Goal: Information Seeking & Learning: Learn about a topic

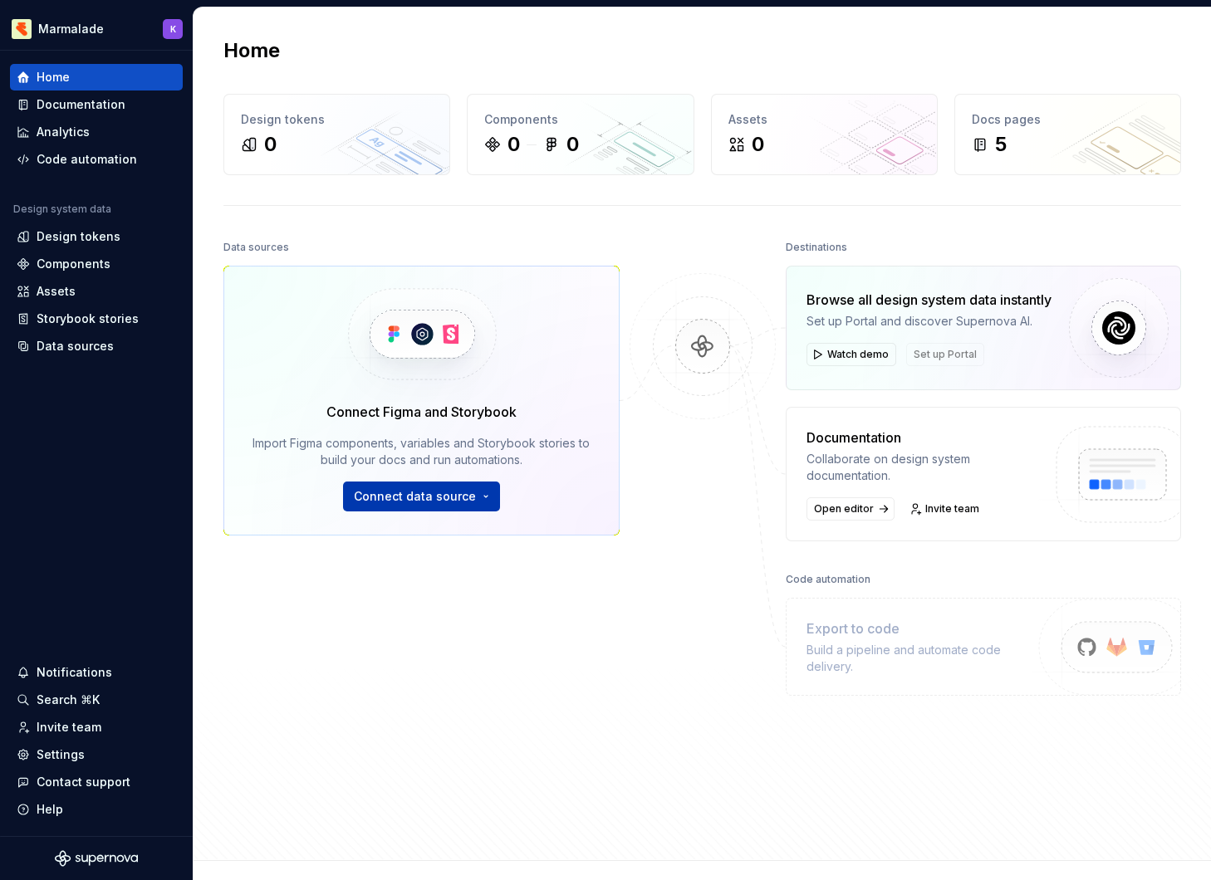
click at [462, 497] on span "Connect data source" at bounding box center [415, 496] width 122 height 17
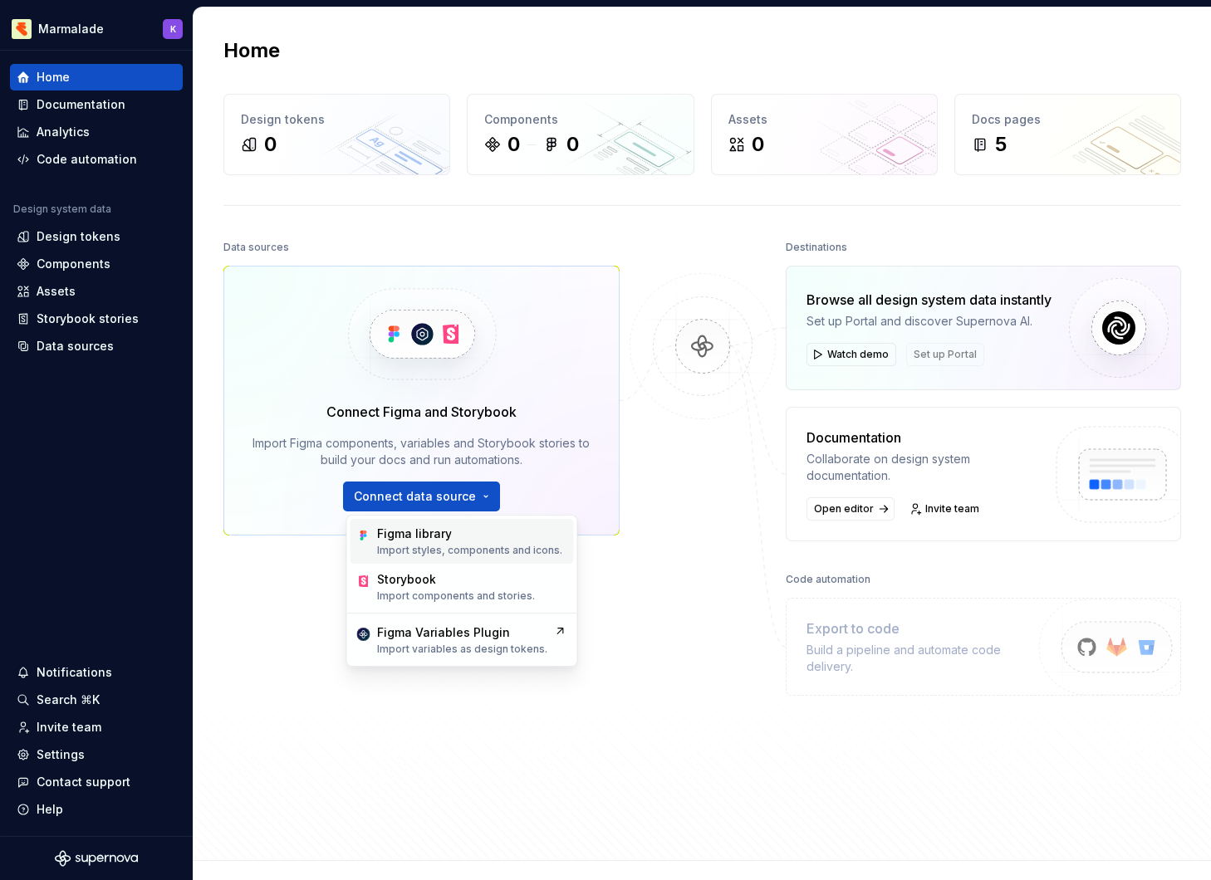
click at [470, 549] on p "Import styles, components and icons." at bounding box center [469, 550] width 185 height 13
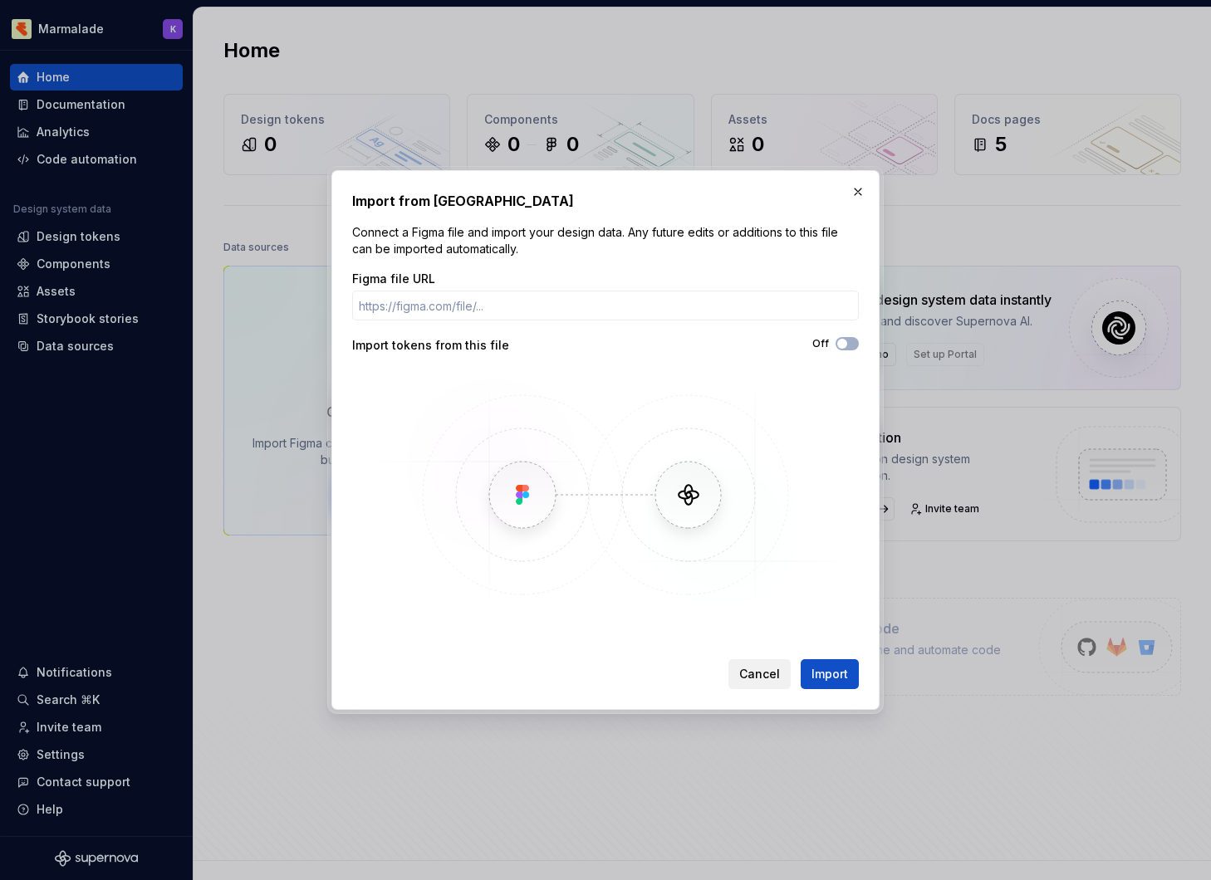
click at [766, 684] on button "Cancel" at bounding box center [759, 674] width 62 height 30
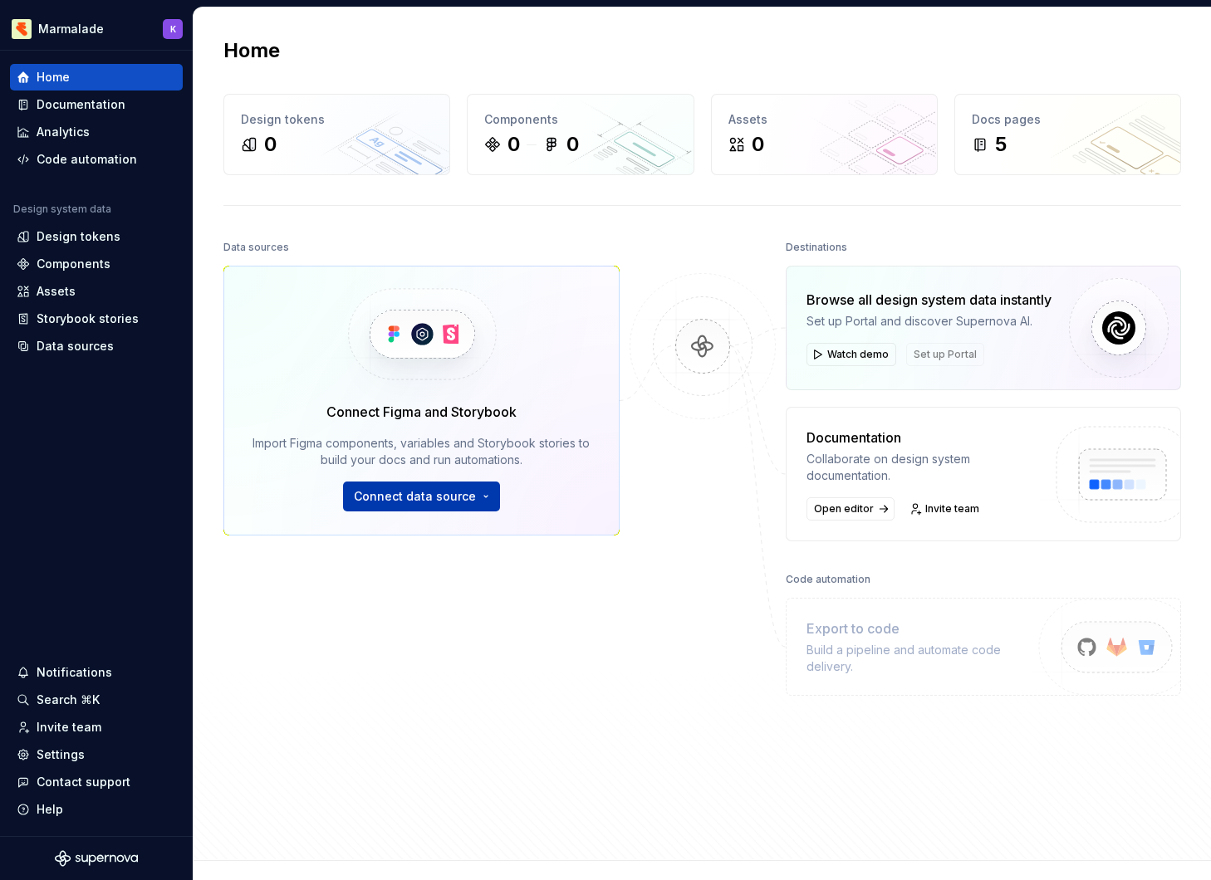
click at [414, 496] on span "Connect data source" at bounding box center [415, 496] width 122 height 17
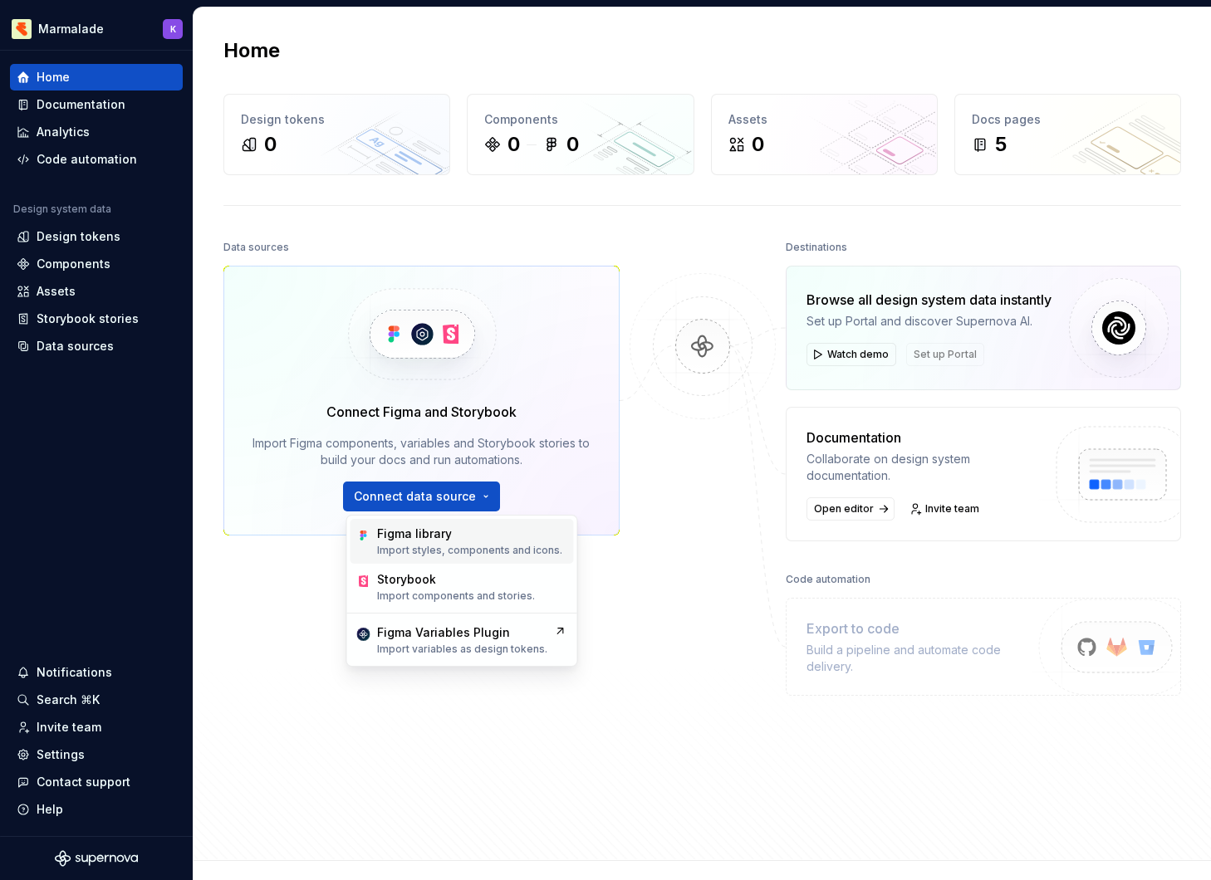
click at [434, 547] on p "Import styles, components and icons." at bounding box center [469, 550] width 185 height 13
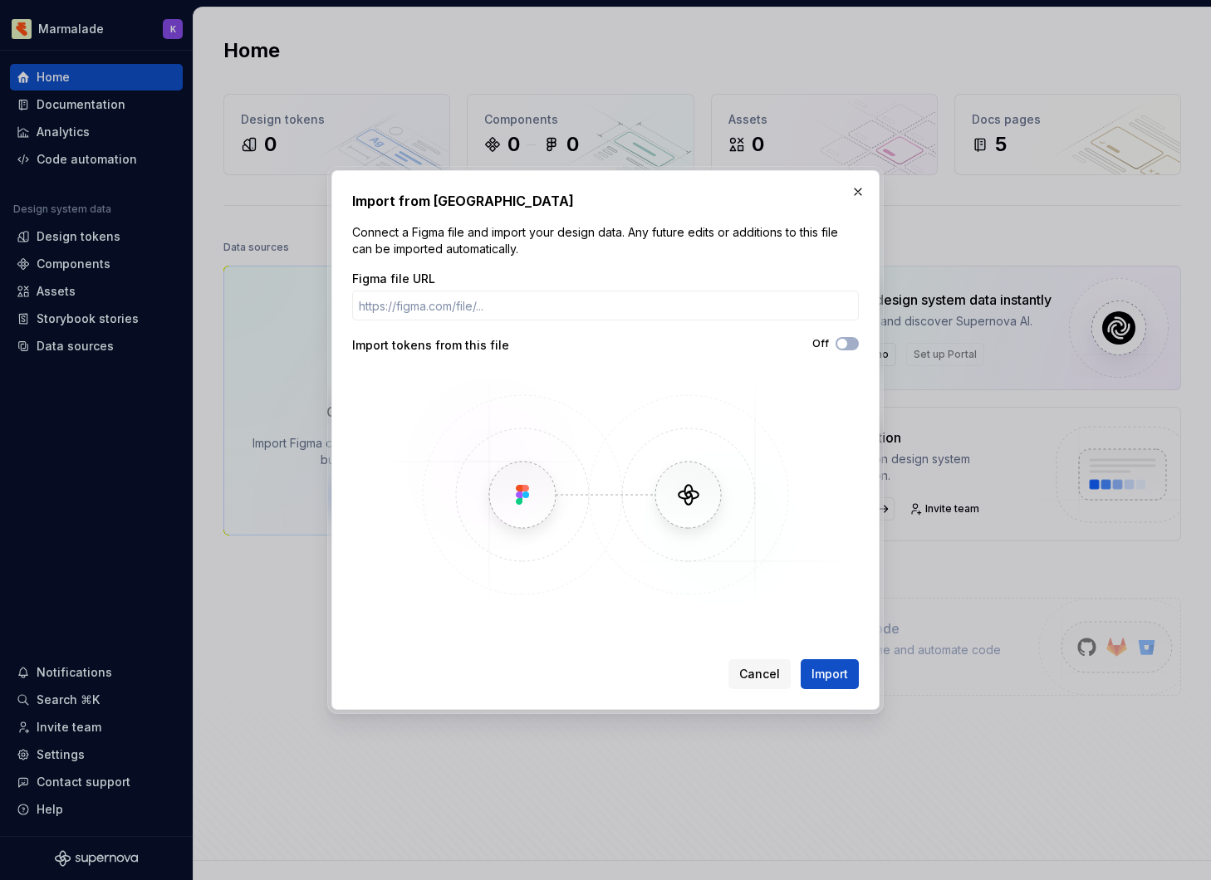
click at [530, 498] on img at bounding box center [606, 494] width 482 height 249
click at [509, 306] on input "Figma file URL" at bounding box center [605, 306] width 507 height 30
paste input "https://www.figma.com/design/RJeASZn40h5I1pfRlaZTH1/%F0%9F%AB%90-GEN3-Component…"
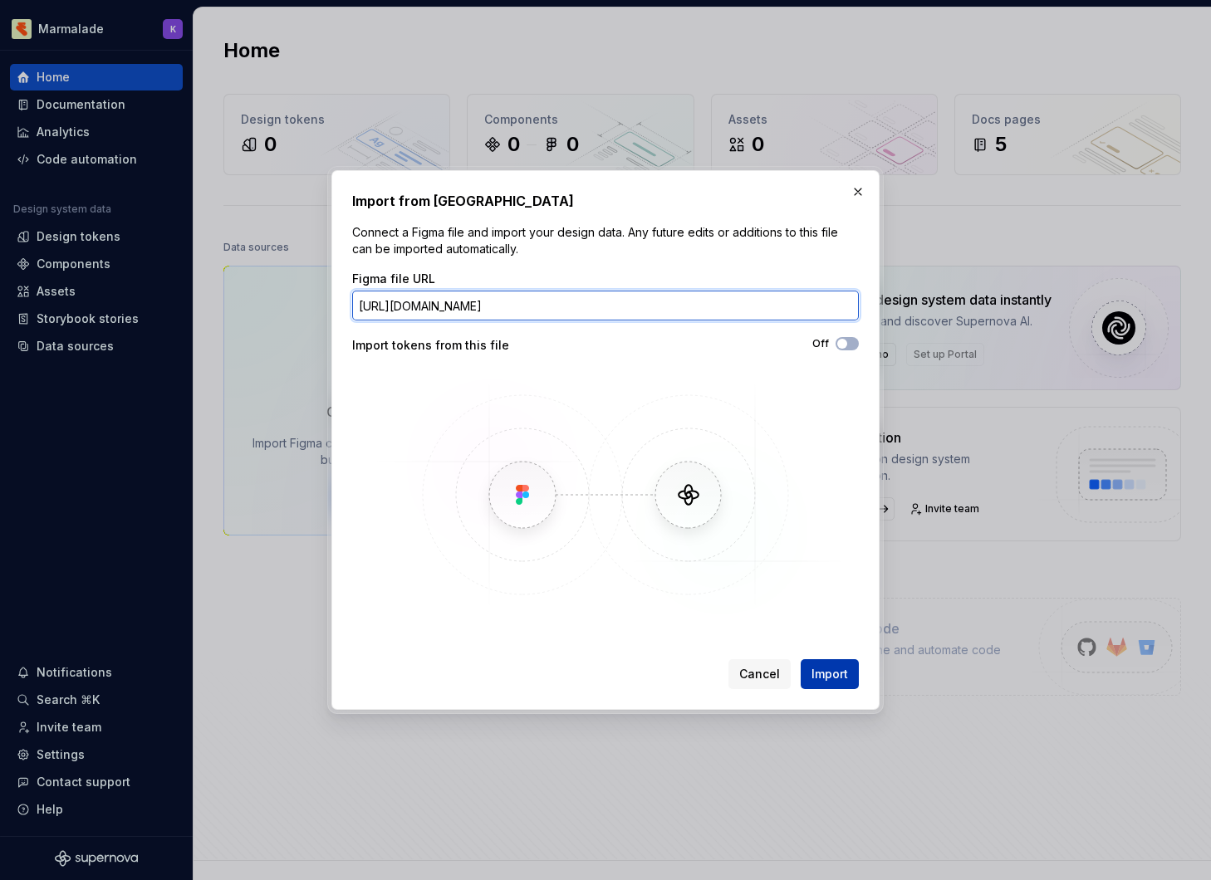
type input "https://www.figma.com/design/RJeASZn40h5I1pfRlaZTH1/%F0%9F%AB%90-GEN3-Component…"
click at [812, 677] on span "Import" at bounding box center [829, 674] width 37 height 17
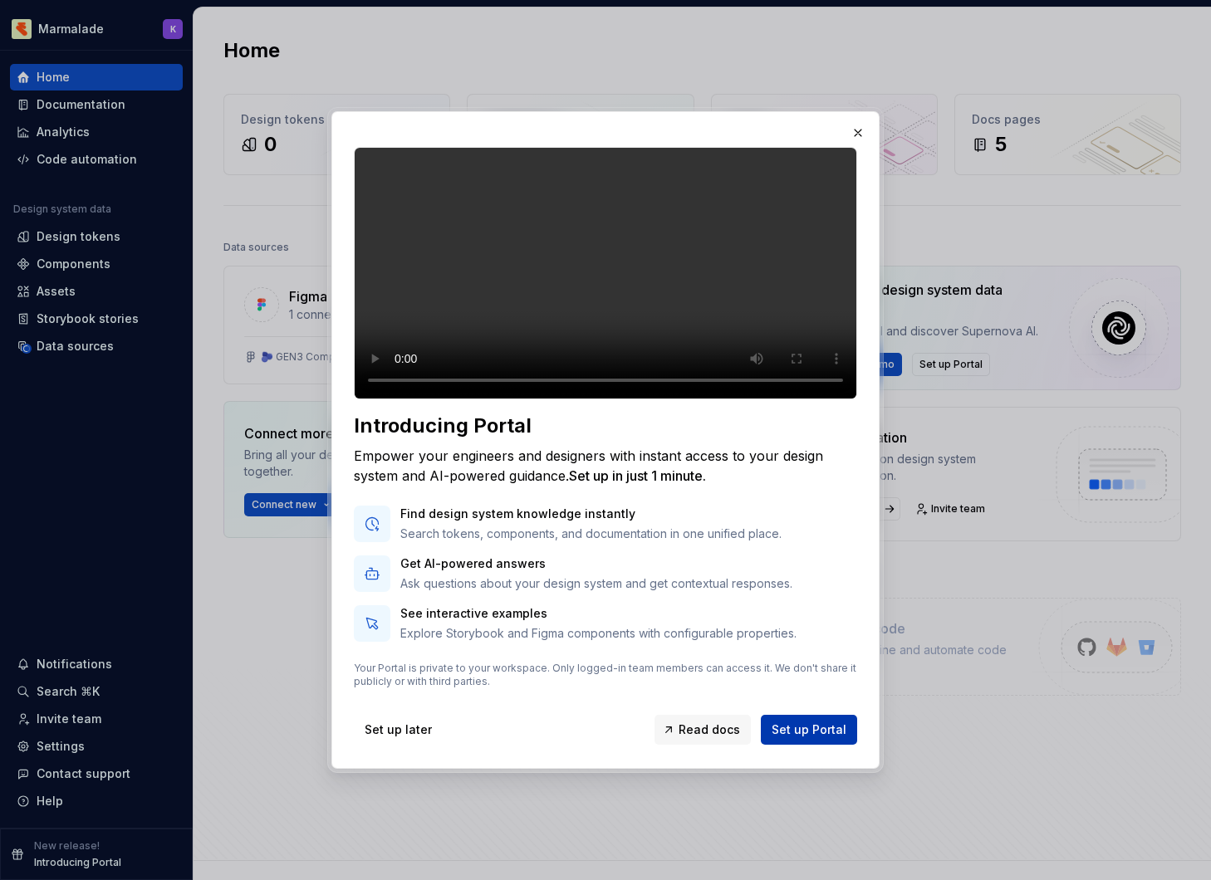
click at [817, 738] on span "Set up Portal" at bounding box center [809, 730] width 75 height 17
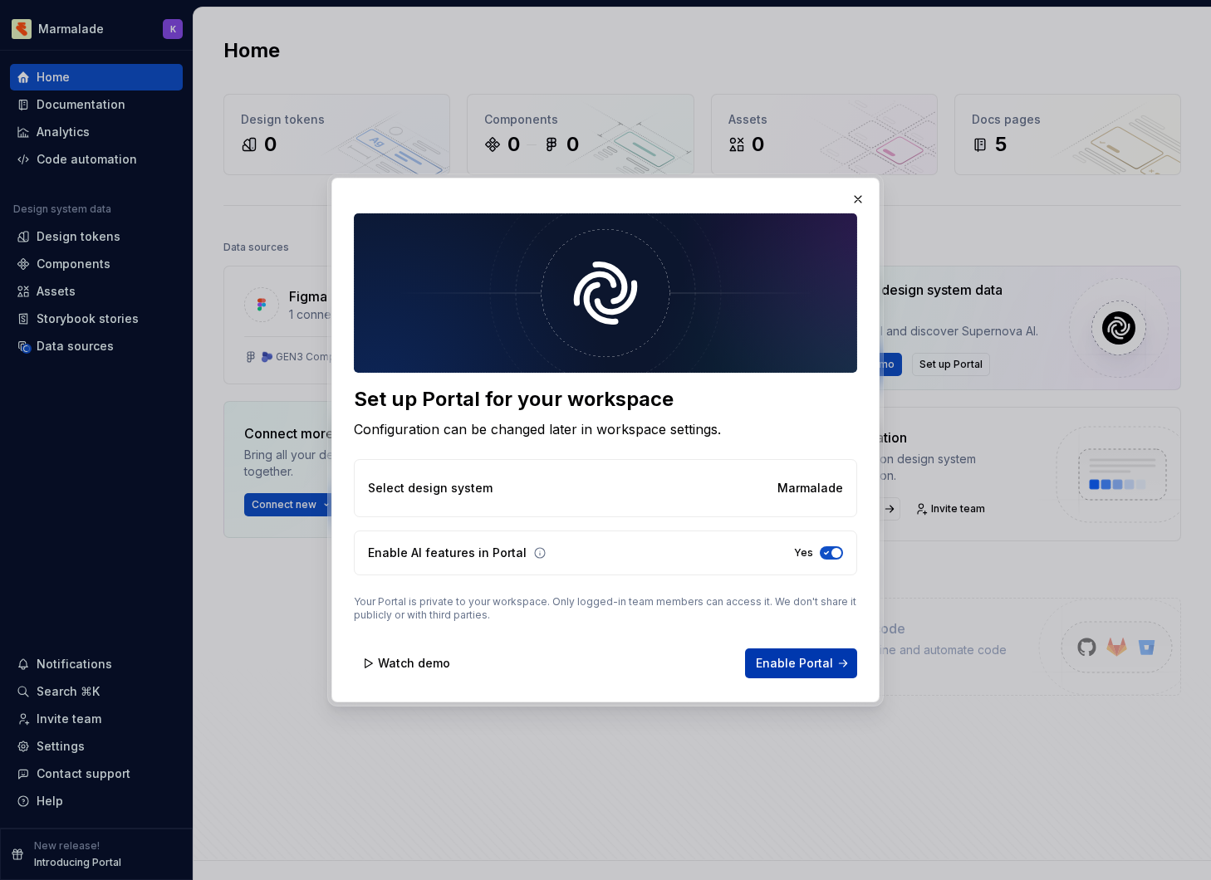
click at [836, 663] on button "Enable Portal" at bounding box center [801, 664] width 112 height 30
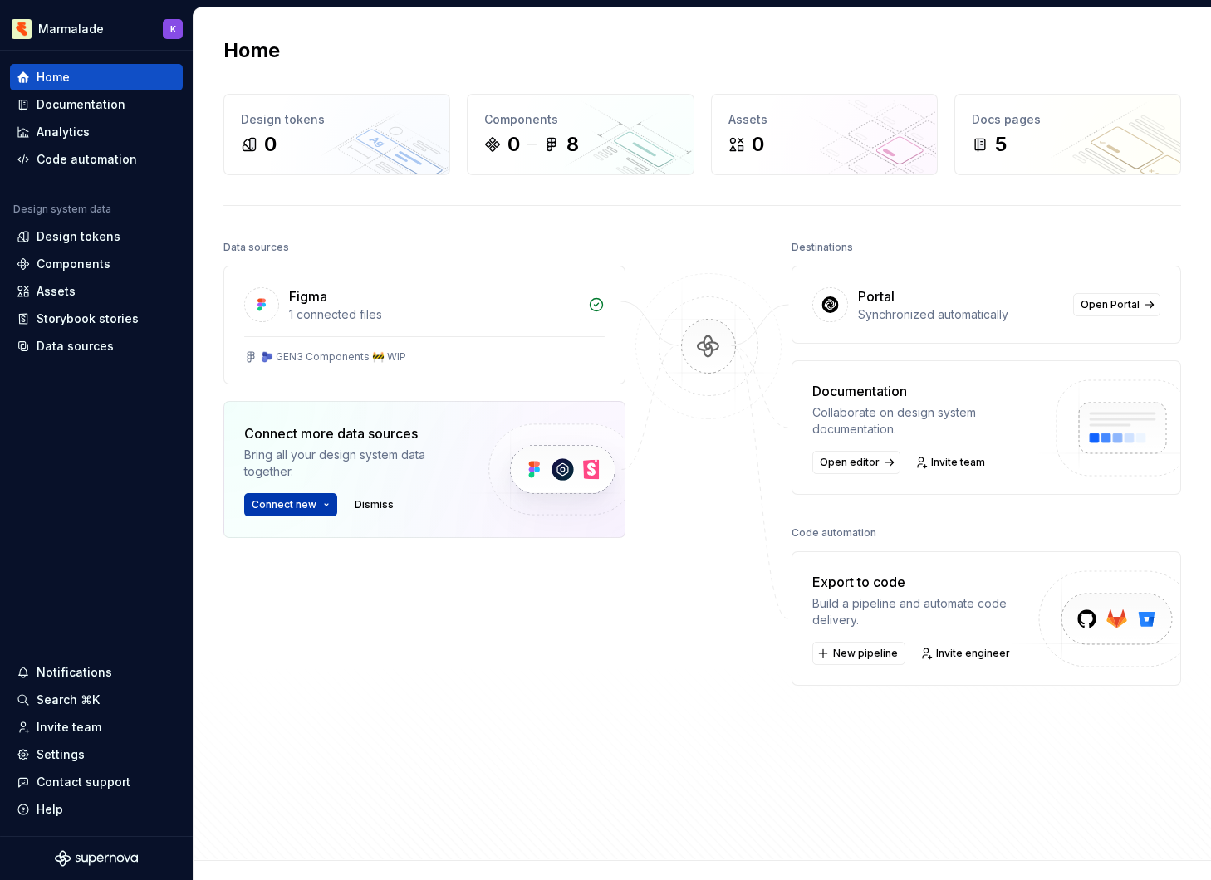
click at [292, 502] on span "Connect new" at bounding box center [284, 504] width 65 height 13
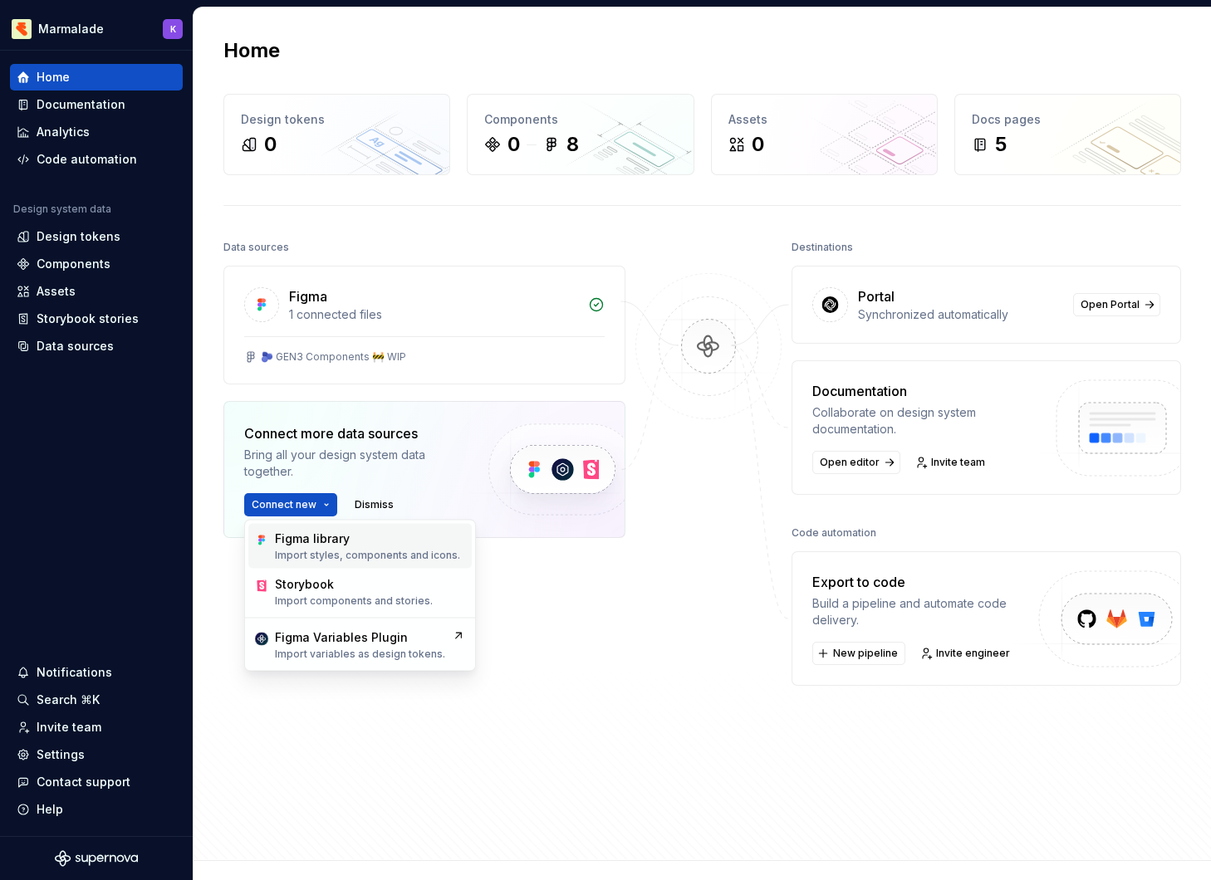
click at [331, 553] on p "Import styles, components and icons." at bounding box center [367, 555] width 185 height 13
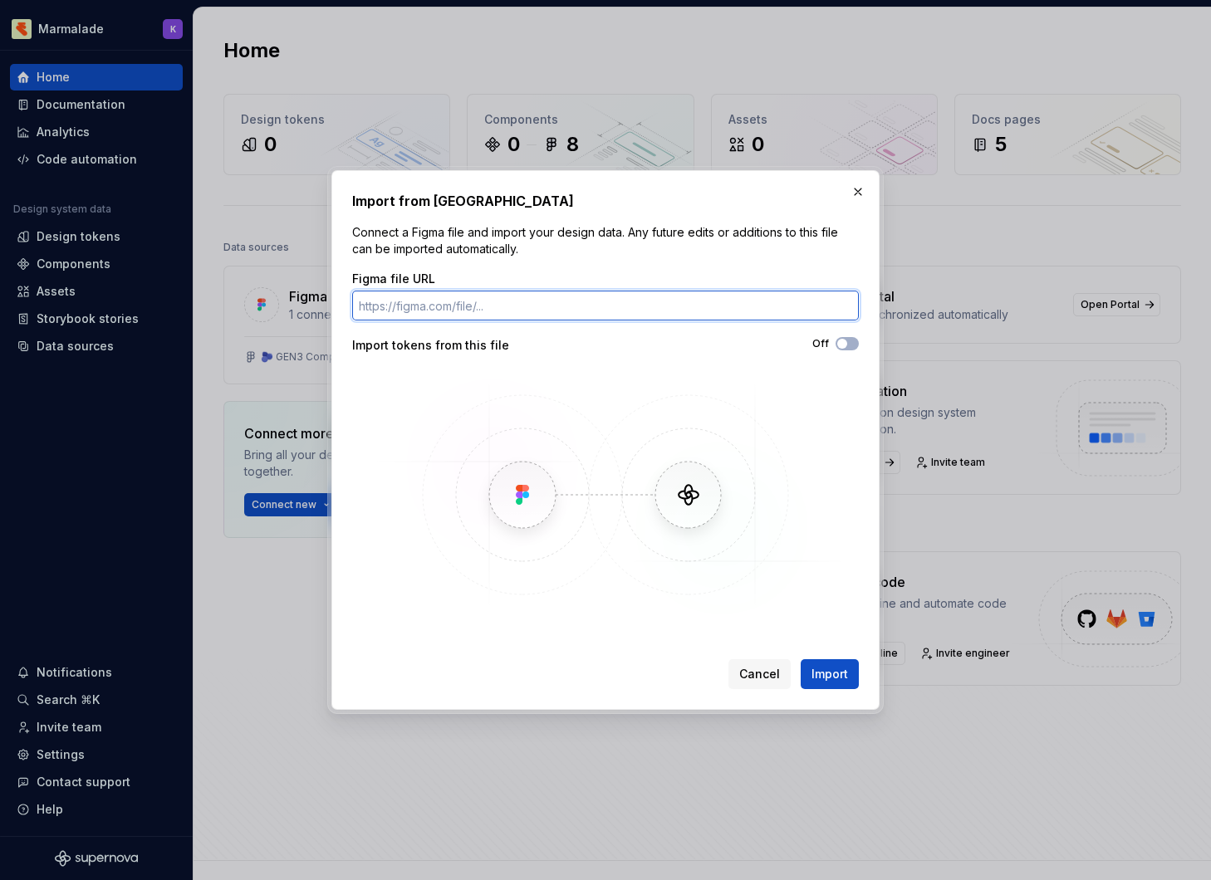
click at [507, 308] on input "Figma file URL" at bounding box center [605, 306] width 507 height 30
paste input "https://www.figma.com/design/quLNeLHLIm7VrfBgT868KI/%F0%9F%AB%90-GEN3-Tokens---…"
type input "https://www.figma.com/design/quLNeLHLIm7VrfBgT868KI/%F0%9F%AB%90-GEN3-Tokens---…"
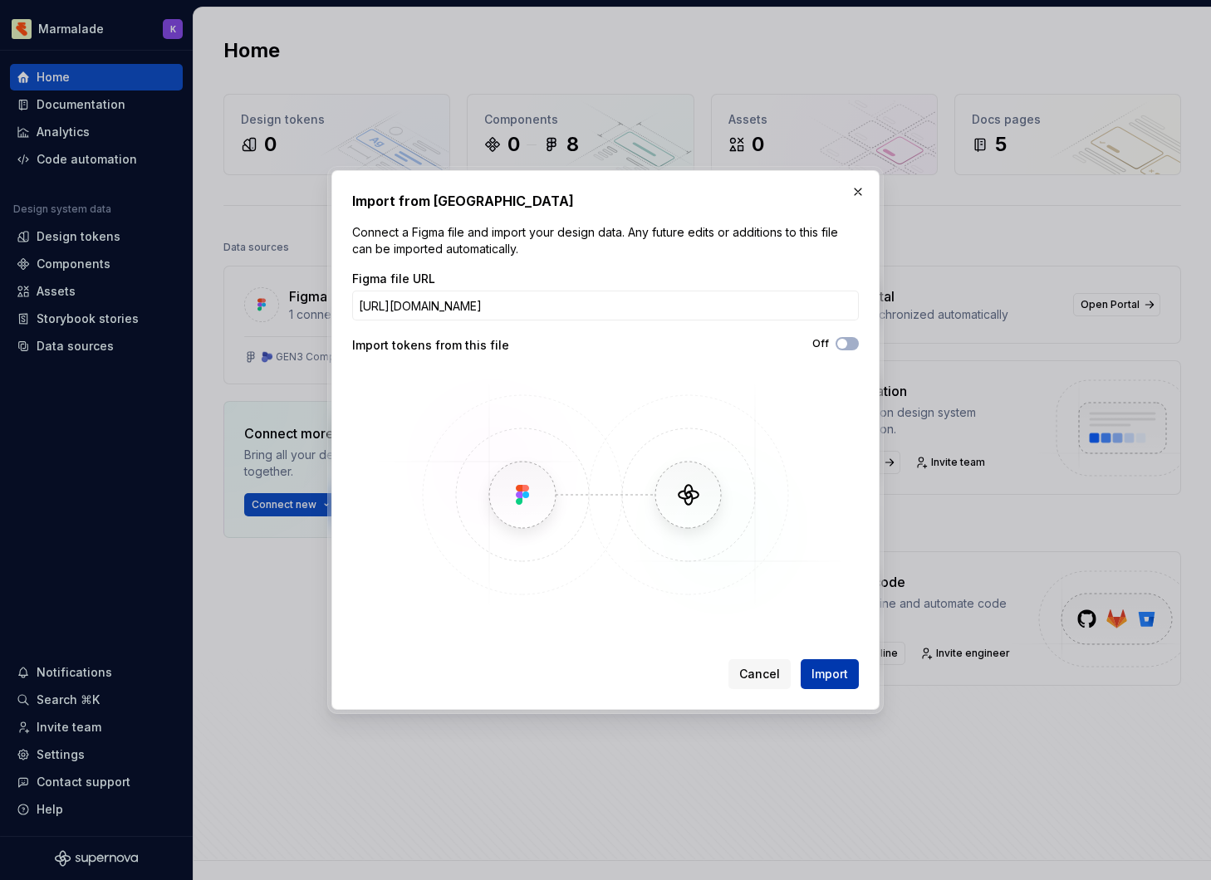
scroll to position [0, 0]
click at [827, 664] on button "Import" at bounding box center [830, 674] width 58 height 30
click at [842, 337] on button "Off" at bounding box center [847, 343] width 23 height 13
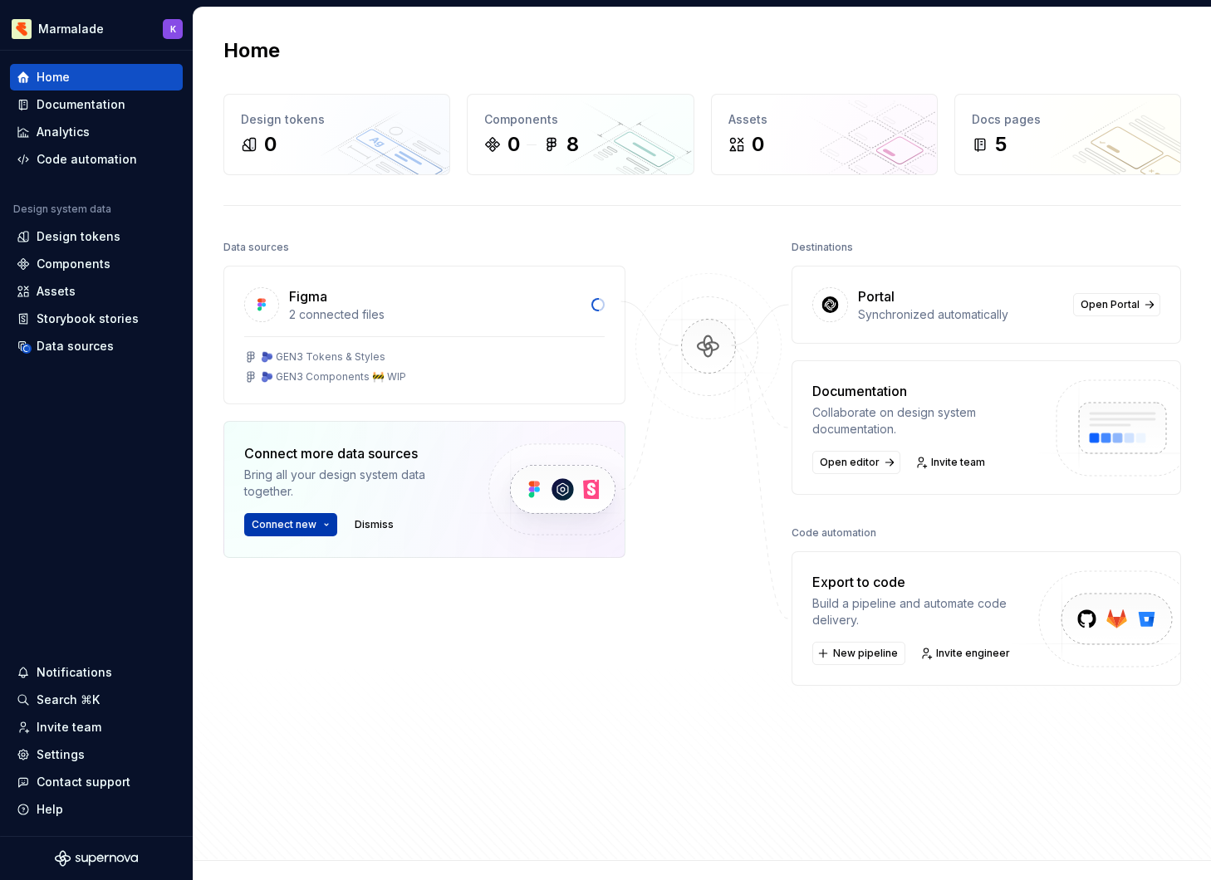
click at [285, 518] on span "Connect new" at bounding box center [284, 524] width 65 height 13
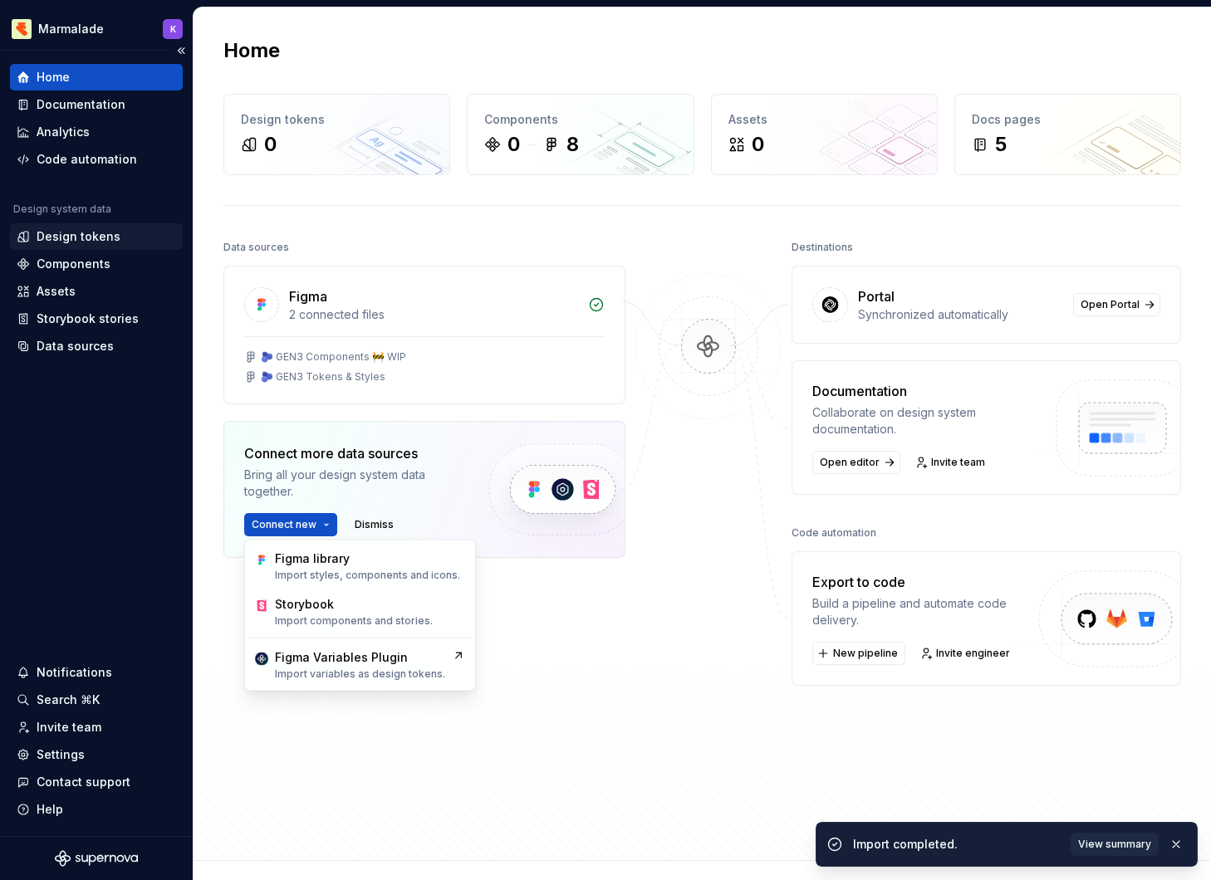
click at [138, 236] on div "Design tokens" at bounding box center [96, 236] width 159 height 17
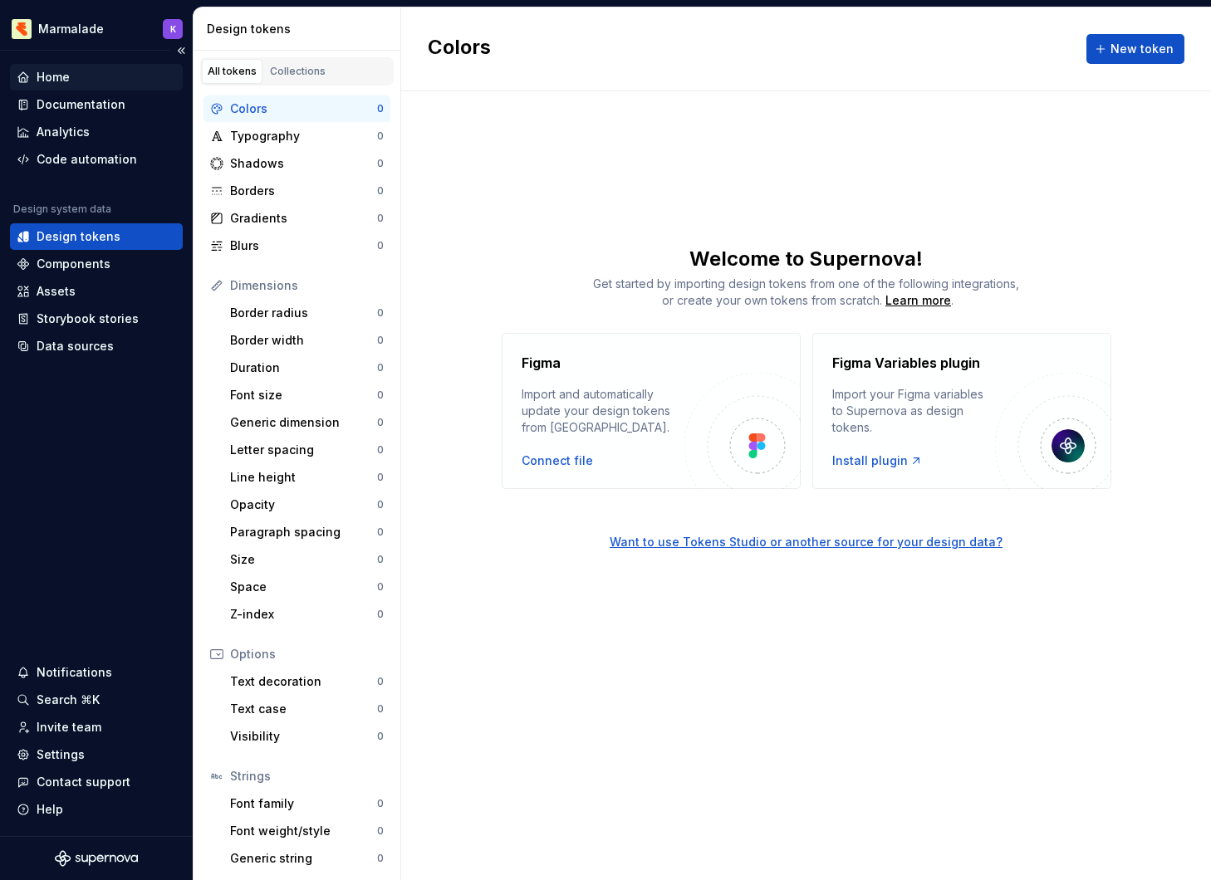
click at [63, 78] on div "Home" at bounding box center [53, 77] width 33 height 17
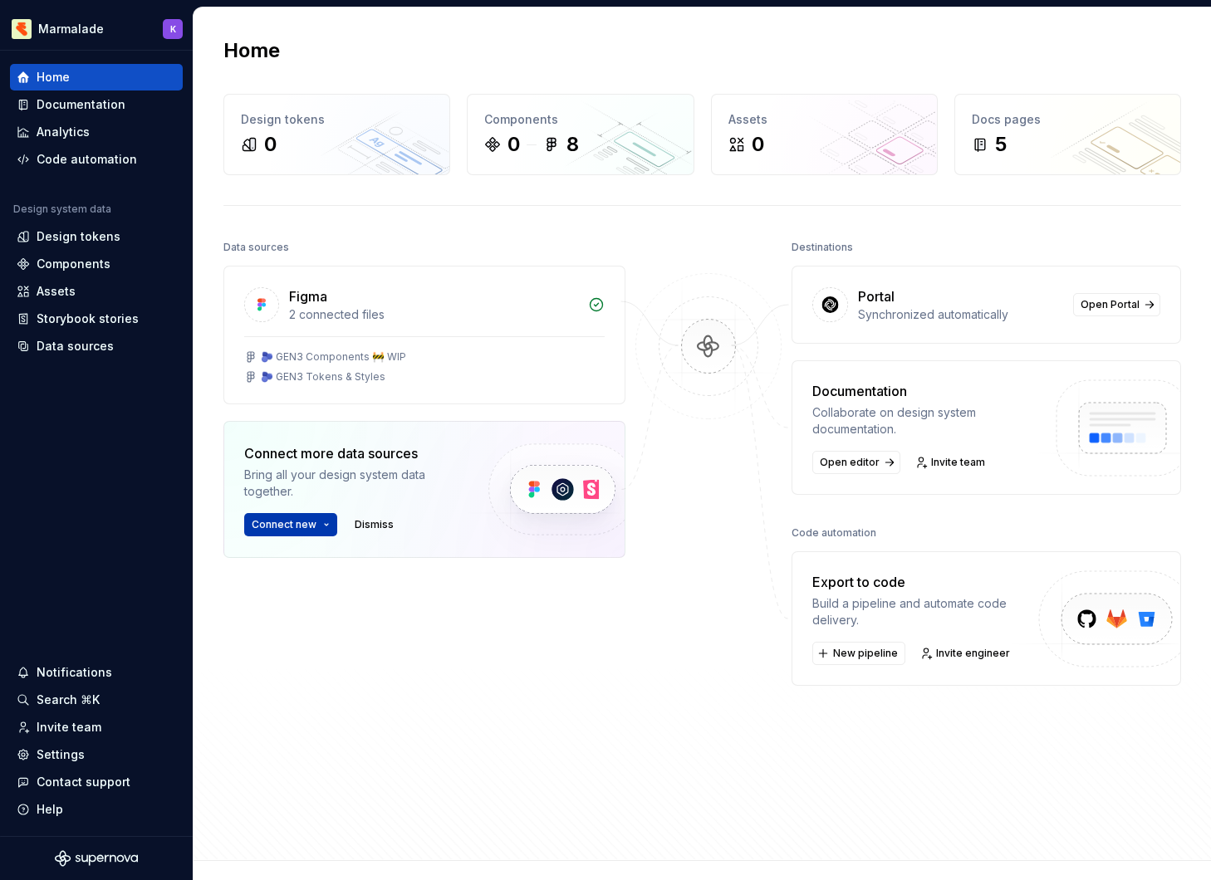
click at [283, 527] on span "Connect new" at bounding box center [284, 524] width 65 height 13
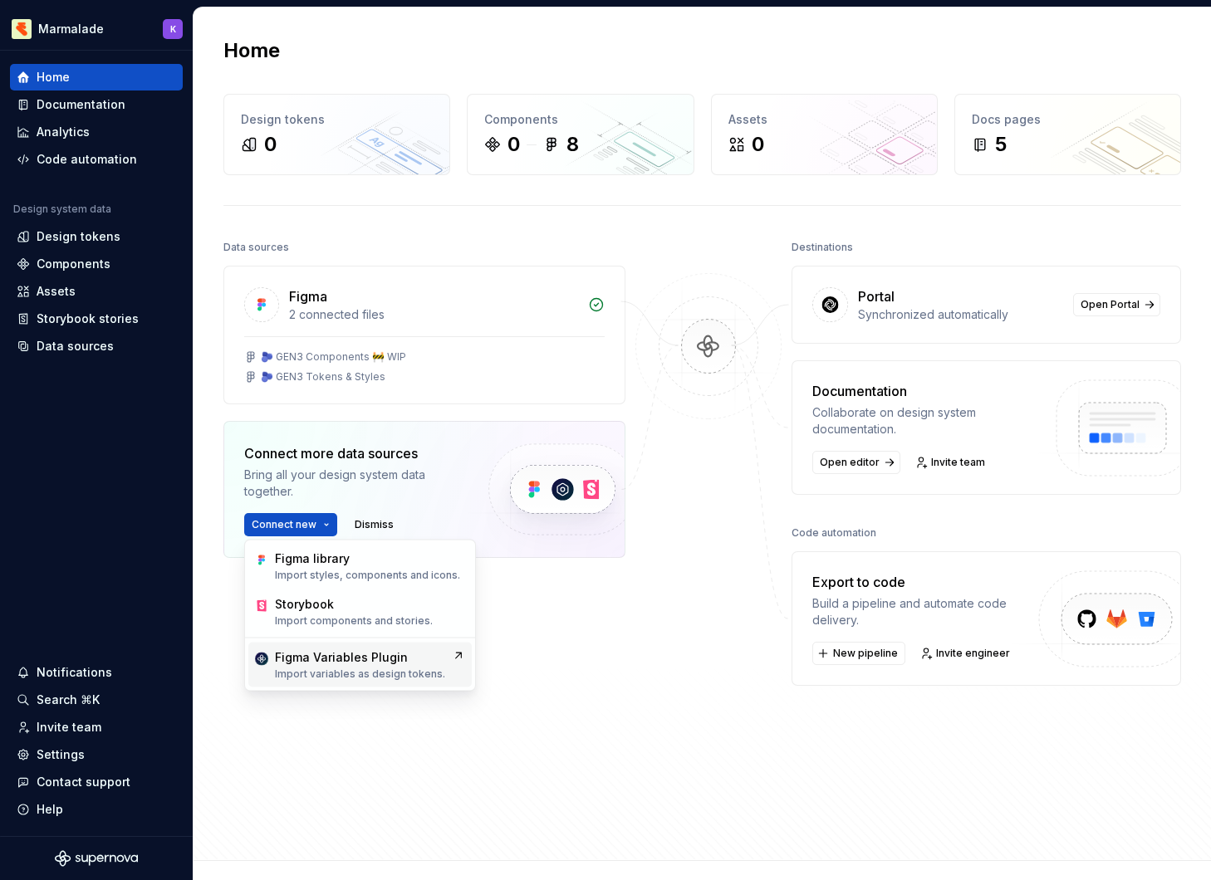
click at [342, 664] on div "Figma Variables Plugin" at bounding box center [341, 658] width 133 height 17
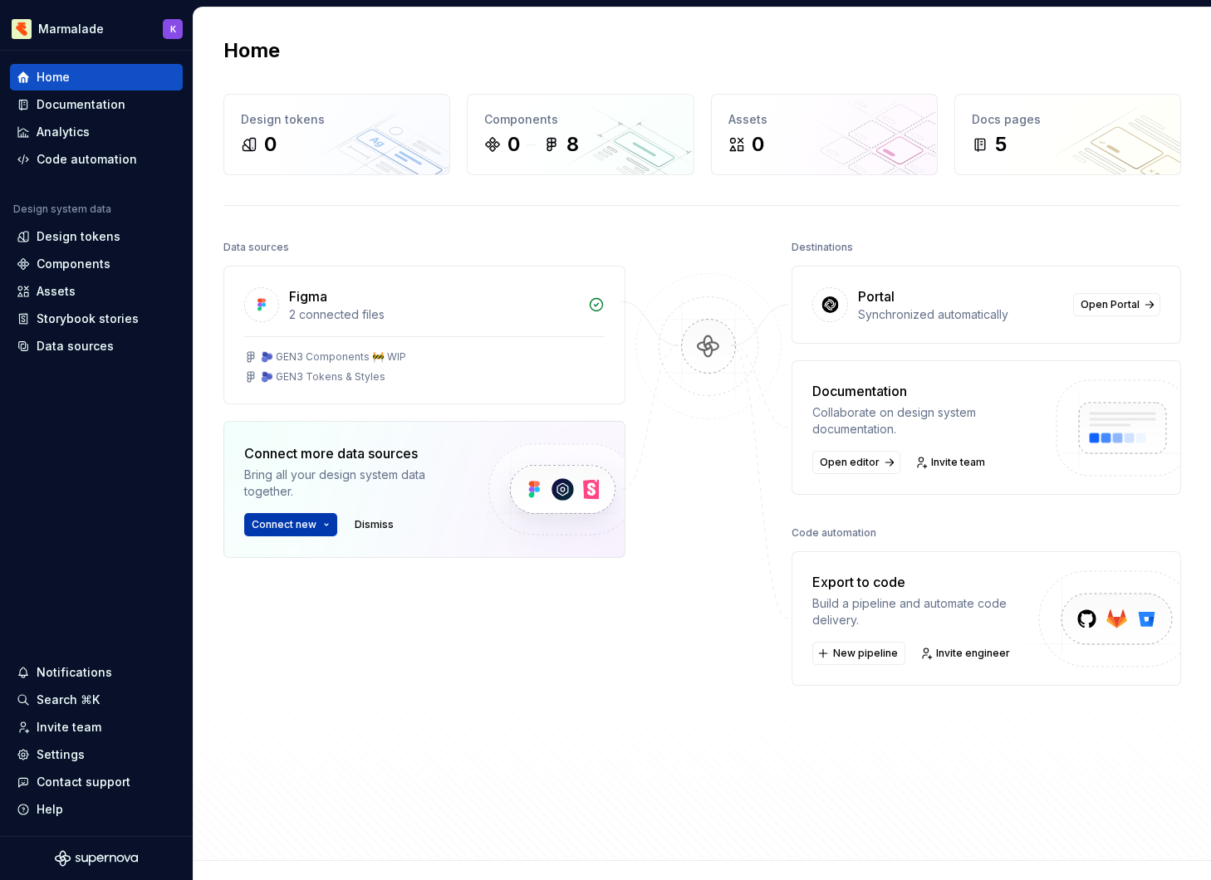
click at [302, 525] on span "Connect new" at bounding box center [284, 524] width 65 height 13
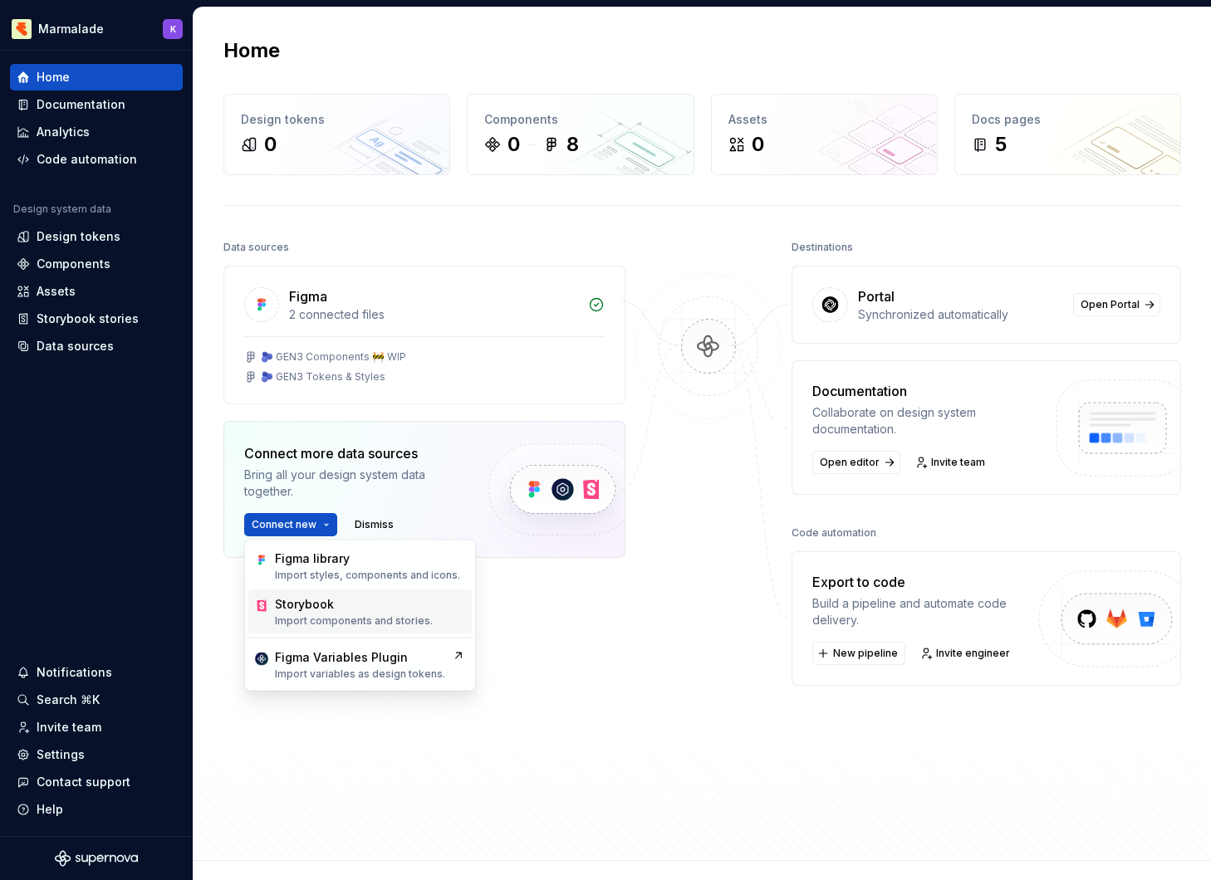
click at [341, 613] on div "Storybook Import components and stories." at bounding box center [354, 612] width 158 height 32
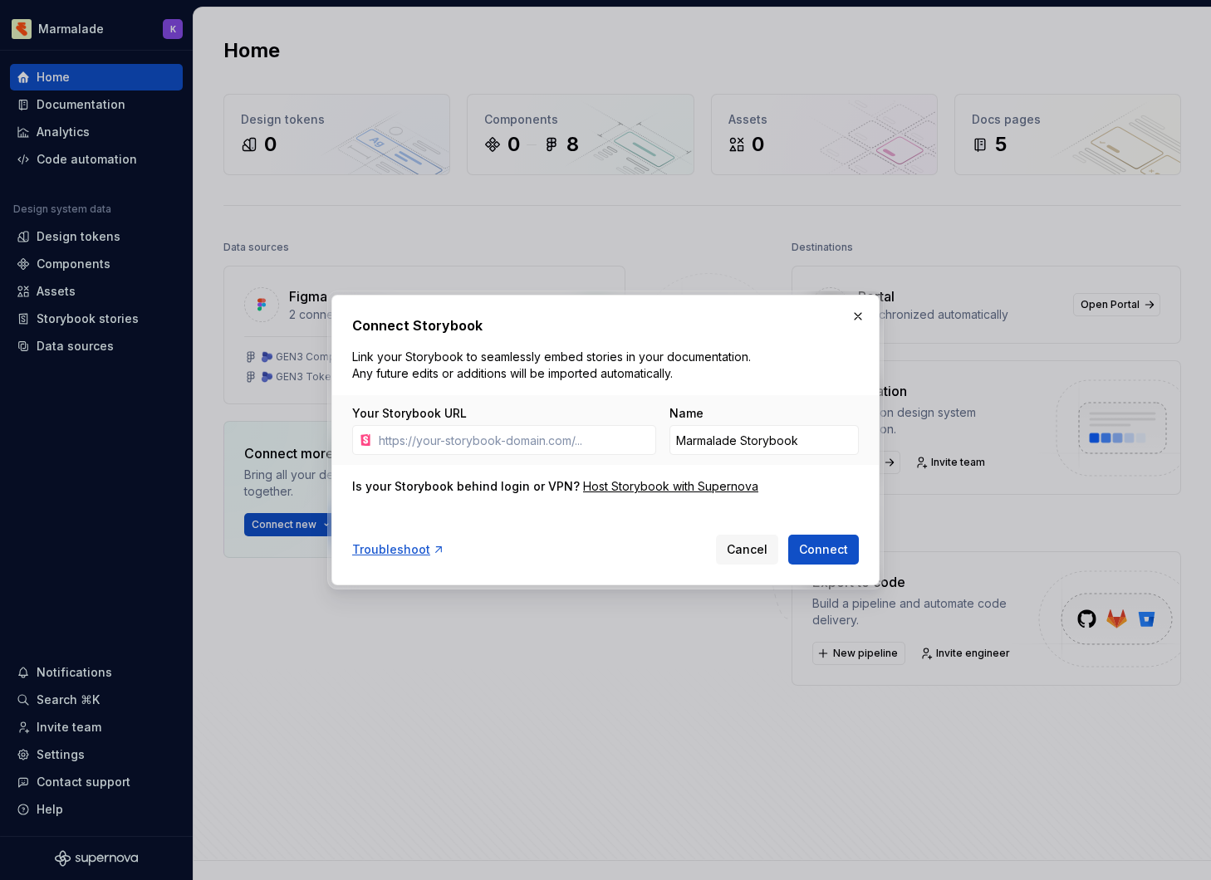
click at [870, 315] on div "Connect Storybook Link your Storybook to seamlessly embed stories in your docum…" at bounding box center [605, 440] width 548 height 291
click at [858, 316] on button "button" at bounding box center [857, 316] width 23 height 23
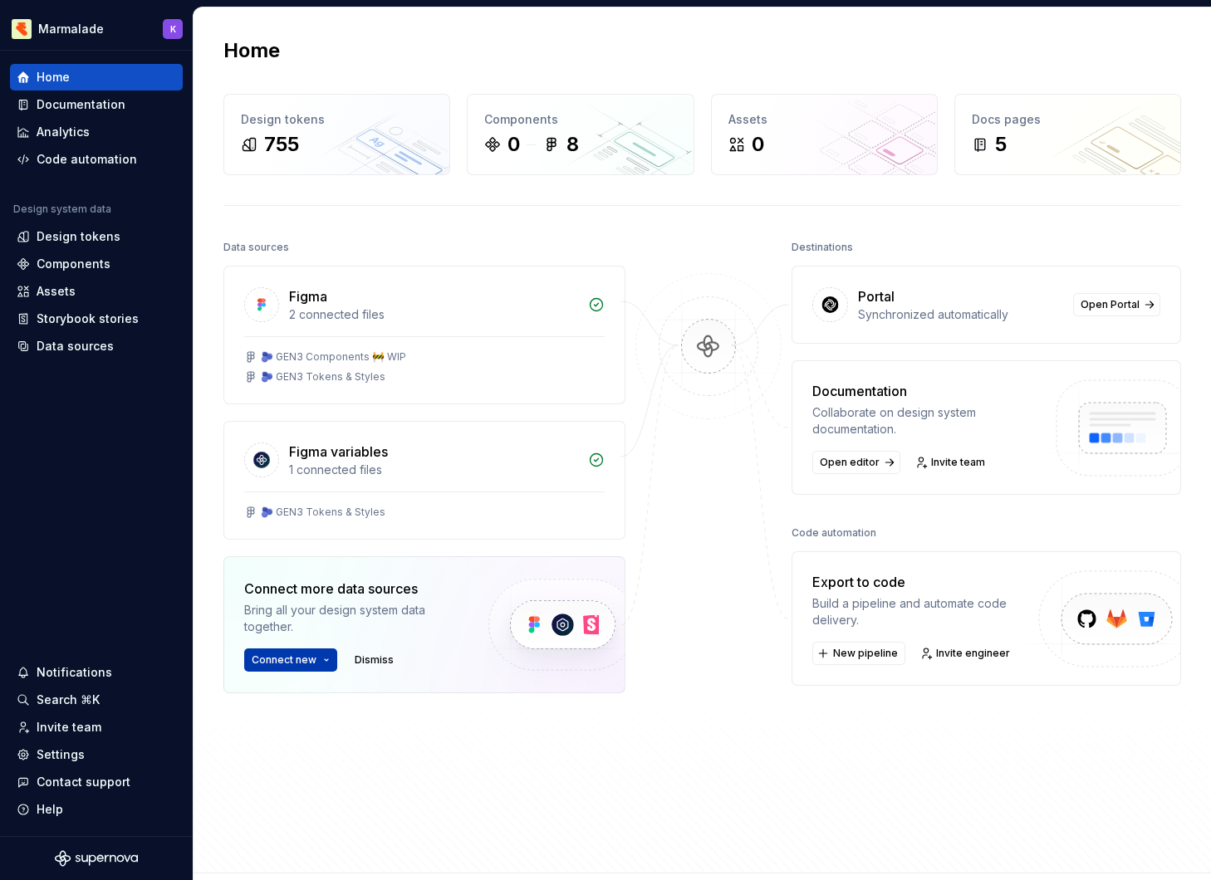
click at [293, 664] on span "Connect new" at bounding box center [284, 660] width 65 height 13
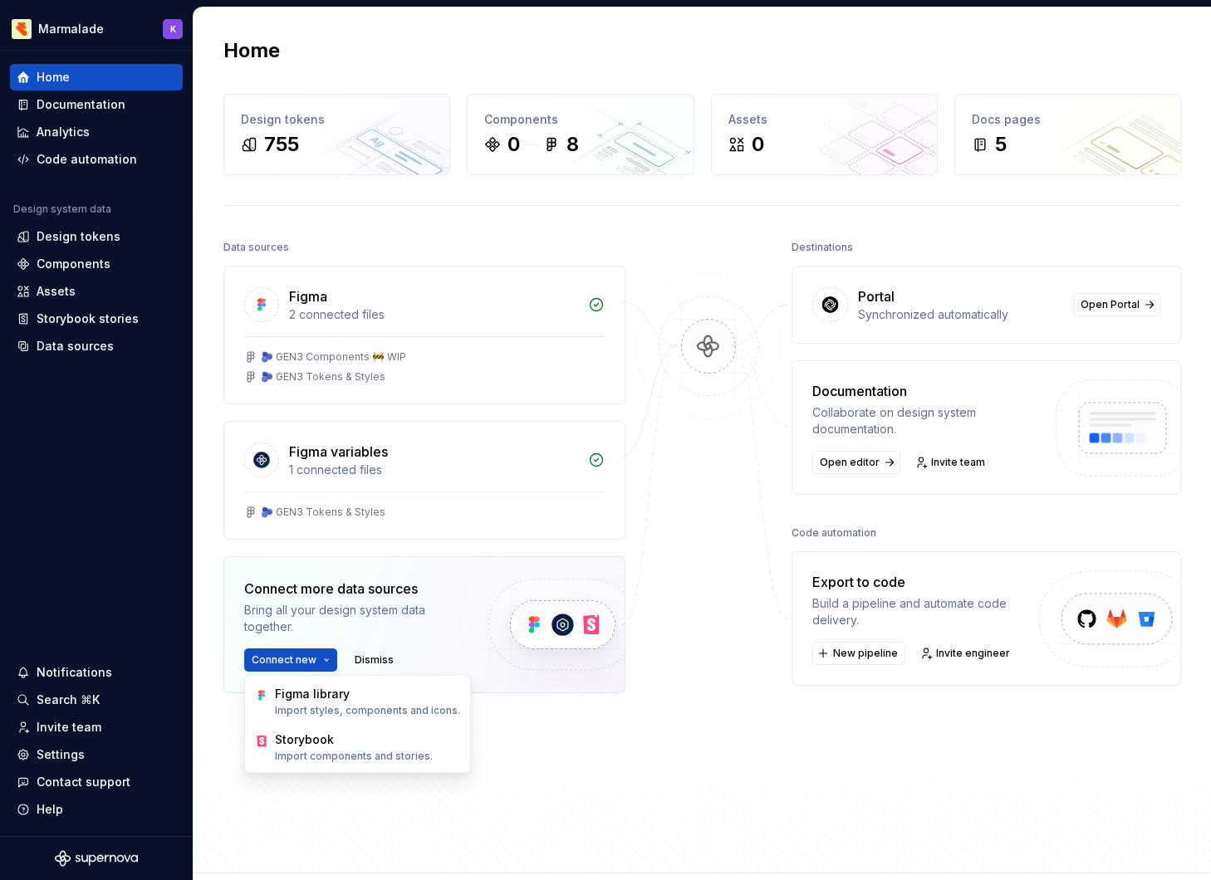
click at [634, 771] on div at bounding box center [708, 506] width 166 height 541
click at [1106, 305] on span "Open Portal" at bounding box center [1110, 304] width 59 height 13
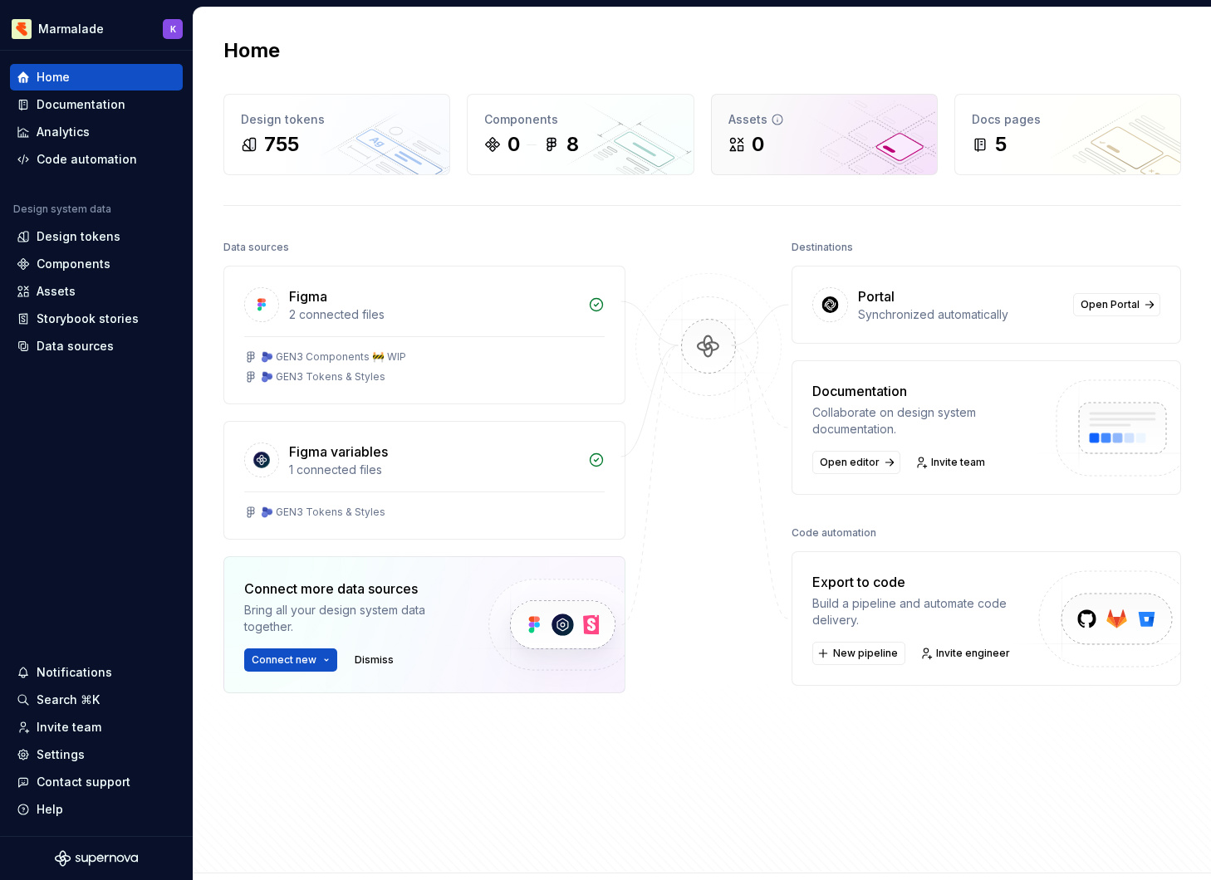
click at [860, 120] on div "Assets" at bounding box center [824, 119] width 192 height 17
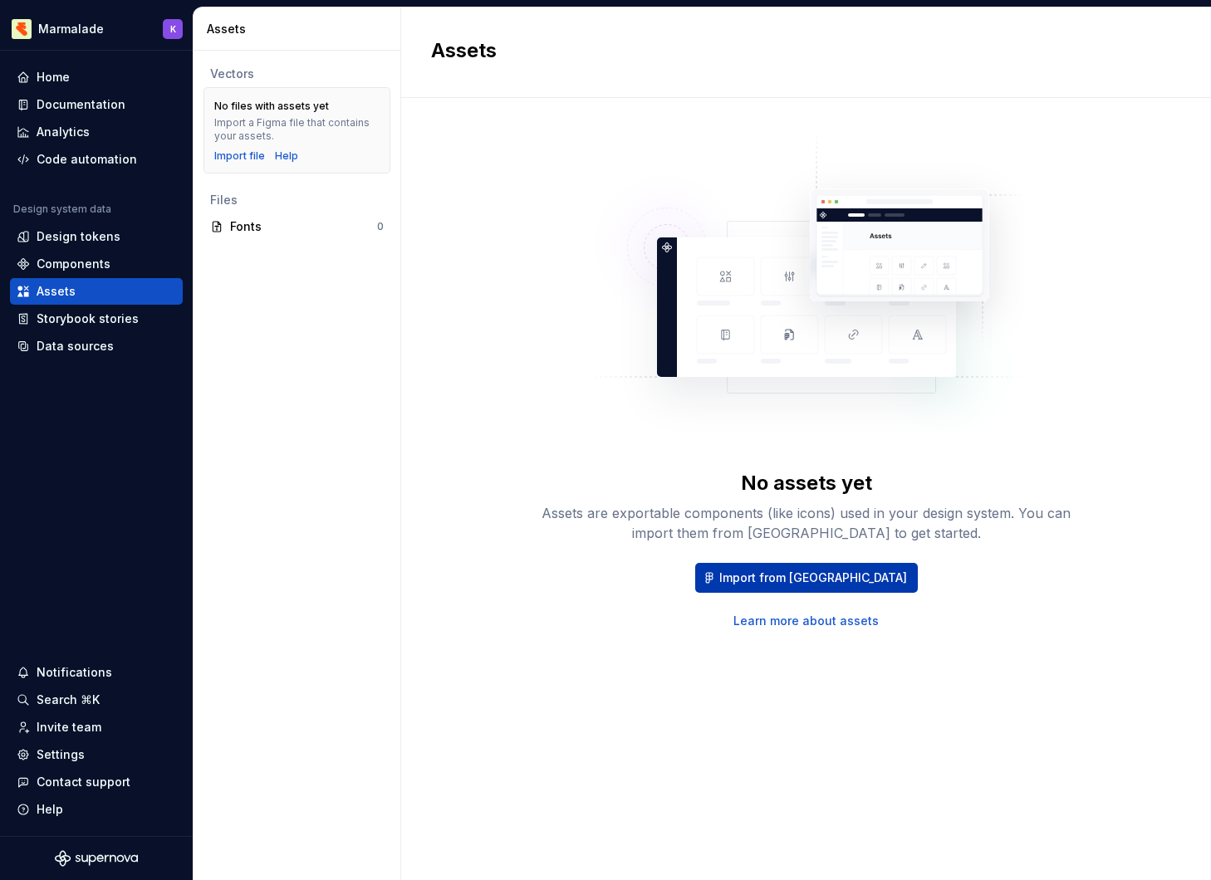
click at [771, 575] on span "Import from Figma" at bounding box center [813, 578] width 188 height 17
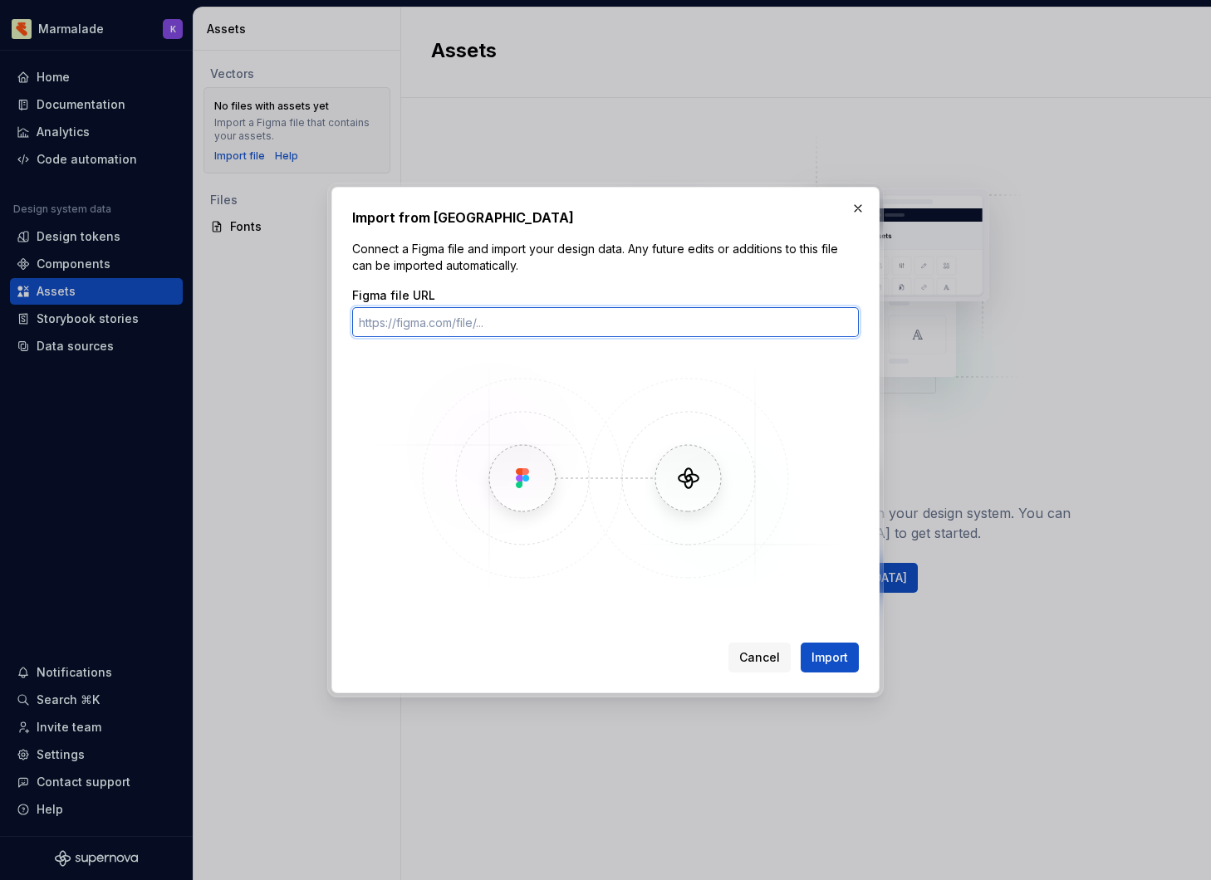
click at [473, 322] on input "Figma file URL" at bounding box center [605, 322] width 507 height 30
paste input "https://www.figma.com/design/7IMyWQGADgCiYey5abfg3Z/%F0%9F%8D%80-Marmalade-Icon…"
type input "https://www.figma.com/design/7IMyWQGADgCiYey5abfg3Z/%F0%9F%8D%80-Marmalade-Icon…"
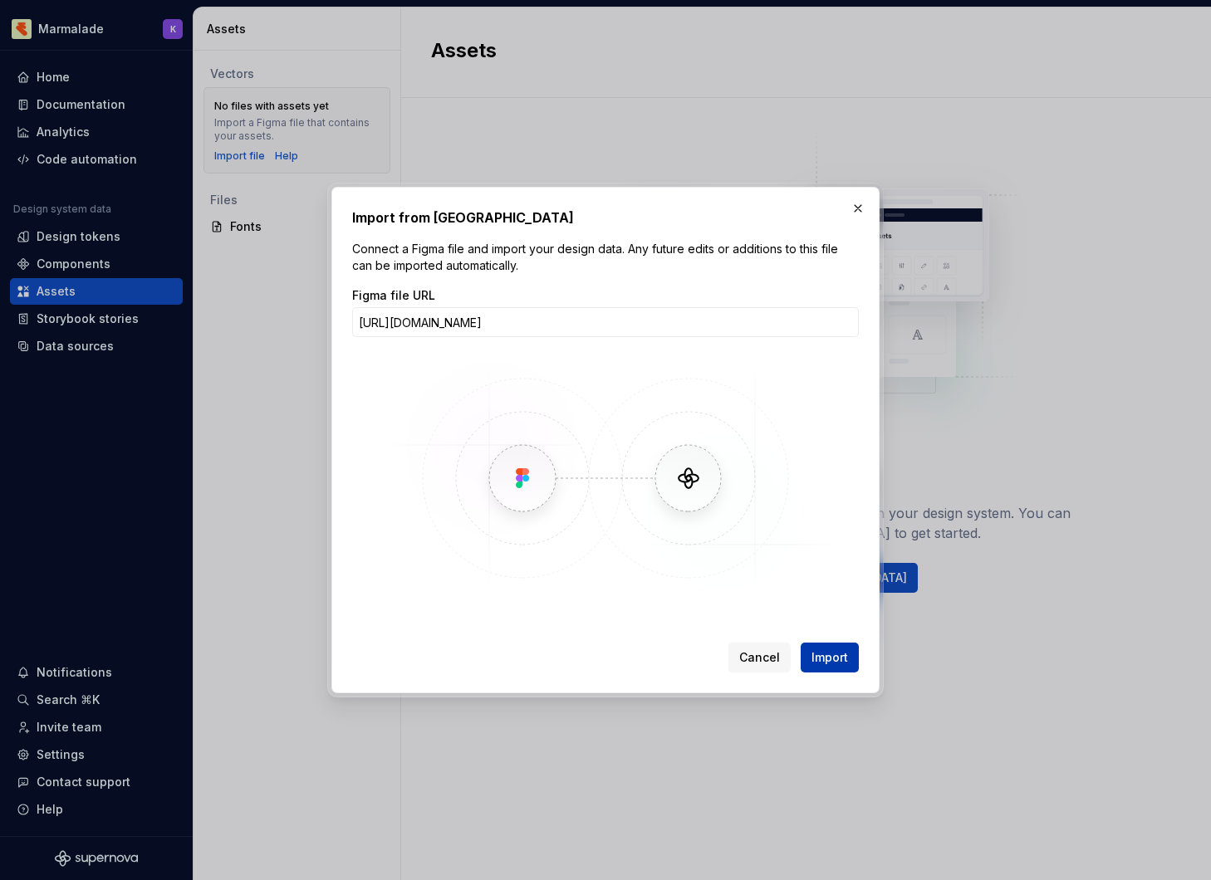
scroll to position [0, 0]
click at [826, 641] on div "Cancel Import" at bounding box center [605, 654] width 507 height 37
click at [827, 657] on span "Import" at bounding box center [829, 658] width 37 height 17
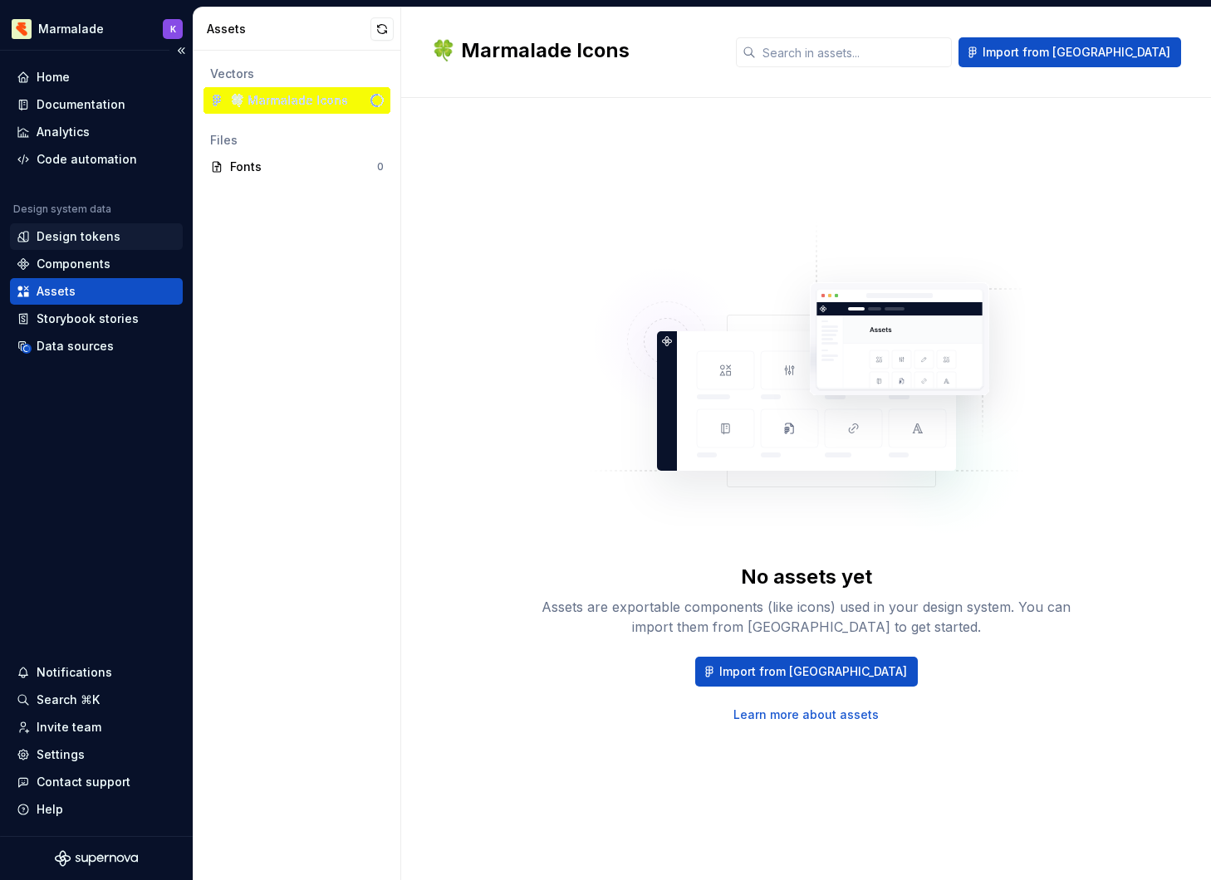
click at [107, 227] on div "Design tokens" at bounding box center [96, 236] width 173 height 27
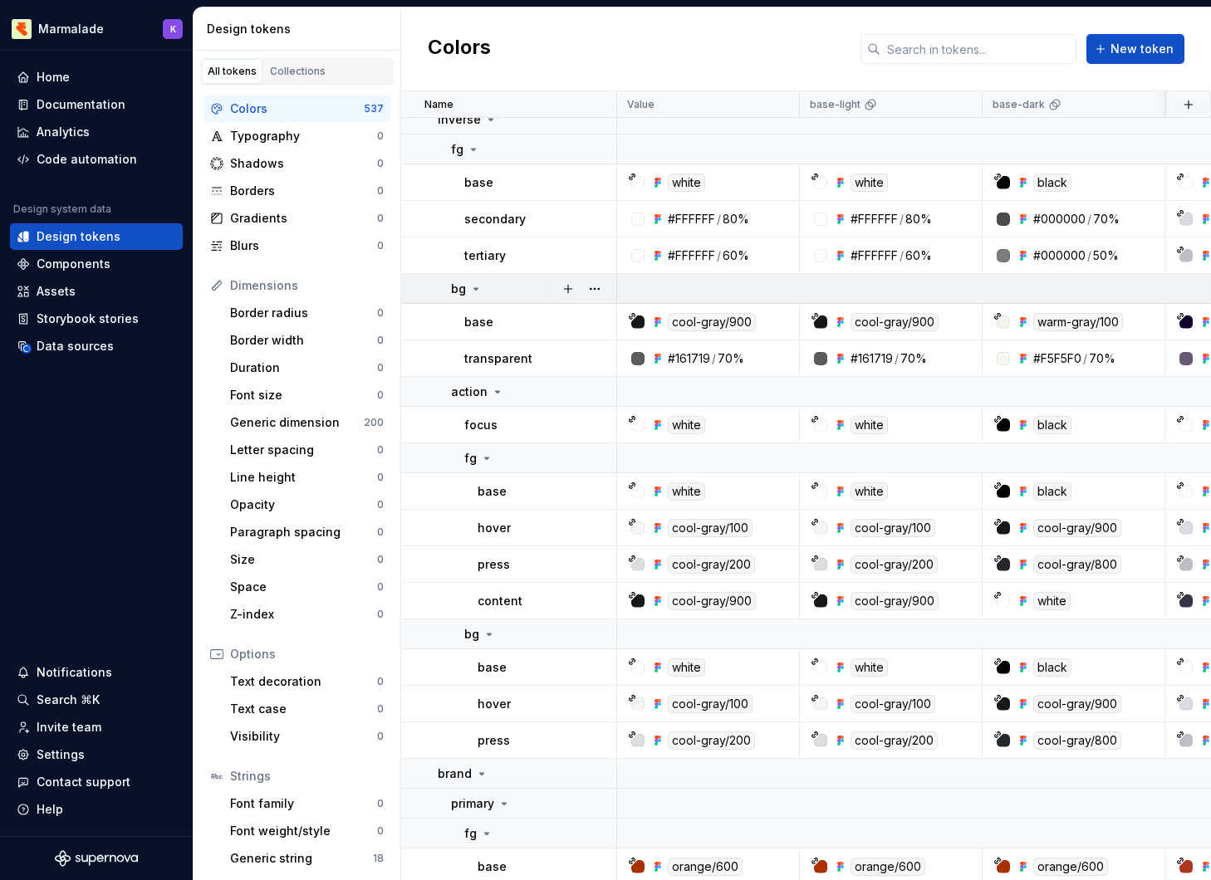
scroll to position [3408, 0]
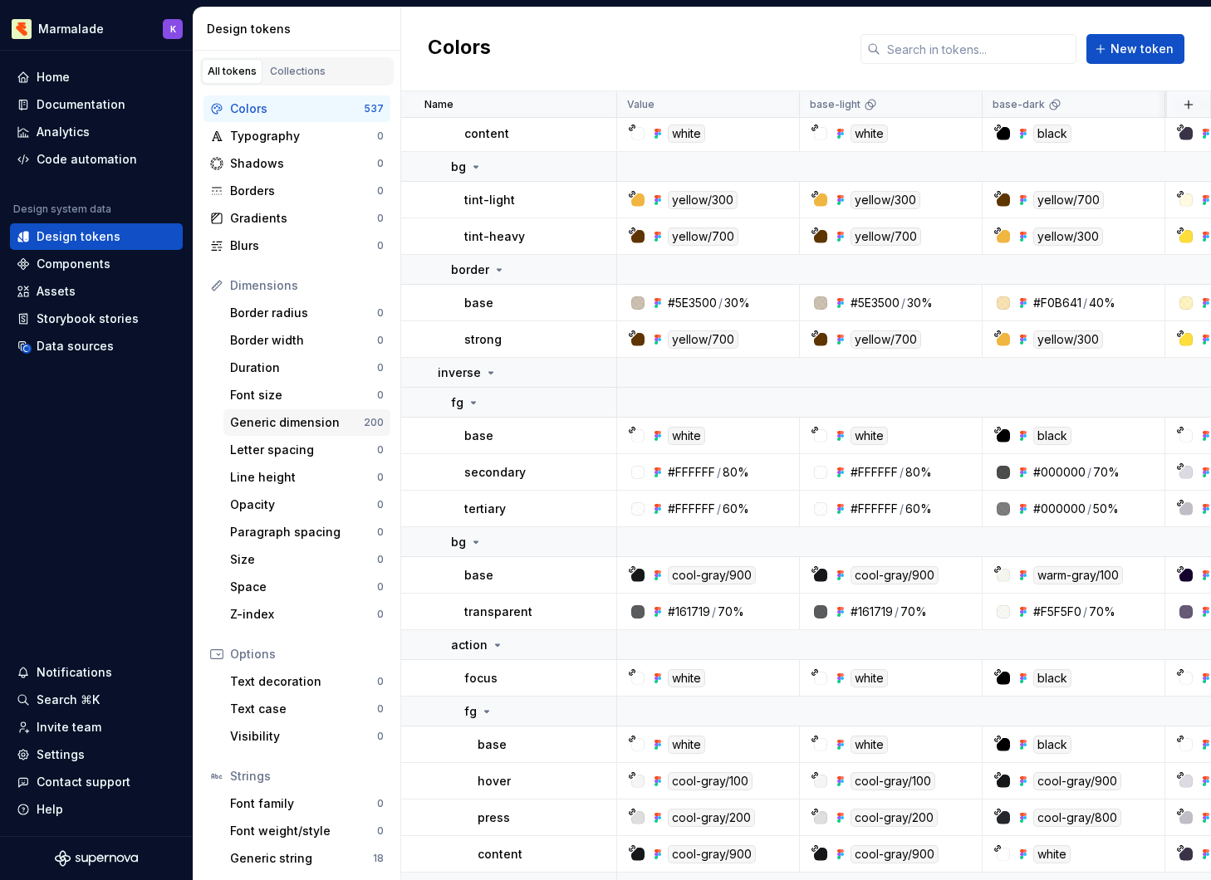
click at [303, 419] on div "Generic dimension" at bounding box center [297, 422] width 134 height 17
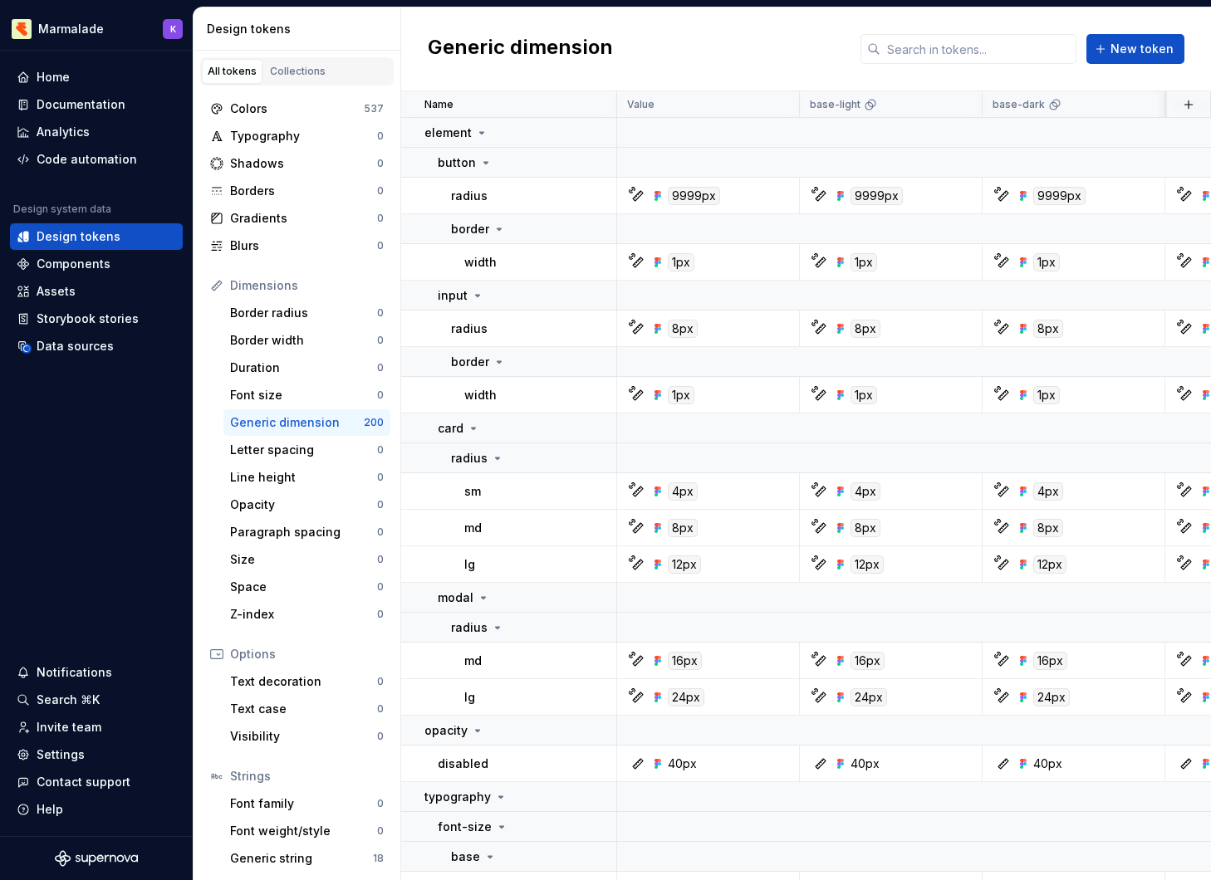
click at [215, 656] on icon at bounding box center [216, 654] width 13 height 13
click at [67, 292] on div "Assets" at bounding box center [56, 291] width 39 height 17
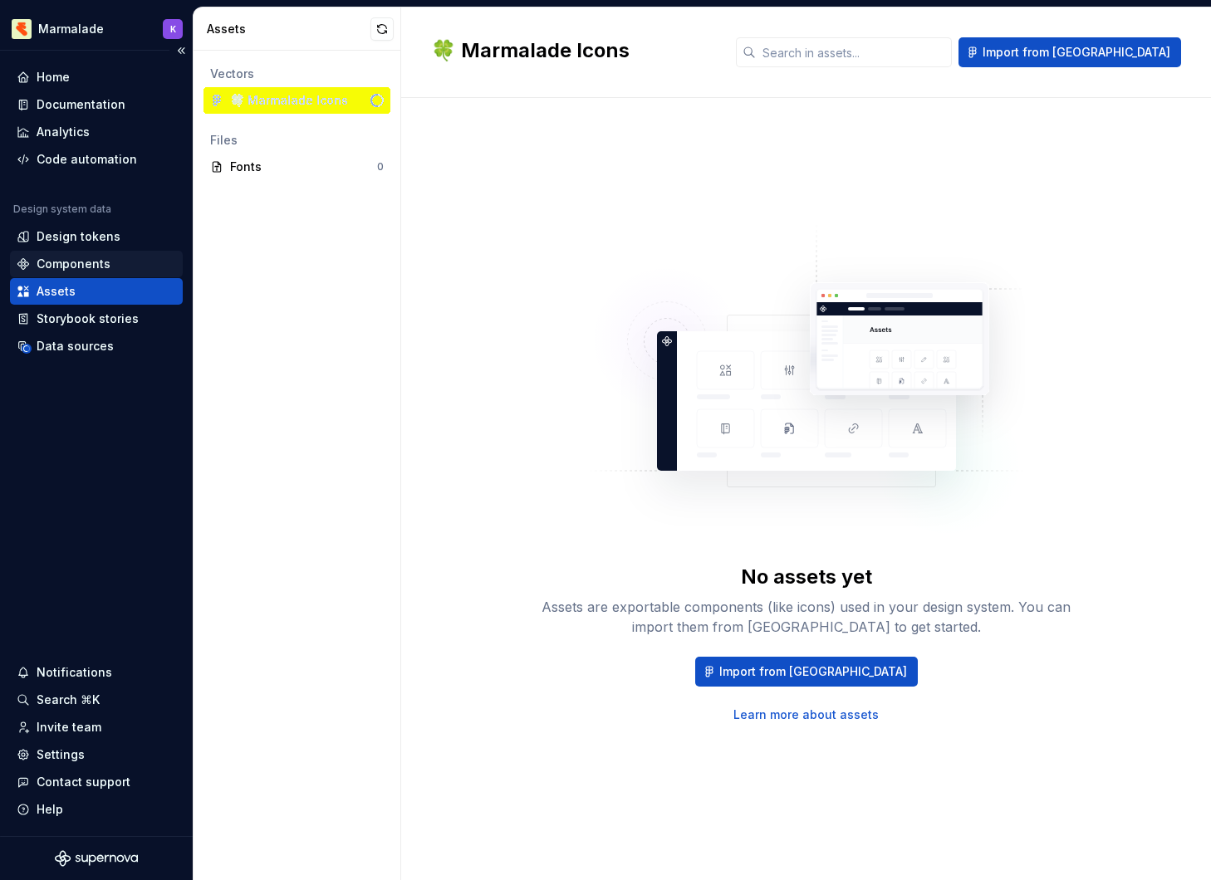
click at [84, 263] on div "Components" at bounding box center [74, 264] width 74 height 17
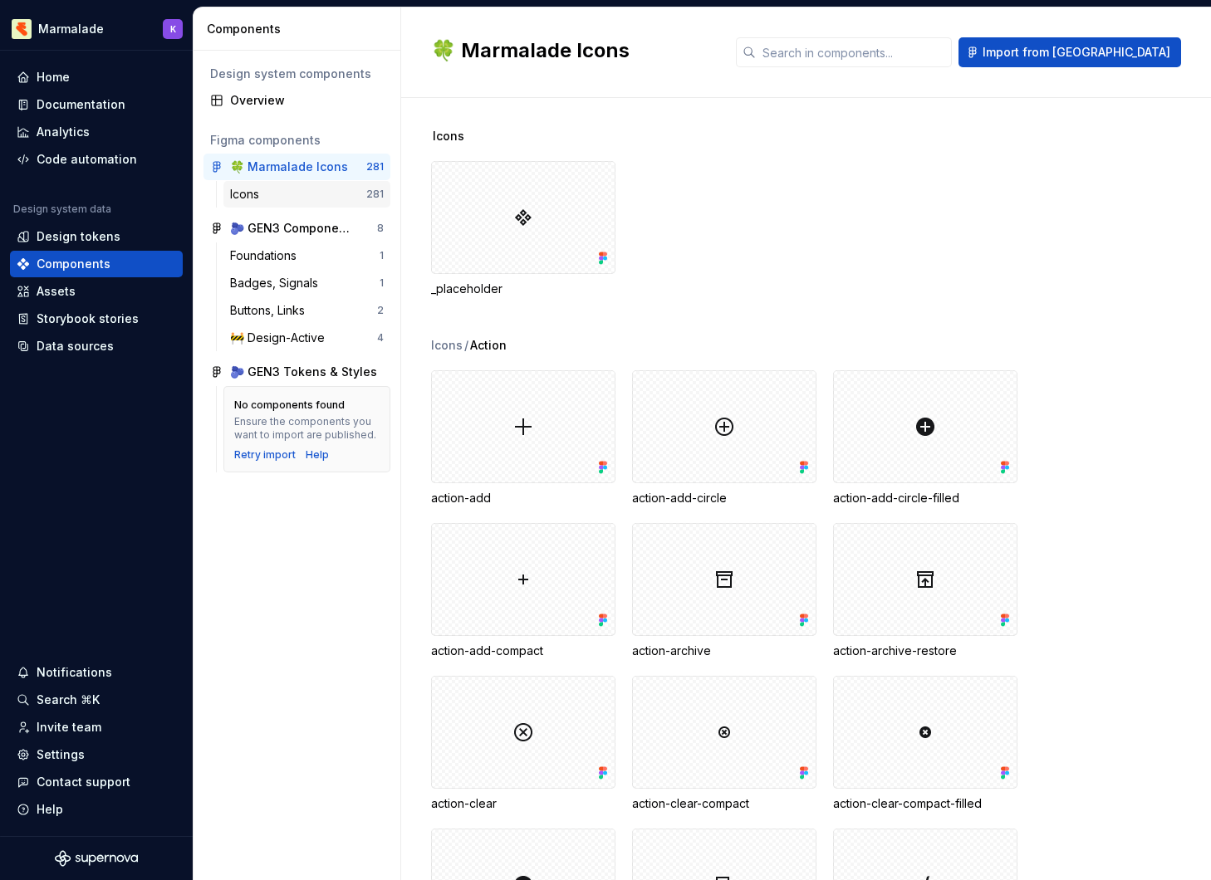
click at [307, 197] on div "Icons" at bounding box center [298, 194] width 136 height 17
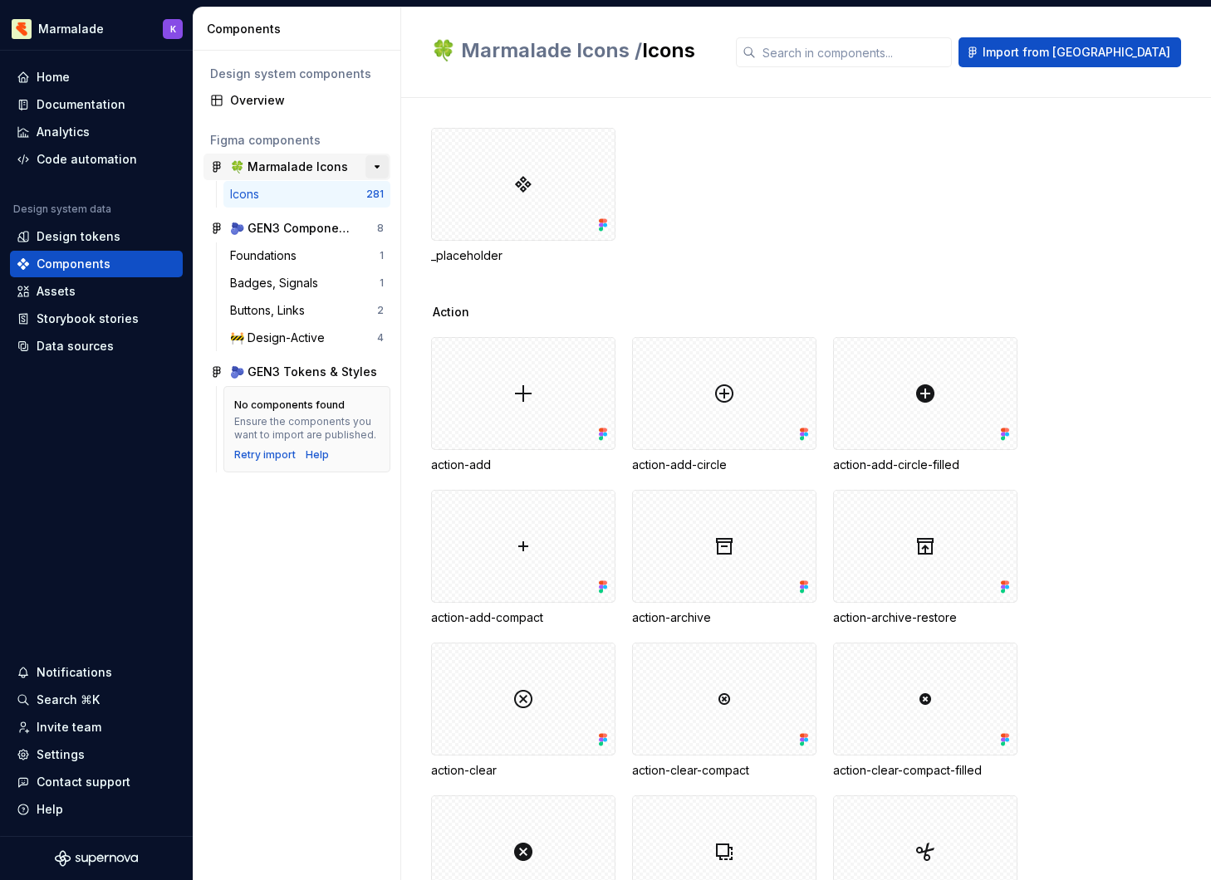
click at [380, 167] on button "button" at bounding box center [376, 166] width 23 height 23
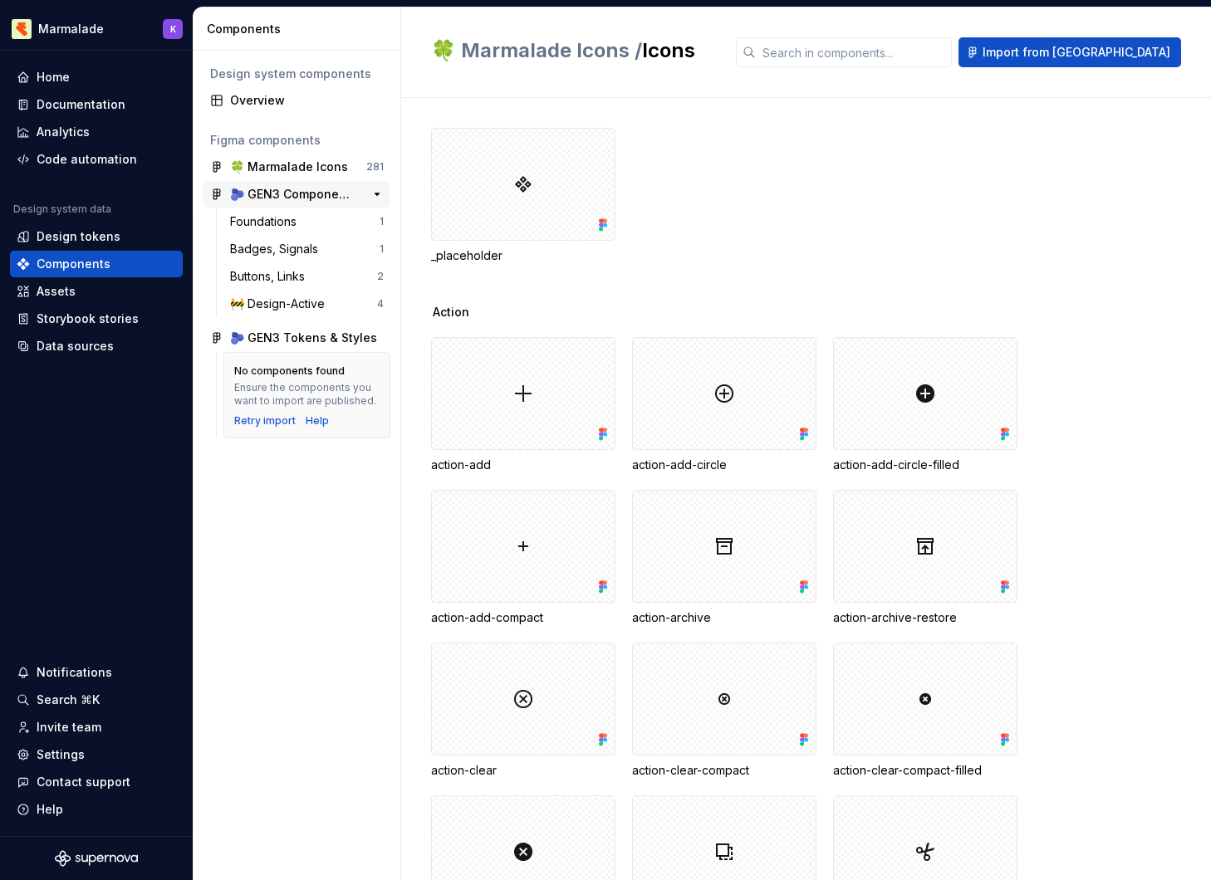
click at [244, 191] on div "🫐 GEN3 Components 🚧 WIP" at bounding box center [292, 194] width 124 height 17
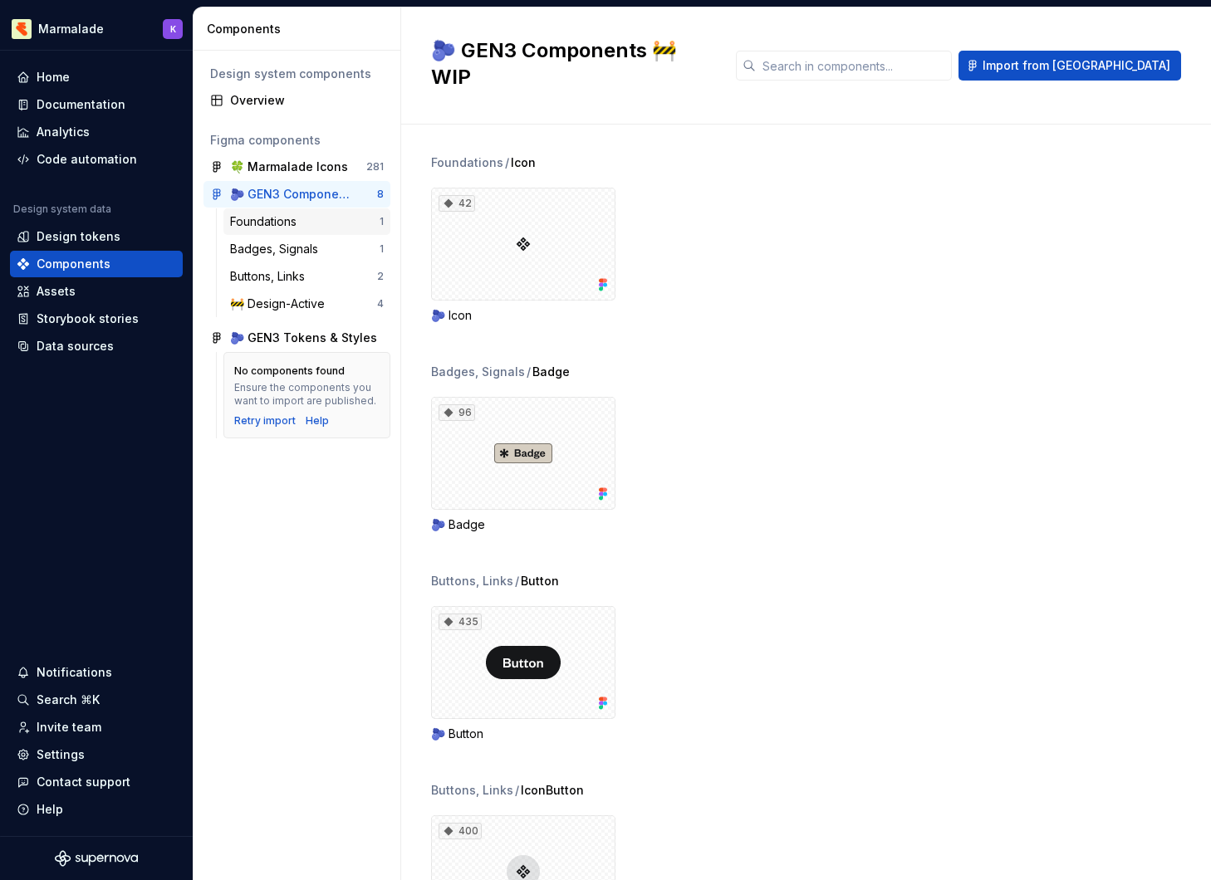
click at [334, 221] on div "Foundations" at bounding box center [305, 221] width 150 height 17
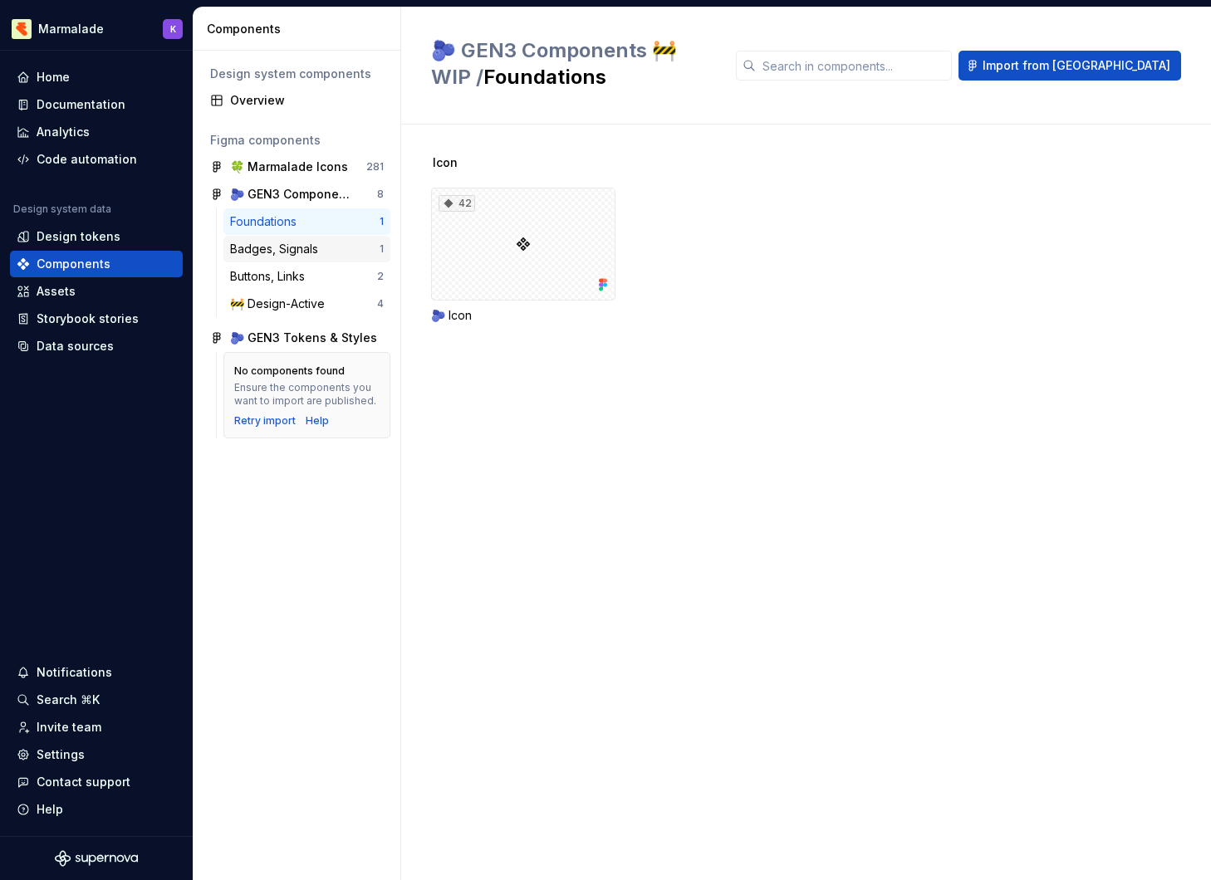
click at [323, 248] on div "Badges, Signals" at bounding box center [277, 249] width 95 height 17
click at [320, 270] on div "Buttons, Links" at bounding box center [303, 276] width 147 height 17
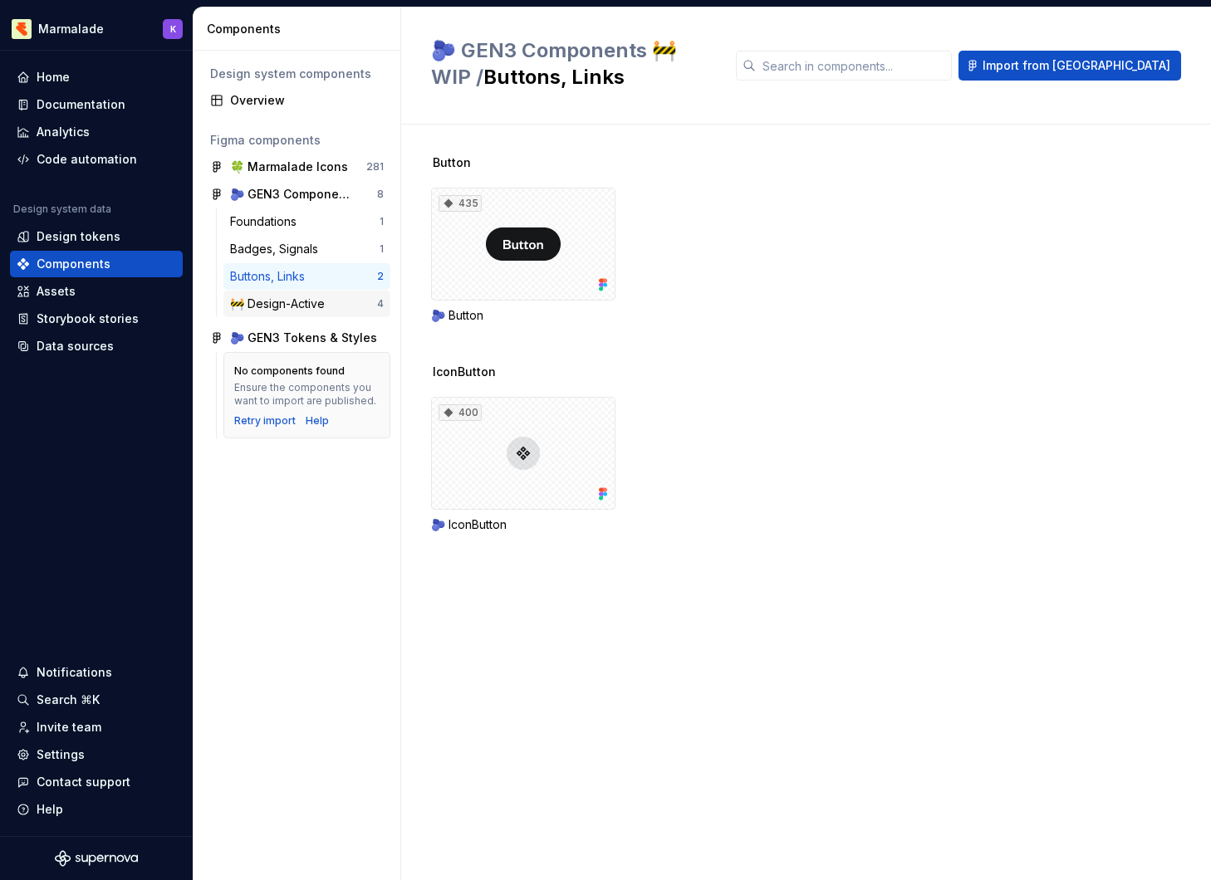
click at [311, 305] on div "🚧 Design-Active" at bounding box center [280, 304] width 101 height 17
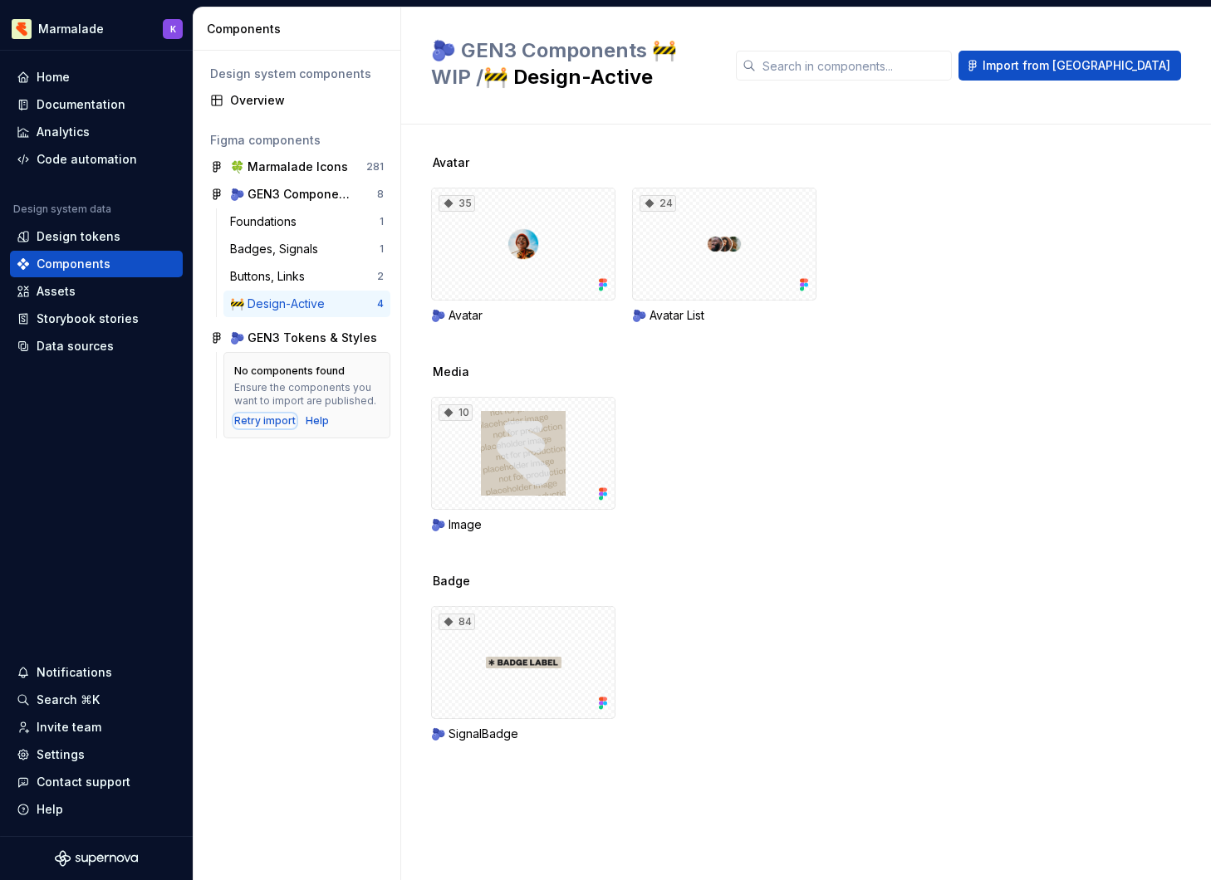
drag, startPoint x: 277, startPoint y: 424, endPoint x: 282, endPoint y: 448, distance: 24.6
click at [282, 448] on div "Design system components Overview Figma components 🍀 Marmalade Icons 281 🫐 GEN3…" at bounding box center [297, 466] width 207 height 830
click at [292, 448] on div "Design system components Overview Figma components 🍀 Marmalade Icons 281 🫐 GEN3…" at bounding box center [297, 466] width 207 height 830
click at [219, 344] on icon at bounding box center [216, 337] width 13 height 13
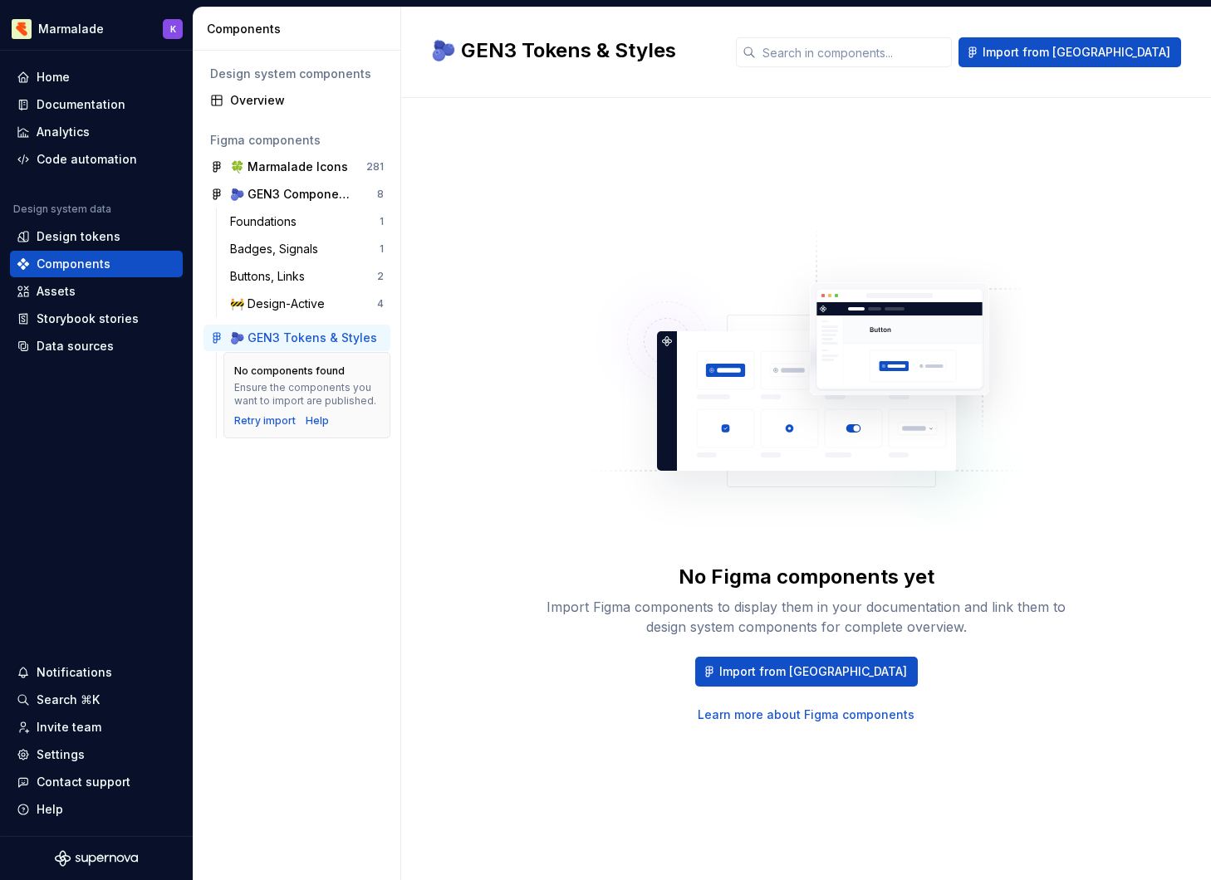
click at [316, 488] on div "Design system components Overview Figma components 🍀 Marmalade Icons 281 🫐 GEN3…" at bounding box center [297, 466] width 207 height 830
click at [56, 130] on div "Analytics" at bounding box center [63, 132] width 53 height 17
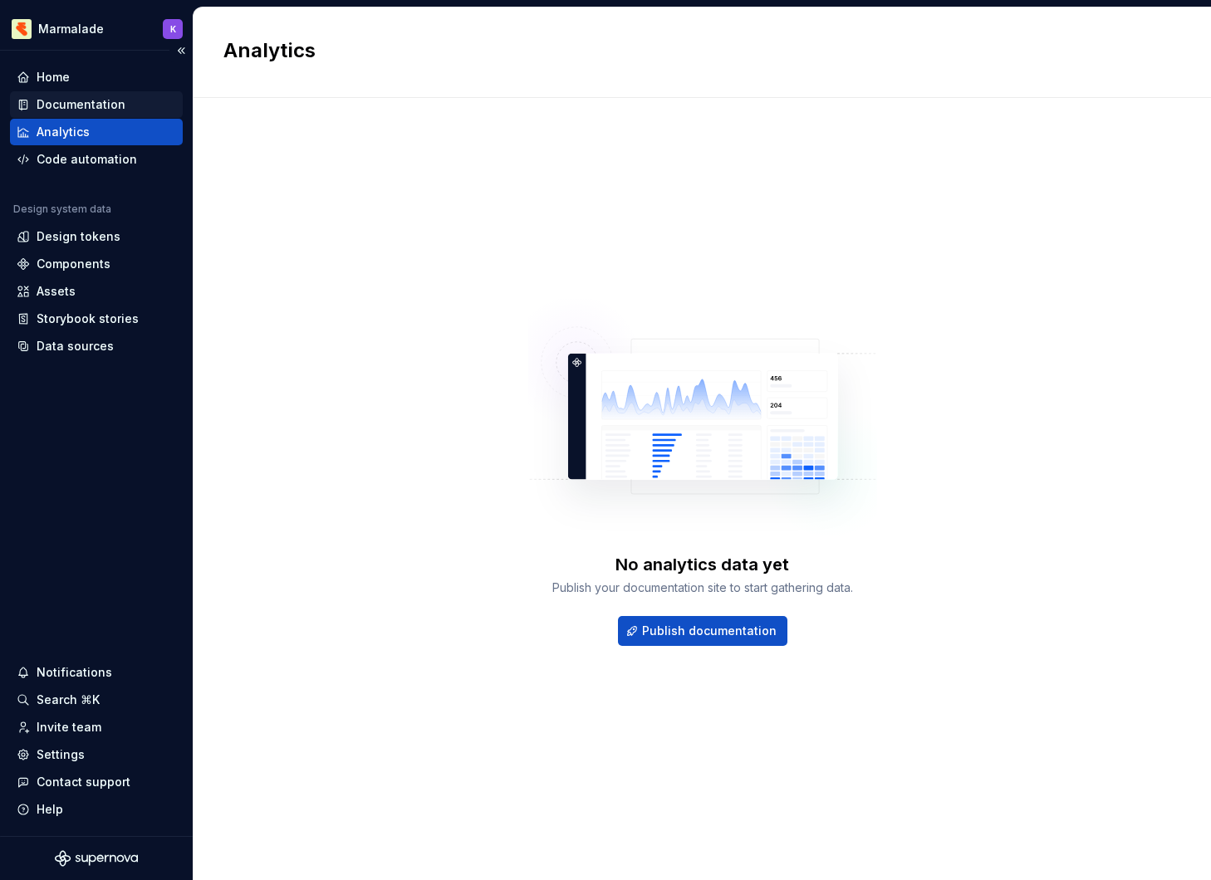
click at [61, 102] on div "Documentation" at bounding box center [81, 104] width 89 height 17
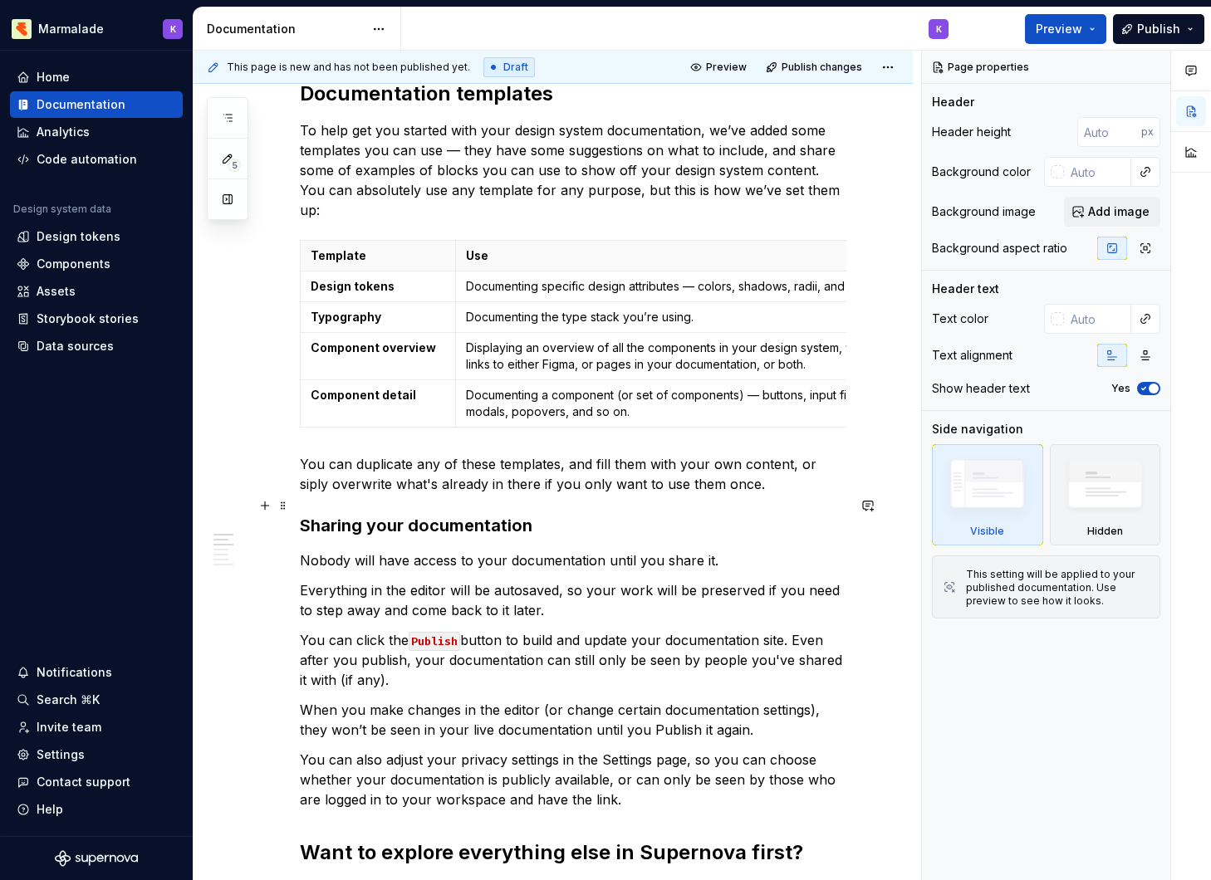
scroll to position [716, 0]
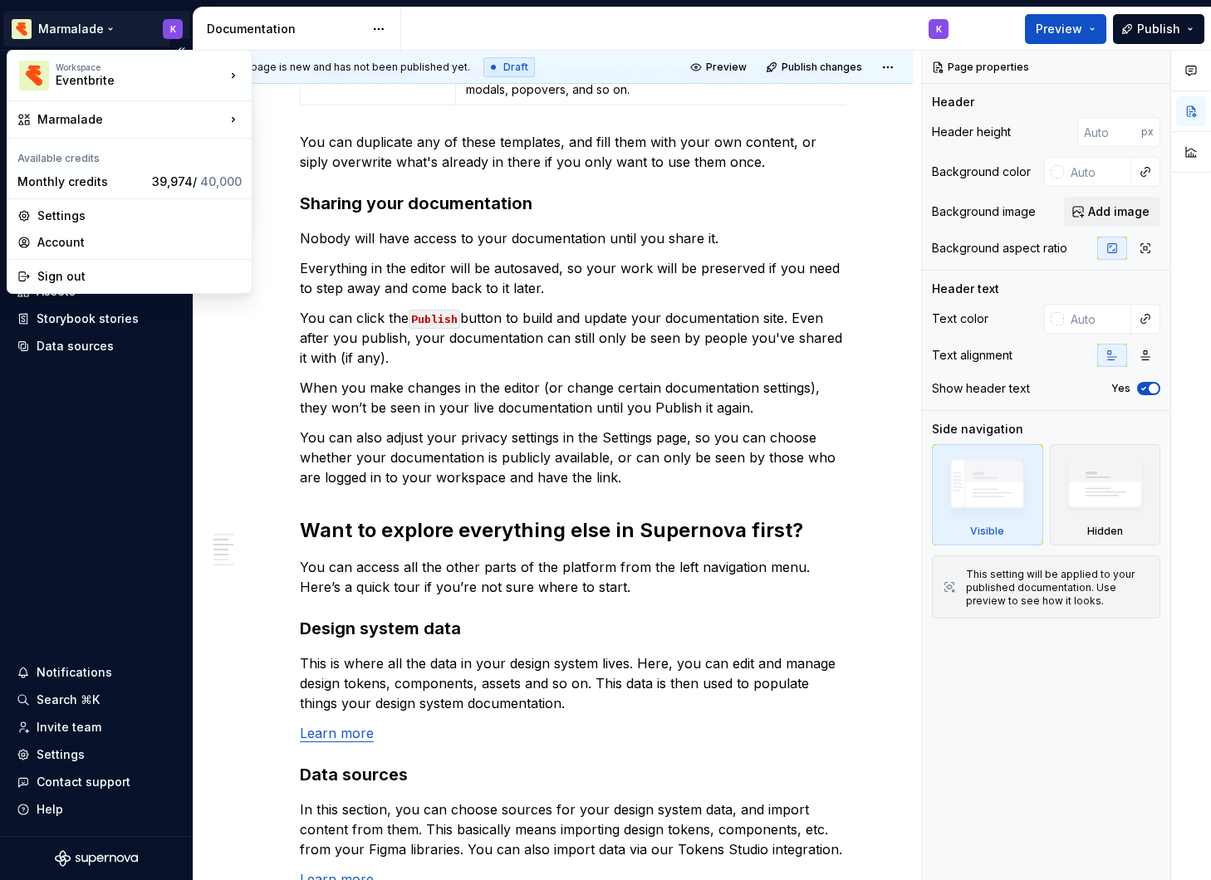
click at [72, 22] on html "Marmalade K Home Documentation Analytics Code automation Design system data Des…" at bounding box center [605, 440] width 1211 height 880
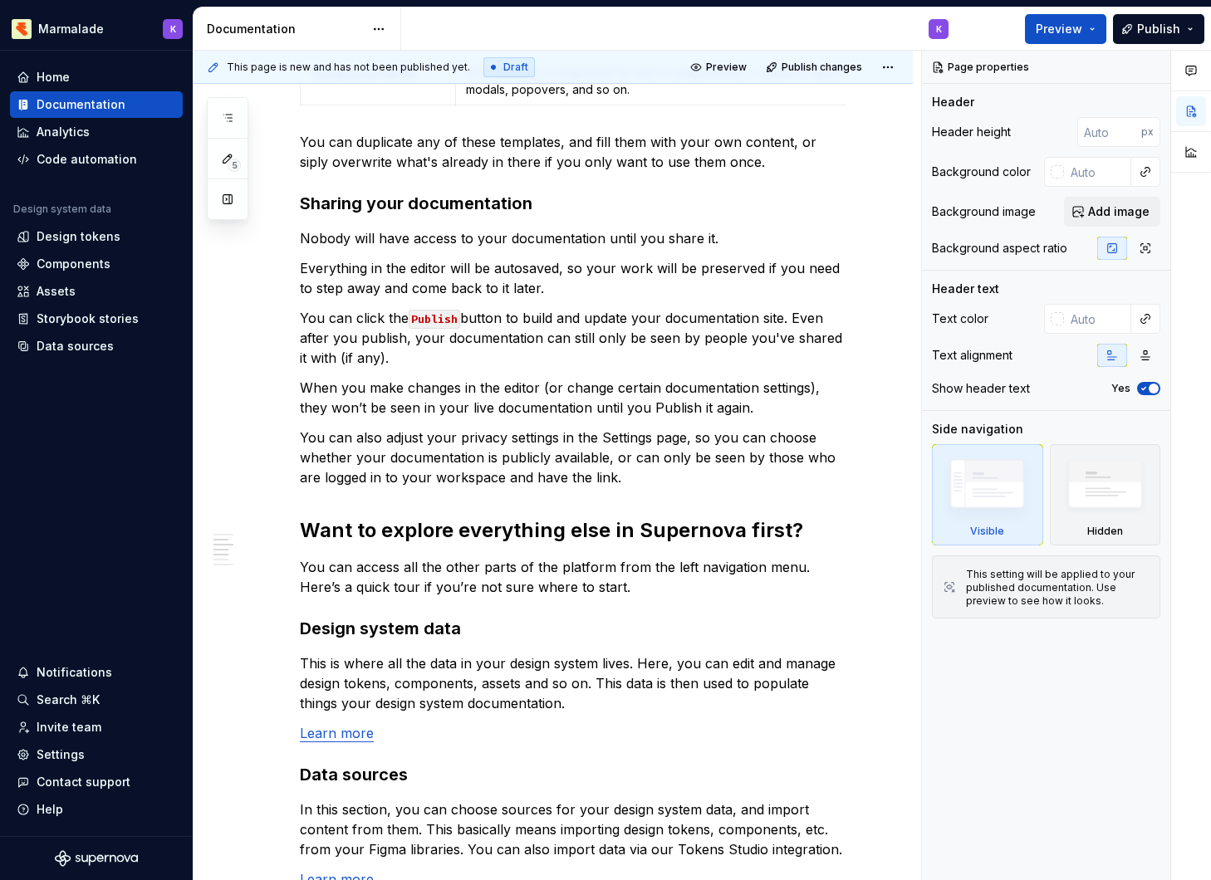
click at [485, 351] on html "Marmalade K Home Documentation Analytics Code automation Design system data Des…" at bounding box center [605, 440] width 1211 height 880
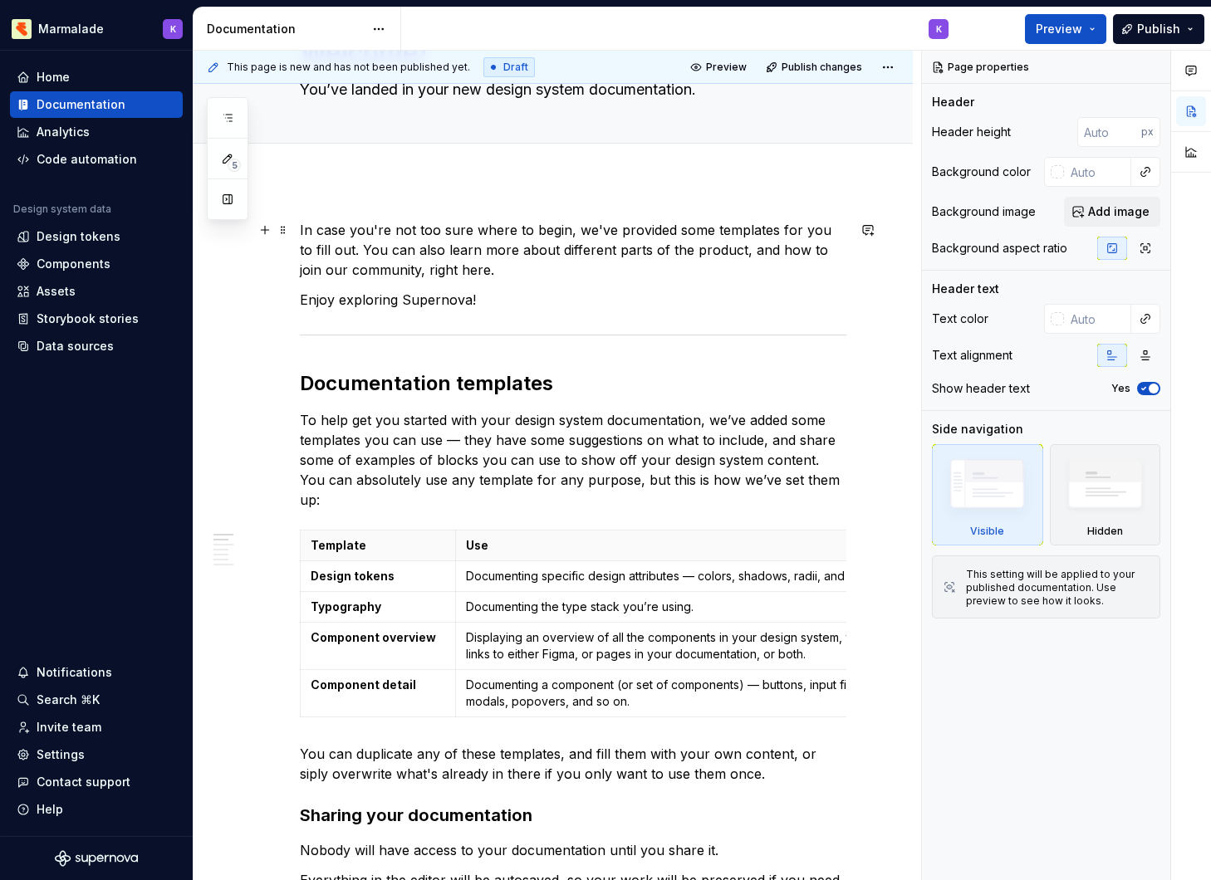
scroll to position [0, 0]
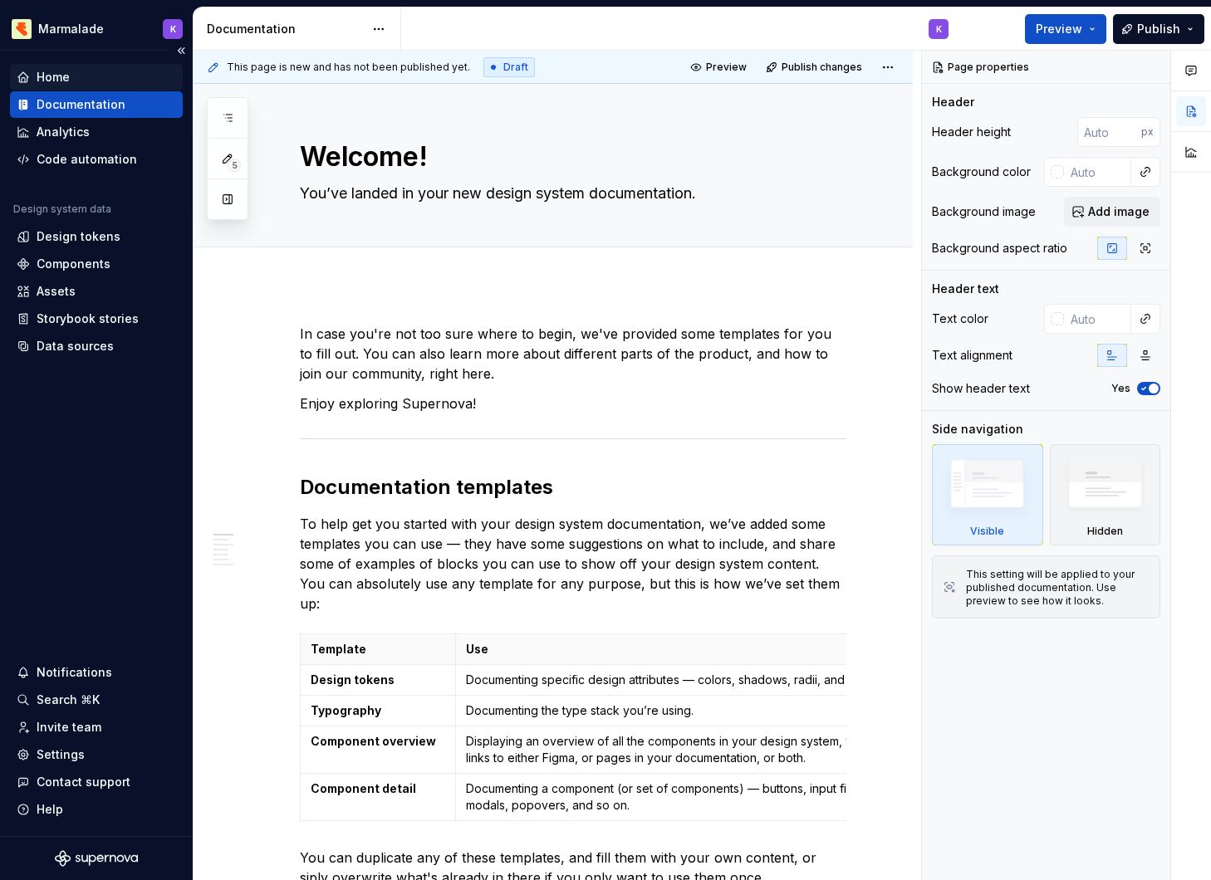
click at [53, 74] on div "Home" at bounding box center [53, 77] width 33 height 17
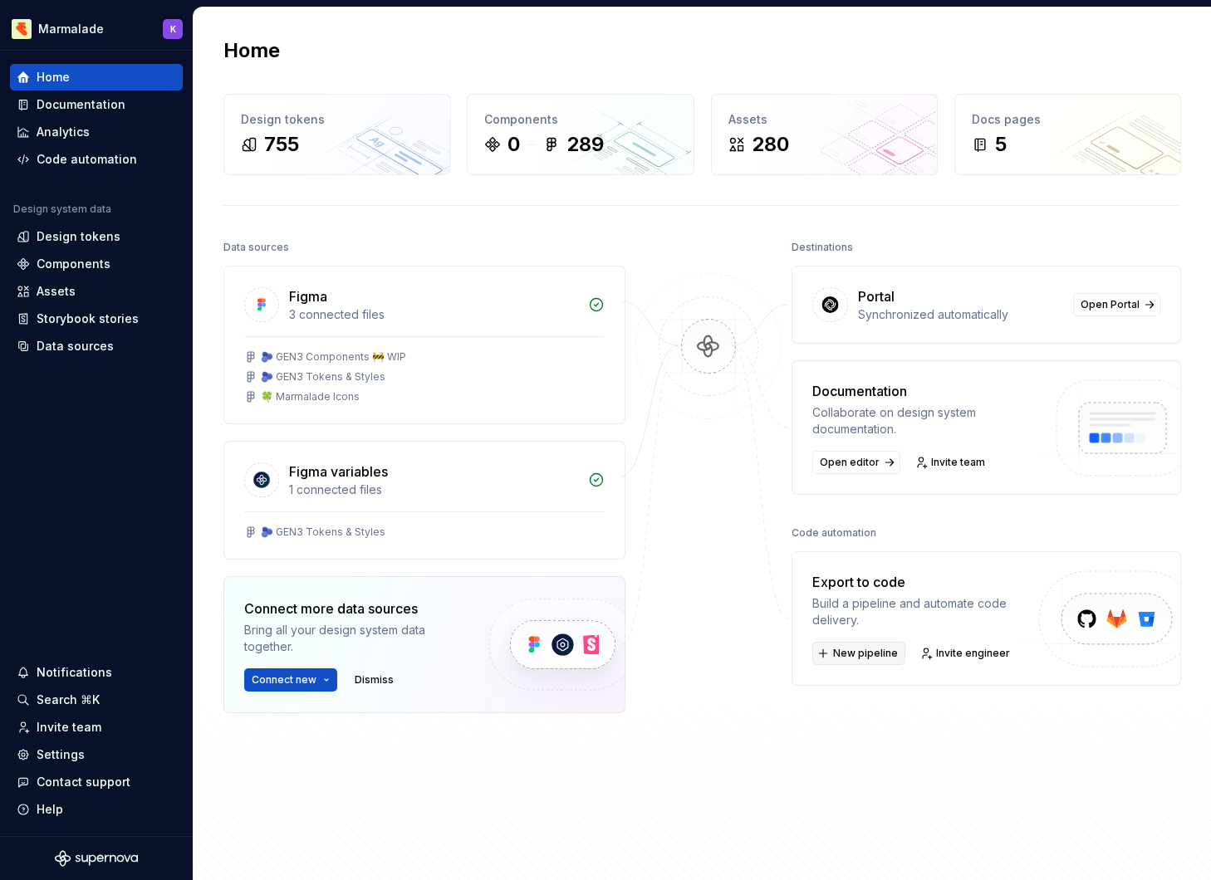
click at [846, 655] on span "New pipeline" at bounding box center [865, 653] width 65 height 13
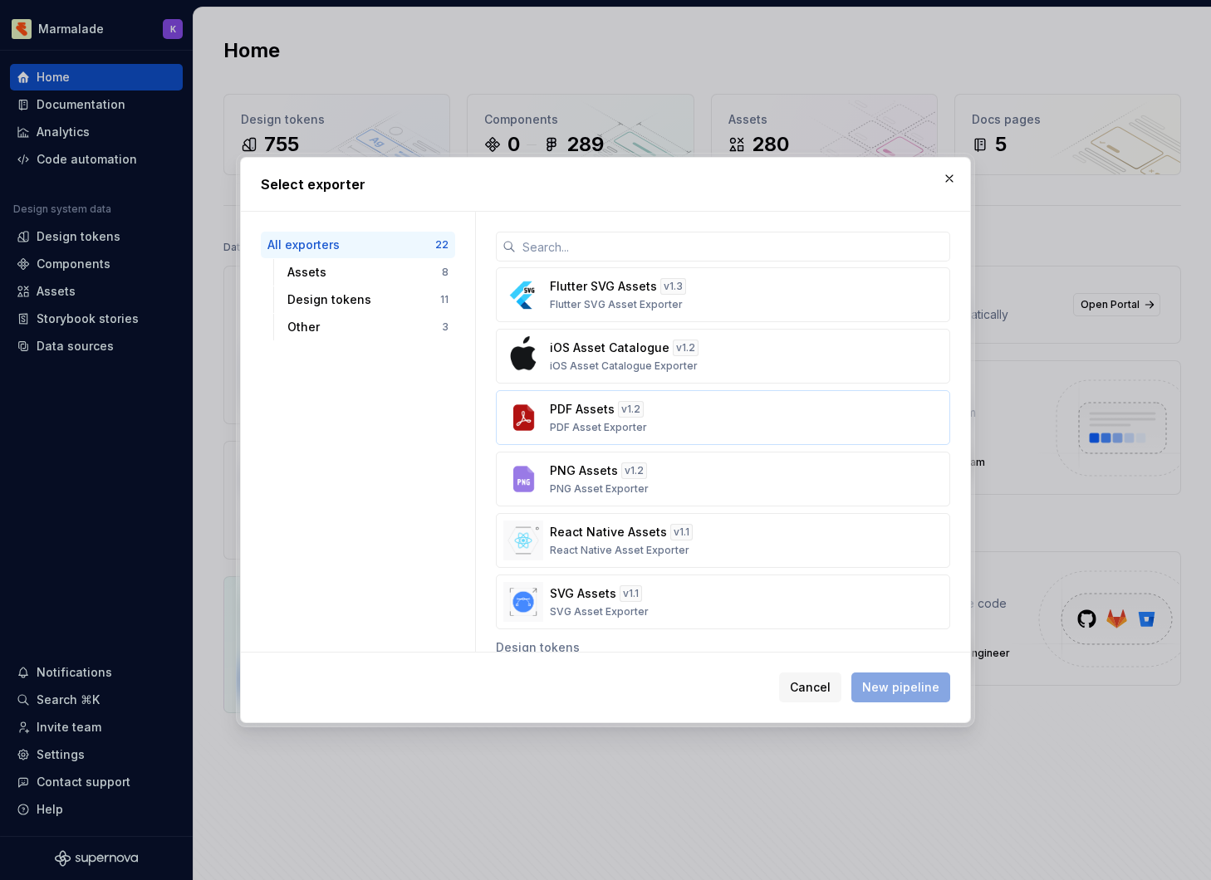
scroll to position [229, 0]
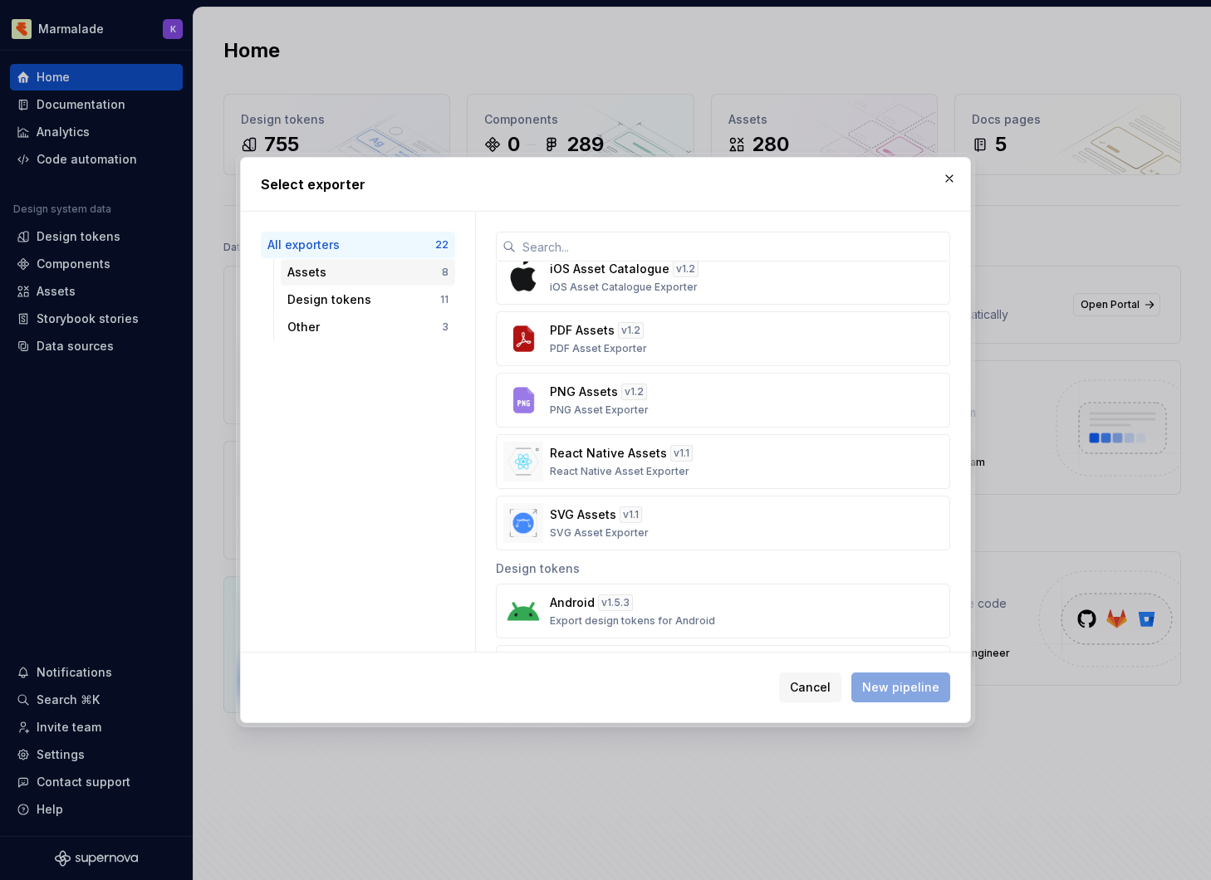
click at [394, 274] on div "Assets" at bounding box center [364, 272] width 154 height 17
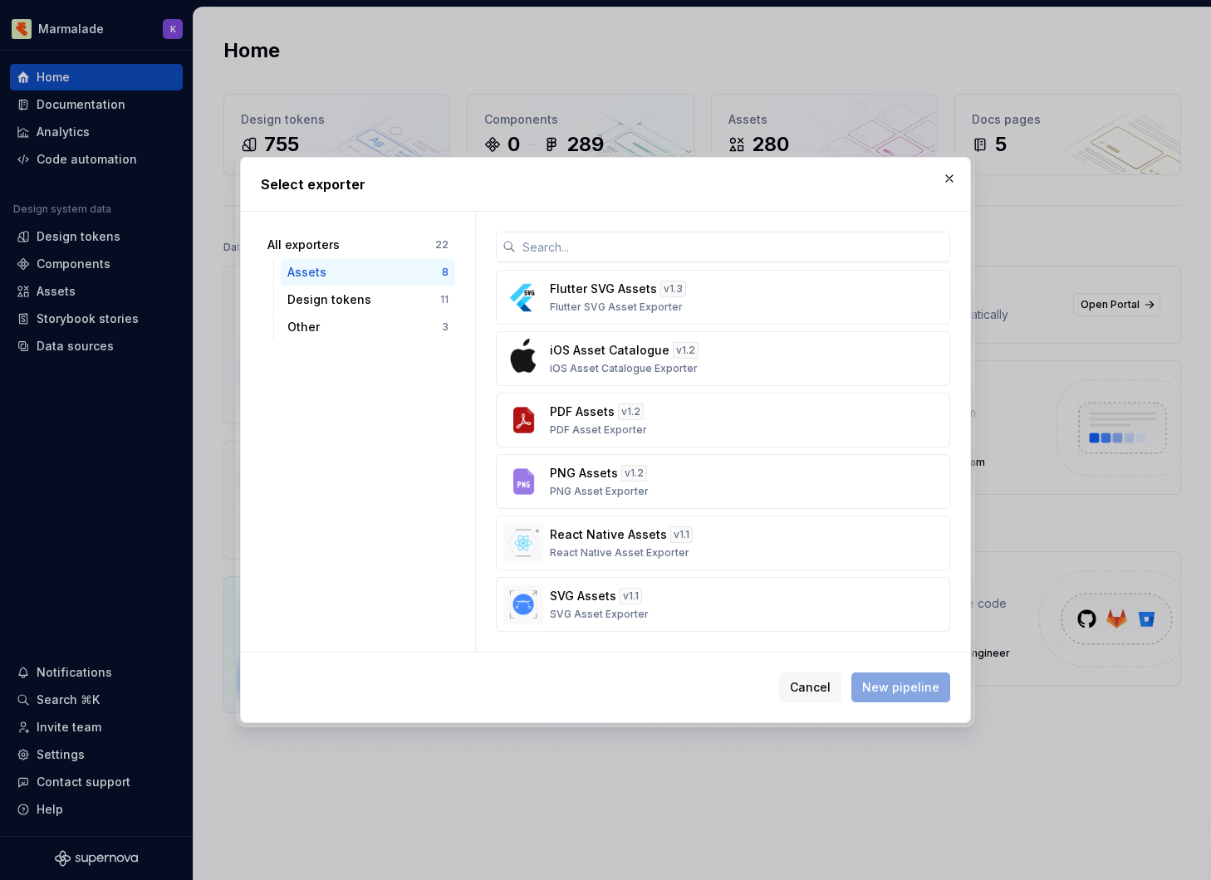
scroll to position [0, 0]
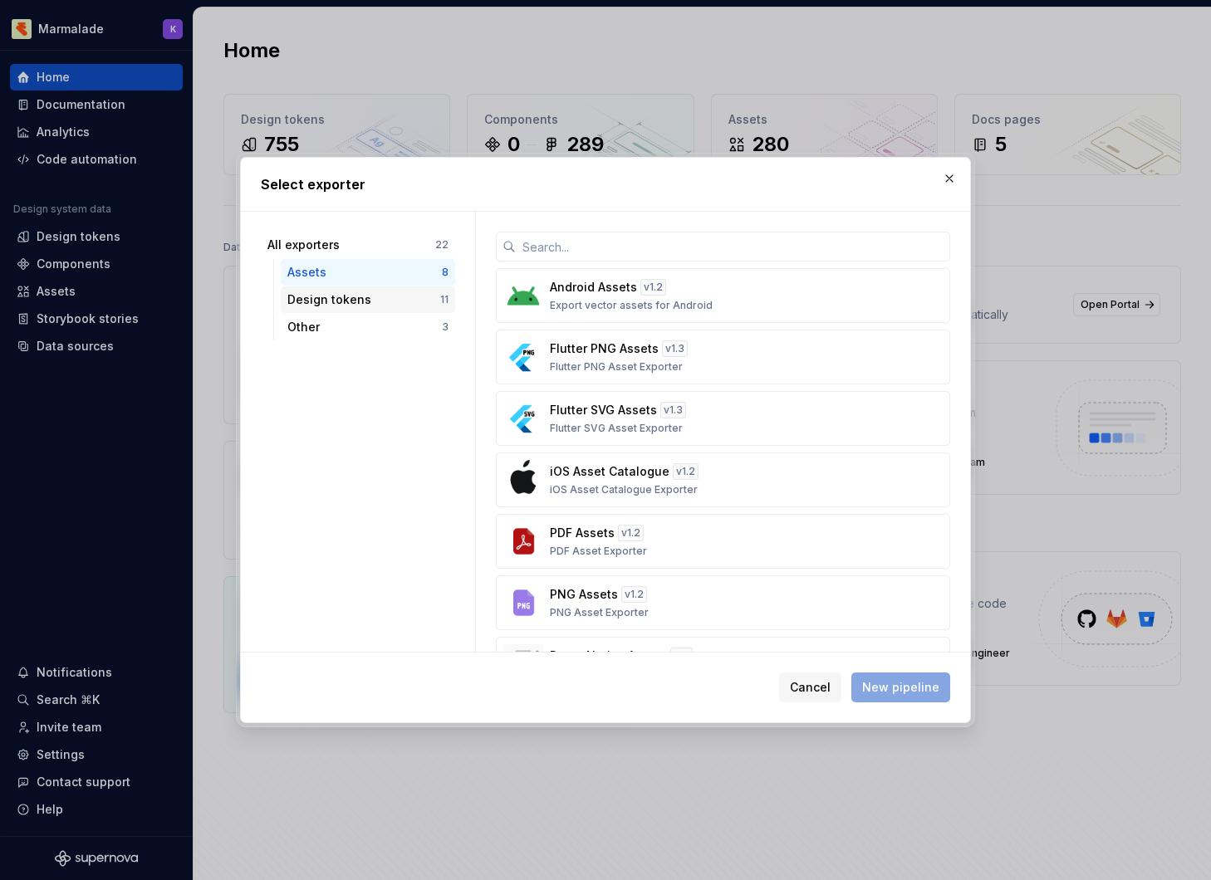
click at [389, 294] on div "Design tokens" at bounding box center [363, 300] width 153 height 17
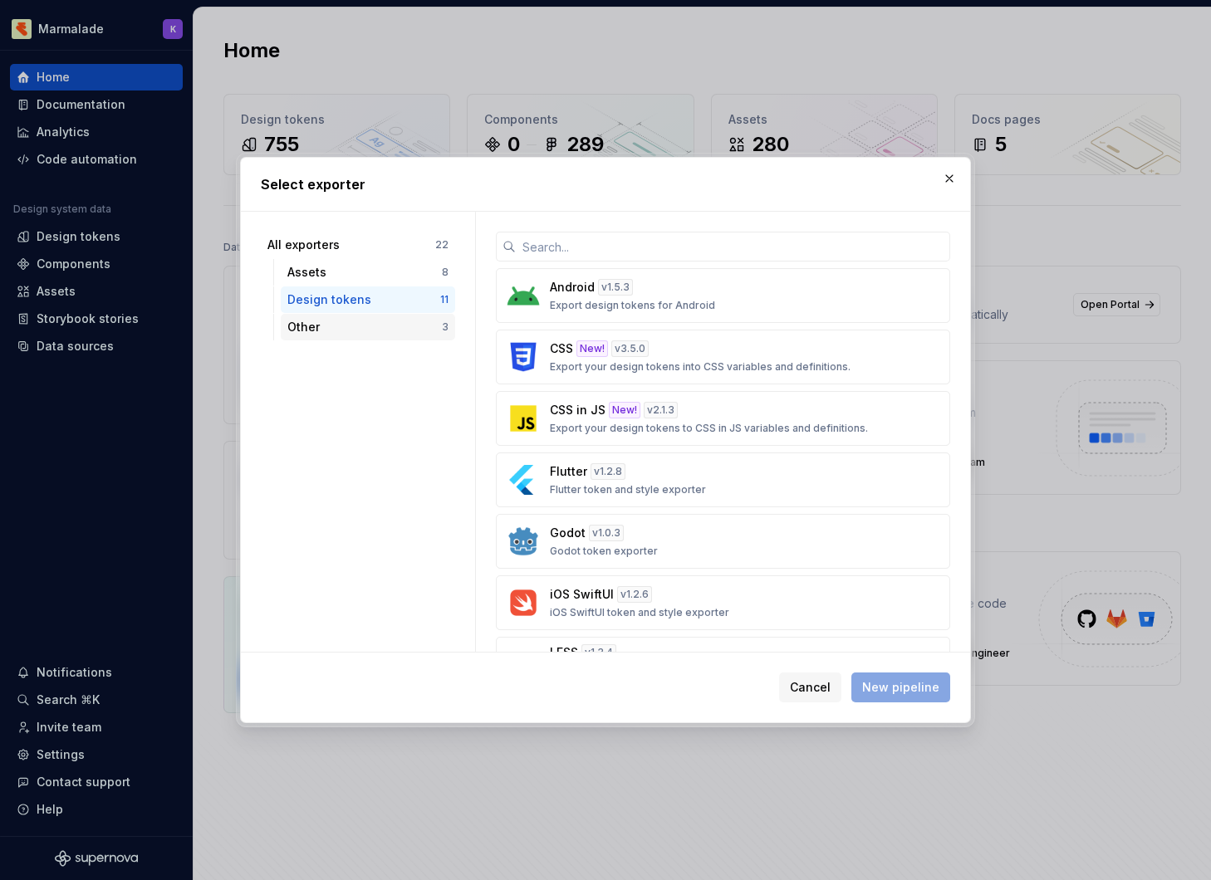
click at [375, 318] on div "Other 3" at bounding box center [368, 327] width 174 height 27
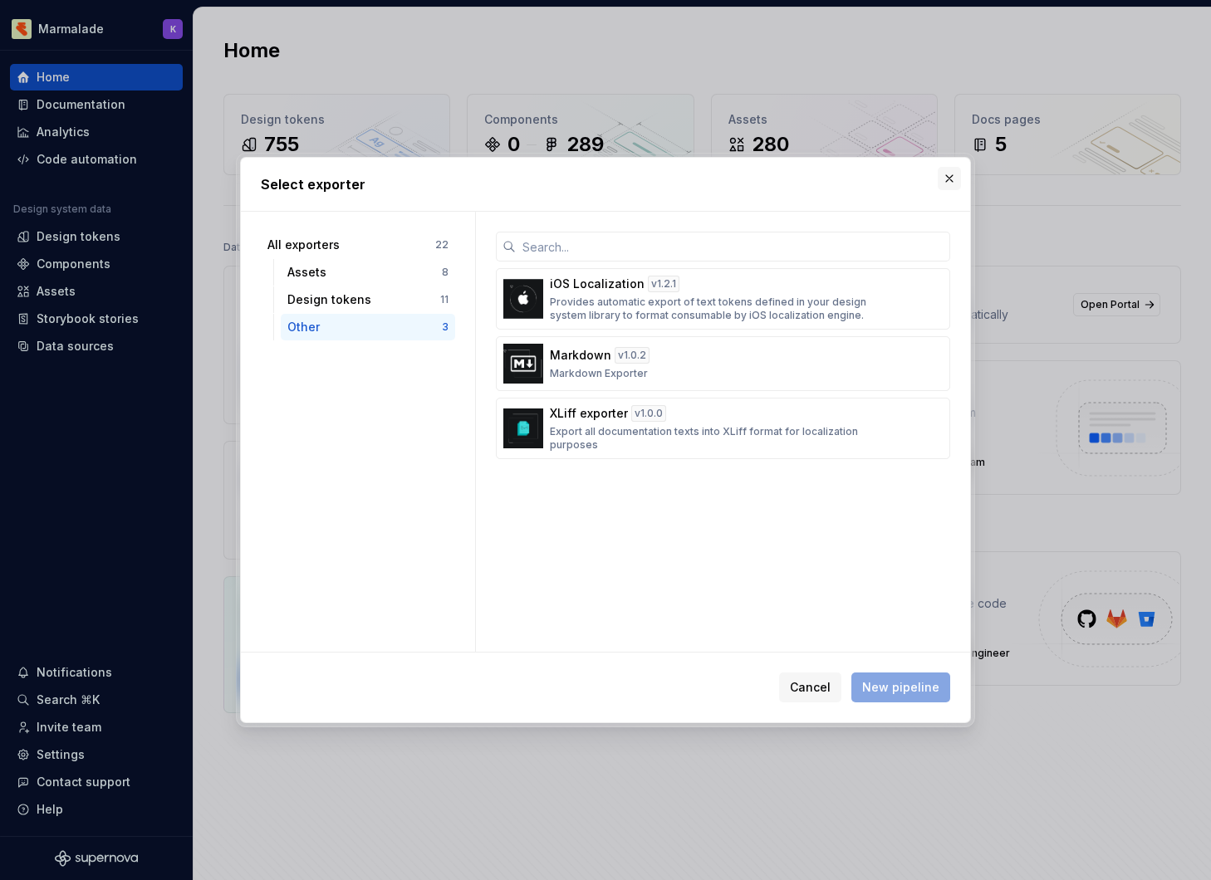
click at [948, 173] on button "button" at bounding box center [949, 178] width 23 height 23
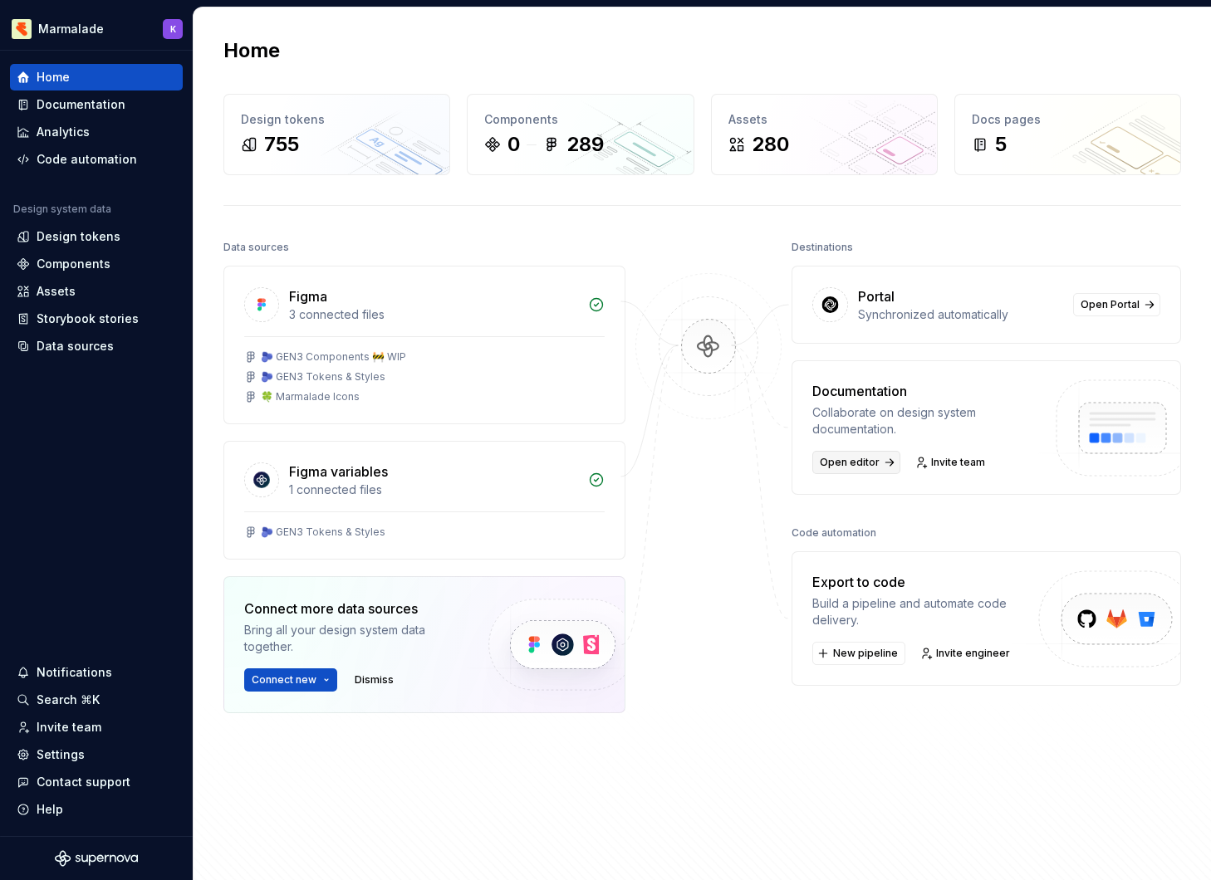
click at [826, 460] on span "Open editor" at bounding box center [850, 462] width 60 height 13
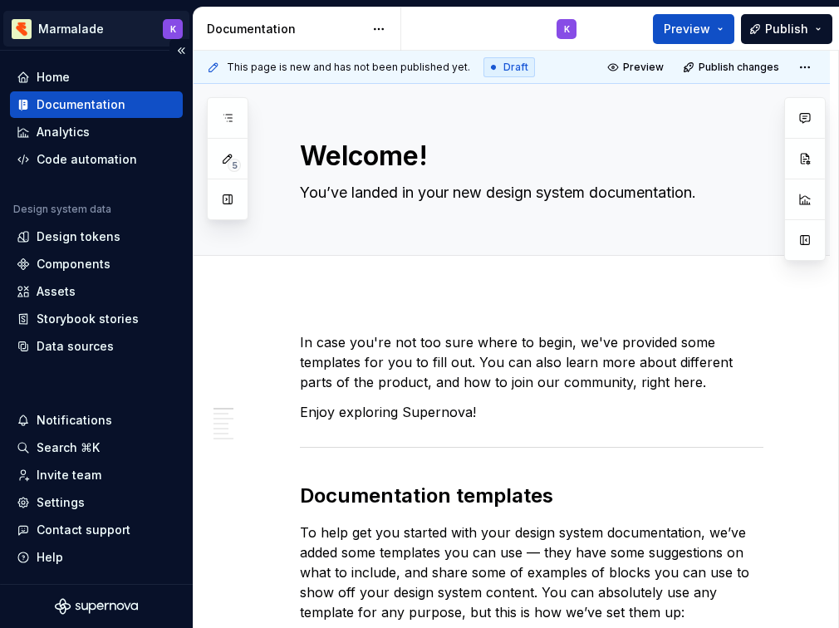
scroll to position [21, 0]
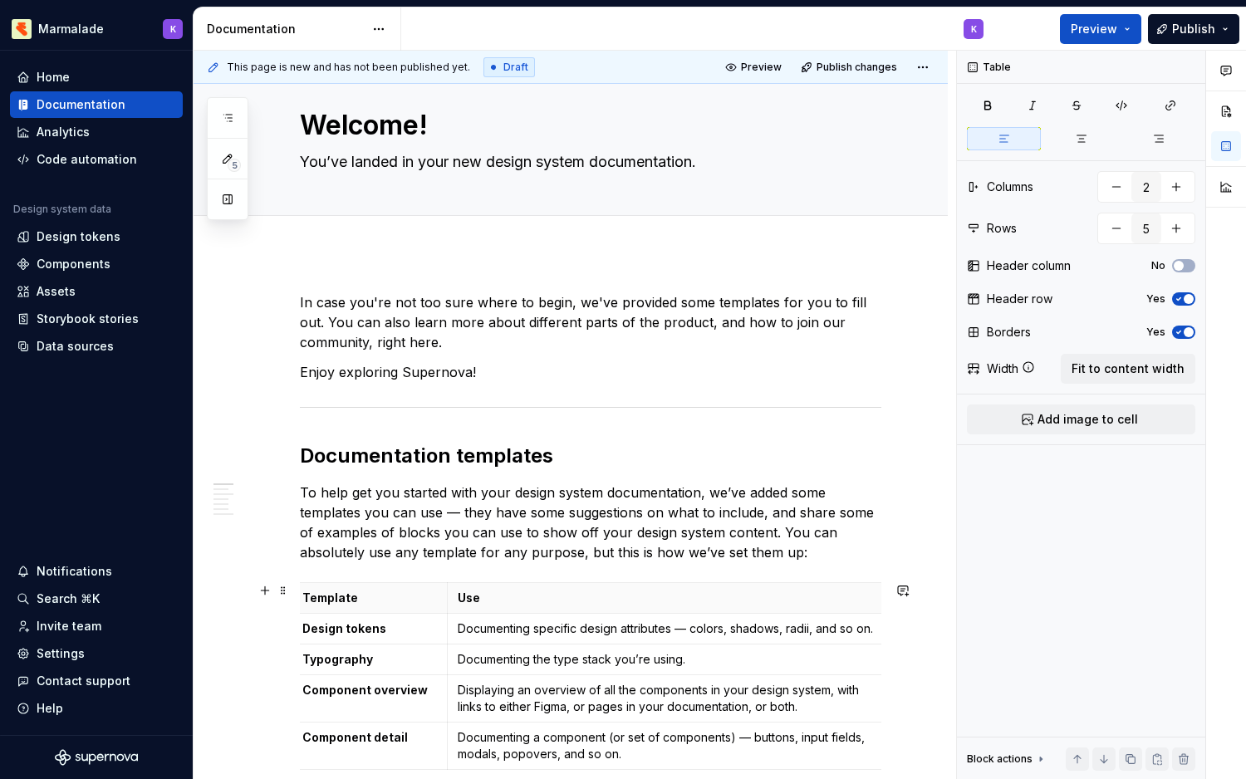
scroll to position [0, 0]
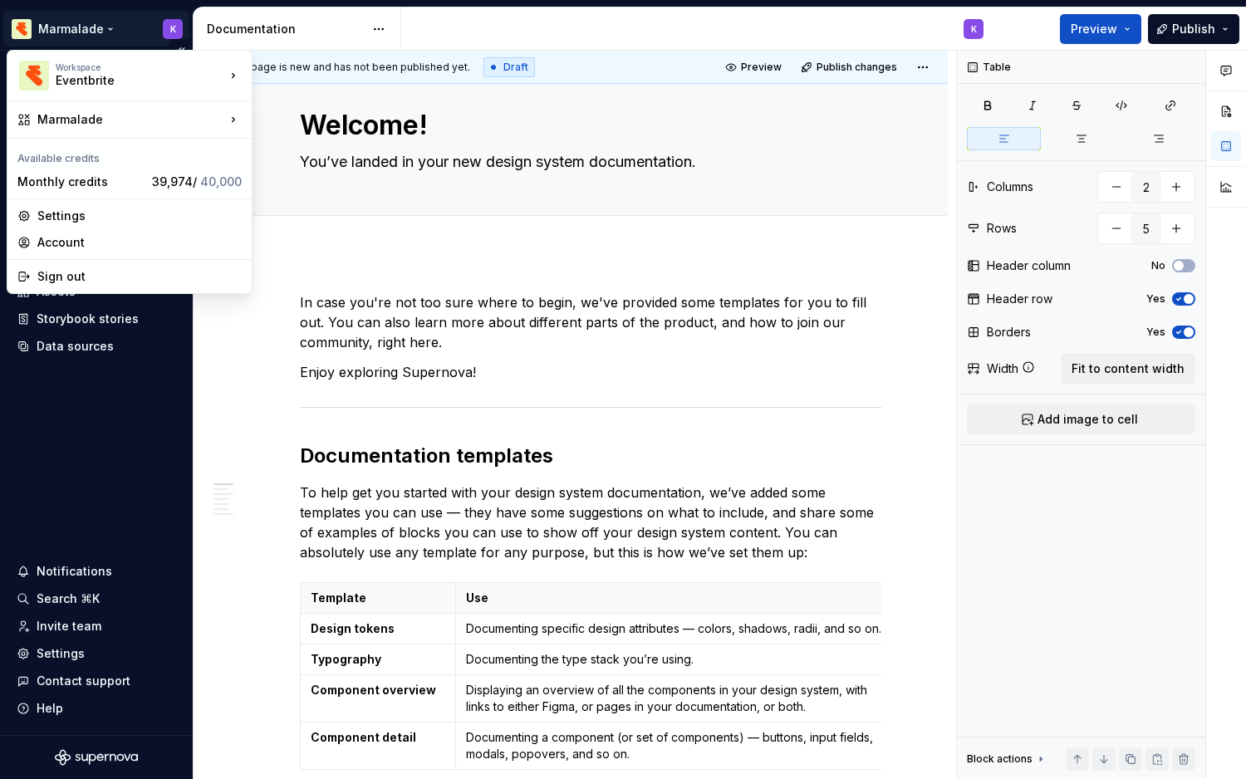
click at [0, 0] on html "Marmalade K Home Documentation Analytics Code automation Design system data Des…" at bounding box center [623, 389] width 1246 height 779
click at [287, 242] on html "Marmalade K Home Documentation Analytics Code automation Design system data Des…" at bounding box center [623, 389] width 1246 height 779
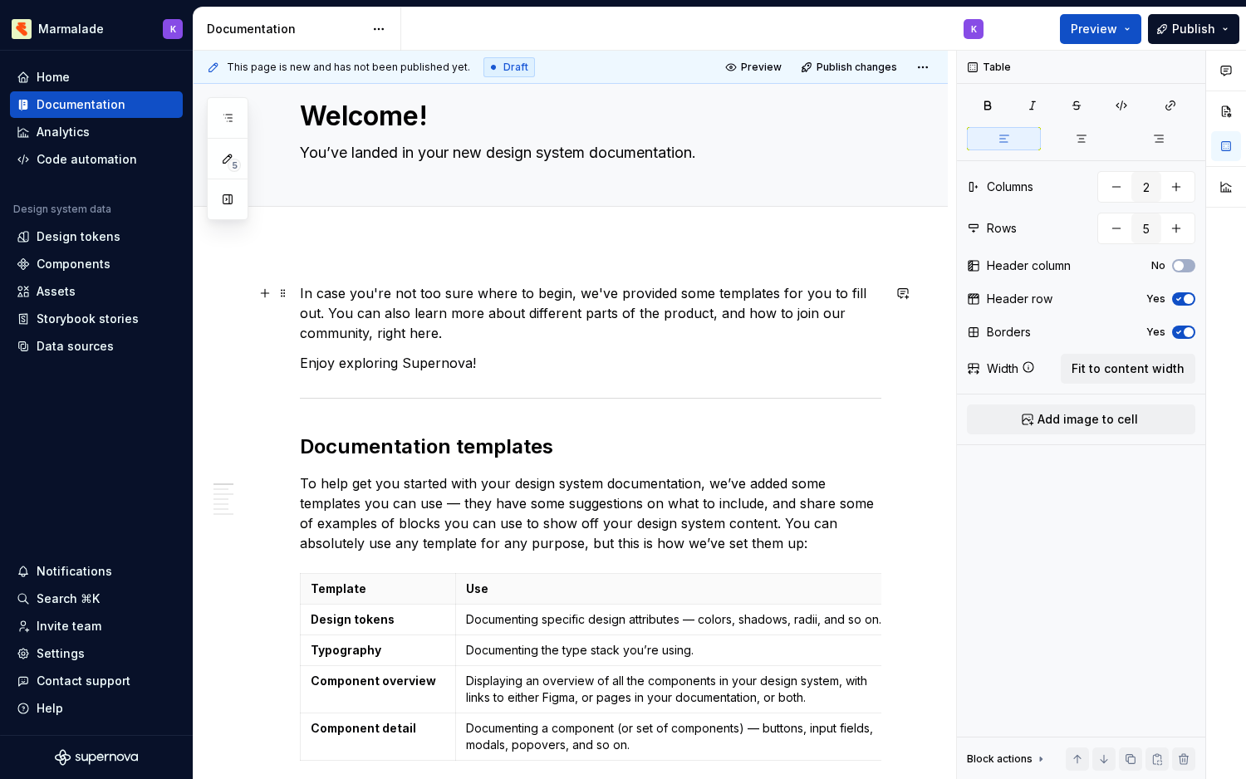
scroll to position [42, 0]
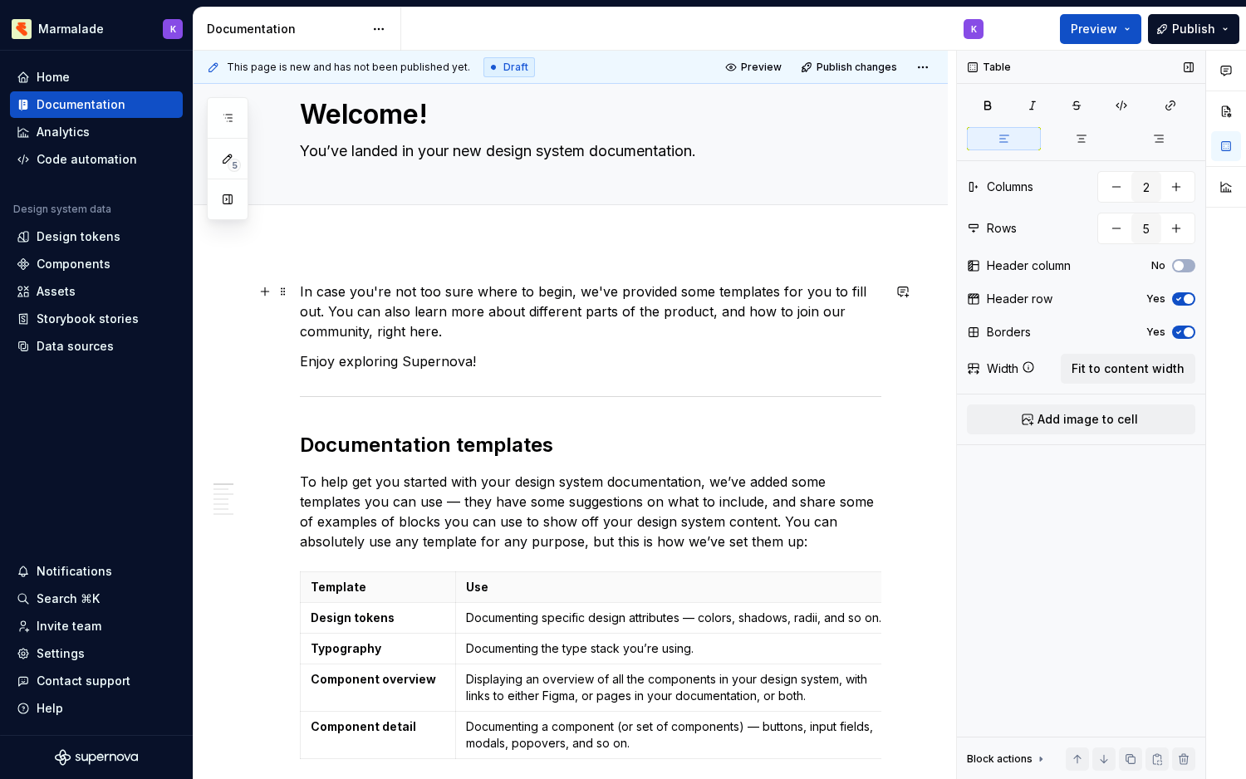
type textarea "*"
click at [1121, 194] on button "button" at bounding box center [1116, 187] width 30 height 30
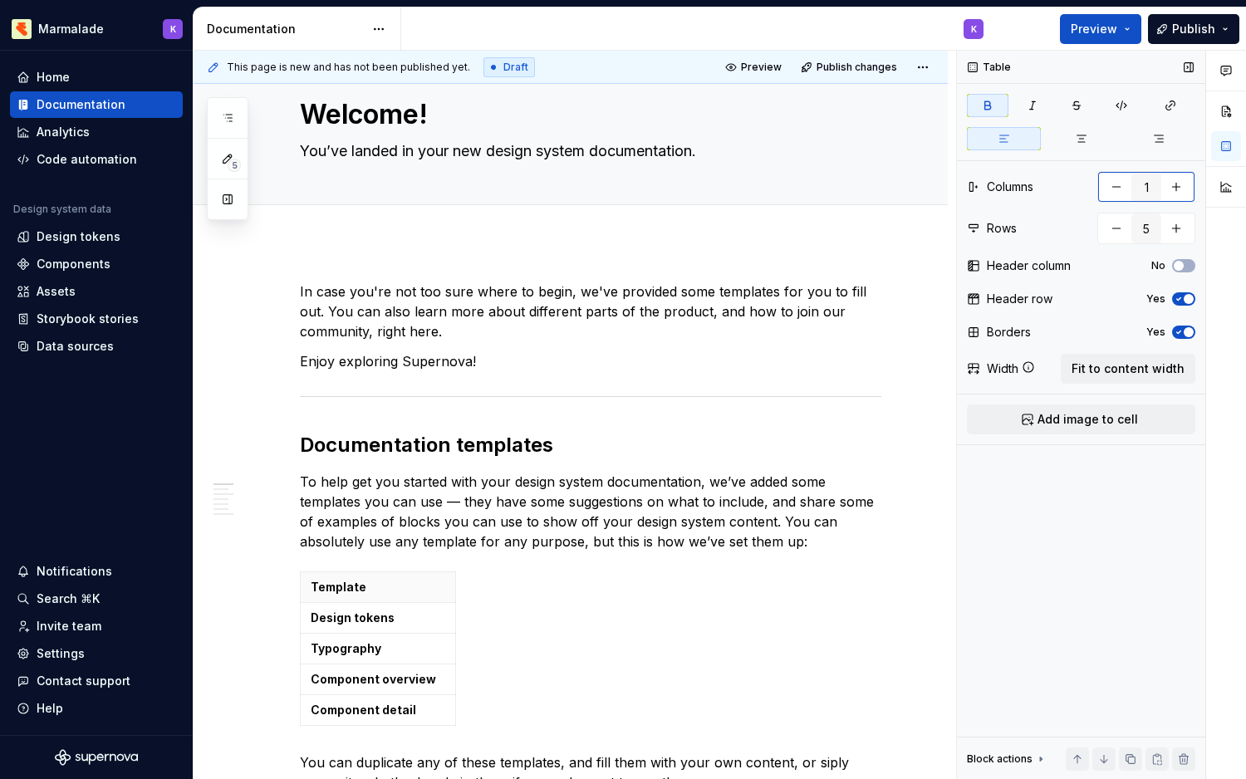
click at [1177, 184] on button "button" at bounding box center [1176, 187] width 30 height 30
type input "3"
click at [1107, 227] on button "button" at bounding box center [1116, 228] width 30 height 30
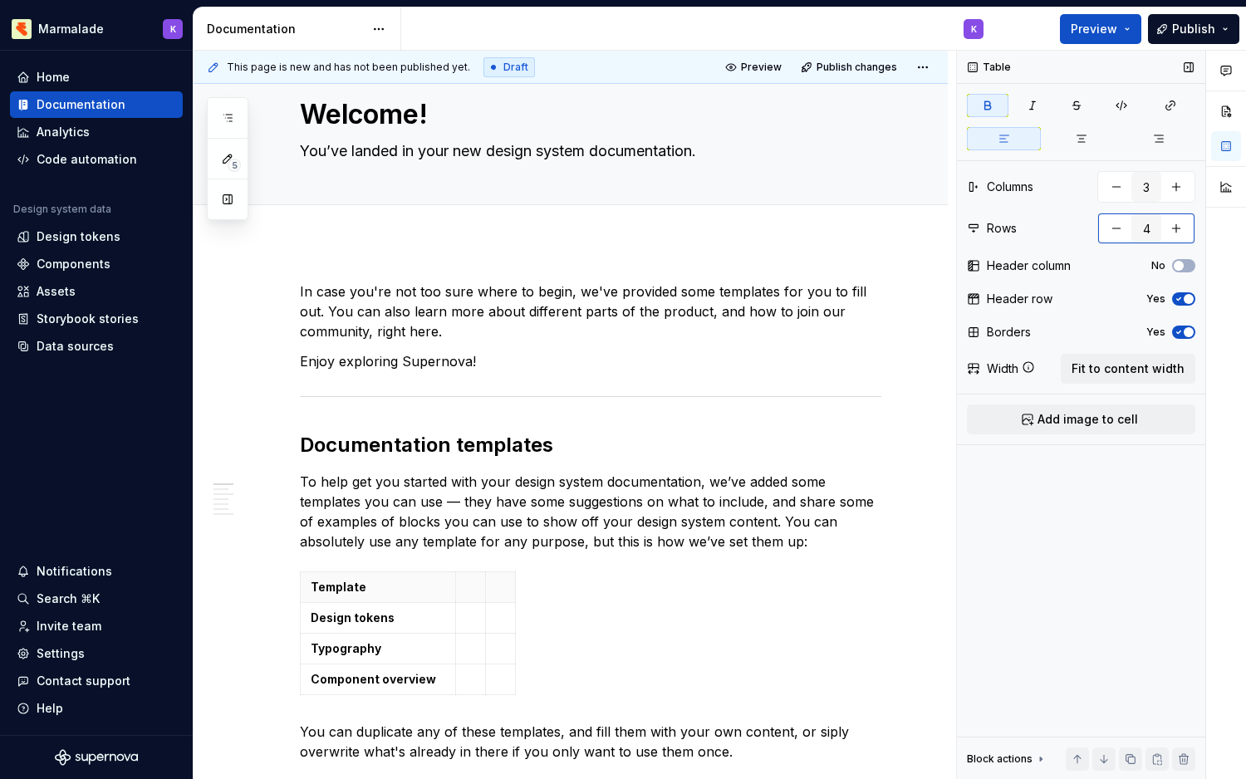
click at [1107, 227] on button "button" at bounding box center [1116, 228] width 30 height 30
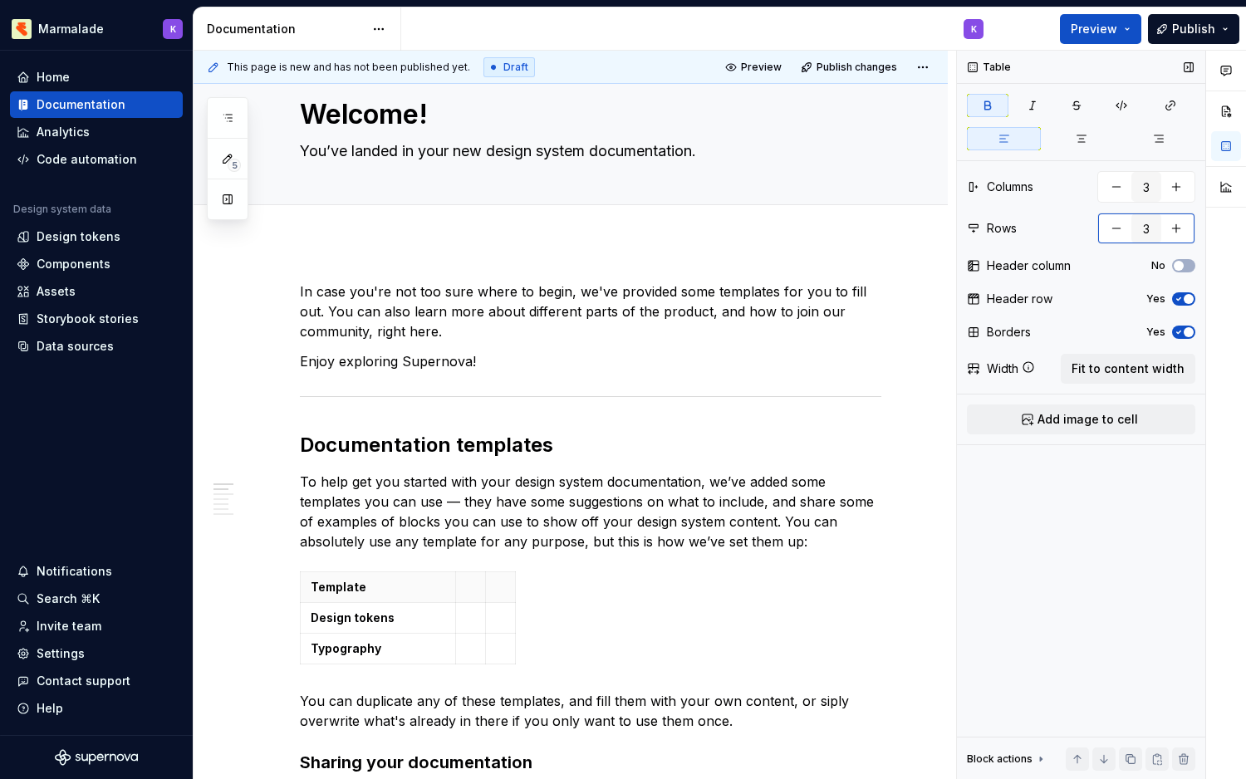
click at [1173, 229] on button "button" at bounding box center [1176, 228] width 30 height 30
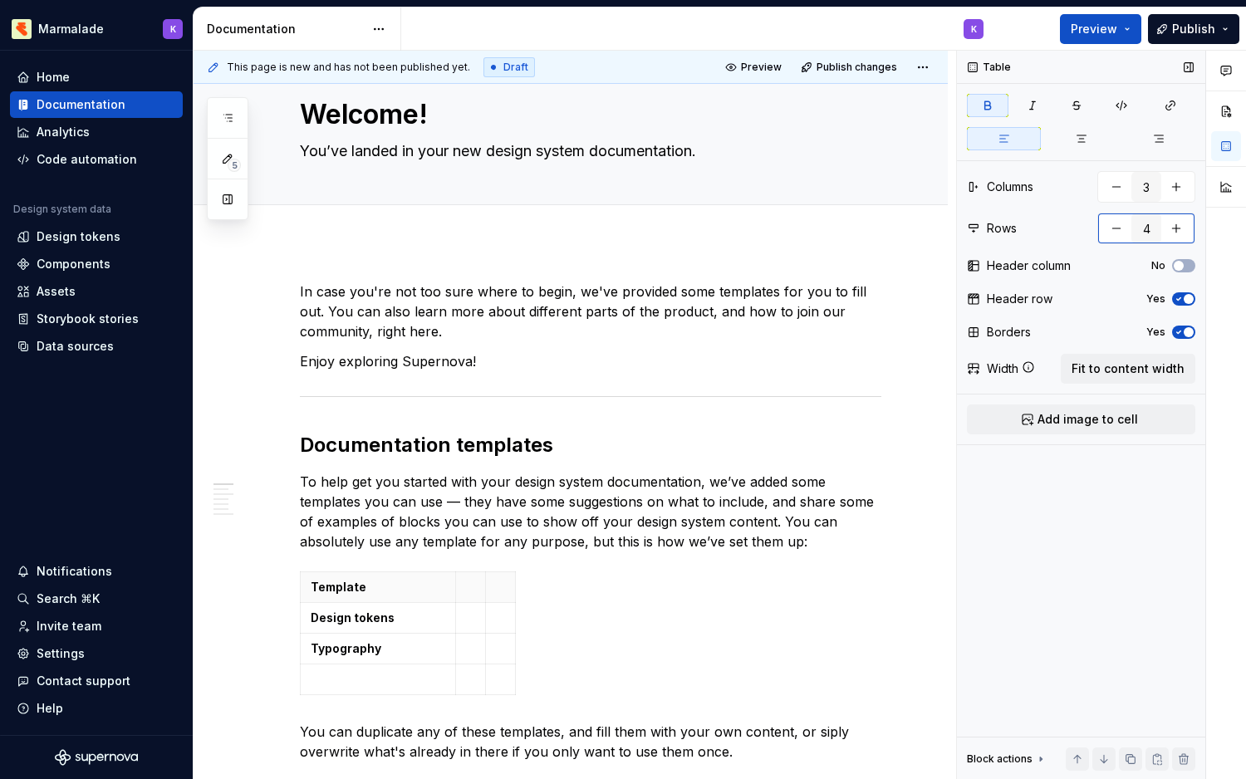
click at [1173, 229] on button "button" at bounding box center [1176, 228] width 30 height 30
type input "5"
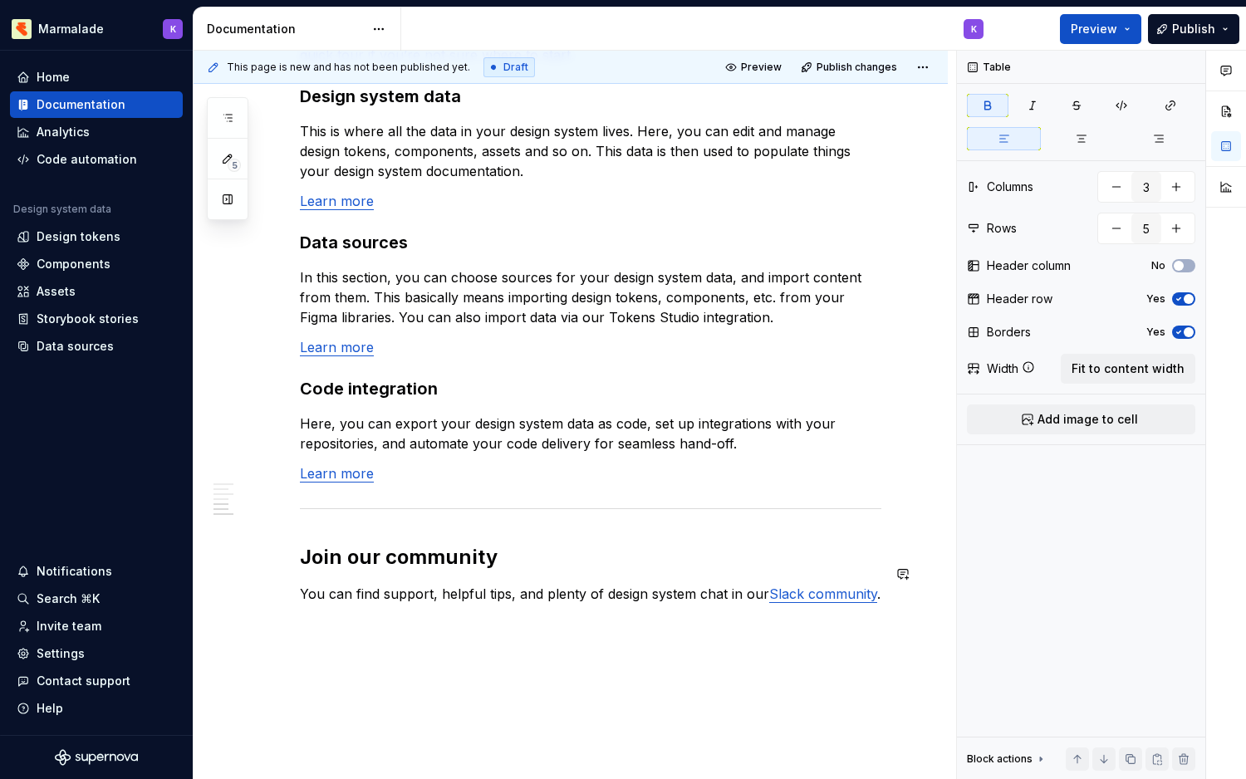
scroll to position [1267, 0]
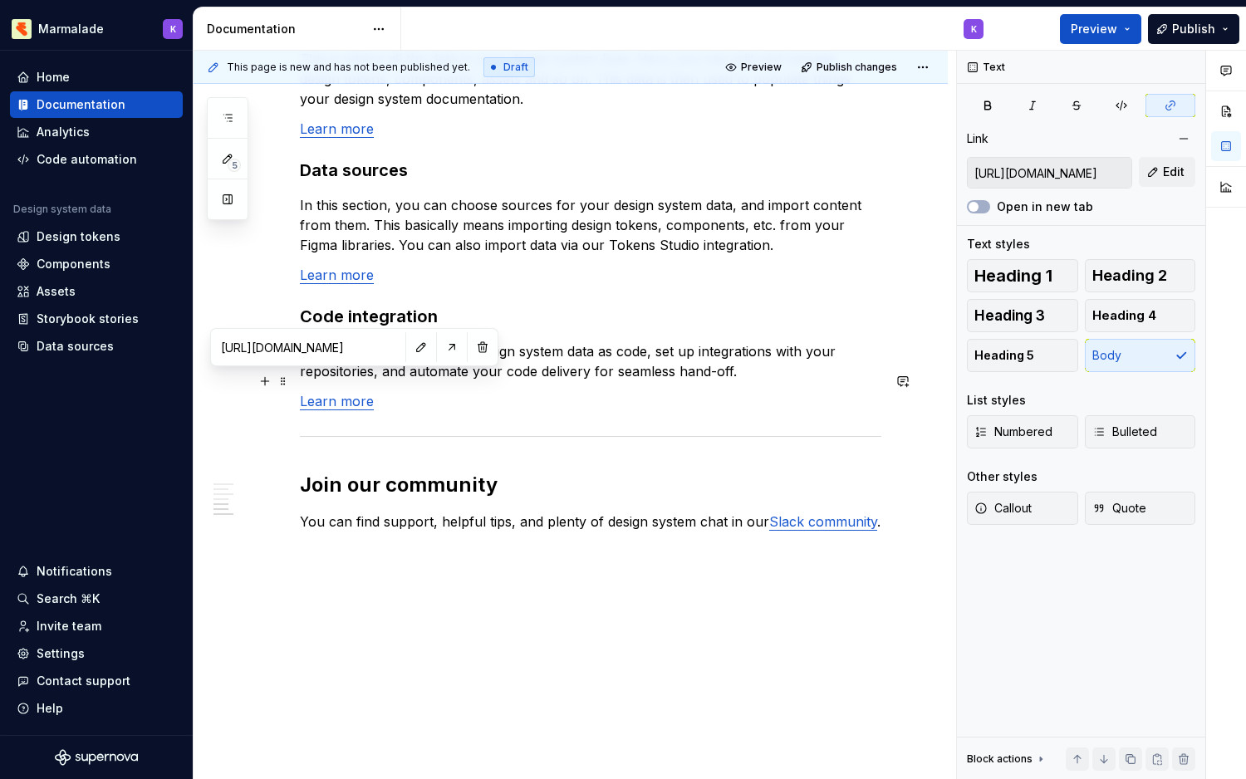
click at [336, 391] on p "Learn more" at bounding box center [590, 401] width 581 height 20
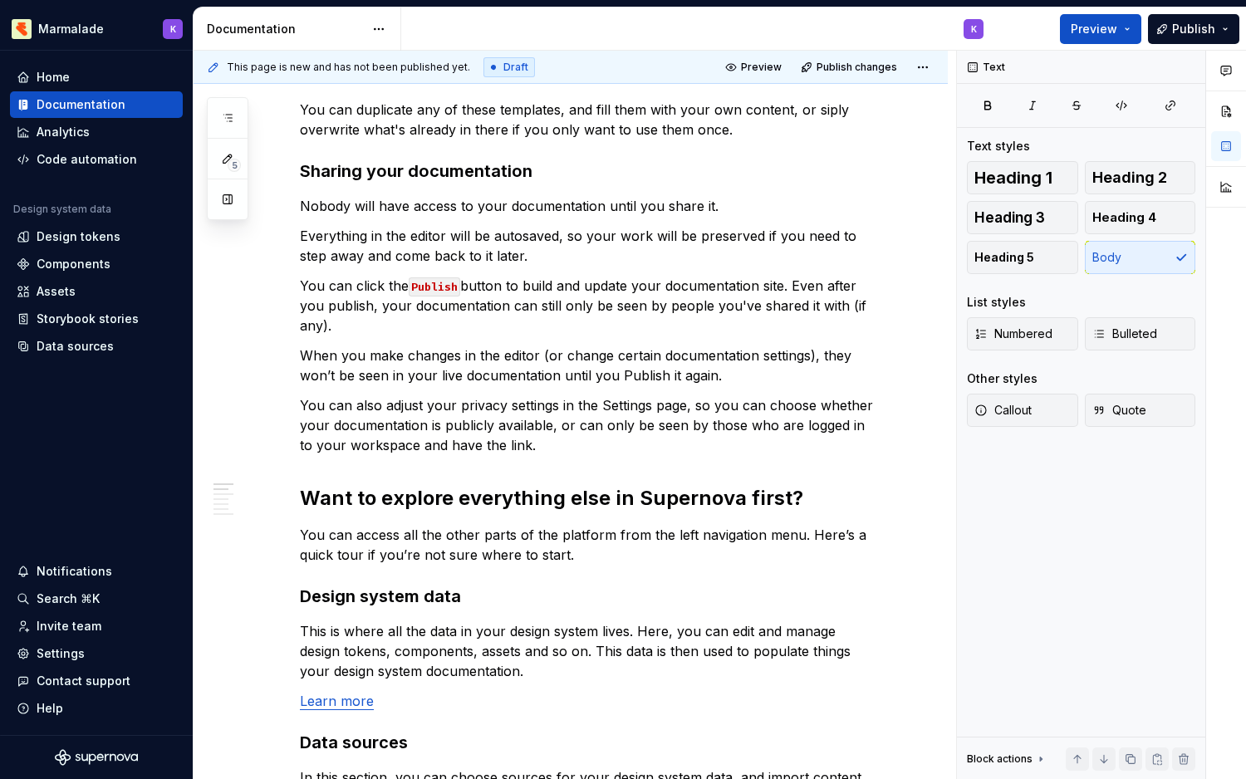
scroll to position [0, 0]
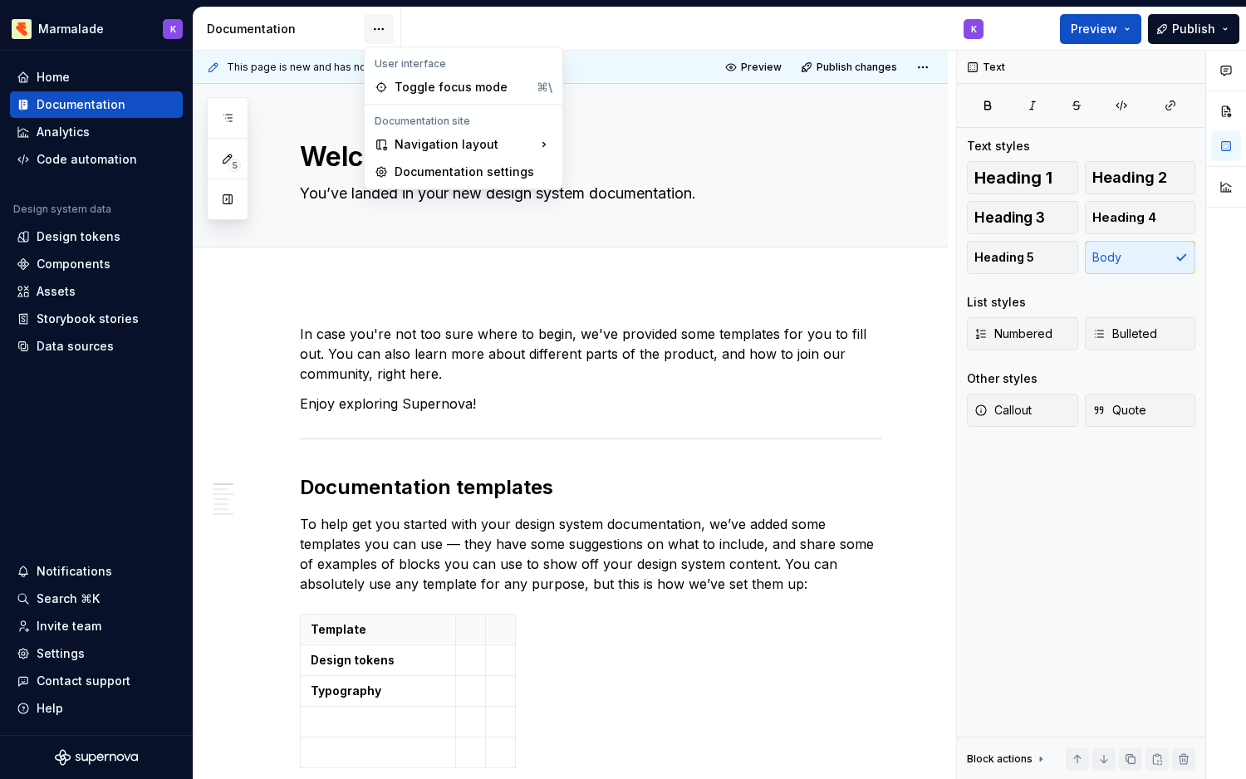
click at [379, 42] on html "Marmalade K Home Documentation Analytics Code automation Design system data Des…" at bounding box center [623, 389] width 1246 height 779
click at [422, 147] on div "Navigation layout" at bounding box center [463, 145] width 191 height 27
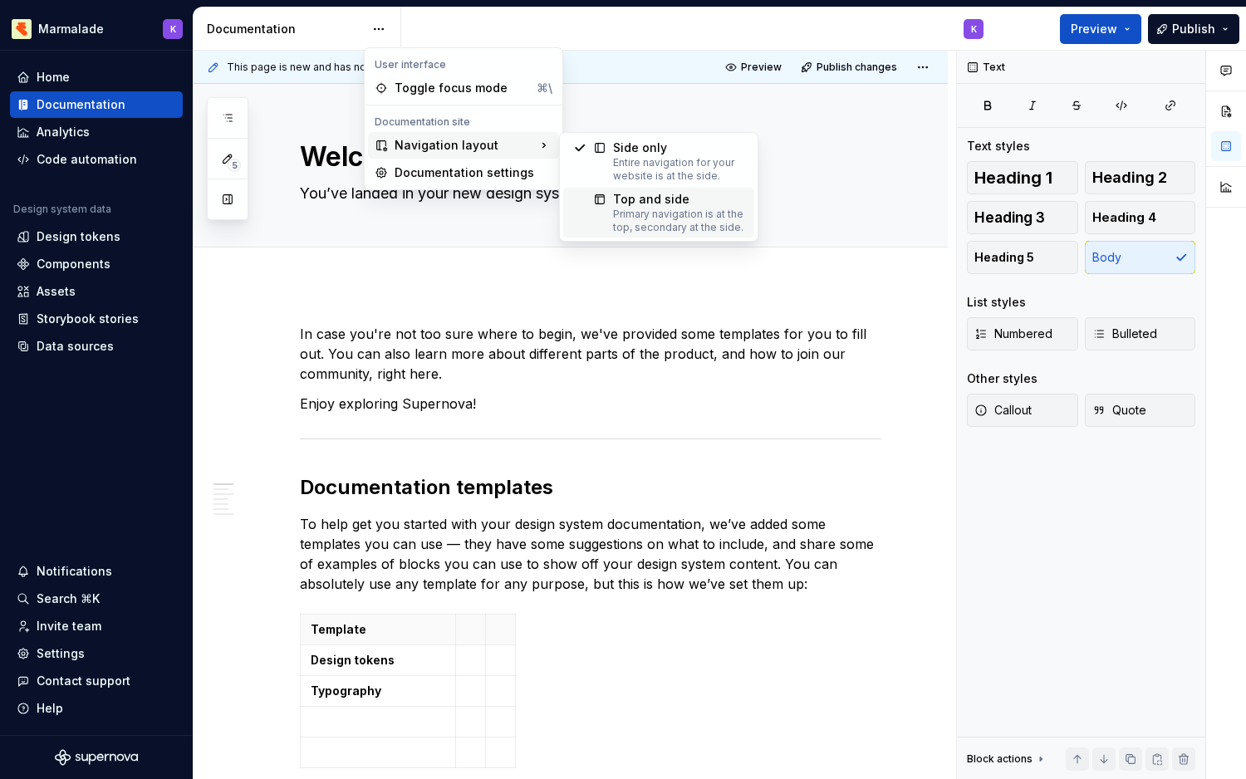
click at [635, 212] on div "Primary navigation is at the top, secondary at the side." at bounding box center [678, 221] width 131 height 27
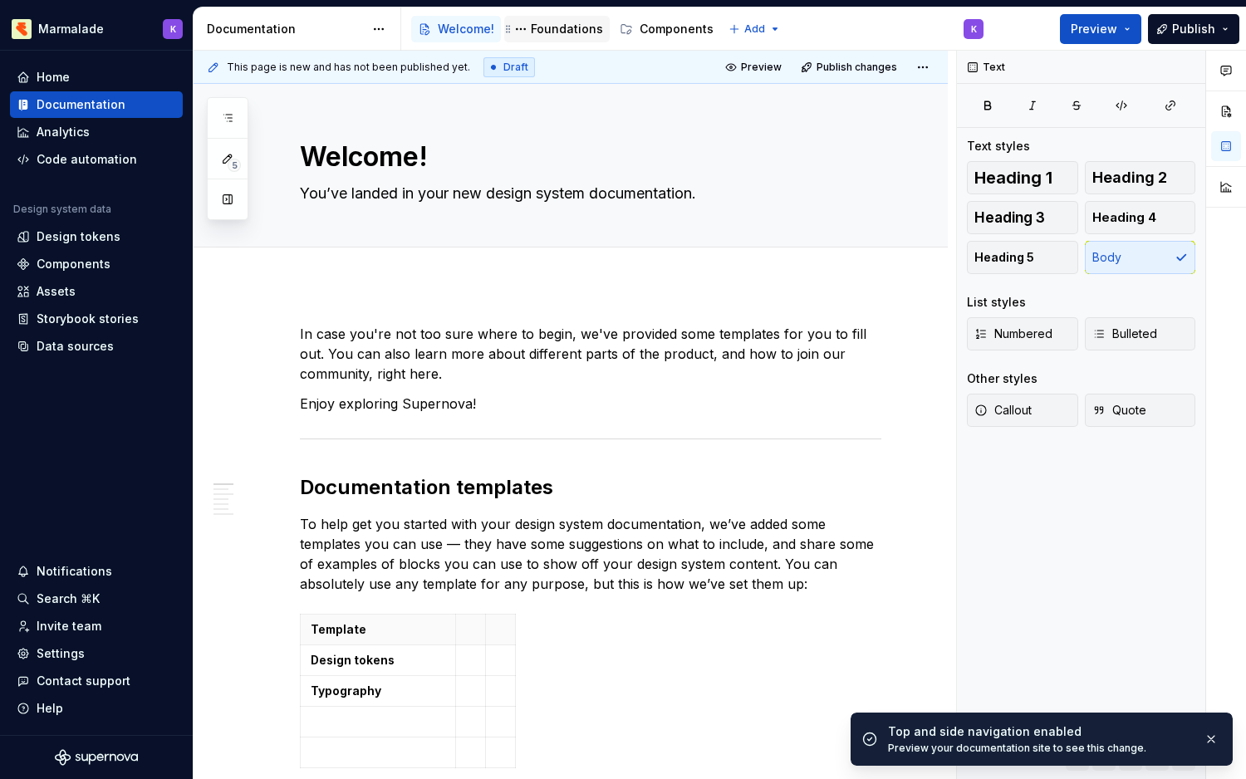
click at [566, 42] on div "Foundations" at bounding box center [556, 29] width 105 height 27
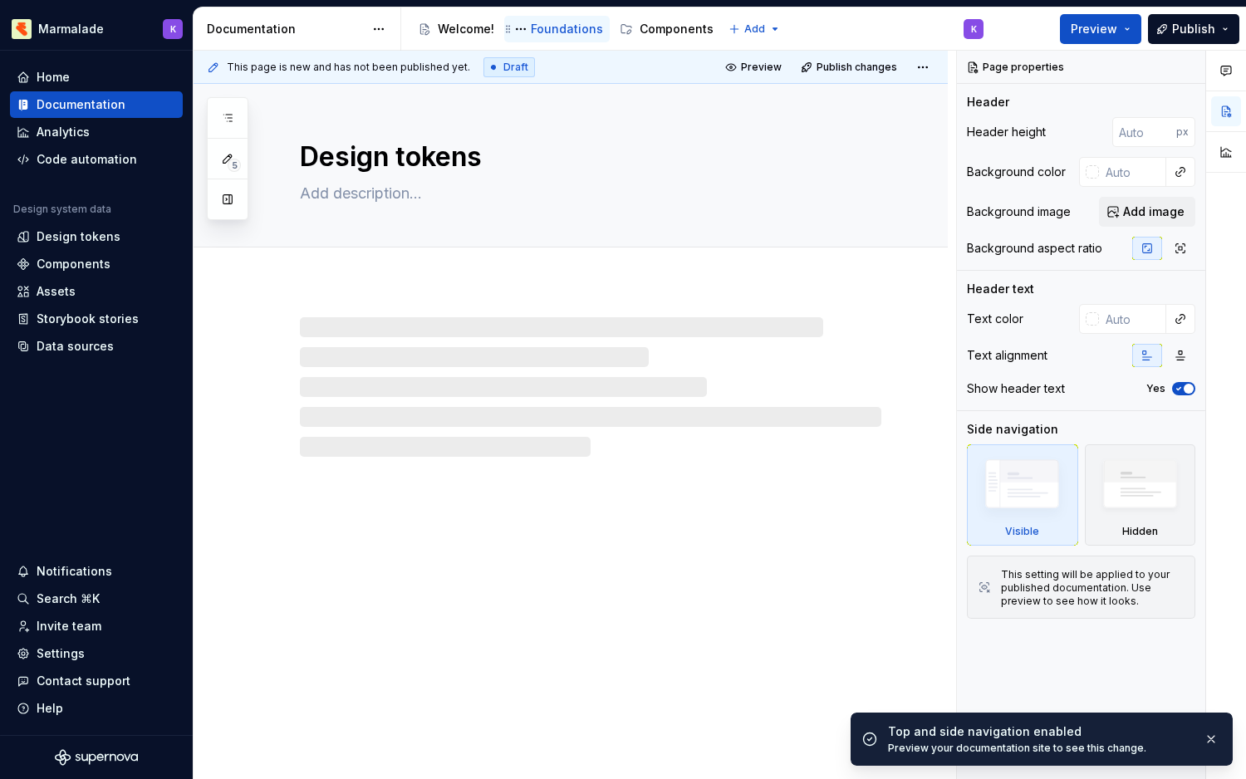
click at [559, 22] on div "Foundations" at bounding box center [567, 29] width 72 height 17
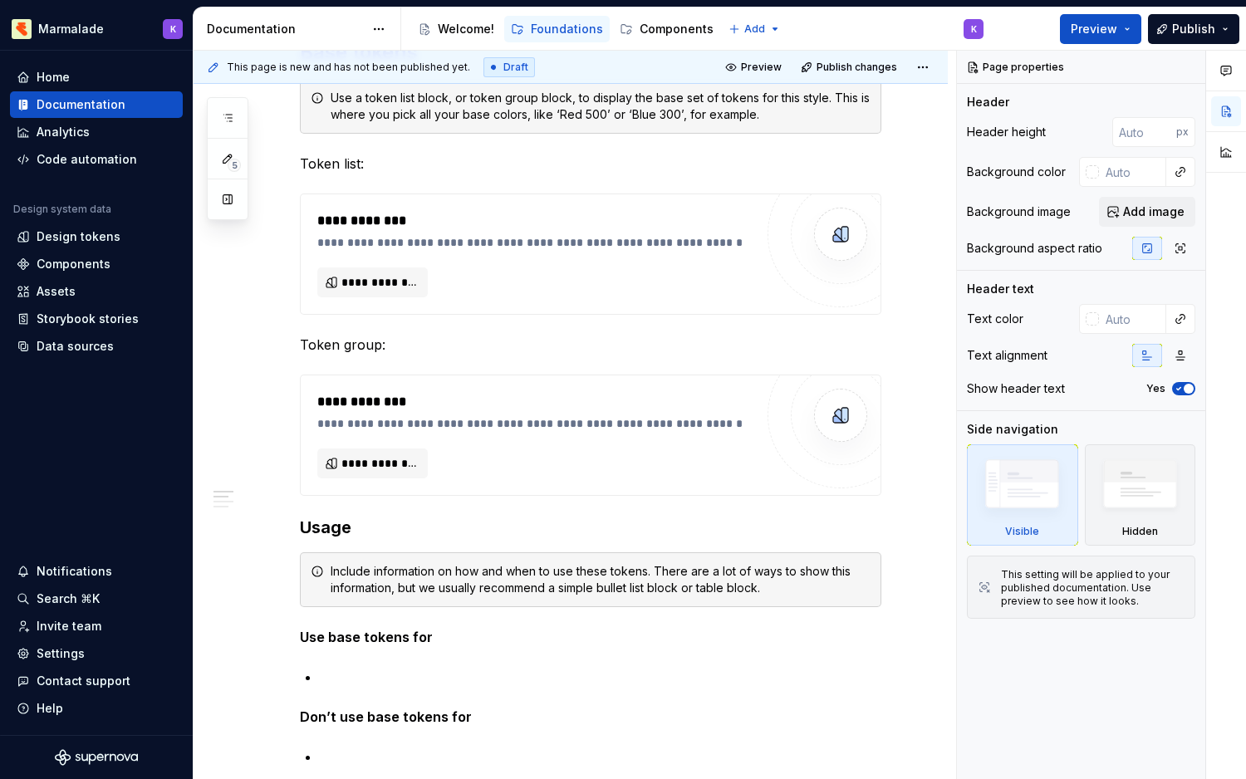
scroll to position [415, 0]
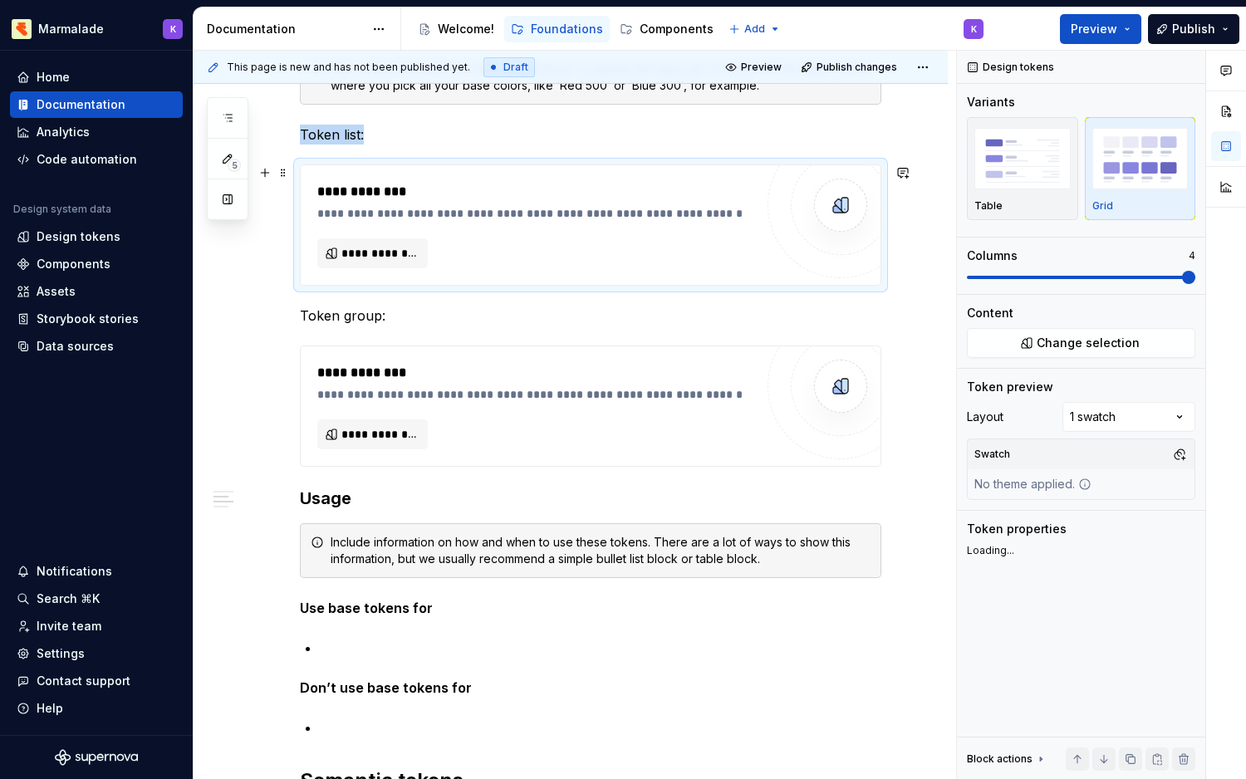
click at [843, 208] on img at bounding box center [840, 205] width 33 height 33
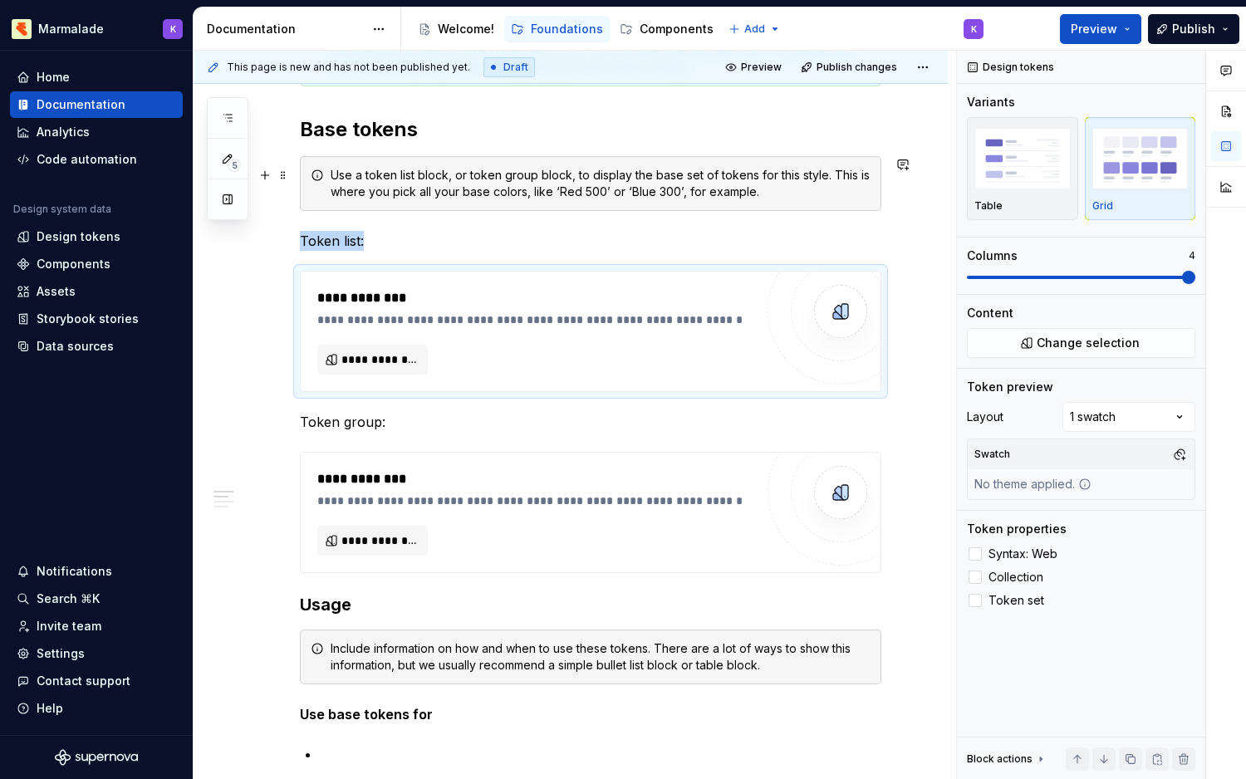
scroll to position [267, 0]
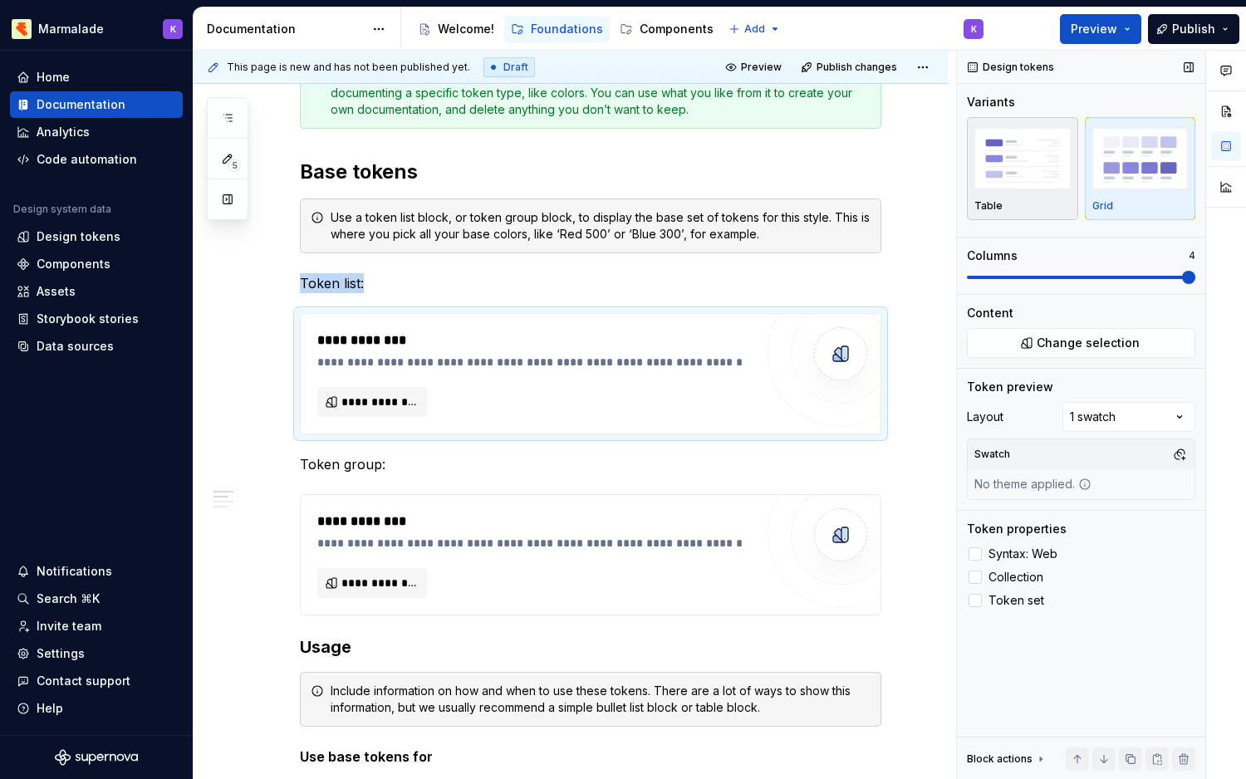
click at [1022, 160] on img "button" at bounding box center [1022, 158] width 96 height 61
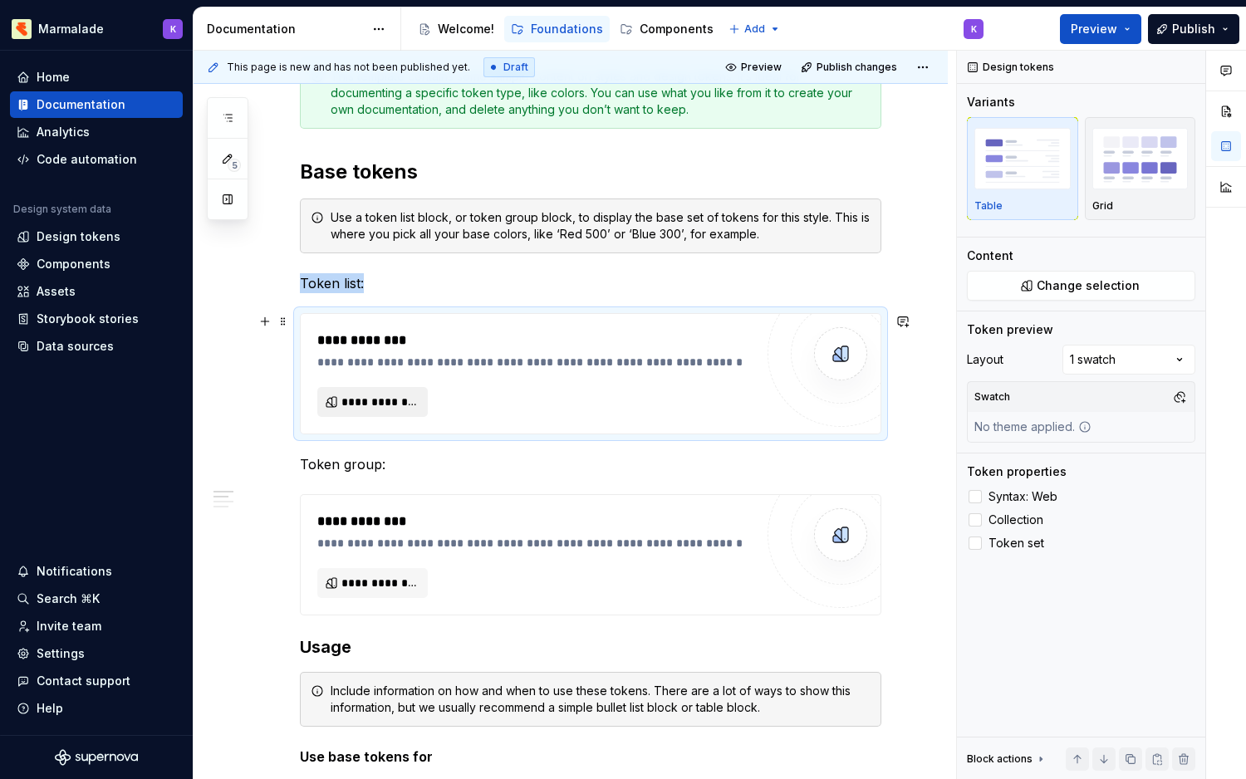
click at [373, 400] on span "**********" at bounding box center [379, 402] width 76 height 17
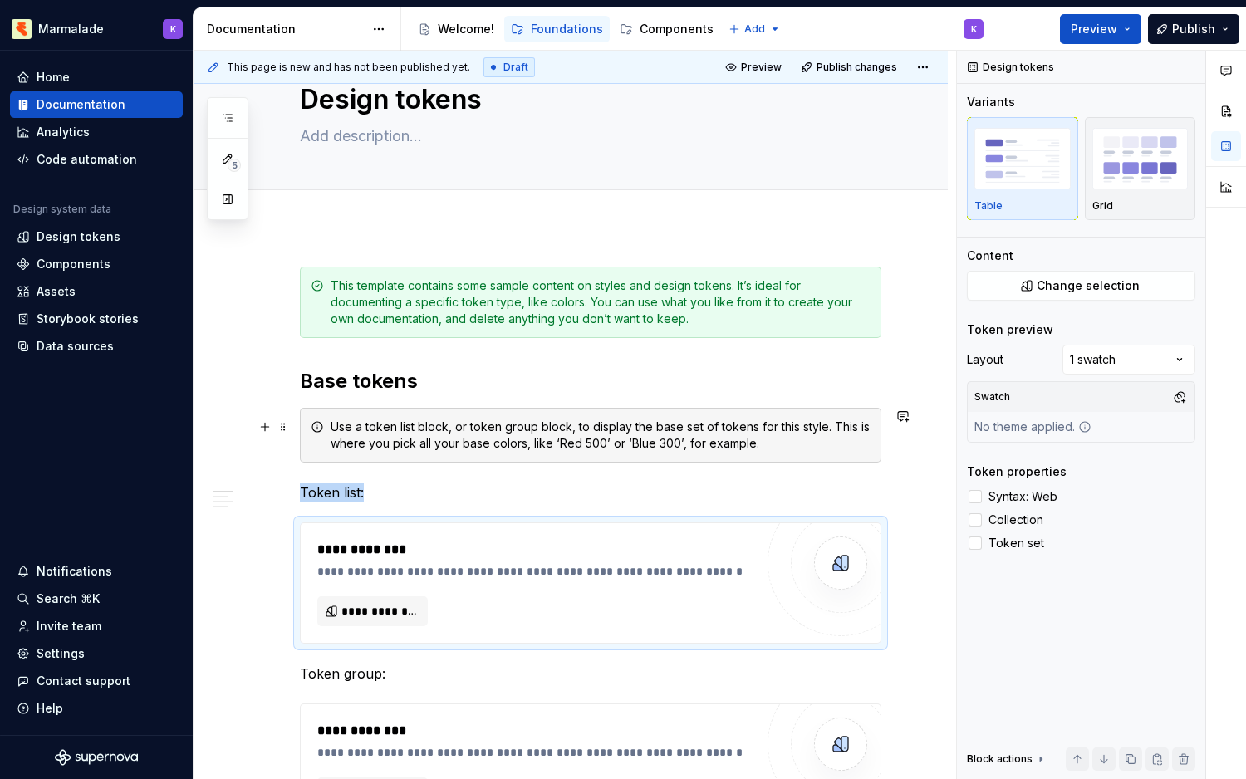
scroll to position [38, 0]
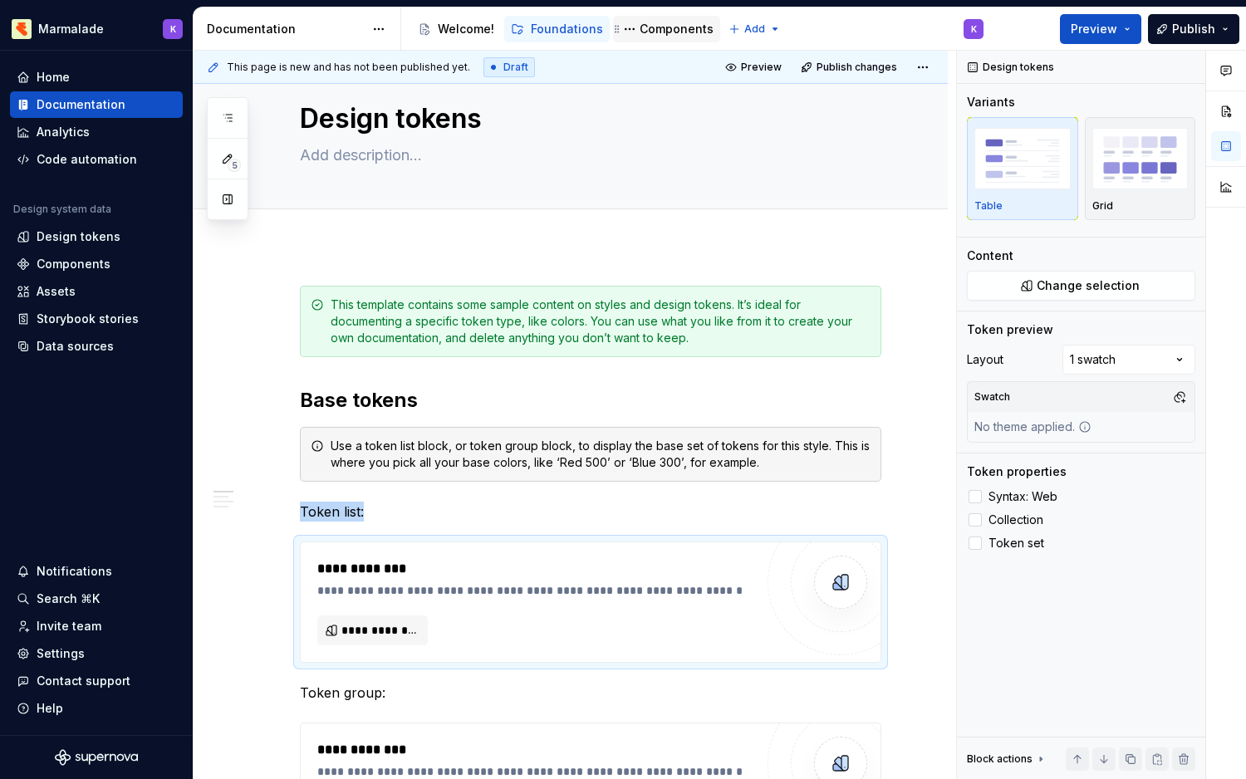
click at [649, 25] on div "Components" at bounding box center [677, 29] width 74 height 17
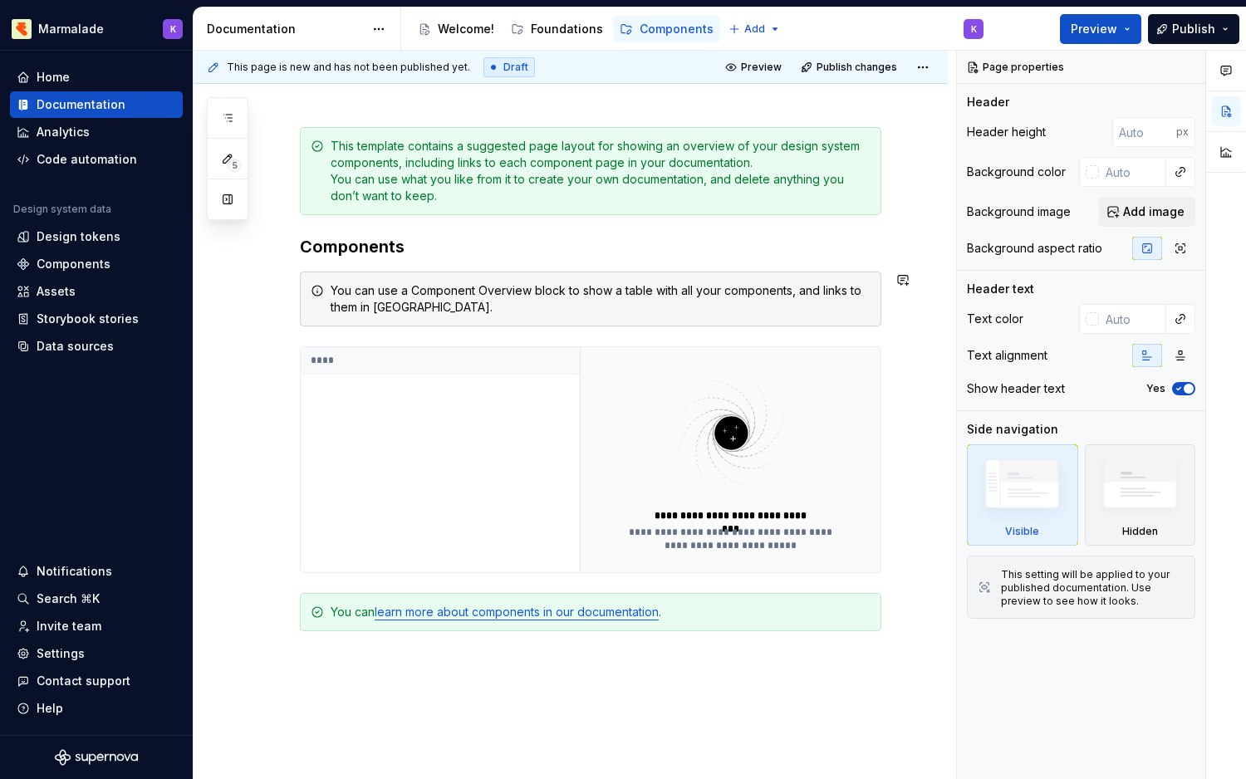
scroll to position [203, 0]
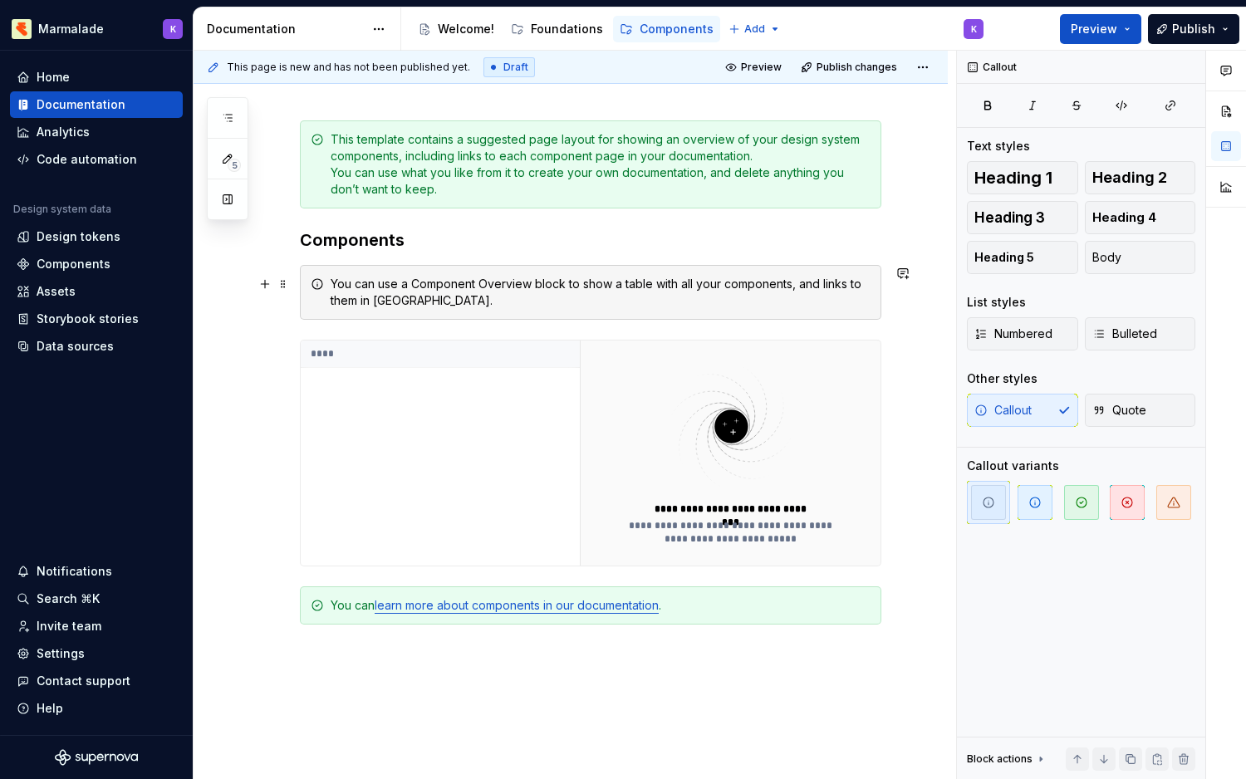
click at [476, 311] on div "You can use a Component Overview block to show a table with all your components…" at bounding box center [590, 292] width 581 height 55
click at [228, 195] on button "button" at bounding box center [228, 199] width 30 height 30
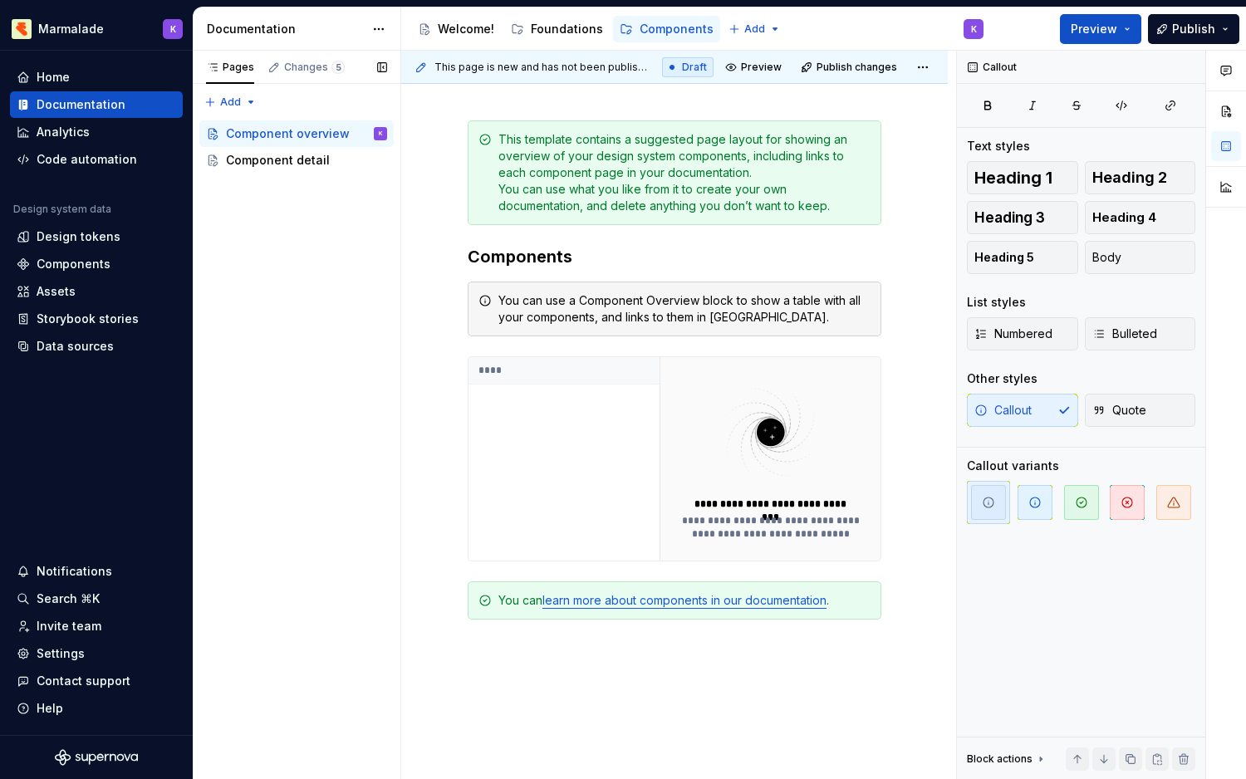
click at [234, 200] on div "Pages Changes 5 Add Accessibility guide for tree Page tree. Navigate the tree w…" at bounding box center [297, 415] width 208 height 729
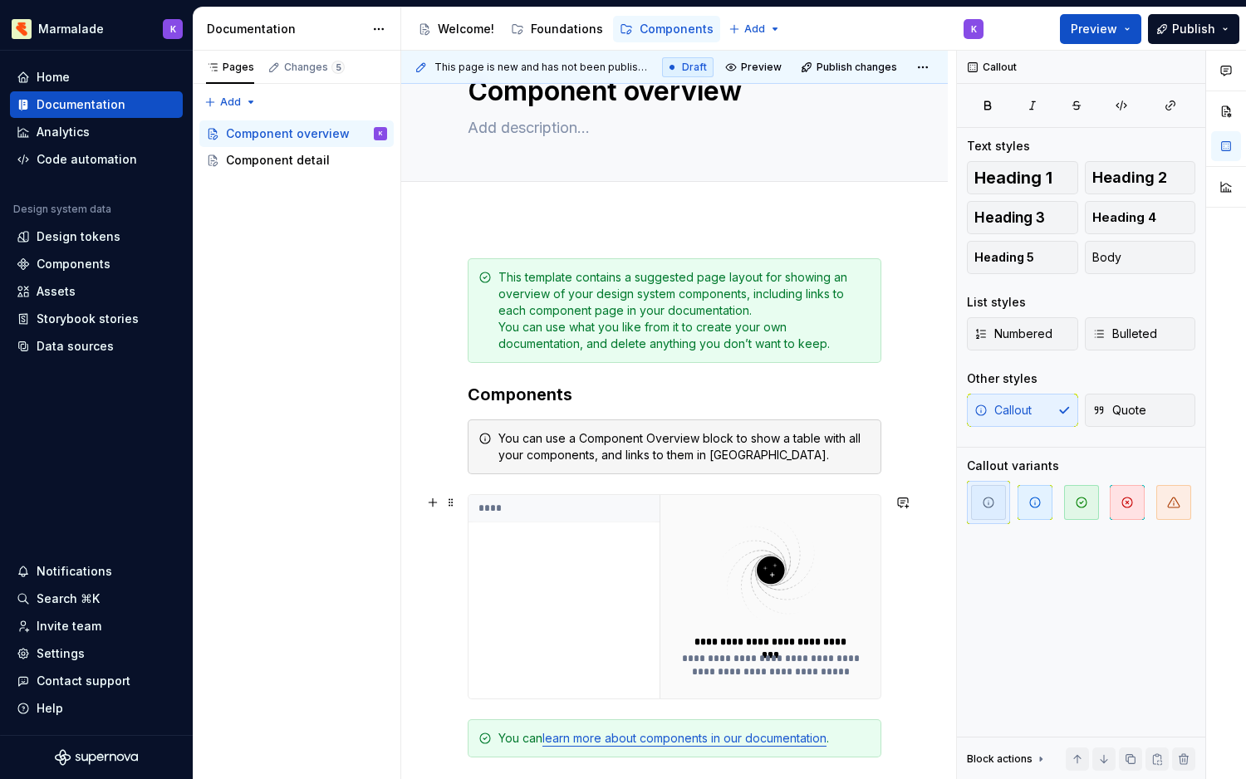
scroll to position [0, 0]
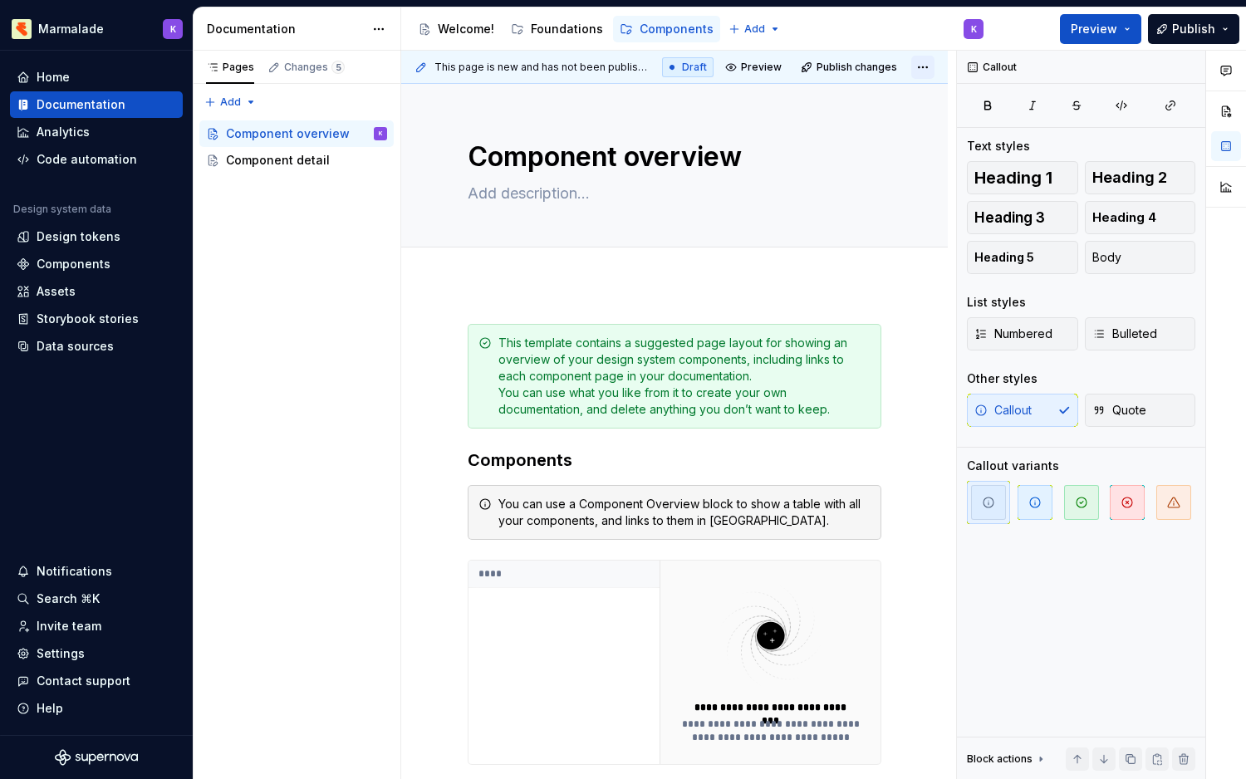
click at [939, 66] on html "Marmalade K Home Documentation Analytics Code automation Design system data Des…" at bounding box center [623, 389] width 1246 height 779
click at [675, 453] on h3 "Components" at bounding box center [675, 460] width 414 height 23
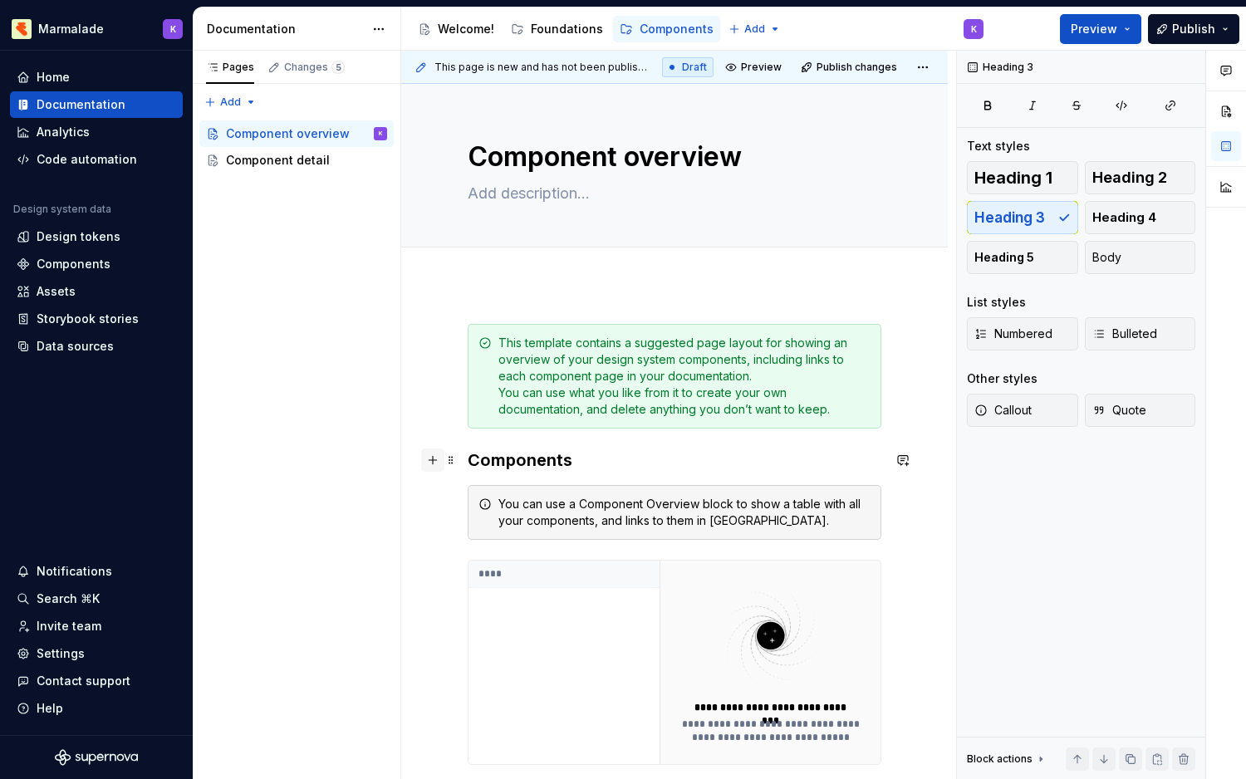
click at [435, 454] on button "button" at bounding box center [432, 460] width 23 height 23
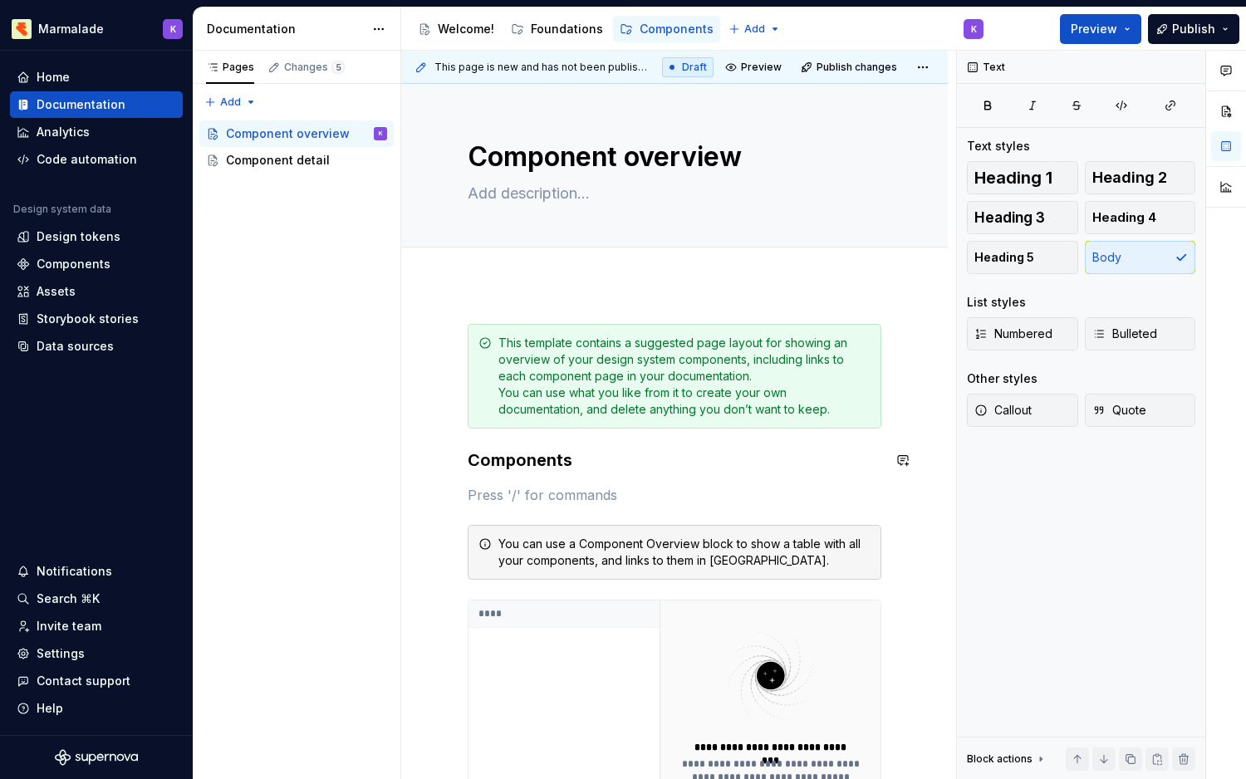
click at [624, 483] on div "**********" at bounding box center [675, 628] width 414 height 609
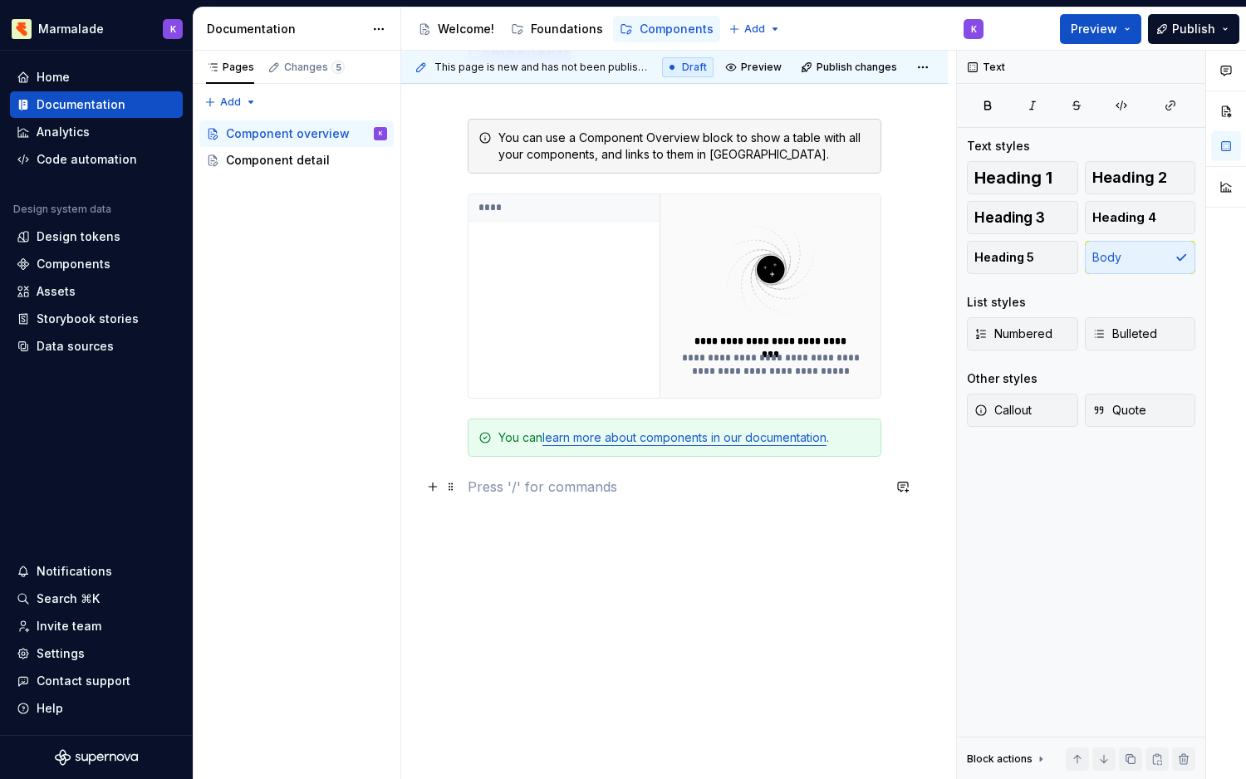
click at [542, 492] on p at bounding box center [675, 487] width 414 height 20
click at [419, 484] on div "**********" at bounding box center [678, 415] width 555 height 729
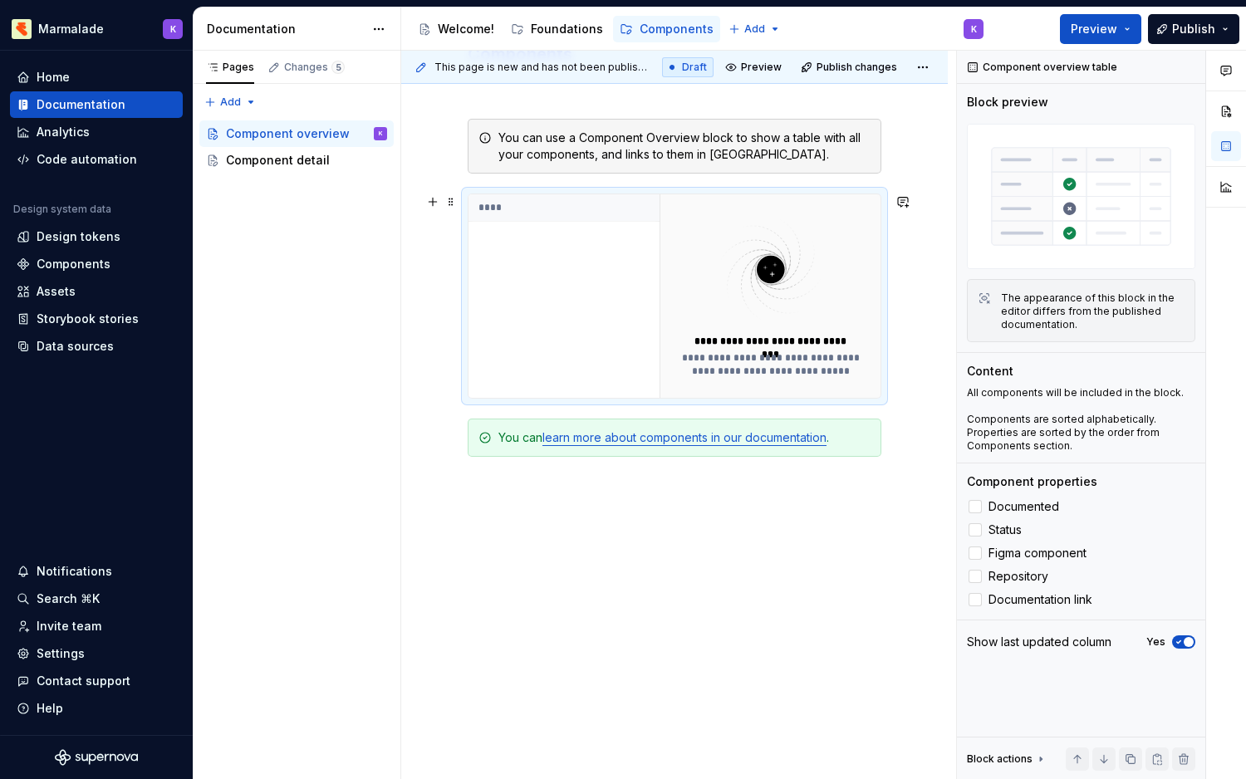
click at [792, 280] on img at bounding box center [770, 269] width 180 height 110
click at [742, 355] on div "**********" at bounding box center [770, 364] width 180 height 27
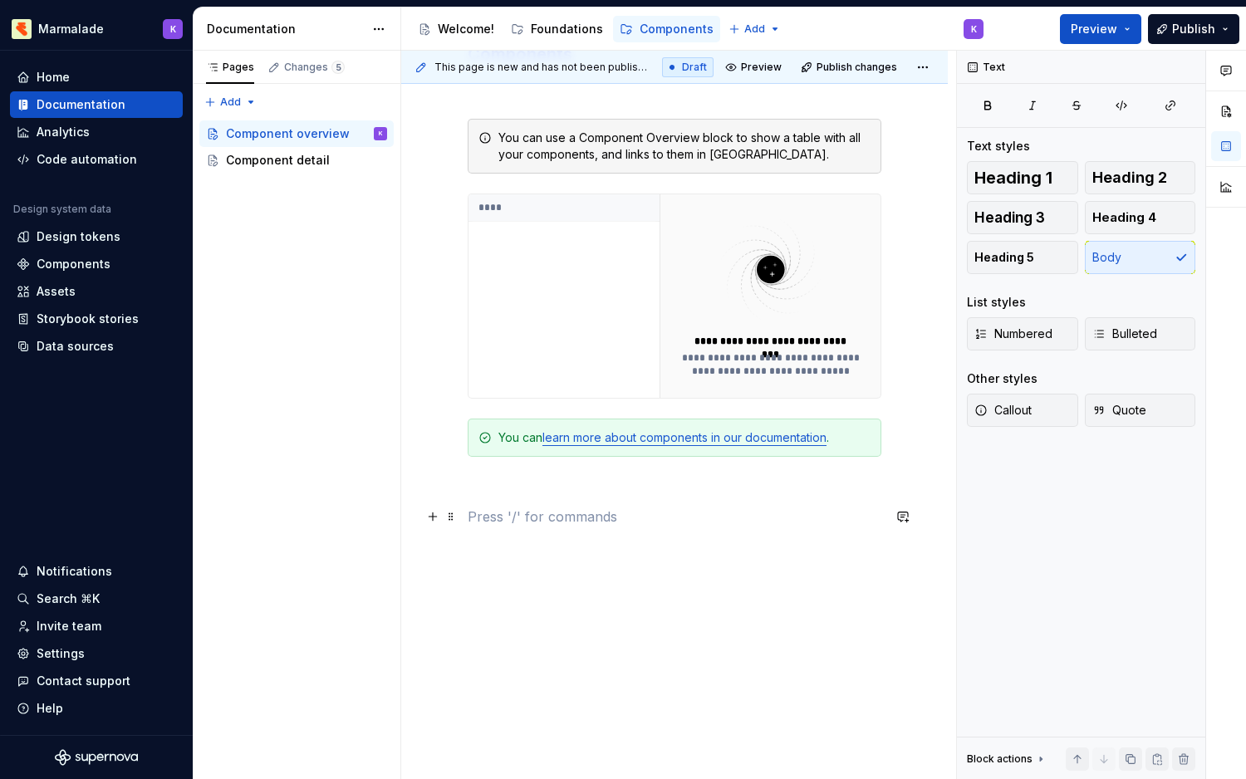
click at [505, 514] on p at bounding box center [675, 517] width 414 height 20
click at [428, 519] on button "button" at bounding box center [432, 516] width 23 height 23
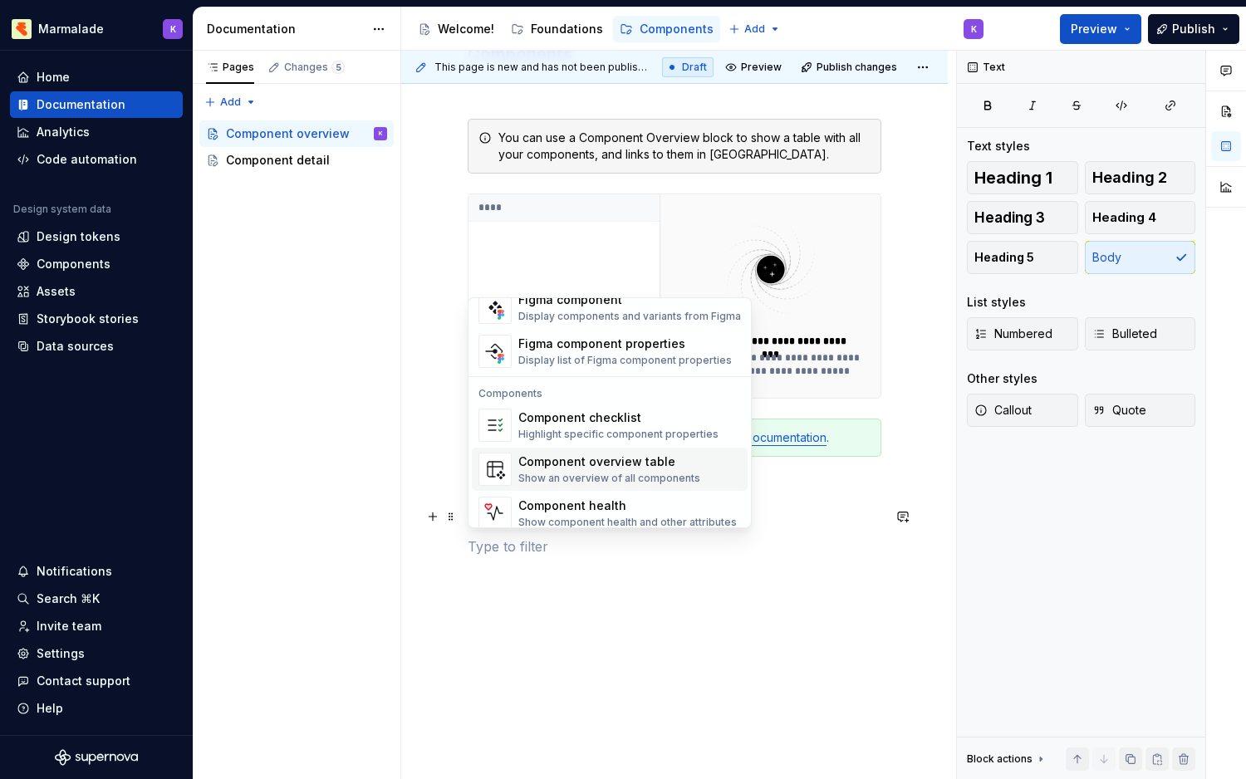
scroll to position [1654, 0]
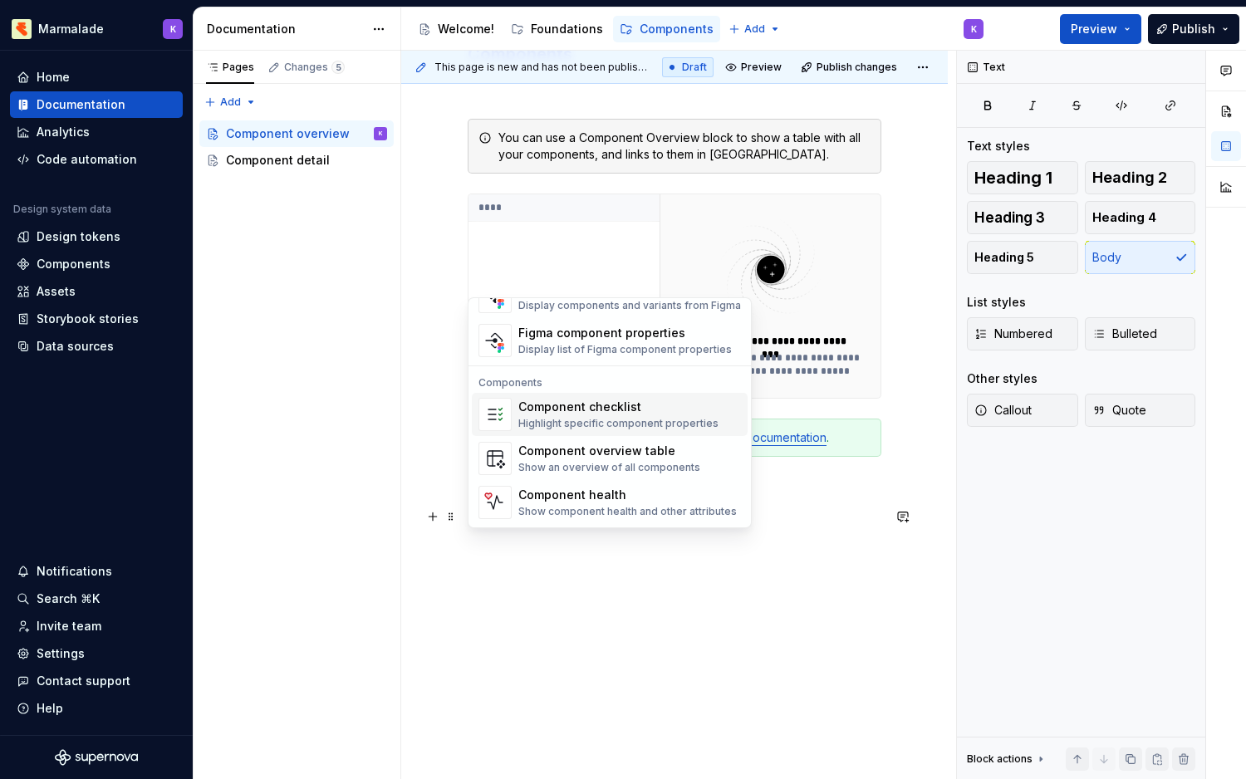
click at [573, 402] on div "Component checklist" at bounding box center [618, 407] width 200 height 17
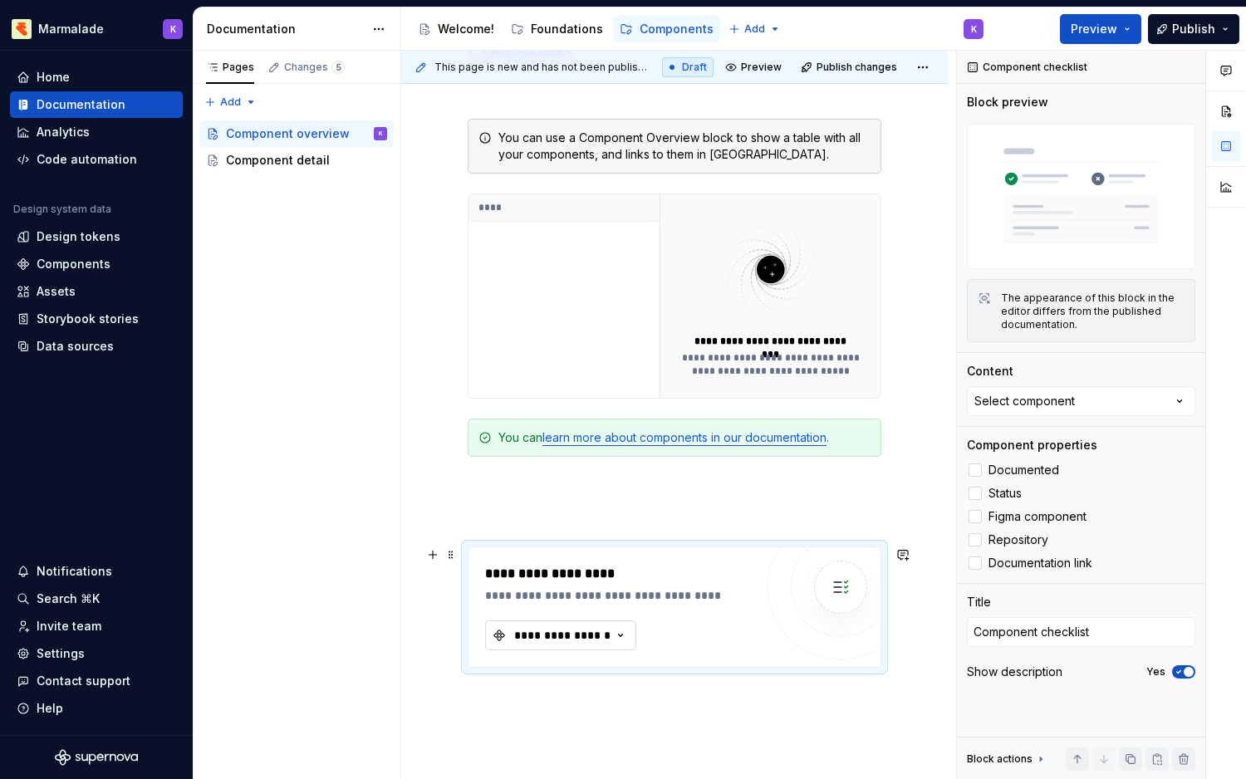
click at [511, 644] on button "**********" at bounding box center [560, 635] width 151 height 30
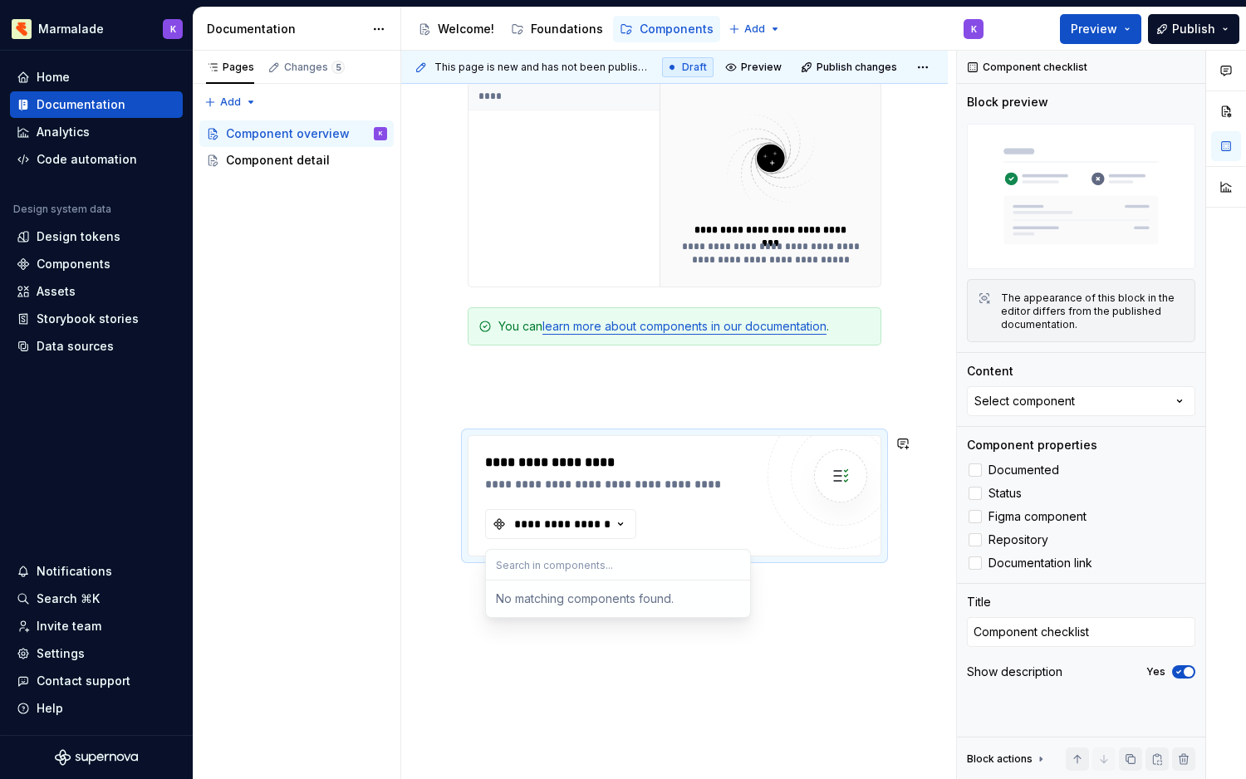
scroll to position [523, 0]
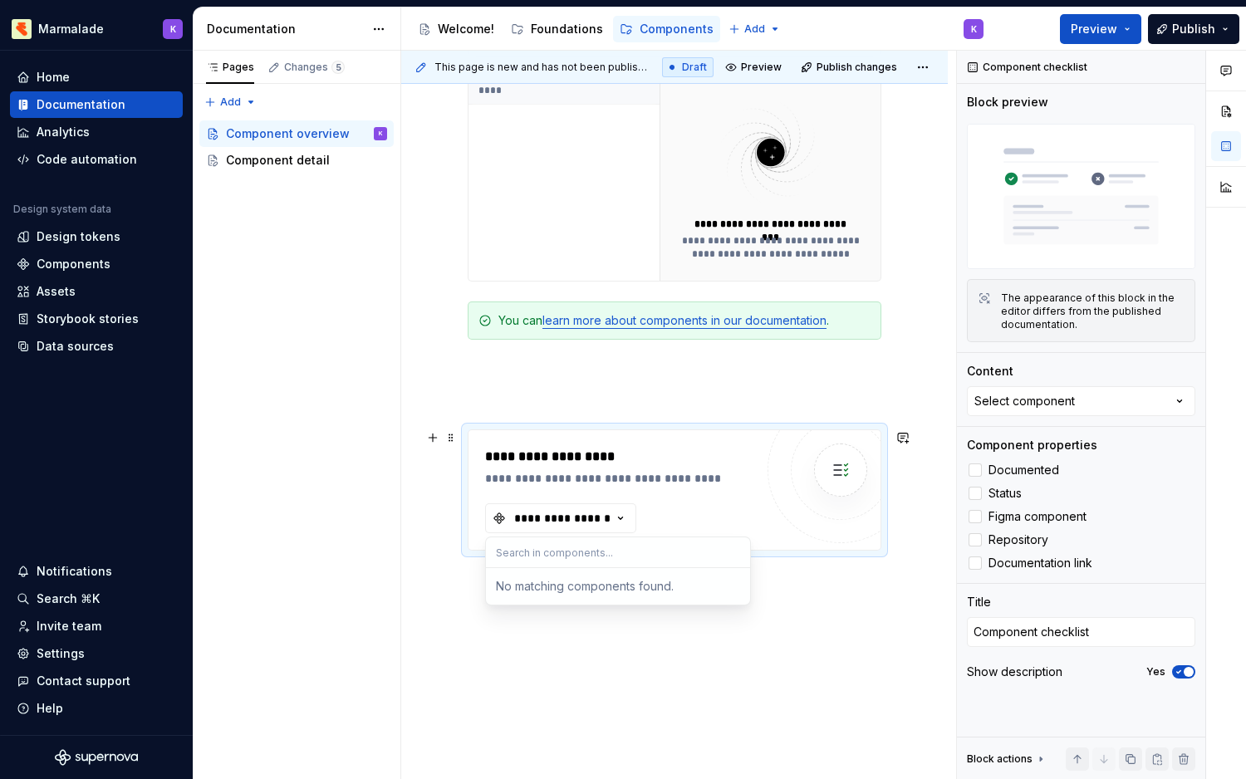
click at [910, 532] on div "**********" at bounding box center [678, 415] width 555 height 729
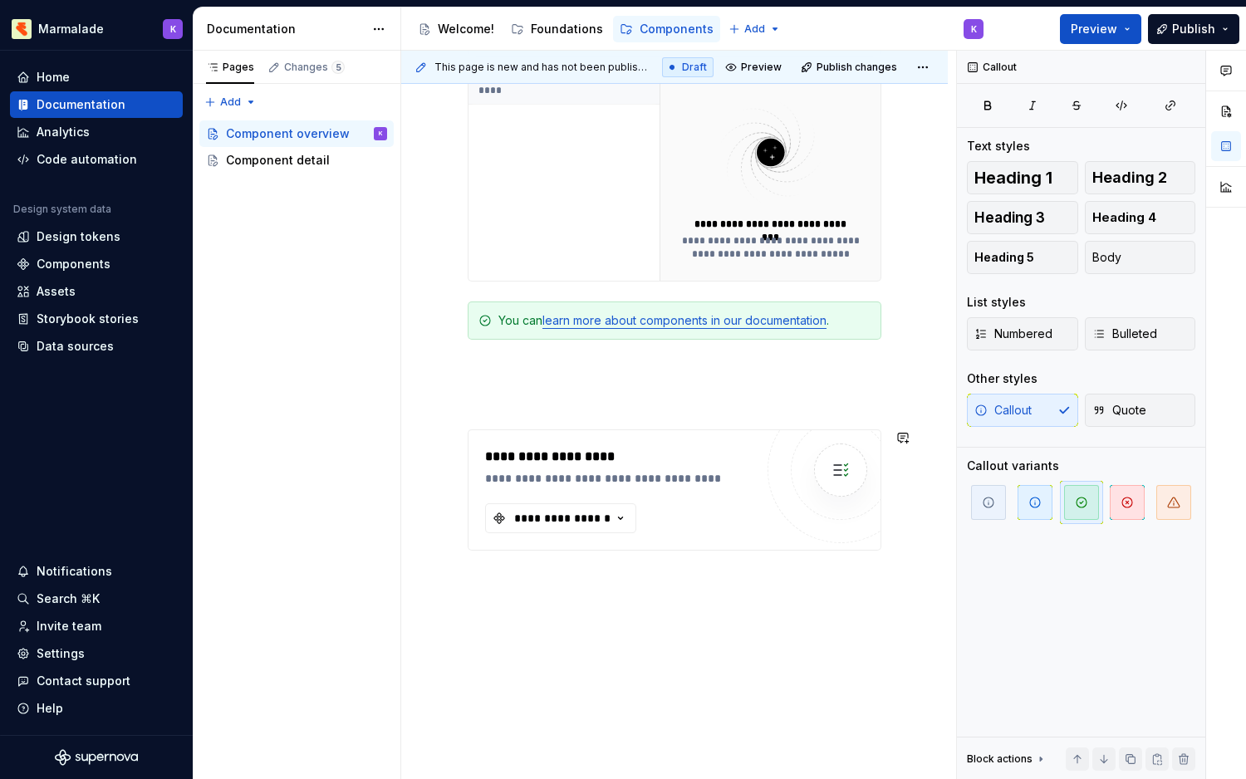
click at [908, 532] on div "**********" at bounding box center [674, 282] width 547 height 1043
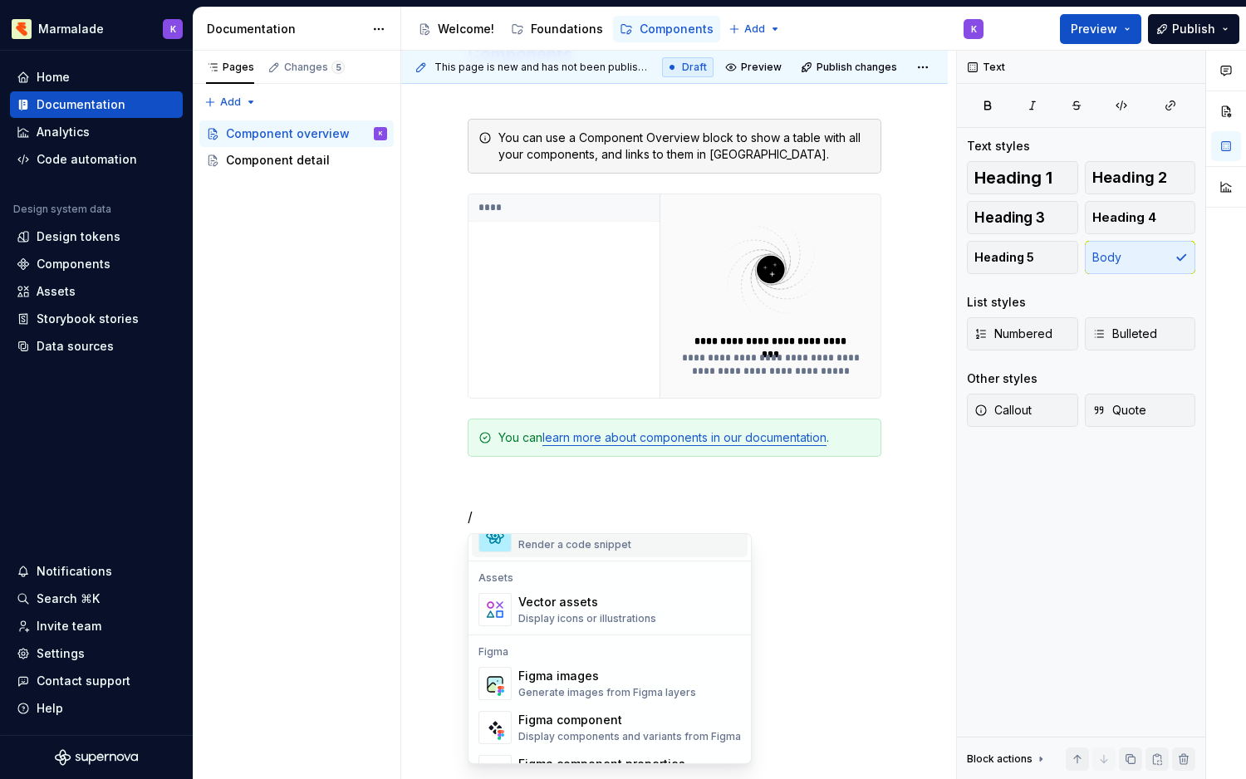
scroll to position [1459, 0]
click at [591, 735] on div "Display components and variants from Figma" at bounding box center [629, 735] width 223 height 13
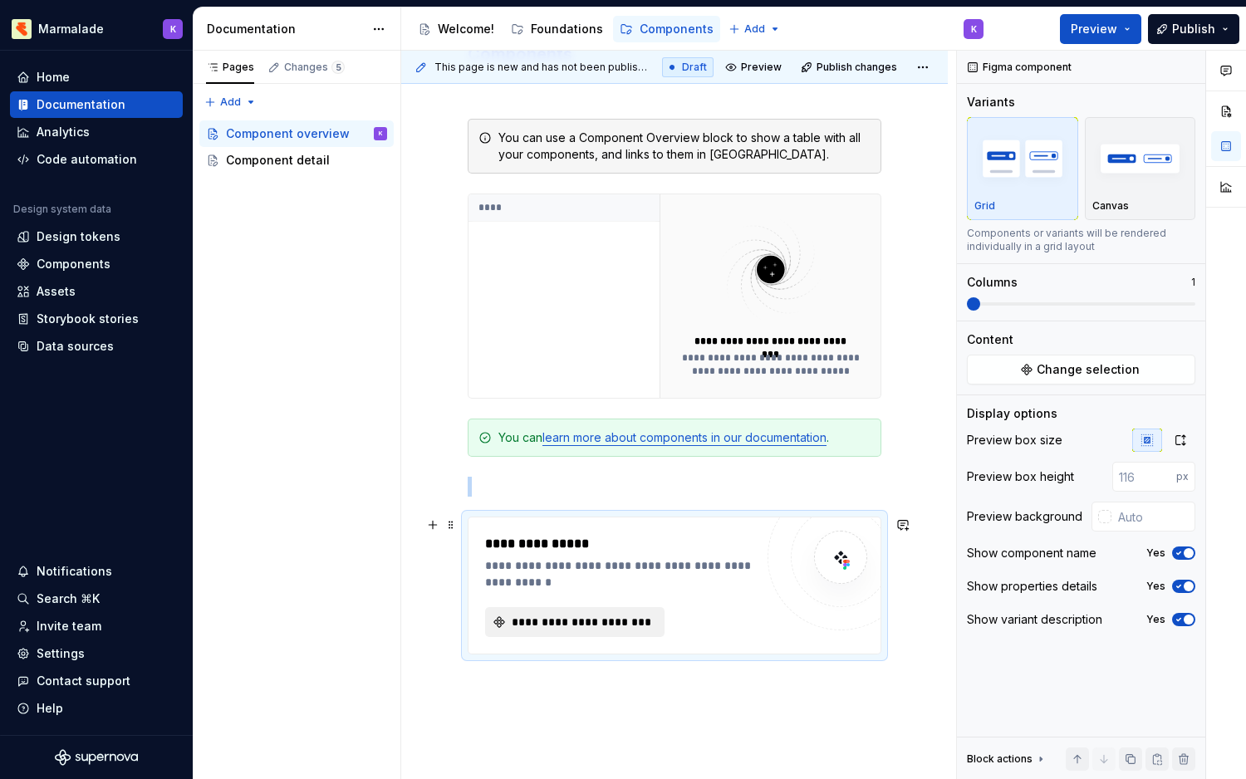
click at [618, 629] on span "**********" at bounding box center [581, 622] width 145 height 17
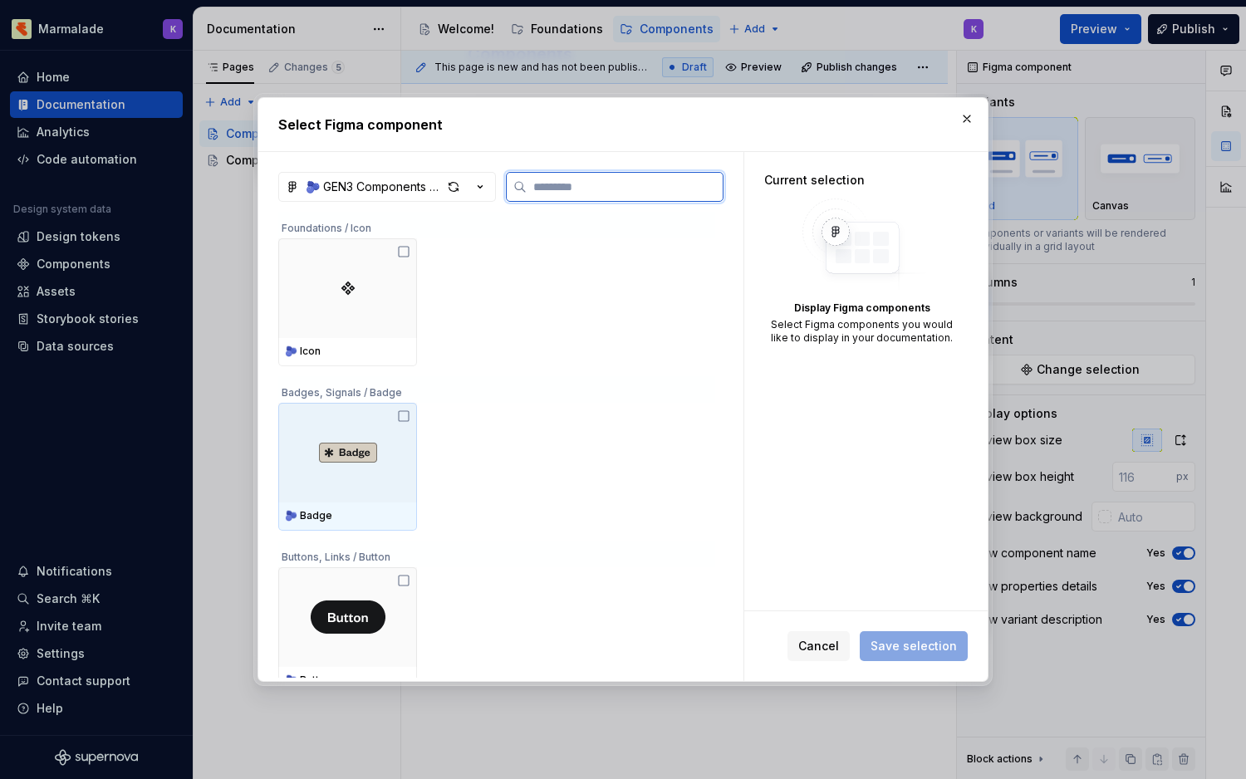
click at [385, 483] on div at bounding box center [347, 453] width 139 height 100
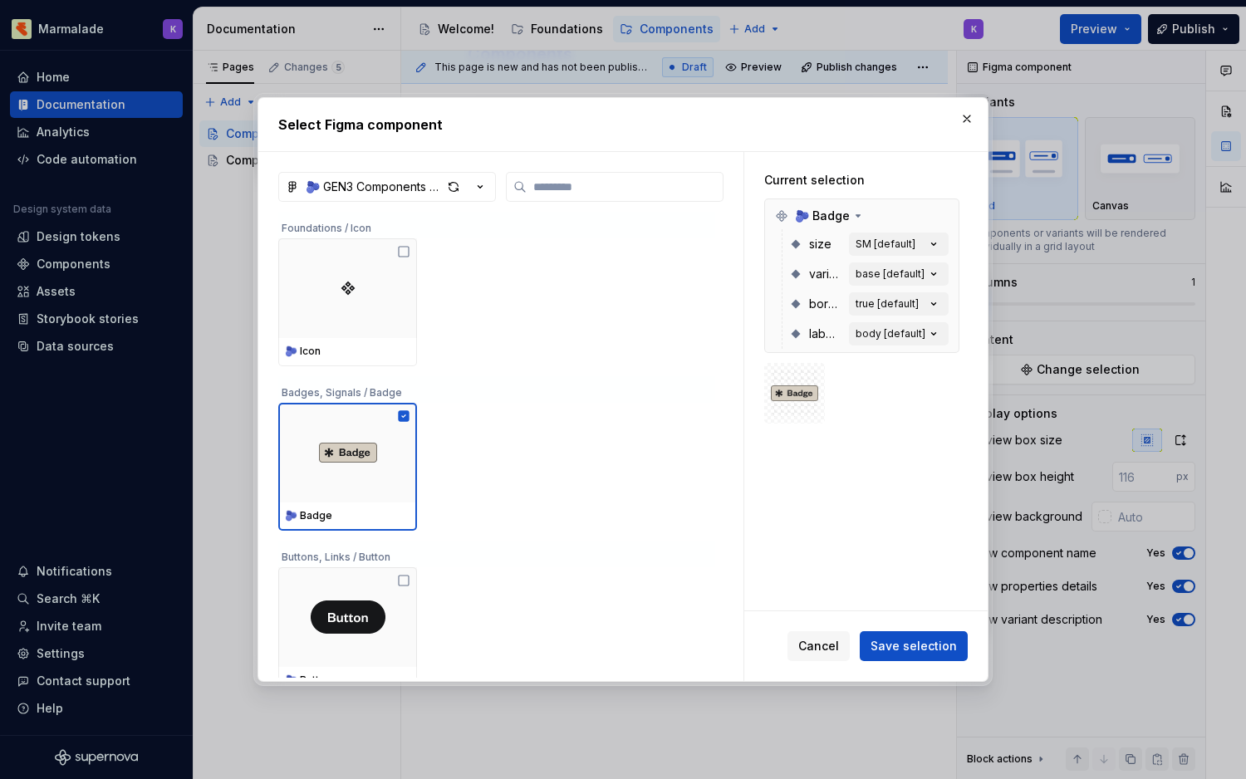
click at [904, 684] on div "Select Figma component 🫐 GEN3 Components 🚧 WIP Foundations / Icon 🫐 Icon Badges…" at bounding box center [622, 389] width 739 height 593
click at [908, 655] on button "Save selection" at bounding box center [914, 646] width 108 height 30
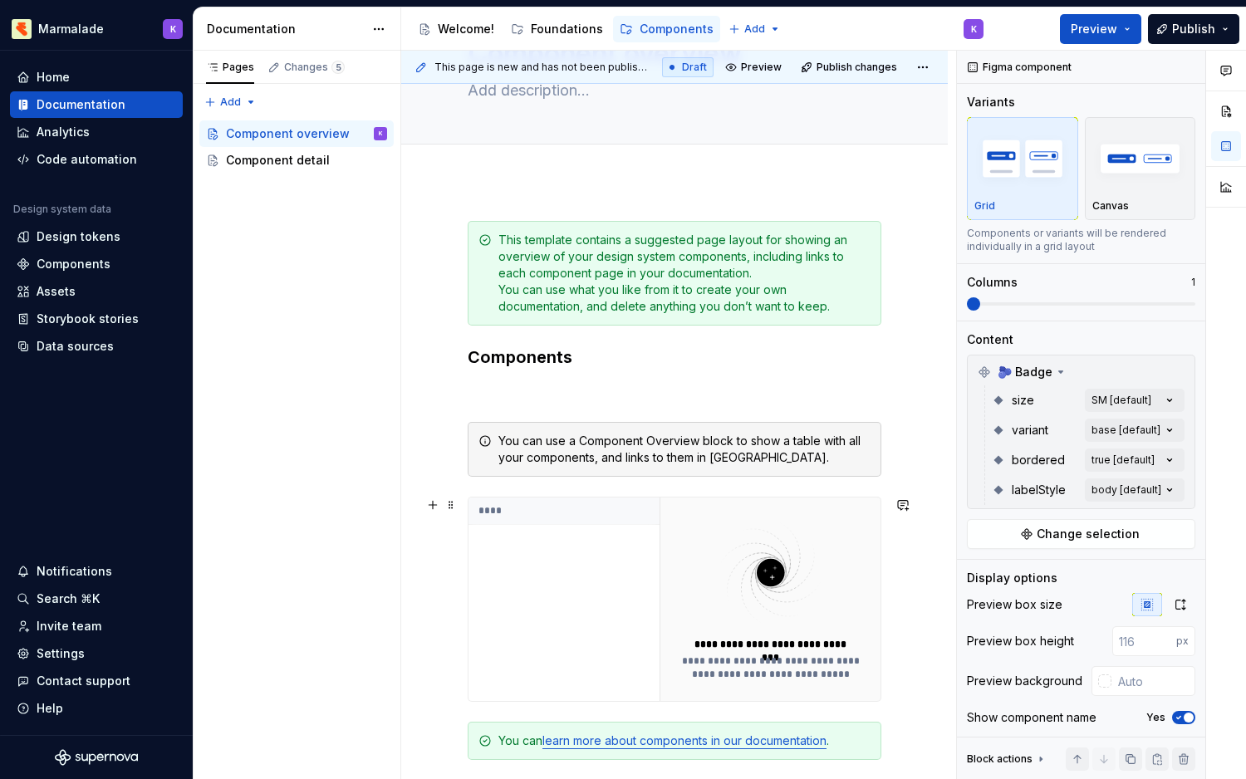
scroll to position [269, 0]
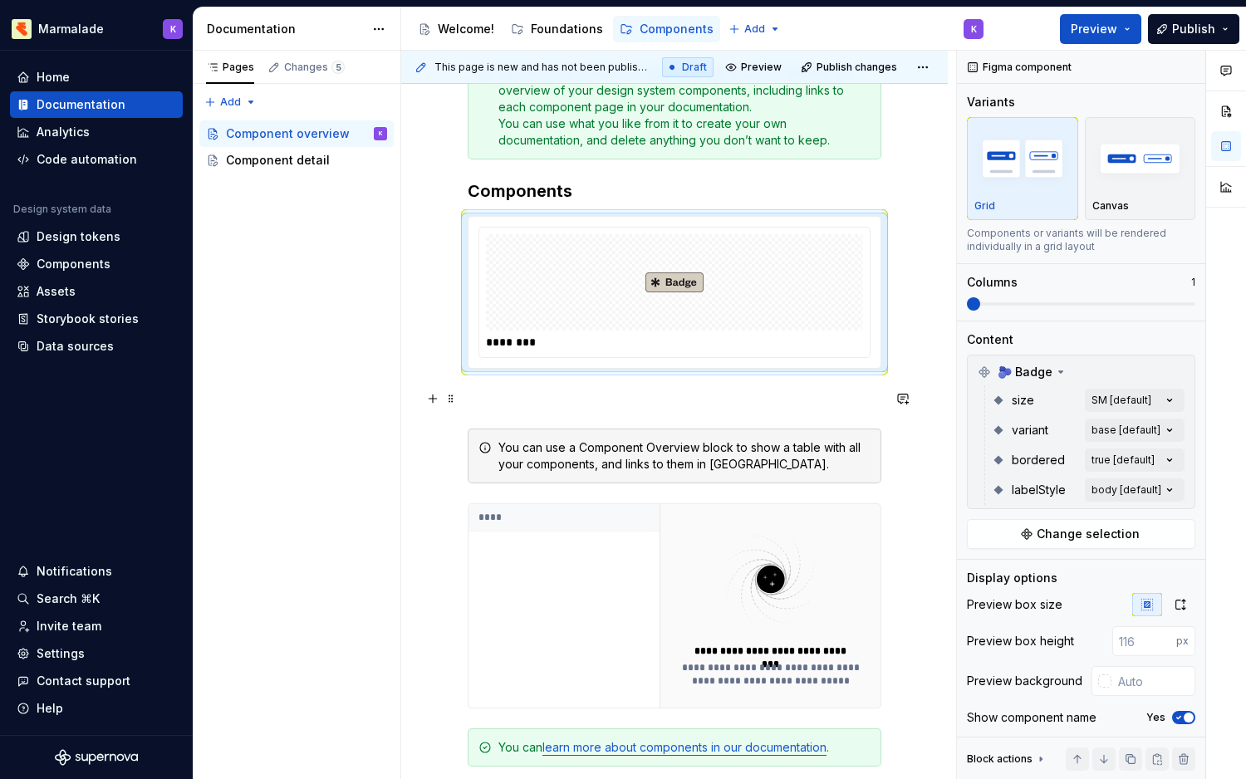
click at [598, 391] on p at bounding box center [675, 399] width 414 height 20
click at [607, 320] on div at bounding box center [674, 282] width 377 height 96
click at [1163, 398] on div "Comments Open comments No comments yet Select ‘Comment’ from the block context …" at bounding box center [1101, 415] width 289 height 729
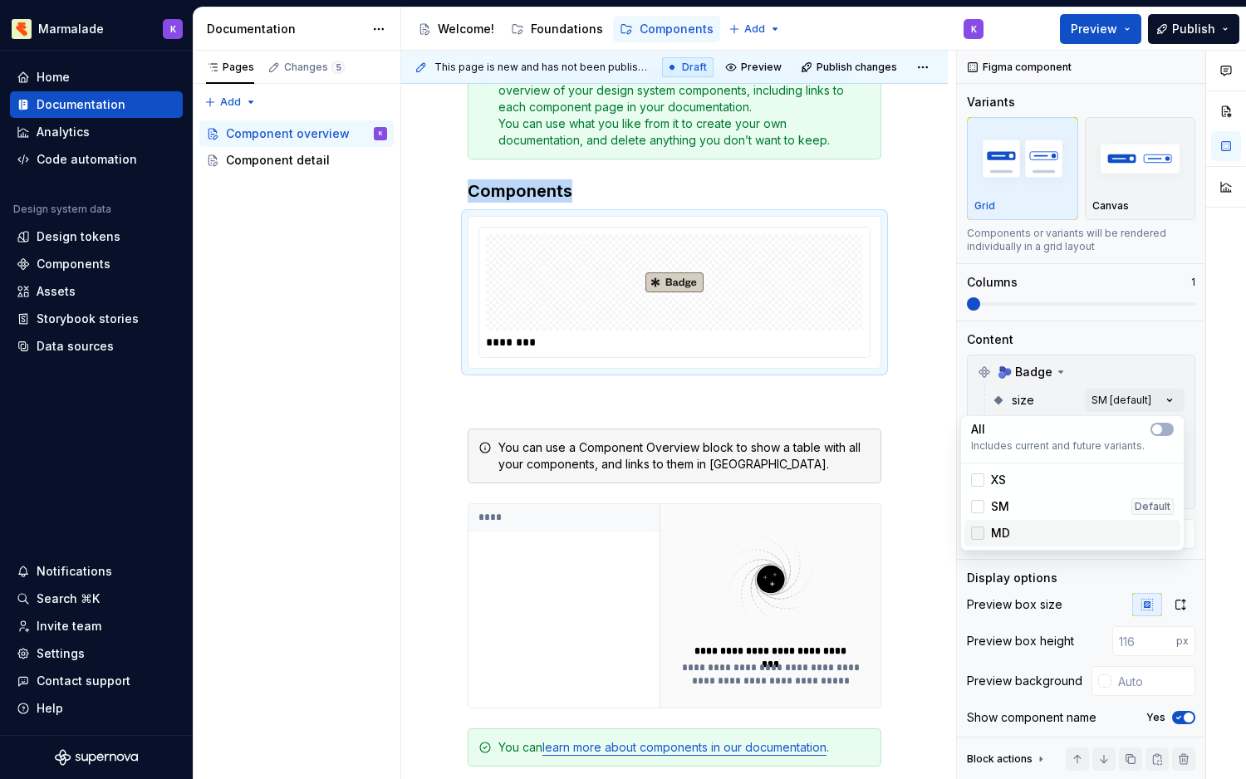
click at [977, 532] on div at bounding box center [977, 533] width 13 height 13
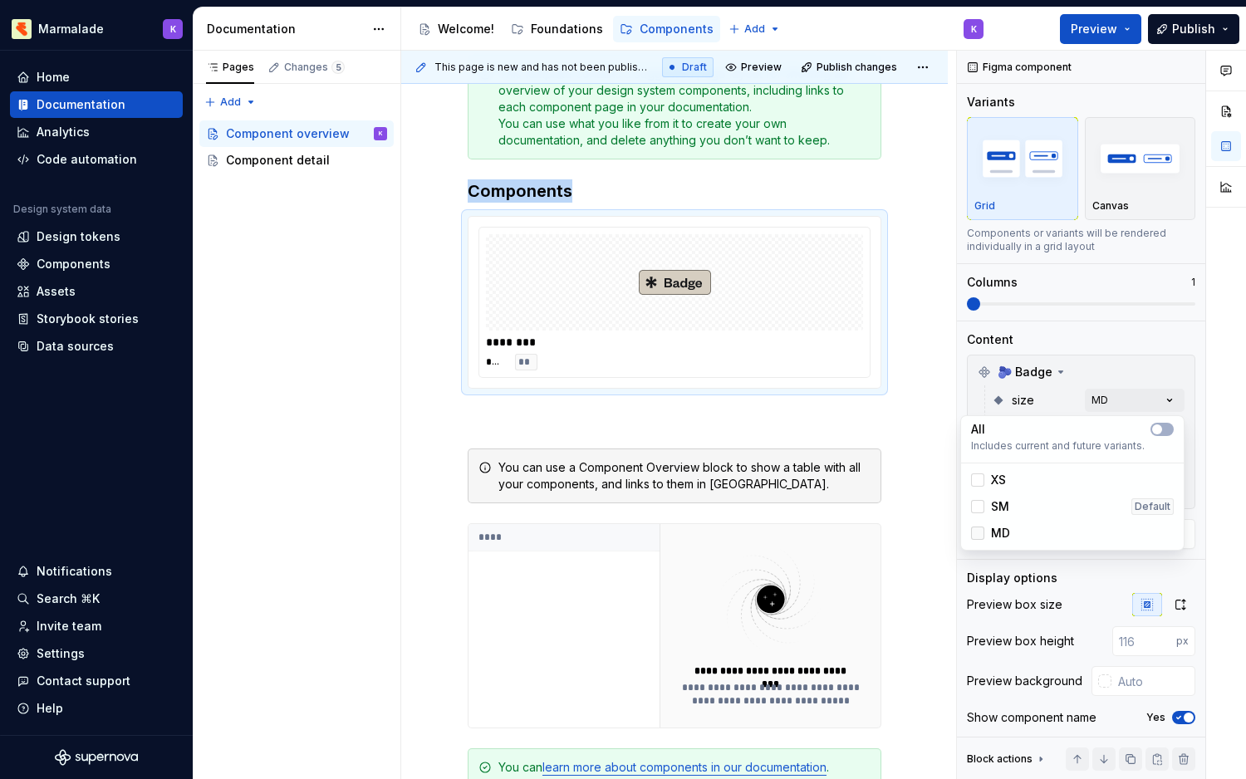
click at [978, 533] on icon at bounding box center [978, 533] width 0 height 0
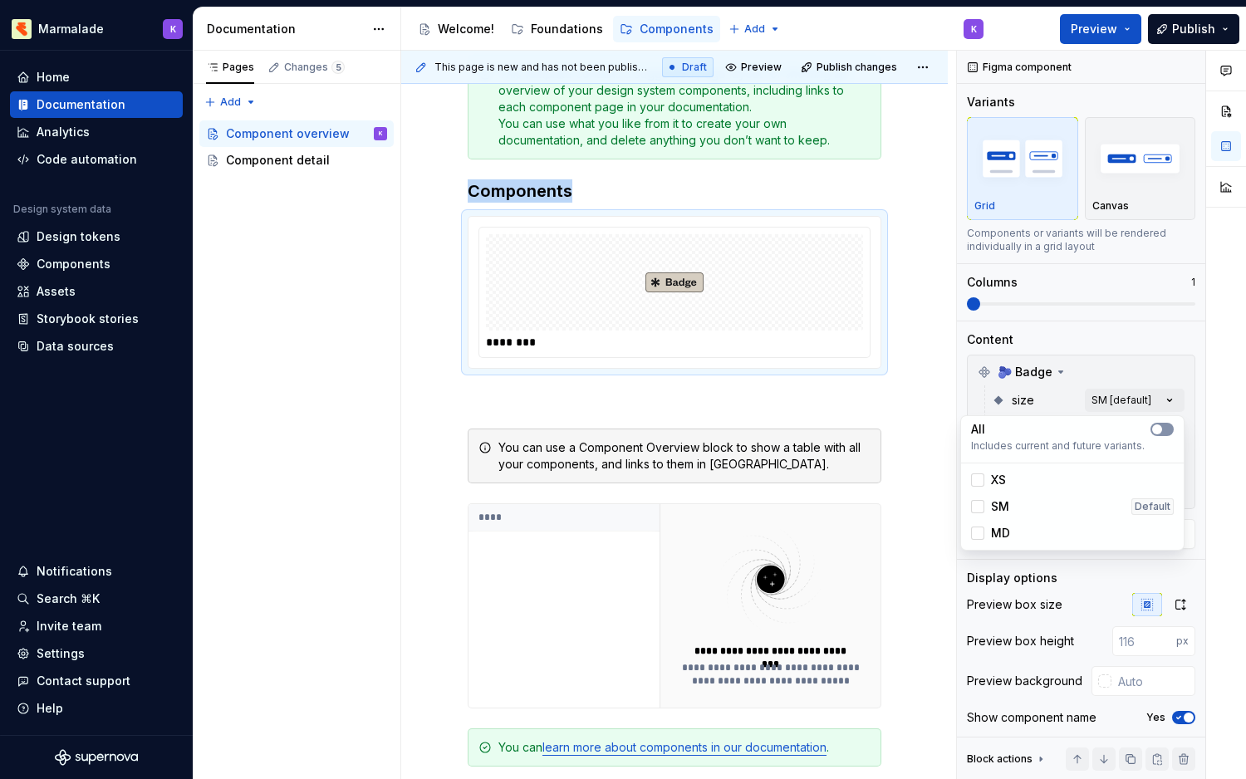
click at [1153, 434] on button "button" at bounding box center [1161, 429] width 23 height 13
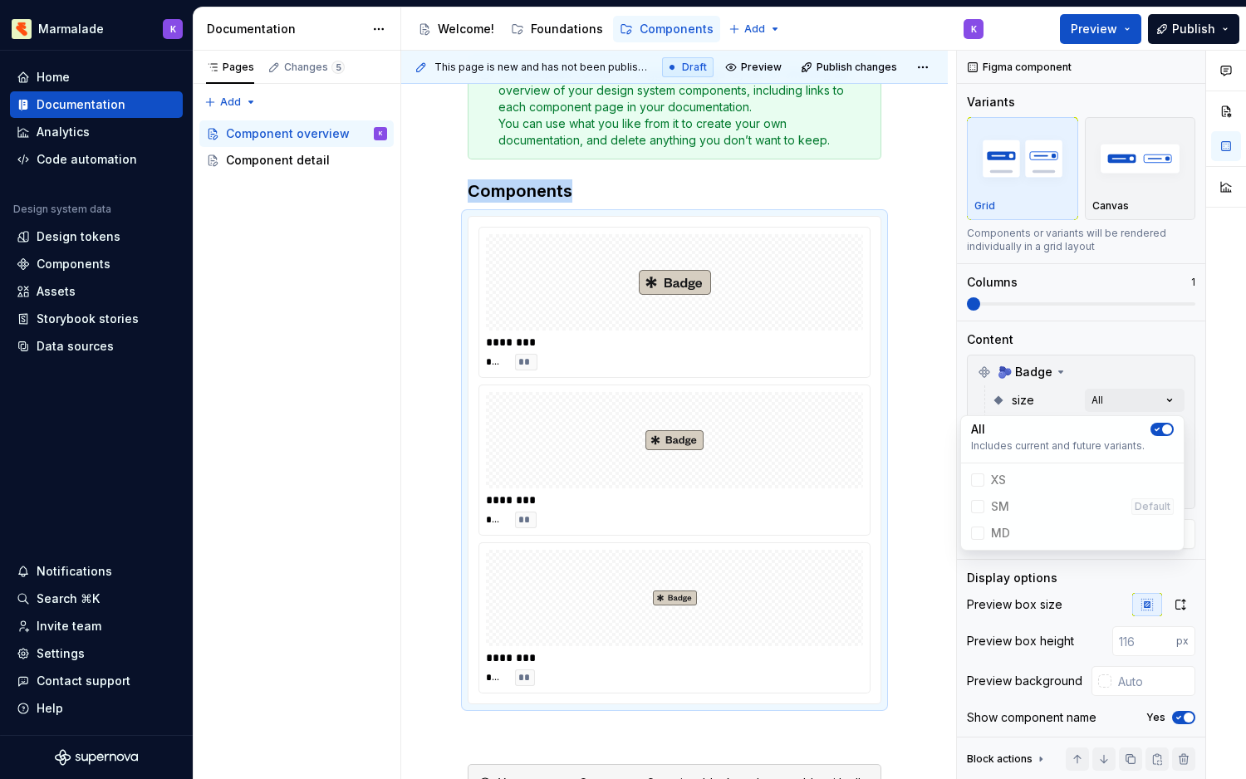
click at [1156, 429] on icon "button" at bounding box center [1157, 430] width 4 height 2
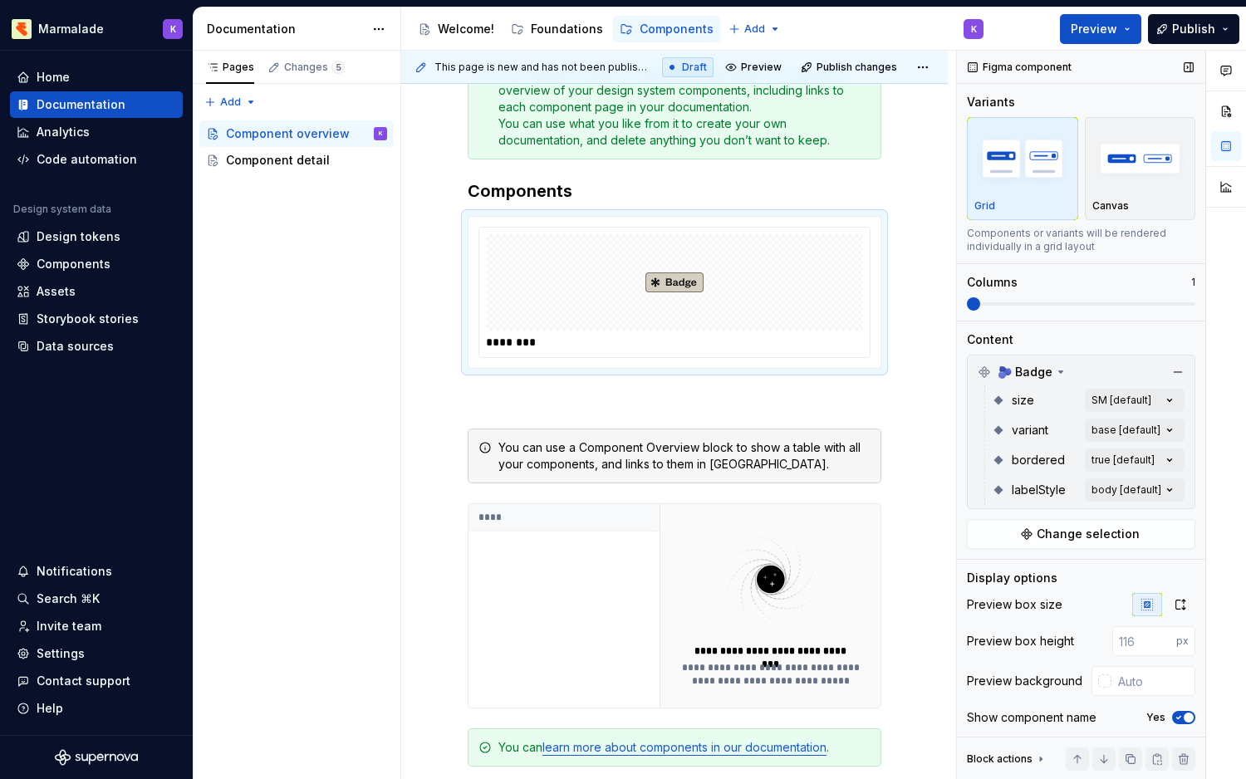
drag, startPoint x: 985, startPoint y: 308, endPoint x: 1021, endPoint y: 302, distance: 36.3
click at [1076, 301] on div "Comments Open comments No comments yet Select ‘Comment’ from the block context …" at bounding box center [1101, 415] width 289 height 729
click at [1038, 302] on span at bounding box center [1044, 303] width 13 height 13
click at [1134, 163] on img "button" at bounding box center [1140, 158] width 96 height 61
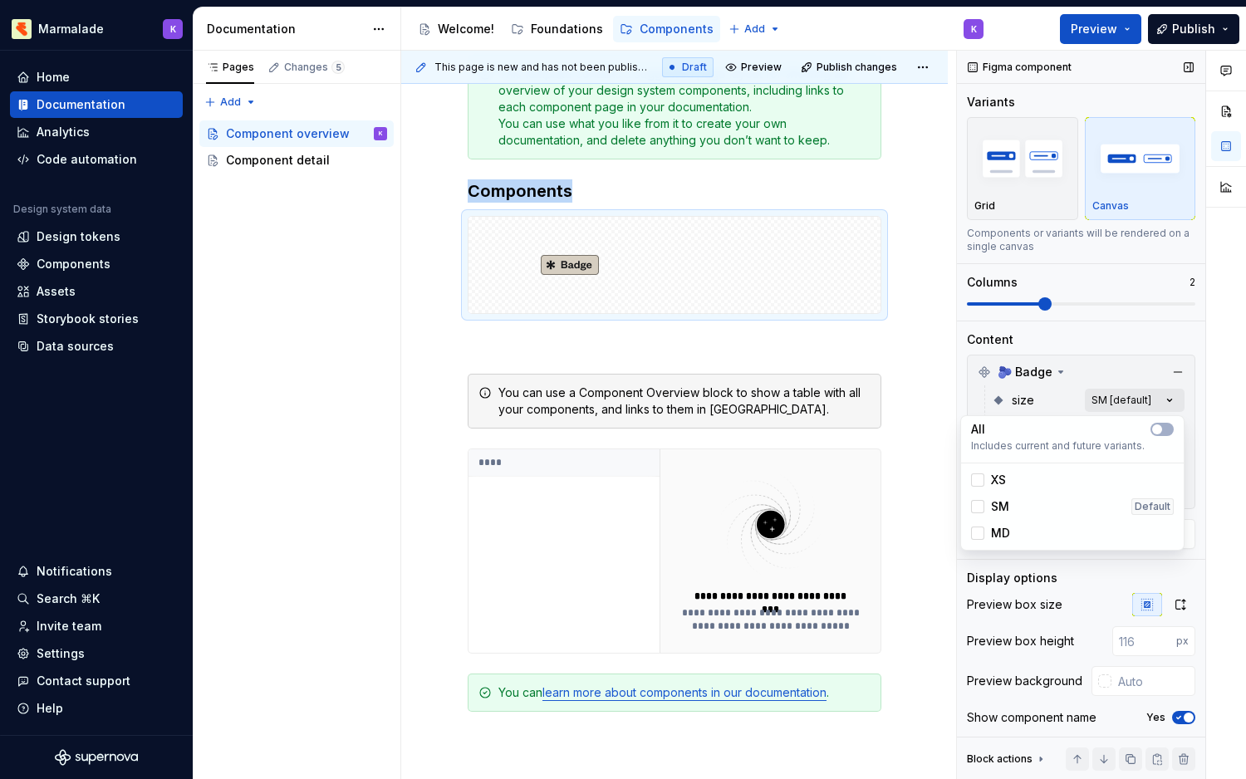
click at [1170, 402] on div "Comments Open comments No comments yet Select ‘Comment’ from the block context …" at bounding box center [1101, 415] width 289 height 729
click at [978, 481] on div at bounding box center [977, 479] width 13 height 13
click at [977, 508] on div at bounding box center [977, 506] width 13 height 13
click at [979, 529] on div at bounding box center [977, 533] width 13 height 13
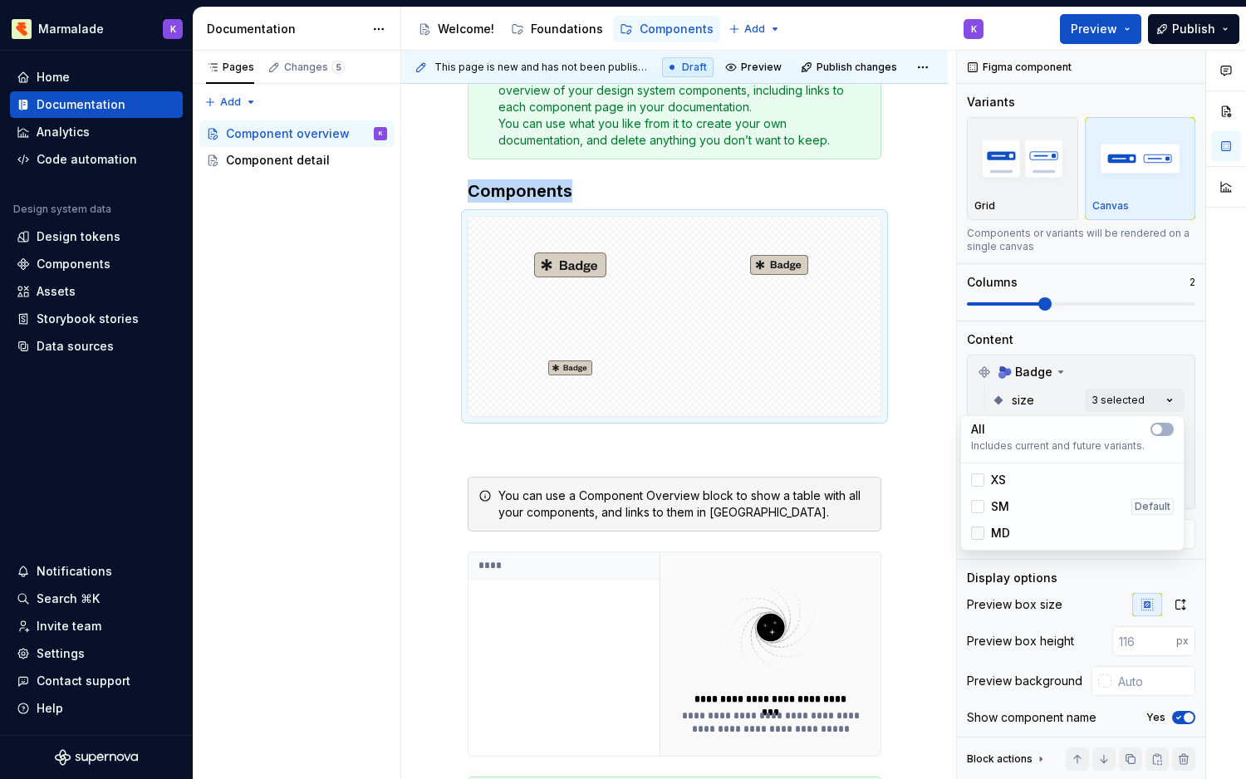
click at [978, 533] on icon at bounding box center [978, 533] width 0 height 0
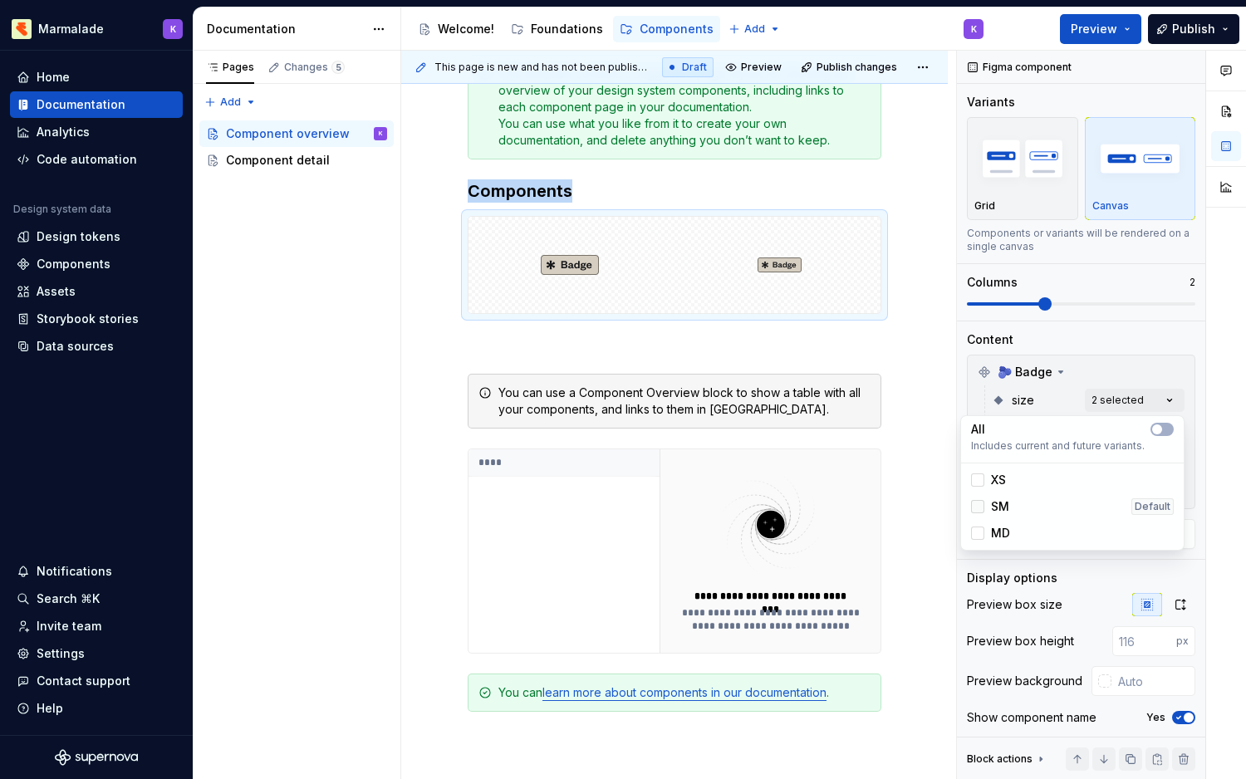
click at [978, 507] on icon at bounding box center [978, 507] width 0 height 0
click at [978, 480] on icon at bounding box center [978, 480] width 0 height 0
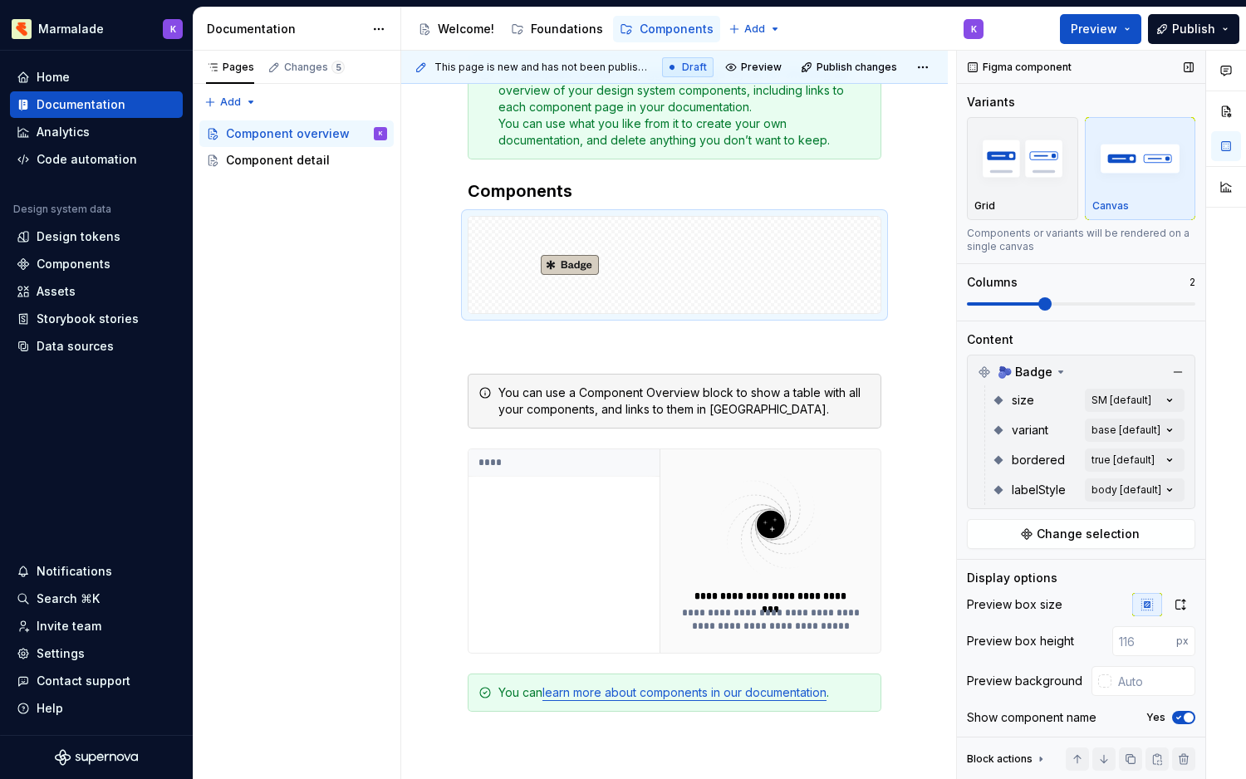
click at [1031, 230] on div "Comments Open comments No comments yet Select ‘Comment’ from the block context …" at bounding box center [1101, 415] width 289 height 729
click at [1027, 186] on img "button" at bounding box center [1022, 158] width 96 height 61
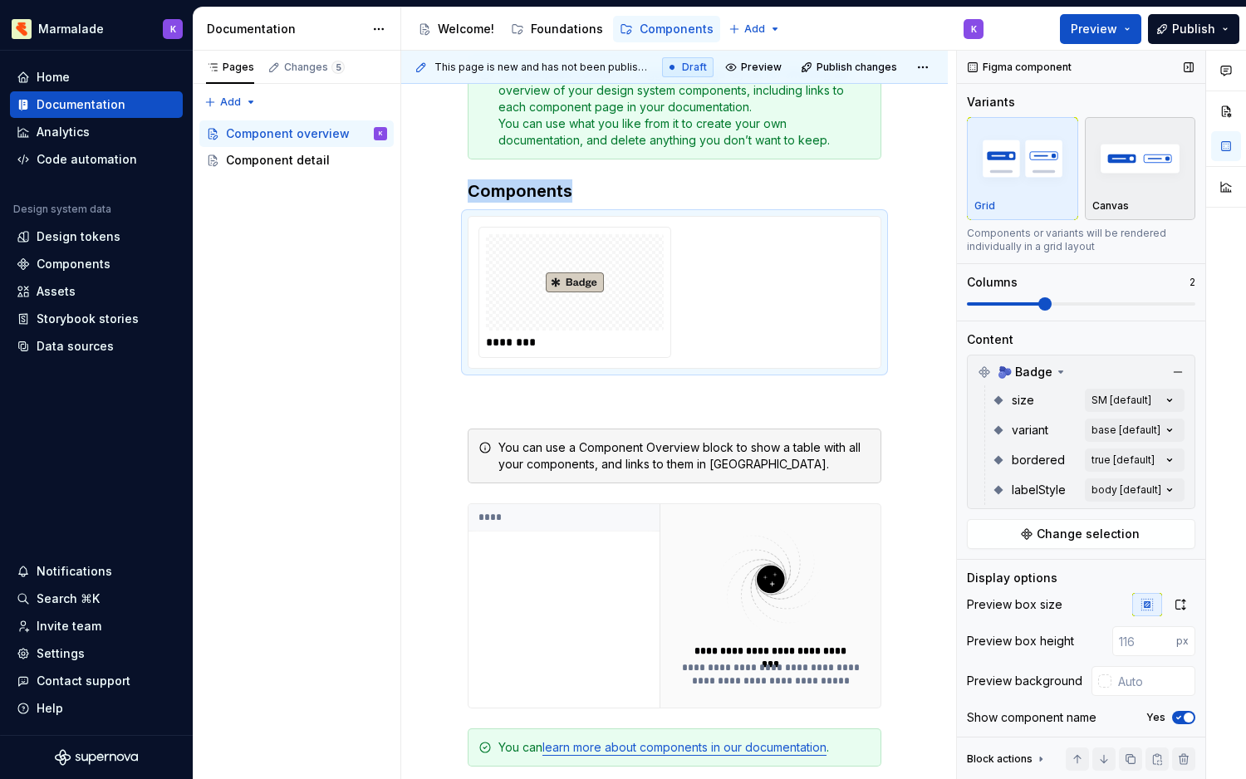
click at [1126, 167] on img "button" at bounding box center [1140, 158] width 96 height 61
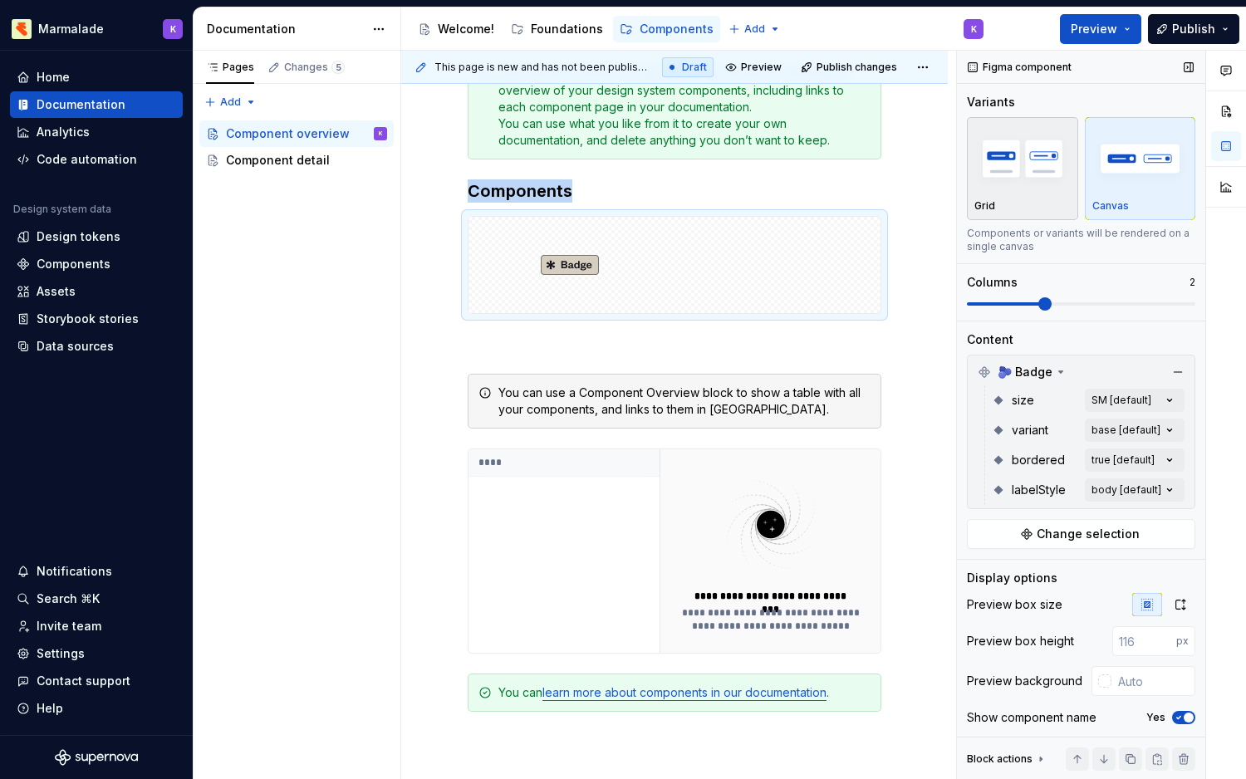
click at [1046, 178] on img "button" at bounding box center [1022, 158] width 96 height 61
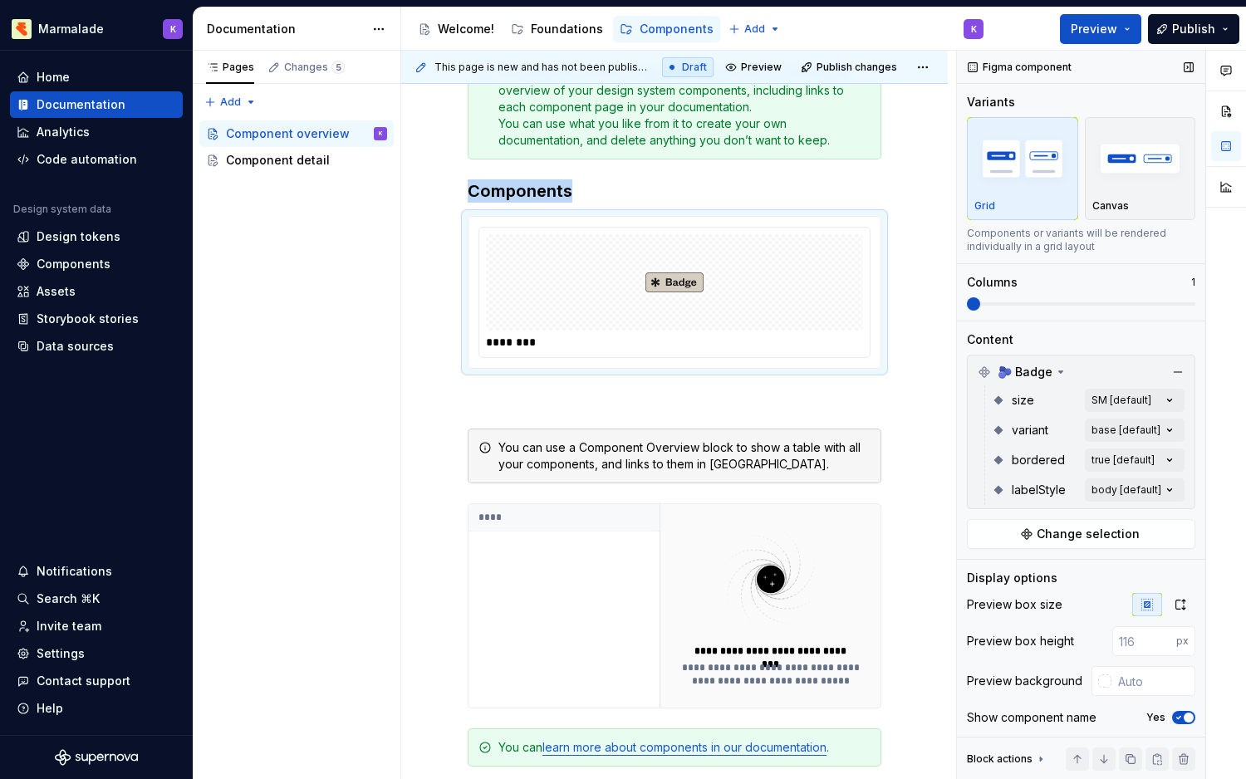
click at [980, 298] on span at bounding box center [973, 303] width 13 height 13
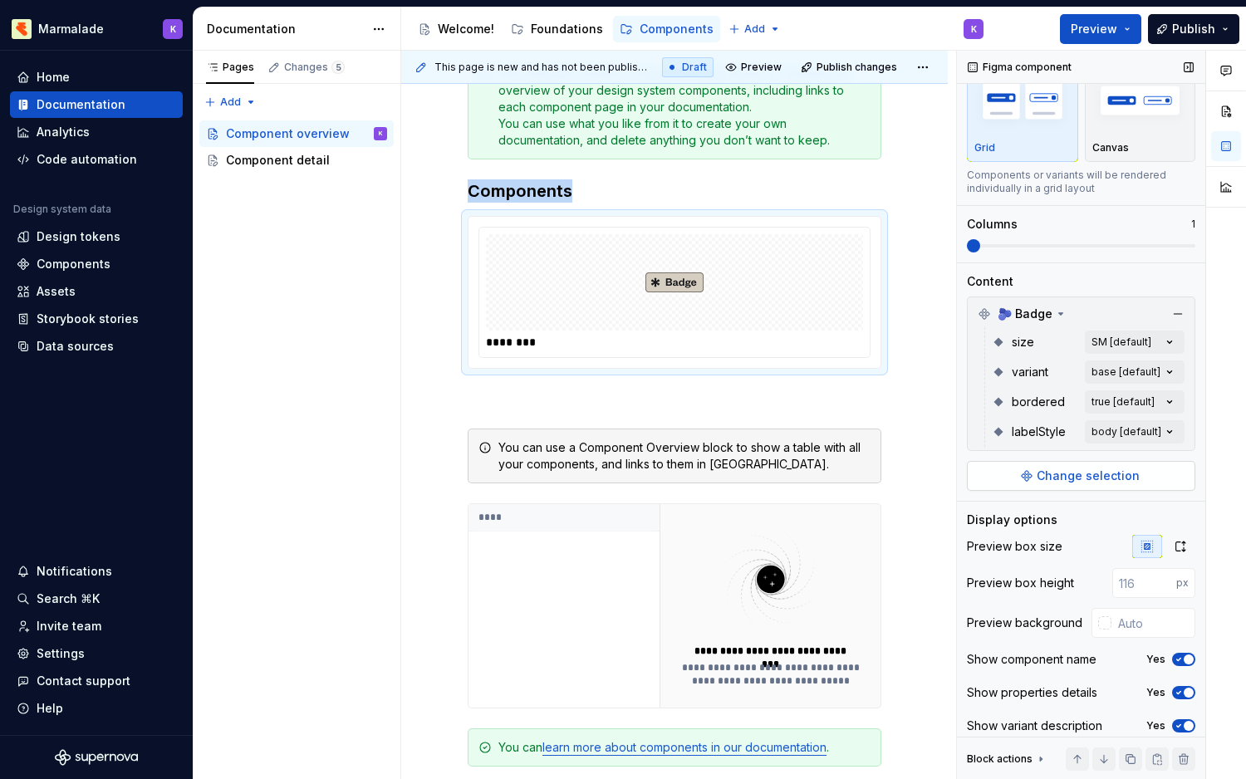
scroll to position [62, 0]
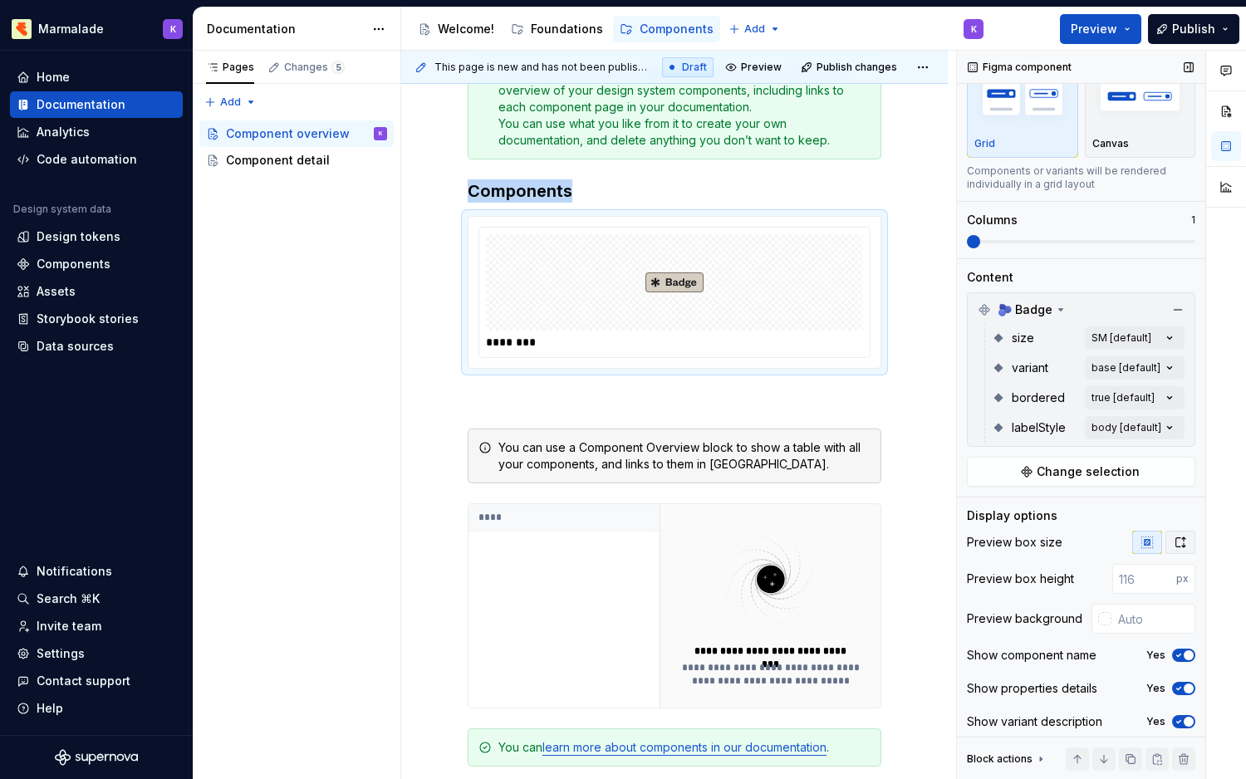
click at [1184, 544] on icon "button" at bounding box center [1180, 542] width 13 height 13
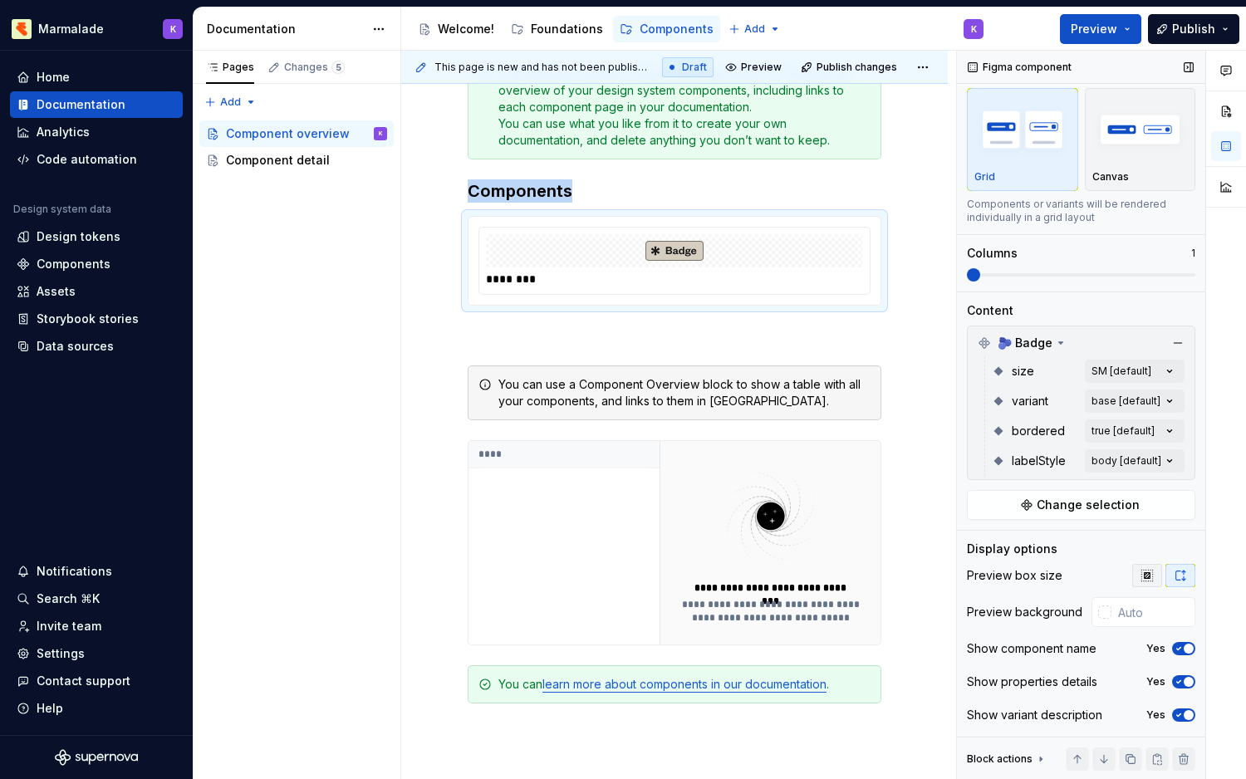
click at [1155, 574] on button "button" at bounding box center [1147, 575] width 30 height 23
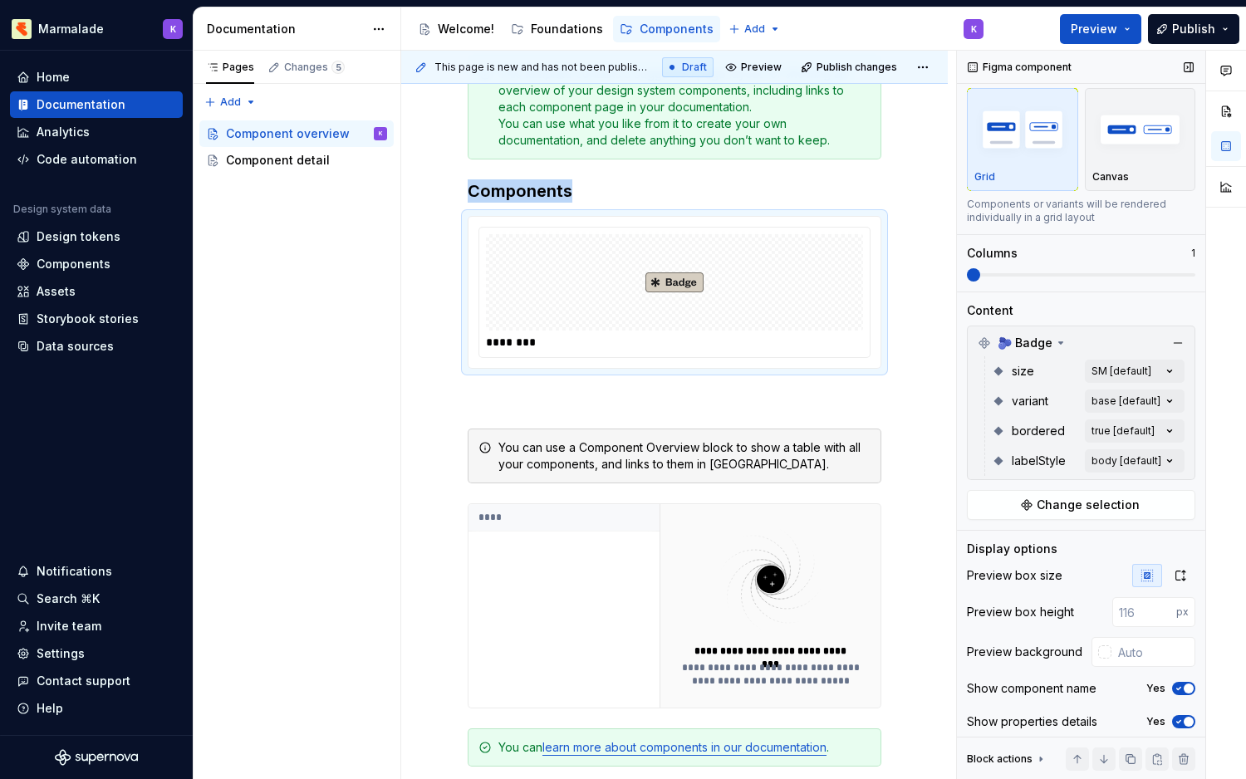
scroll to position [69, 0]
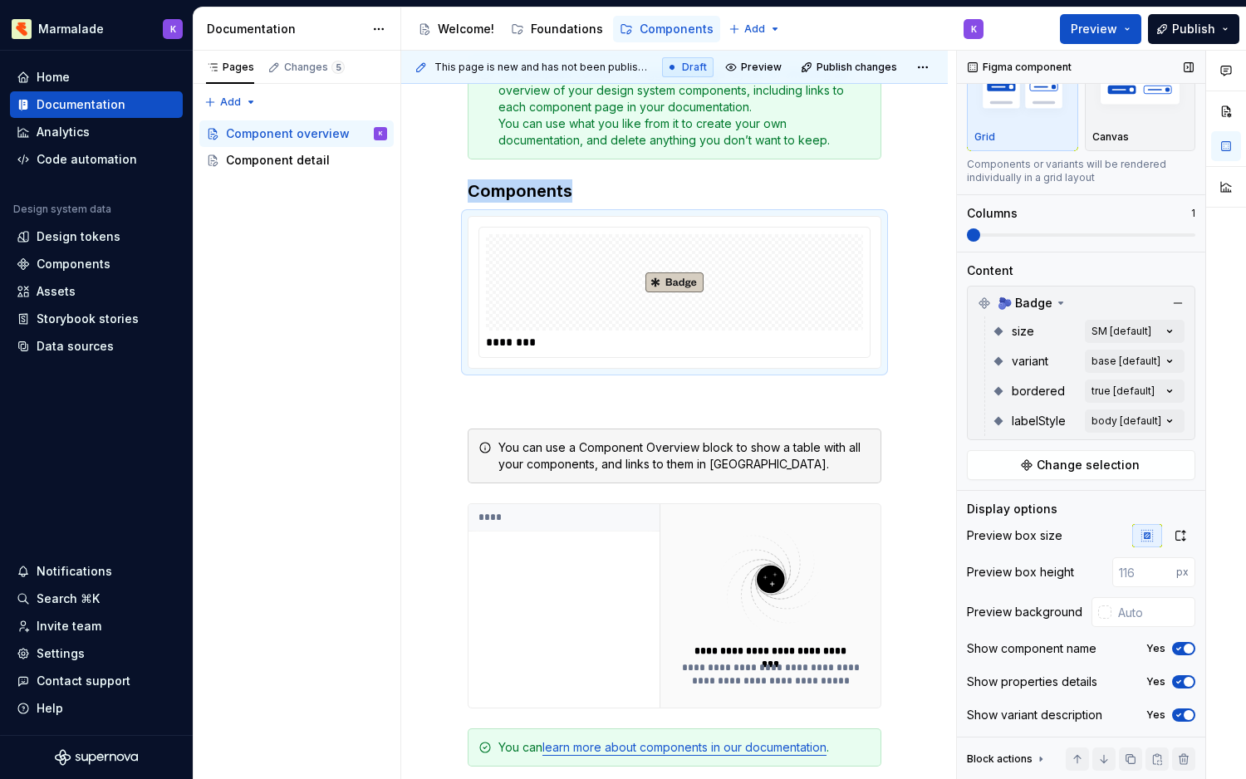
click at [1184, 648] on span "button" at bounding box center [1189, 649] width 10 height 10
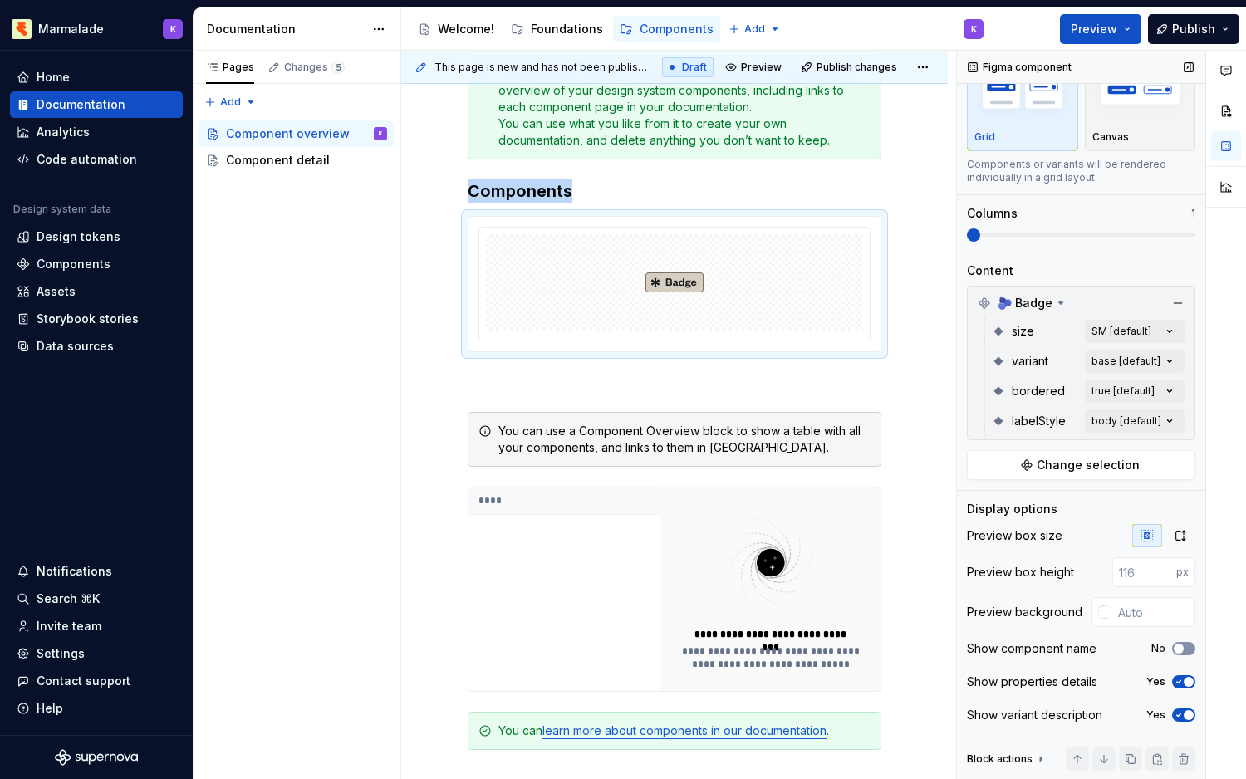
click at [1184, 648] on icon "button" at bounding box center [1178, 649] width 13 height 10
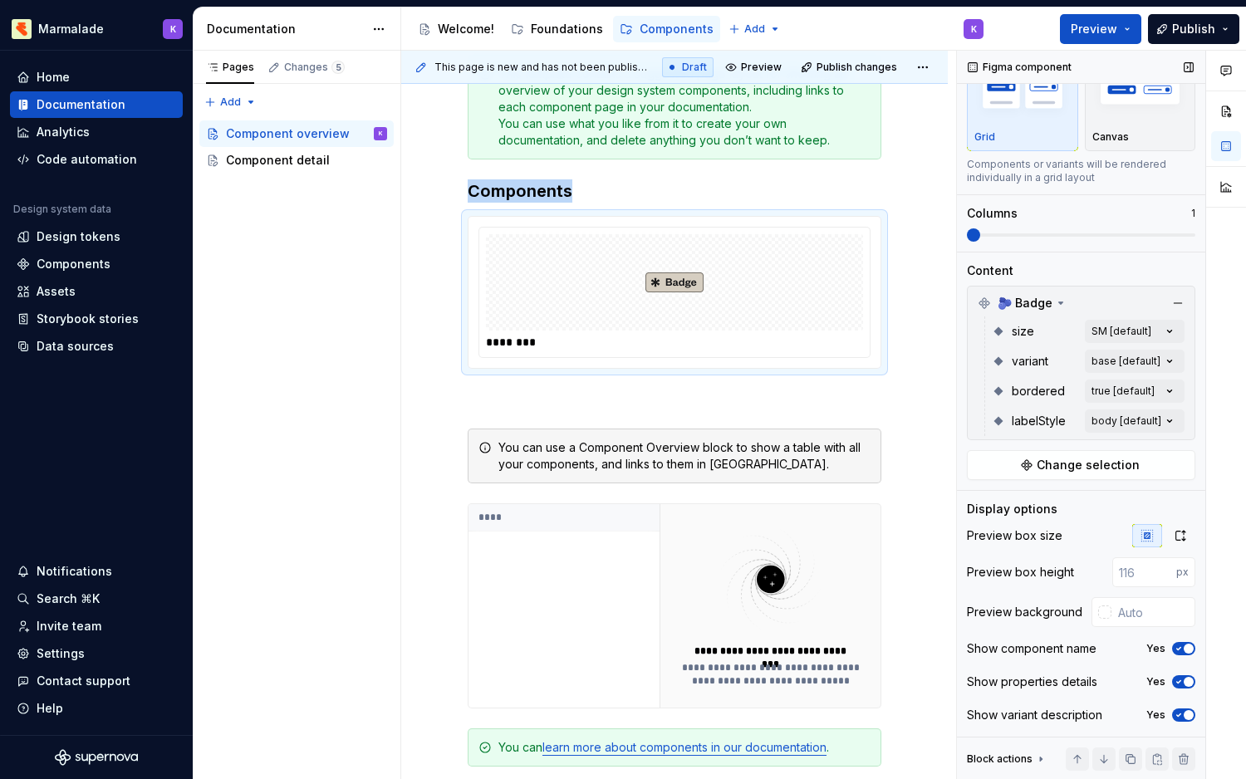
click at [1186, 686] on button "Yes" at bounding box center [1183, 681] width 23 height 13
click at [1186, 686] on button "No" at bounding box center [1183, 681] width 23 height 13
click at [1184, 718] on span "button" at bounding box center [1189, 715] width 10 height 10
click at [1184, 718] on icon "button" at bounding box center [1178, 715] width 13 height 10
click at [1024, 762] on div "Block actions" at bounding box center [1000, 759] width 66 height 13
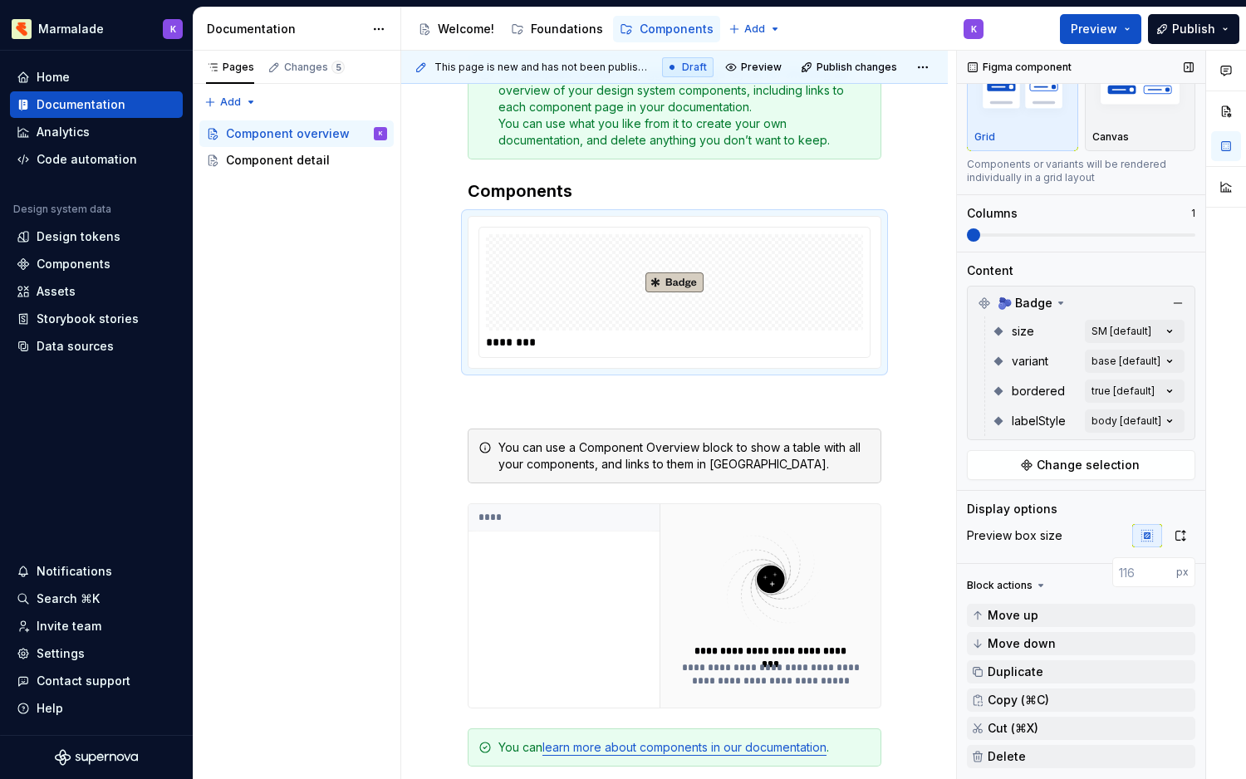
click at [1053, 534] on div "Preview box size" at bounding box center [1015, 535] width 96 height 17
click at [1010, 503] on div "Display options" at bounding box center [1012, 509] width 91 height 17
click at [1021, 457] on button "Change selection" at bounding box center [1081, 465] width 228 height 30
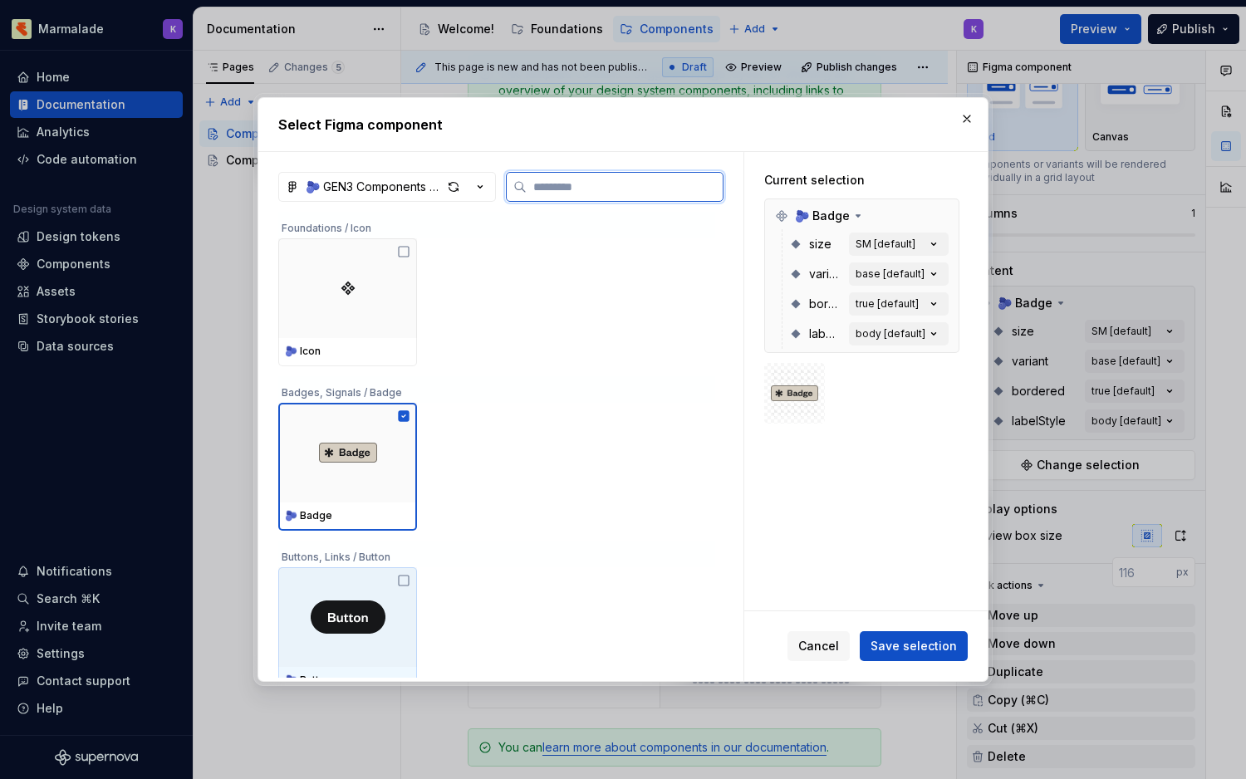
click at [391, 645] on div at bounding box center [347, 617] width 139 height 100
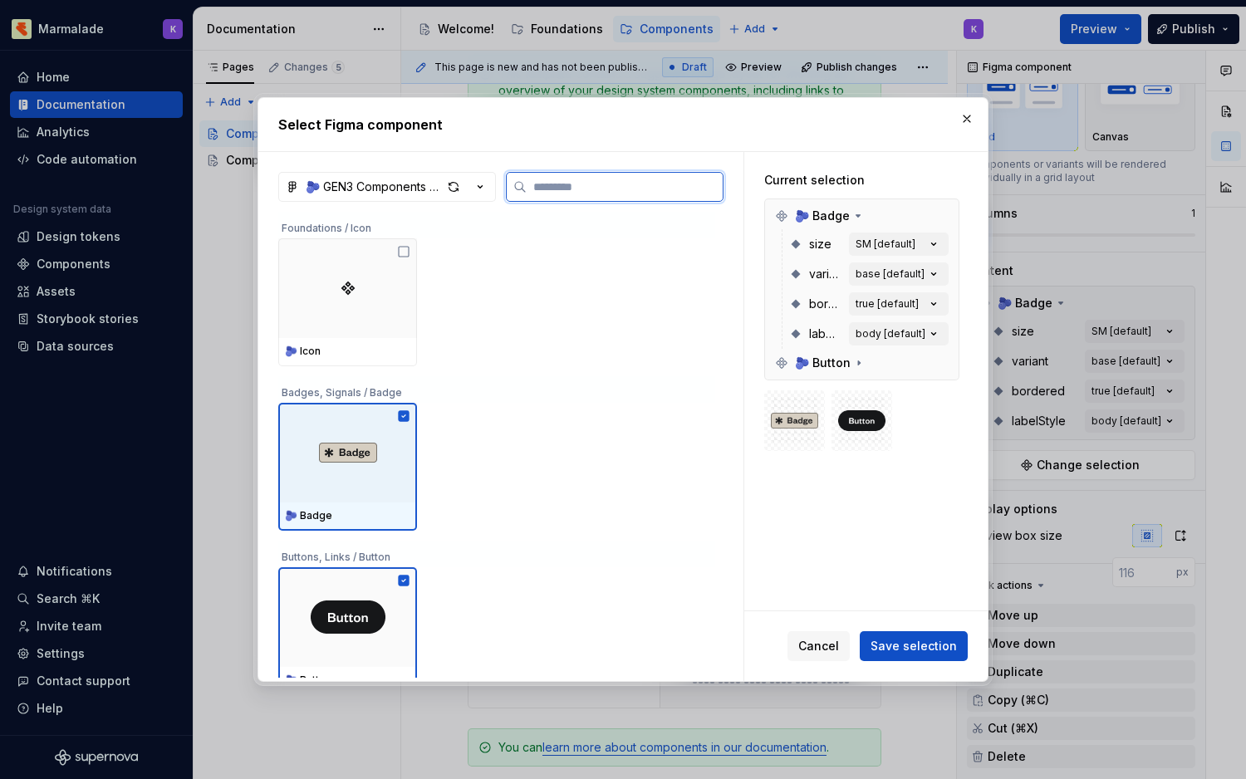
click at [410, 491] on div at bounding box center [347, 453] width 139 height 100
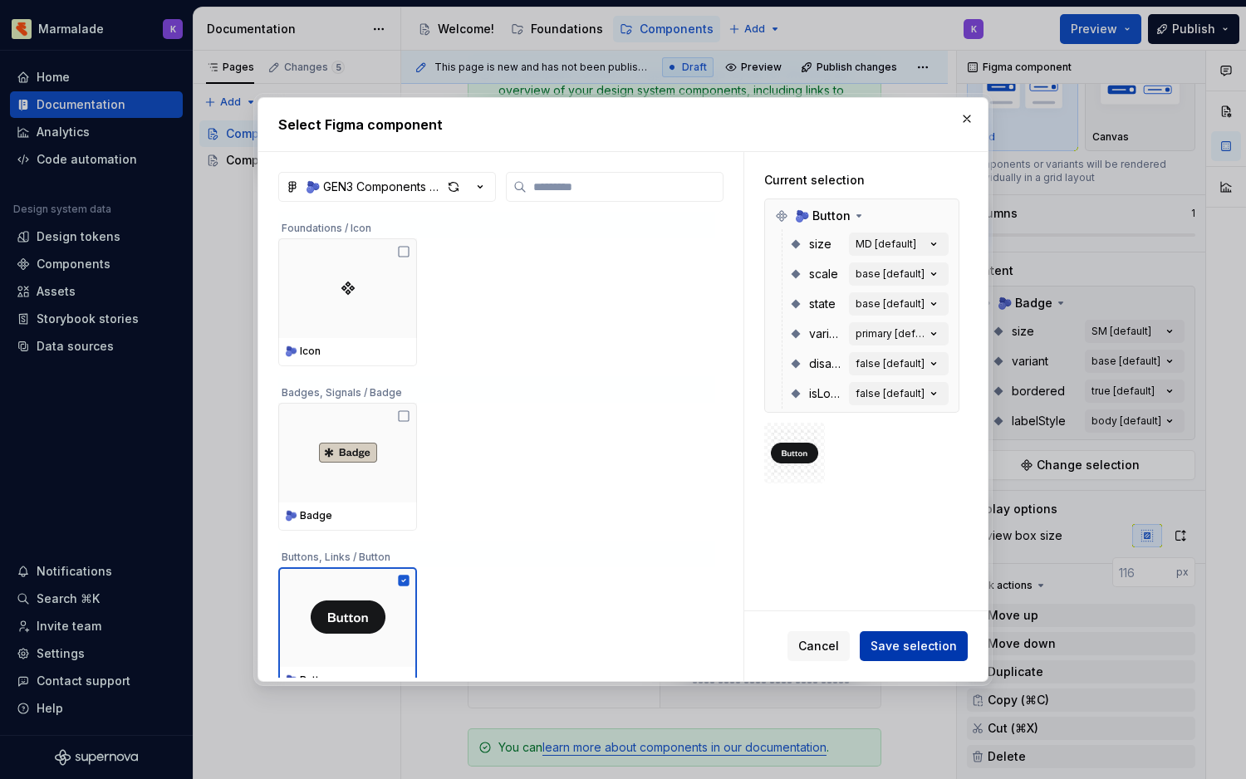
click at [927, 640] on span "Save selection" at bounding box center [913, 646] width 86 height 17
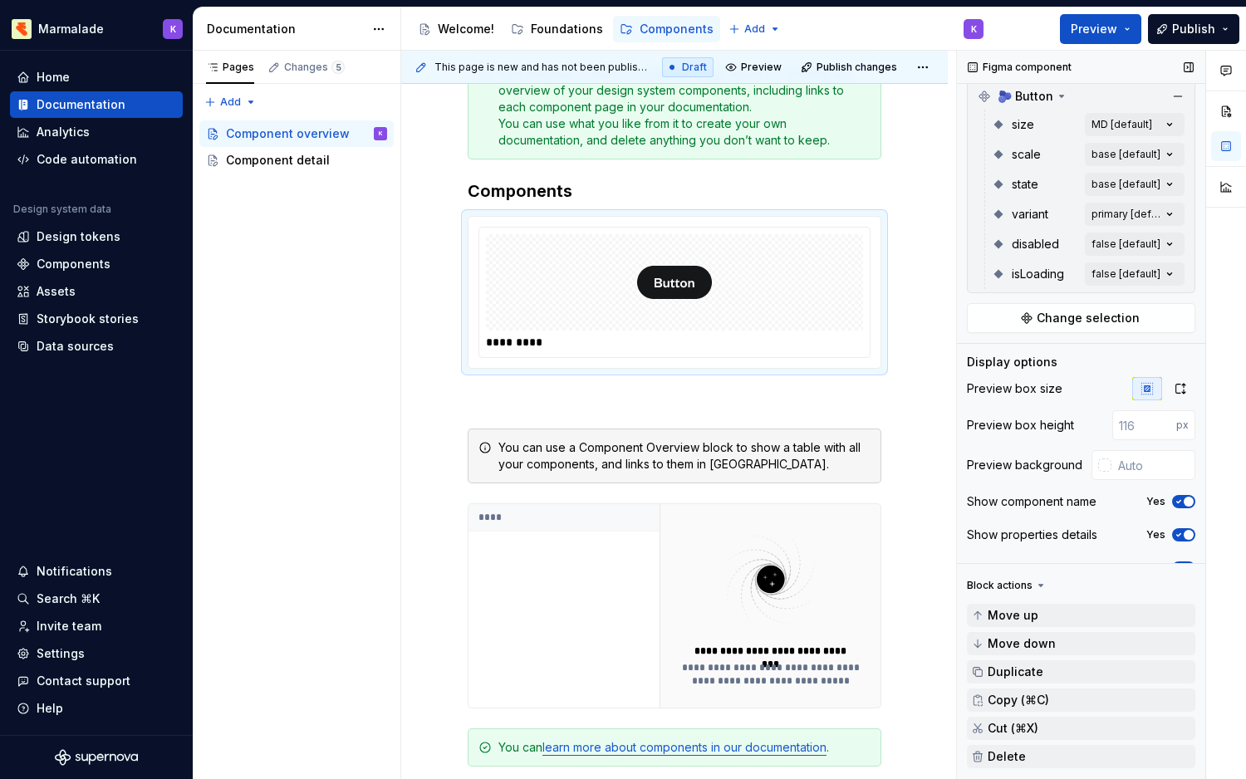
scroll to position [302, 0]
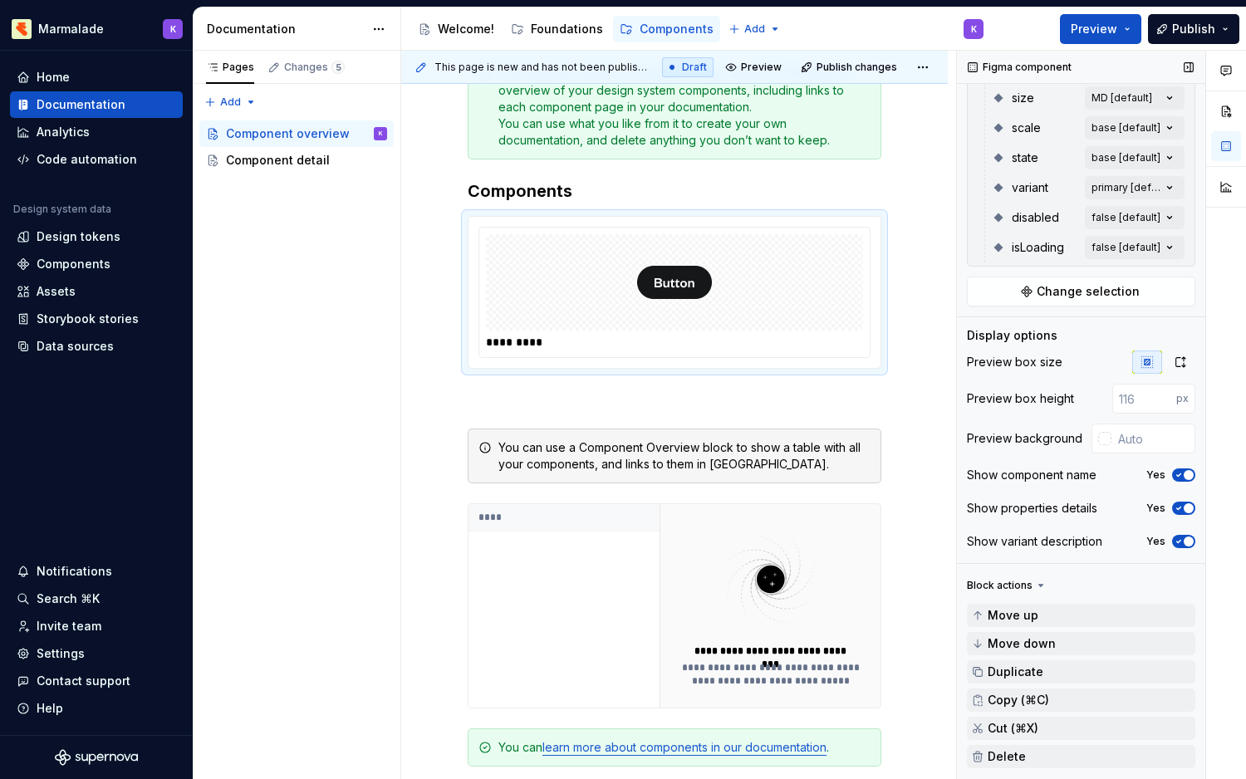
click at [1186, 476] on span "button" at bounding box center [1189, 475] width 10 height 10
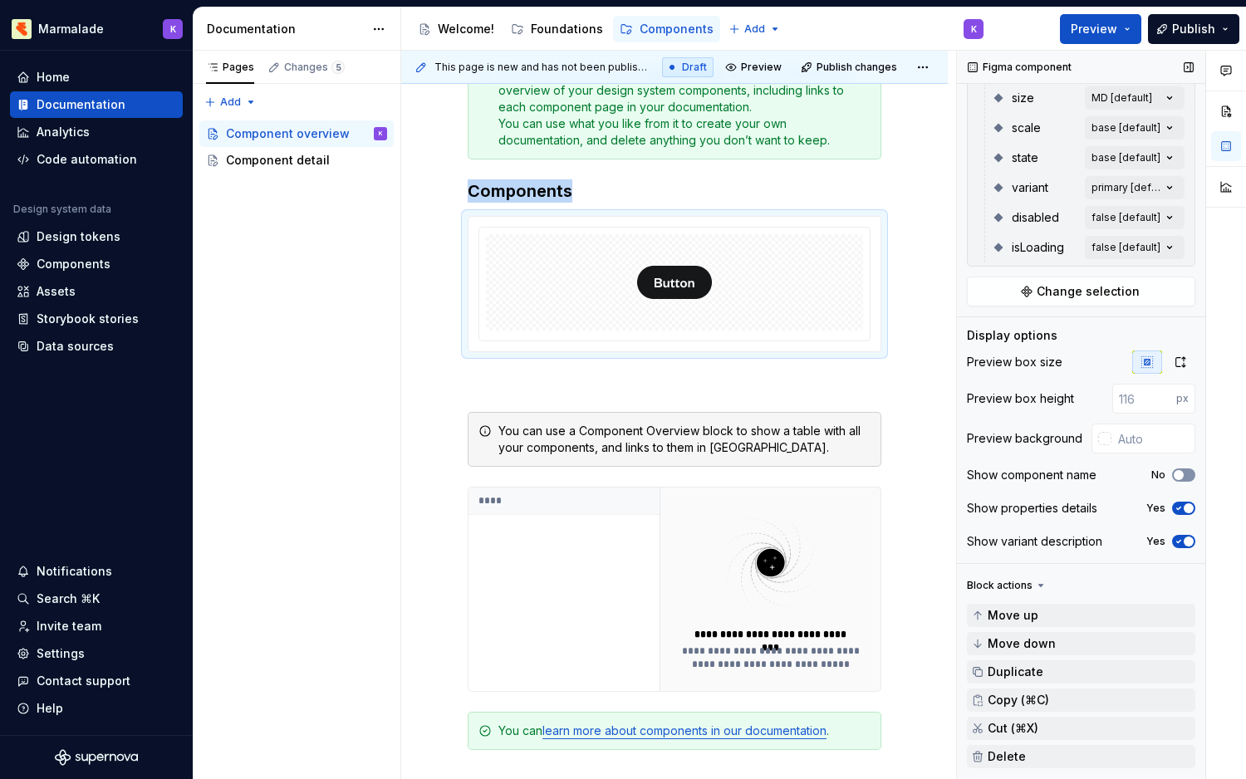
click at [1186, 476] on button "No" at bounding box center [1183, 474] width 23 height 13
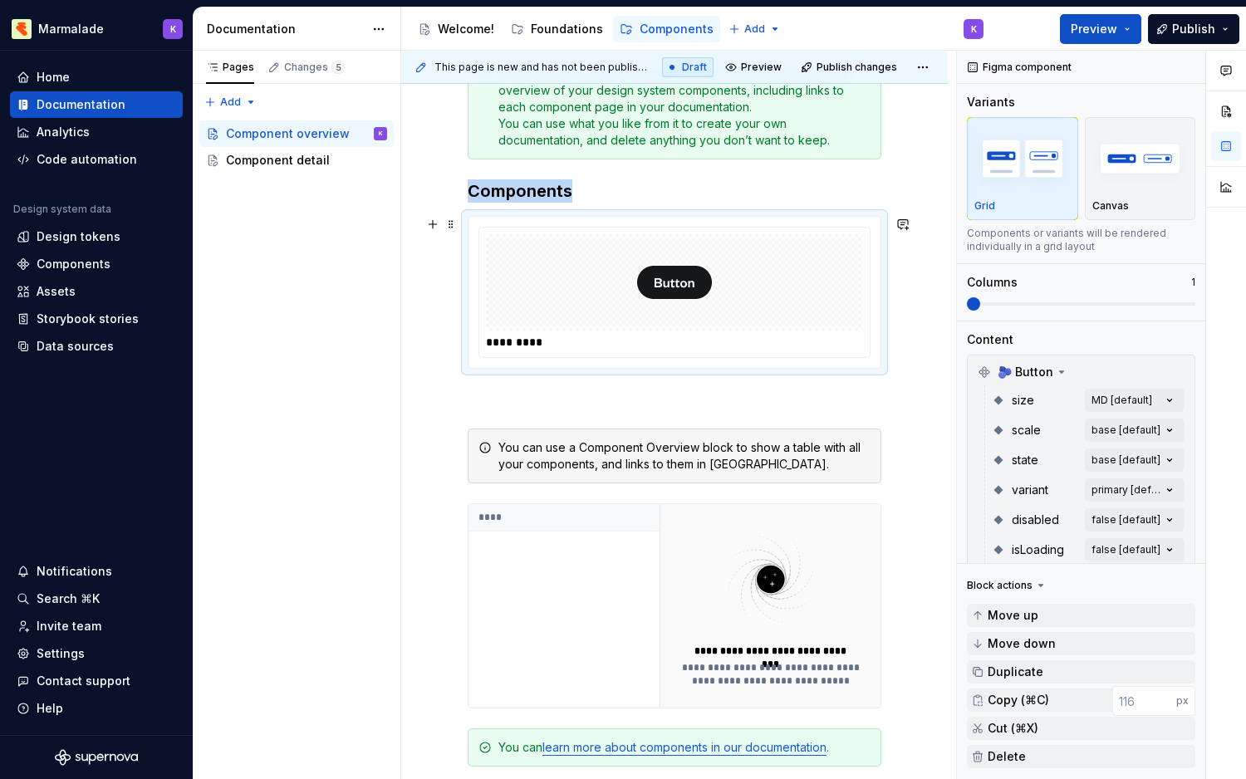
scroll to position [0, 0]
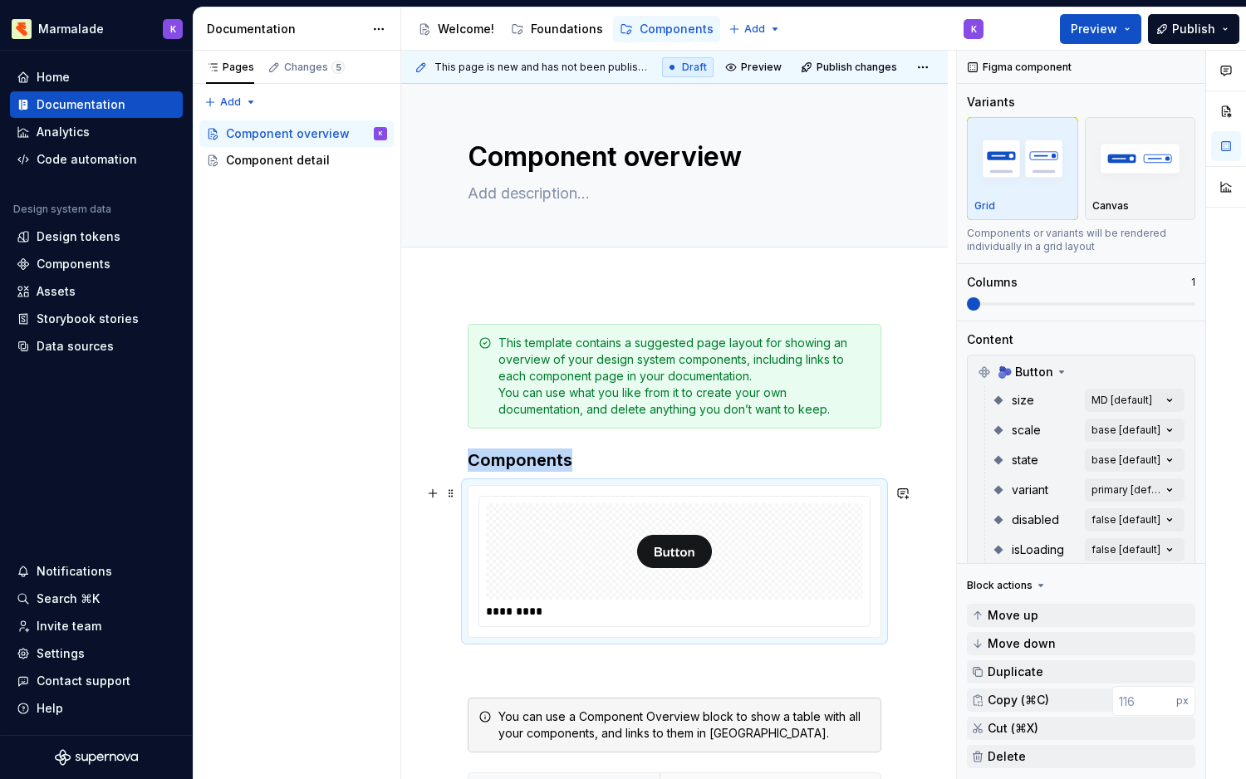
click at [596, 535] on div at bounding box center [674, 551] width 377 height 96
click at [431, 493] on button "button" at bounding box center [432, 493] width 23 height 23
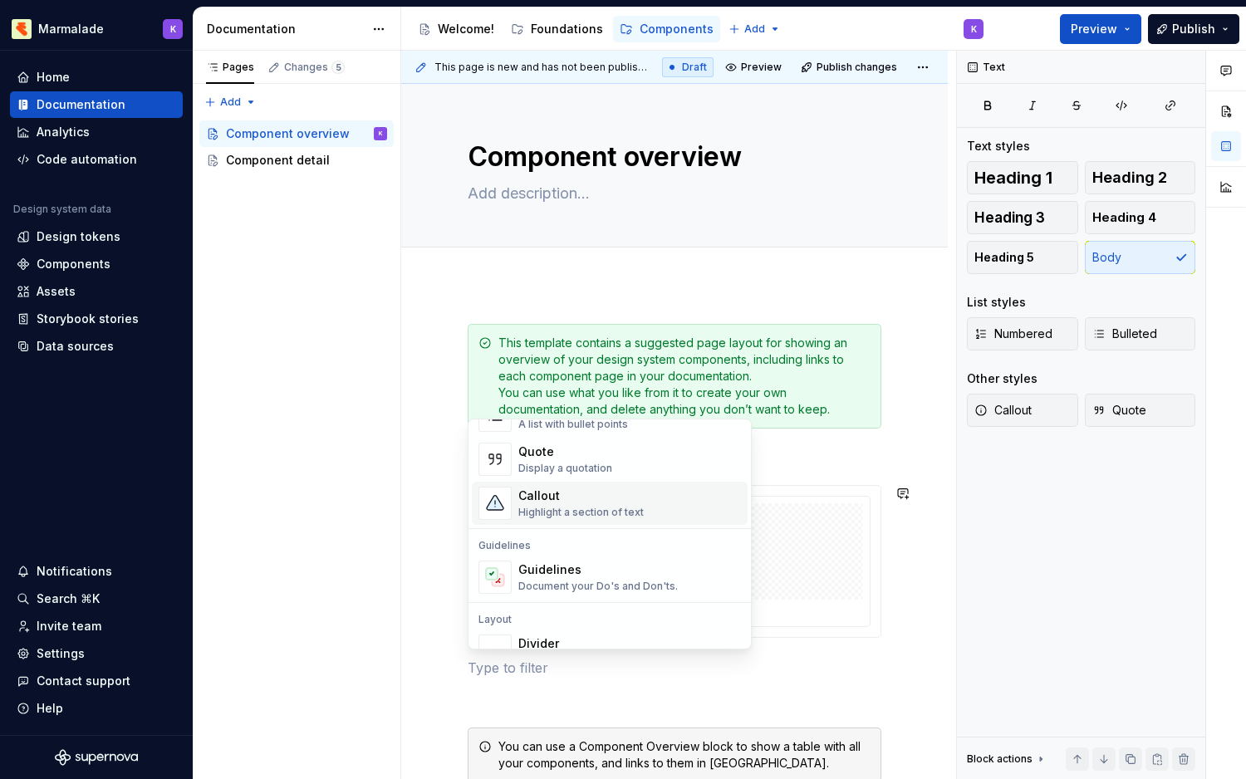
scroll to position [365, 0]
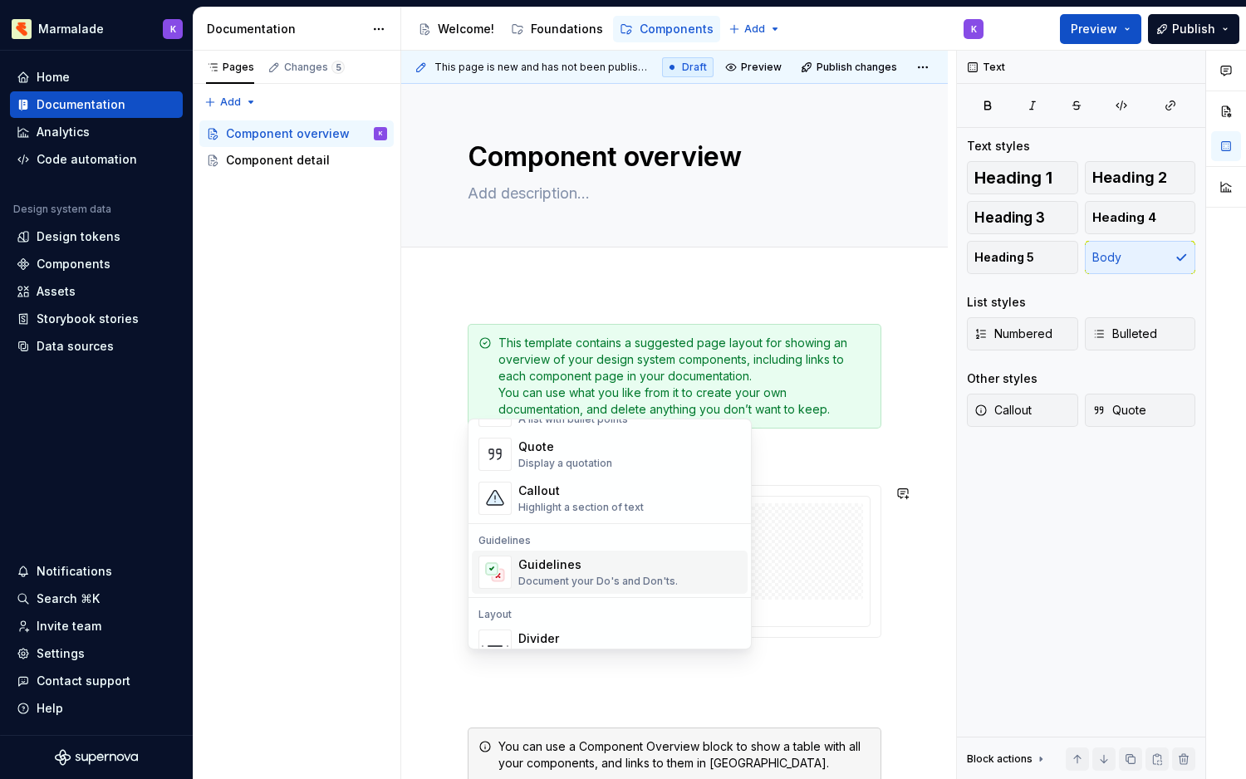
click at [580, 581] on div "Document your Do's and Don'ts." at bounding box center [597, 581] width 159 height 13
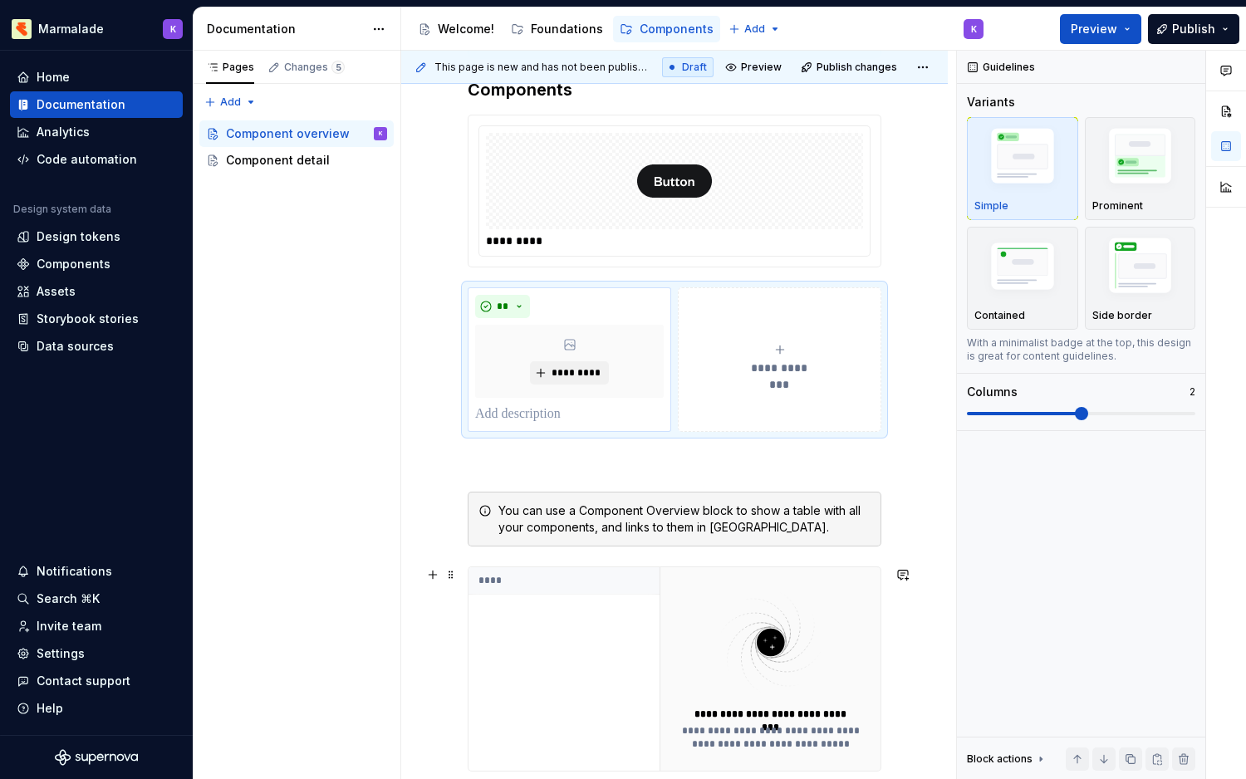
scroll to position [425, 0]
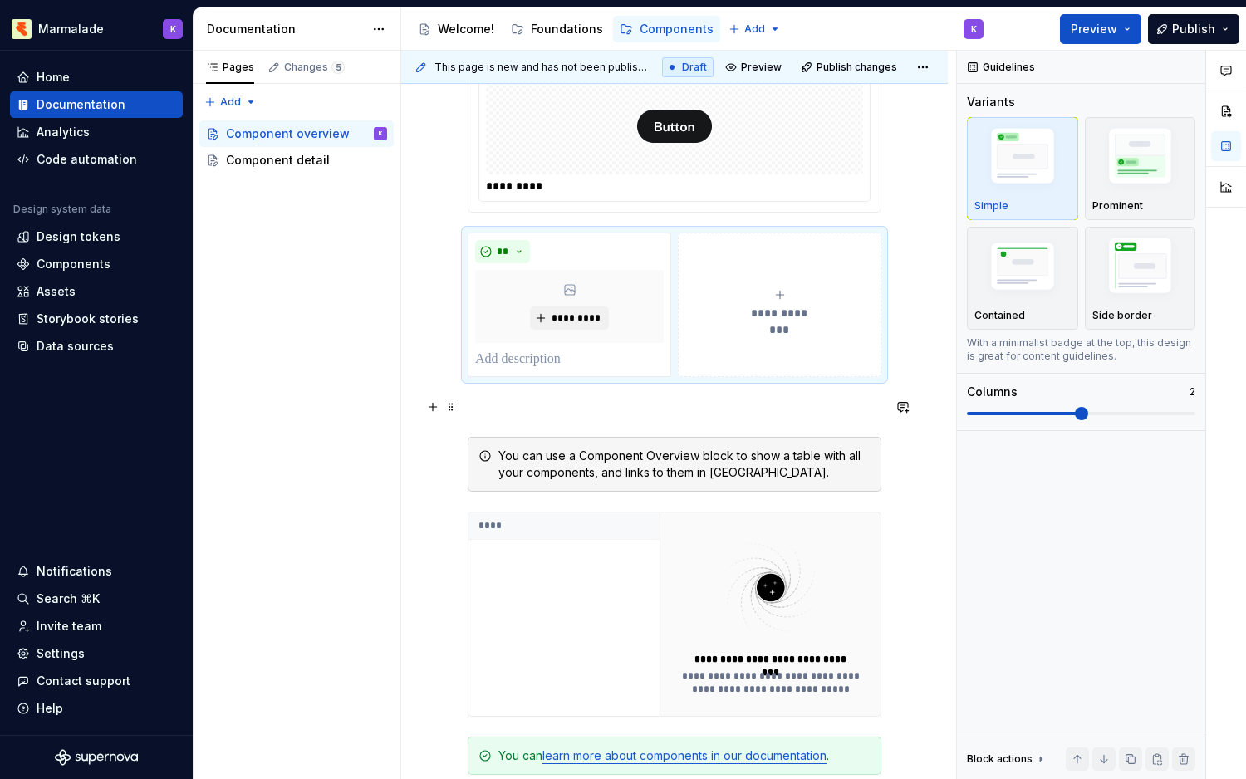
click at [525, 402] on p at bounding box center [675, 407] width 414 height 20
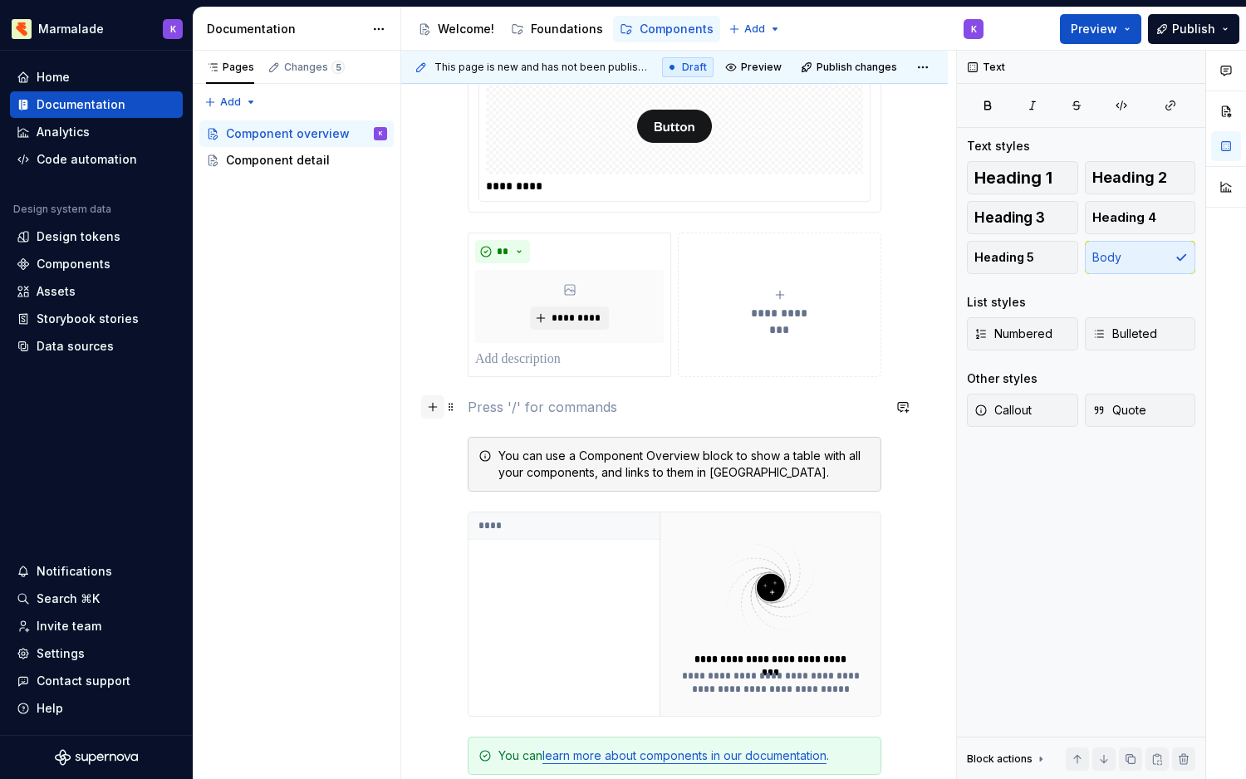
click at [433, 408] on button "button" at bounding box center [432, 406] width 23 height 23
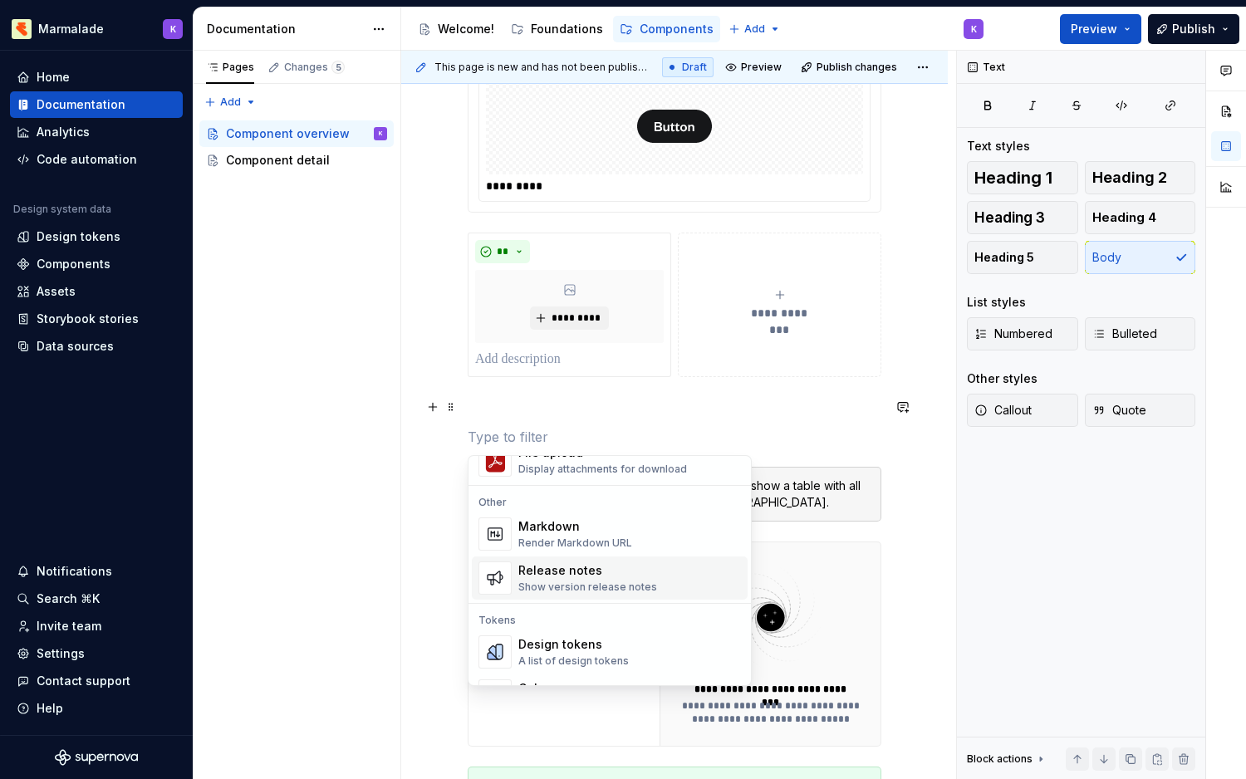
scroll to position [1061, 0]
click at [596, 563] on div "Release notes" at bounding box center [587, 567] width 139 height 17
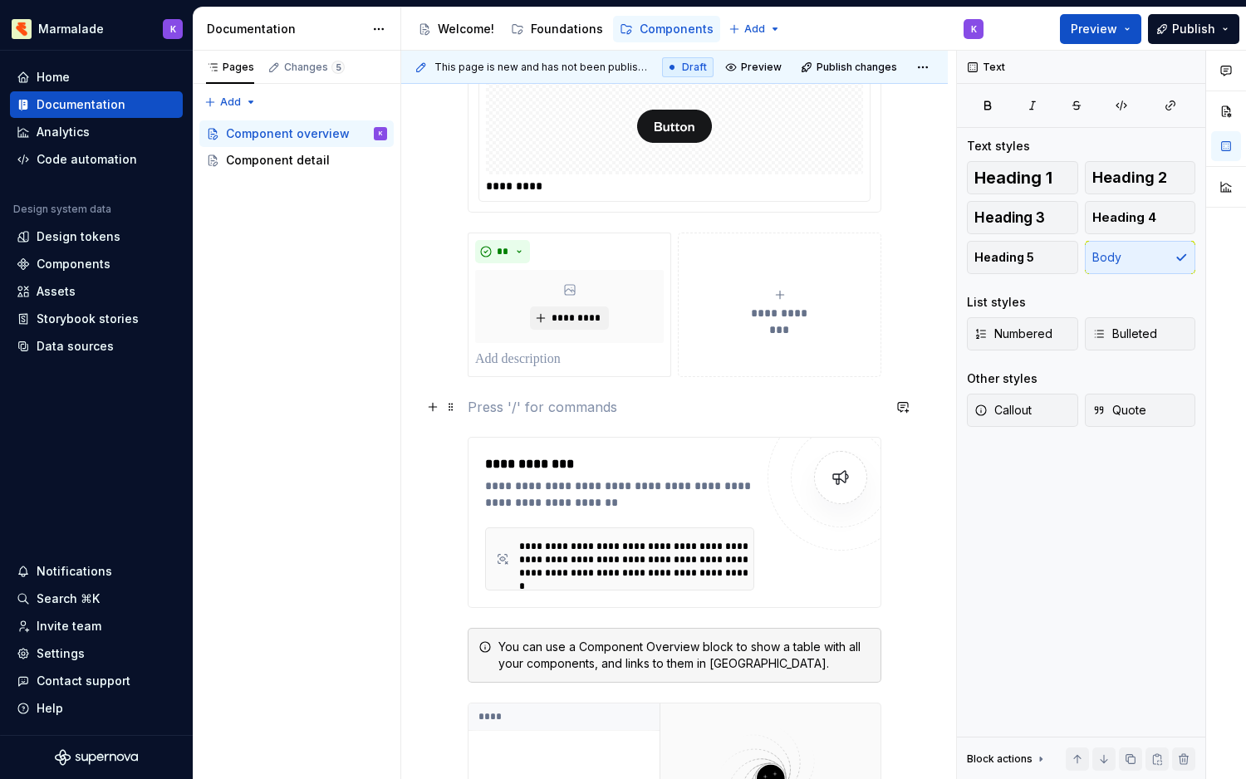
click at [522, 399] on p at bounding box center [675, 407] width 414 height 20
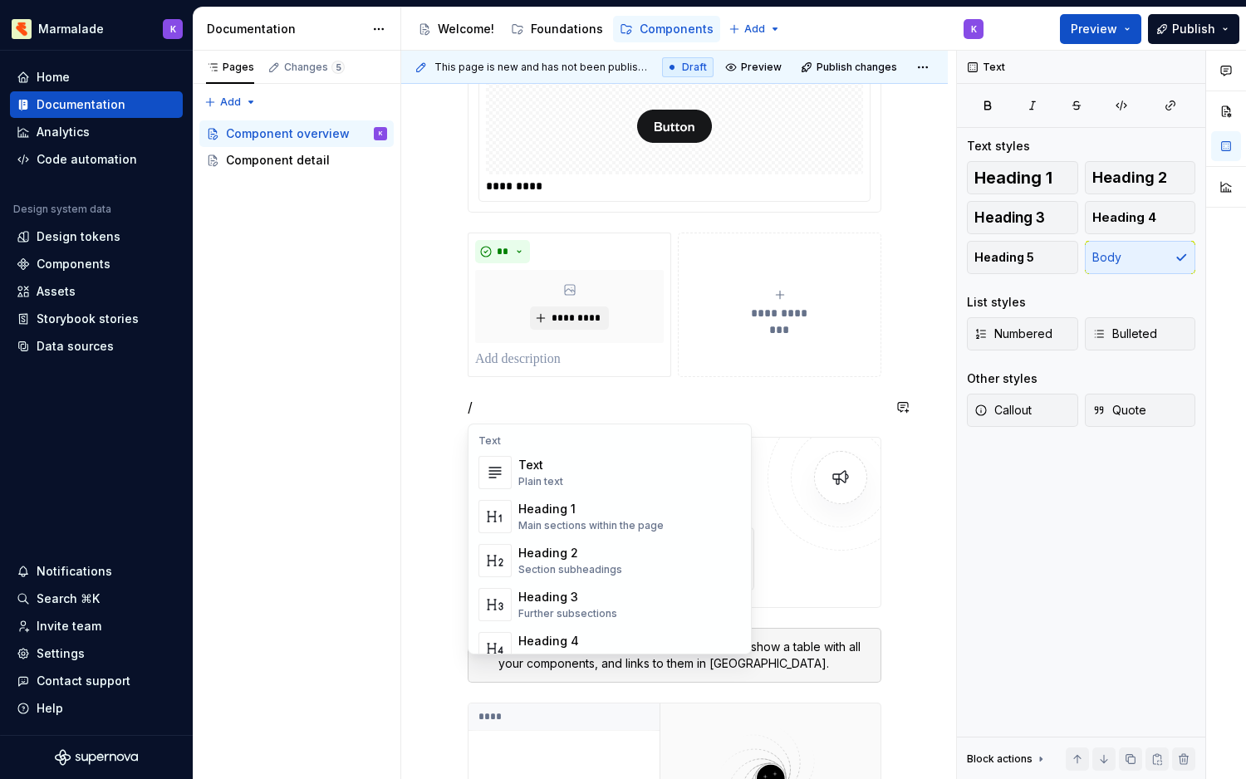
scroll to position [1654, 0]
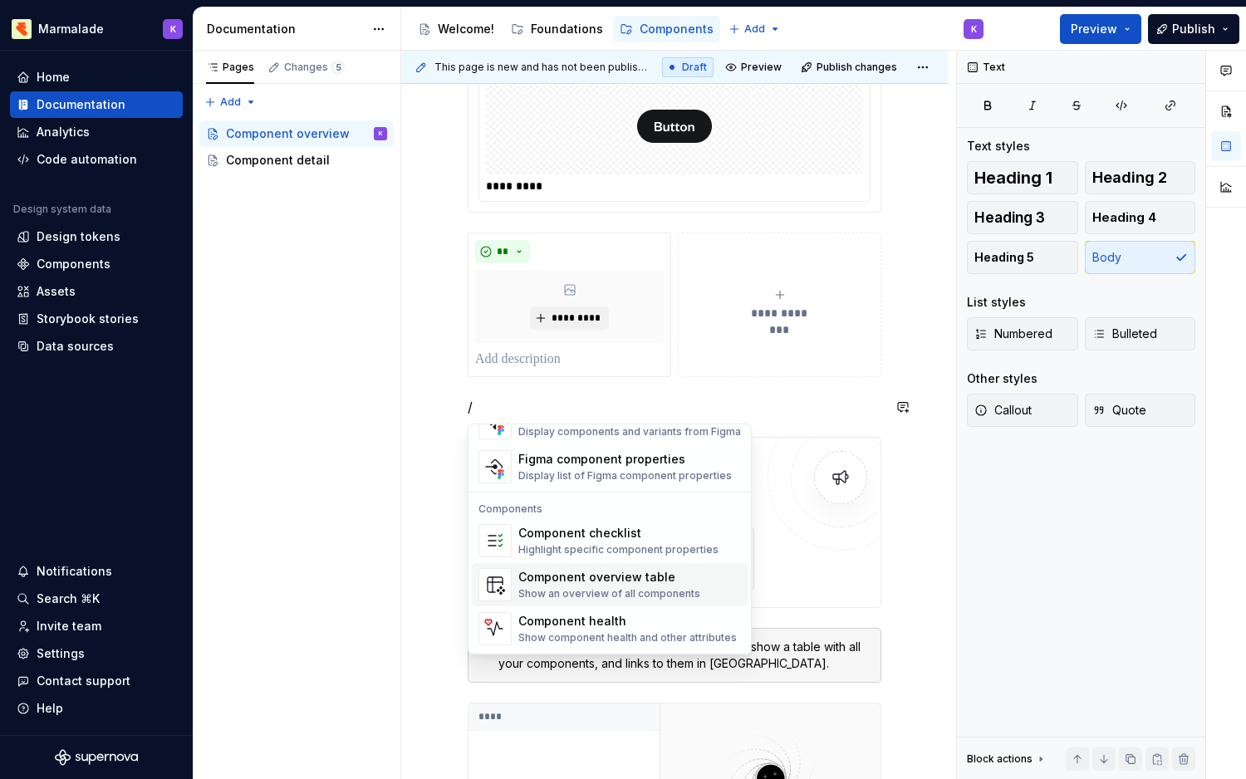
click at [601, 600] on div "Show an overview of all components" at bounding box center [609, 593] width 182 height 13
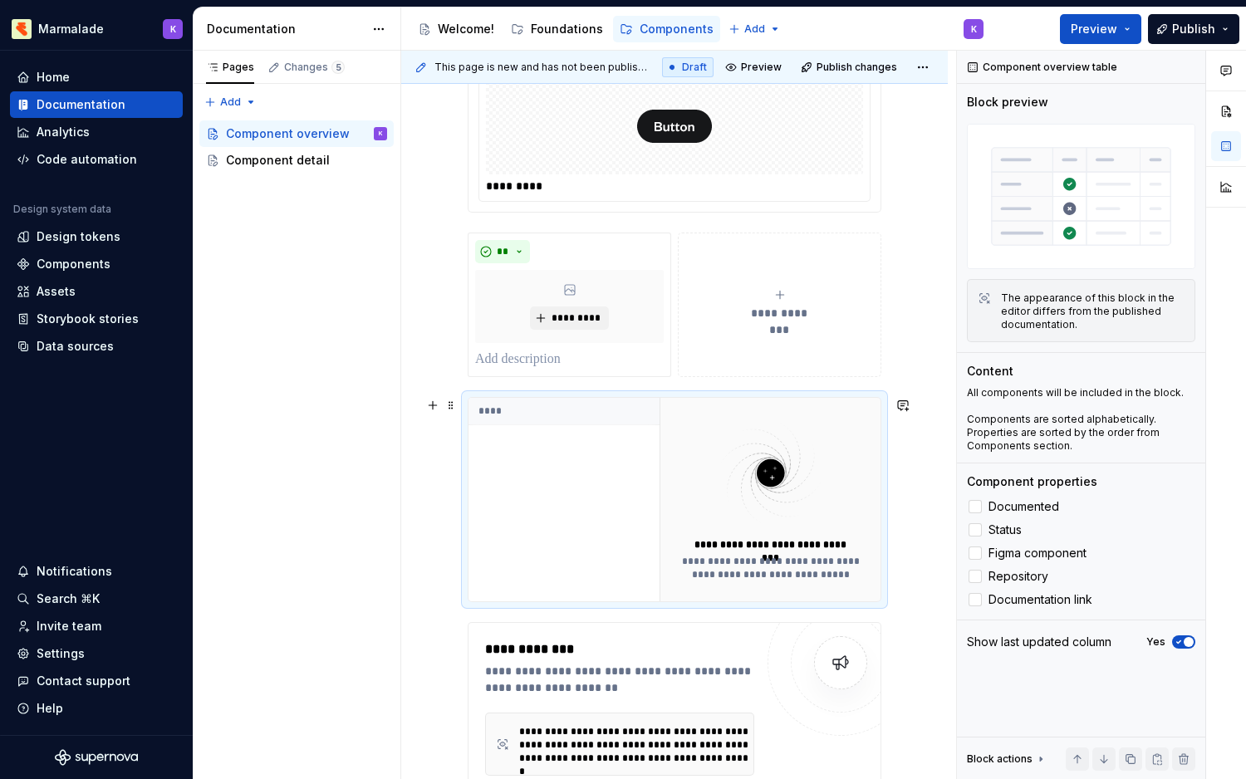
click at [780, 559] on div "**********" at bounding box center [770, 568] width 180 height 27
click at [975, 502] on div at bounding box center [974, 506] width 13 height 13
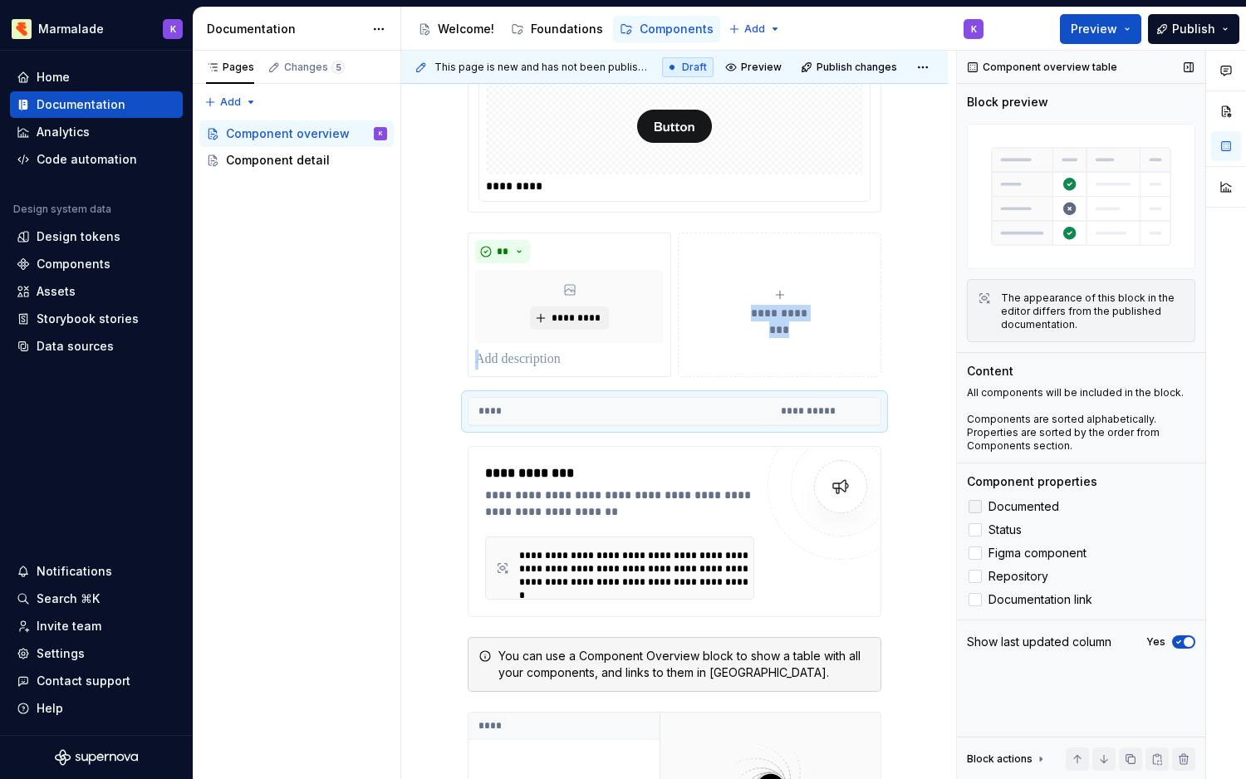
click at [975, 507] on icon at bounding box center [975, 507] width 0 height 0
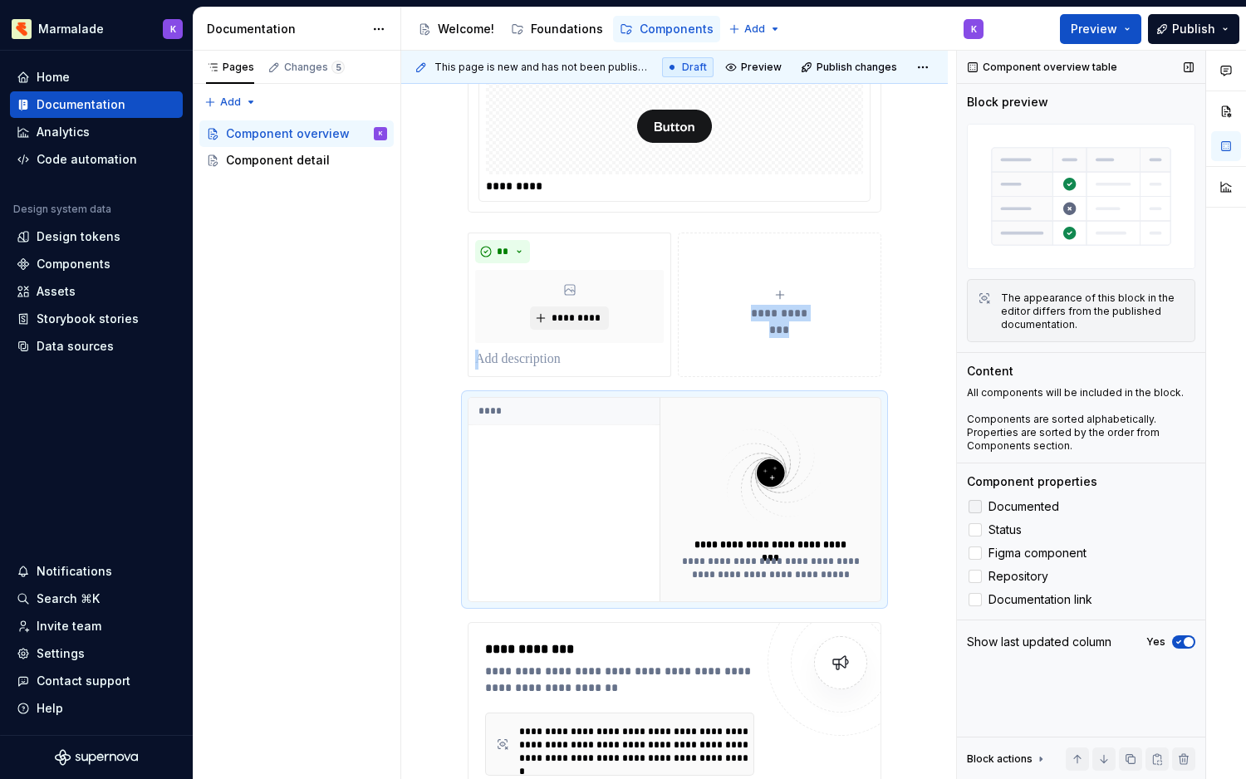
click at [975, 502] on div at bounding box center [974, 506] width 13 height 13
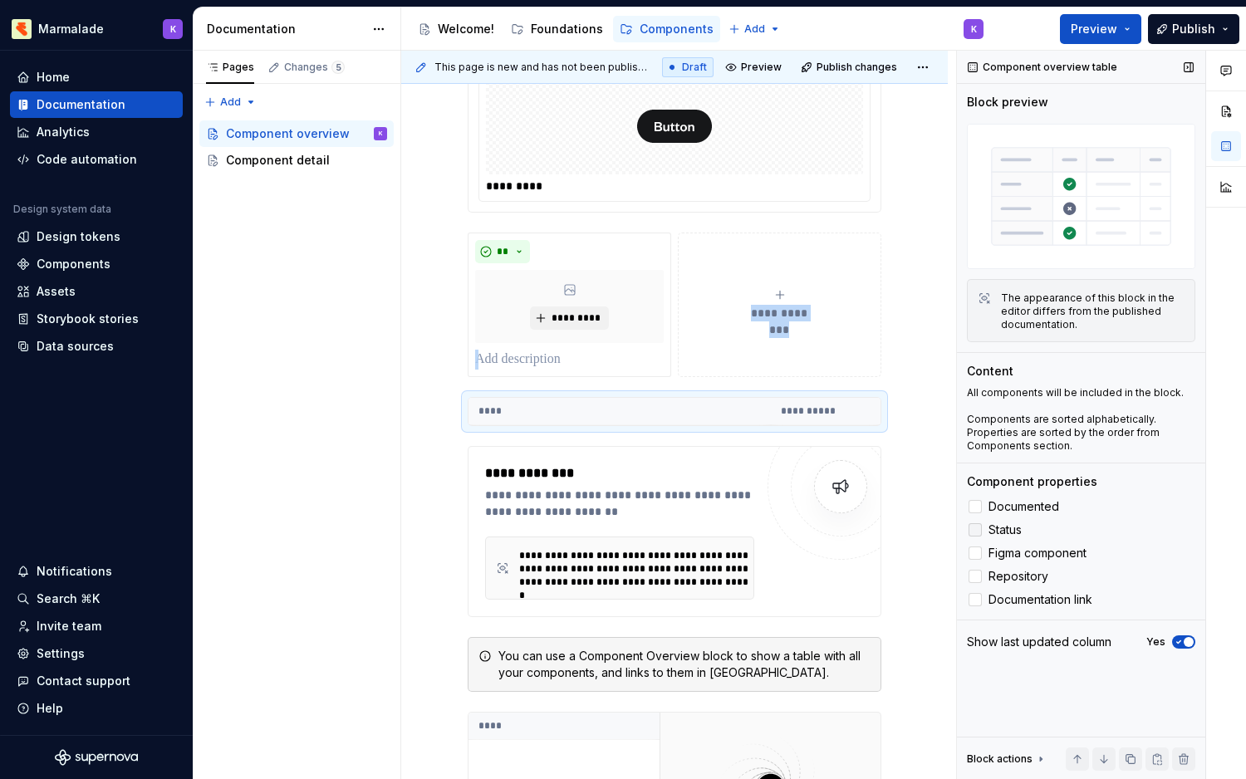
click at [974, 532] on div at bounding box center [974, 529] width 13 height 13
click at [974, 559] on div at bounding box center [974, 553] width 13 height 13
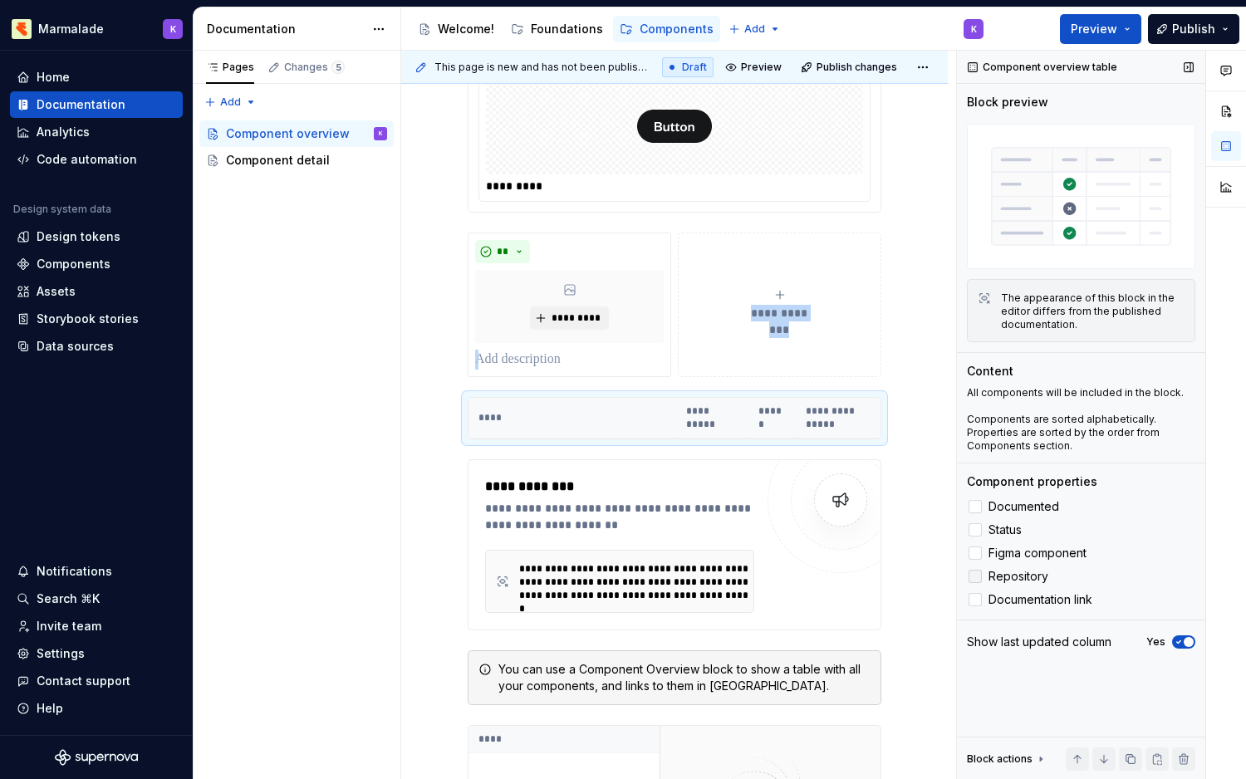
click at [975, 575] on div at bounding box center [974, 576] width 13 height 13
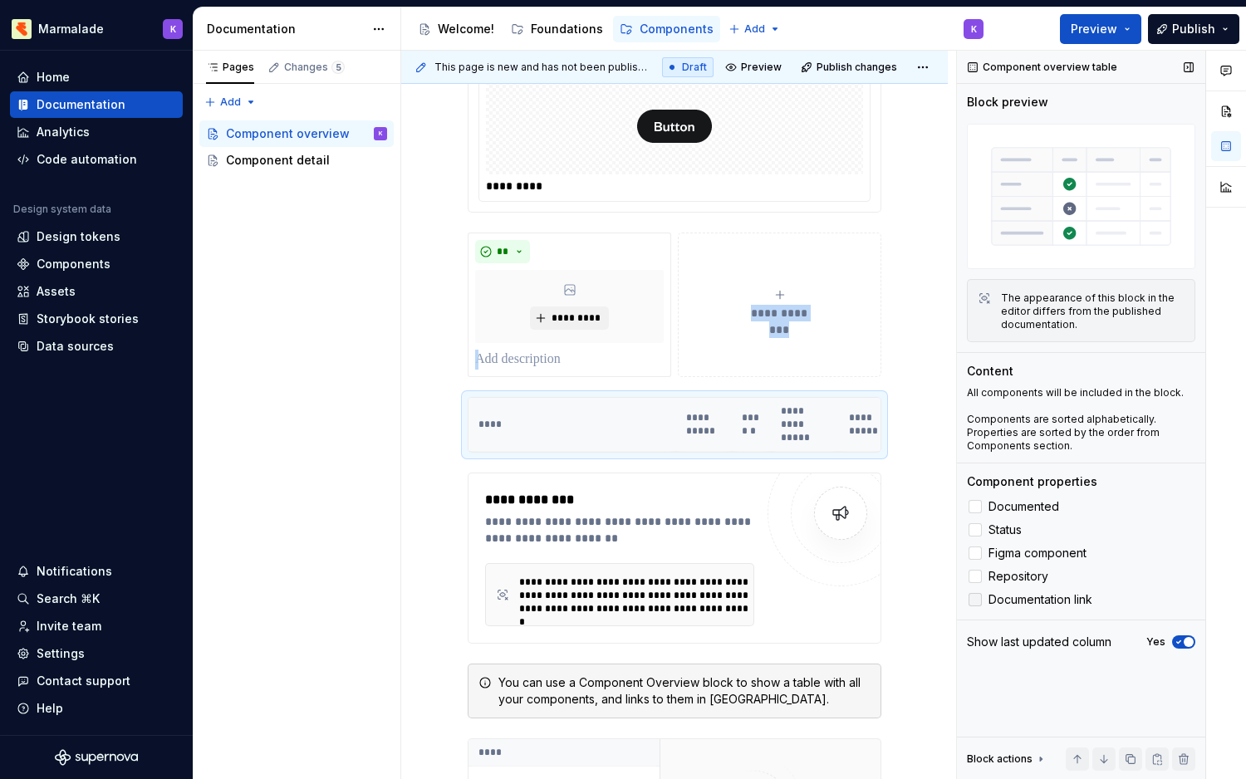
click at [976, 599] on div at bounding box center [974, 599] width 13 height 13
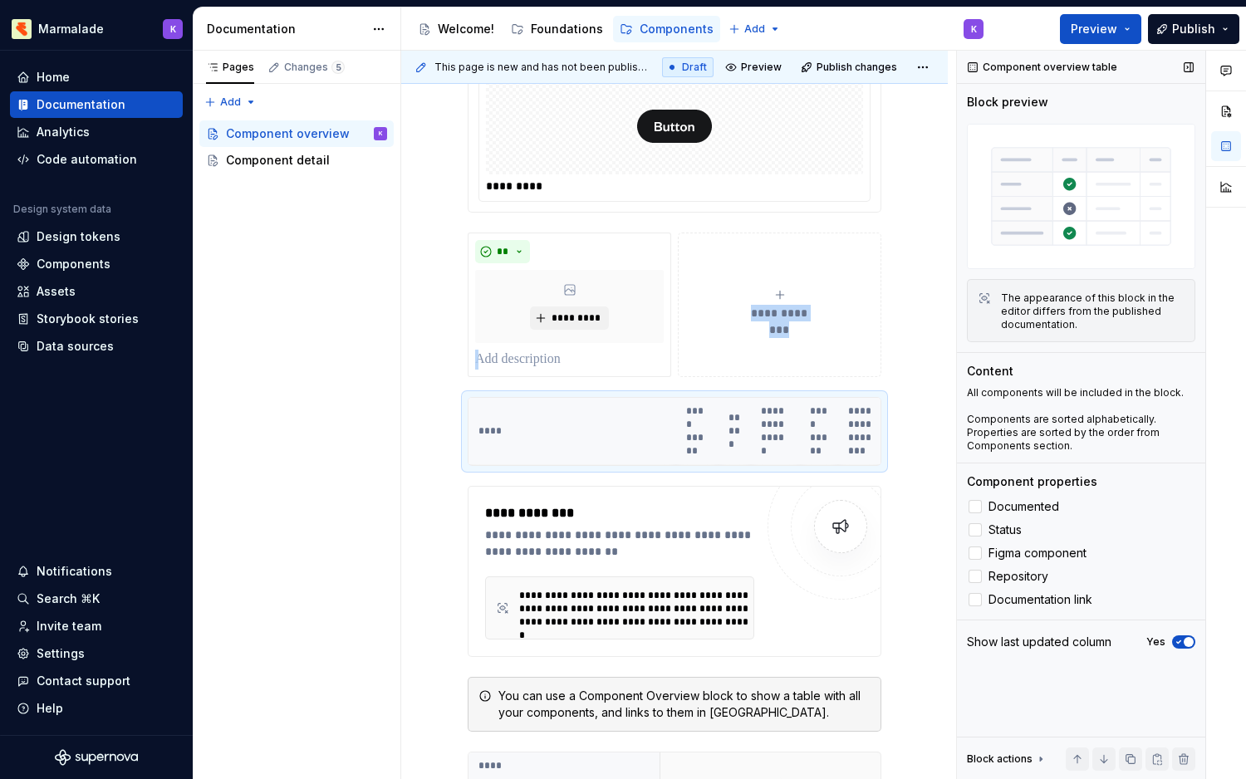
click at [1184, 647] on icon "button" at bounding box center [1178, 642] width 13 height 10
drag, startPoint x: 719, startPoint y: 439, endPoint x: 669, endPoint y: 491, distance: 72.8
click at [668, 491] on div "**********" at bounding box center [675, 477] width 414 height 1156
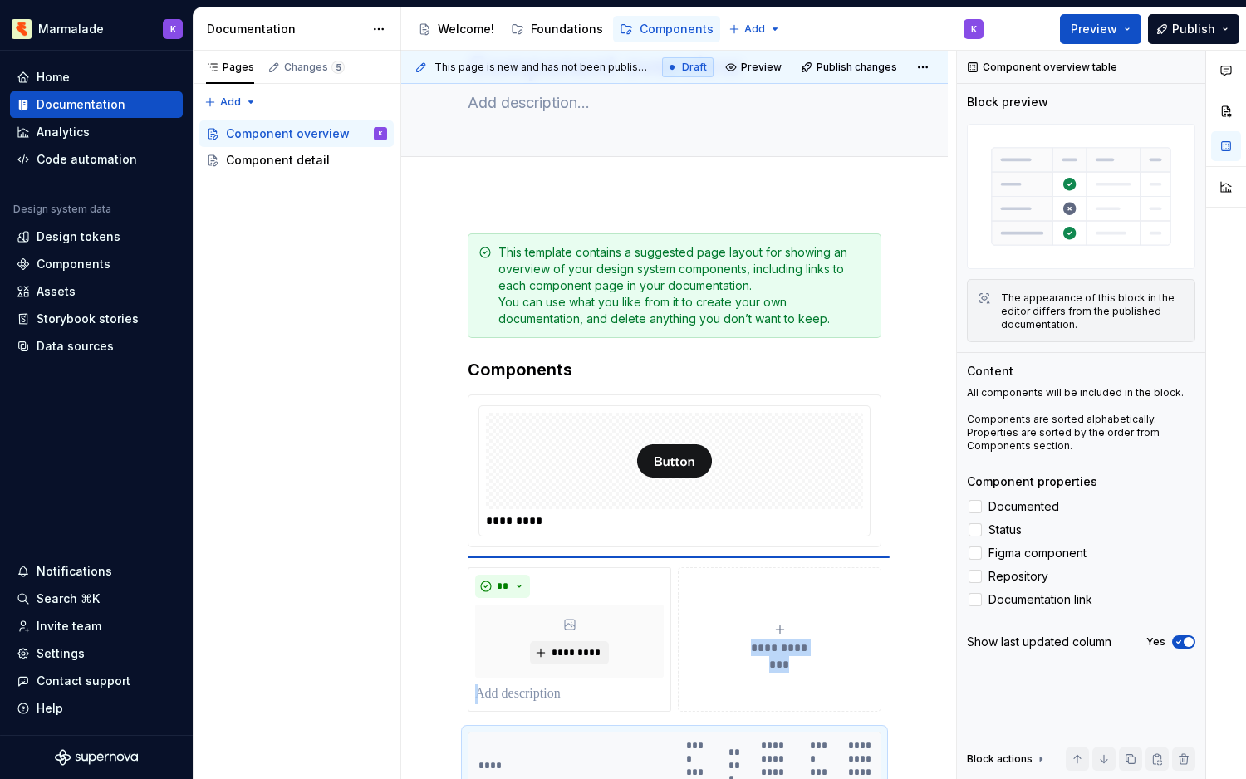
scroll to position [95, 0]
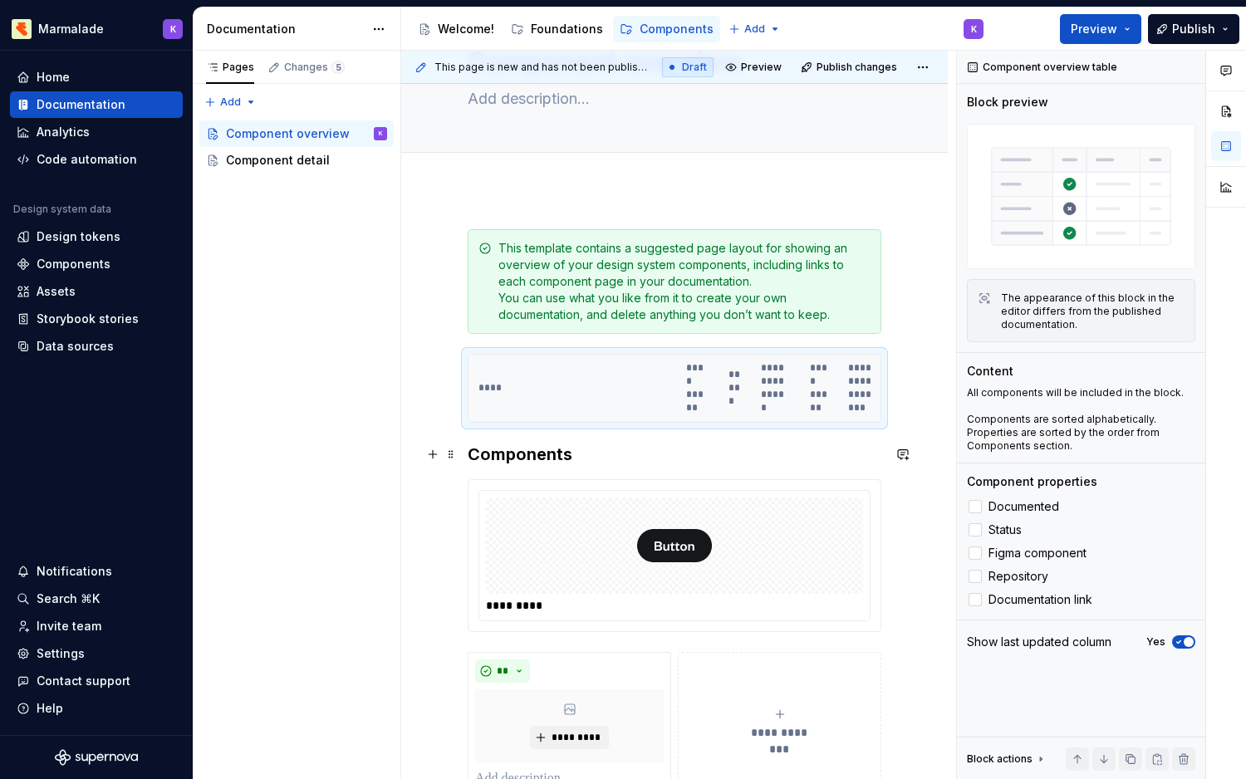
click at [743, 450] on h3 "Components" at bounding box center [675, 454] width 414 height 23
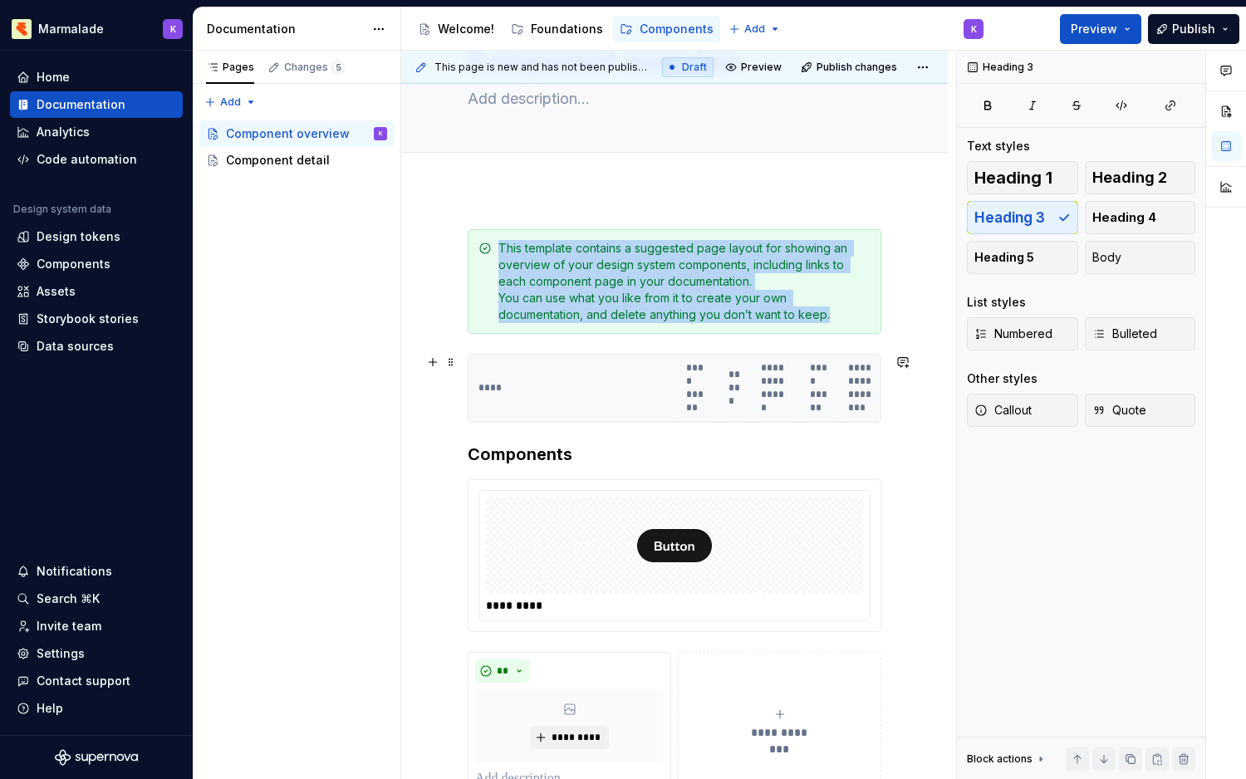
click at [522, 388] on th "****" at bounding box center [572, 388] width 208 height 67
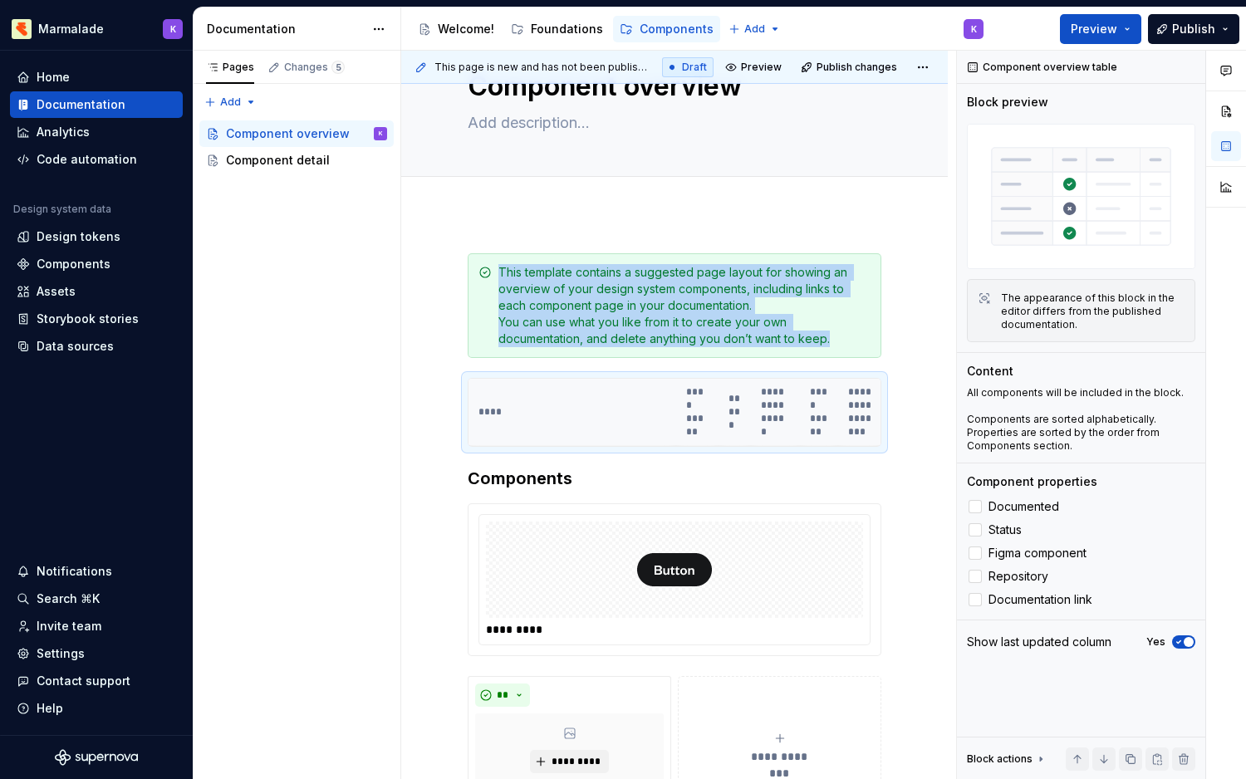
scroll to position [65, 0]
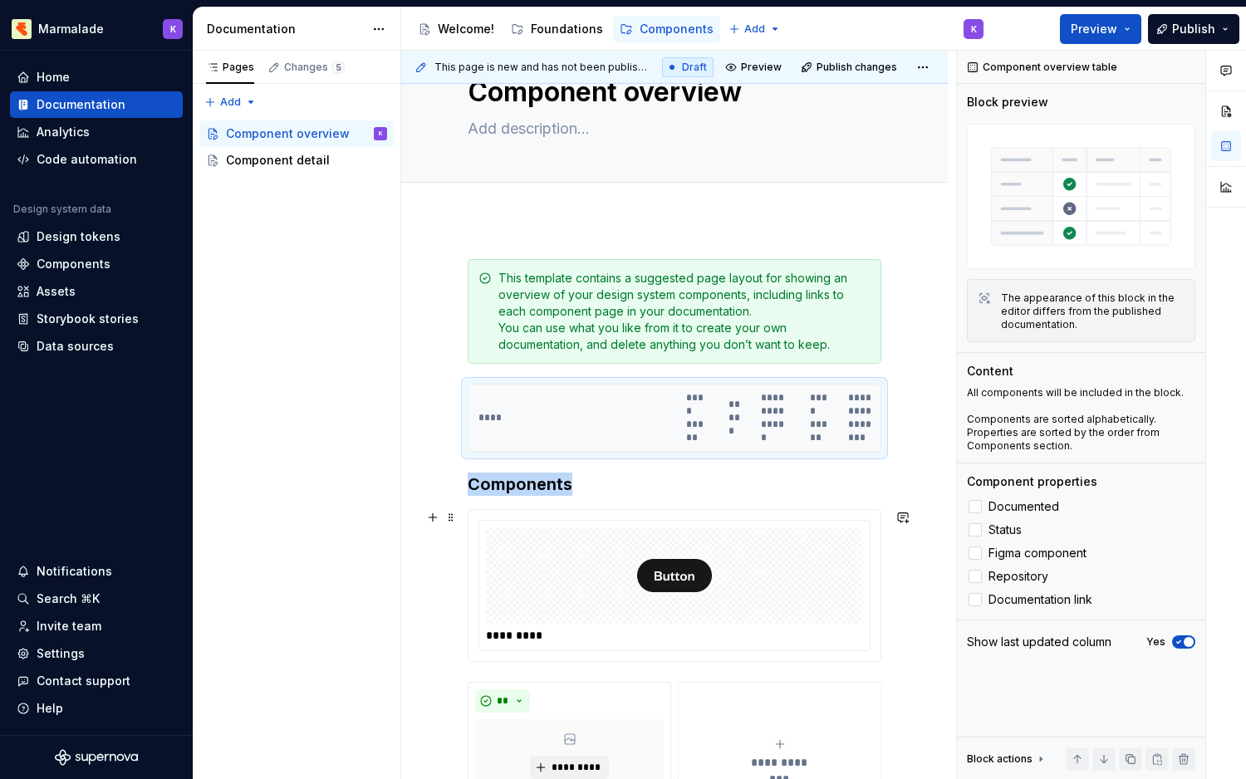
click at [554, 574] on div at bounding box center [674, 575] width 377 height 96
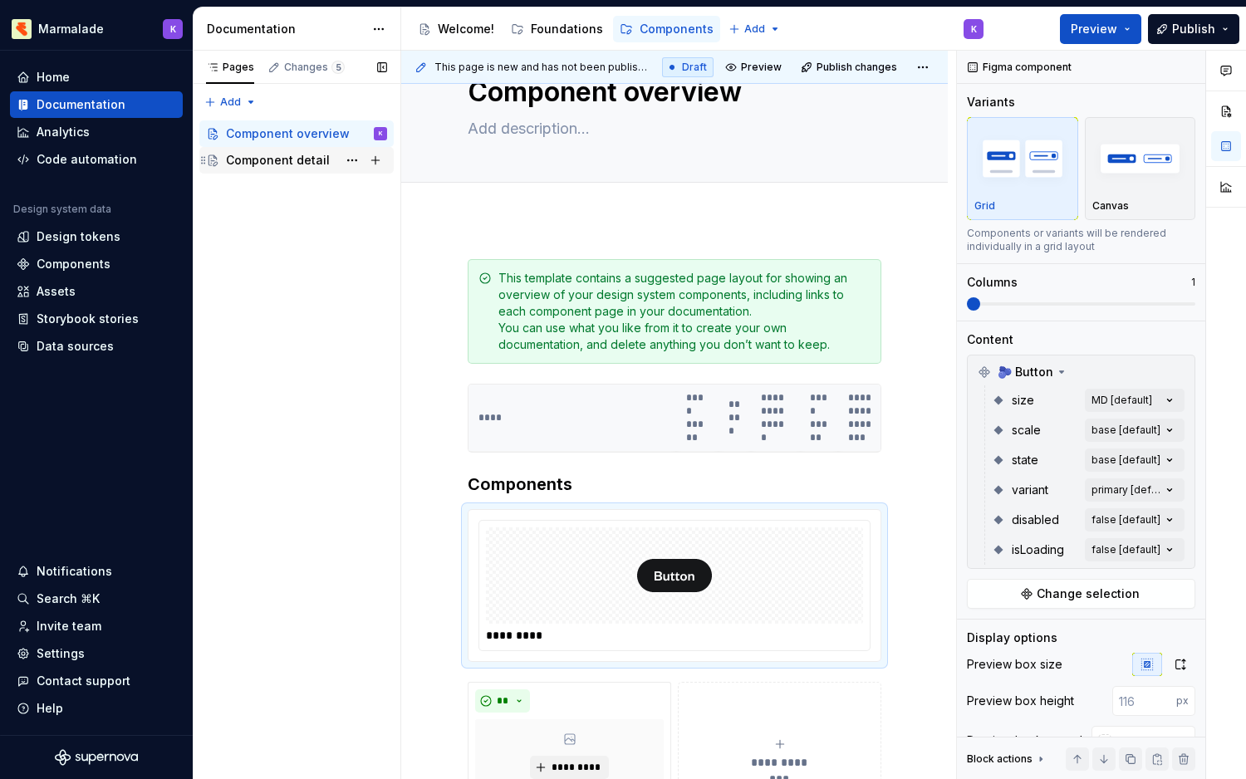
click at [271, 161] on div "Component detail" at bounding box center [278, 160] width 104 height 17
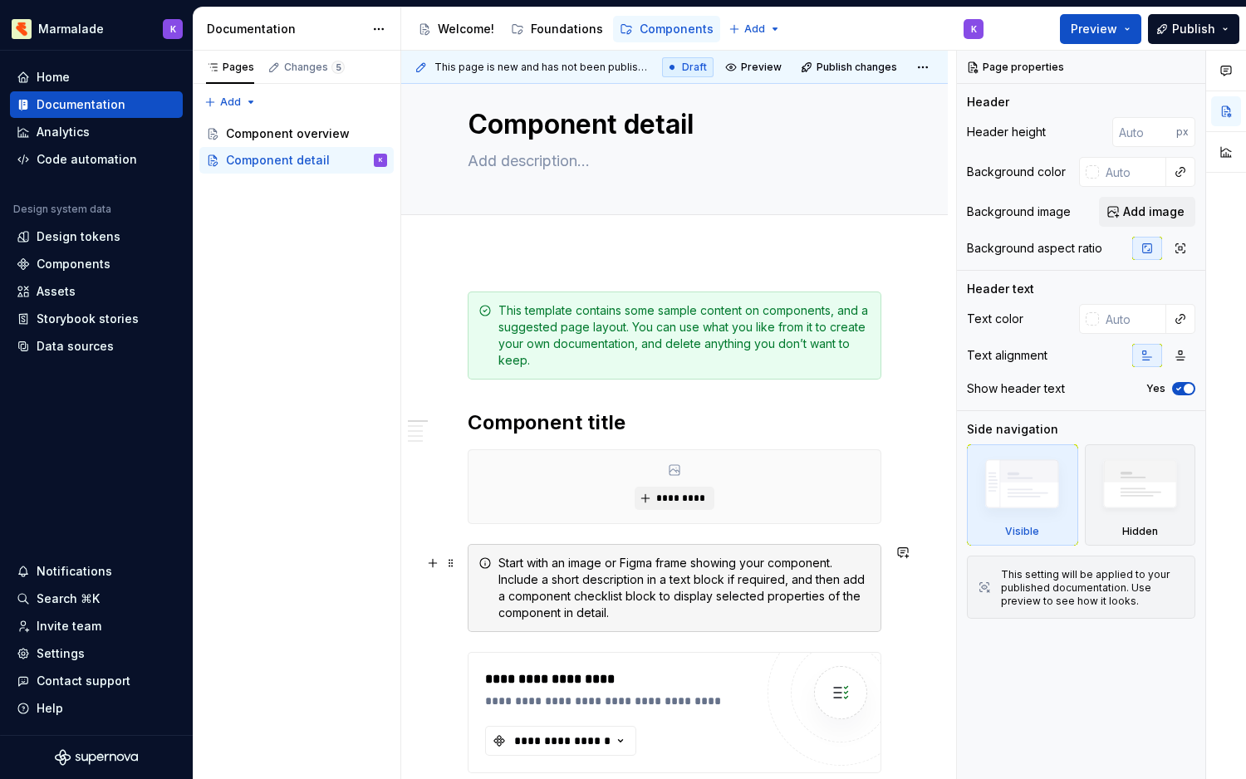
scroll to position [37, 0]
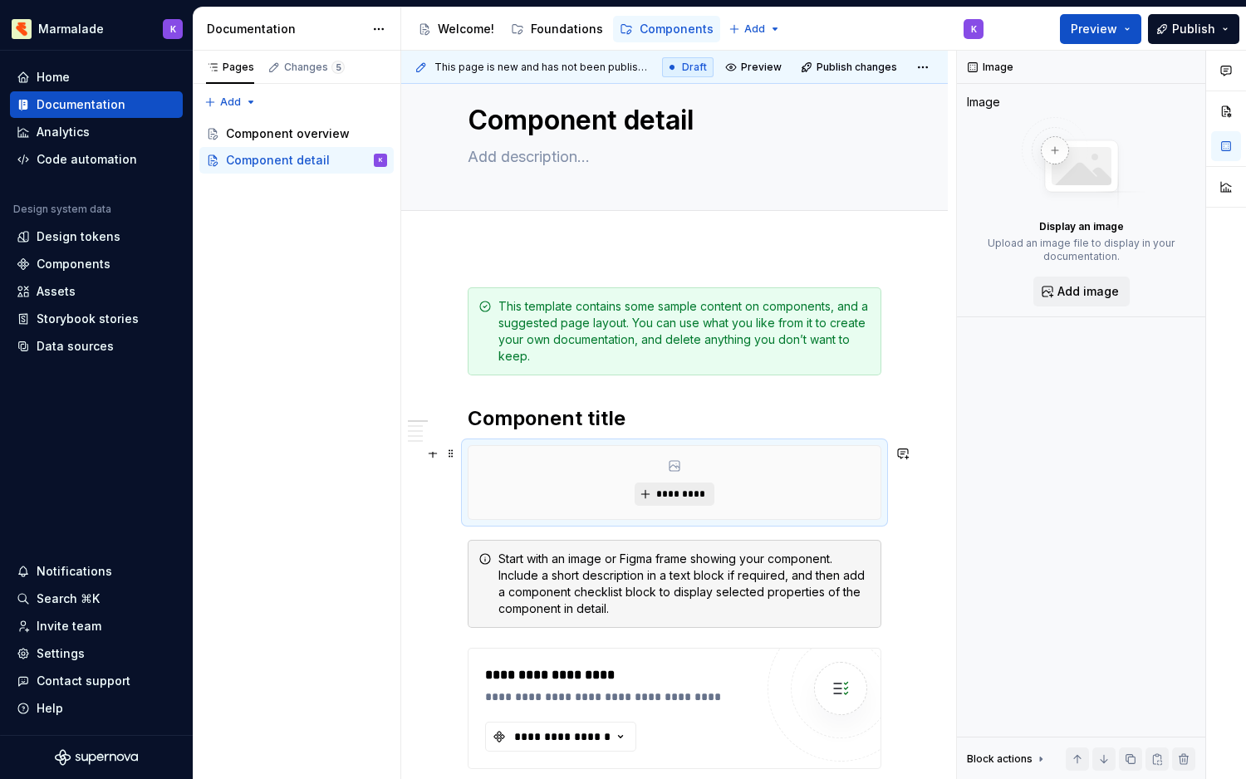
click at [681, 494] on span "*********" at bounding box center [680, 494] width 51 height 13
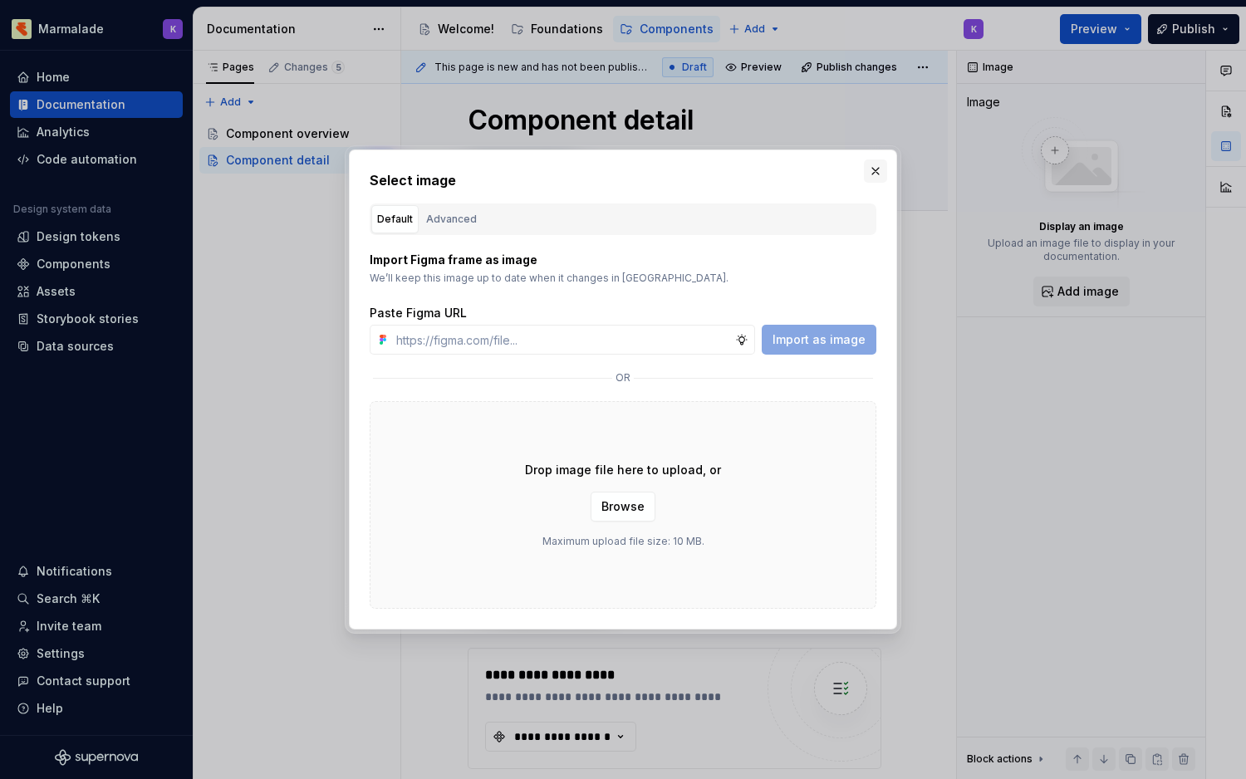
click at [876, 169] on button "button" at bounding box center [875, 170] width 23 height 23
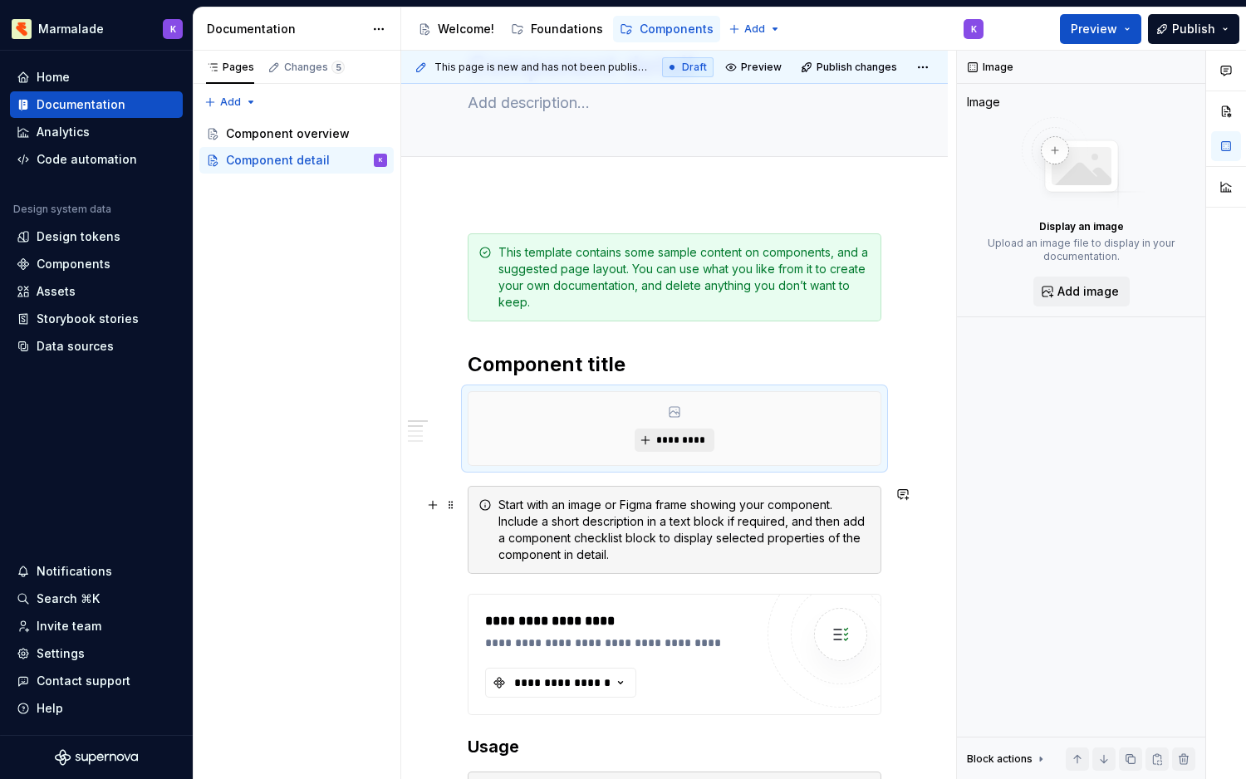
scroll to position [92, 0]
click at [653, 548] on div "Start with an image or Figma frame showing your component. Include a short desc…" at bounding box center [684, 528] width 372 height 66
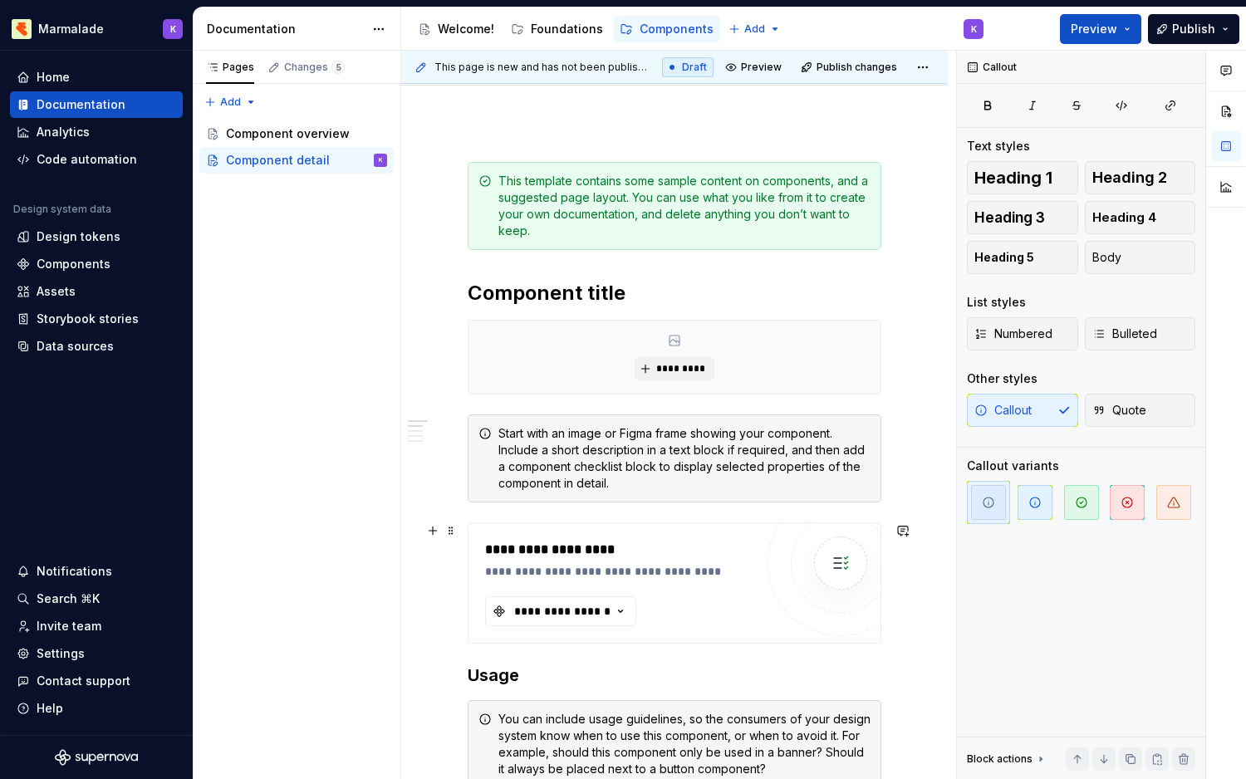
scroll to position [201, 0]
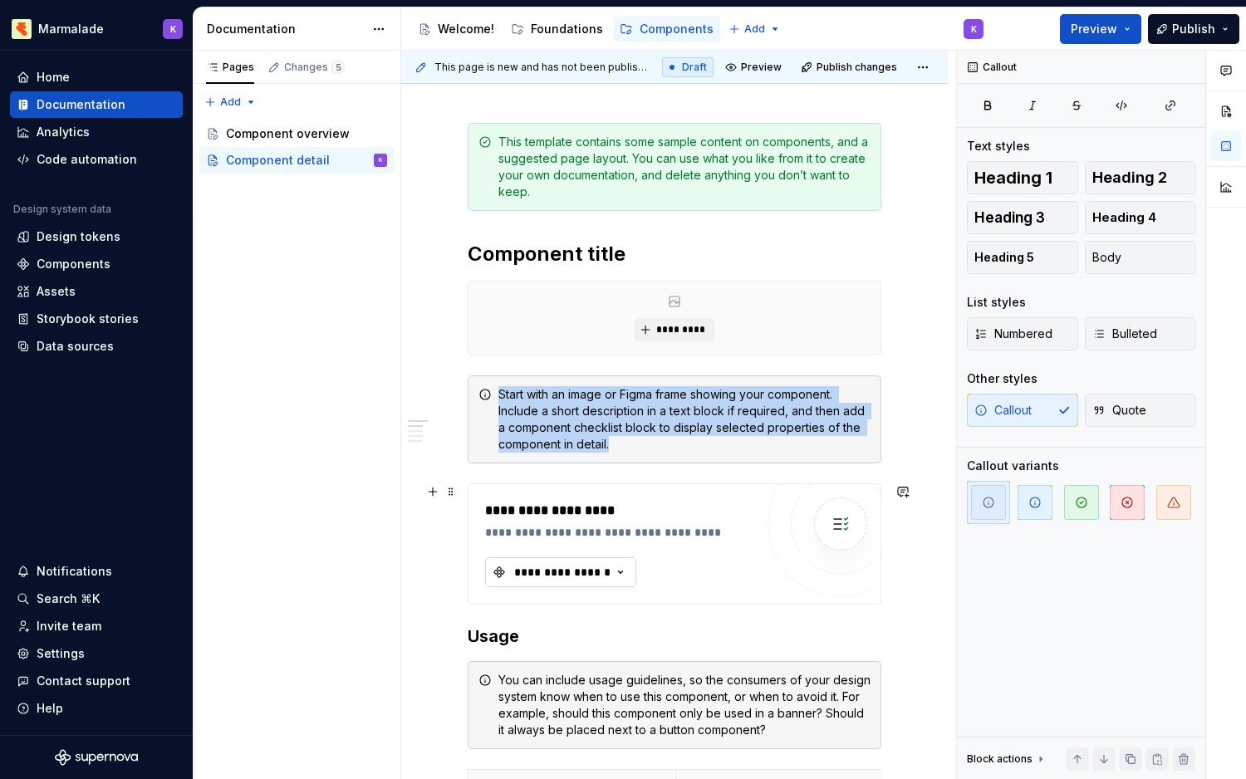
click at [622, 574] on icon "button" at bounding box center [620, 572] width 17 height 17
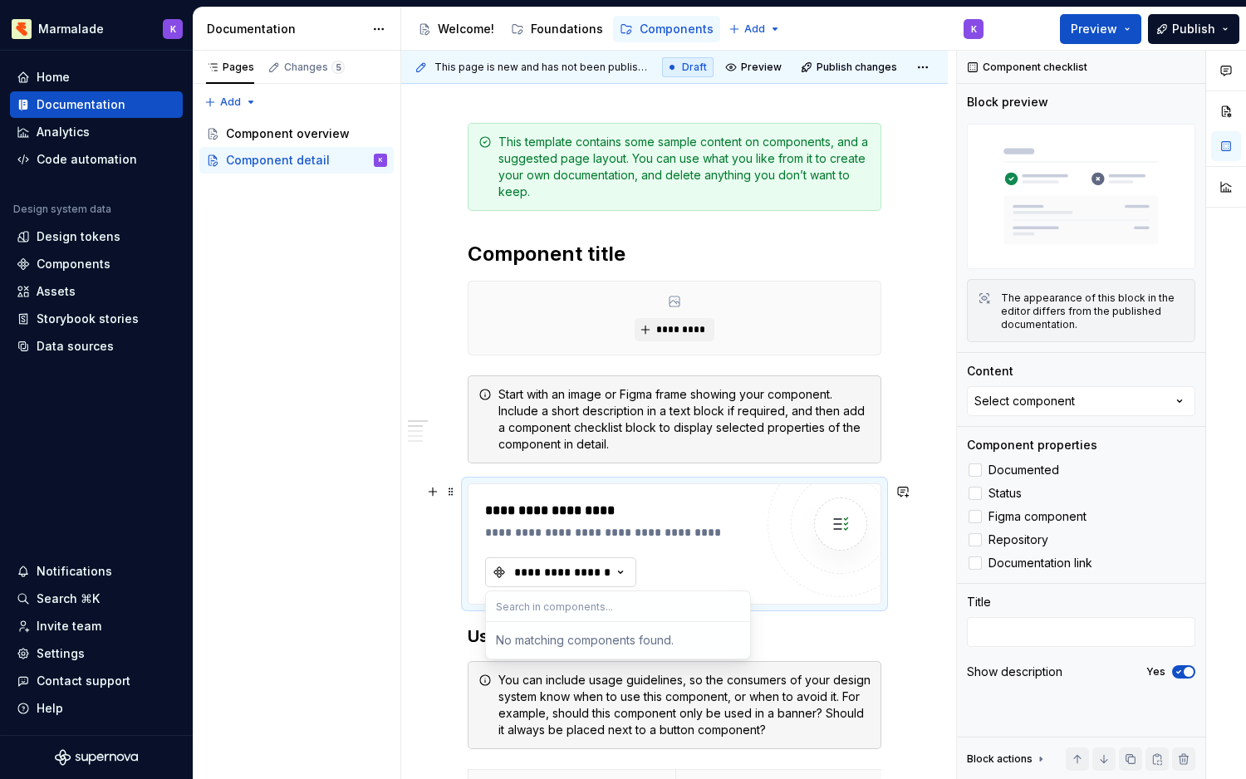
click at [622, 574] on icon "button" at bounding box center [620, 572] width 17 height 17
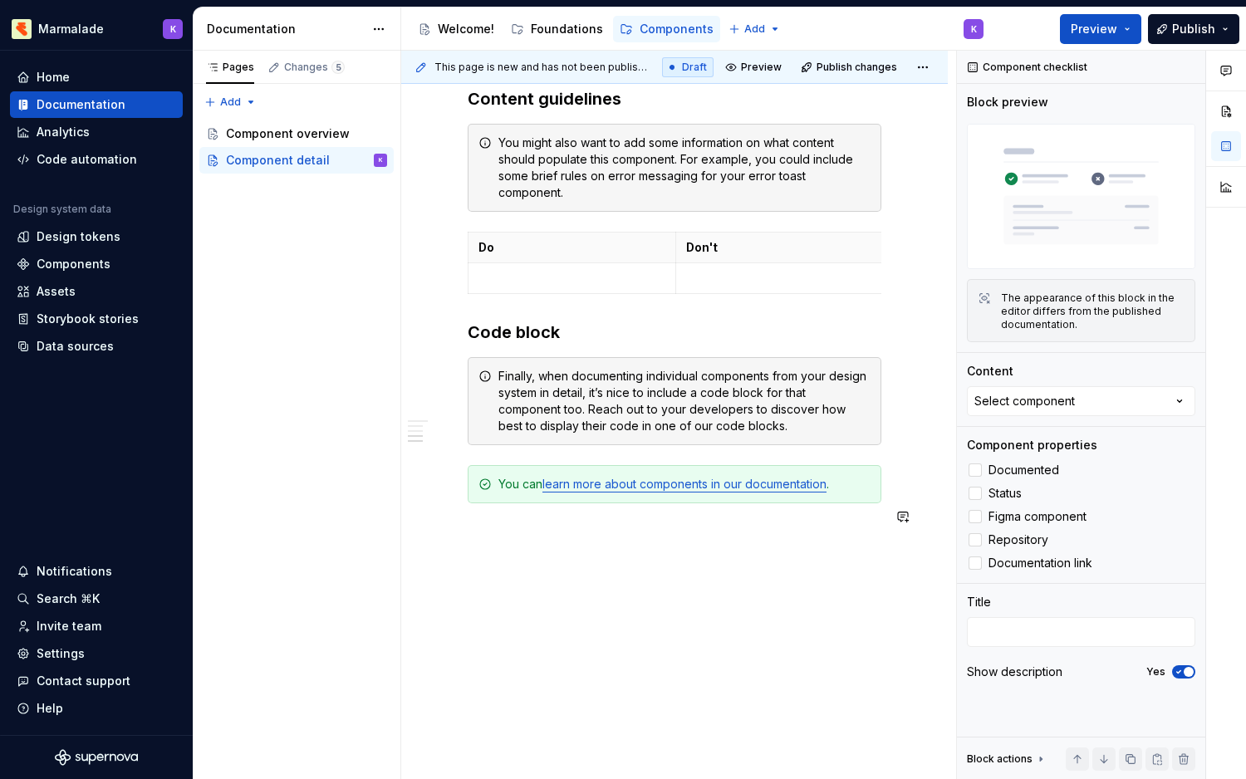
scroll to position [0, 0]
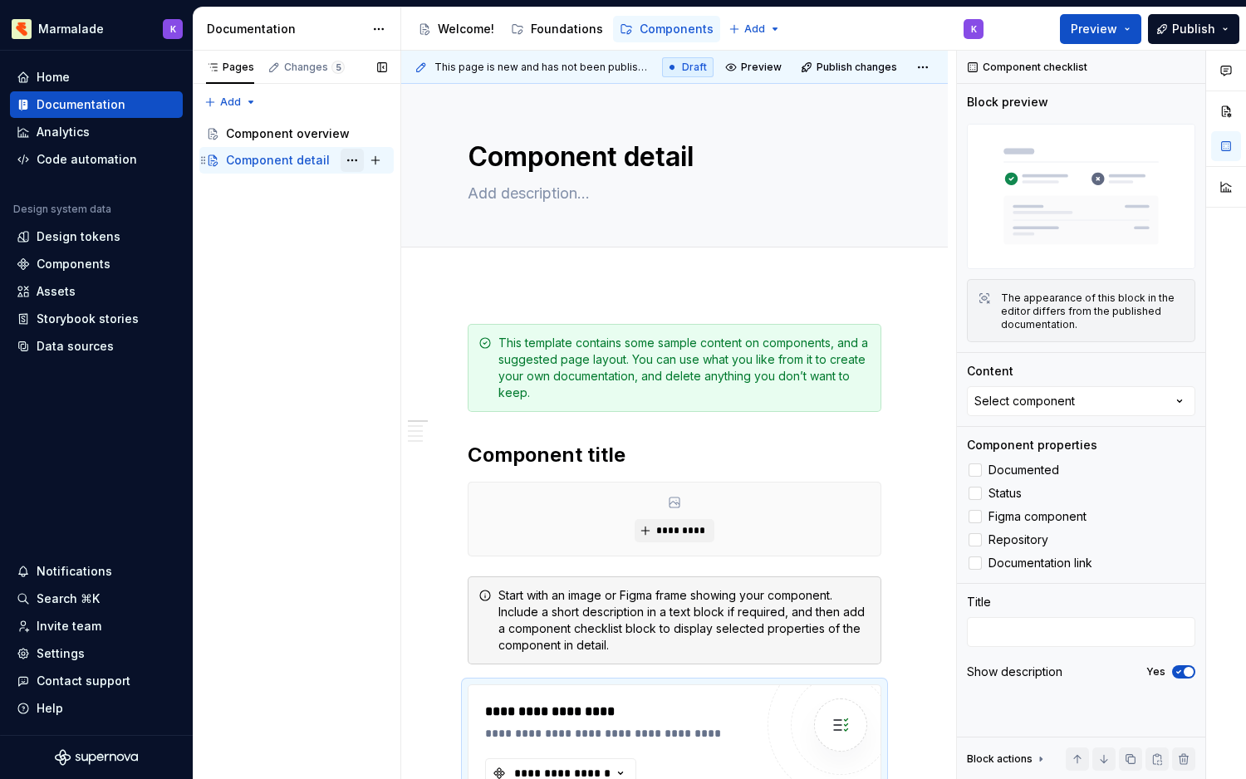
click at [348, 162] on button "Page tree" at bounding box center [352, 160] width 23 height 23
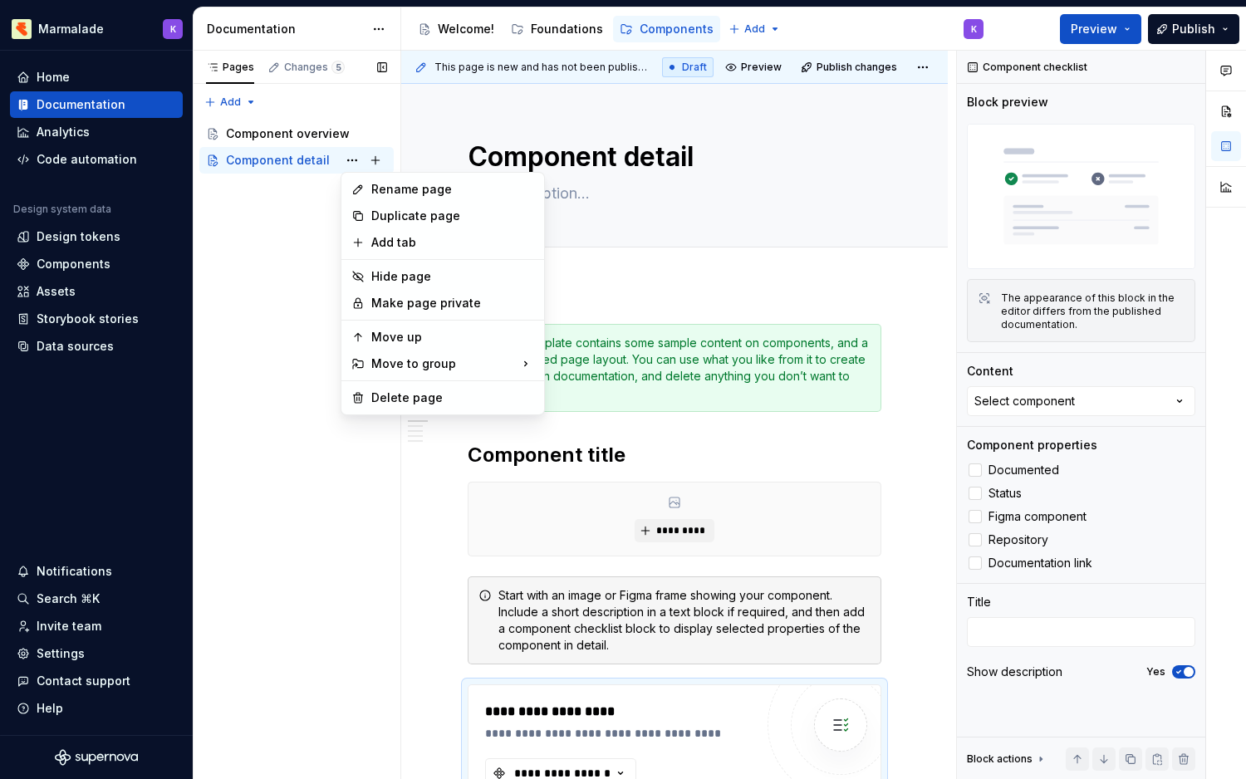
click at [267, 341] on div "Pages Changes 5 Add Accessibility guide for tree Page tree. Navigate the tree w…" at bounding box center [297, 415] width 208 height 729
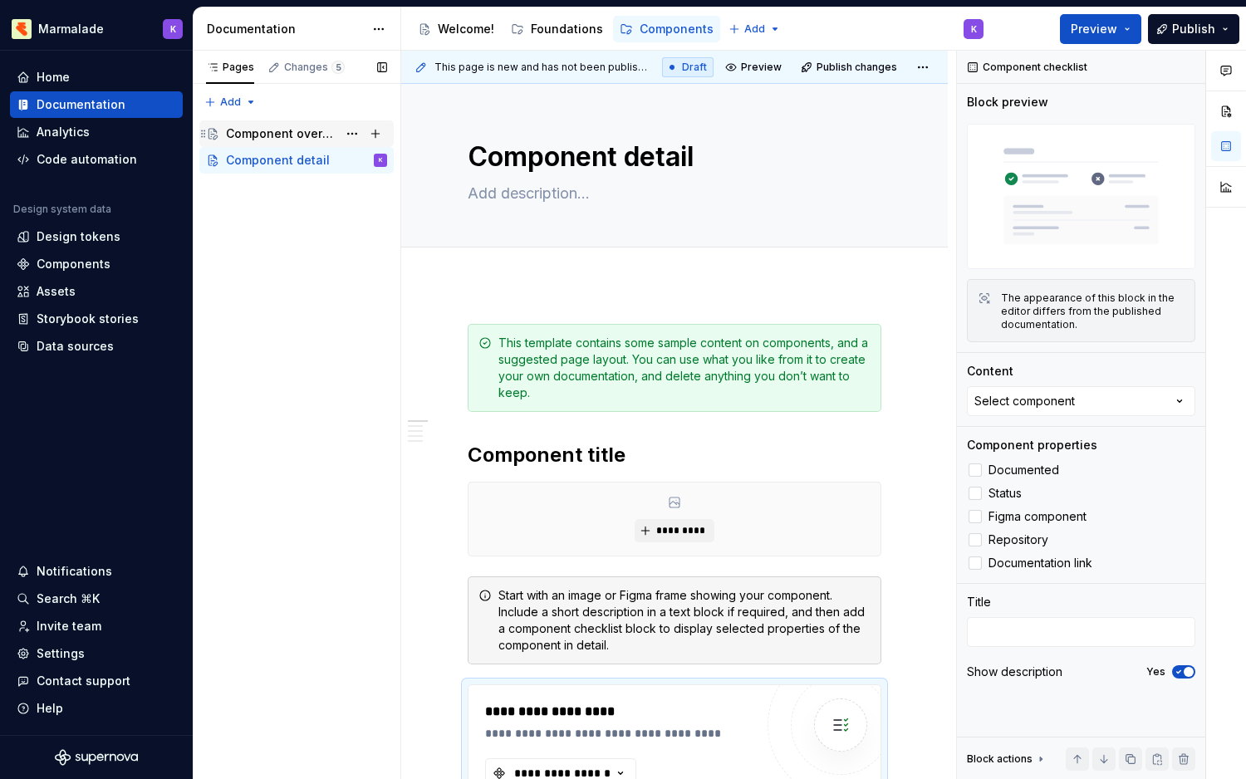
click at [273, 132] on div "Component overview" at bounding box center [281, 133] width 111 height 17
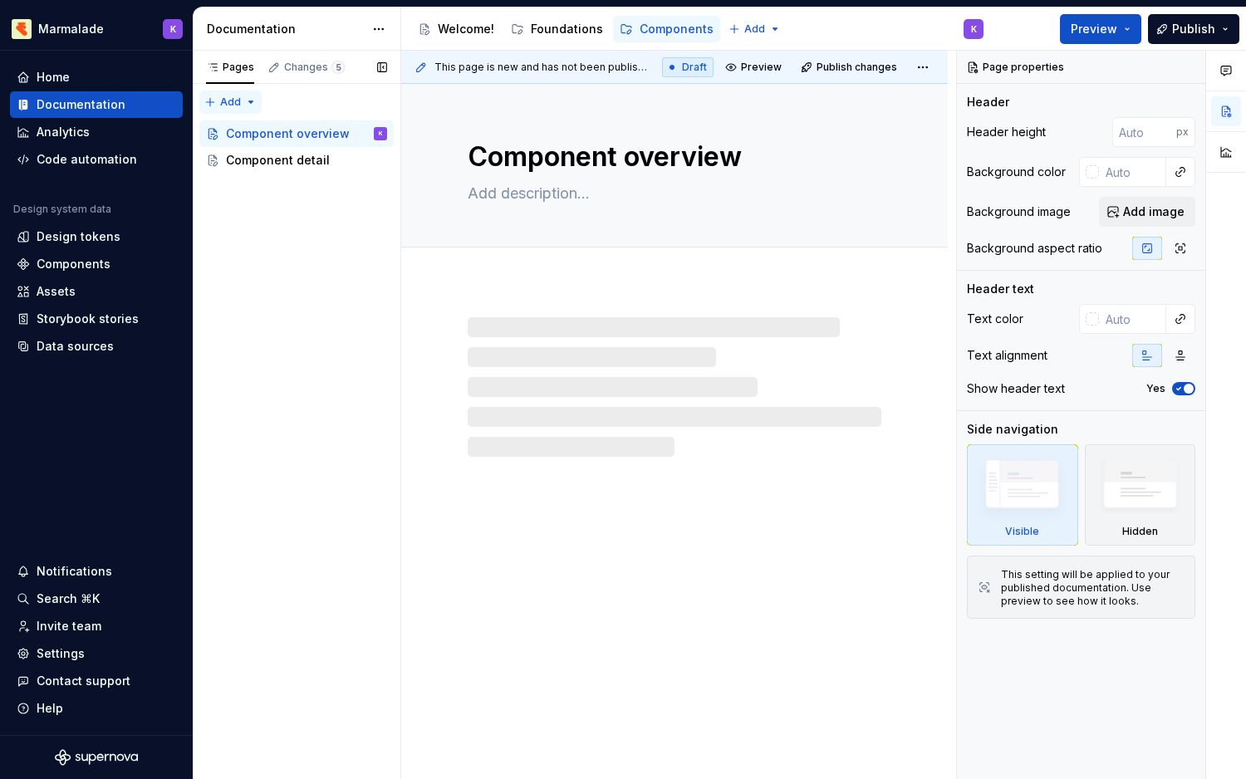
click at [215, 97] on div "Pages Changes 5 Add Accessibility guide for tree Page tree. Navigate the tree w…" at bounding box center [297, 415] width 208 height 729
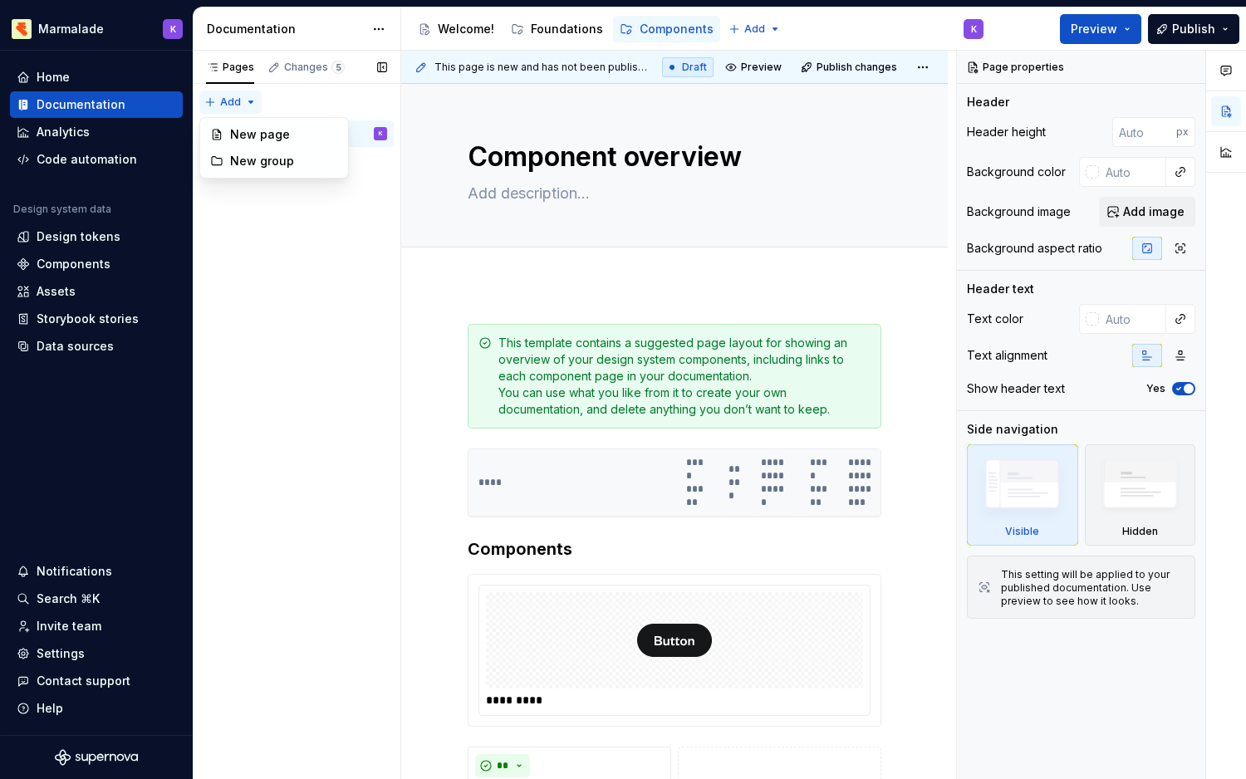
type textarea "*"
click at [267, 102] on div "Pages Changes 5 Add Accessibility guide for tree Page tree. Navigate the tree w…" at bounding box center [297, 415] width 208 height 729
click at [57, 174] on div "Home Documentation Analytics Code automation Design system data Design tokens C…" at bounding box center [96, 212] width 173 height 296
click at [61, 164] on div "Code automation" at bounding box center [87, 159] width 101 height 17
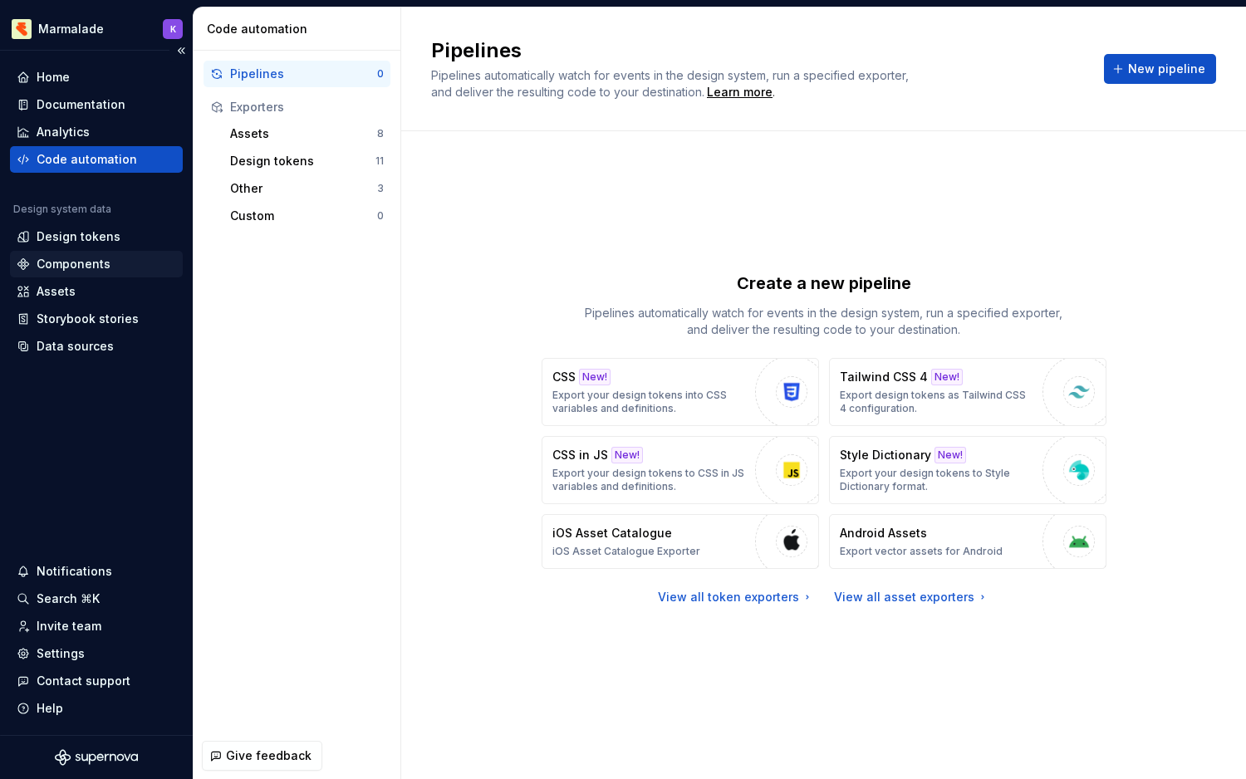
click at [81, 270] on div "Components" at bounding box center [74, 264] width 74 height 17
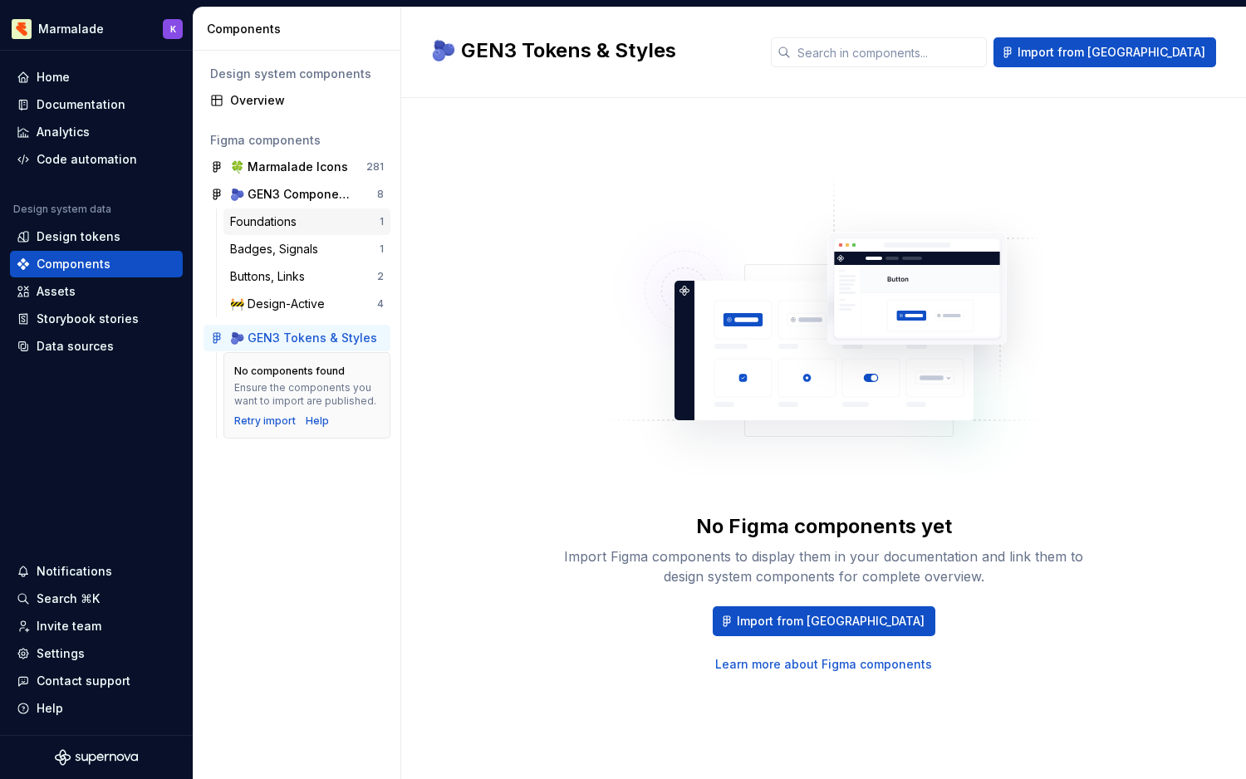
click at [330, 230] on div "Foundations 1" at bounding box center [306, 221] width 167 height 27
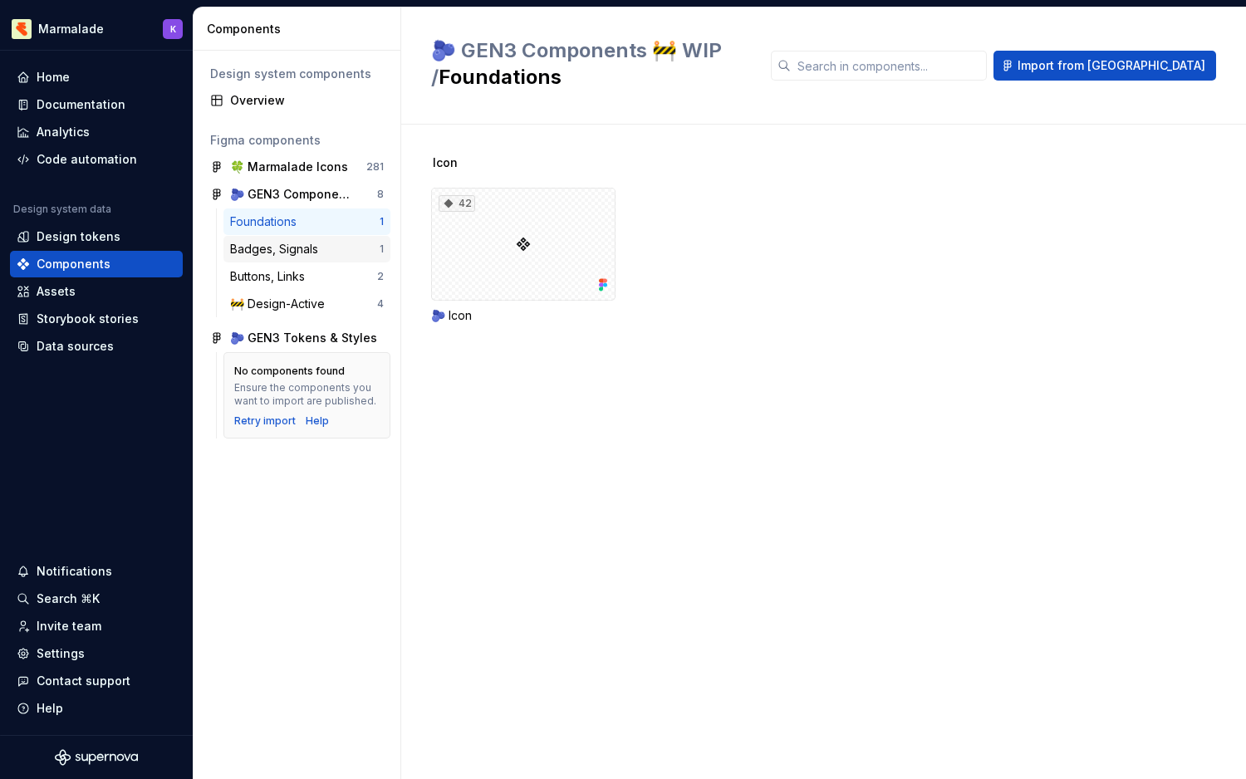
click at [321, 257] on div "Badges, Signals 1" at bounding box center [306, 249] width 167 height 27
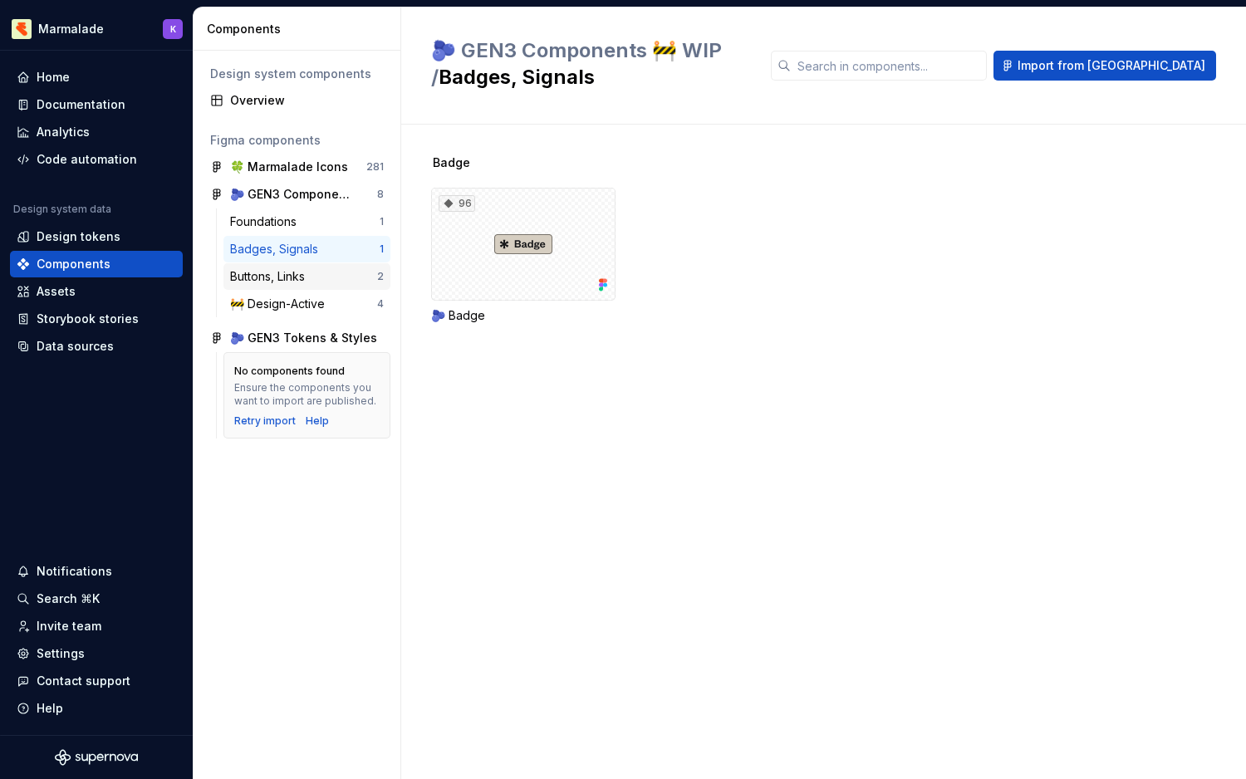
click at [311, 283] on div "Buttons, Links" at bounding box center [270, 276] width 81 height 17
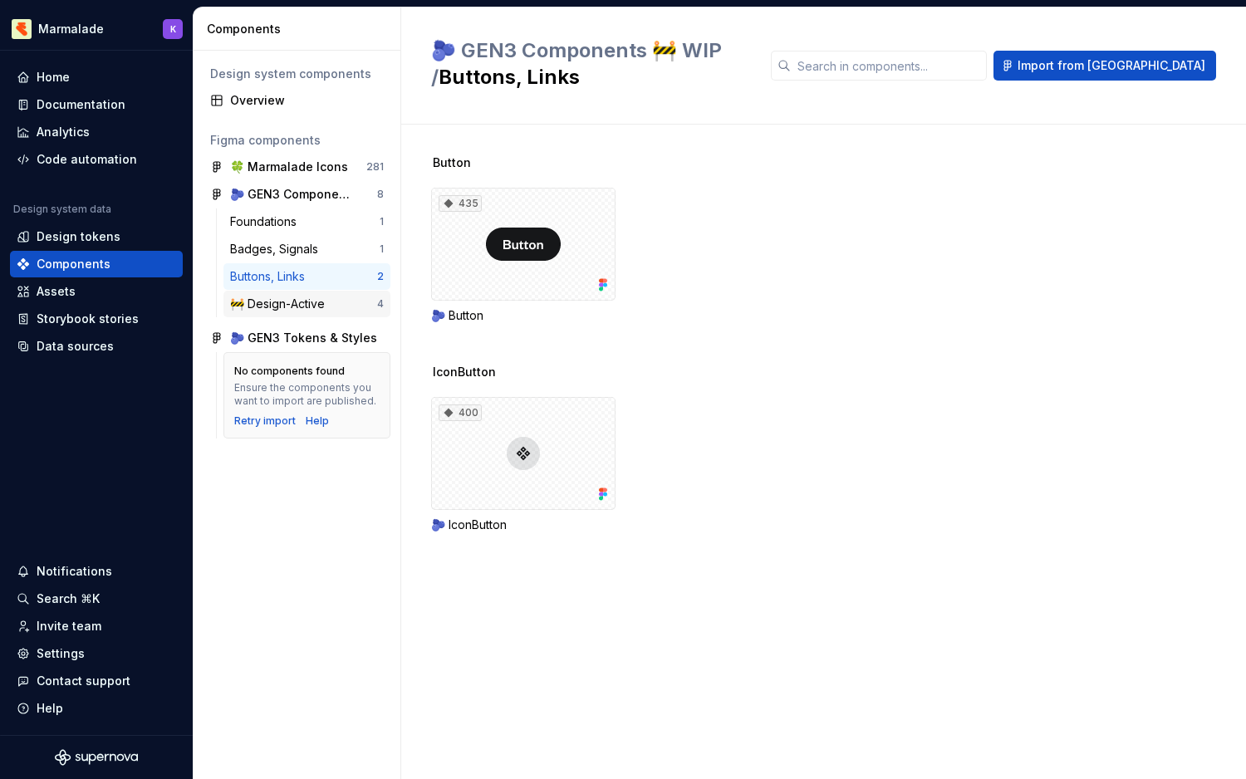
click at [302, 306] on div "🚧 Design-Active" at bounding box center [280, 304] width 101 height 17
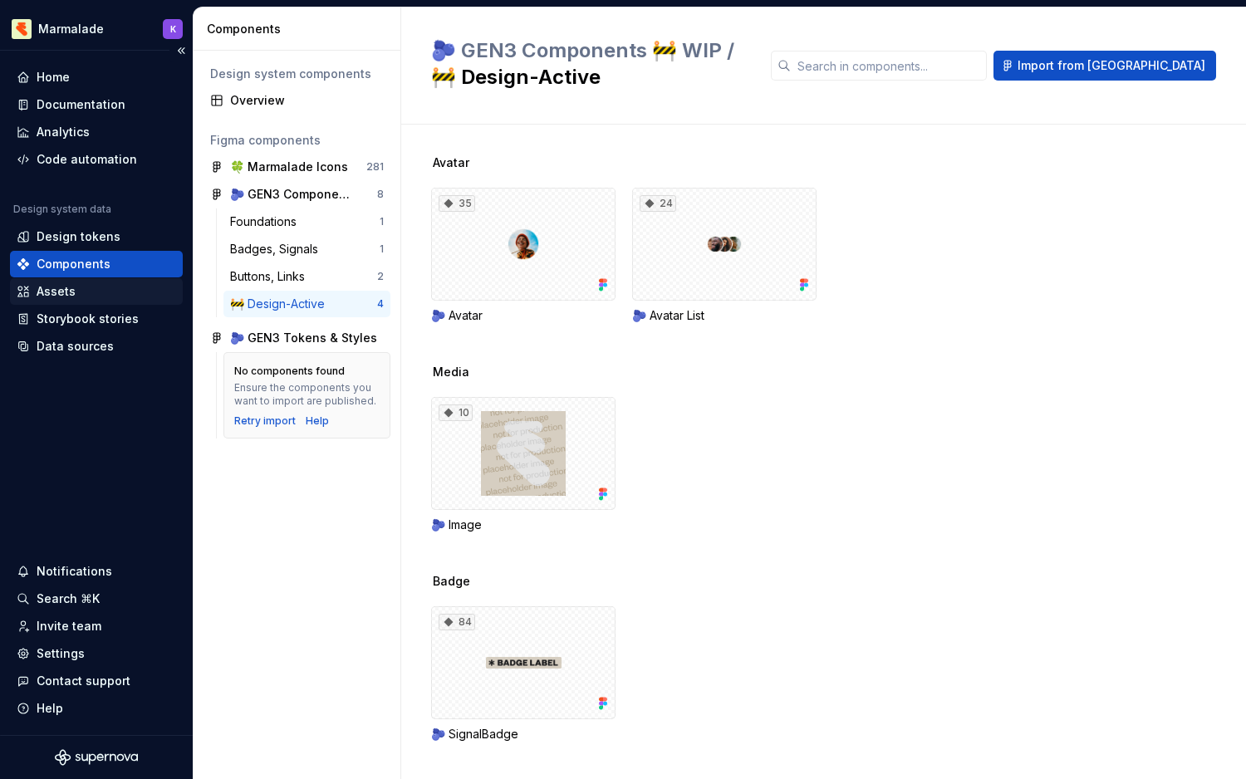
click at [47, 288] on div "Assets" at bounding box center [56, 291] width 39 height 17
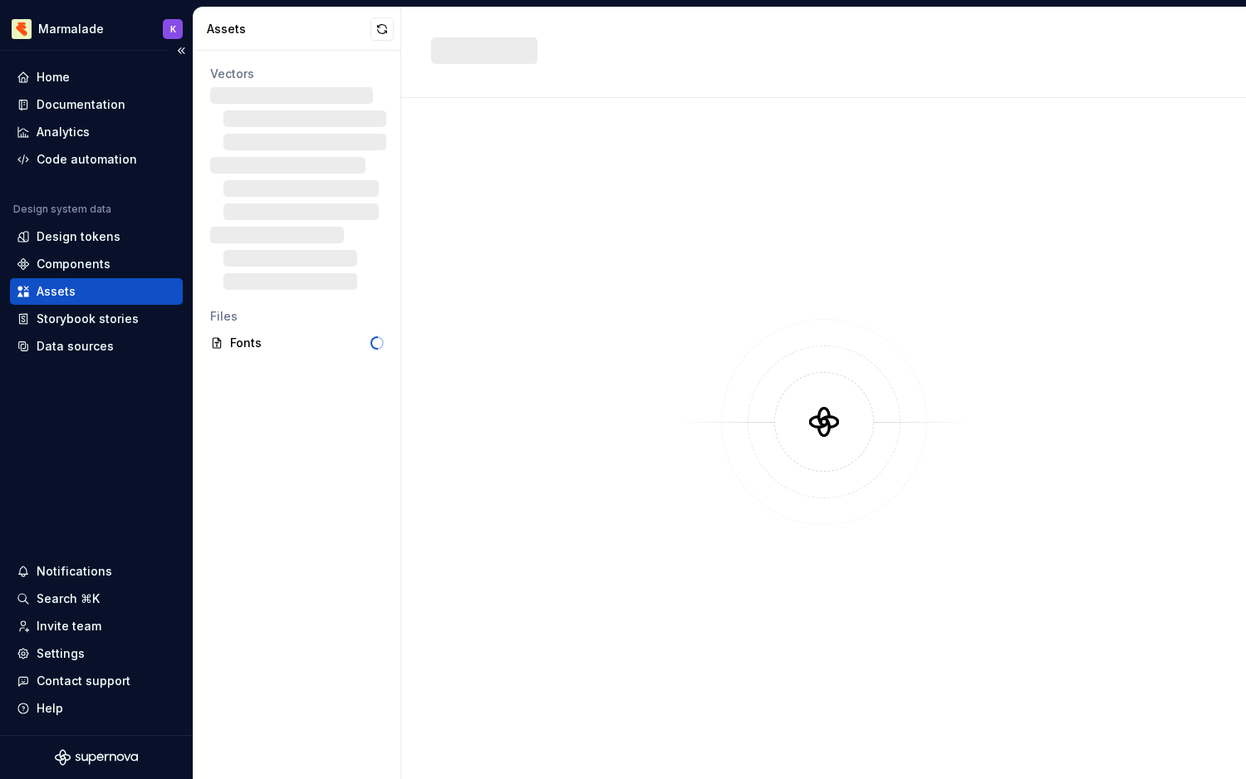
click at [46, 298] on div "Assets" at bounding box center [56, 291] width 39 height 17
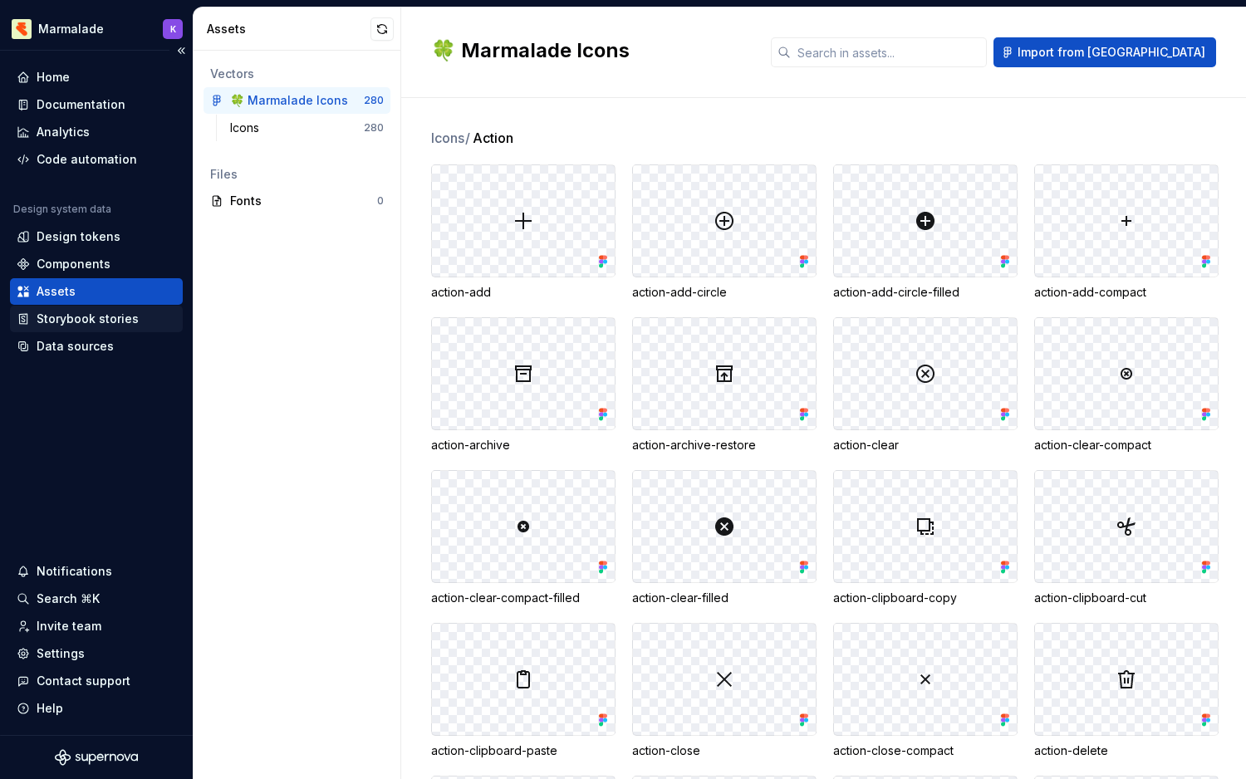
click at [43, 321] on div "Storybook stories" at bounding box center [88, 319] width 102 height 17
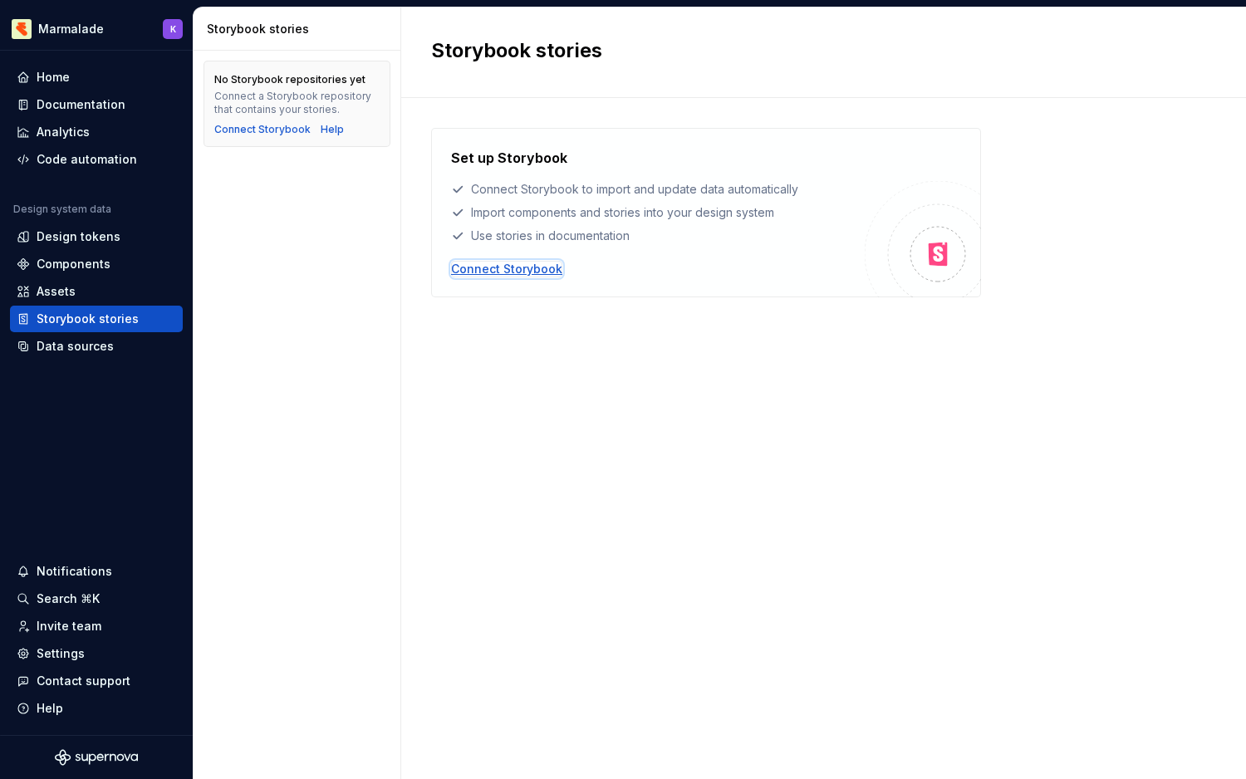
click at [515, 267] on div "Connect Storybook" at bounding box center [506, 269] width 111 height 17
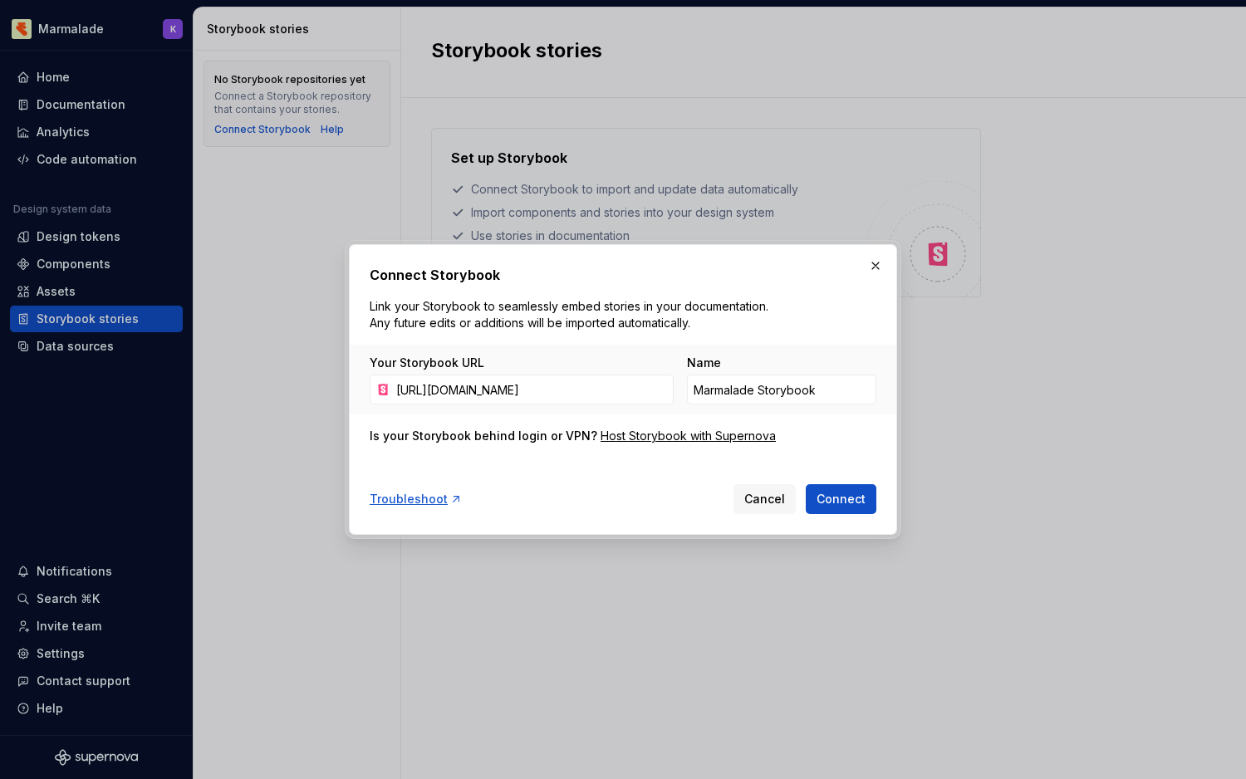
scroll to position [0, 150]
type input "https://feature-design-tokens--625dbeac57b671003a1c6f85.chromatic.com/"
click at [856, 513] on div "Connect Storybook Link your Storybook to seamlessly embed stories in your docum…" at bounding box center [623, 389] width 548 height 291
click at [856, 505] on span "Connect" at bounding box center [840, 499] width 49 height 17
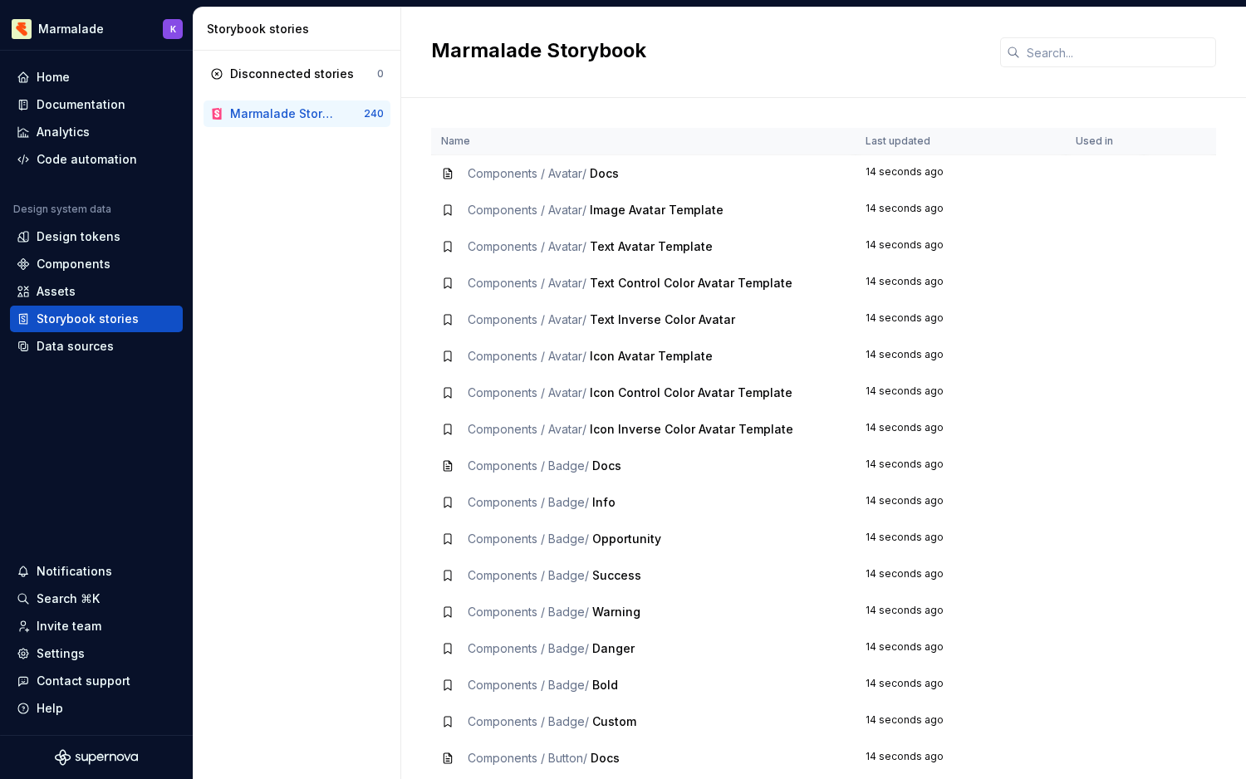
click at [340, 120] on div "Marmalade Storybook" at bounding box center [297, 113] width 134 height 17
click at [70, 344] on div "Data sources" at bounding box center [75, 346] width 77 height 17
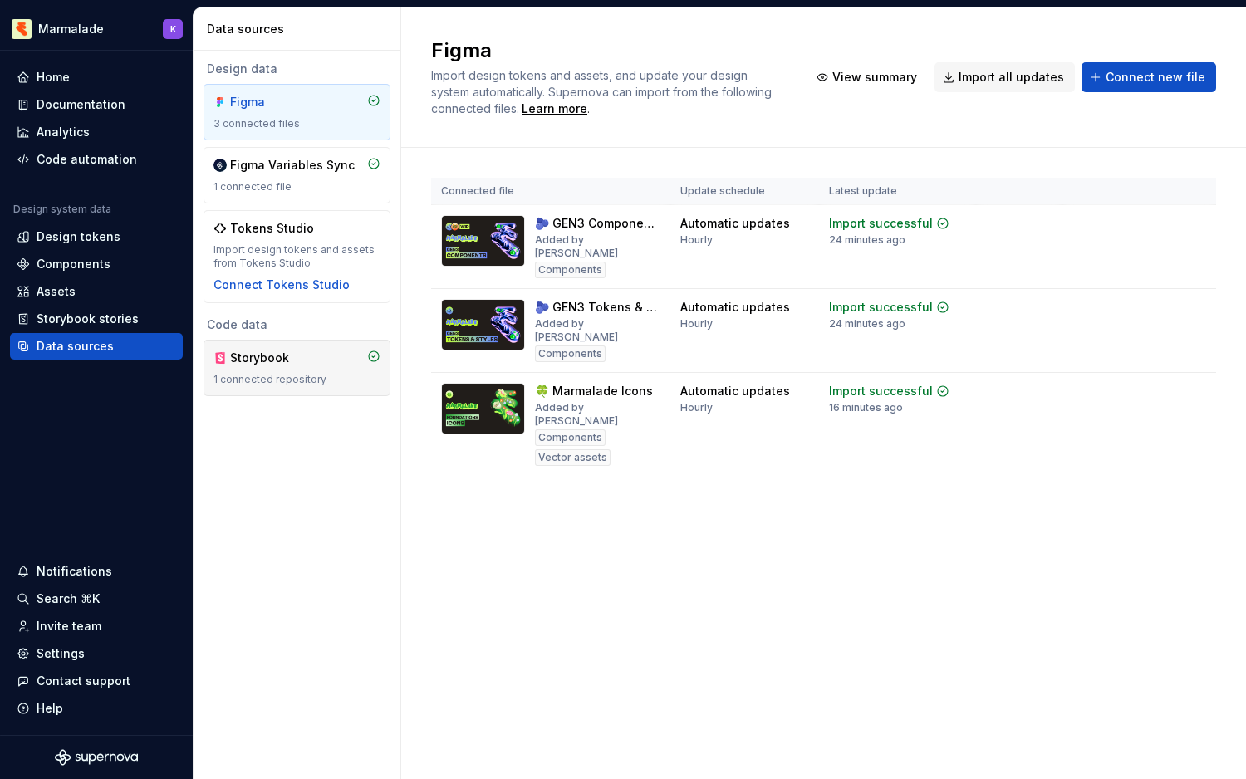
click at [274, 371] on div "Storybook 1 connected repository" at bounding box center [296, 368] width 167 height 37
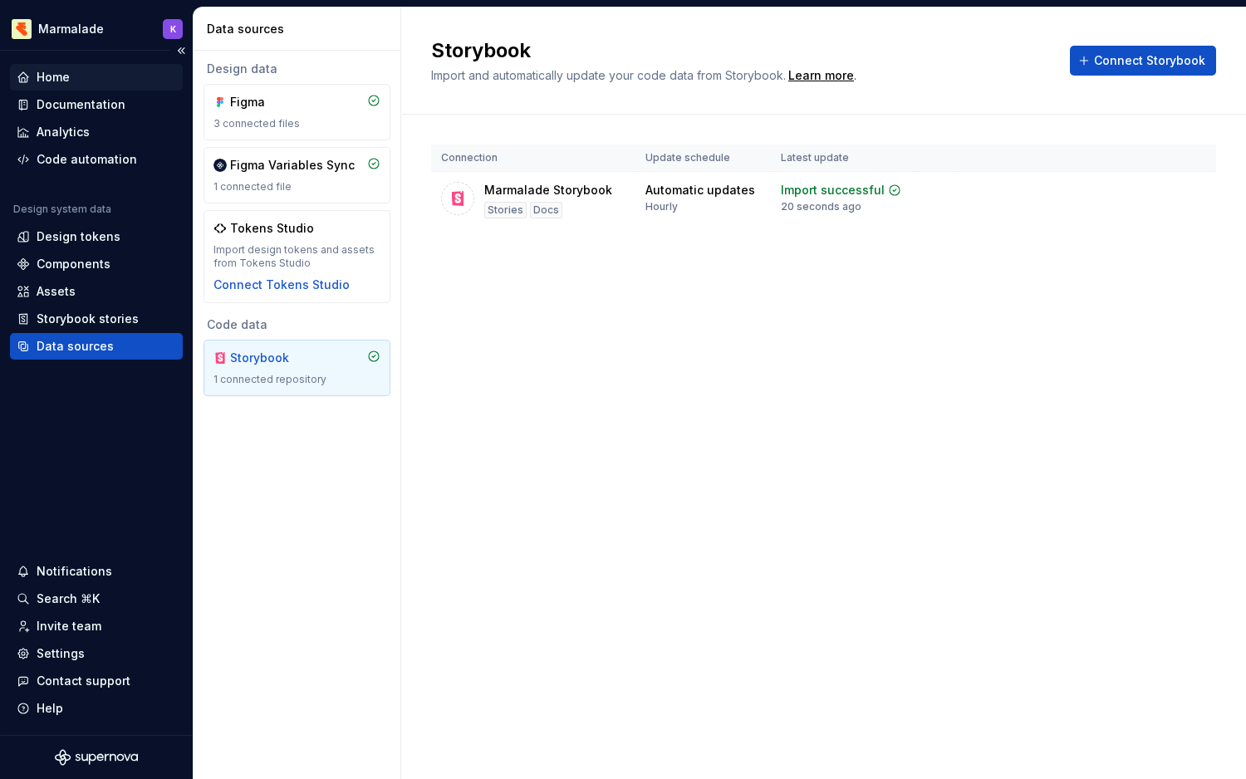
click at [78, 65] on div "Home" at bounding box center [96, 77] width 173 height 27
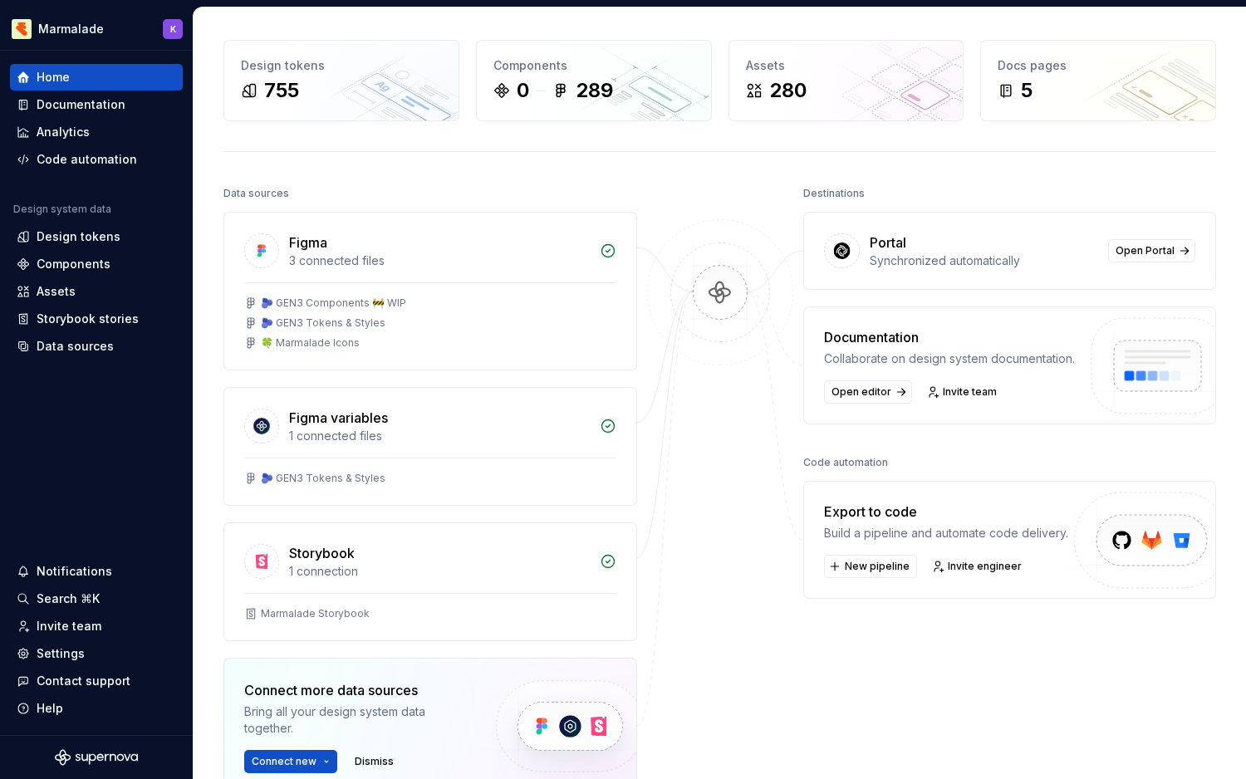
scroll to position [62, 0]
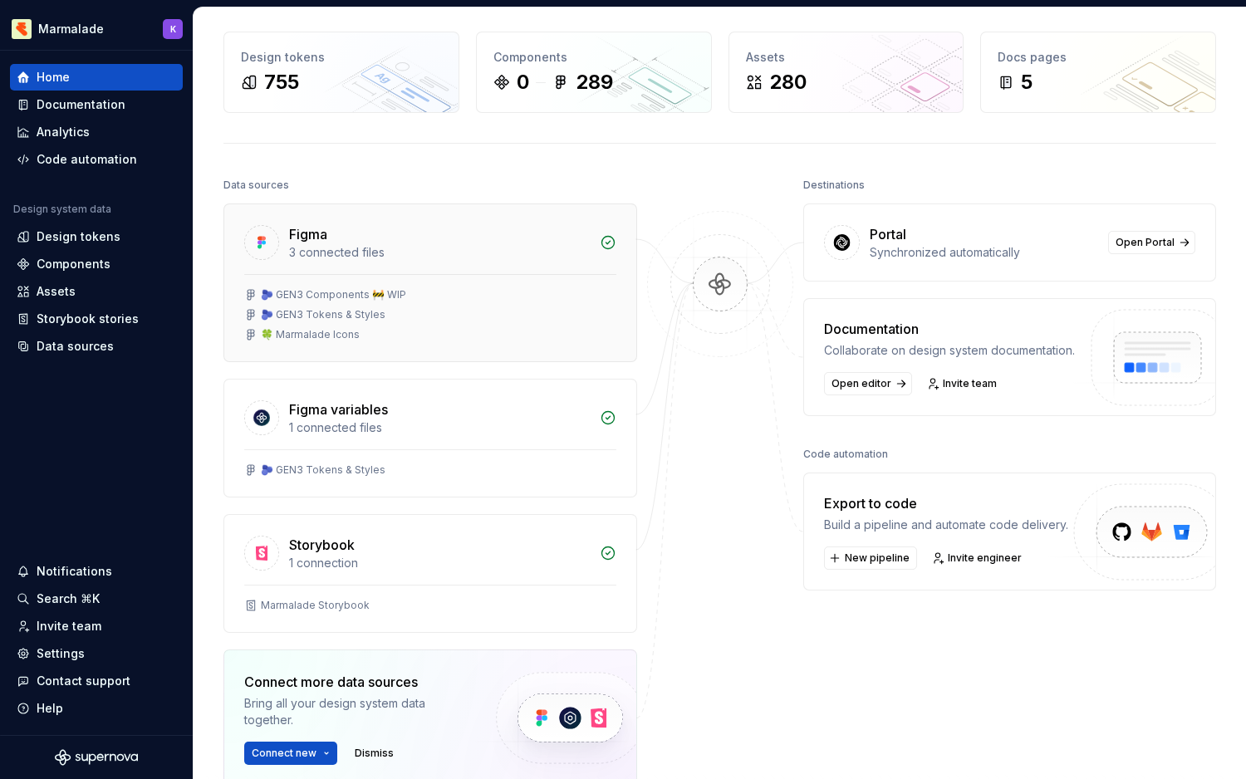
click at [336, 310] on div "🫐 GEN3 Tokens & Styles" at bounding box center [323, 314] width 125 height 13
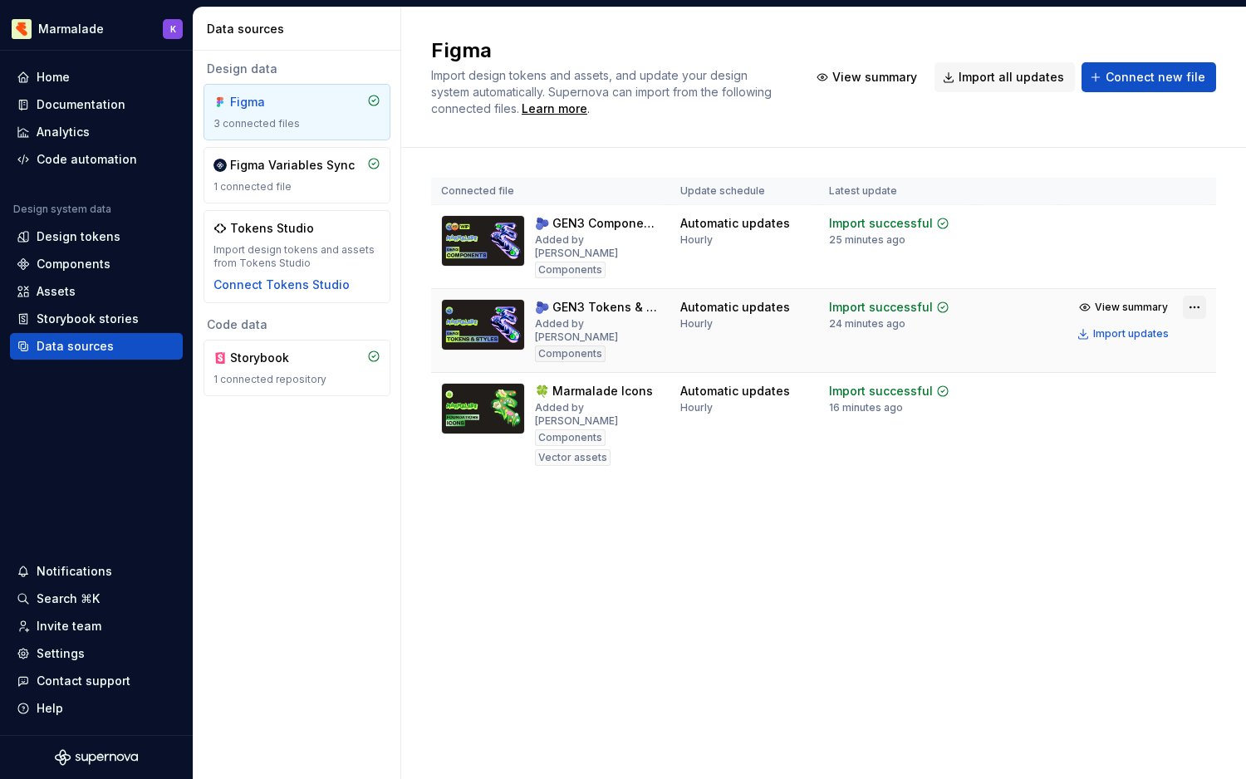
click at [1195, 291] on html "Marmalade K Home Documentation Analytics Code automation Design system data Des…" at bounding box center [623, 389] width 1246 height 779
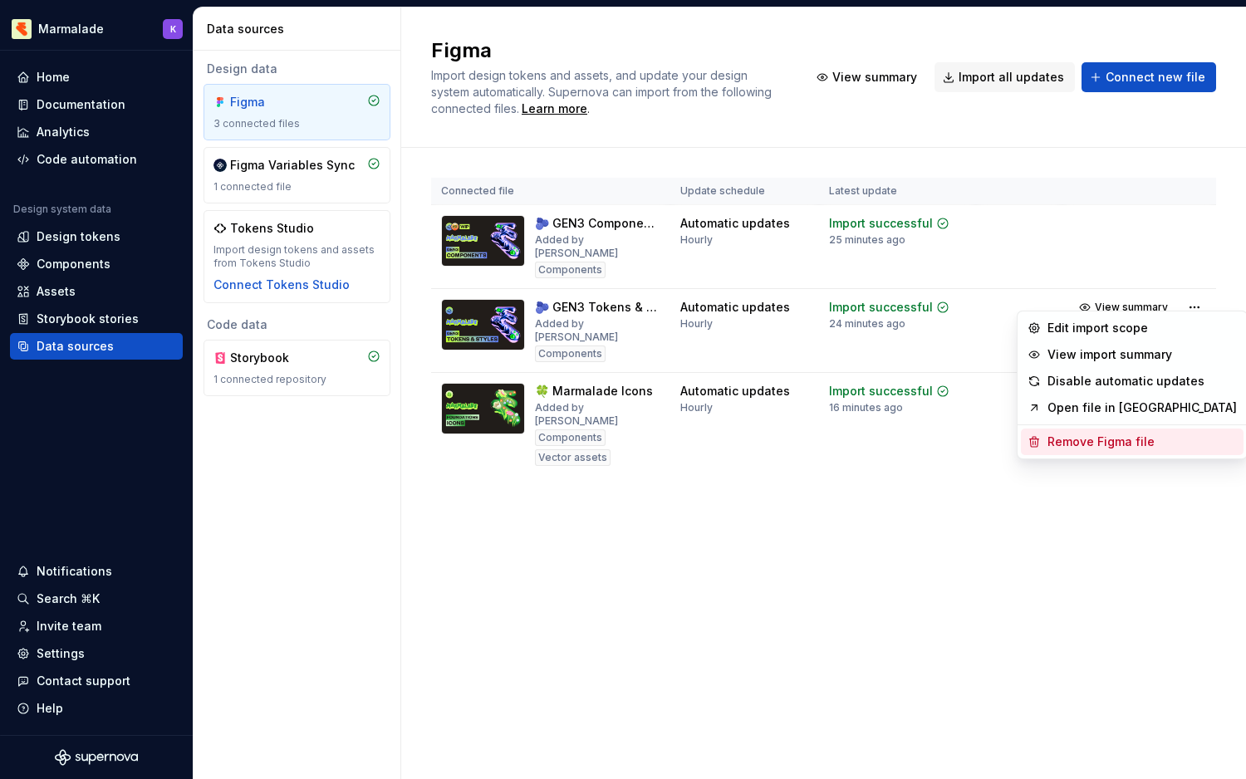
click at [1081, 449] on div "Remove Figma file" at bounding box center [1141, 442] width 189 height 17
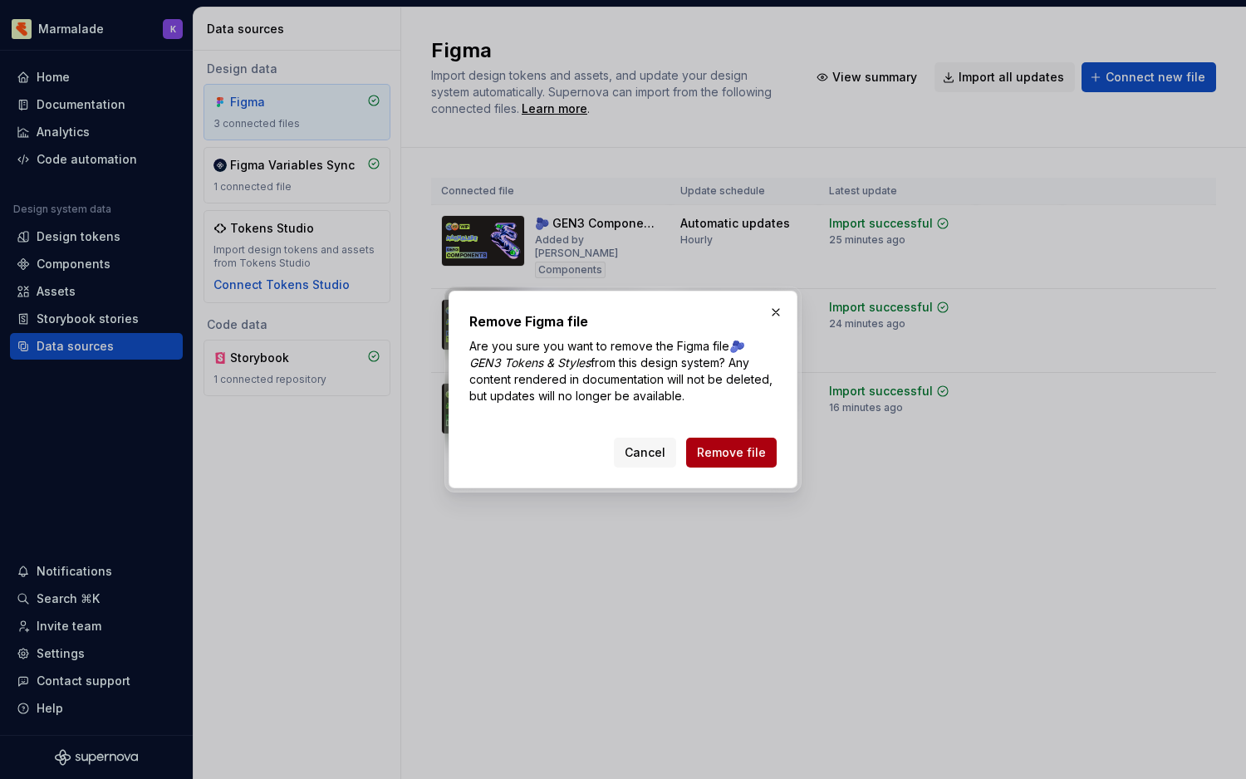
click at [760, 451] on span "Remove file" at bounding box center [731, 452] width 69 height 17
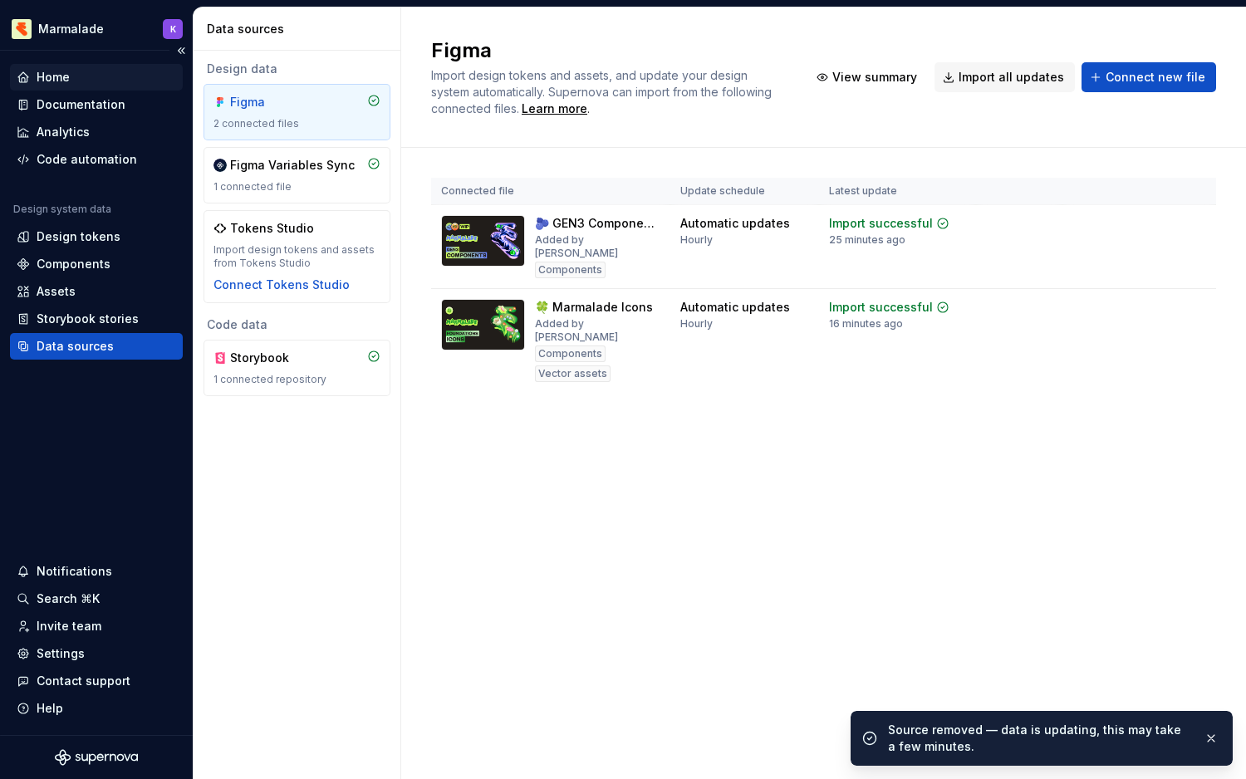
click at [52, 75] on div "Home" at bounding box center [53, 77] width 33 height 17
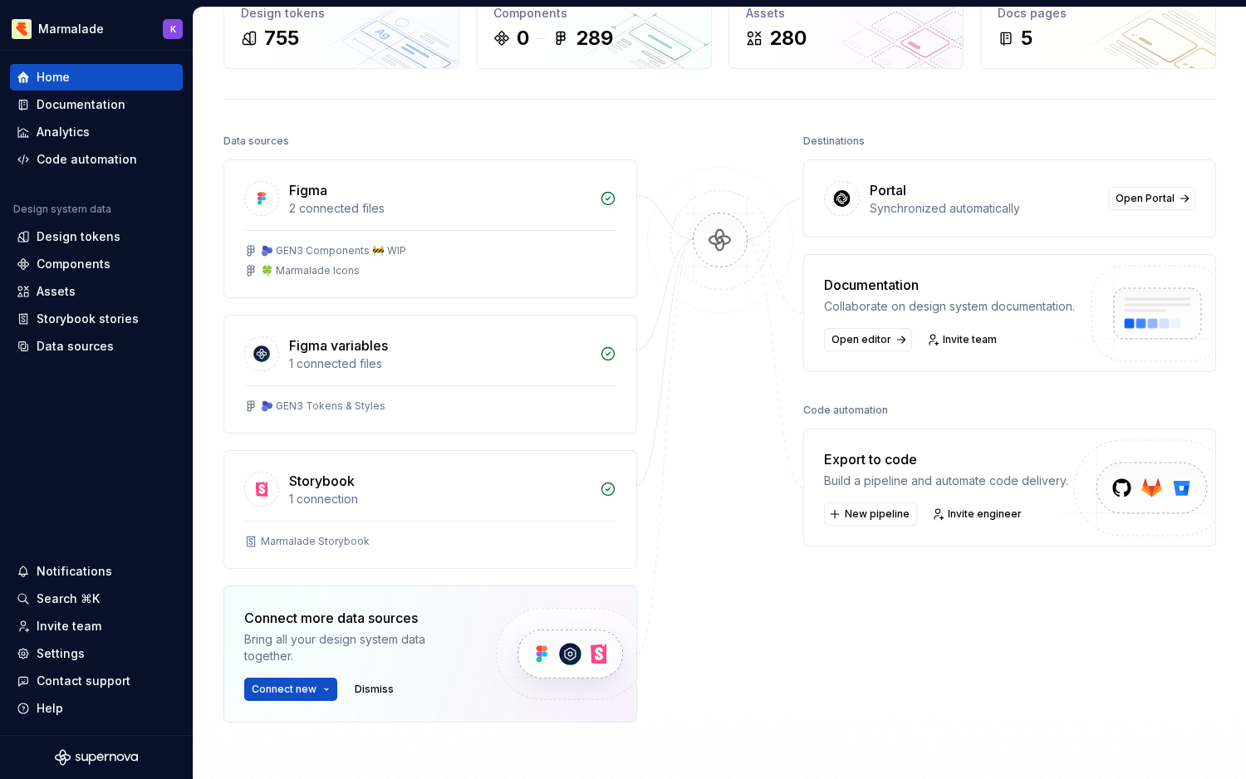
scroll to position [104, 0]
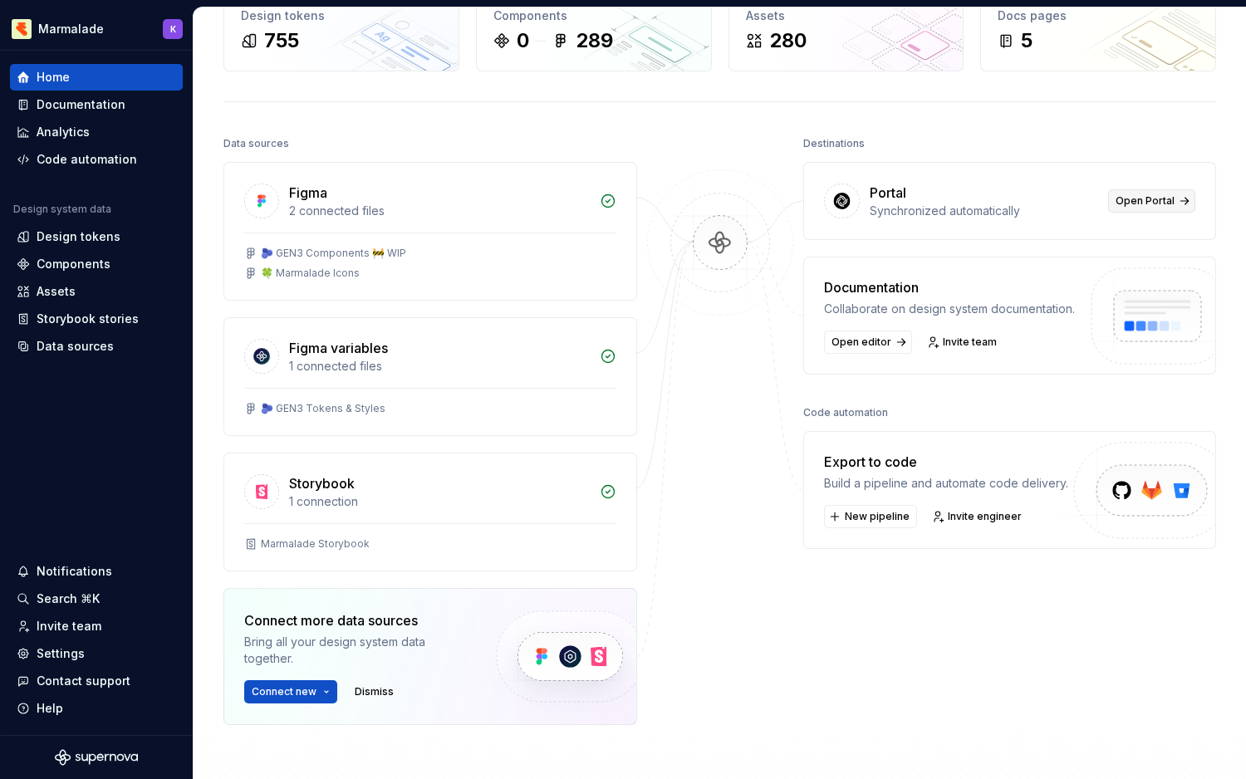
click at [1158, 196] on span "Open Portal" at bounding box center [1144, 200] width 59 height 13
click at [856, 341] on span "Open editor" at bounding box center [861, 342] width 60 height 13
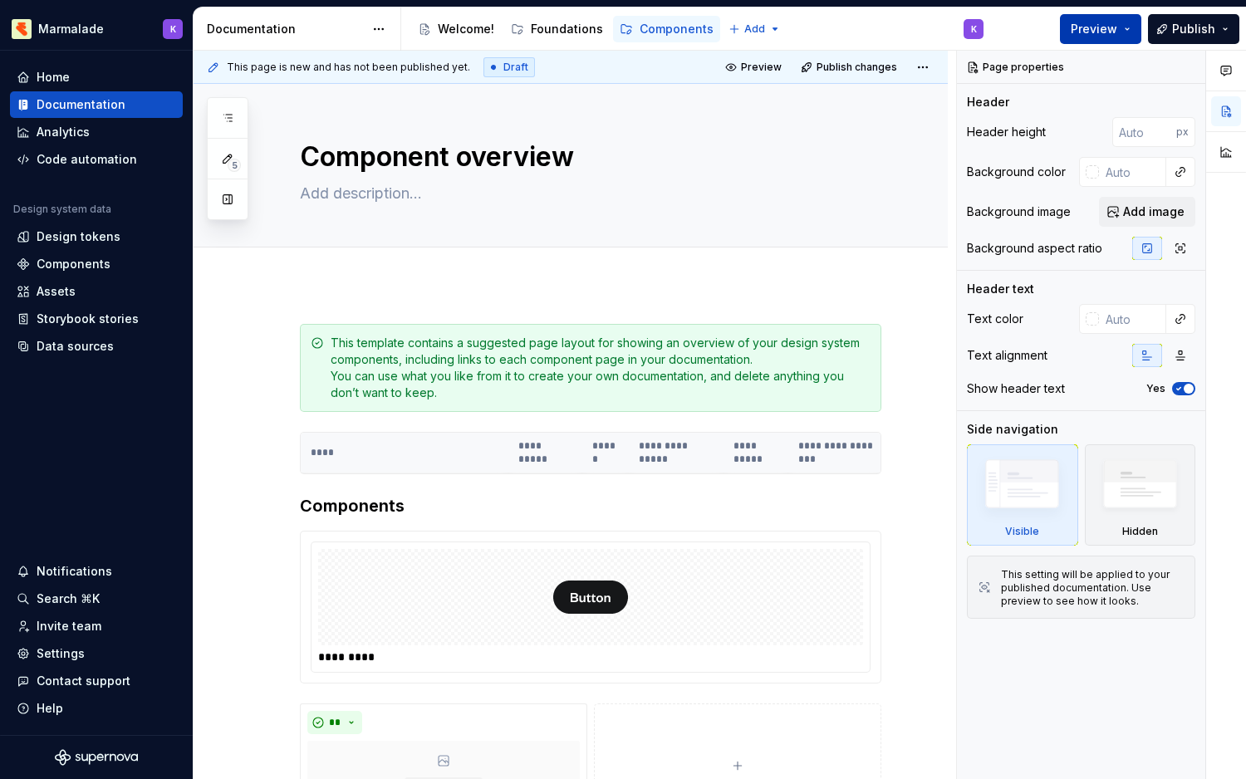
click at [1076, 22] on span "Preview" at bounding box center [1094, 29] width 47 height 17
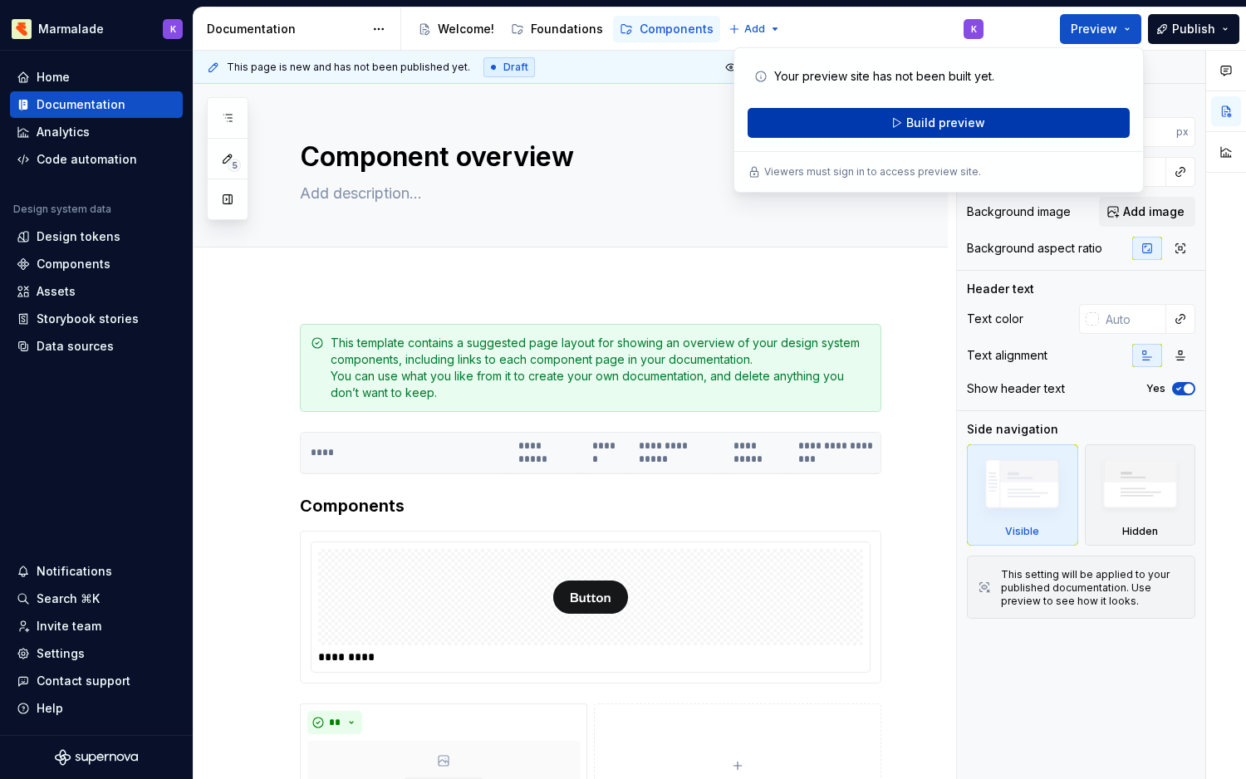
click at [983, 127] on button "Build preview" at bounding box center [939, 123] width 382 height 30
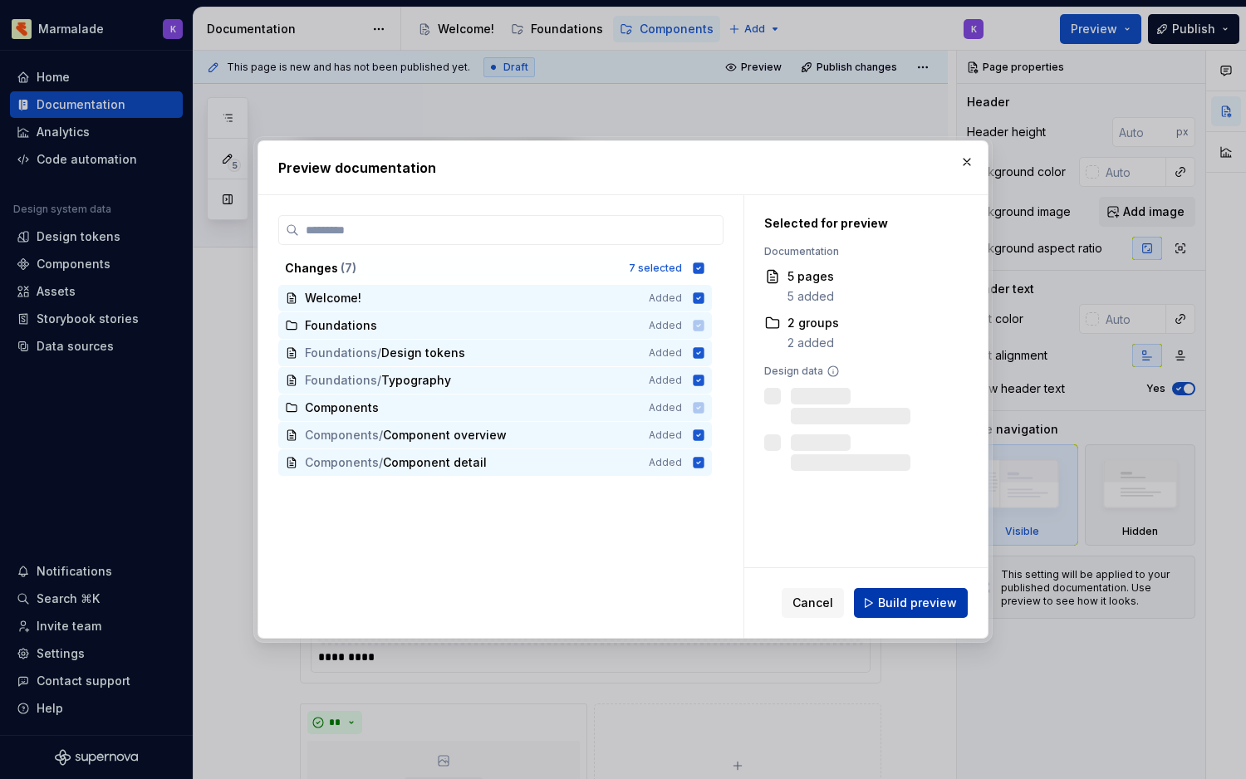
click at [929, 602] on span "Build preview" at bounding box center [917, 603] width 79 height 17
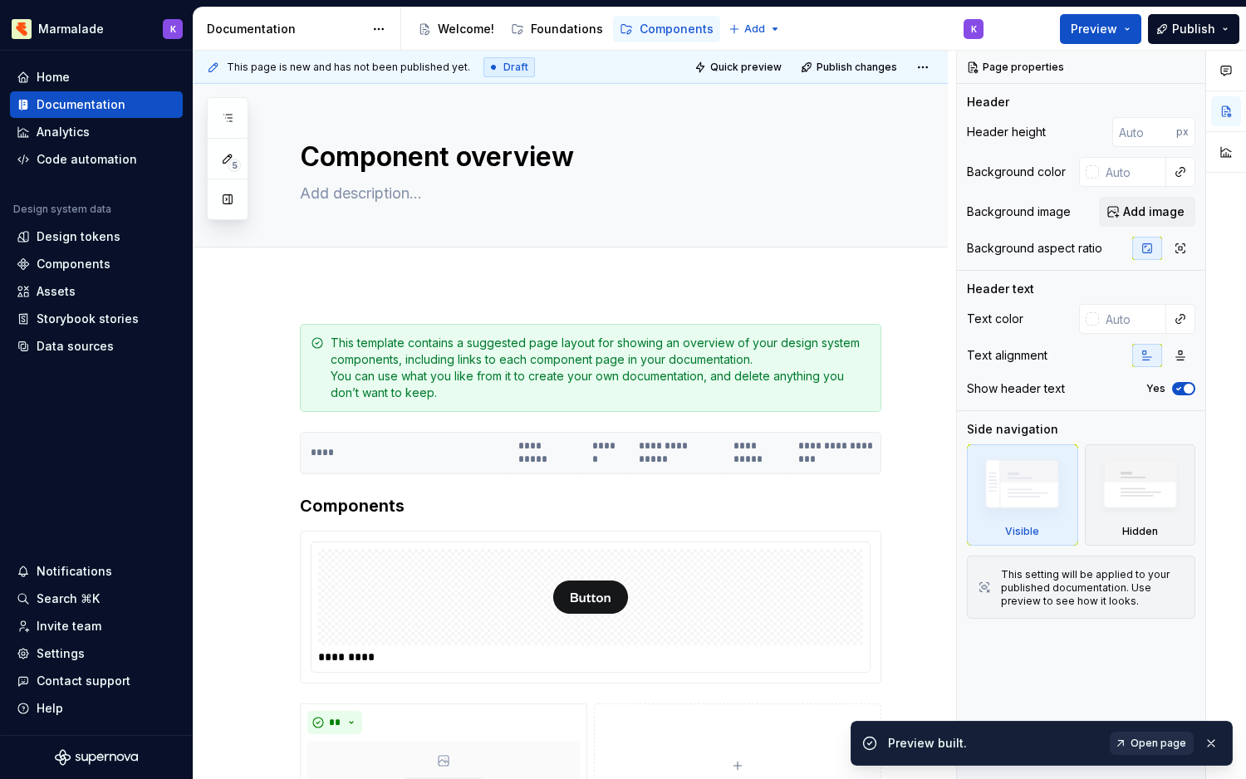
click at [1156, 747] on span "Open page" at bounding box center [1158, 743] width 56 height 13
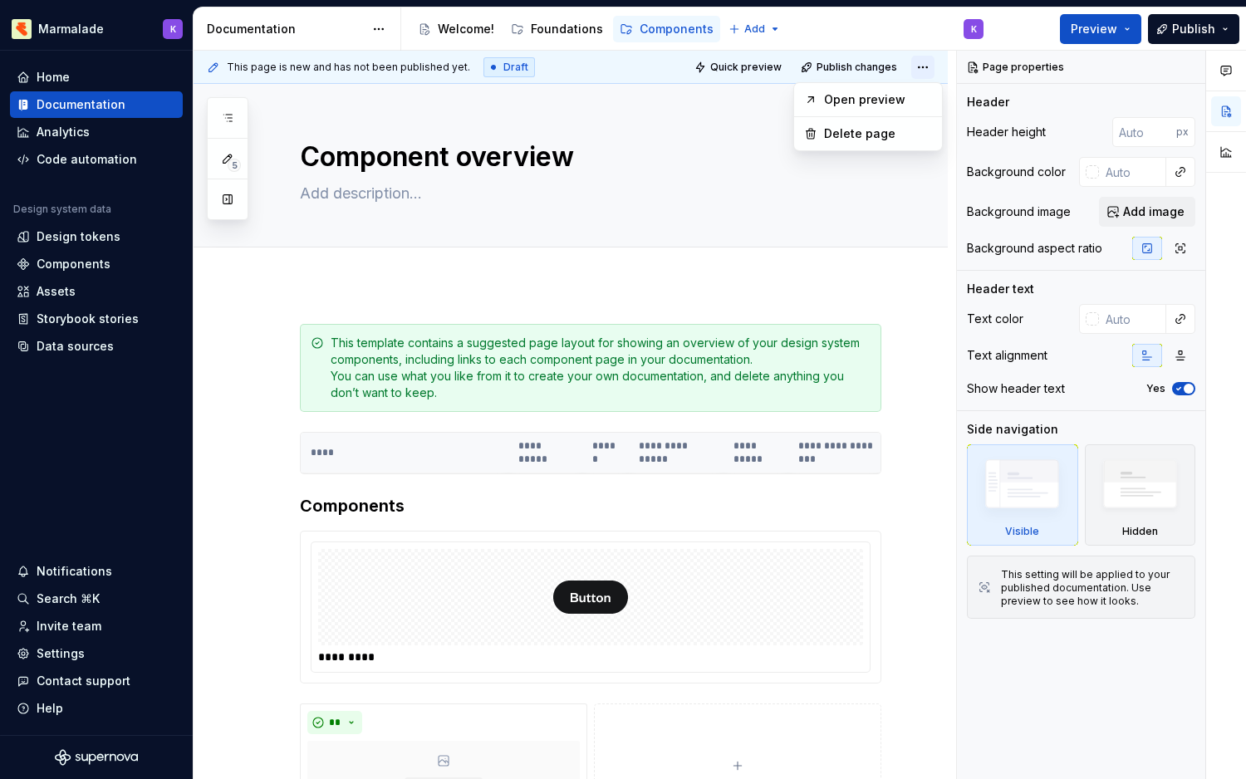
click at [924, 66] on html "Marmalade K Home Documentation Analytics Code automation Design system data Des…" at bounding box center [623, 389] width 1246 height 779
click at [705, 195] on html "Marmalade K Home Documentation Analytics Code automation Design system data Des…" at bounding box center [623, 389] width 1246 height 779
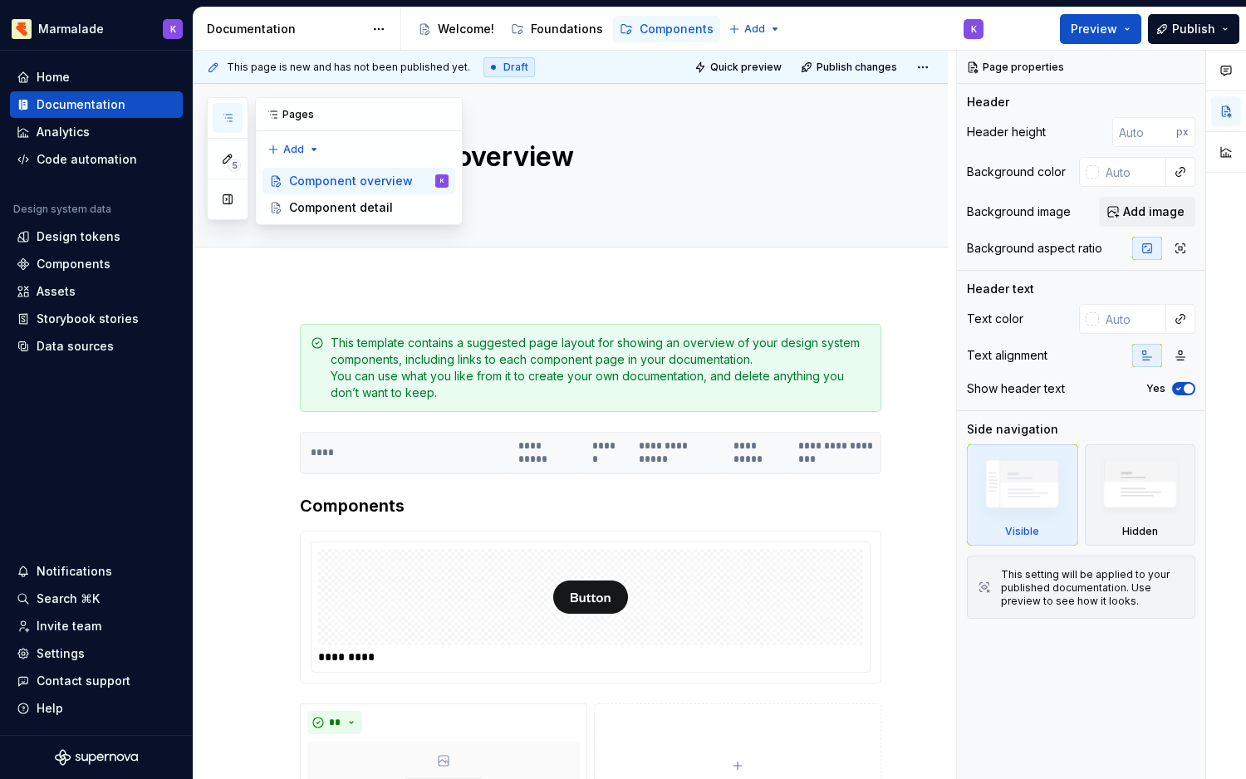
click at [224, 112] on icon "button" at bounding box center [227, 117] width 13 height 13
click at [226, 194] on button "button" at bounding box center [228, 199] width 30 height 30
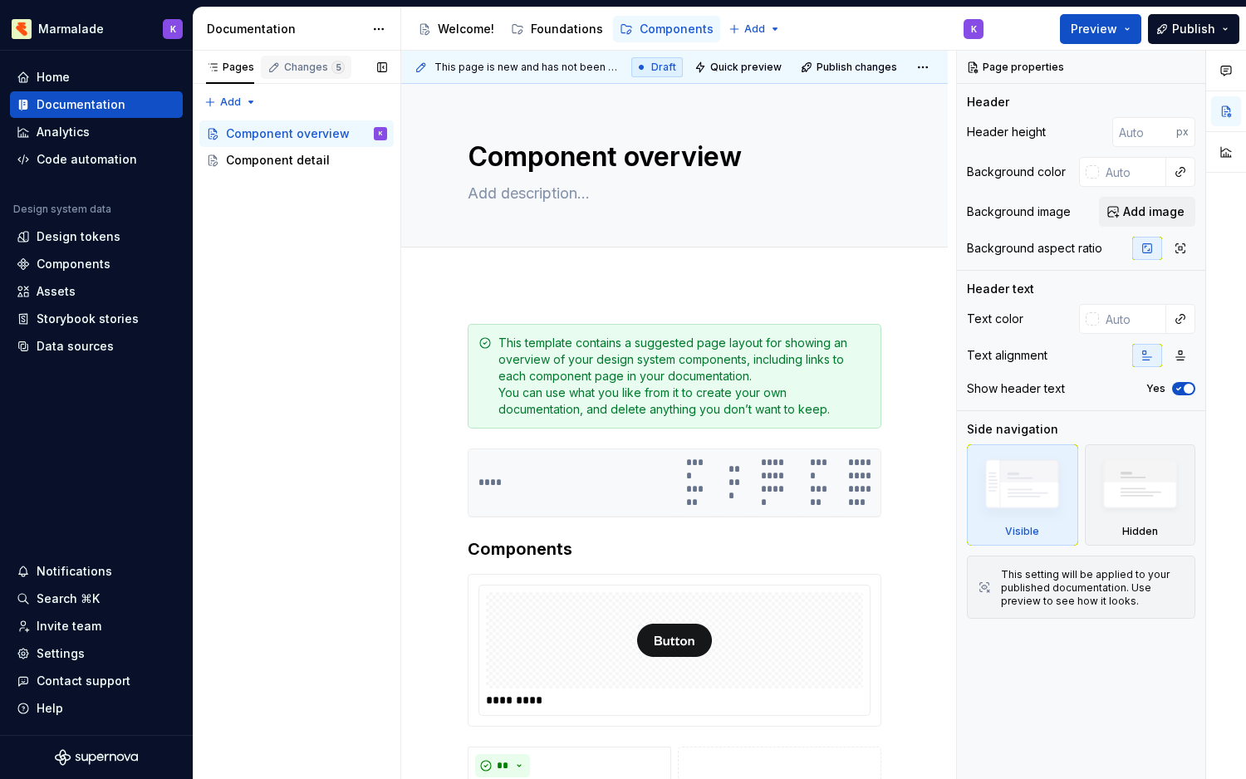
click at [317, 71] on div "Changes 5" at bounding box center [314, 67] width 61 height 13
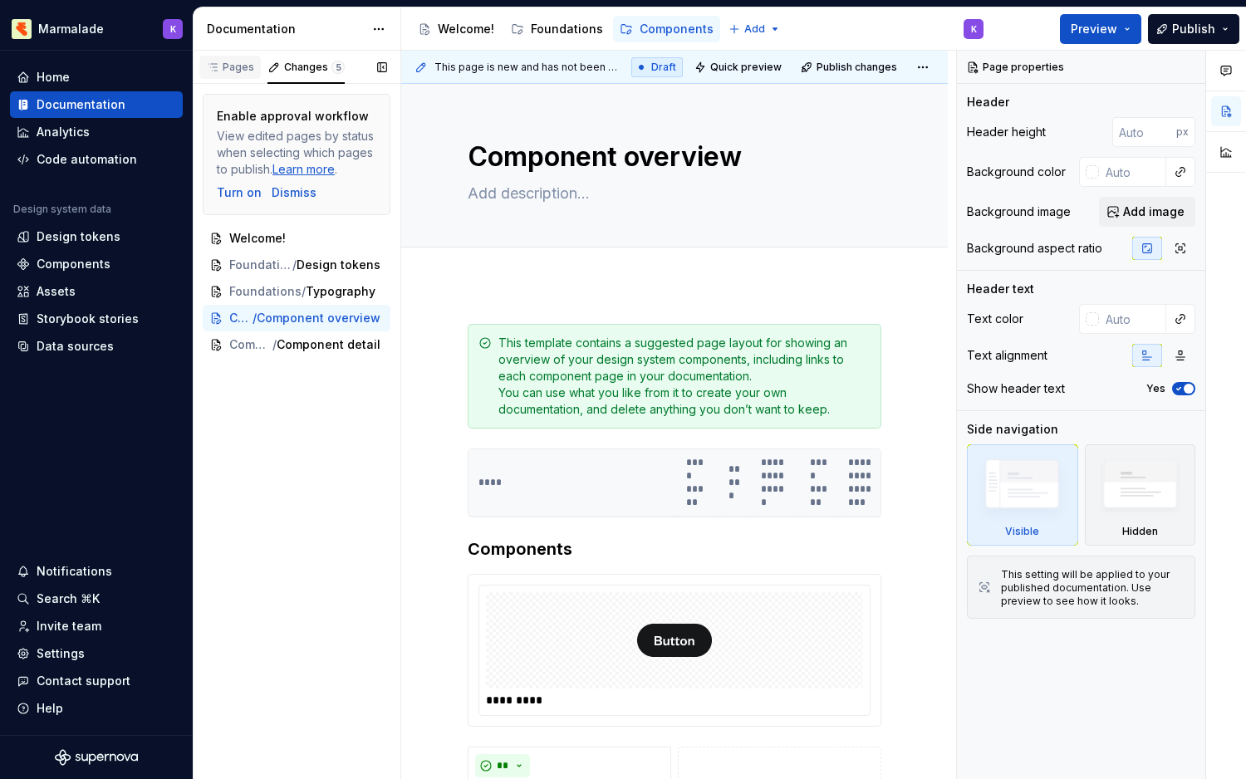
click at [222, 66] on div "Pages" at bounding box center [230, 67] width 48 height 13
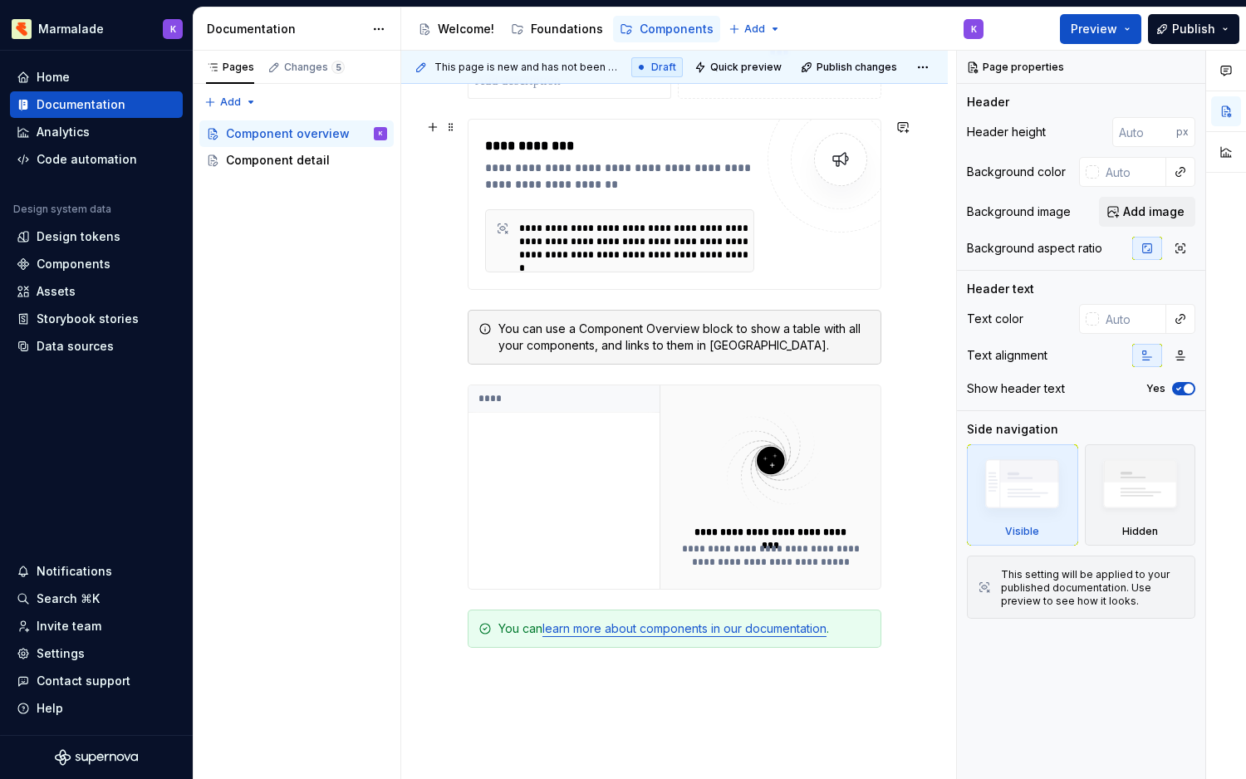
scroll to position [954, 0]
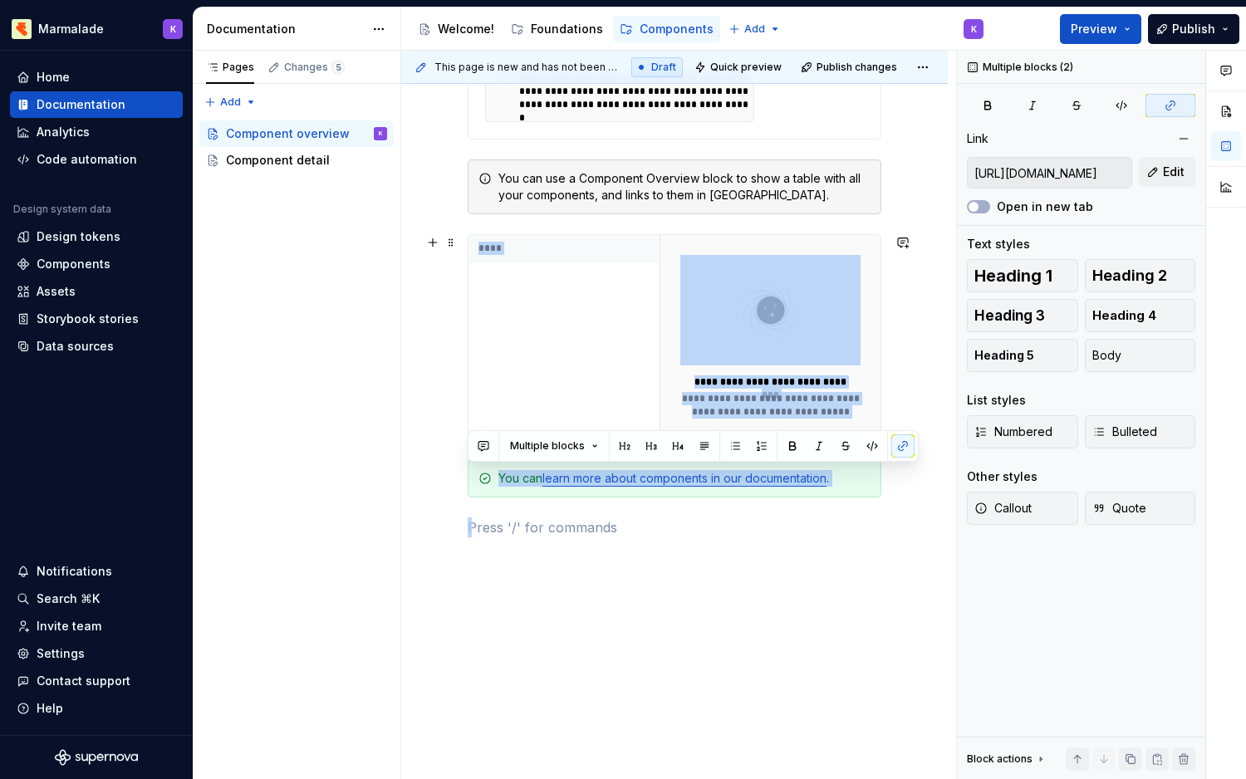
drag, startPoint x: 885, startPoint y: 515, endPoint x: 683, endPoint y: 308, distance: 289.6
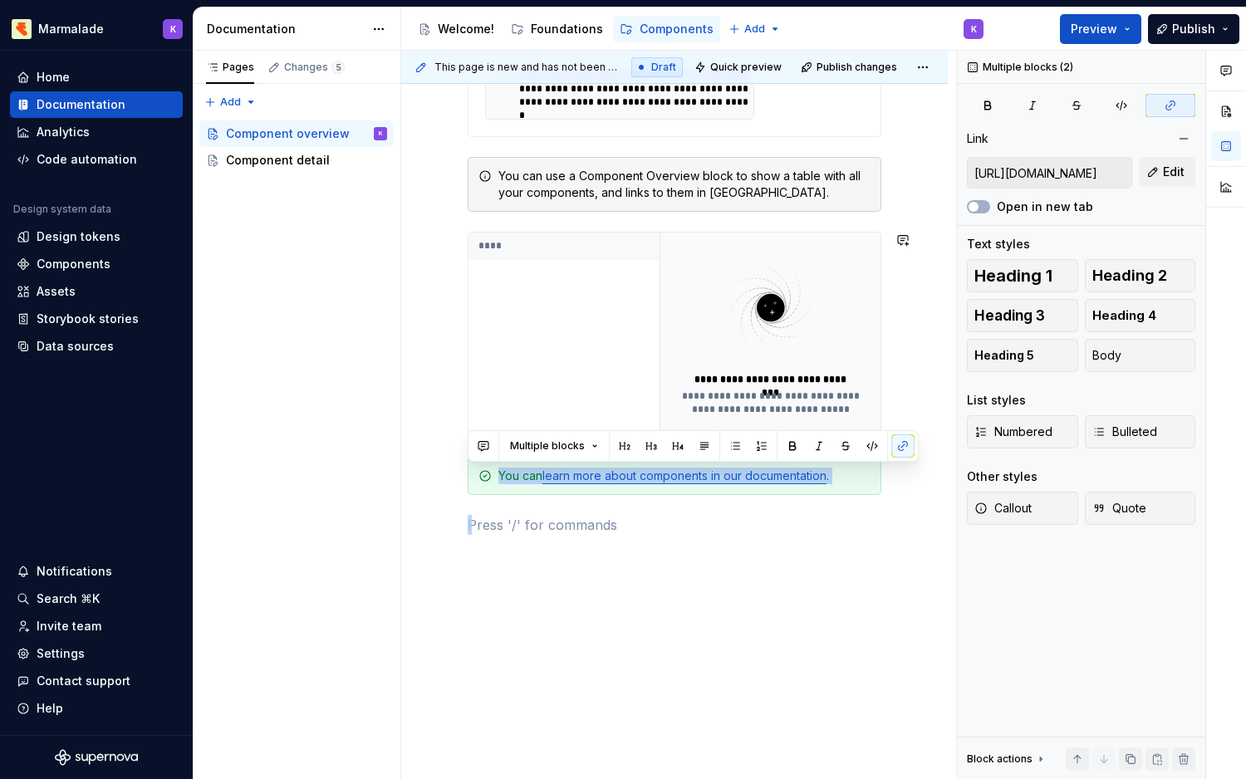
click at [720, 578] on div "**********" at bounding box center [674, 63] width 547 height 1449
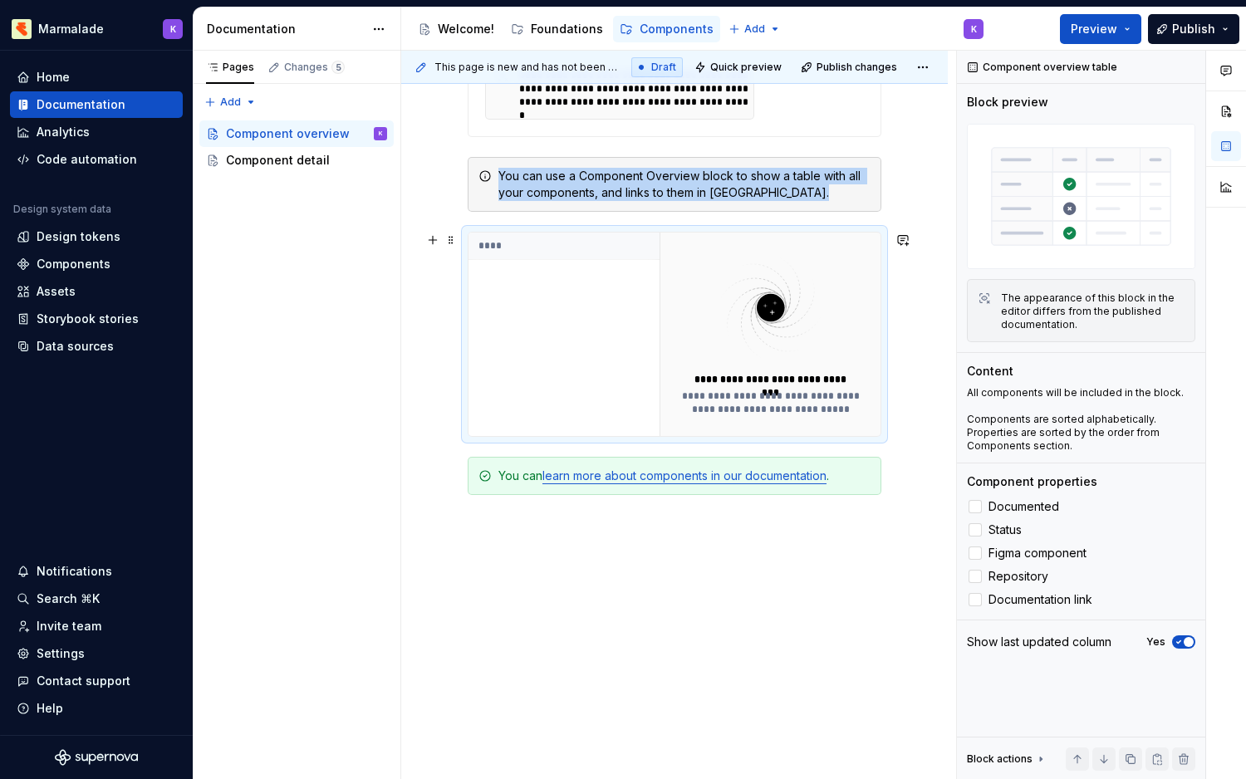
click at [748, 320] on img at bounding box center [770, 307] width 180 height 110
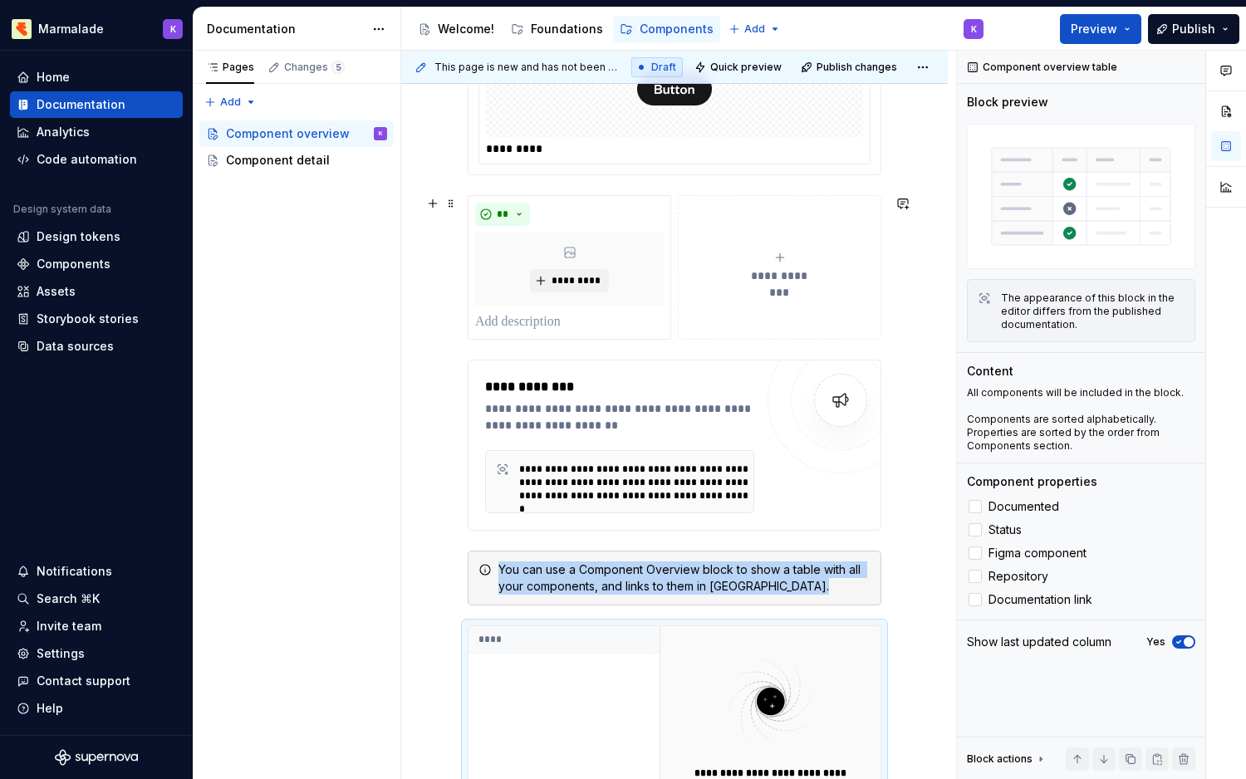
scroll to position [0, 0]
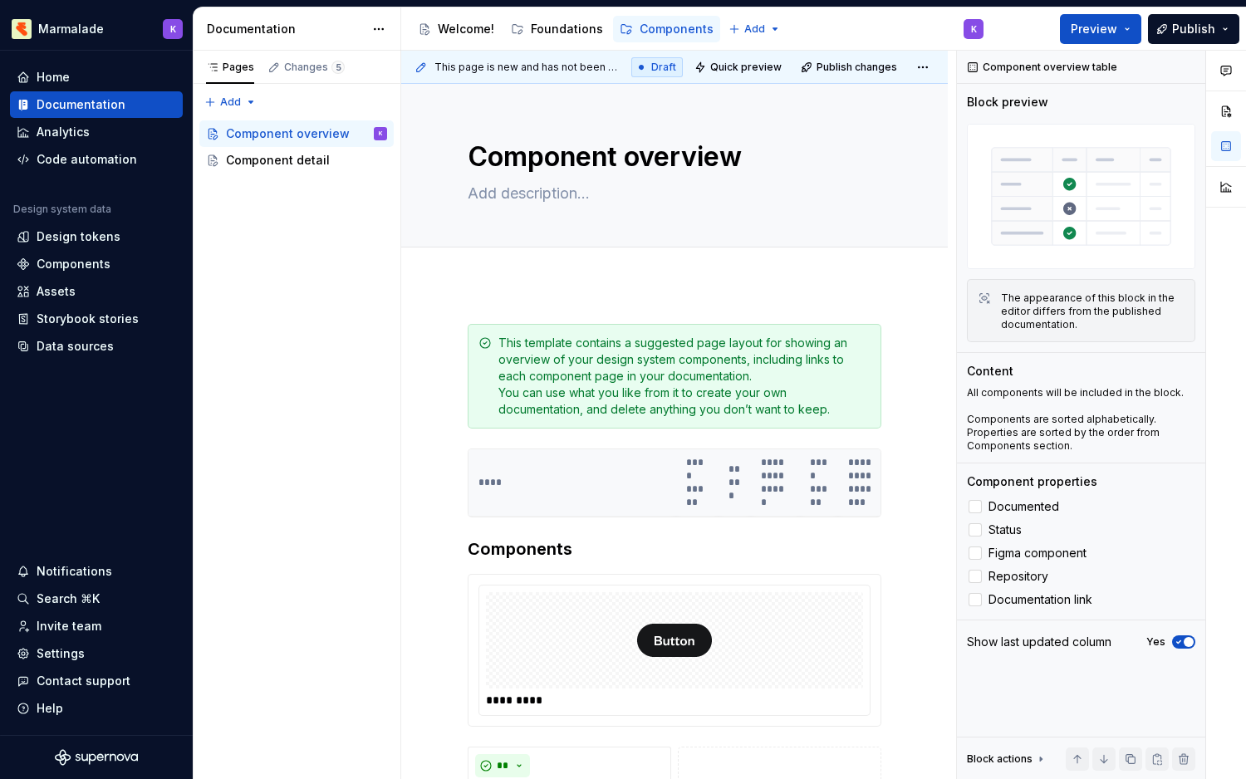
click at [669, 65] on span "Draft" at bounding box center [663, 67] width 25 height 13
click at [452, 342] on span at bounding box center [450, 342] width 13 height 23
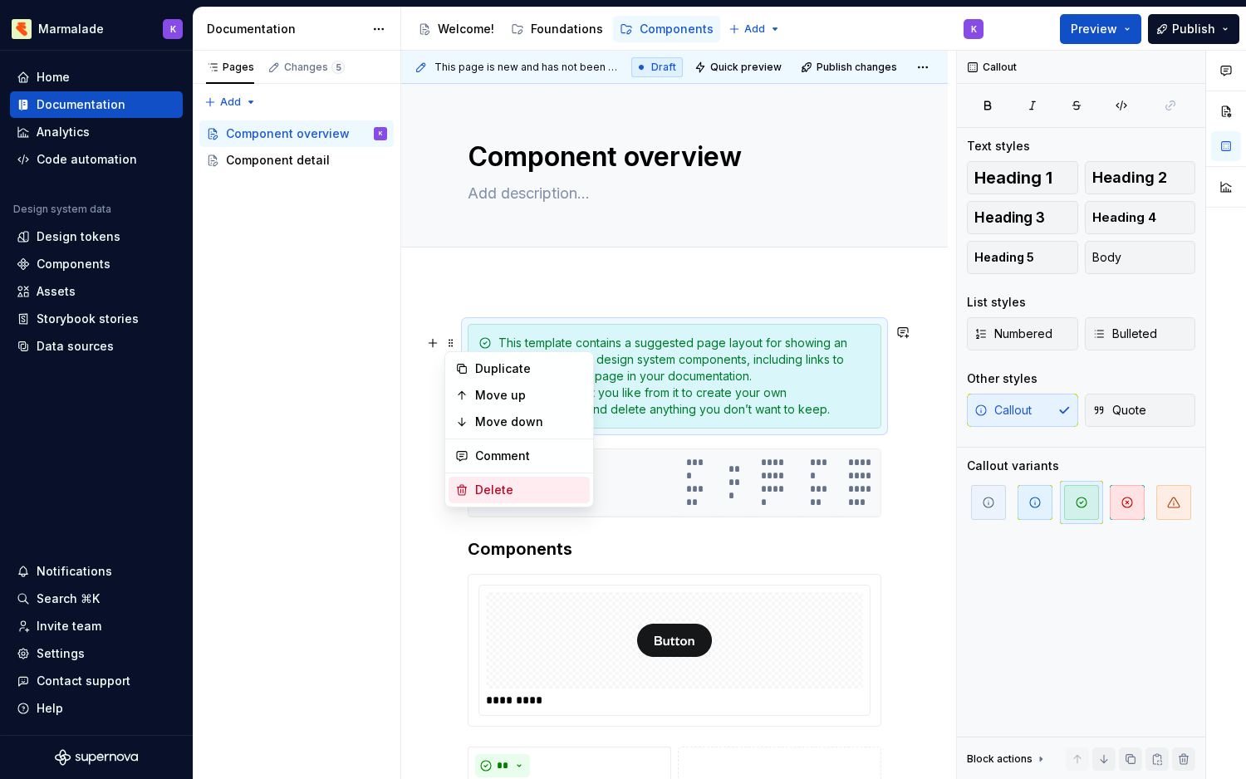
click at [521, 486] on div "Delete" at bounding box center [529, 490] width 108 height 17
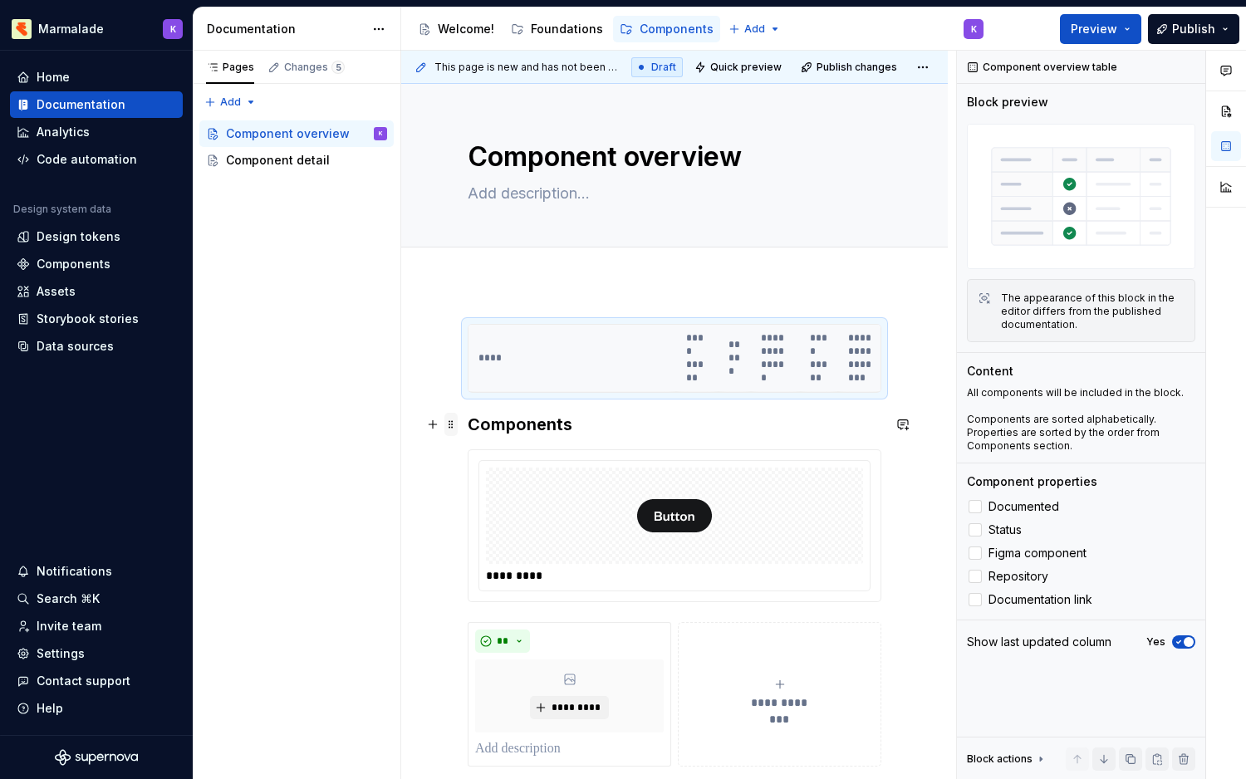
click at [449, 425] on span at bounding box center [450, 424] width 13 height 23
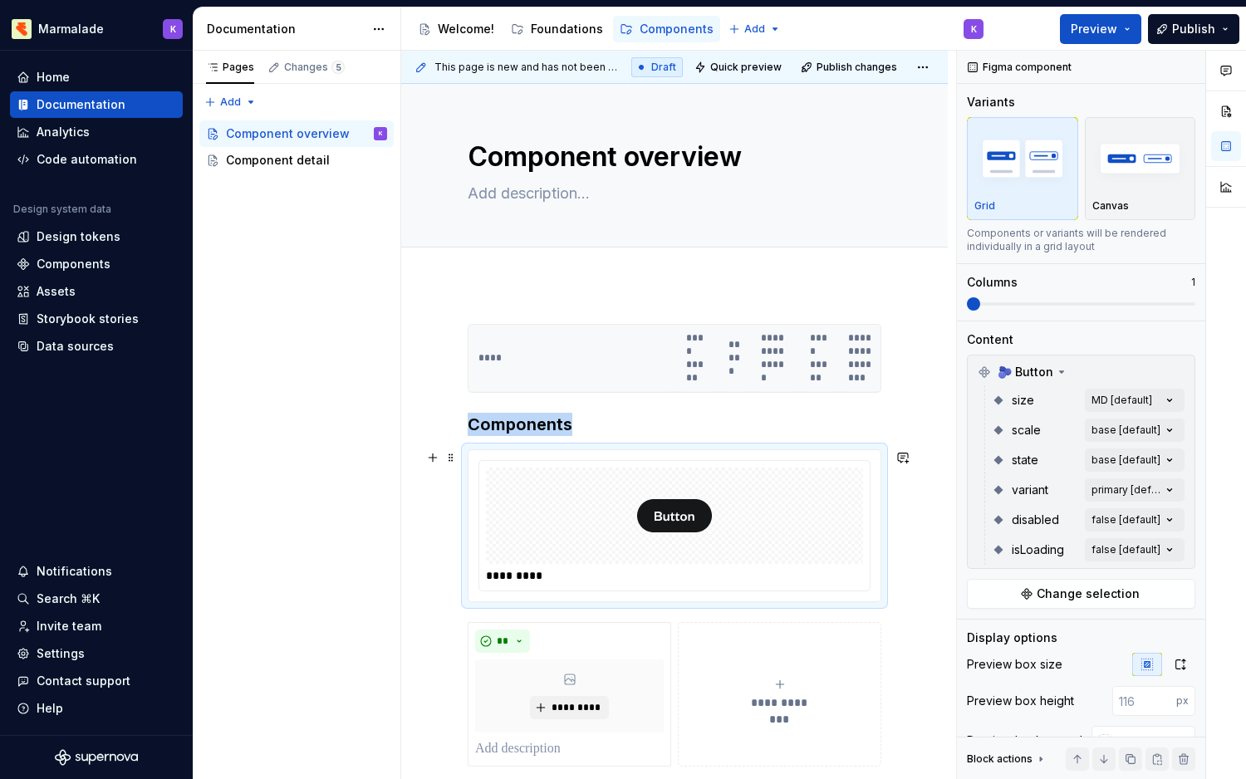
click at [643, 547] on img at bounding box center [674, 515] width 75 height 83
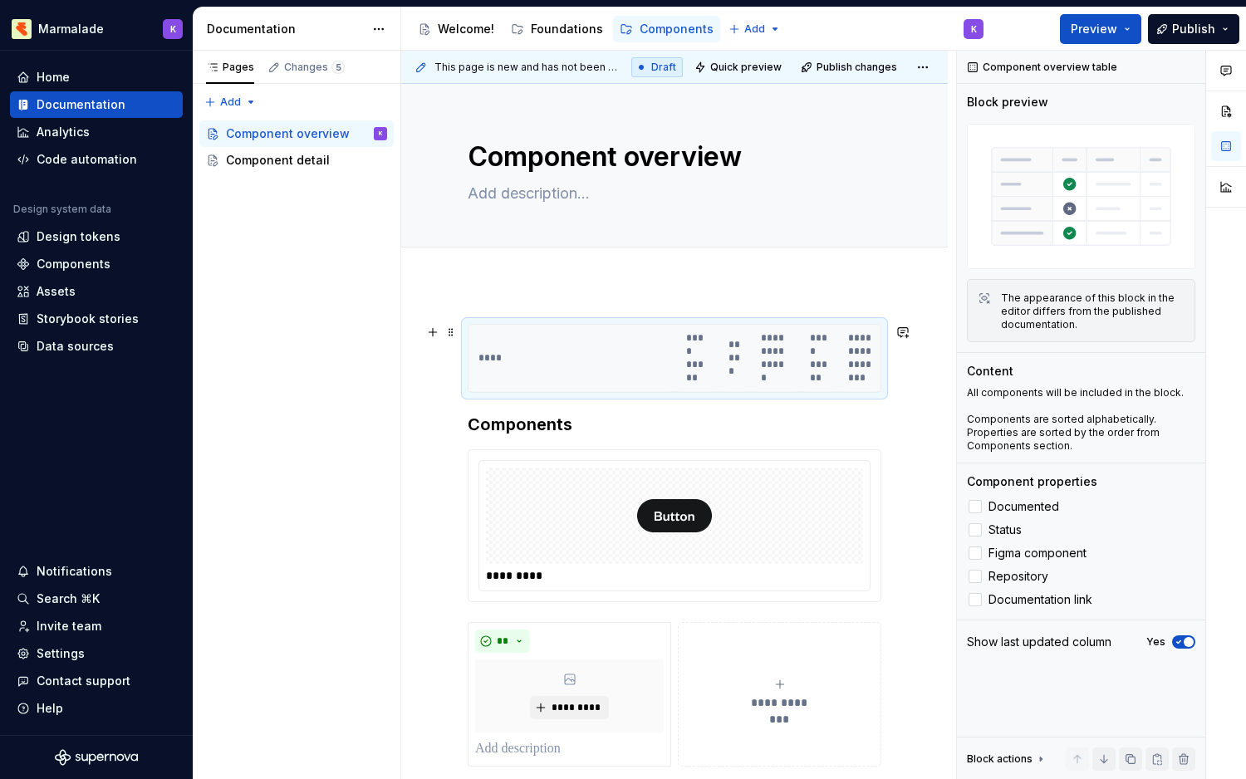
click at [553, 346] on th "****" at bounding box center [572, 358] width 208 height 67
click at [975, 530] on icon at bounding box center [975, 530] width 0 height 0
click at [974, 523] on div at bounding box center [974, 529] width 13 height 13
click at [1184, 641] on span "button" at bounding box center [1189, 642] width 10 height 10
click at [1184, 645] on icon "button" at bounding box center [1178, 642] width 13 height 10
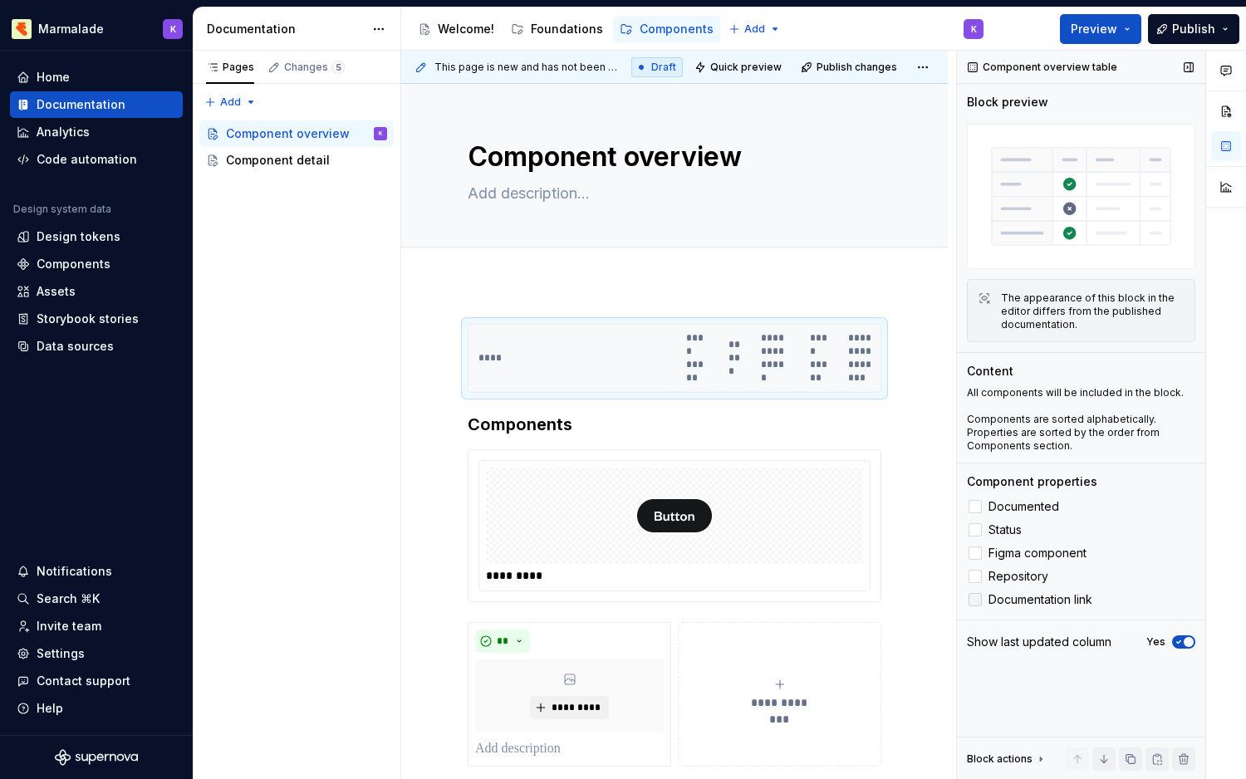
click at [969, 590] on label "Documentation link" at bounding box center [1081, 600] width 228 height 20
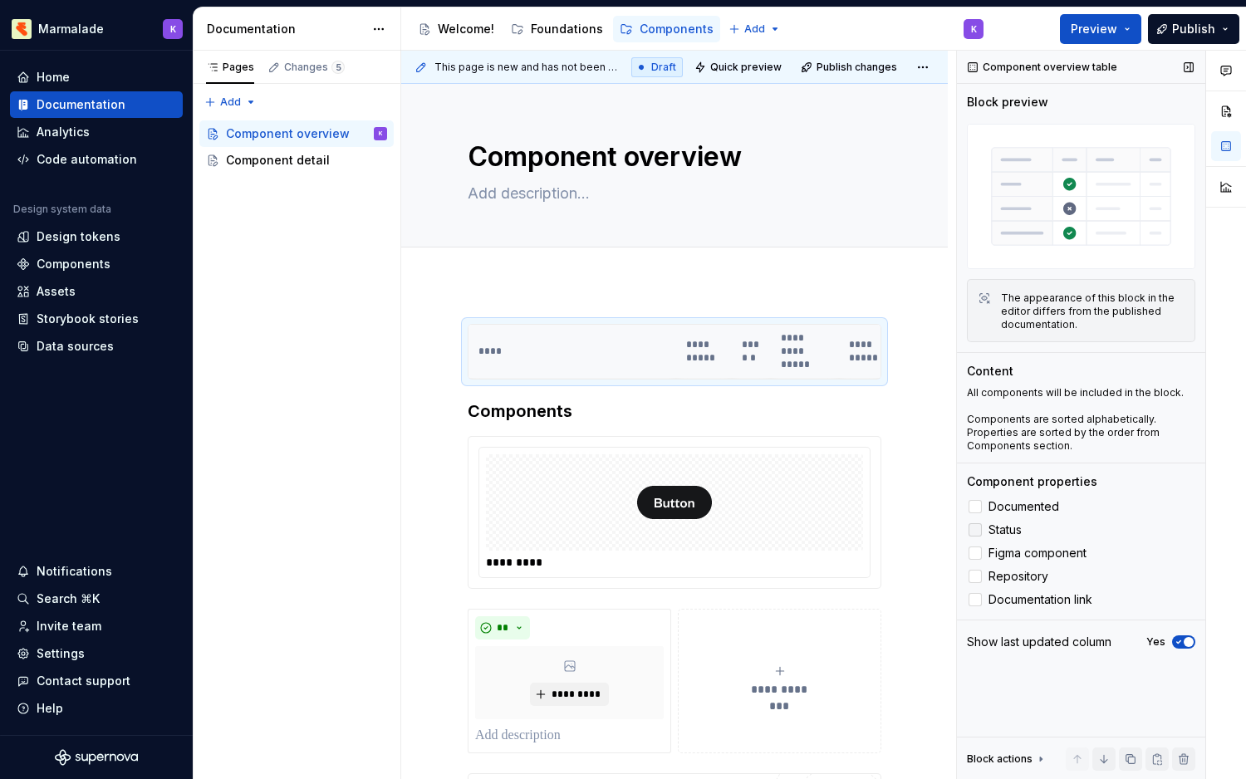
click at [976, 522] on label "Status" at bounding box center [1081, 530] width 228 height 20
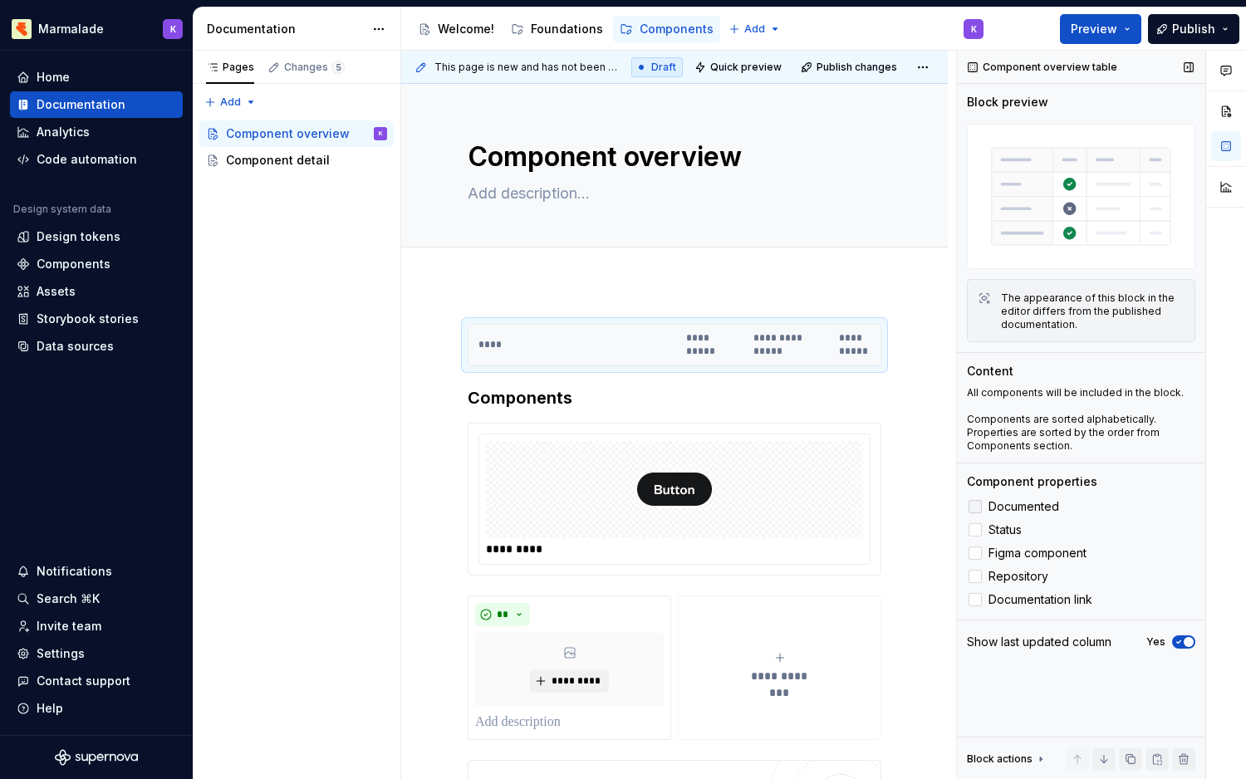
click at [973, 498] on label "Documented" at bounding box center [1081, 507] width 228 height 20
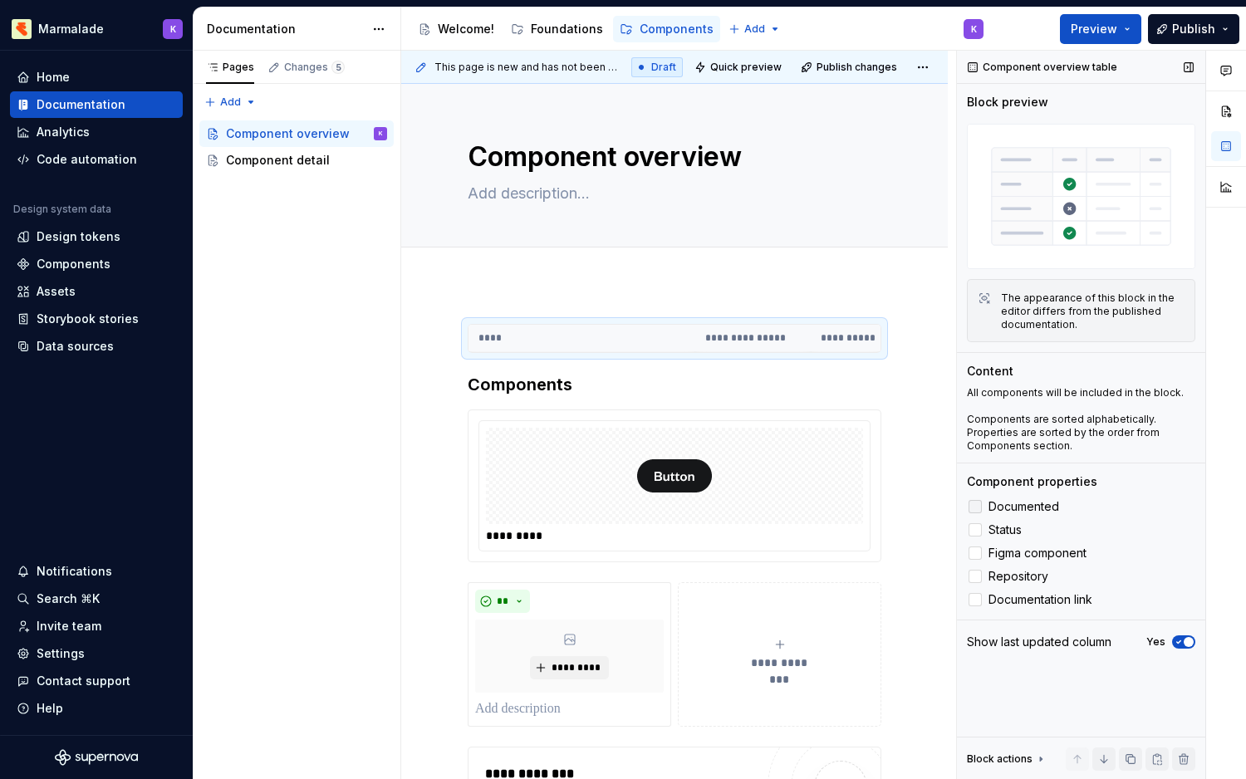
click at [973, 503] on div at bounding box center [974, 506] width 13 height 13
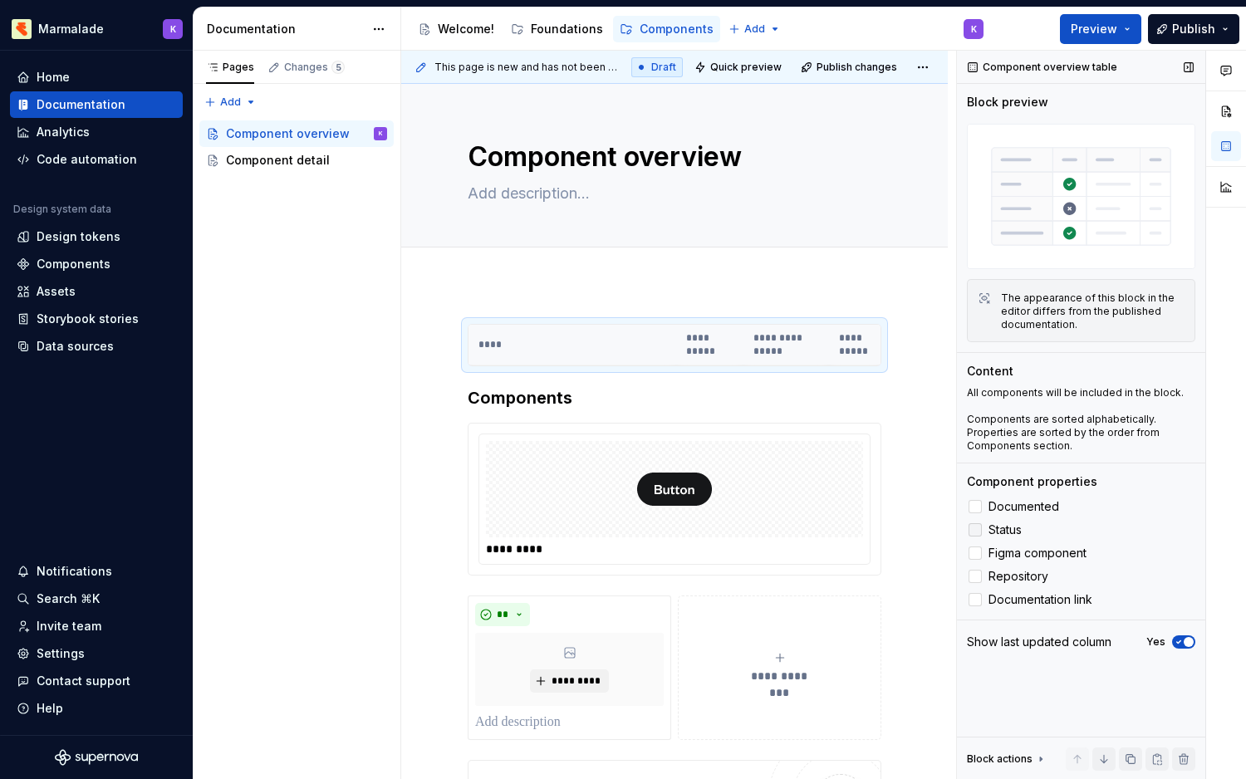
click at [974, 530] on div at bounding box center [974, 529] width 13 height 13
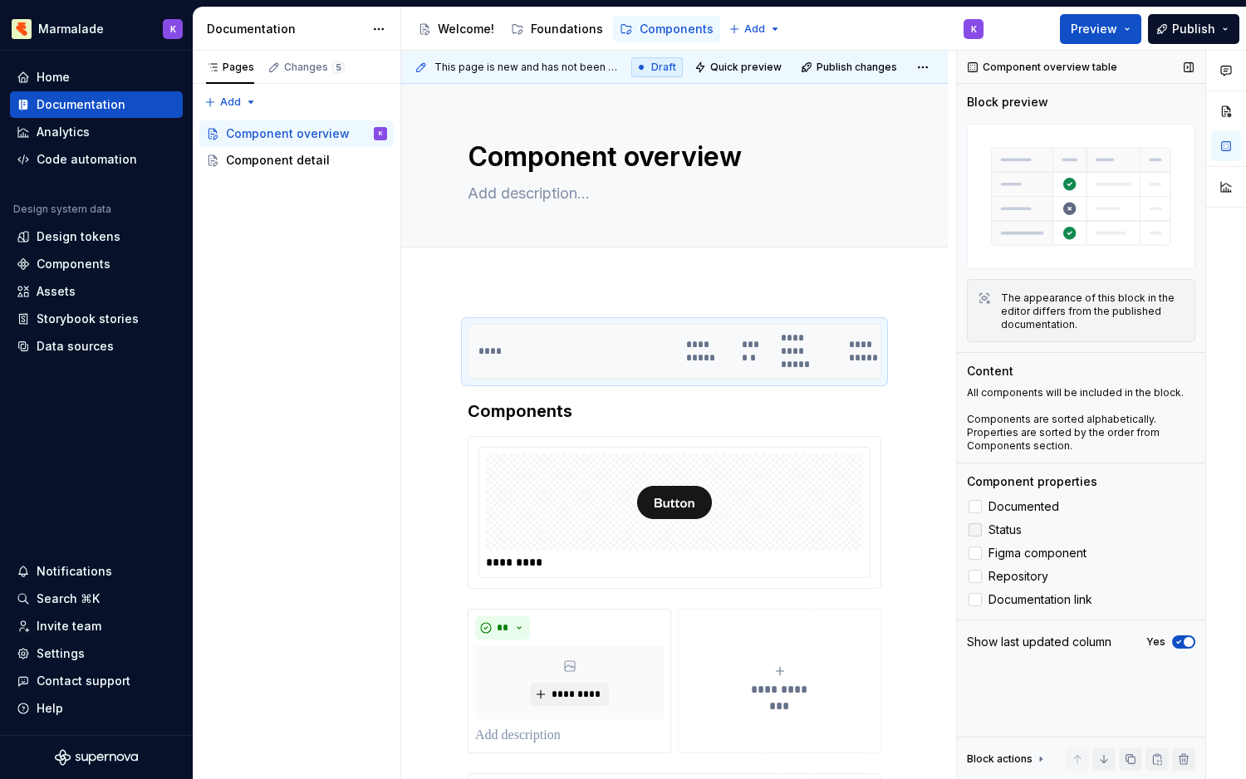
click at [975, 530] on icon at bounding box center [975, 530] width 0 height 0
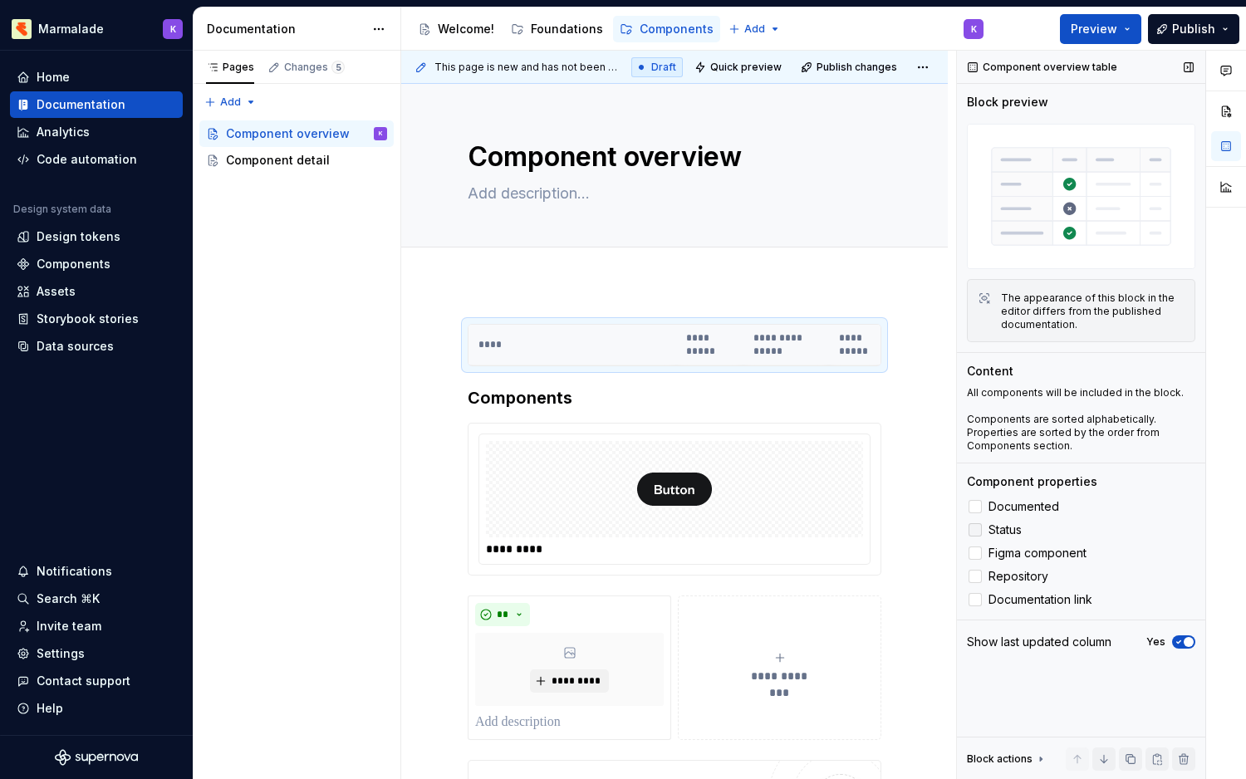
click at [975, 525] on div at bounding box center [974, 529] width 13 height 13
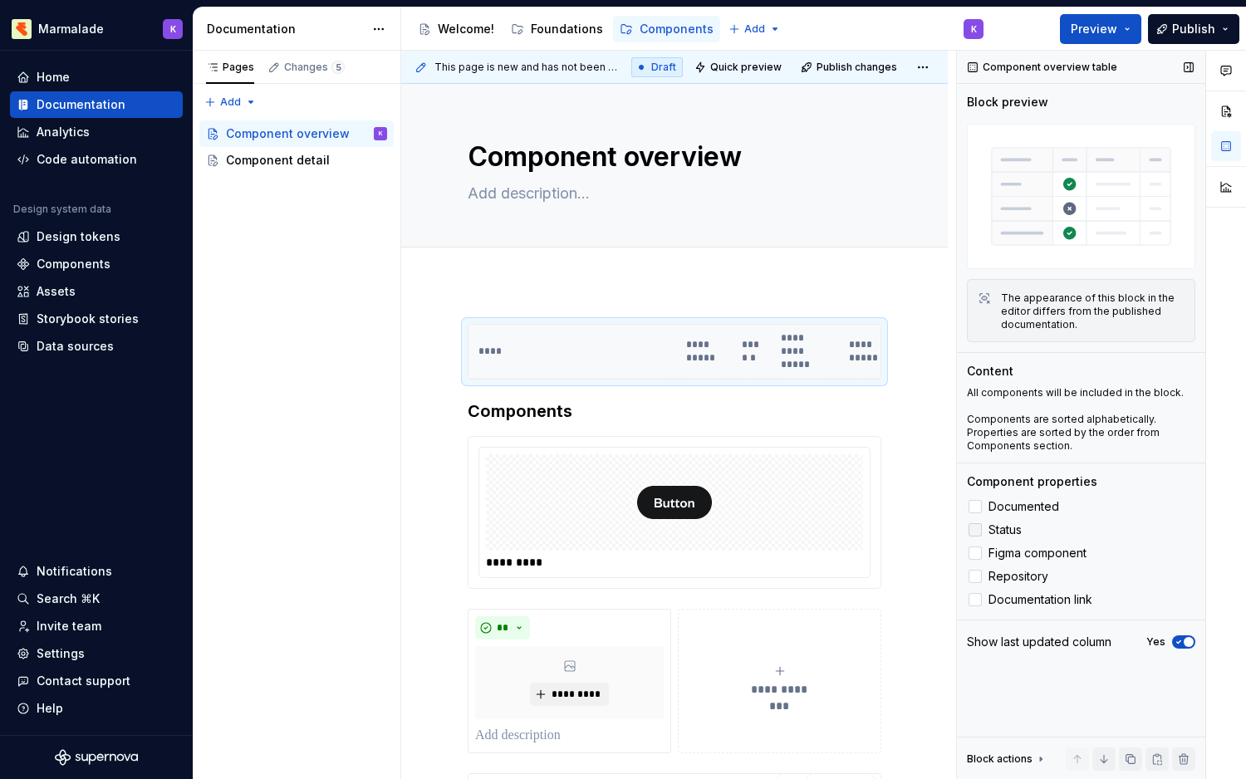
click at [975, 530] on icon at bounding box center [975, 530] width 0 height 0
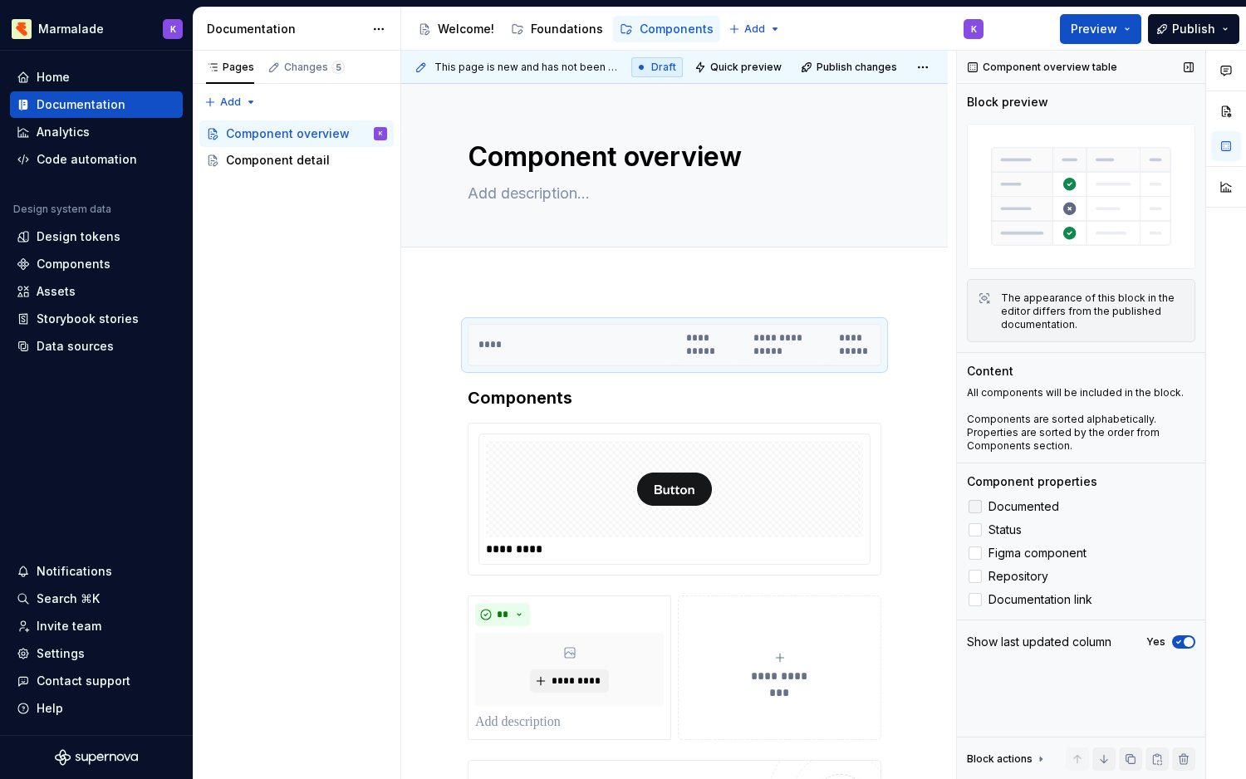
click at [975, 507] on icon at bounding box center [975, 507] width 0 height 0
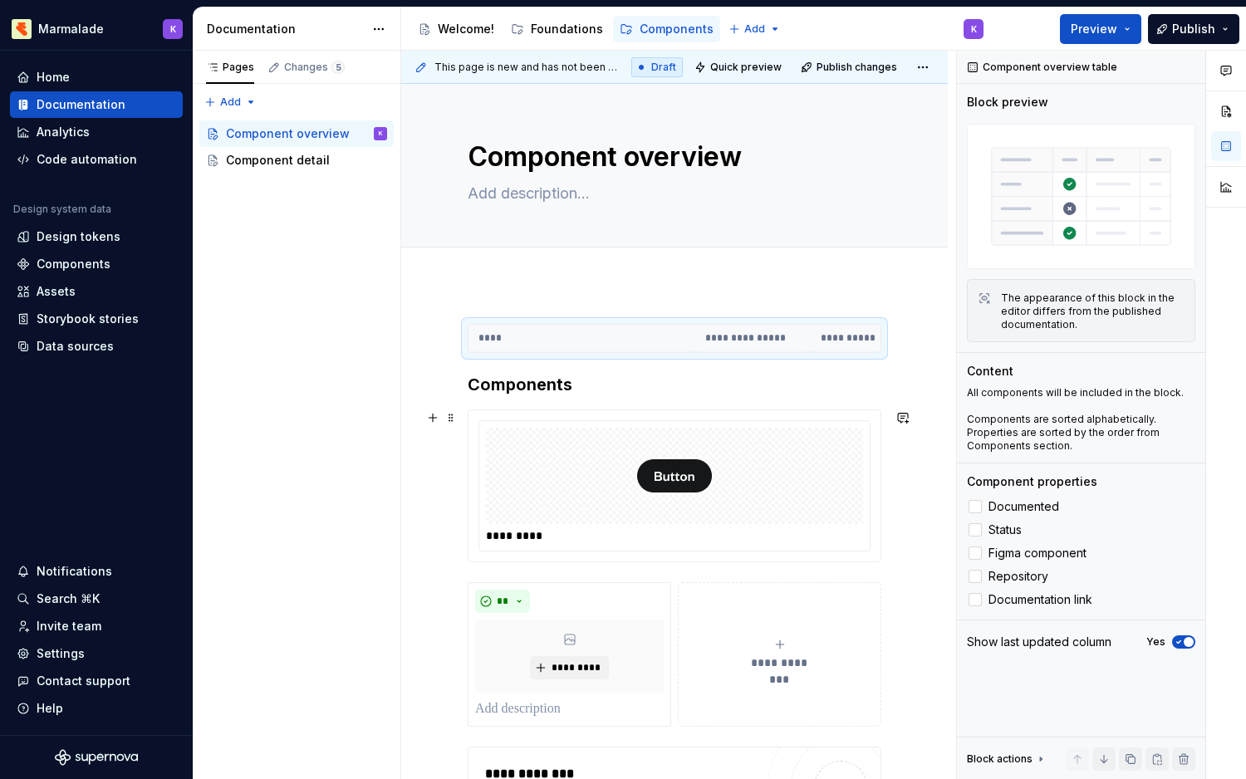
click at [537, 488] on div at bounding box center [674, 476] width 377 height 96
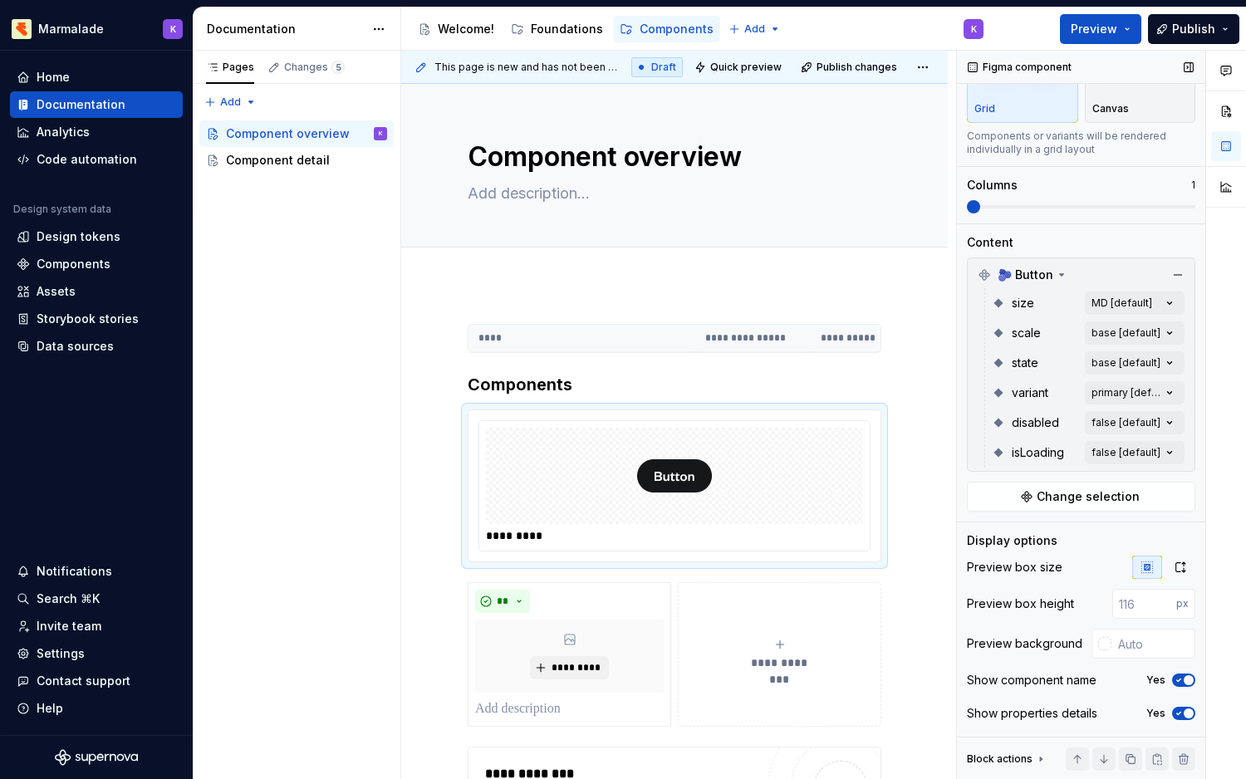
scroll to position [129, 0]
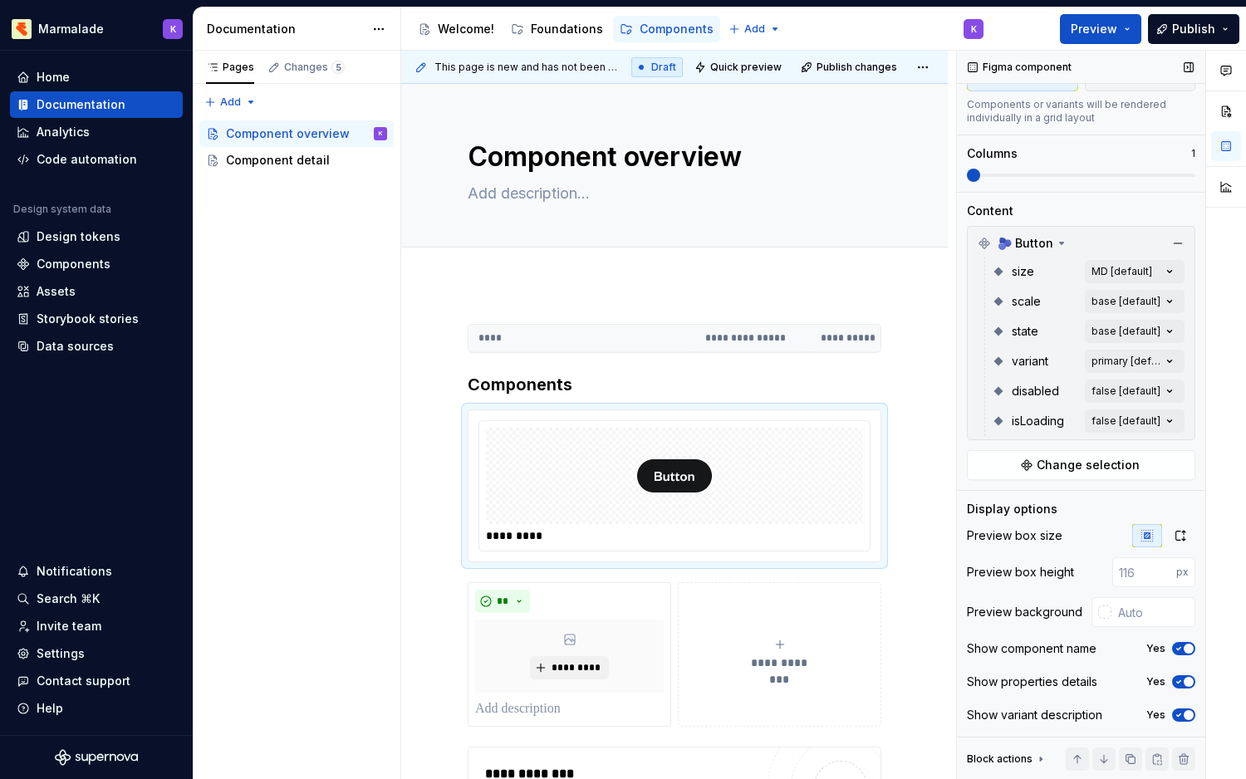
click at [1037, 758] on icon at bounding box center [1040, 759] width 13 height 13
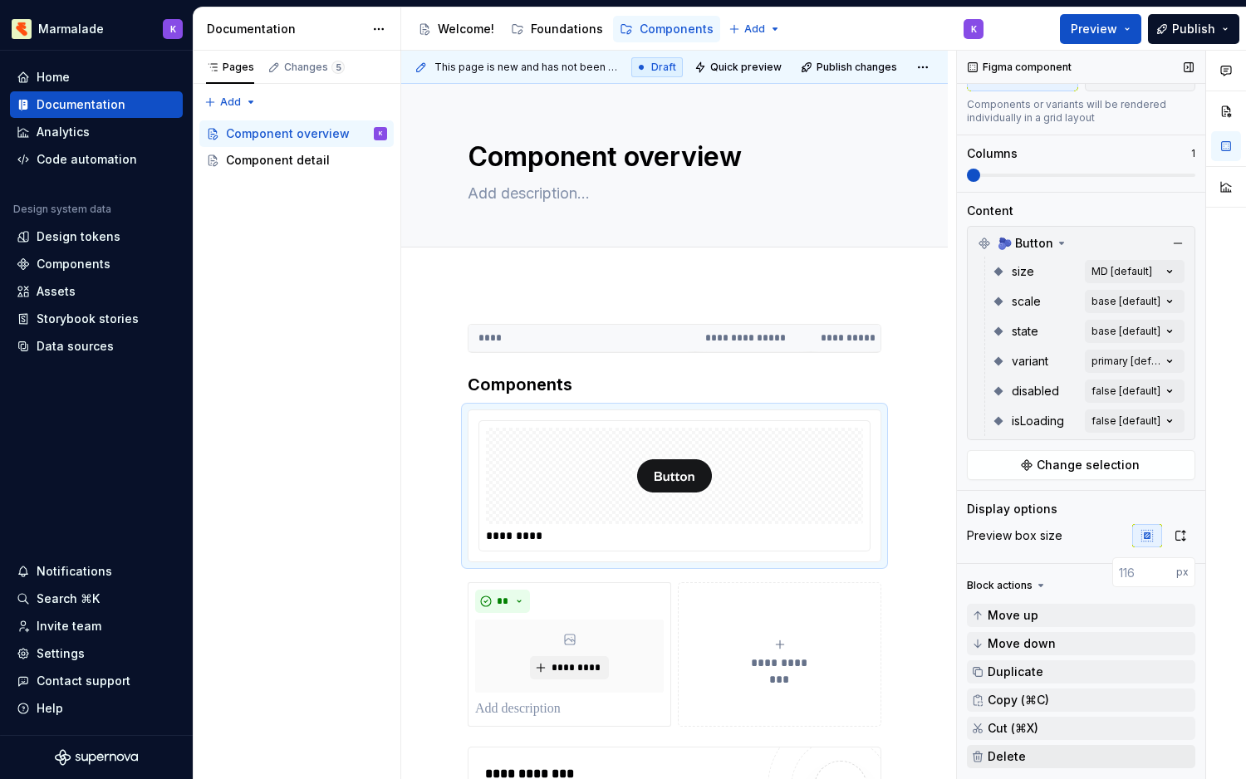
click at [1002, 758] on span "Delete" at bounding box center [1007, 756] width 38 height 13
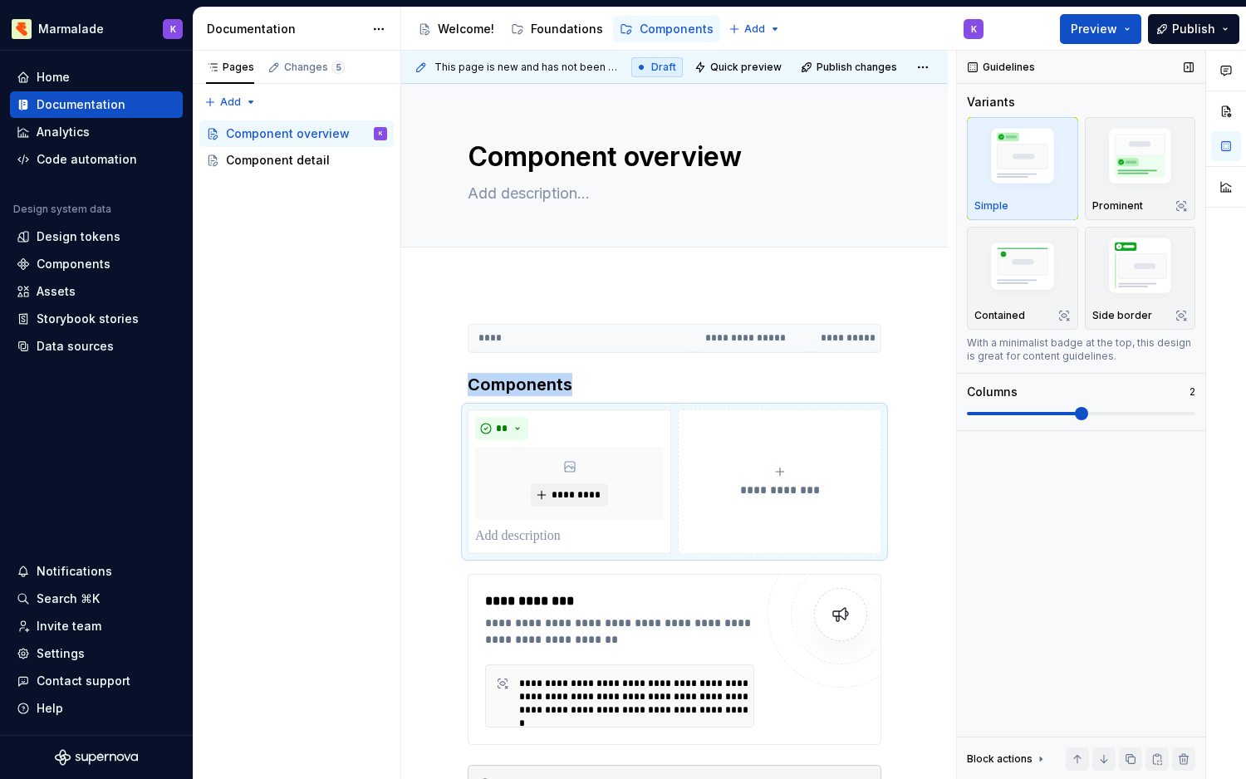
scroll to position [0, 0]
click at [448, 414] on span at bounding box center [450, 417] width 13 height 23
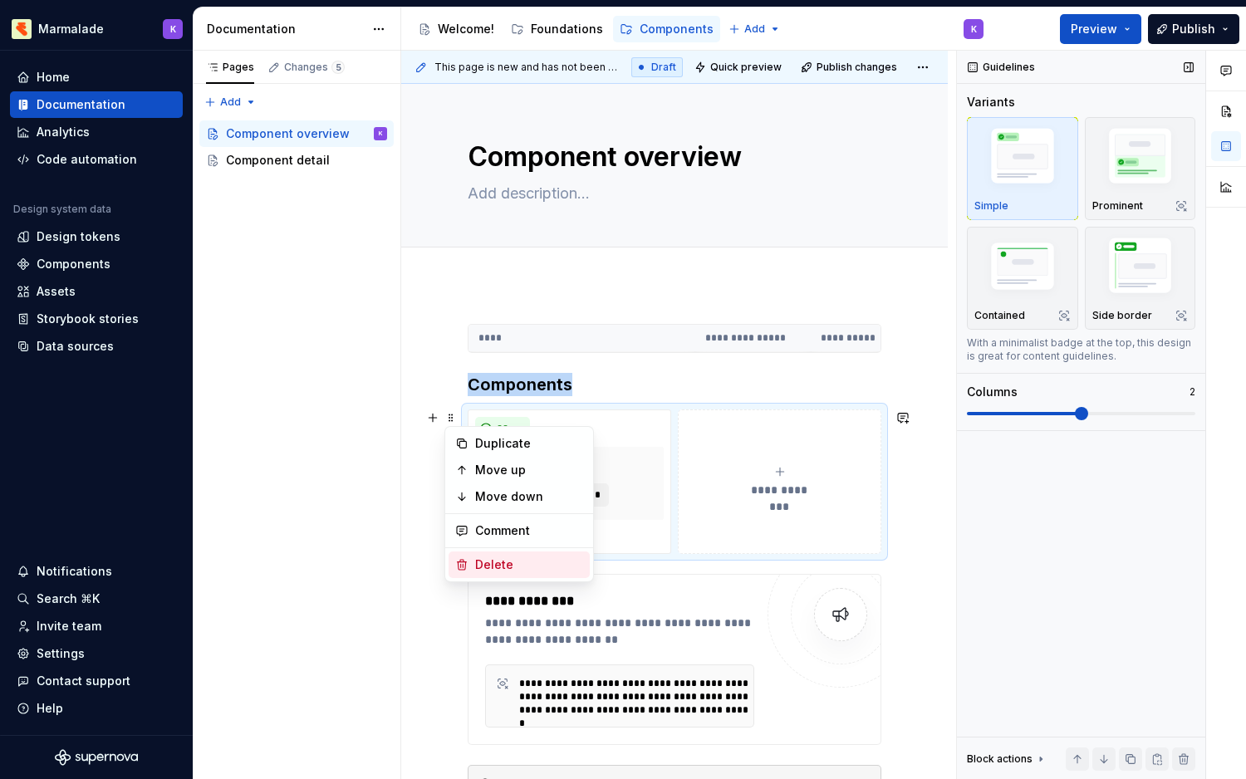
click at [473, 566] on div "Delete" at bounding box center [519, 565] width 141 height 27
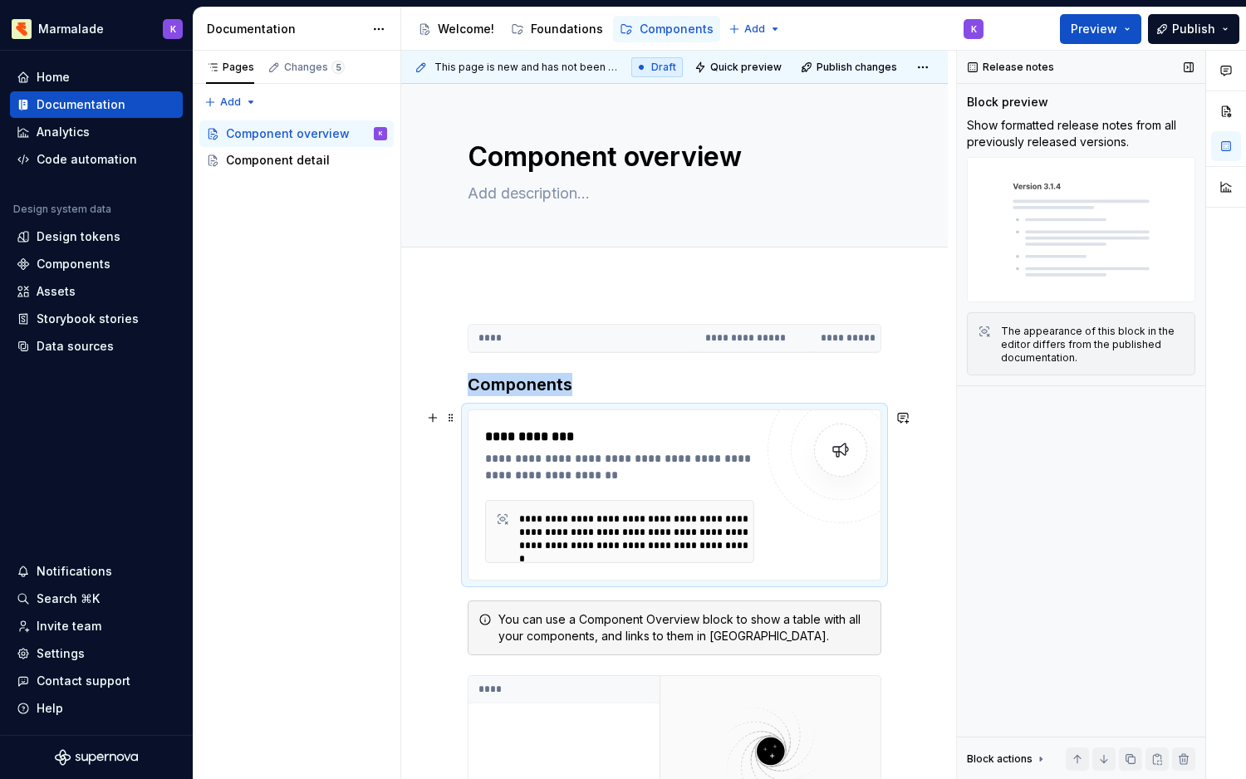
click at [587, 554] on div "**********" at bounding box center [619, 531] width 269 height 63
drag, startPoint x: 551, startPoint y: 460, endPoint x: 669, endPoint y: 462, distance: 118.8
click at [669, 462] on div "**********" at bounding box center [623, 466] width 277 height 33
click at [450, 419] on span at bounding box center [450, 417] width 13 height 23
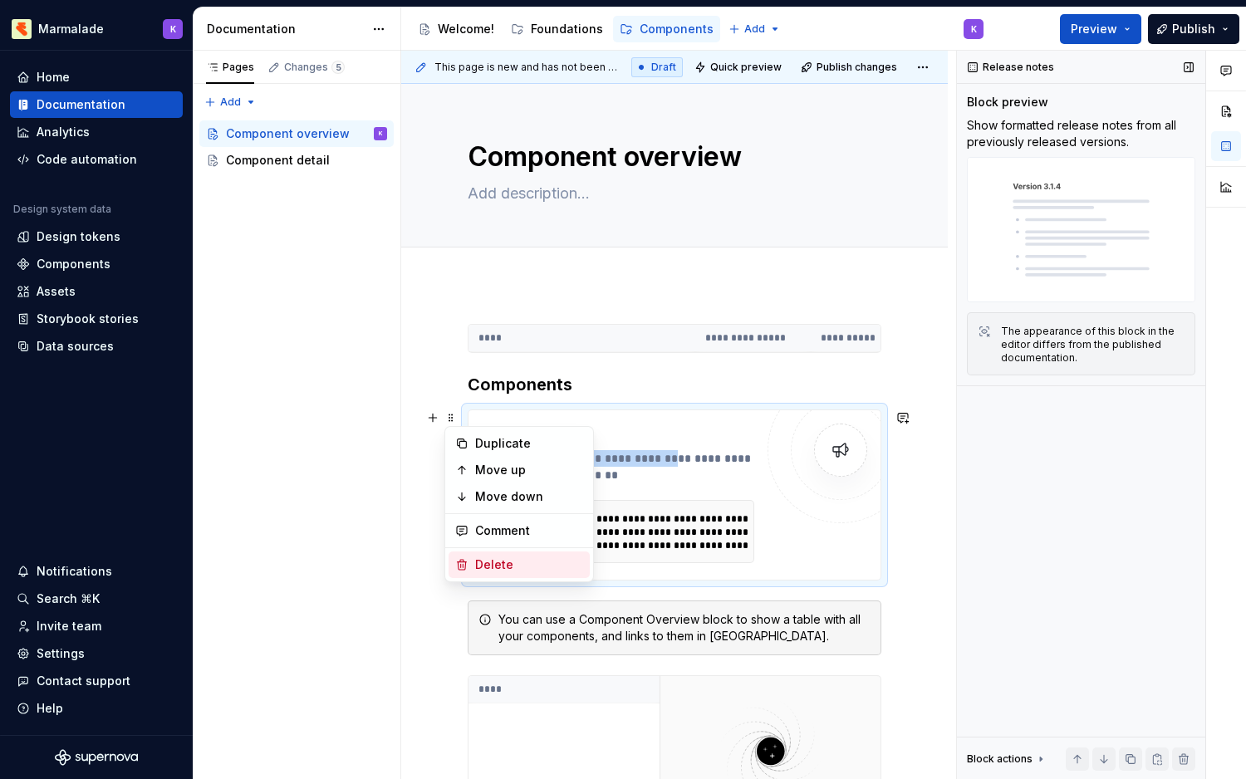
click at [463, 566] on icon at bounding box center [461, 564] width 13 height 13
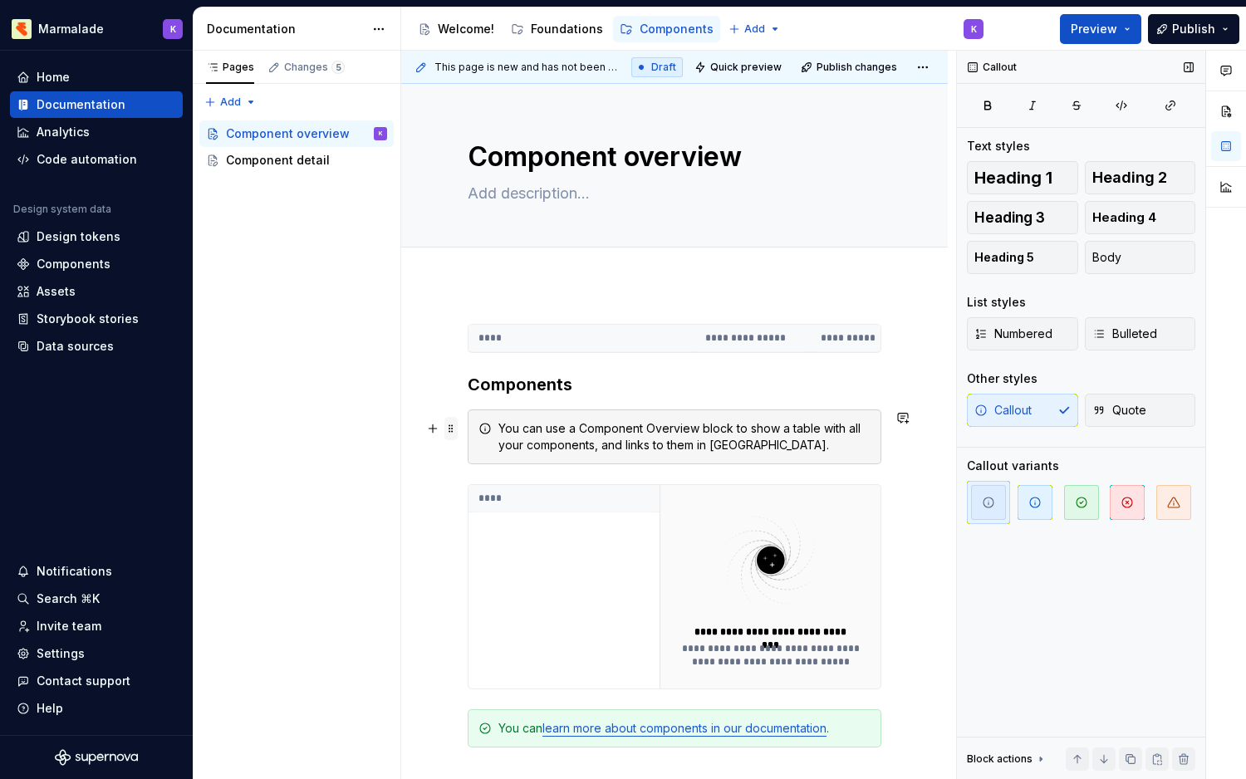
click at [451, 429] on span at bounding box center [450, 428] width 13 height 23
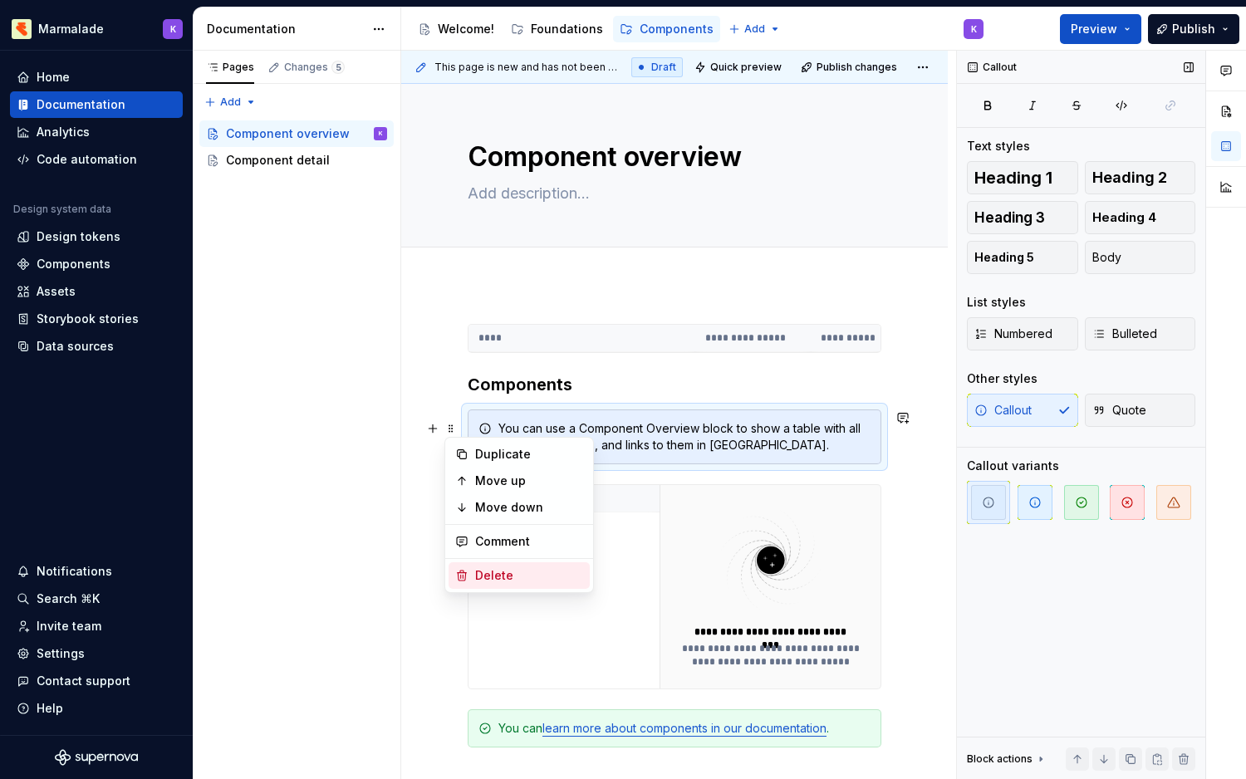
click at [473, 569] on div "Delete" at bounding box center [519, 575] width 141 height 27
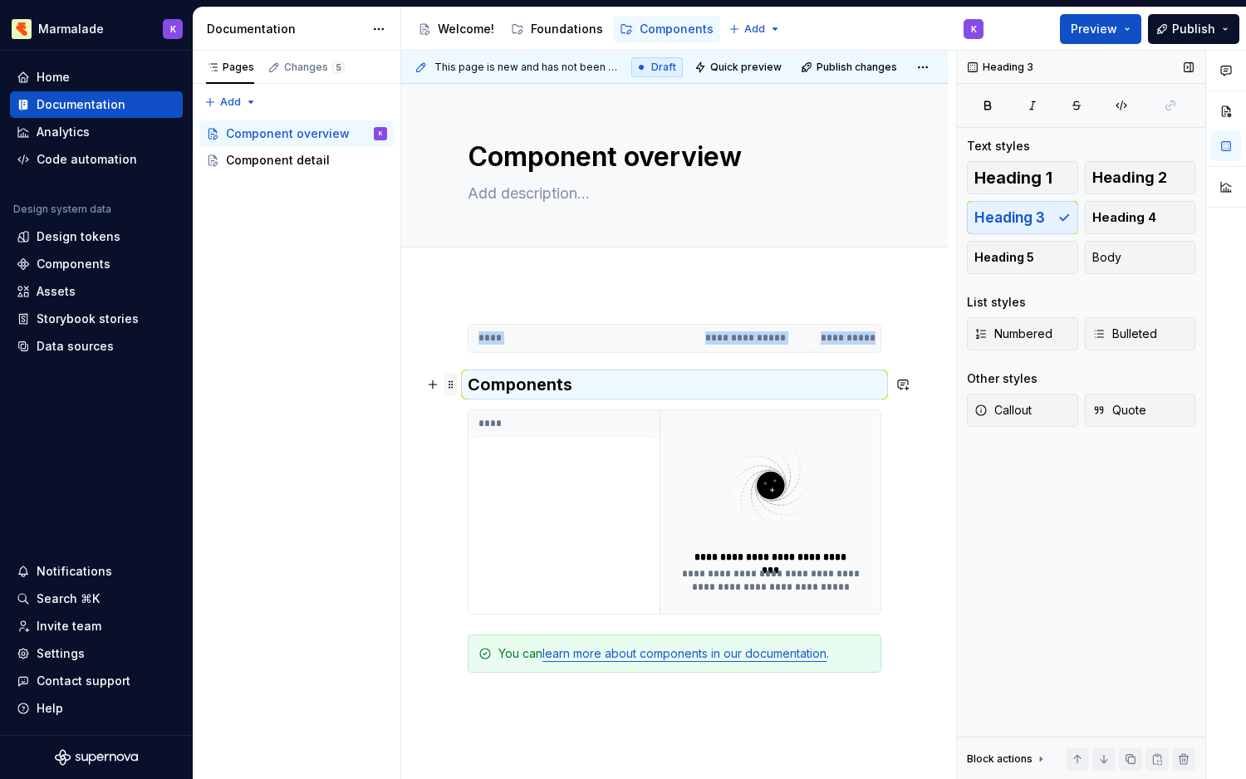
click at [449, 381] on span at bounding box center [450, 384] width 13 height 23
click at [478, 532] on div "Delete" at bounding box center [529, 531] width 108 height 17
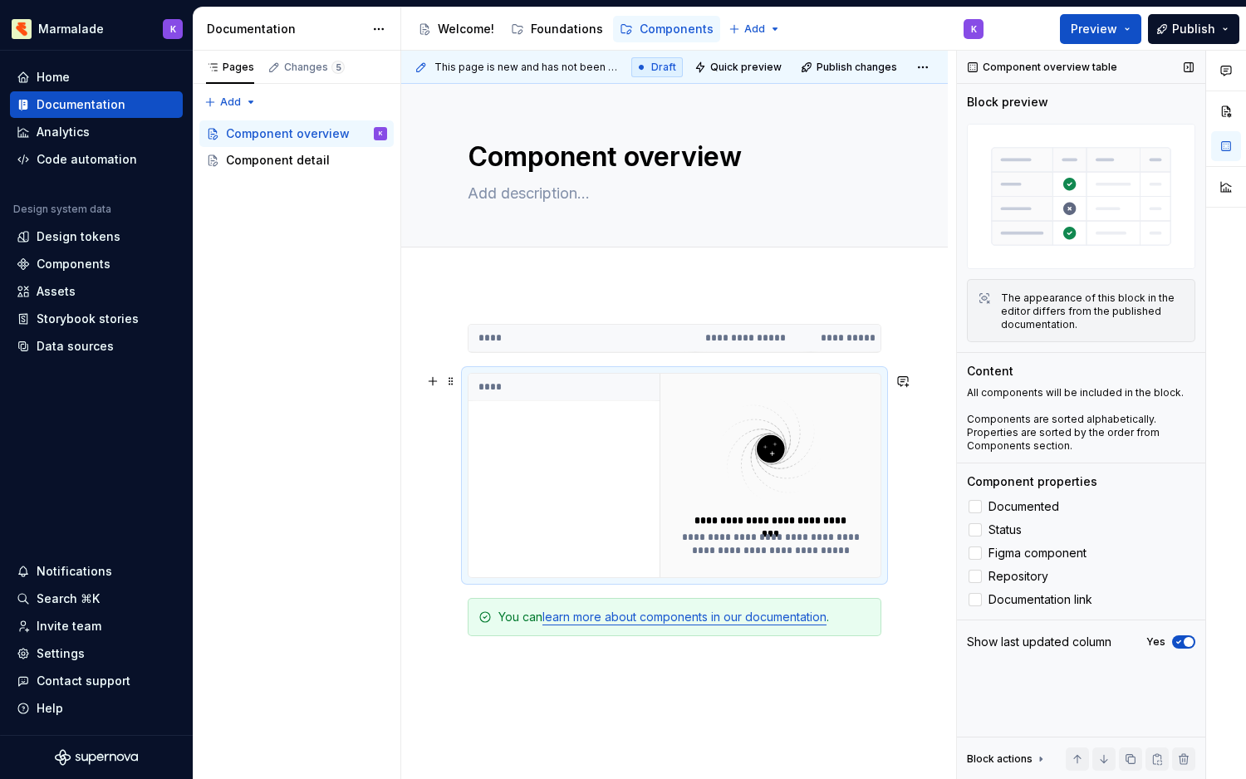
click at [584, 434] on div "****" at bounding box center [563, 475] width 191 height 203
click at [1069, 67] on div "Component overview table" at bounding box center [1043, 67] width 163 height 23
click at [1004, 64] on div "Component overview table" at bounding box center [1043, 67] width 163 height 23
click at [1190, 69] on button "button" at bounding box center [1188, 67] width 23 height 23
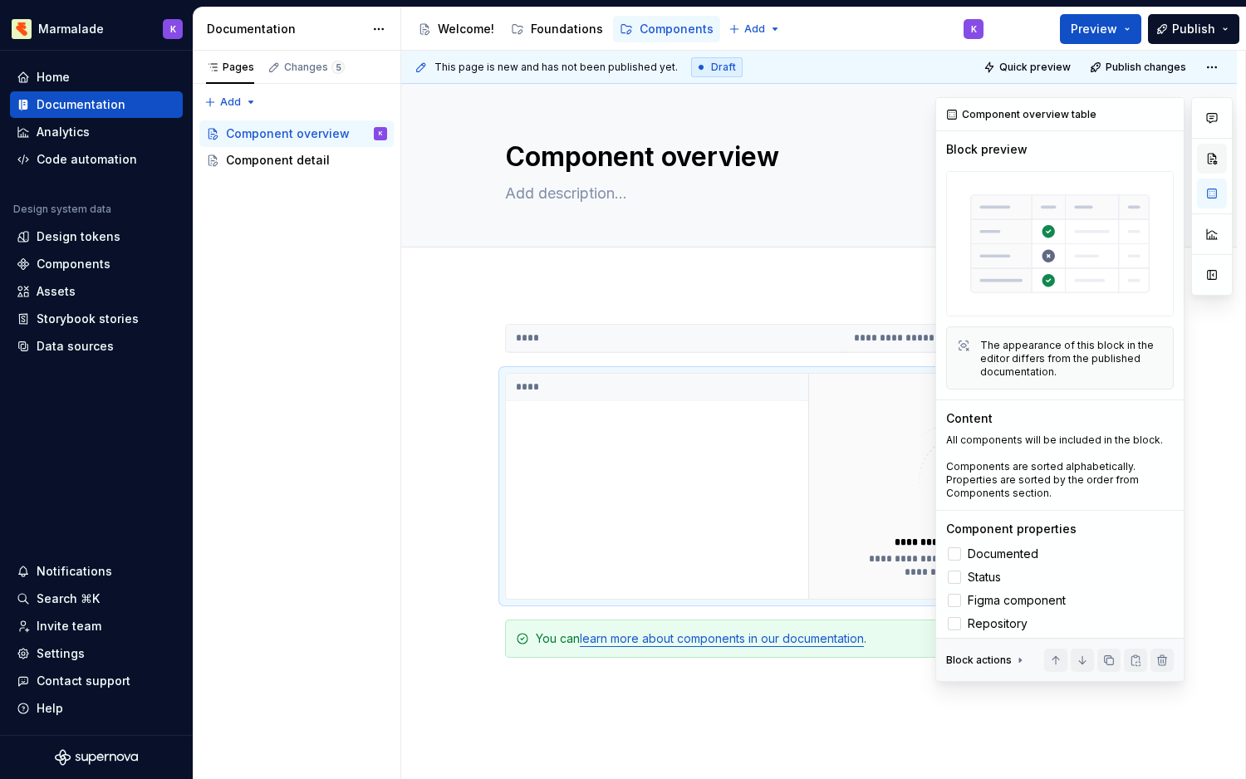
click at [1210, 156] on button "button" at bounding box center [1212, 159] width 30 height 30
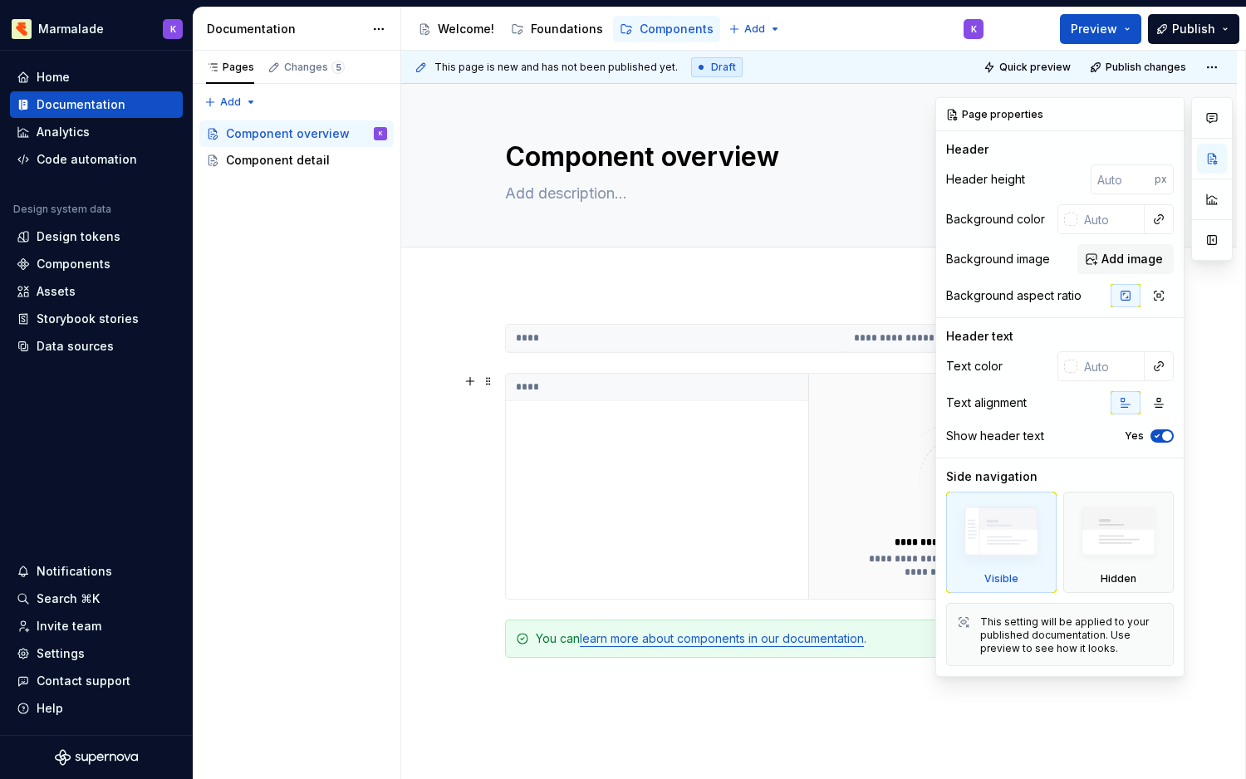
drag, startPoint x: 1214, startPoint y: 156, endPoint x: 1168, endPoint y: 487, distance: 333.8
click at [1168, 487] on div "Comments Open comments No comments yet Select ‘Comment’ from the block context …" at bounding box center [1083, 387] width 297 height 580
click at [1101, 553] on img at bounding box center [1119, 535] width 96 height 73
click at [1166, 431] on span "button" at bounding box center [1167, 436] width 10 height 10
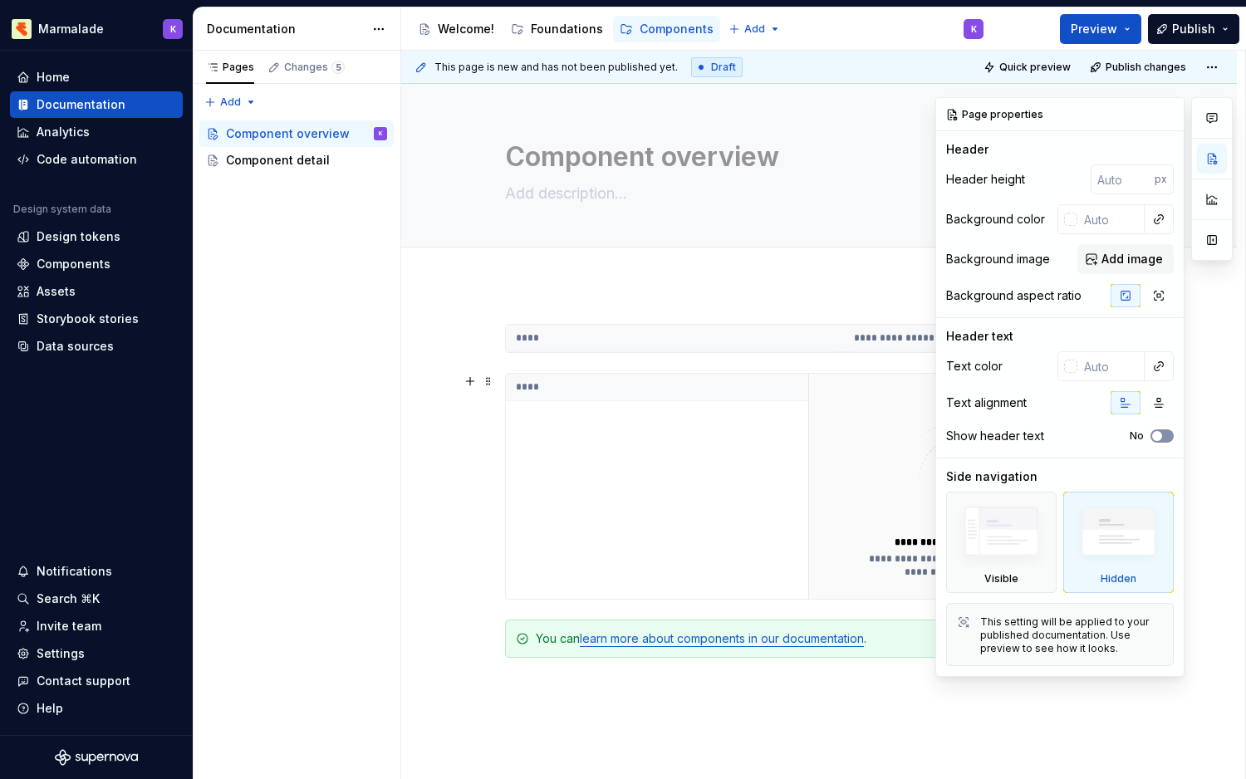
click at [1166, 430] on button "No" at bounding box center [1161, 435] width 23 height 13
click at [1210, 243] on button "button" at bounding box center [1212, 240] width 30 height 30
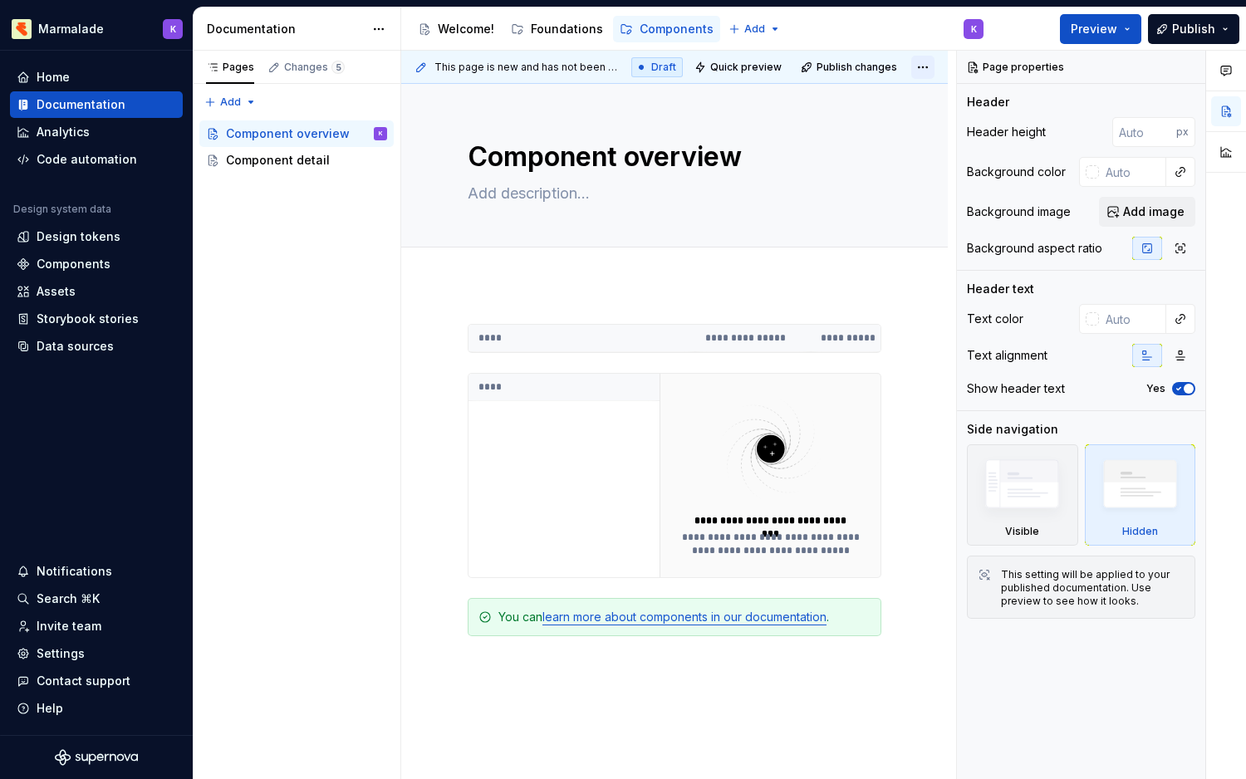
click at [928, 65] on html "Marmalade K Home Documentation Analytics Code automation Design system data Des…" at bounding box center [623, 389] width 1246 height 779
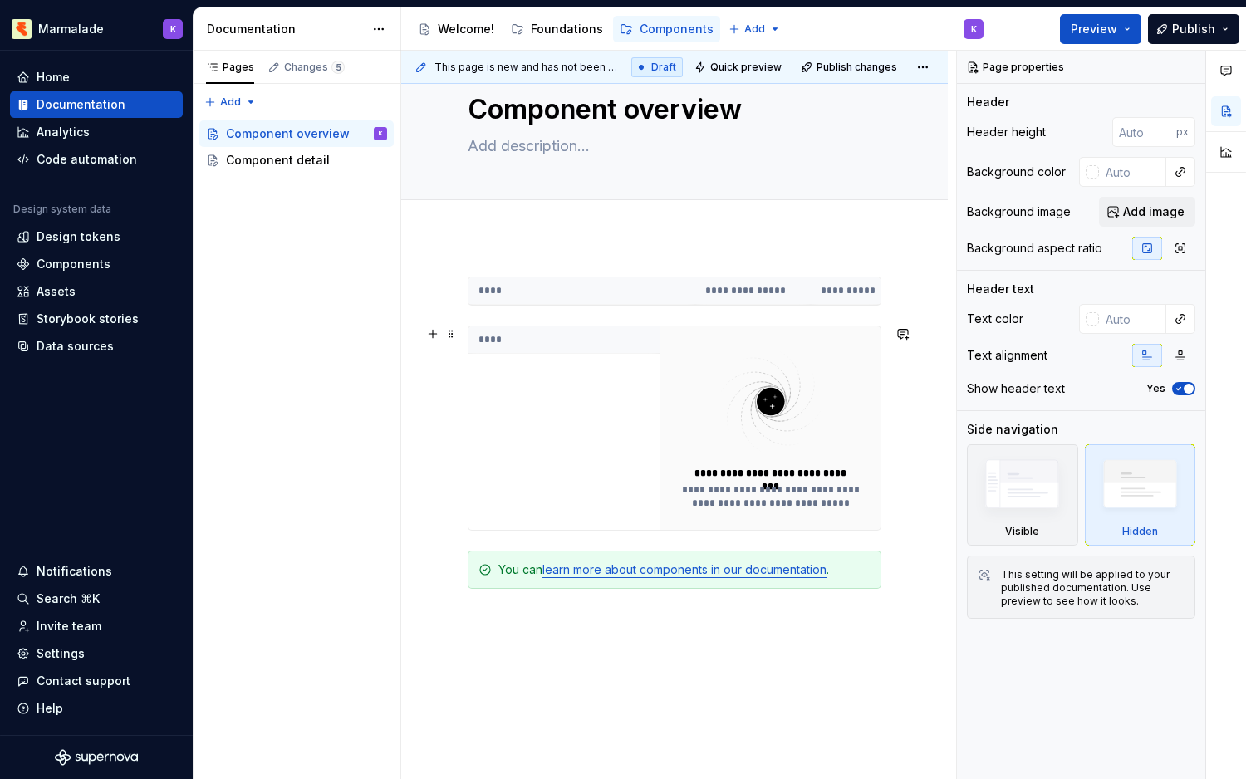
scroll to position [18, 0]
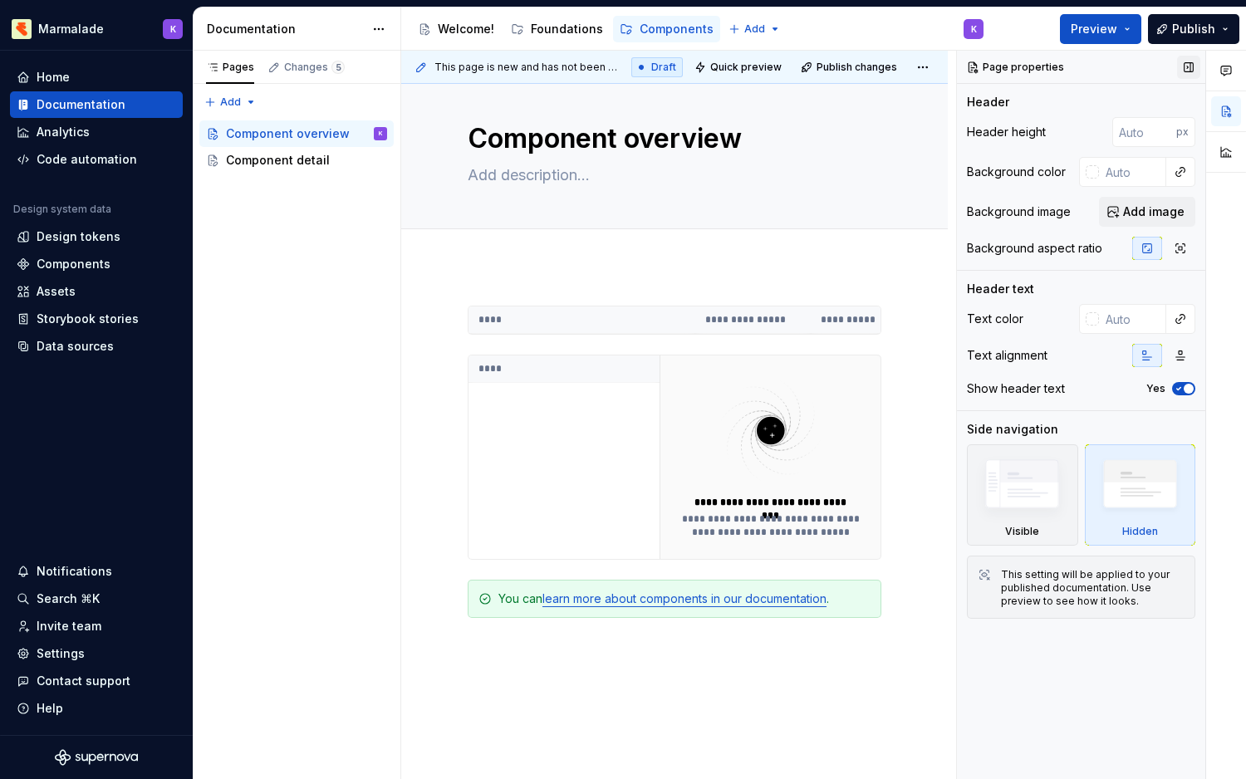
click at [1194, 67] on button "button" at bounding box center [1188, 67] width 23 height 23
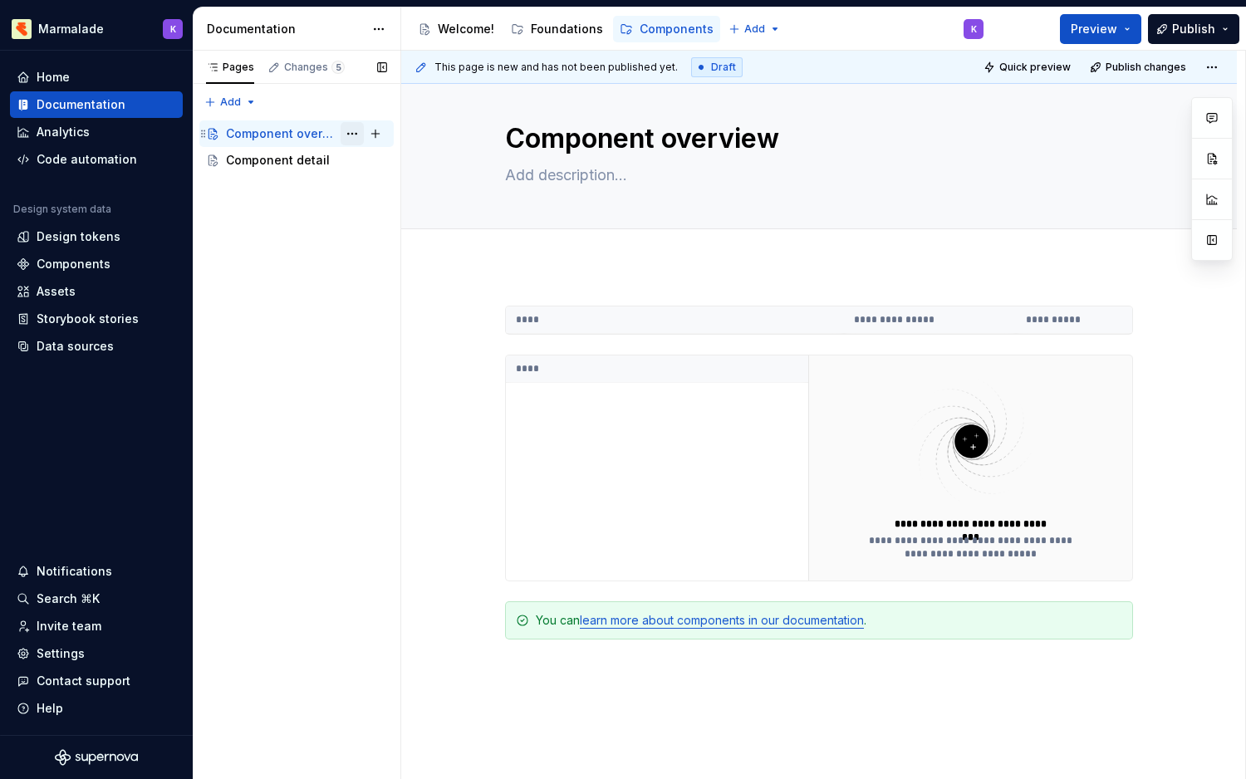
click at [348, 129] on button "Page tree" at bounding box center [352, 133] width 23 height 23
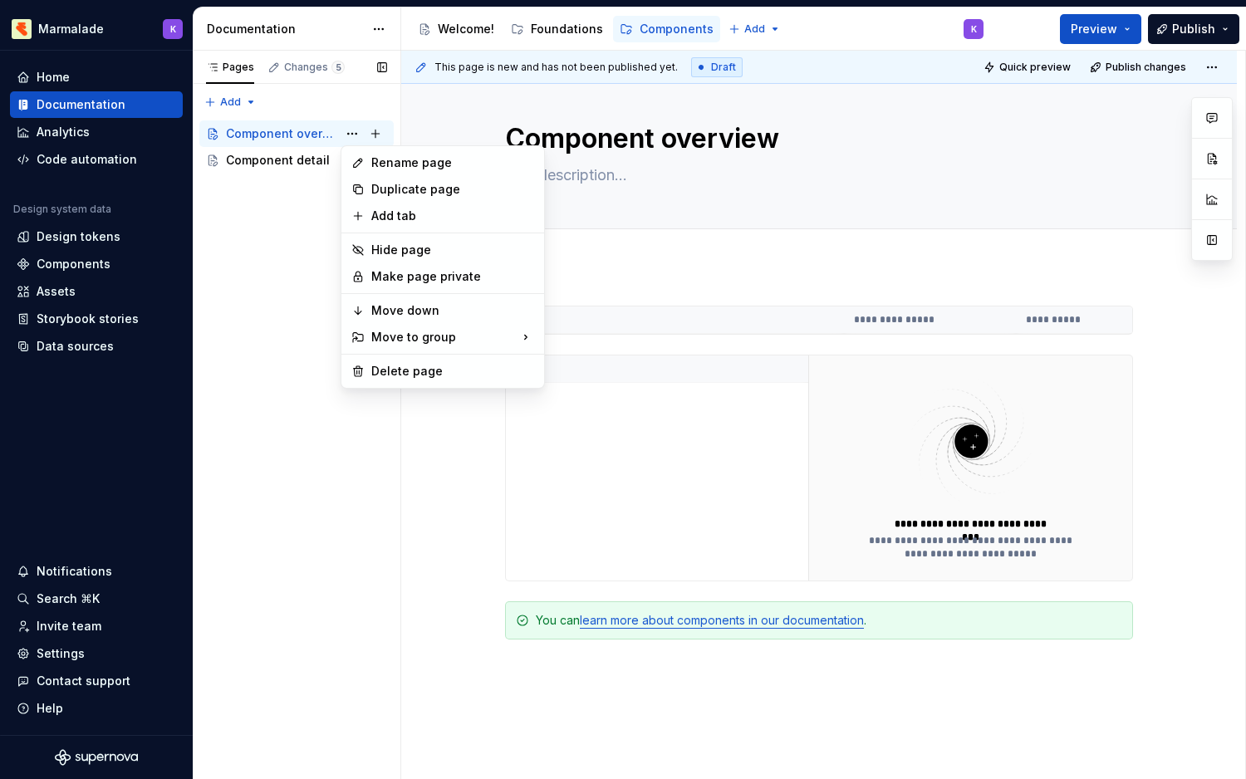
click at [273, 314] on div "Pages Changes 5 Add Accessibility guide for tree Page tree. Navigate the tree w…" at bounding box center [297, 415] width 208 height 729
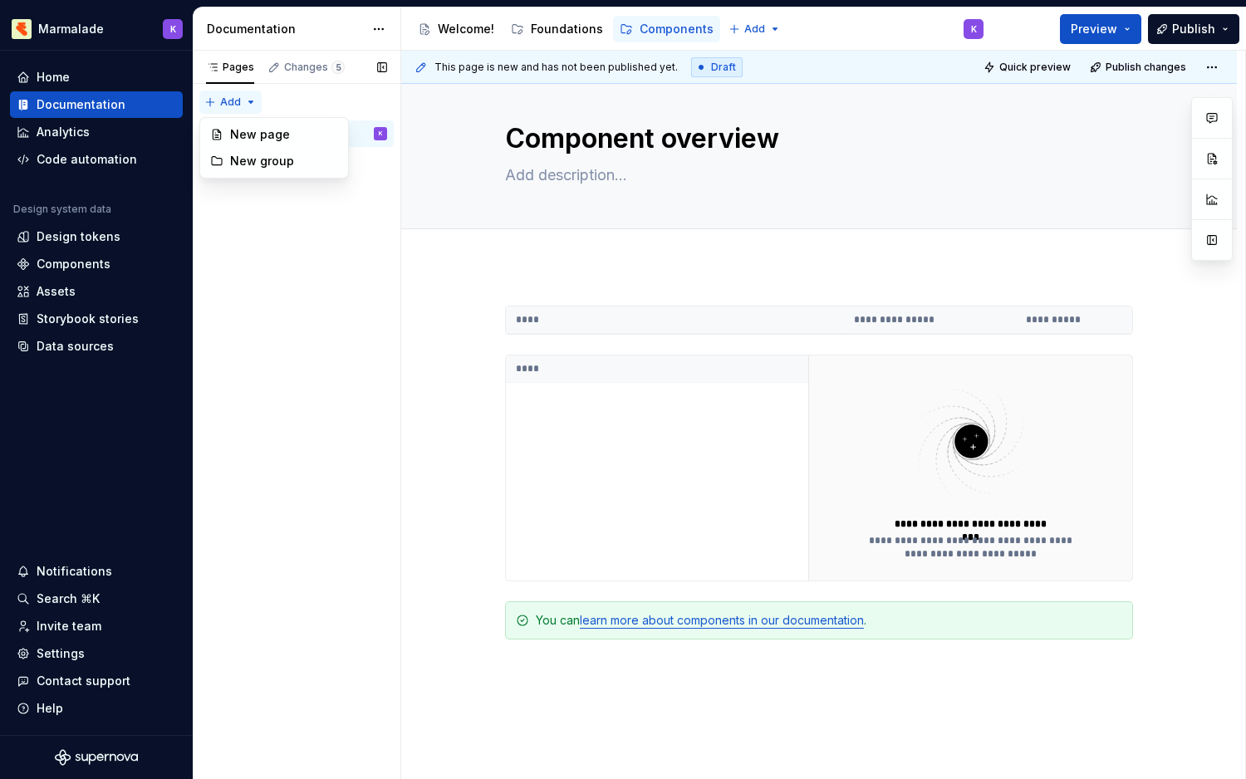
click at [223, 97] on div "Pages Changes 5 Add Accessibility guide for tree Page tree. Navigate the tree w…" at bounding box center [297, 415] width 208 height 729
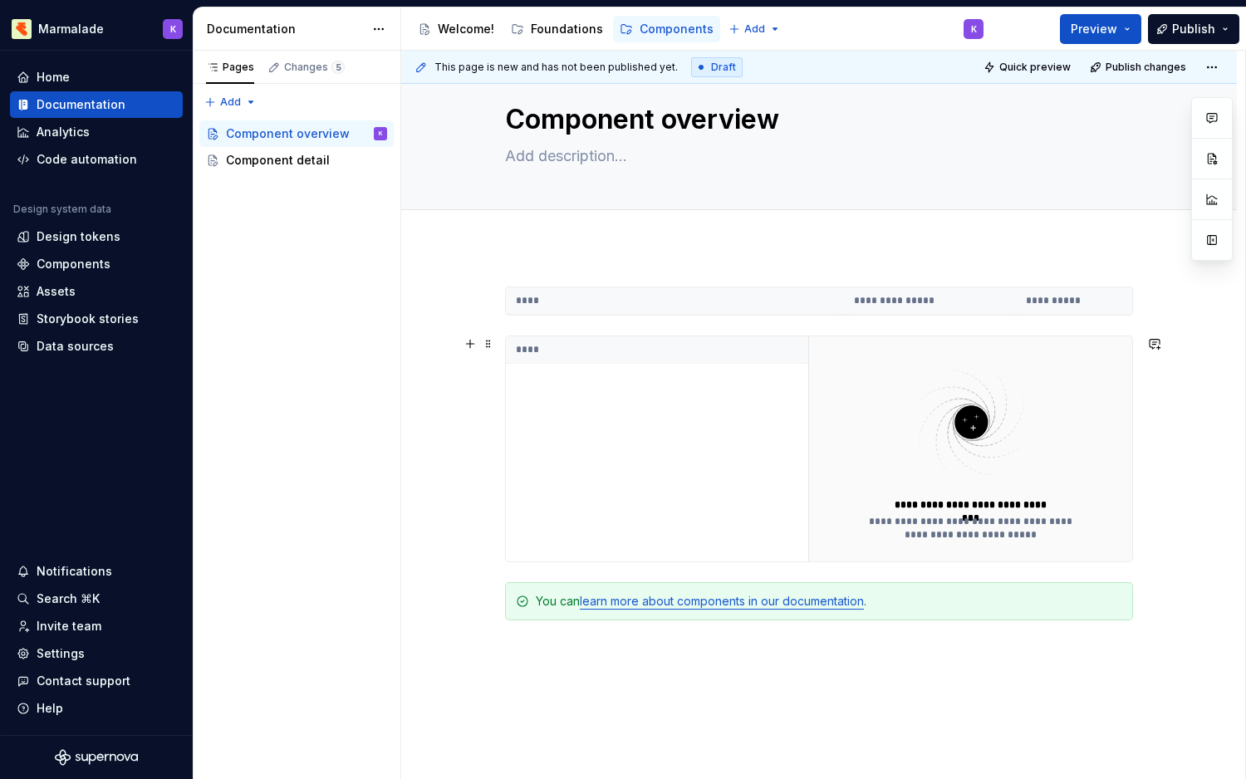
scroll to position [41, 0]
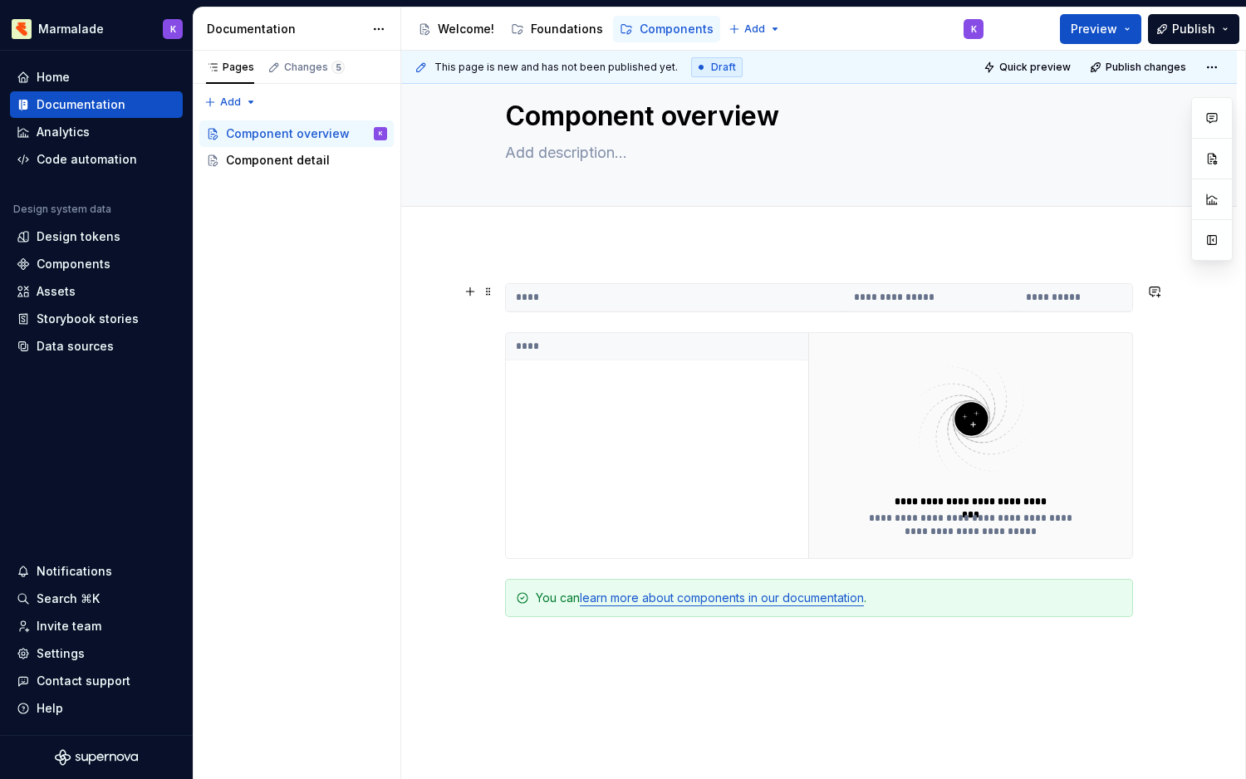
click at [537, 296] on th "****" at bounding box center [675, 297] width 338 height 27
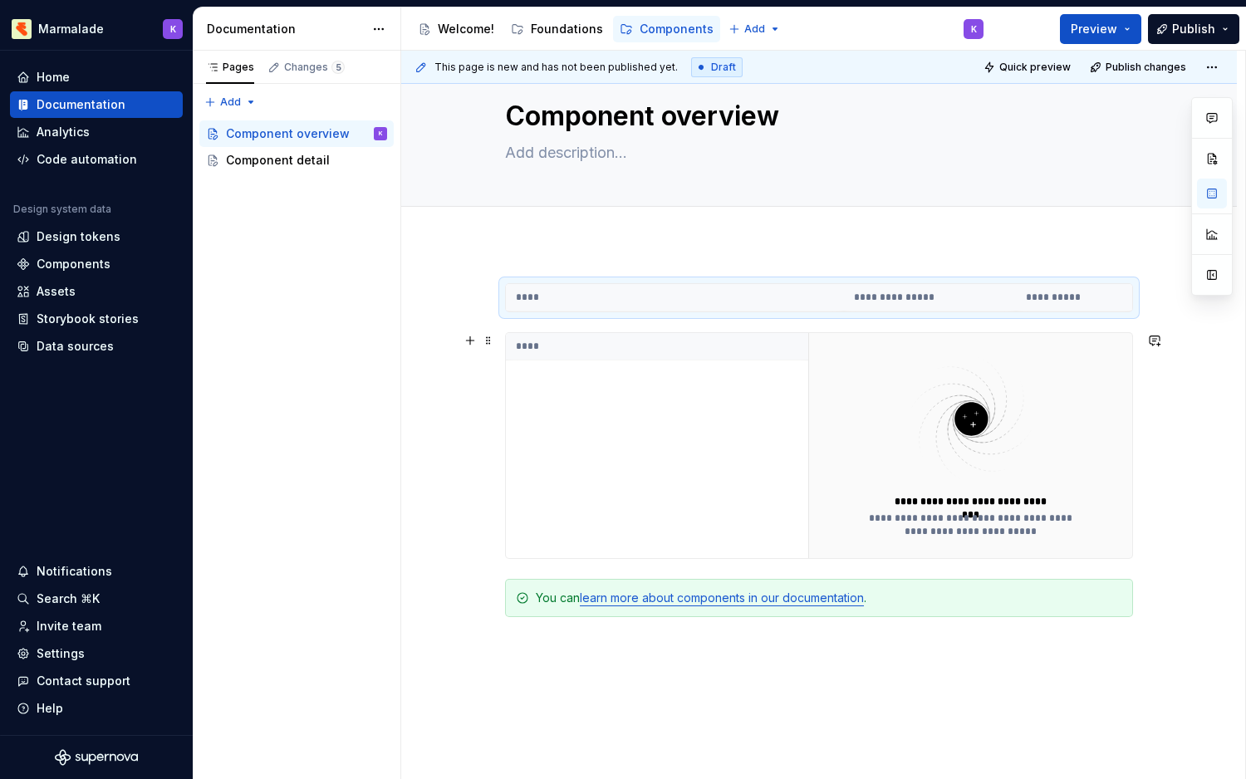
click at [846, 472] on div "**********" at bounding box center [970, 445] width 324 height 225
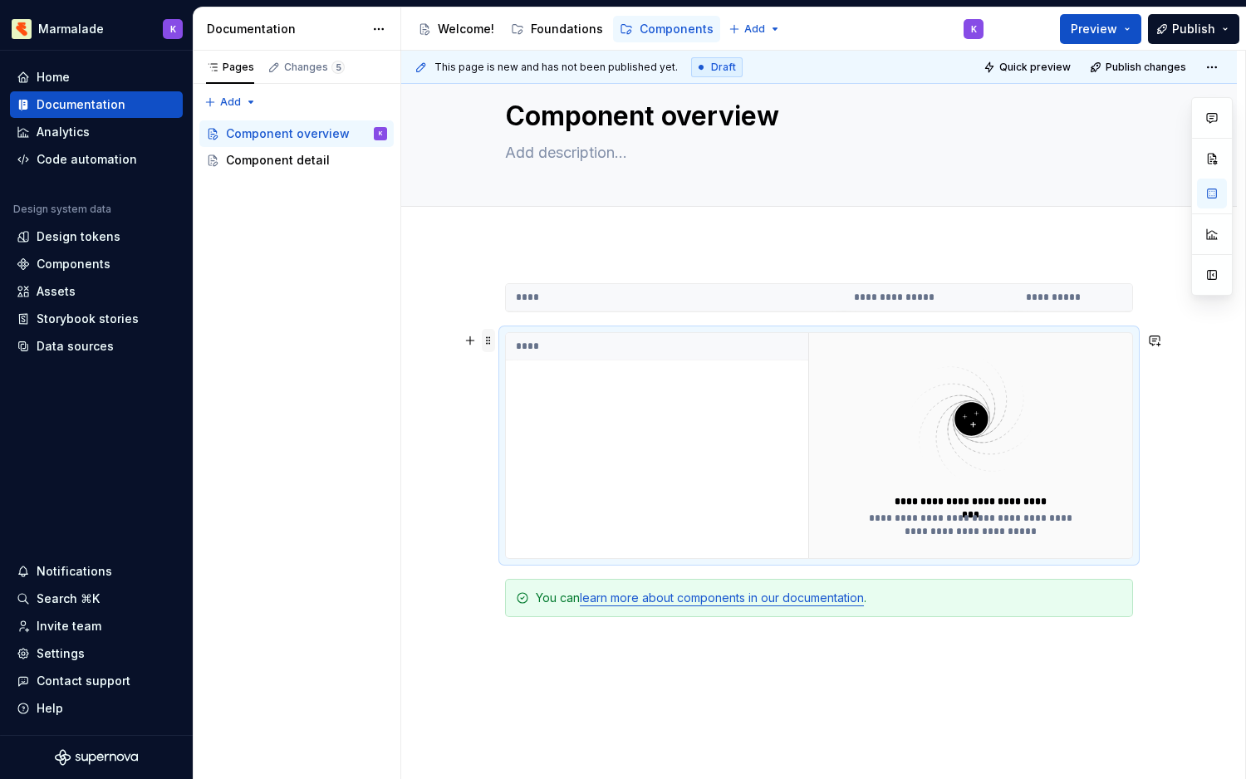
click at [495, 343] on span at bounding box center [488, 340] width 13 height 23
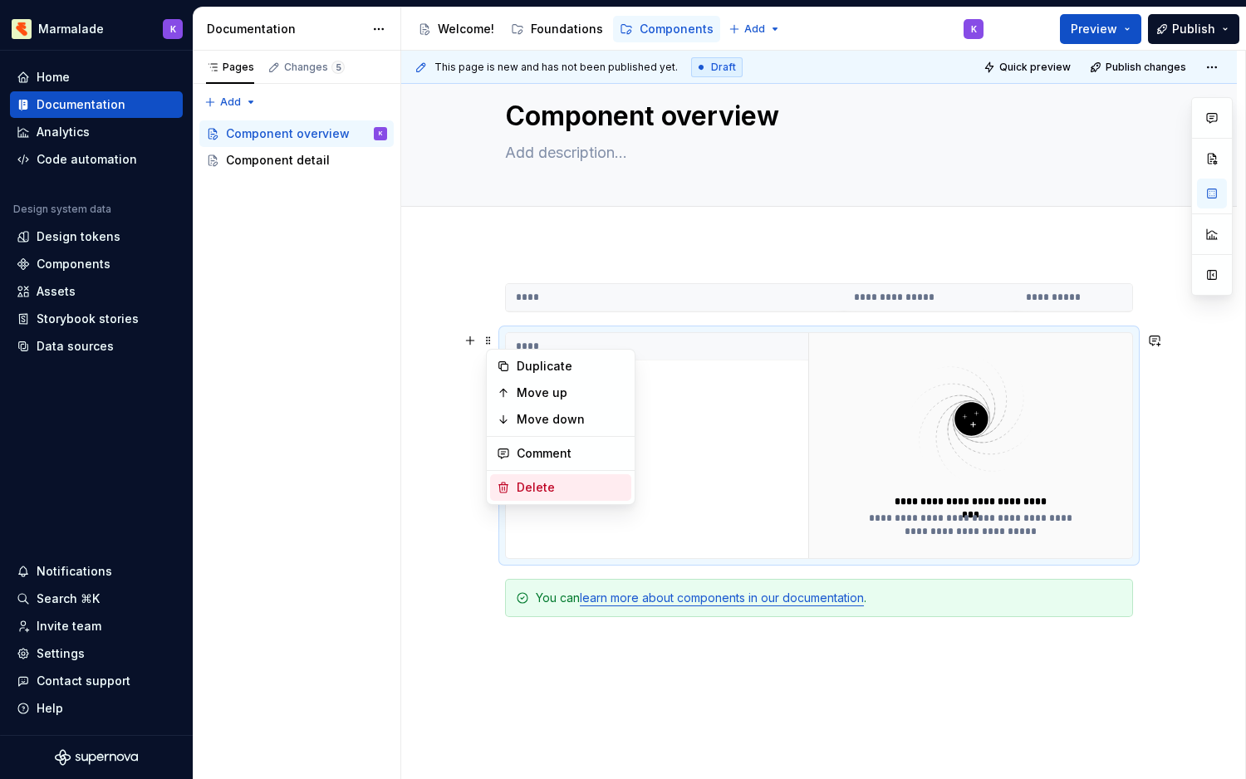
click at [532, 489] on div "Delete" at bounding box center [571, 487] width 108 height 17
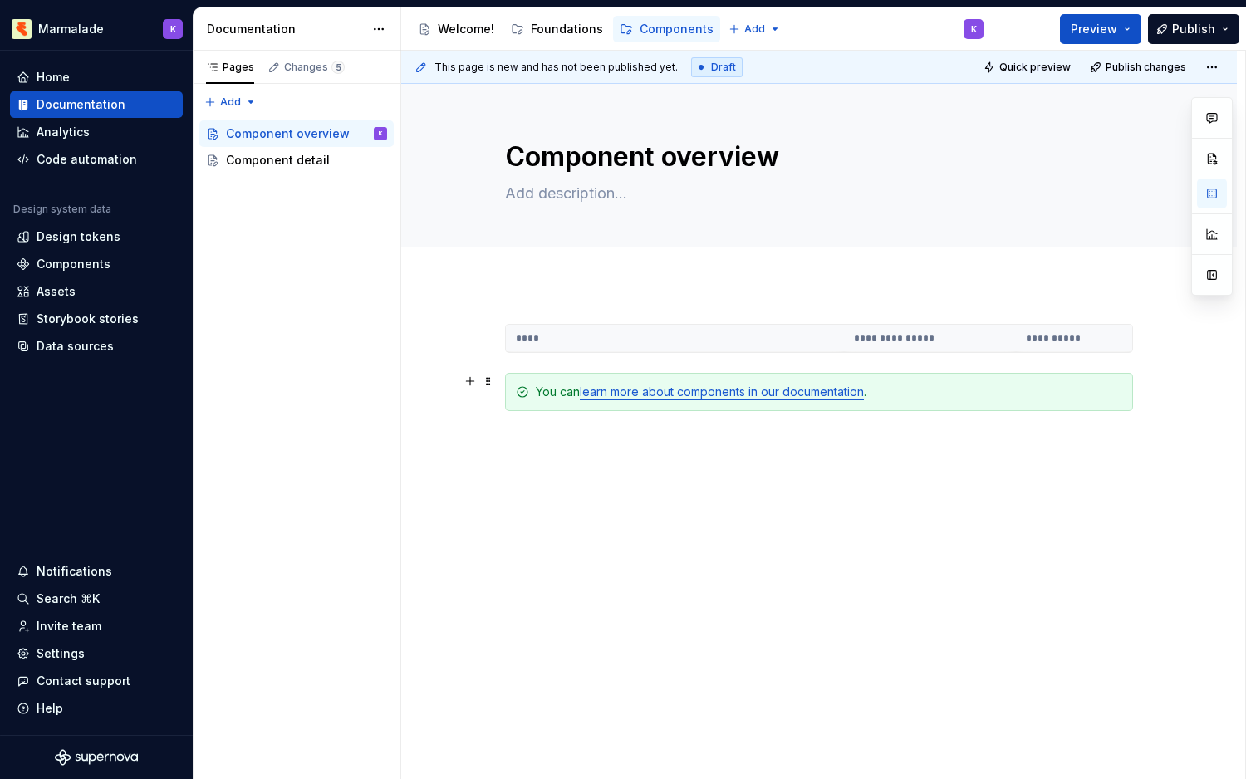
scroll to position [0, 0]
click at [491, 389] on span at bounding box center [488, 391] width 13 height 23
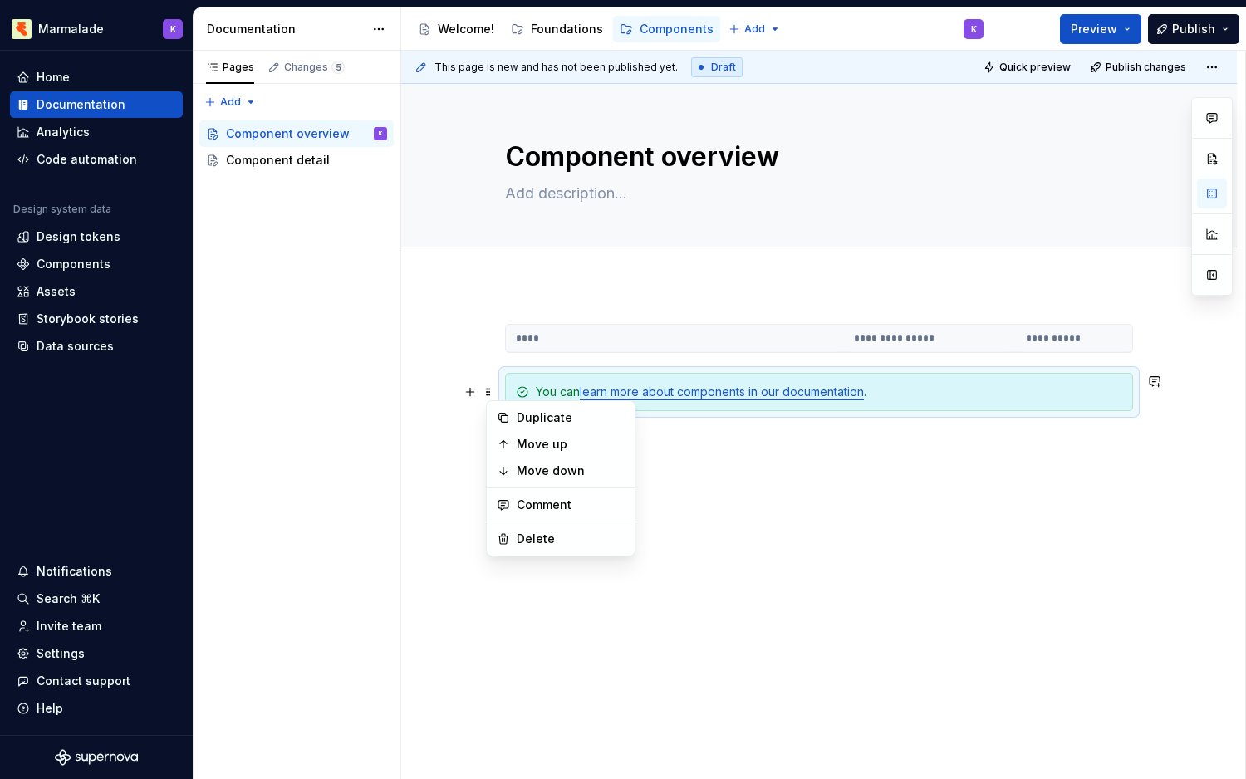
click at [520, 553] on div "Duplicate Move up Move down Comment Delete" at bounding box center [561, 478] width 150 height 156
click at [520, 542] on div "Delete" at bounding box center [571, 539] width 108 height 17
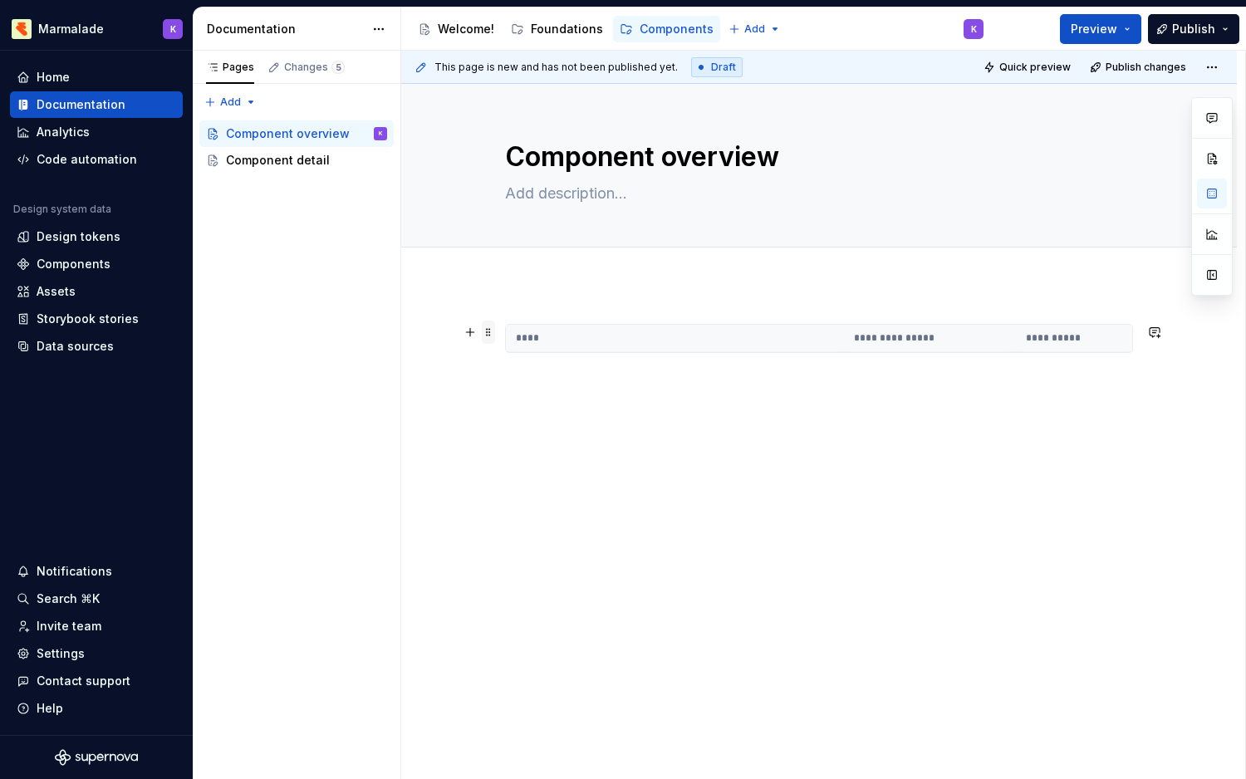
click at [489, 335] on span at bounding box center [488, 332] width 13 height 23
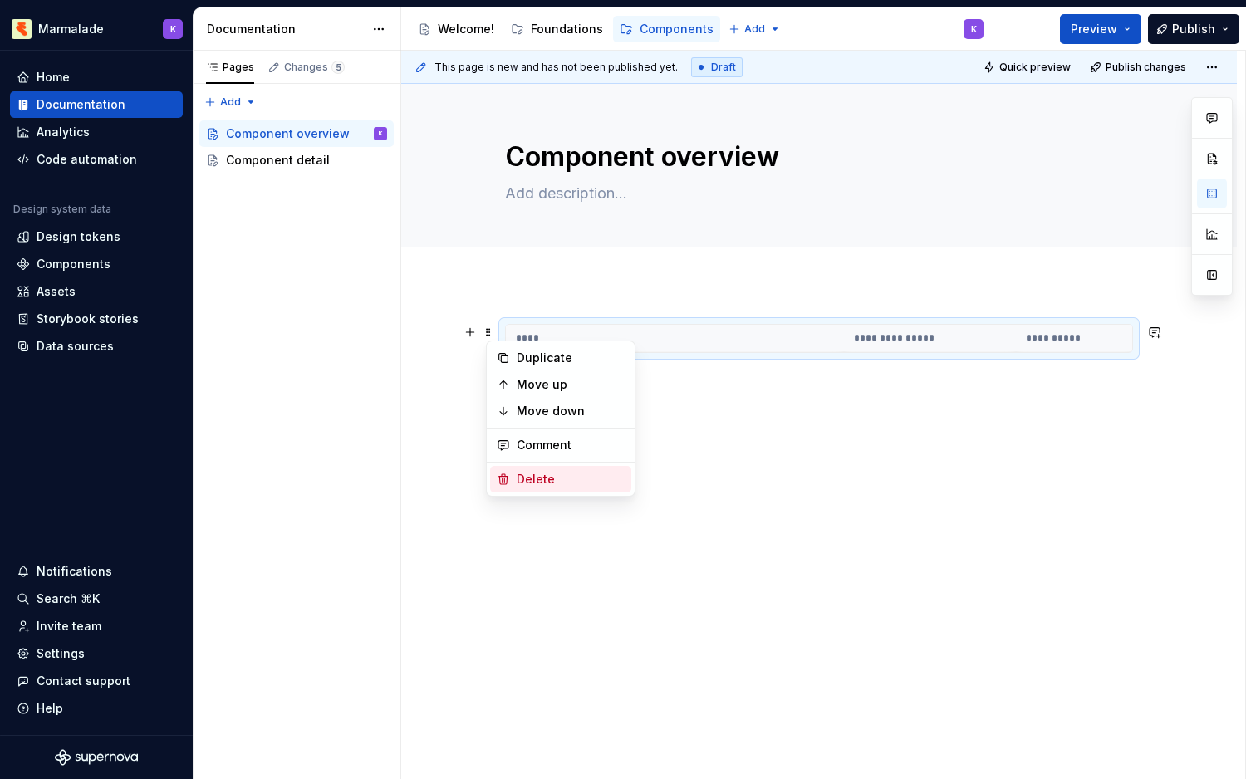
click at [520, 490] on div "Delete" at bounding box center [560, 479] width 141 height 27
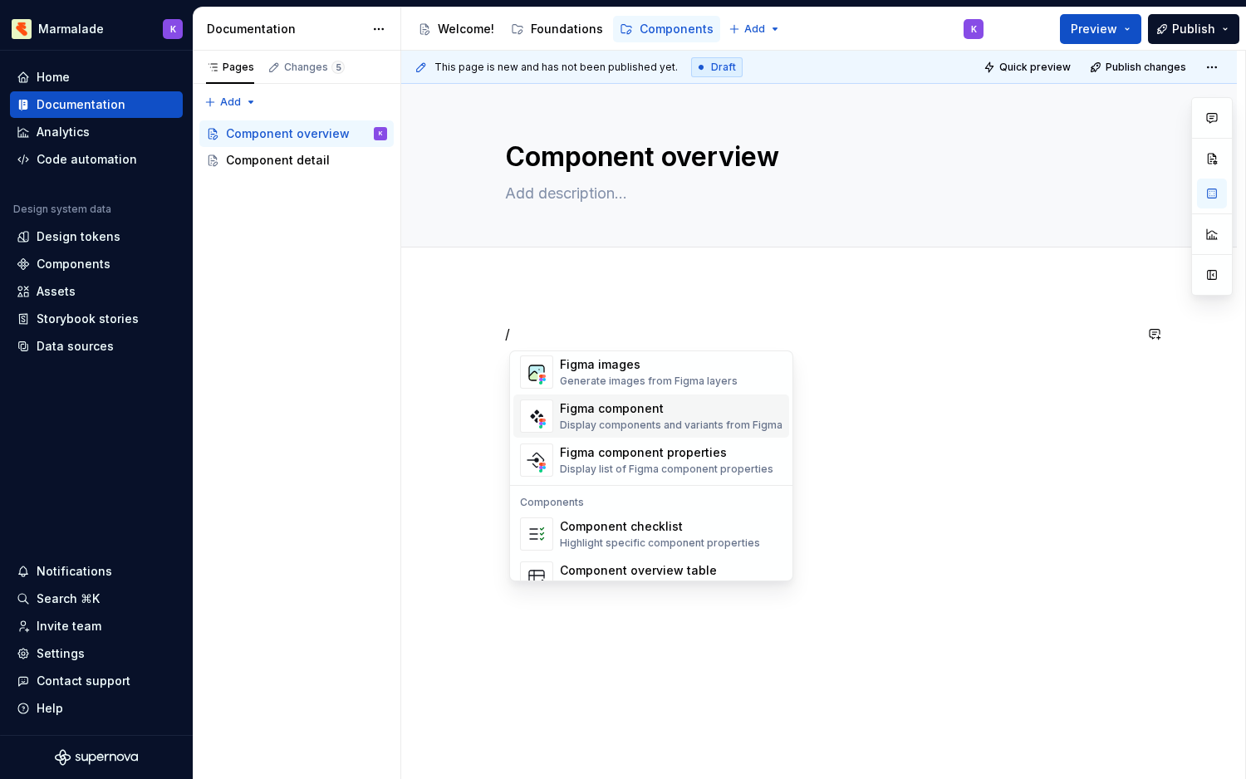
scroll to position [1588, 0]
click at [598, 472] on div "Display list of Figma component properties" at bounding box center [666, 468] width 213 height 13
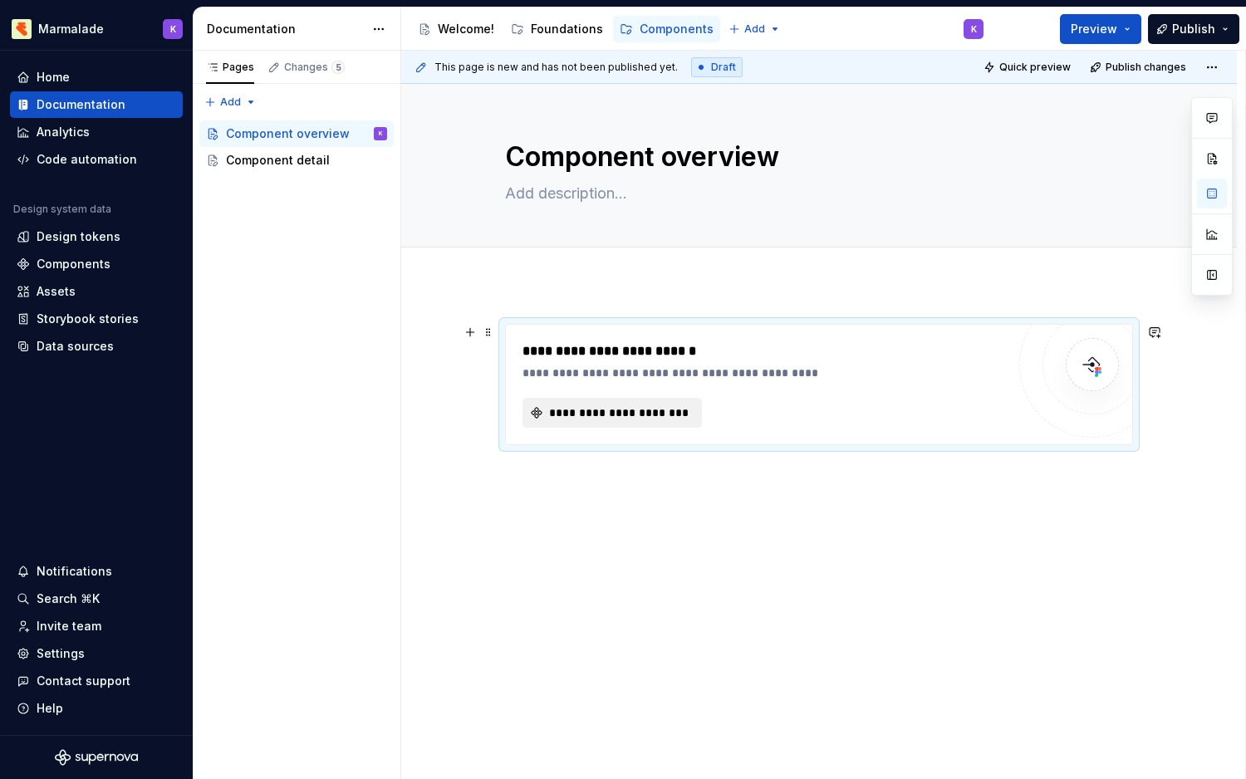
click at [594, 411] on span "**********" at bounding box center [619, 412] width 145 height 17
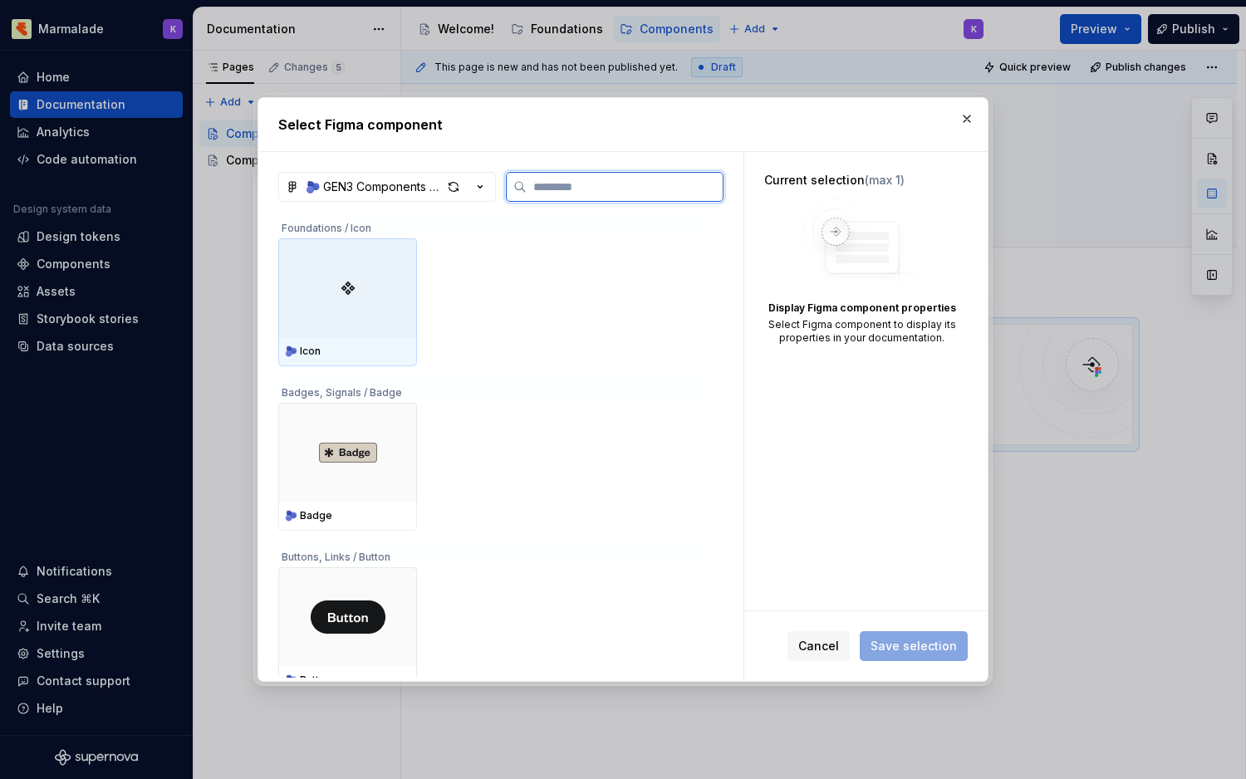
click at [316, 301] on div at bounding box center [347, 288] width 139 height 100
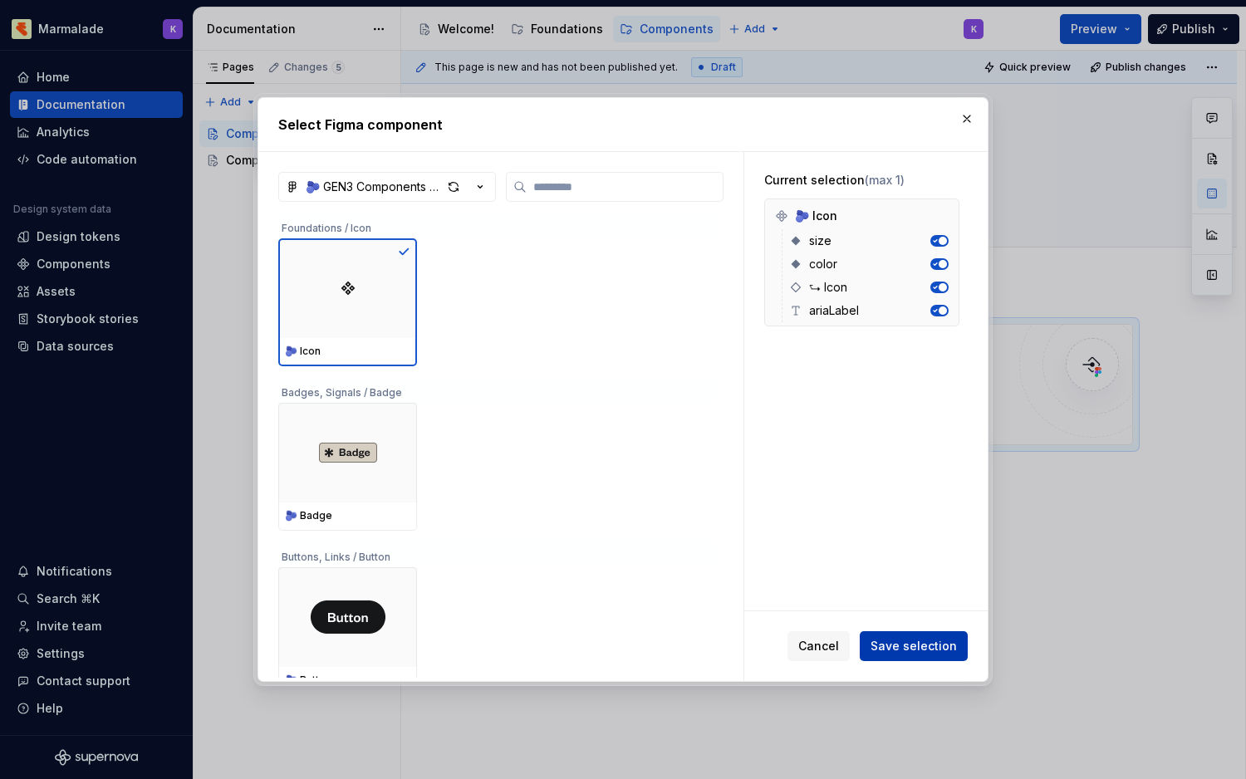
click at [894, 646] on span "Save selection" at bounding box center [913, 646] width 86 height 17
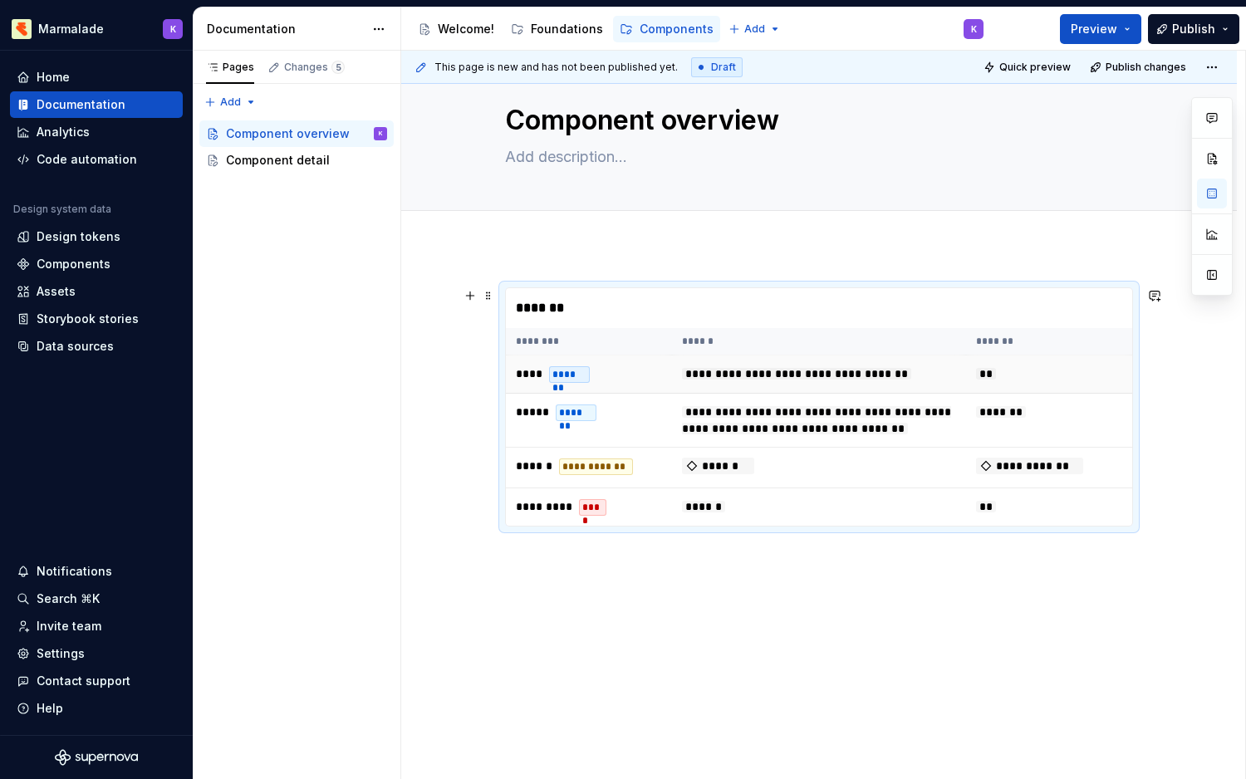
scroll to position [54, 0]
click at [723, 471] on span "******" at bounding box center [718, 466] width 72 height 17
click at [600, 211] on div "Add tab" at bounding box center [819, 229] width 836 height 37
click at [527, 248] on div "**********" at bounding box center [819, 514] width 836 height 532
click at [576, 571] on div "**********" at bounding box center [819, 514] width 836 height 532
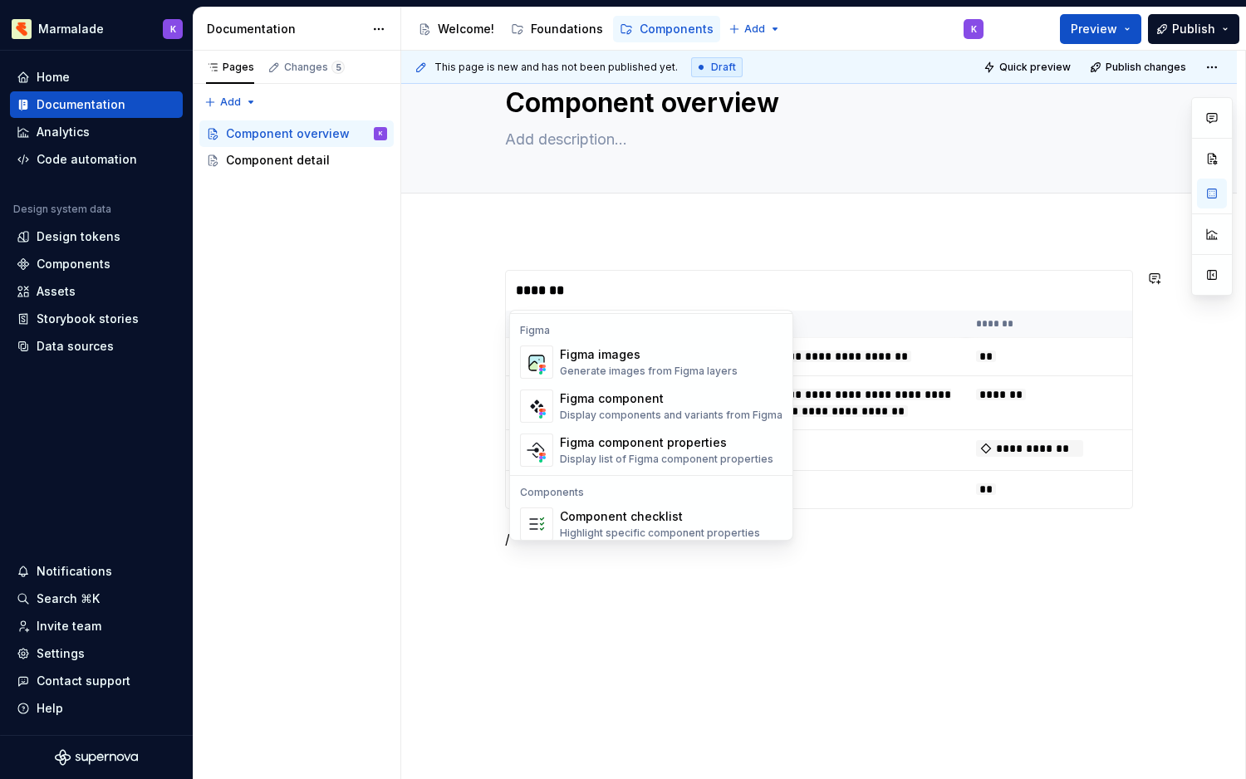
scroll to position [1527, 0]
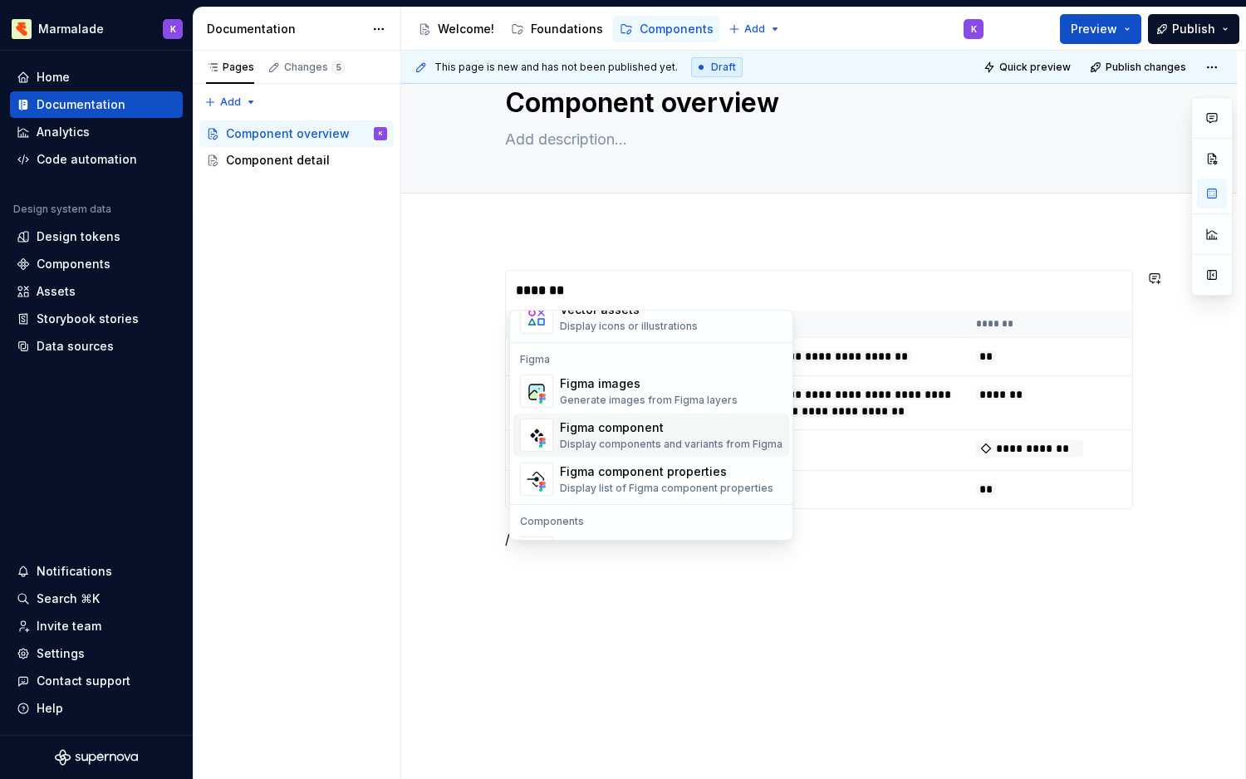
click at [609, 430] on div "Figma component" at bounding box center [671, 427] width 223 height 17
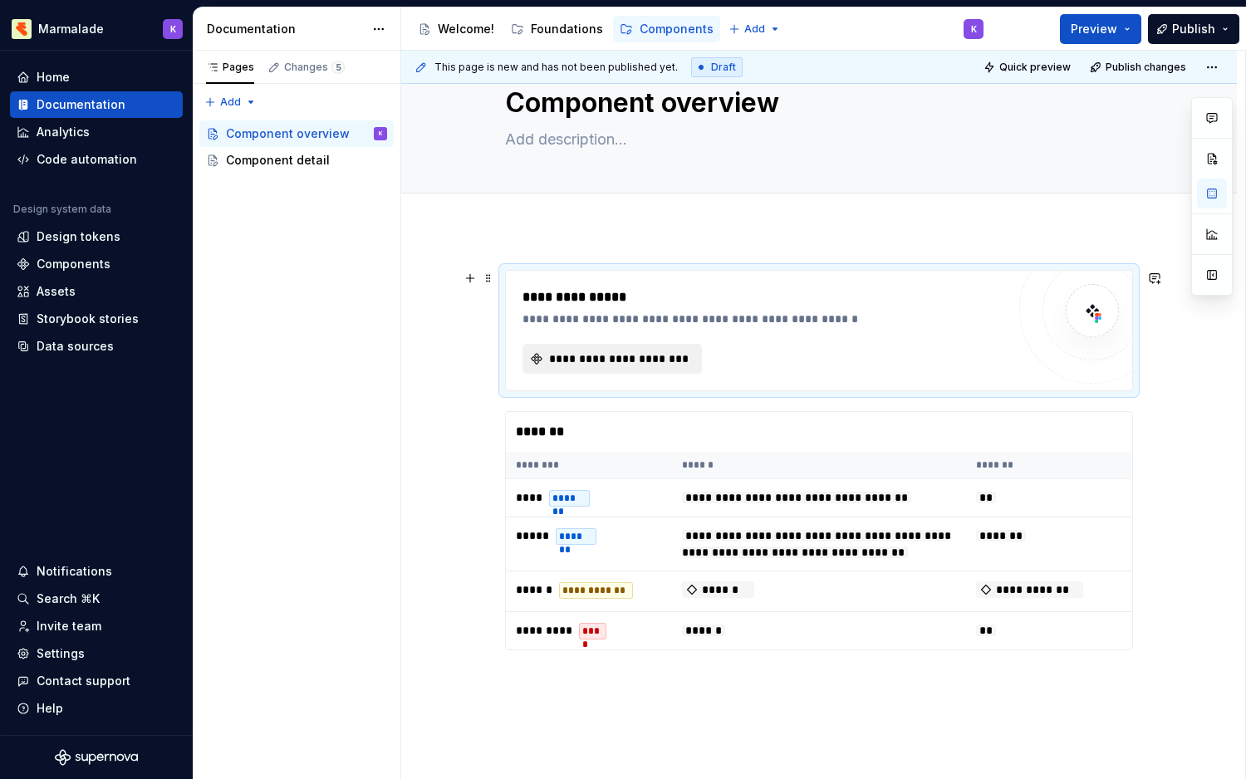
click at [568, 358] on span "**********" at bounding box center [619, 359] width 145 height 17
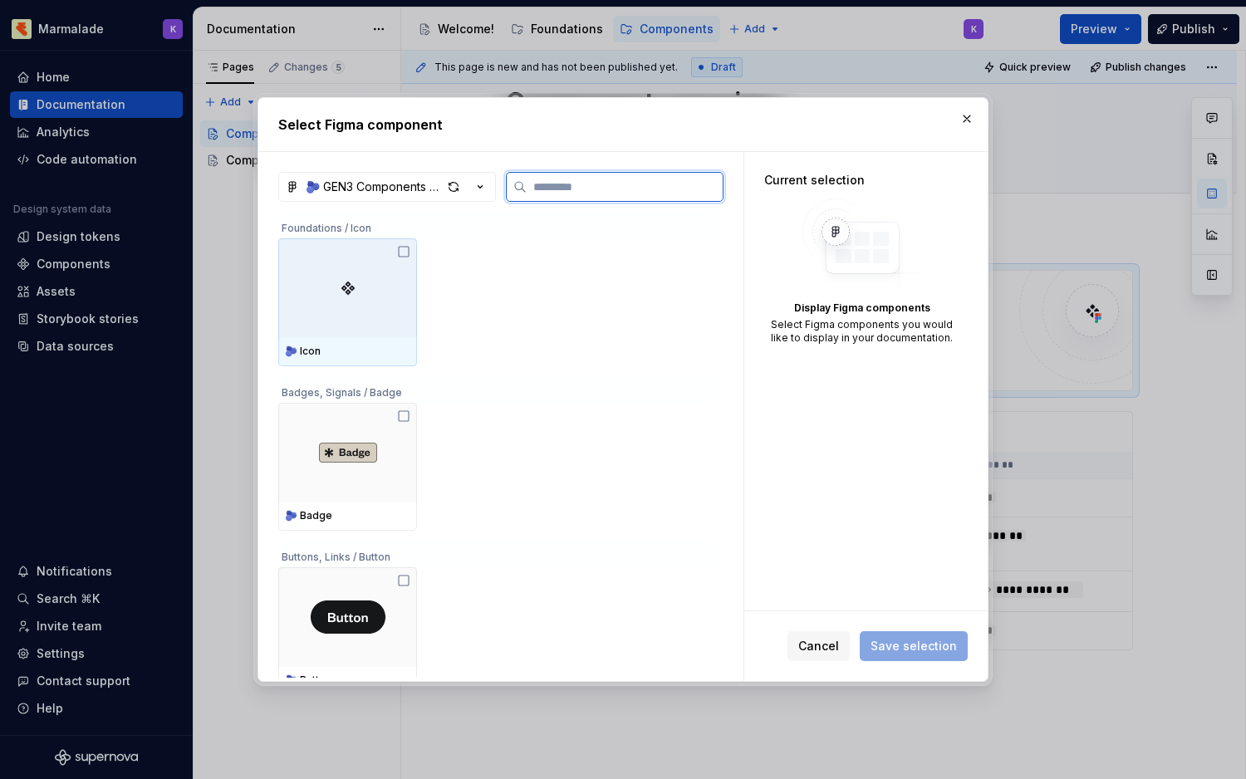
click at [337, 332] on div at bounding box center [347, 288] width 139 height 100
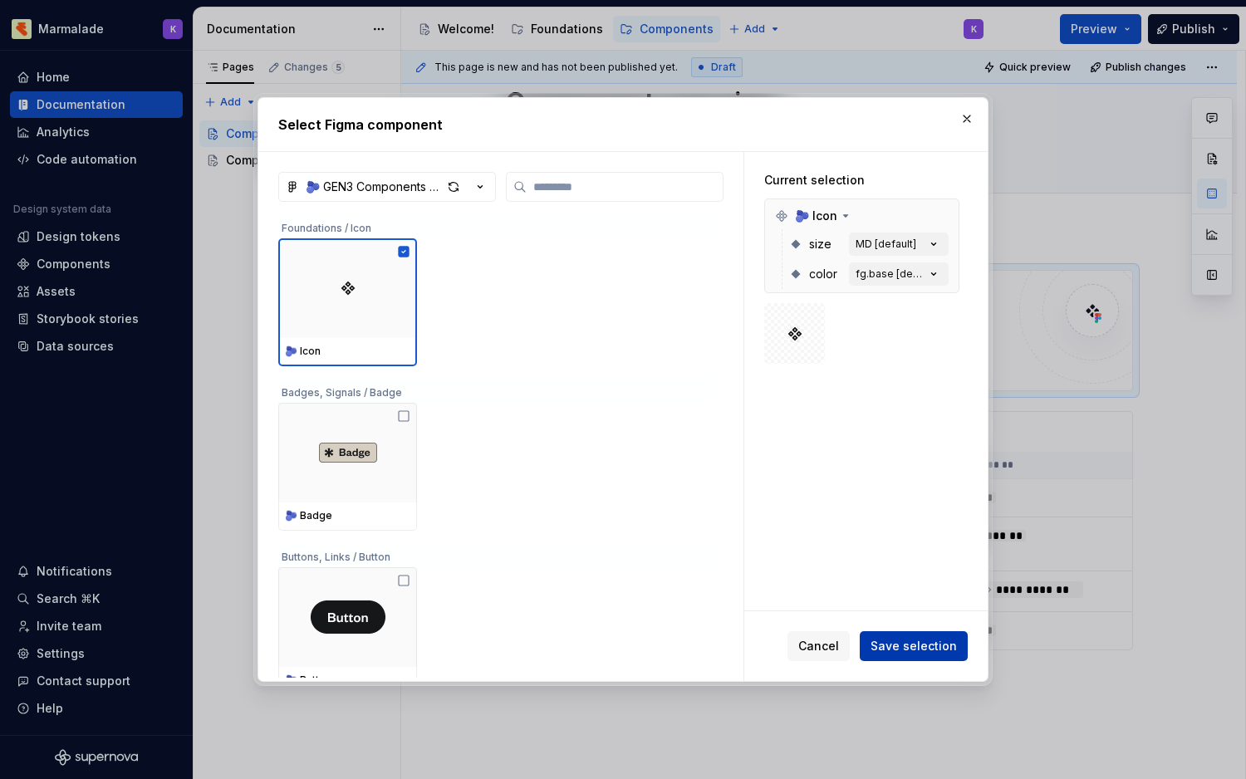
click at [916, 645] on span "Save selection" at bounding box center [913, 646] width 86 height 17
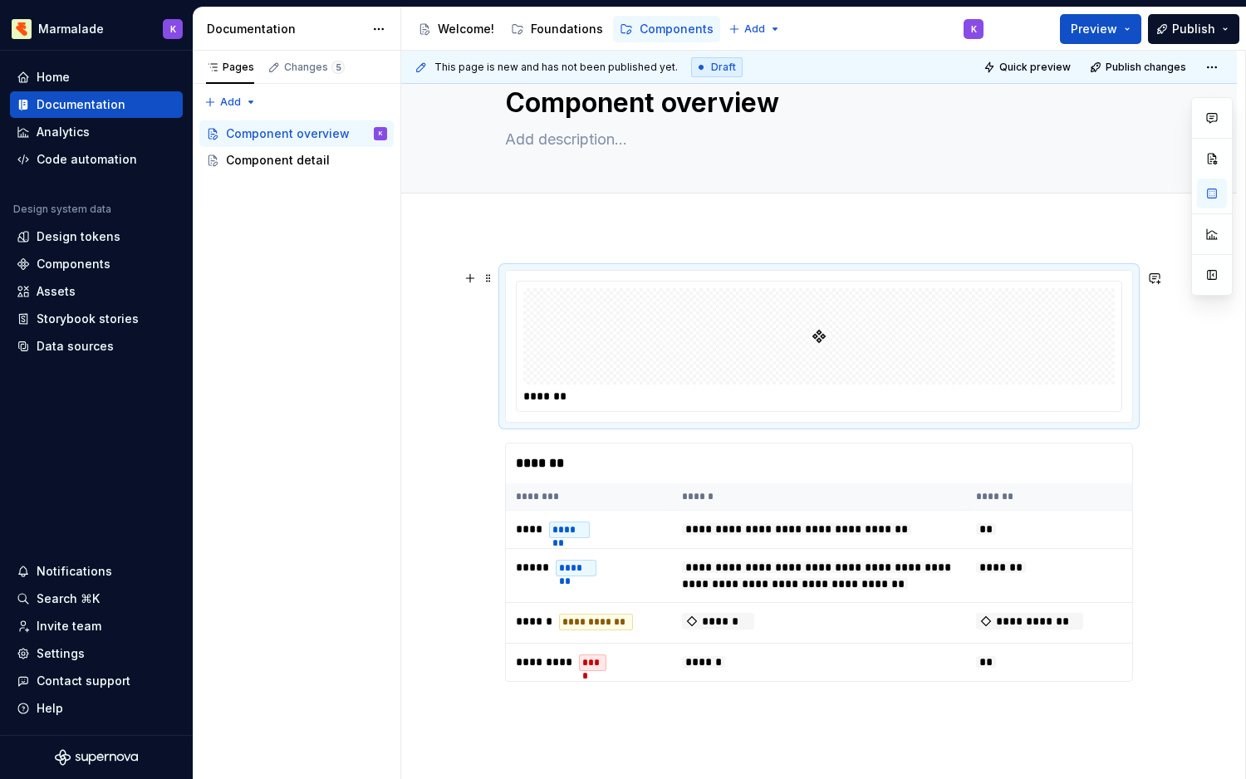
click at [827, 341] on img at bounding box center [819, 336] width 17 height 83
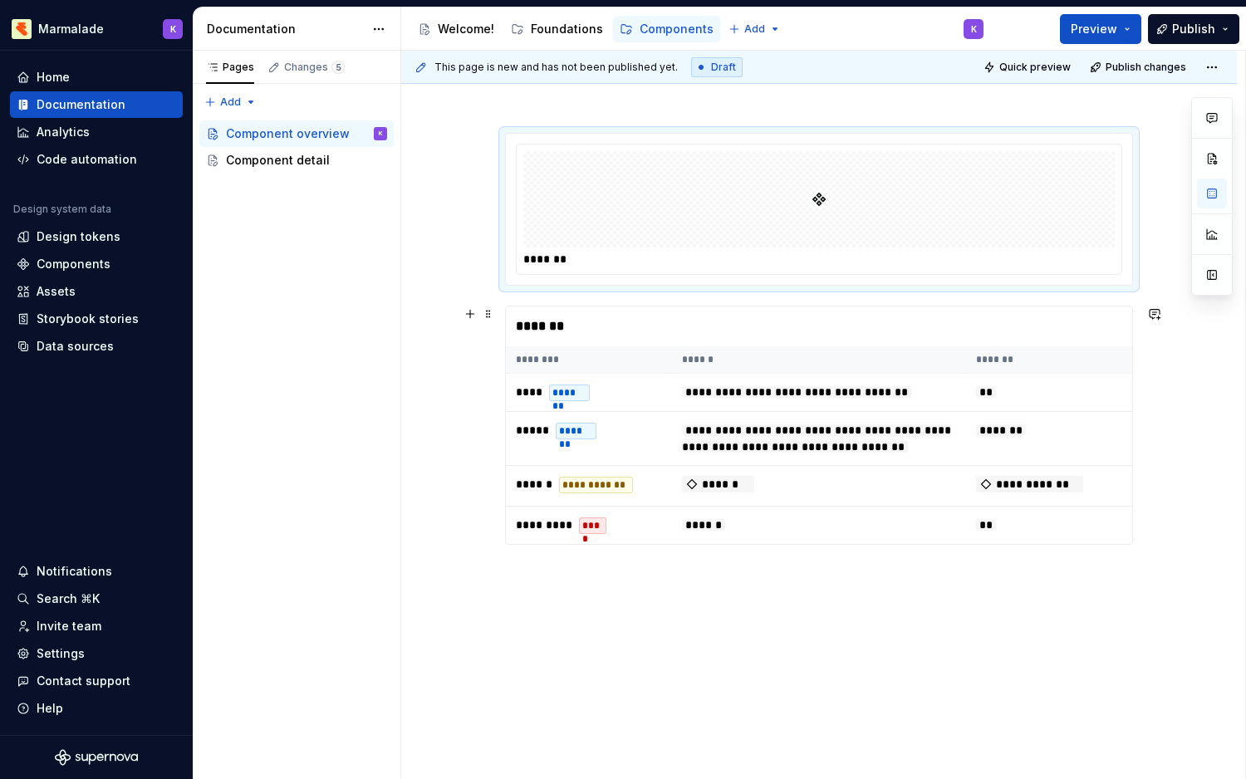
scroll to position [228, 0]
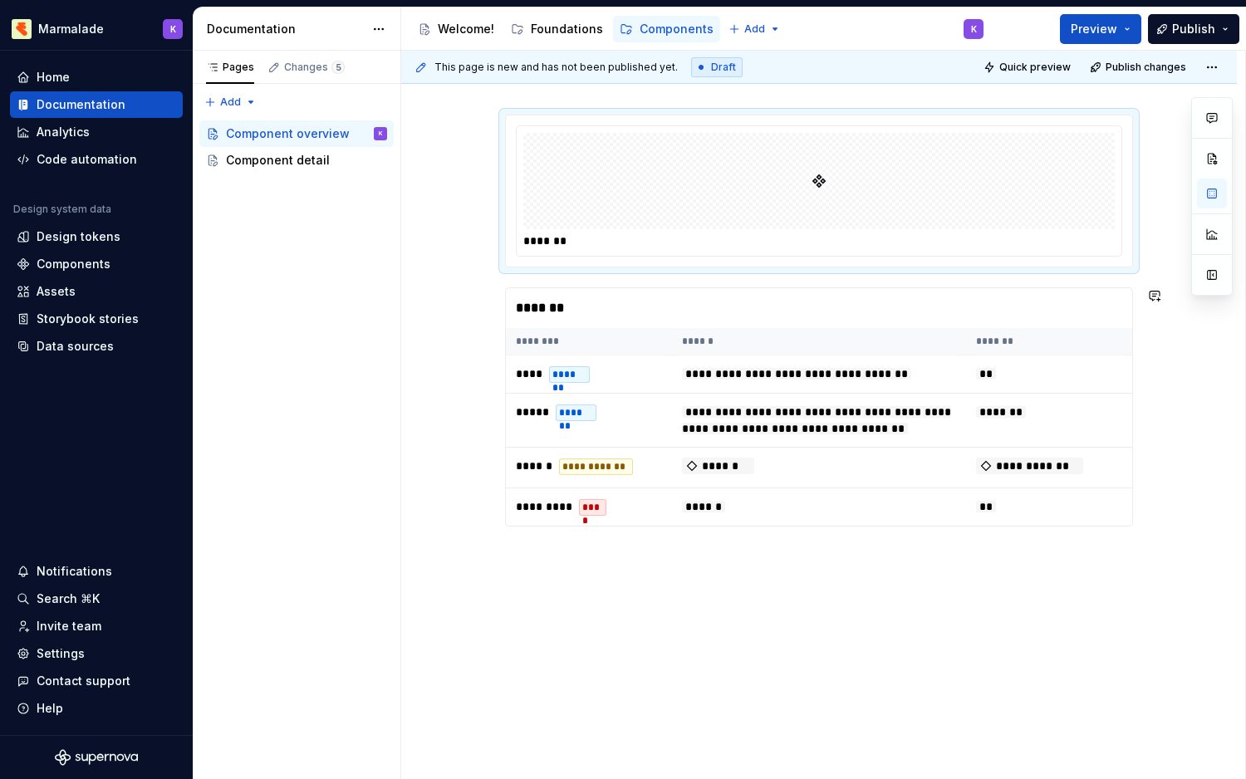
click at [569, 571] on div "**********" at bounding box center [819, 427] width 836 height 705
click at [474, 111] on button "button" at bounding box center [469, 122] width 23 height 23
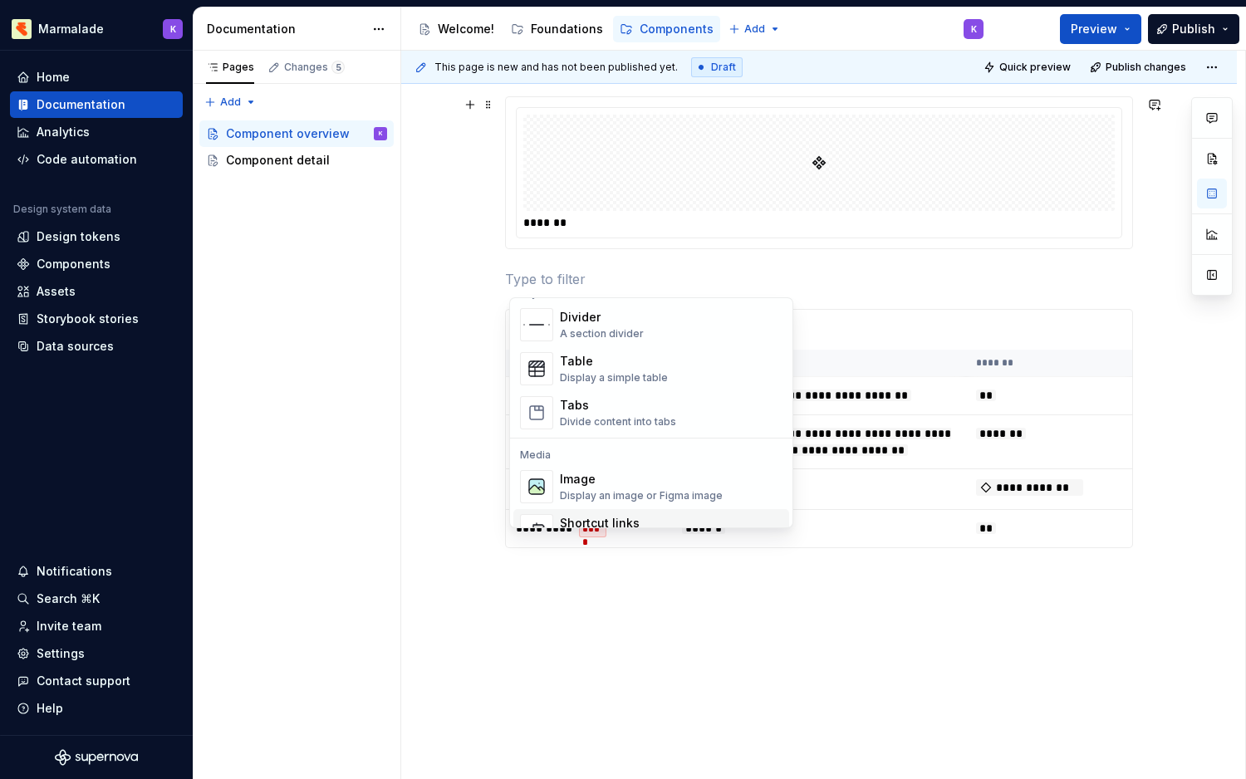
scroll to position [778, 0]
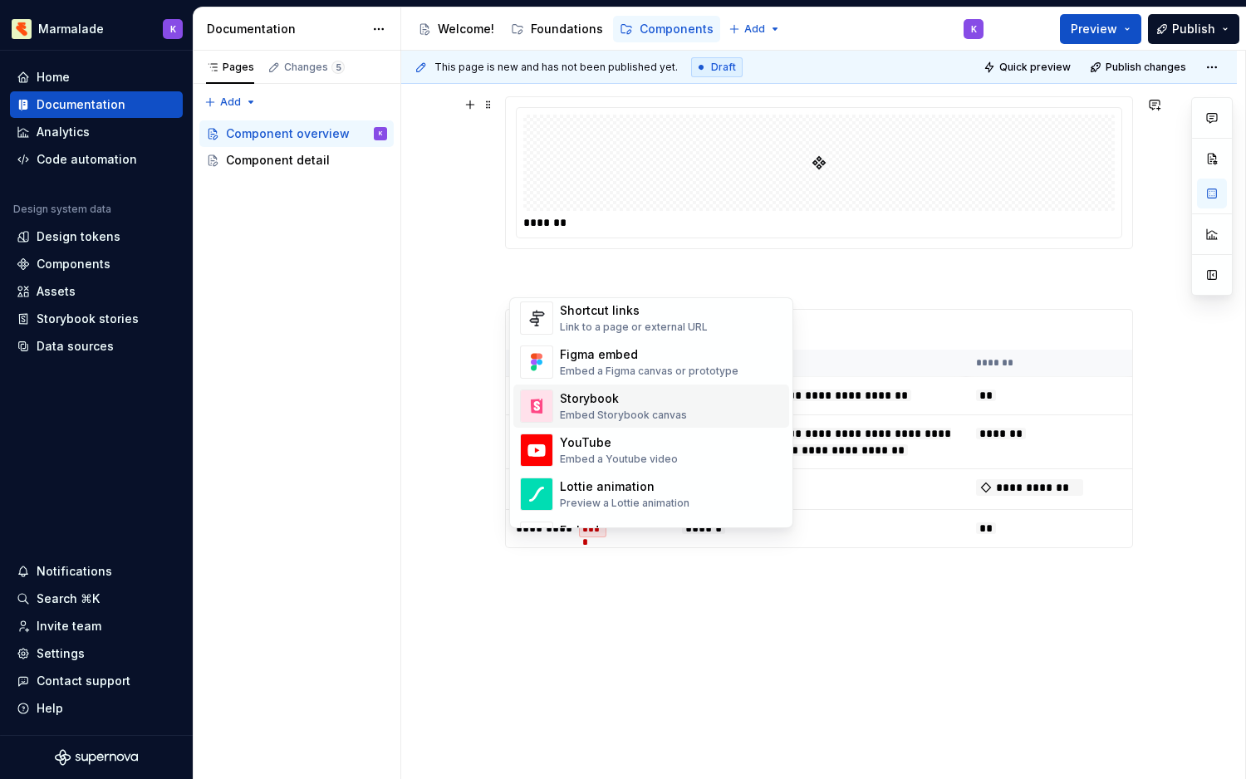
click at [579, 395] on div "Storybook" at bounding box center [623, 398] width 127 height 17
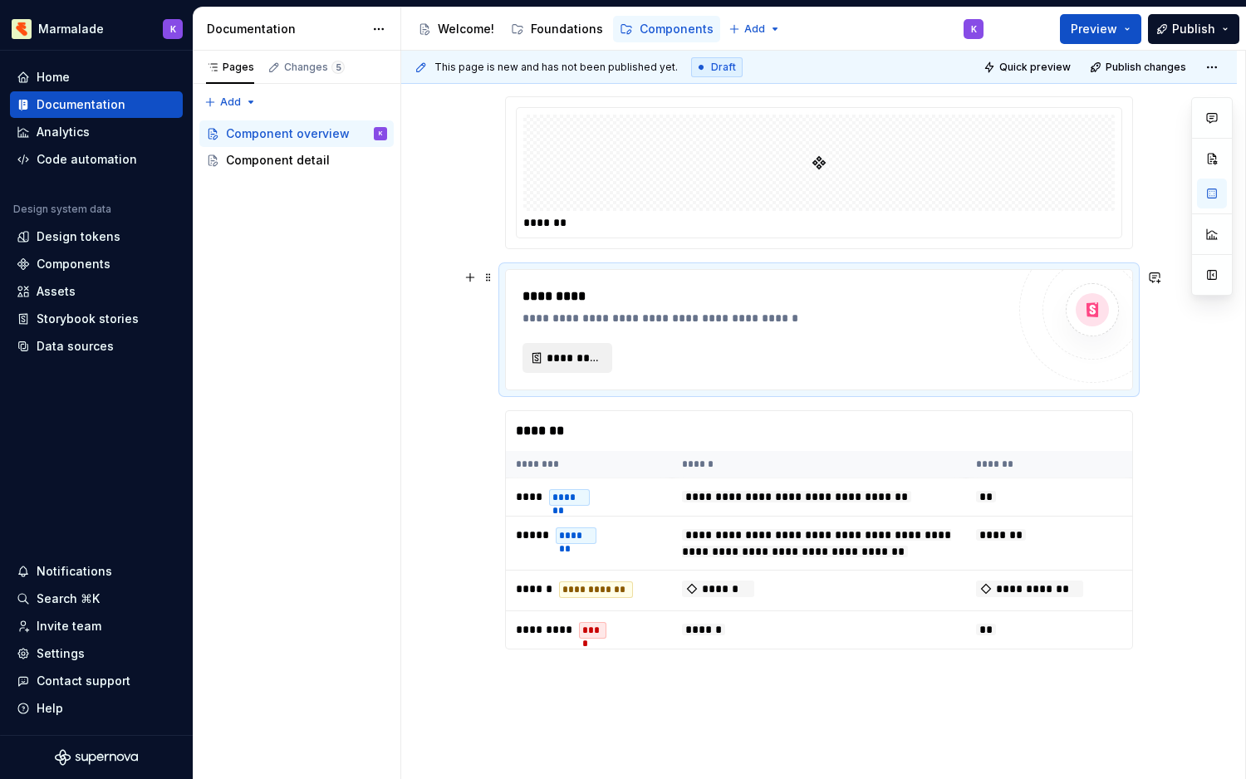
click at [592, 352] on span "*********" at bounding box center [574, 358] width 55 height 17
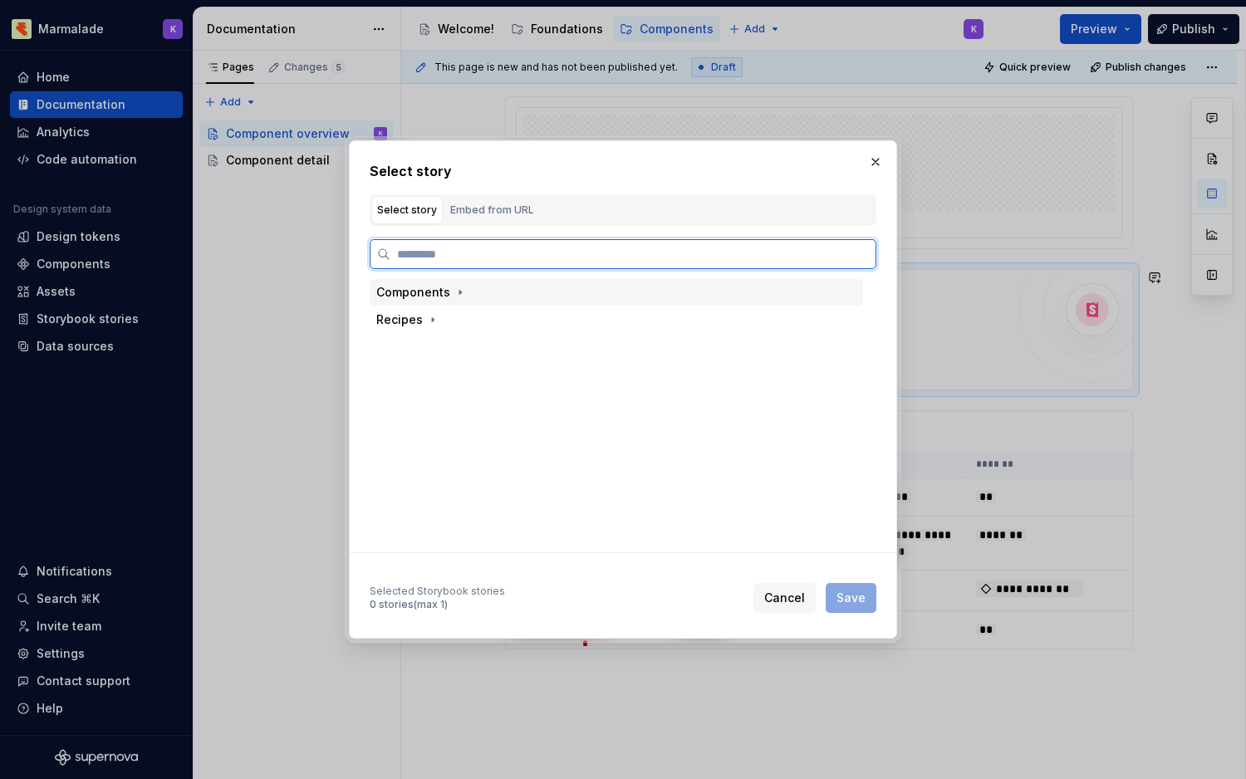
click at [432, 291] on div "Components" at bounding box center [413, 292] width 74 height 17
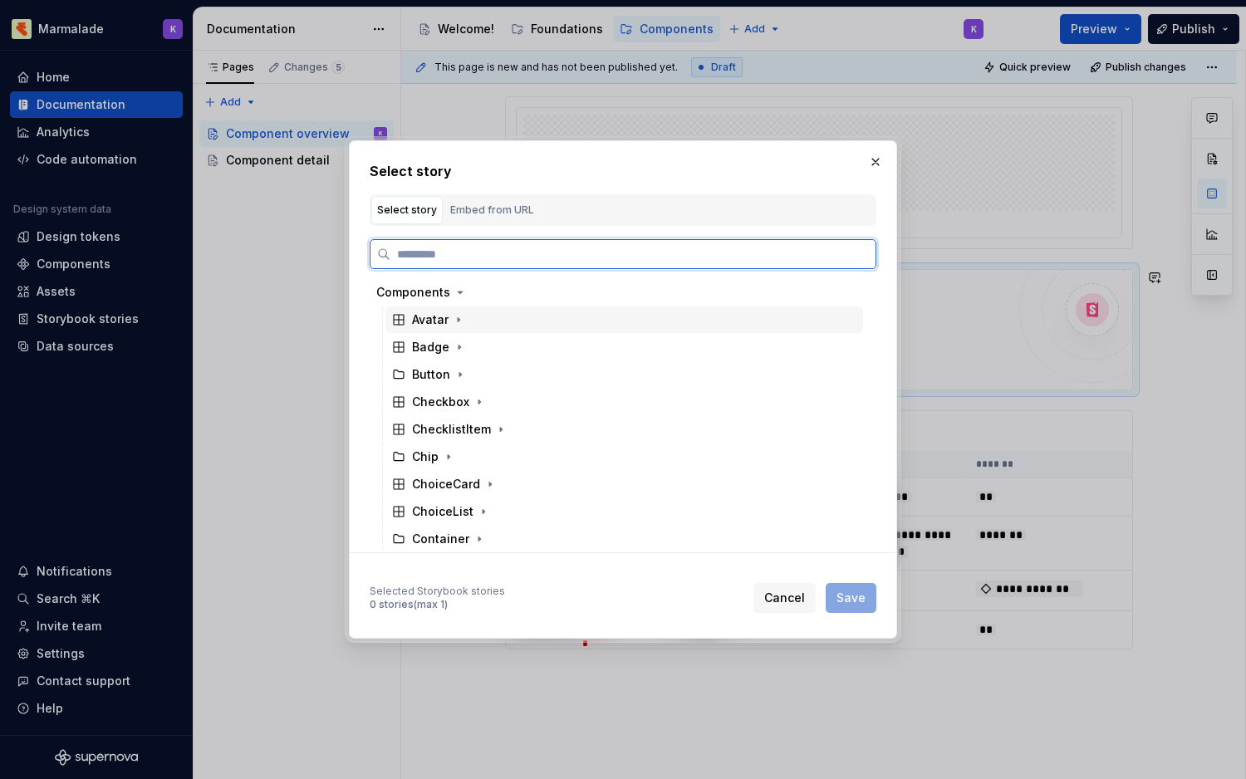
click at [429, 326] on div "Avatar" at bounding box center [430, 319] width 37 height 17
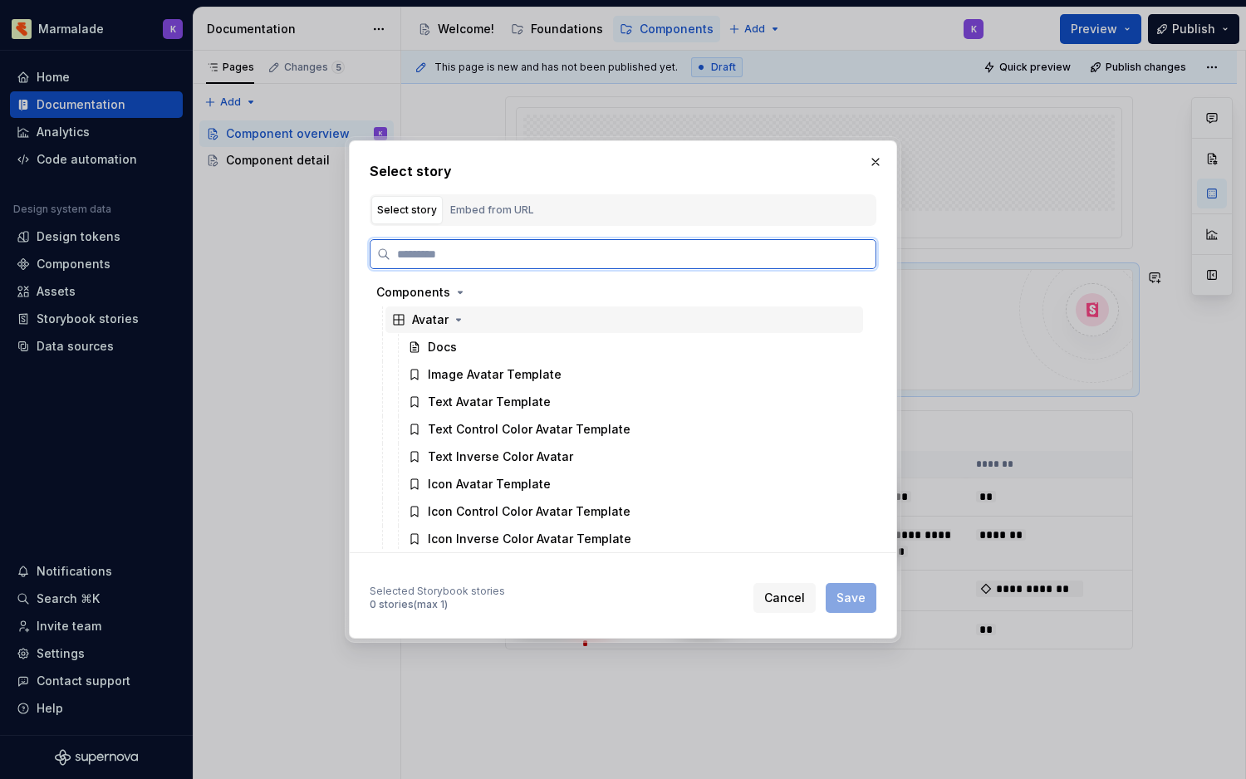
click at [429, 326] on div "Avatar" at bounding box center [430, 319] width 37 height 17
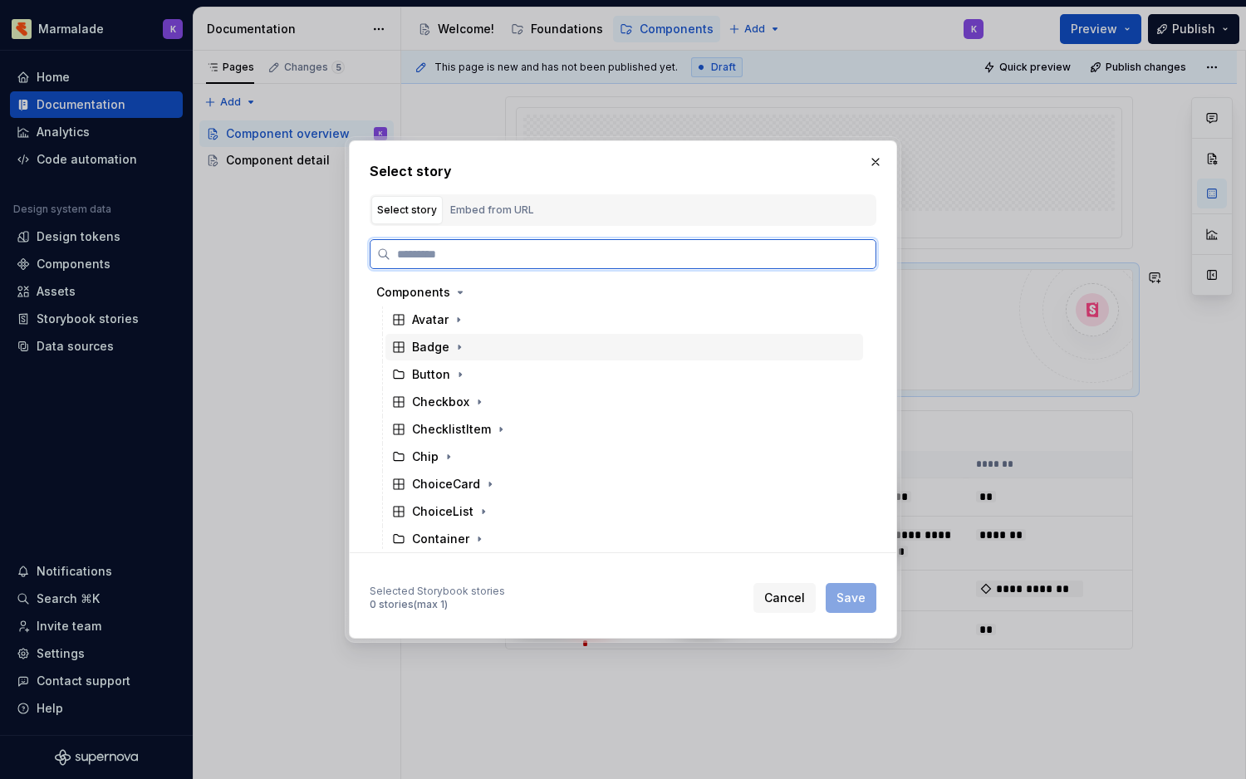
click at [427, 353] on div "Badge" at bounding box center [430, 347] width 37 height 17
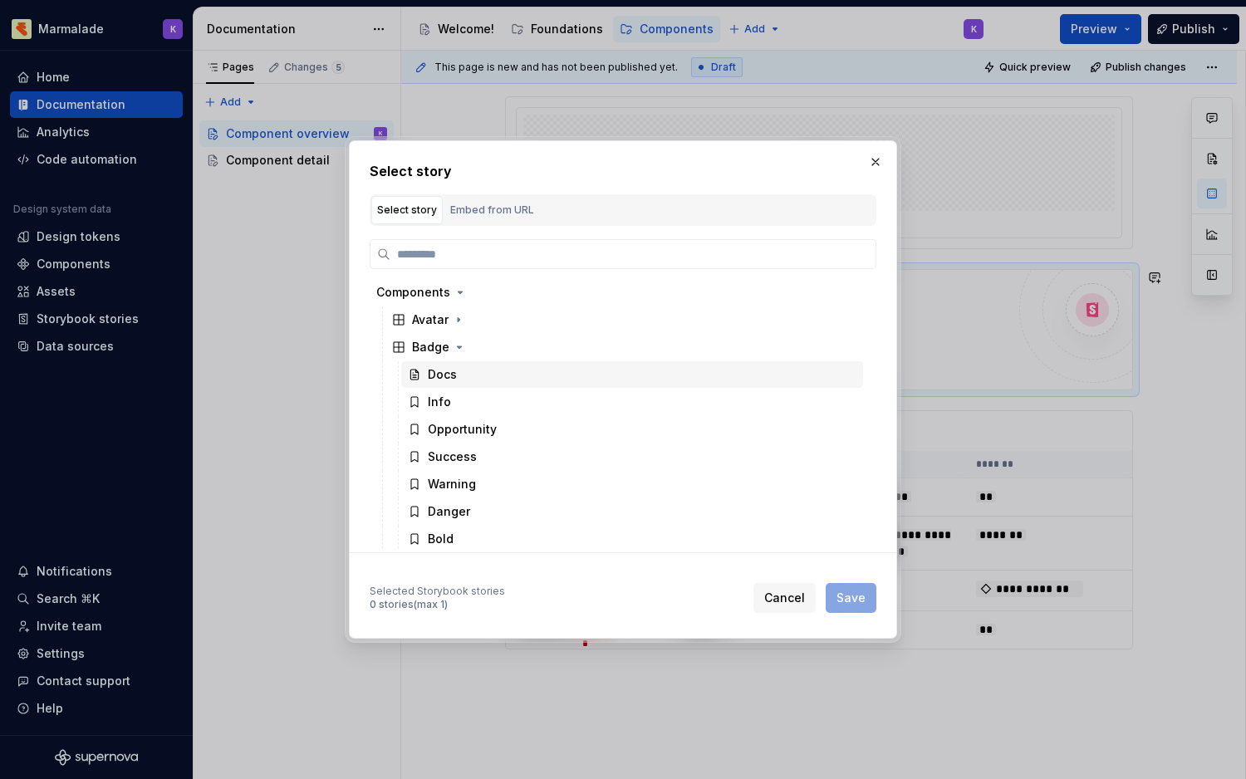
drag, startPoint x: 434, startPoint y: 400, endPoint x: 450, endPoint y: 370, distance: 34.2
click at [450, 371] on div "Docs" at bounding box center [442, 374] width 29 height 17
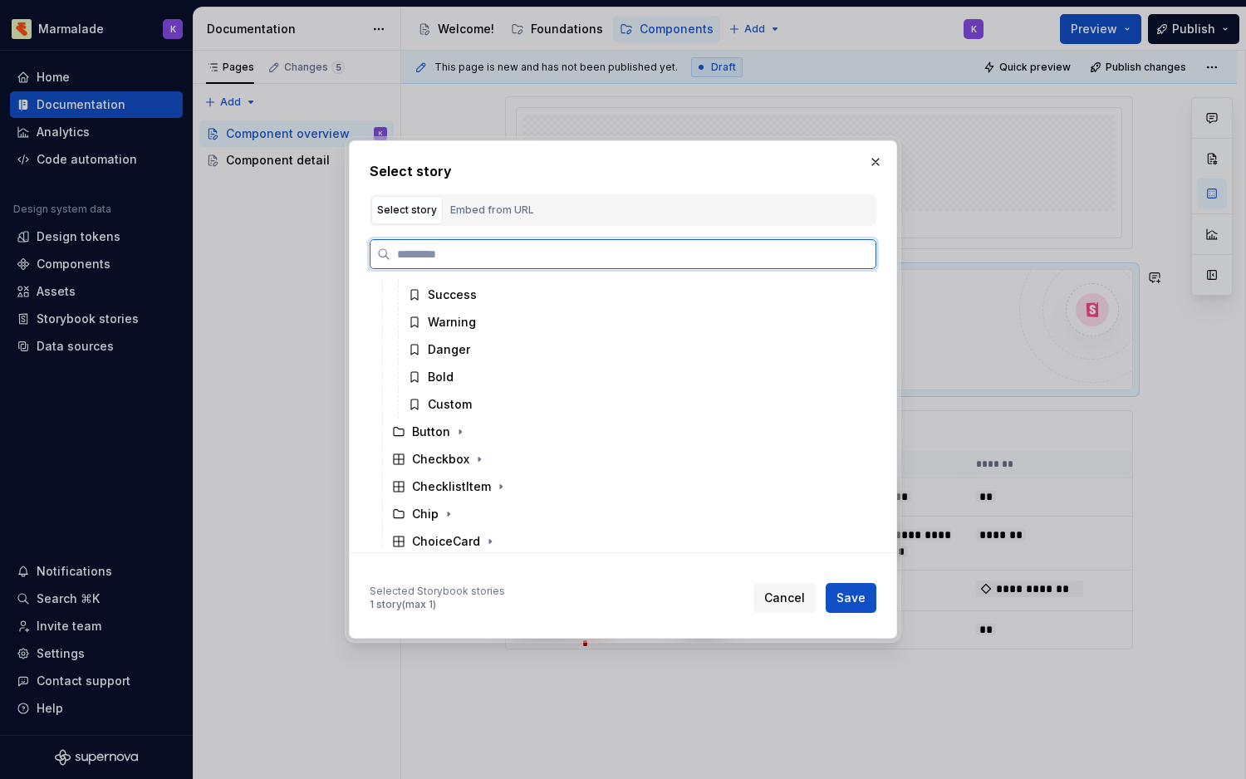
scroll to position [202, 0]
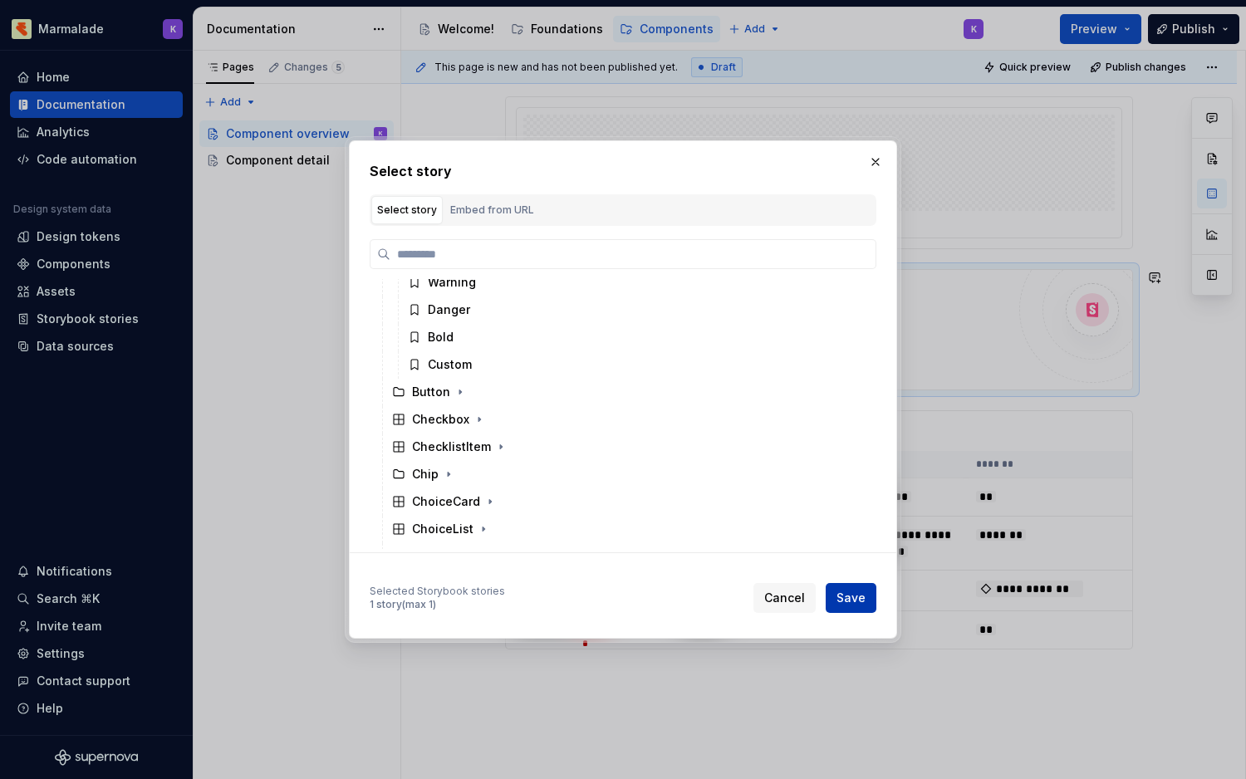
click at [864, 597] on span "Save" at bounding box center [850, 598] width 29 height 17
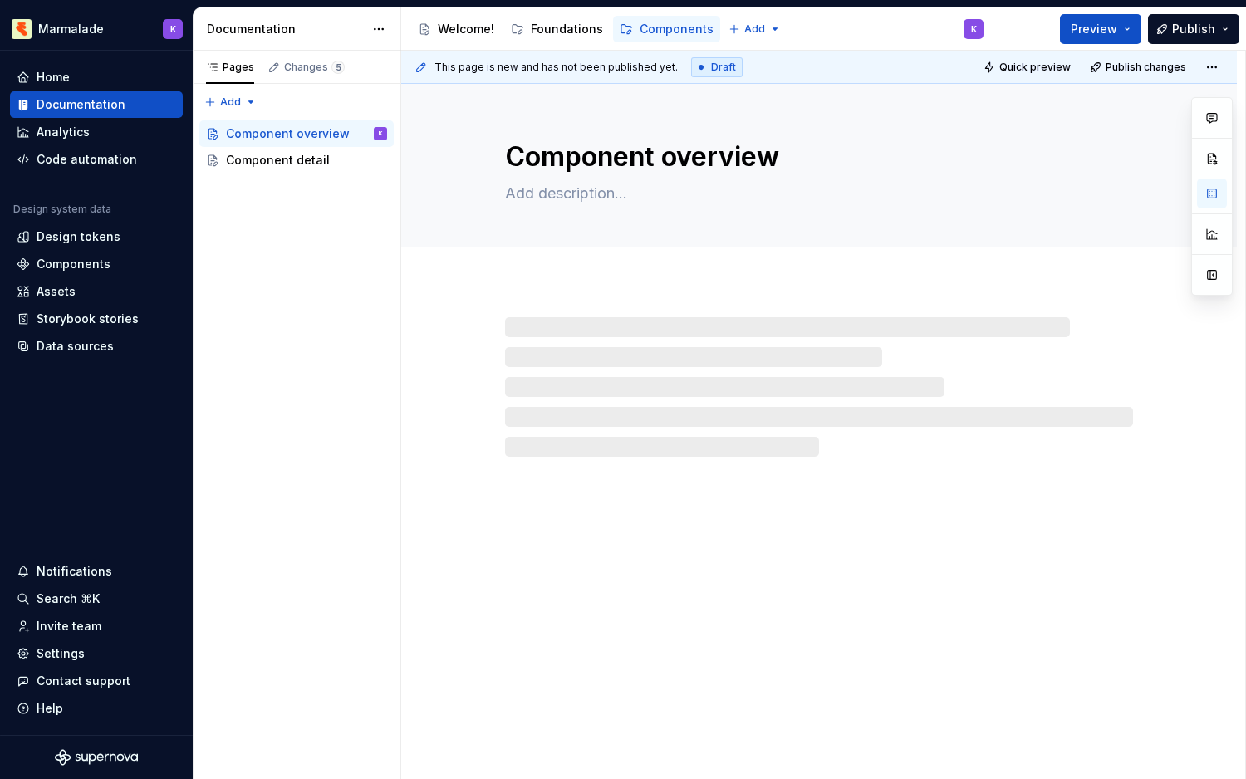
scroll to position [0, 0]
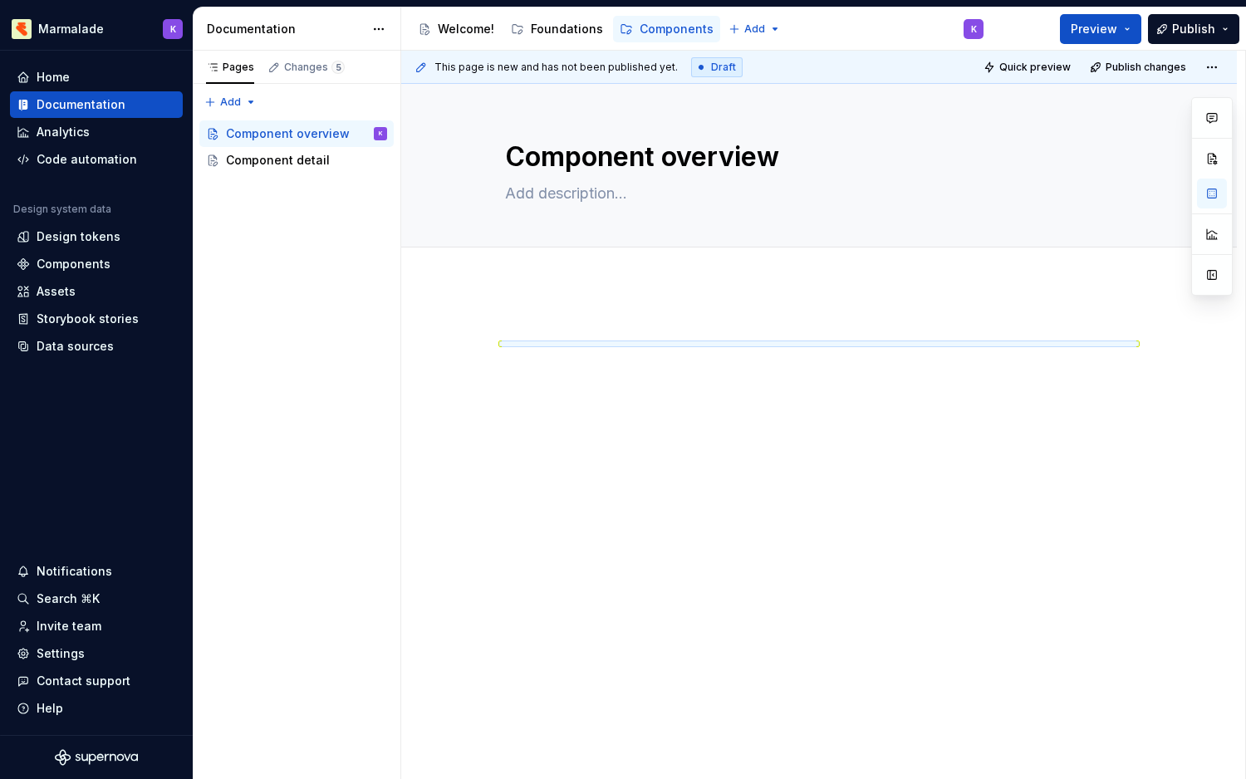
click at [784, 296] on div at bounding box center [819, 462] width 836 height 356
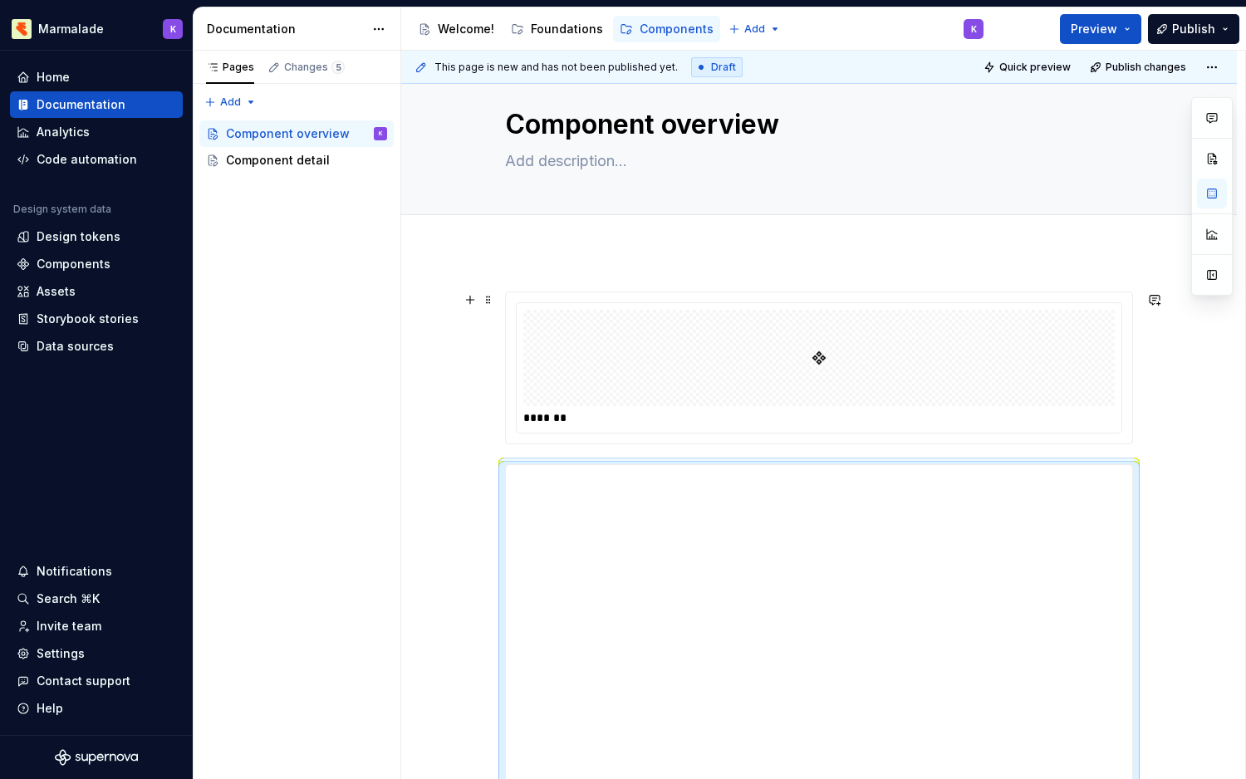
scroll to position [37, 0]
click at [491, 297] on span at bounding box center [488, 295] width 13 height 23
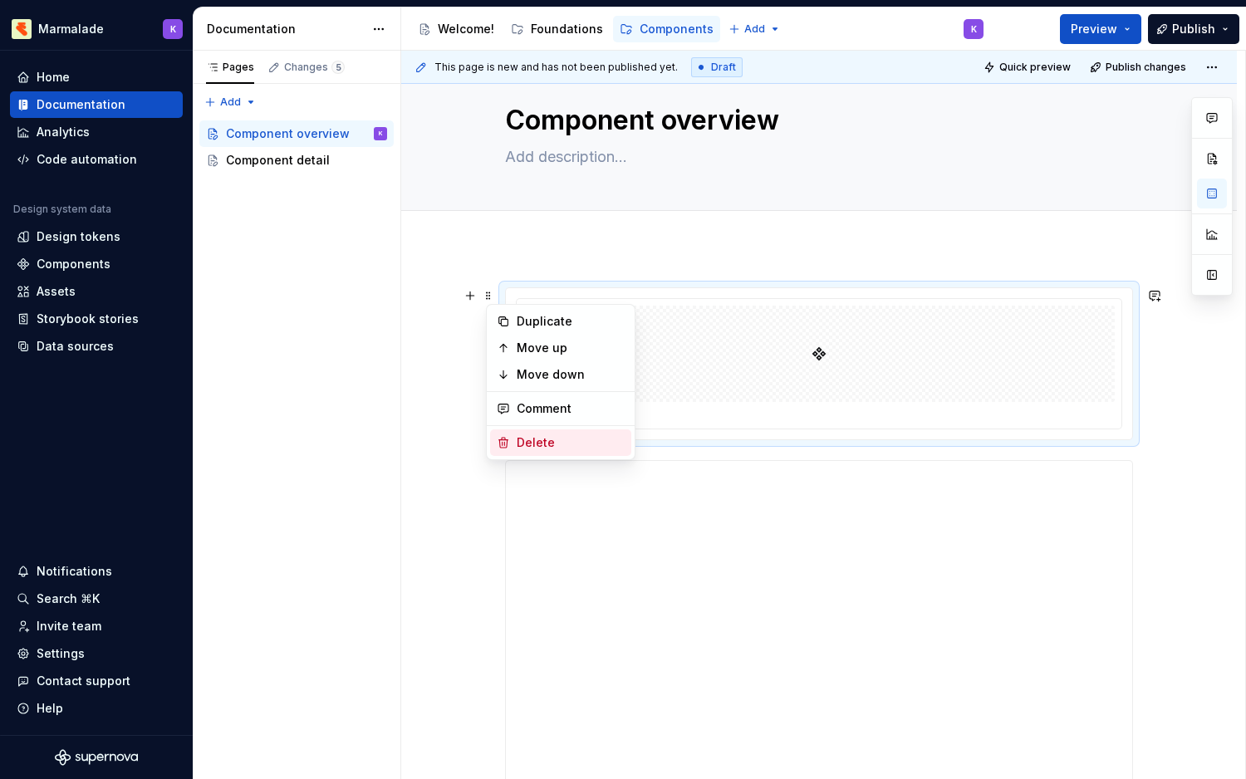
click at [515, 443] on div "Delete" at bounding box center [560, 442] width 141 height 27
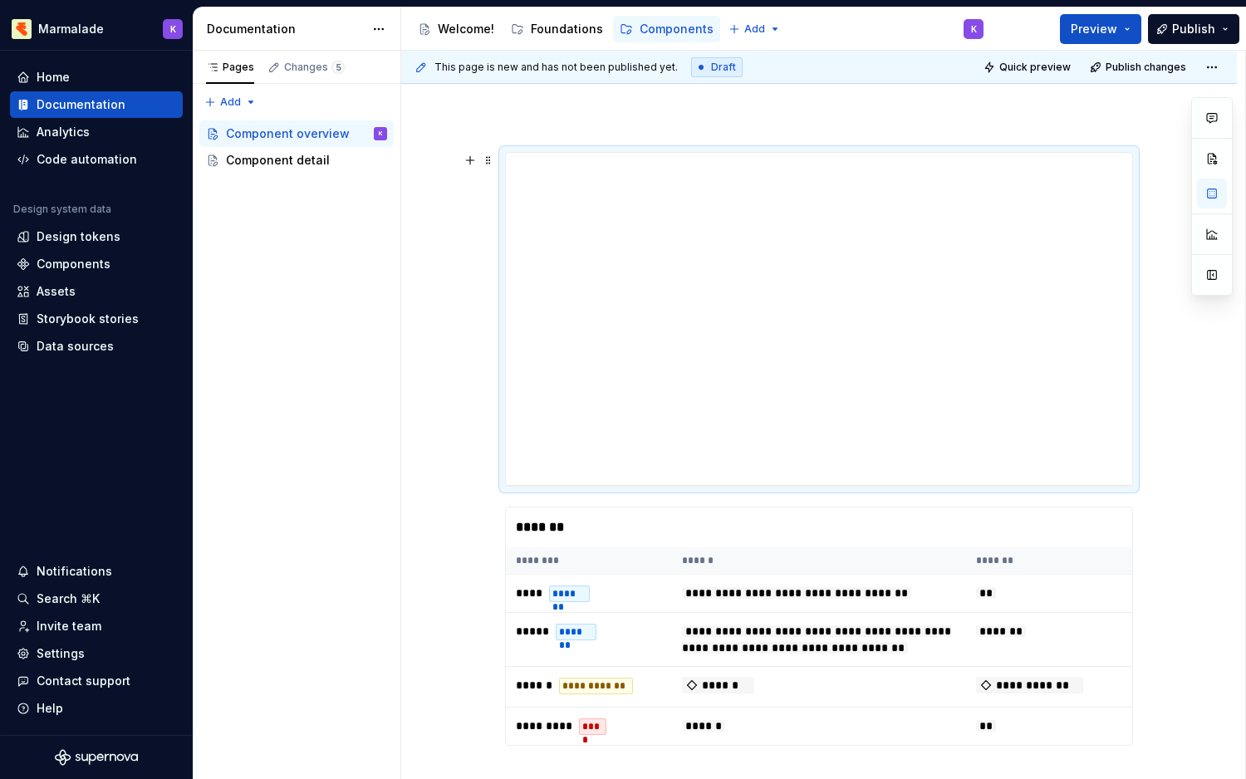
scroll to position [236, 0]
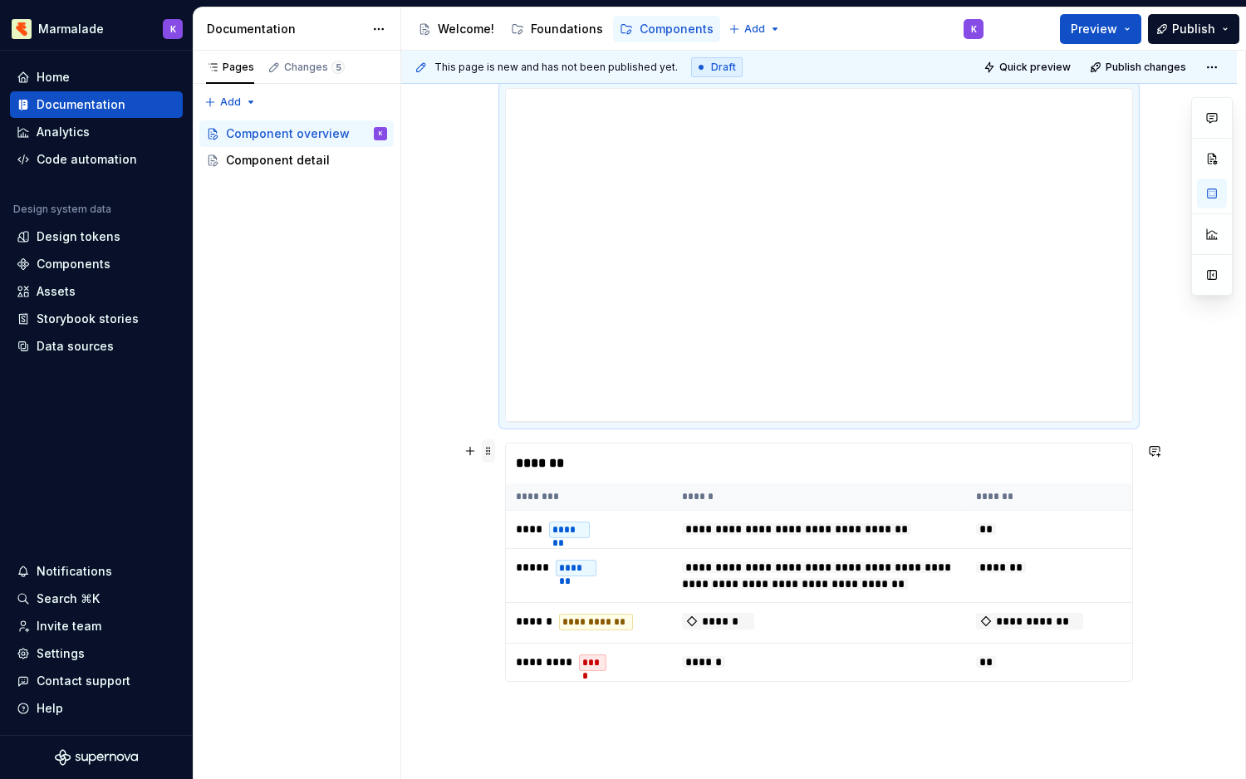
click at [493, 449] on span at bounding box center [488, 450] width 13 height 23
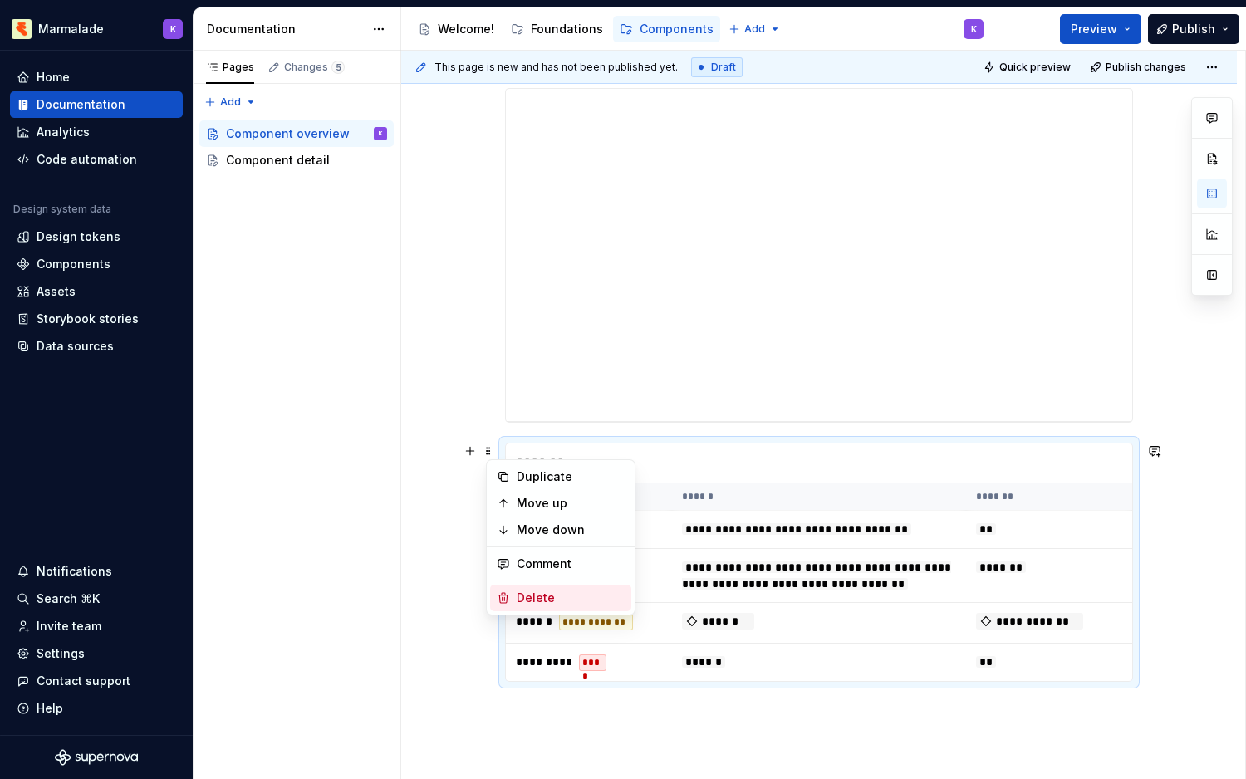
click at [547, 598] on div "Delete" at bounding box center [571, 598] width 108 height 17
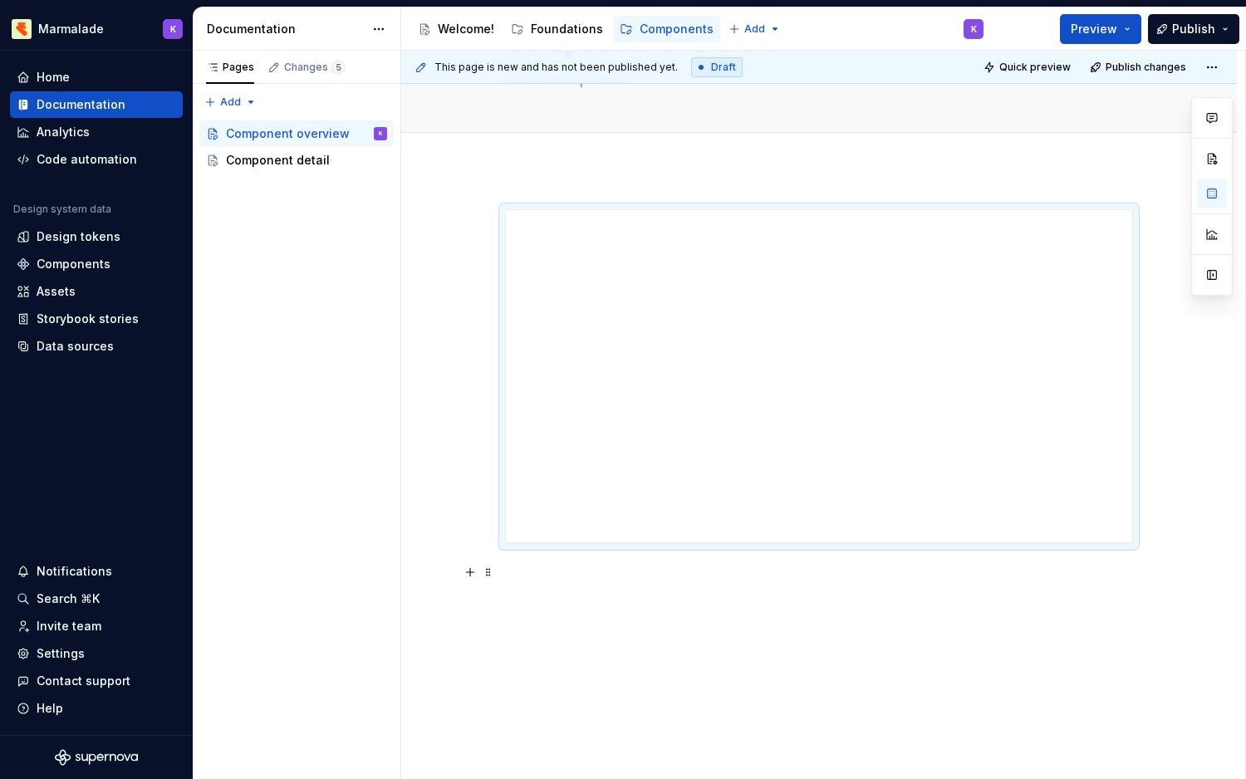
scroll to position [113, 0]
click at [488, 221] on span at bounding box center [488, 219] width 13 height 23
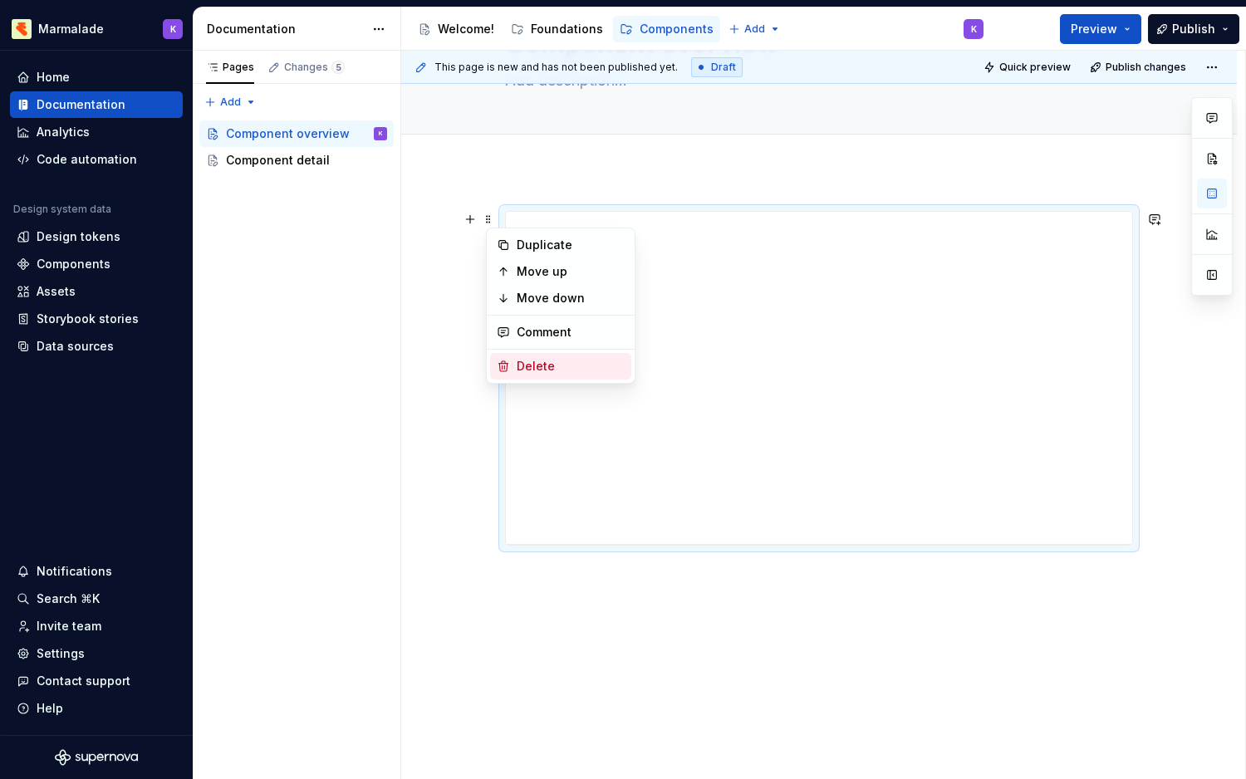
click at [514, 369] on div "Delete" at bounding box center [560, 366] width 141 height 27
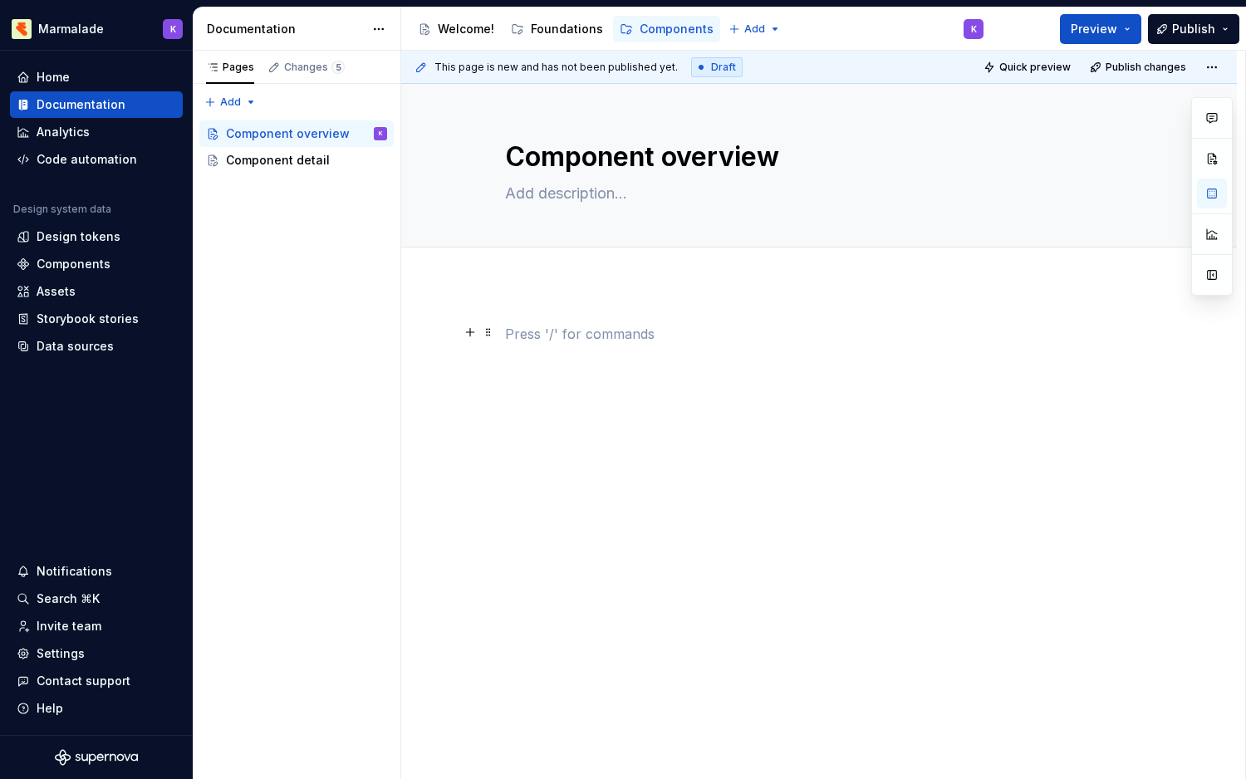
scroll to position [0, 0]
click at [525, 343] on p at bounding box center [819, 334] width 628 height 20
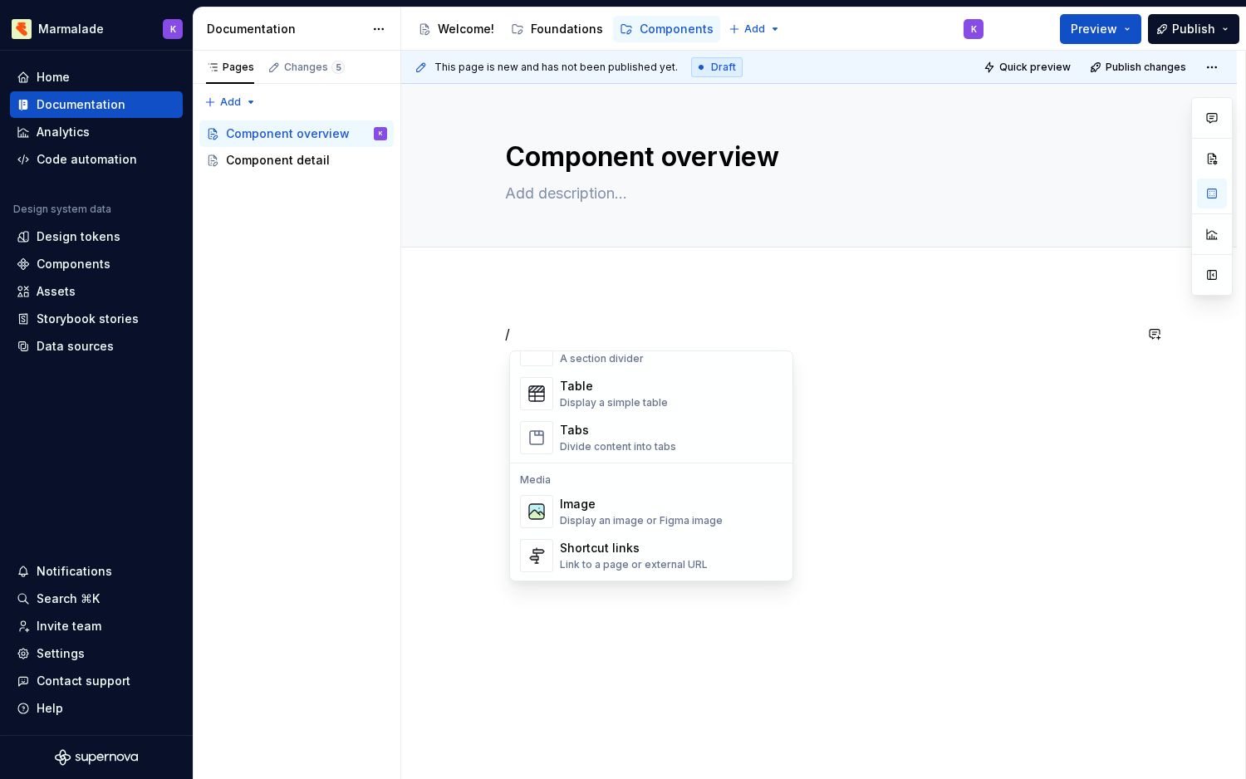
scroll to position [1654, 0]
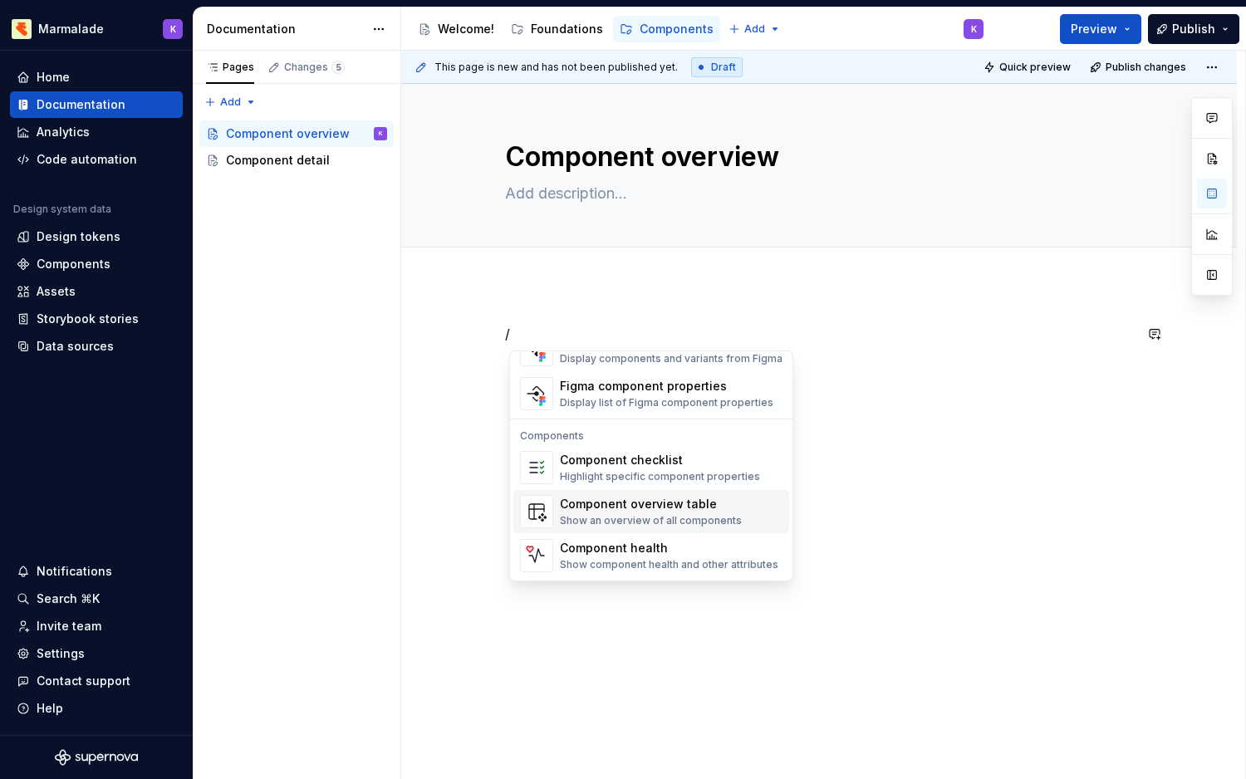
click at [712, 518] on div "Show an overview of all components" at bounding box center [651, 520] width 182 height 13
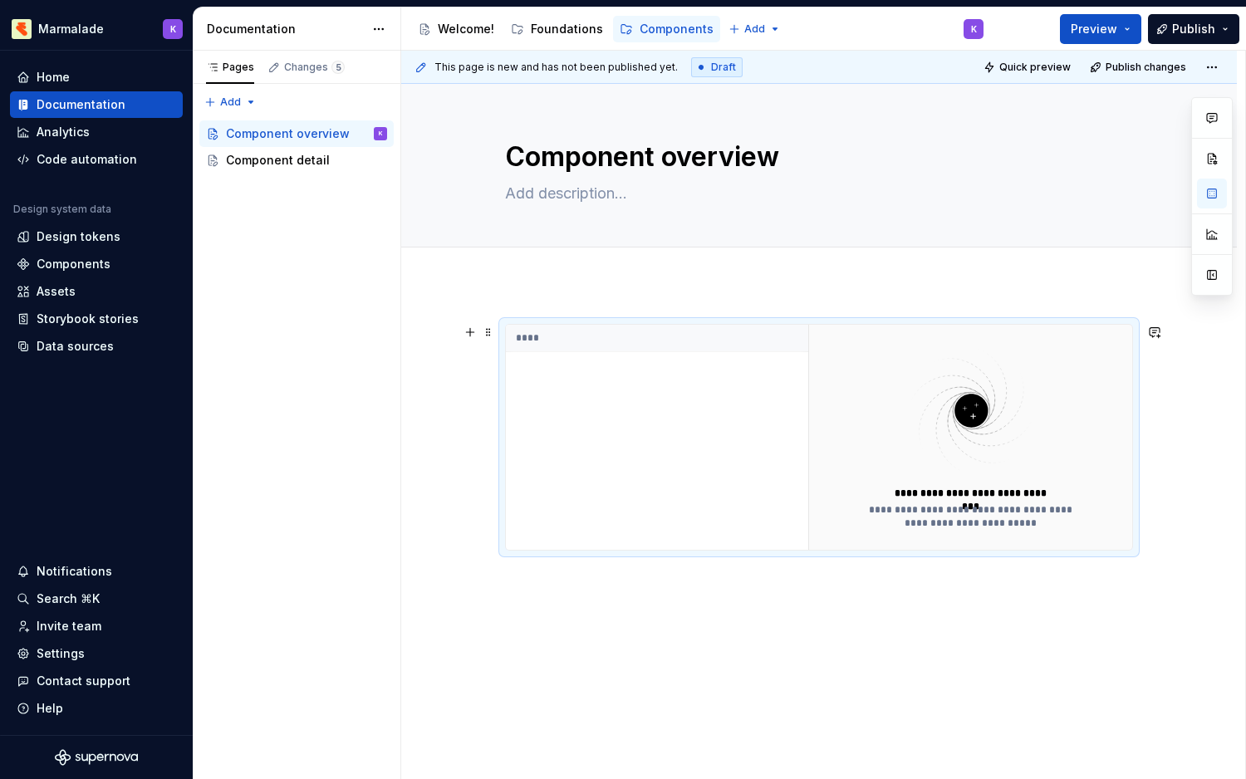
click at [907, 435] on img at bounding box center [971, 411] width 216 height 132
click at [1011, 449] on img at bounding box center [971, 411] width 216 height 132
click at [656, 640] on div "**********" at bounding box center [819, 544] width 836 height 520
click at [582, 366] on div "****" at bounding box center [657, 437] width 302 height 225
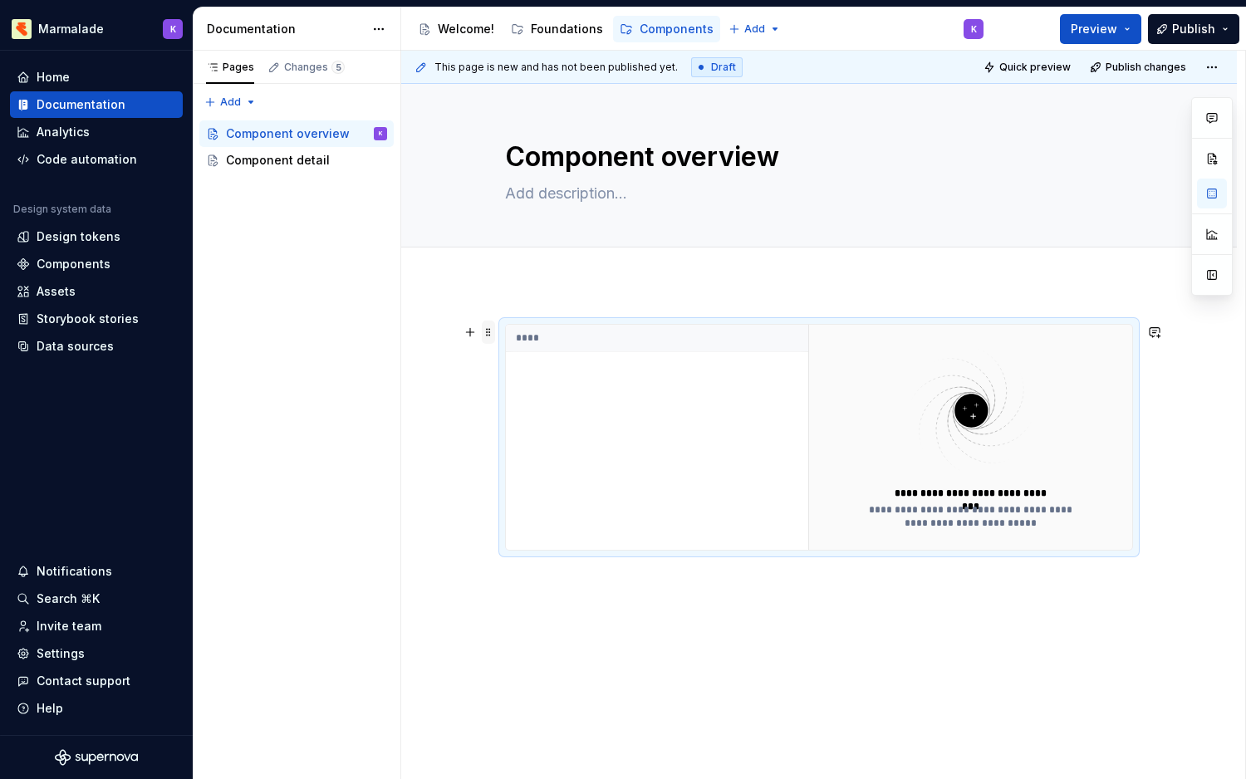
click at [491, 330] on span at bounding box center [488, 332] width 13 height 23
click at [547, 484] on div "Delete" at bounding box center [571, 479] width 108 height 17
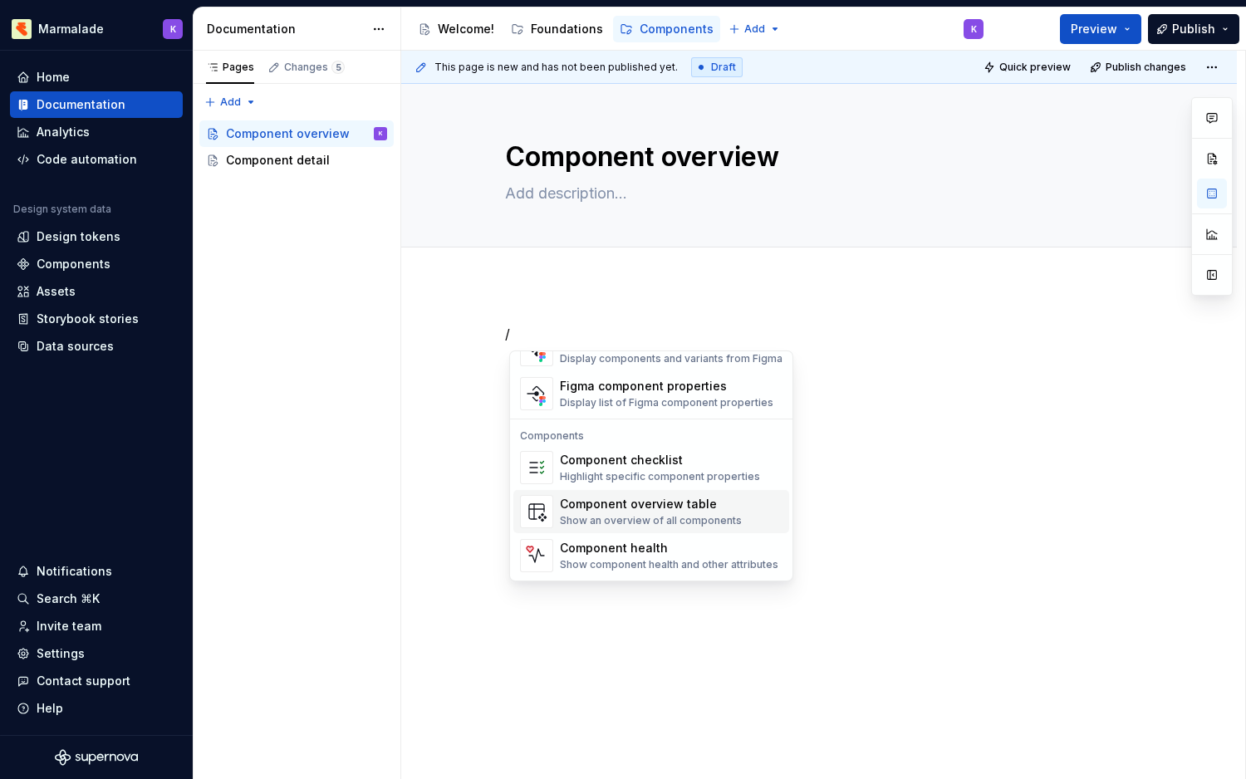
scroll to position [1653, 0]
click at [608, 562] on div "Show component health and other attributes" at bounding box center [669, 565] width 218 height 13
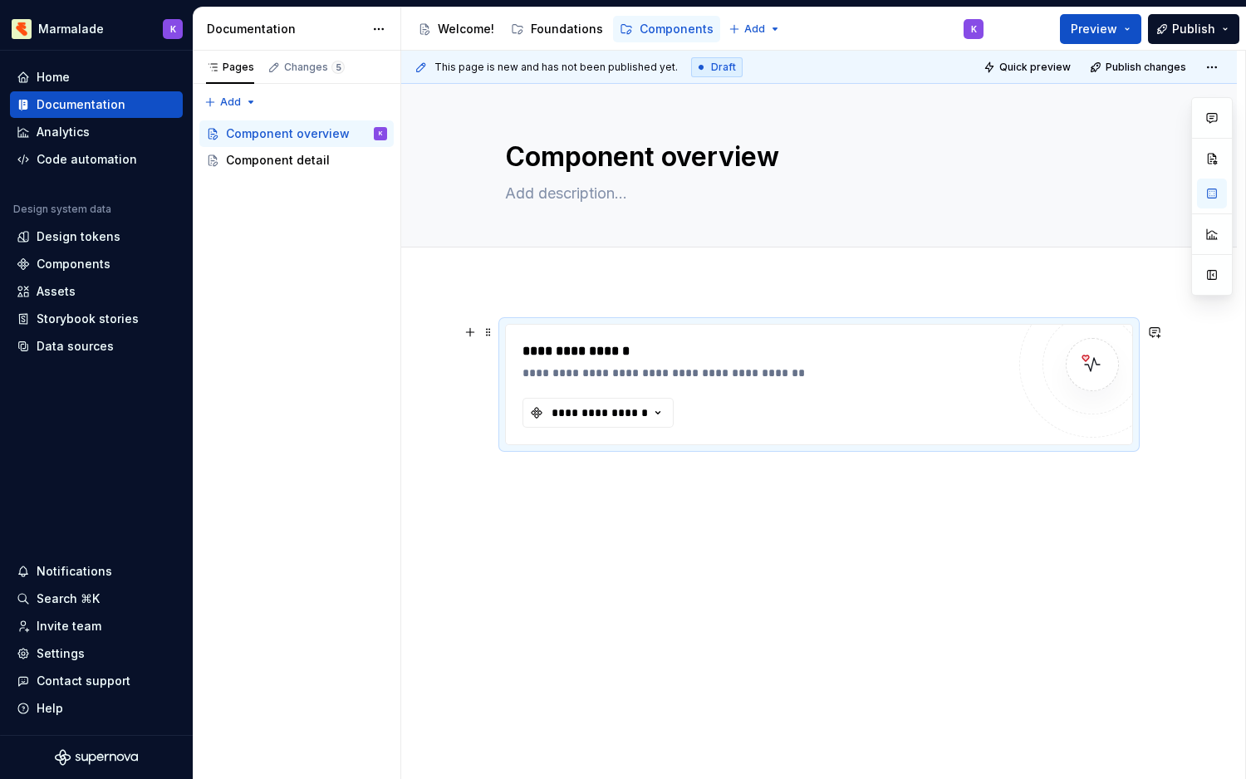
click at [586, 433] on div "**********" at bounding box center [819, 385] width 626 height 120
click at [594, 418] on div "**********" at bounding box center [600, 412] width 100 height 17
click at [1121, 367] on div at bounding box center [1092, 365] width 100 height 100
click at [490, 332] on span at bounding box center [488, 332] width 13 height 23
click at [454, 298] on div "**********" at bounding box center [823, 415] width 844 height 729
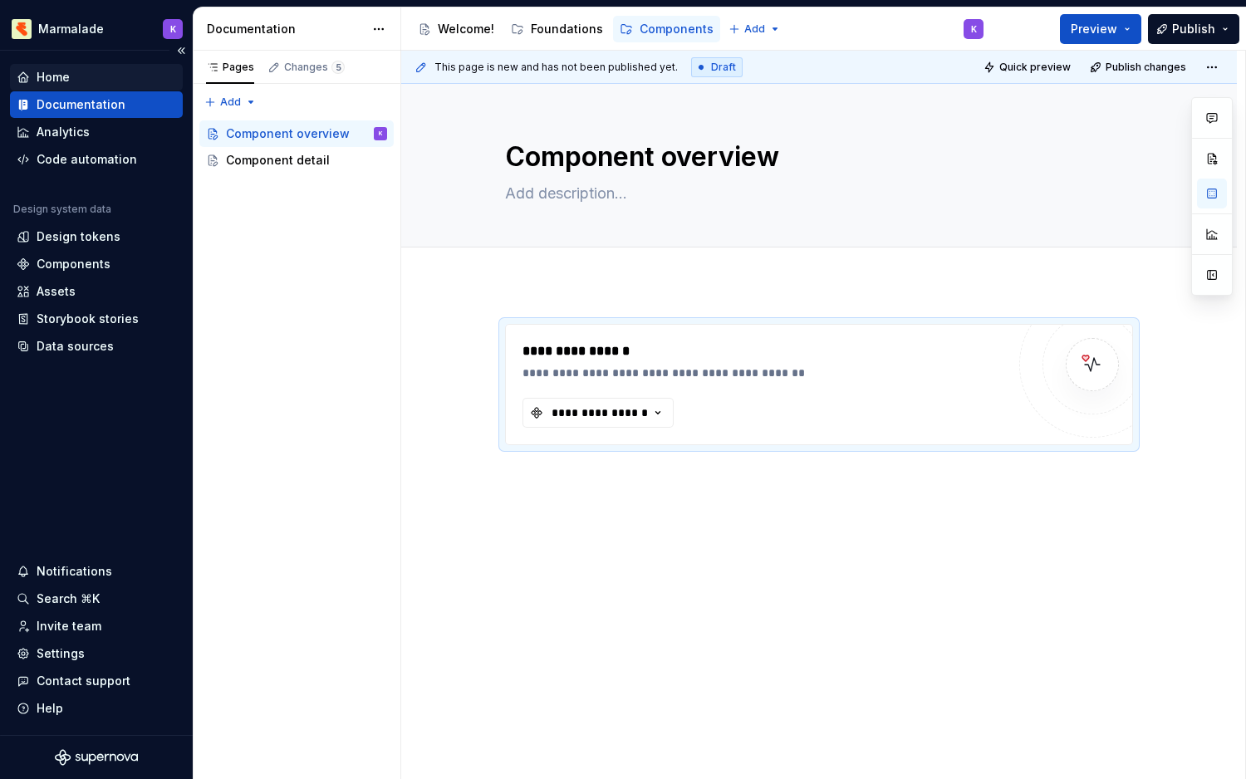
click at [89, 70] on div "Home" at bounding box center [96, 77] width 159 height 17
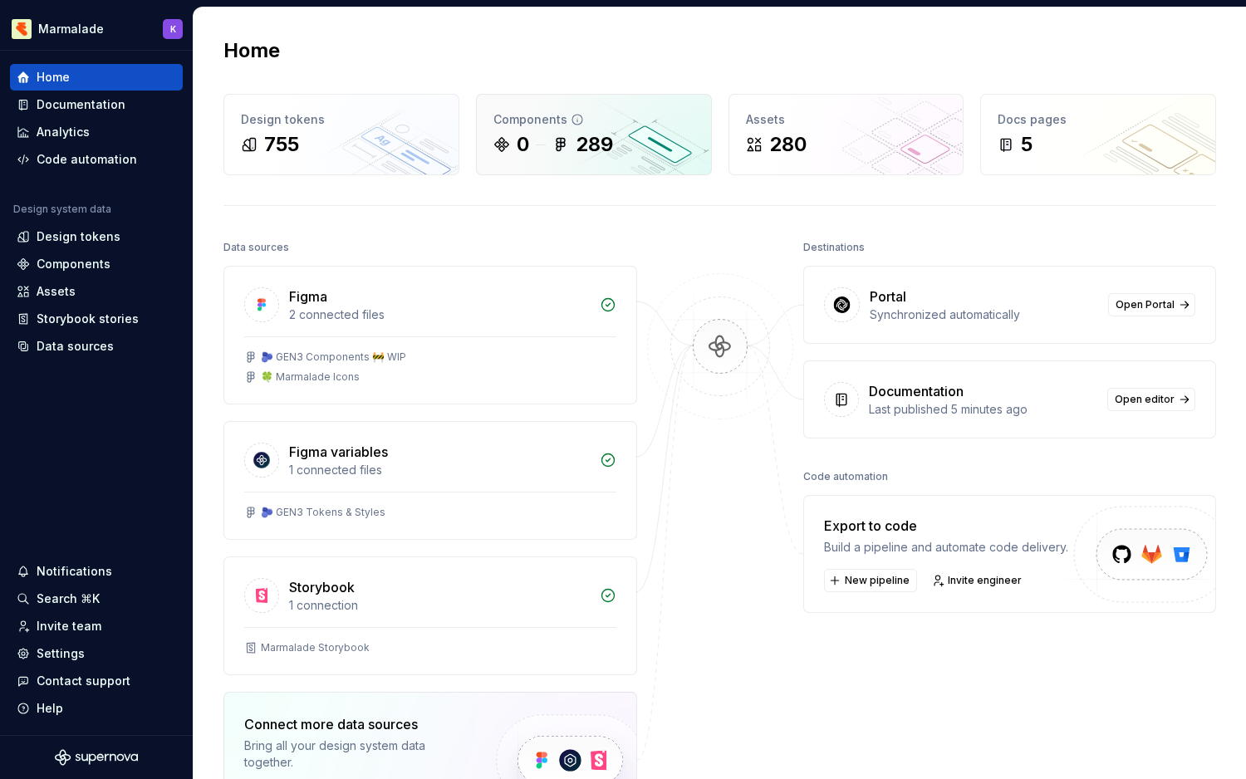
click at [502, 146] on icon at bounding box center [501, 144] width 13 height 13
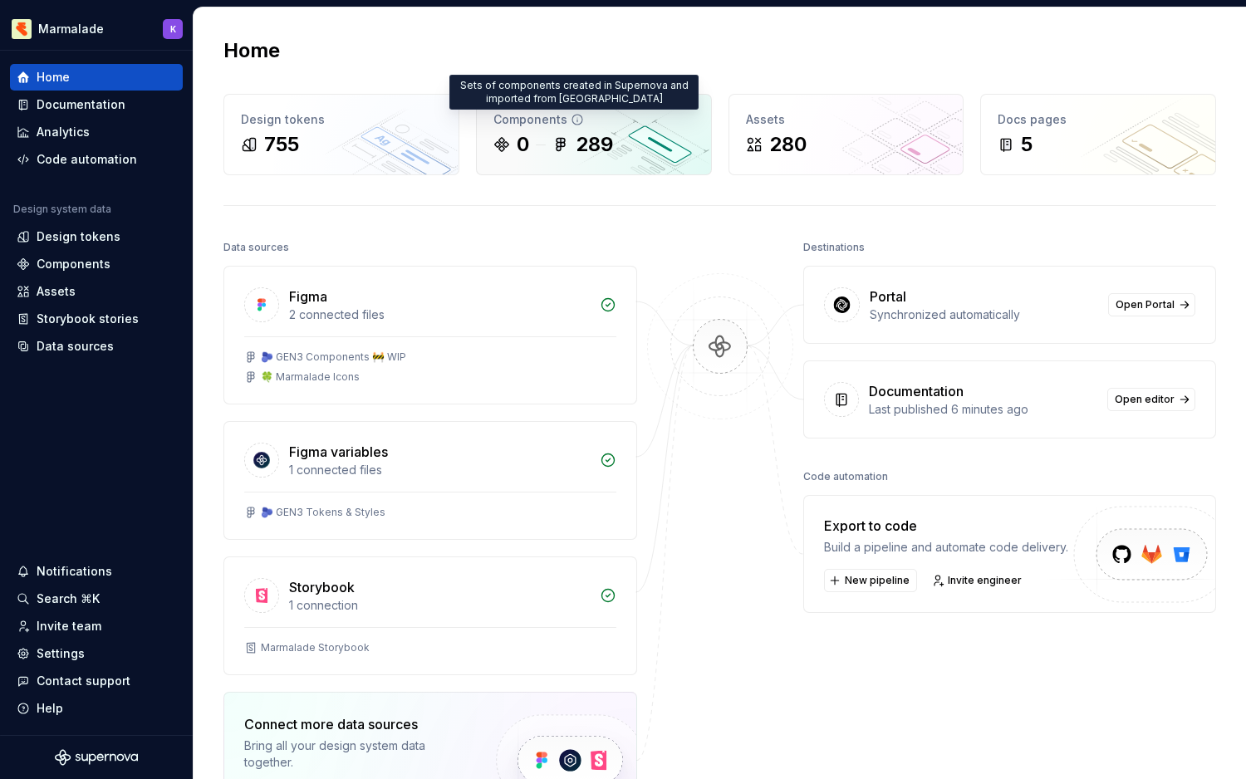
click at [577, 117] on icon at bounding box center [577, 119] width 13 height 13
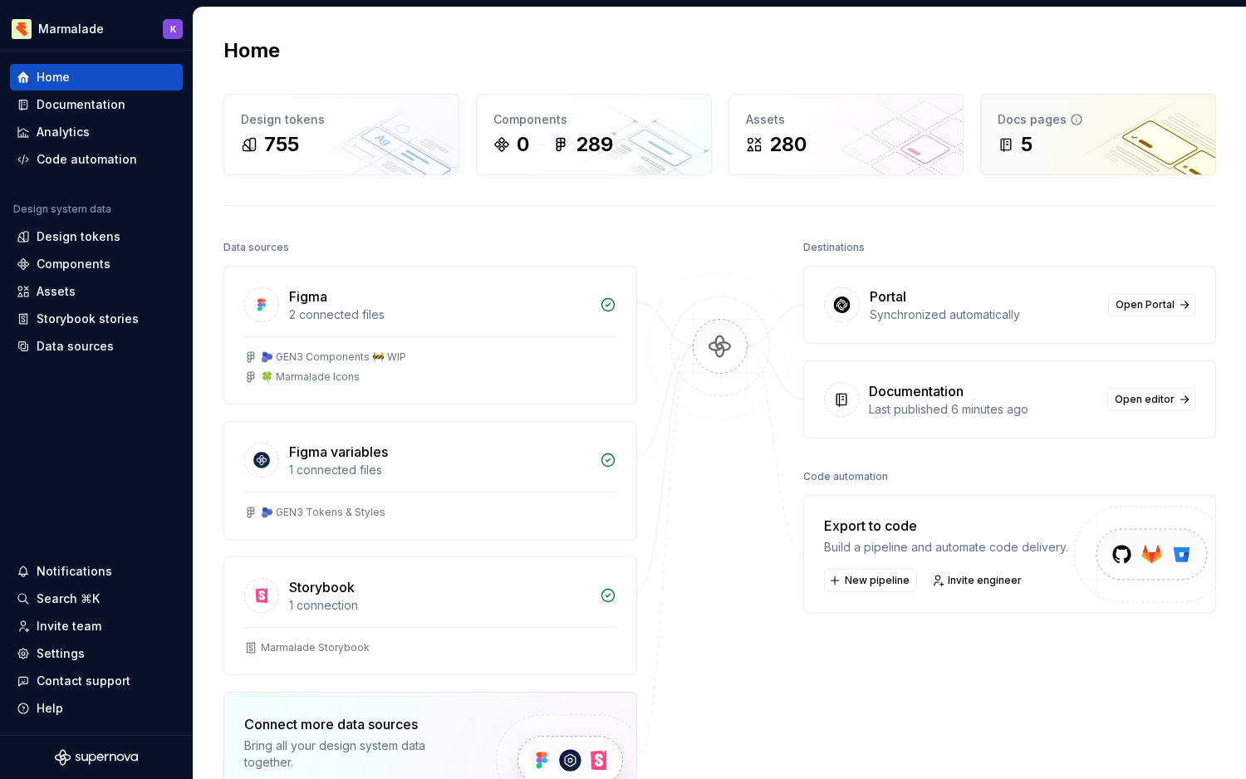
click at [1030, 143] on div "5" at bounding box center [1027, 144] width 12 height 27
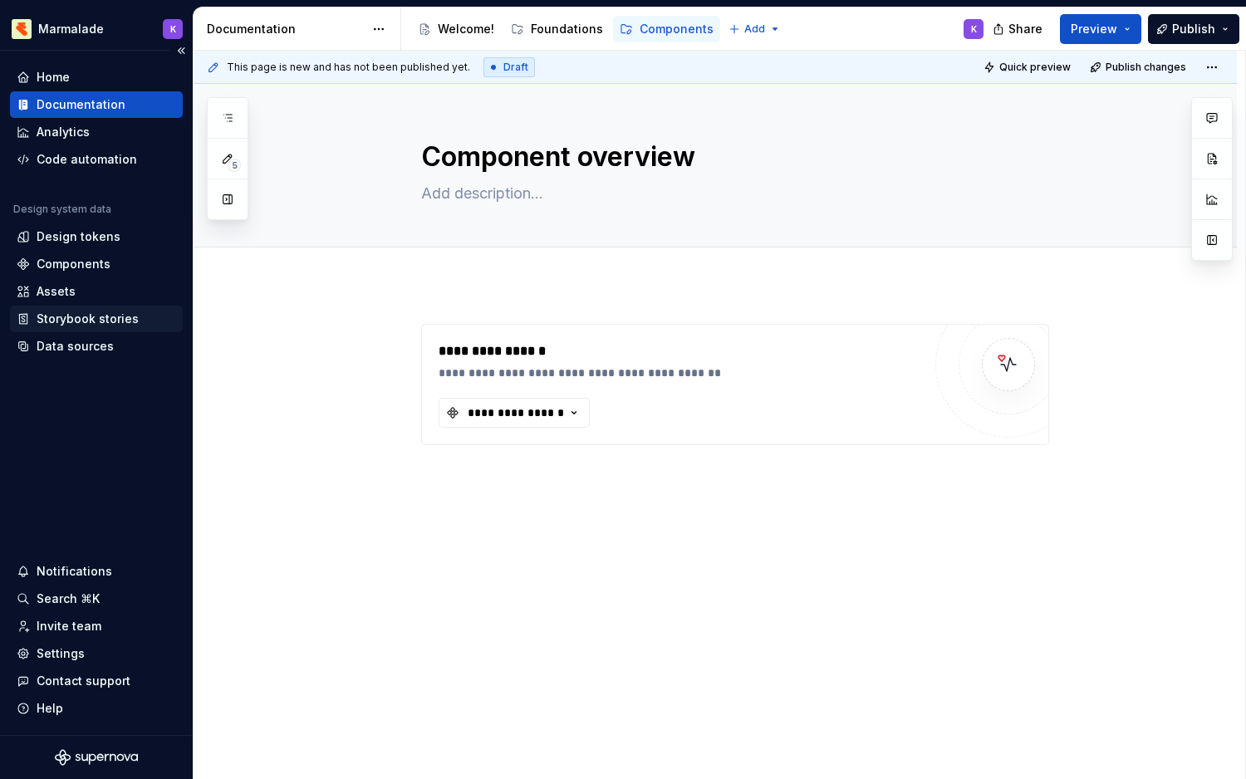
click at [72, 327] on div "Storybook stories" at bounding box center [96, 319] width 173 height 27
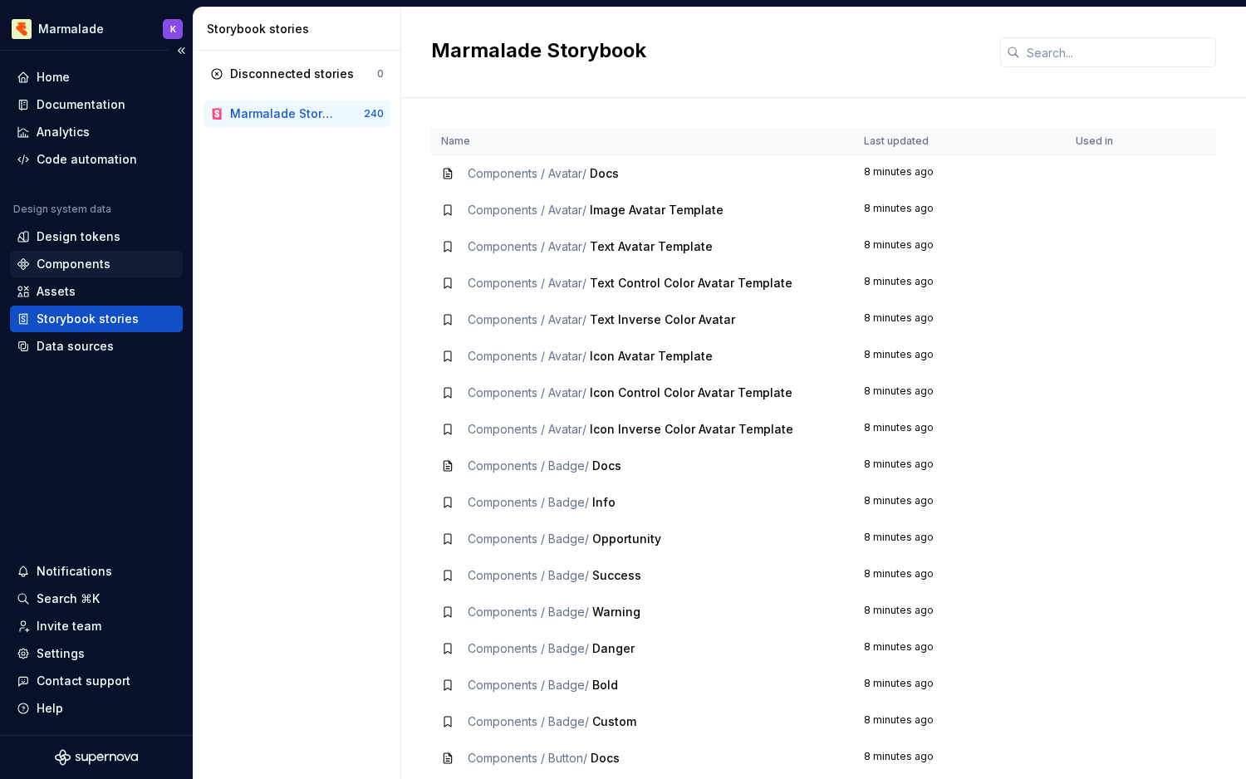
click at [59, 276] on div "Components" at bounding box center [96, 264] width 173 height 27
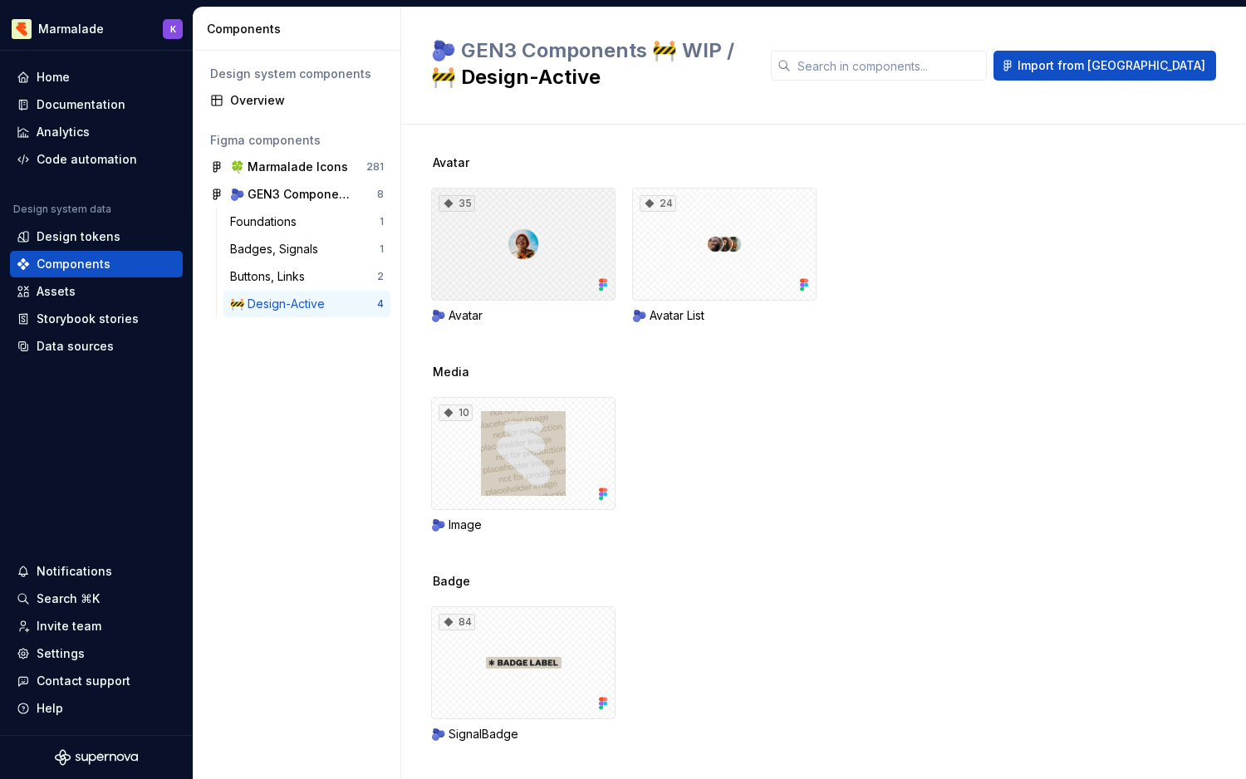
click at [529, 263] on div "35" at bounding box center [523, 244] width 184 height 113
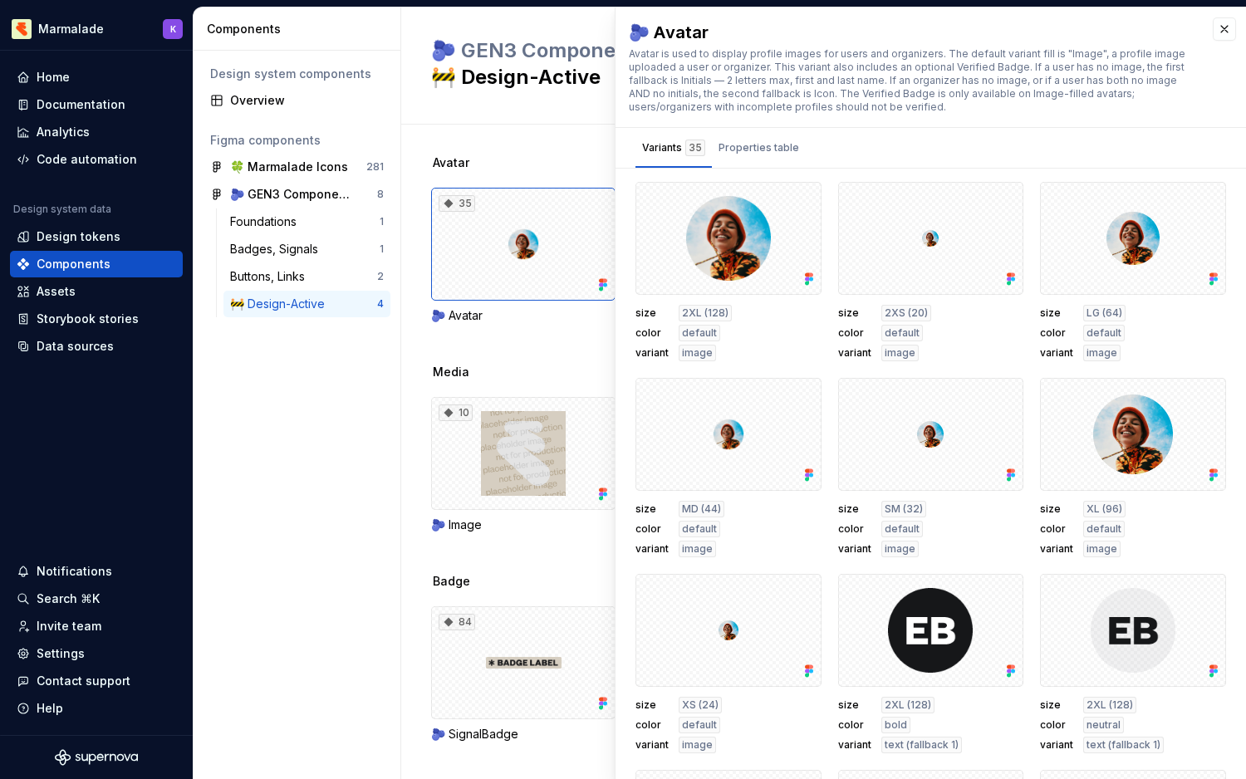
scroll to position [9, 0]
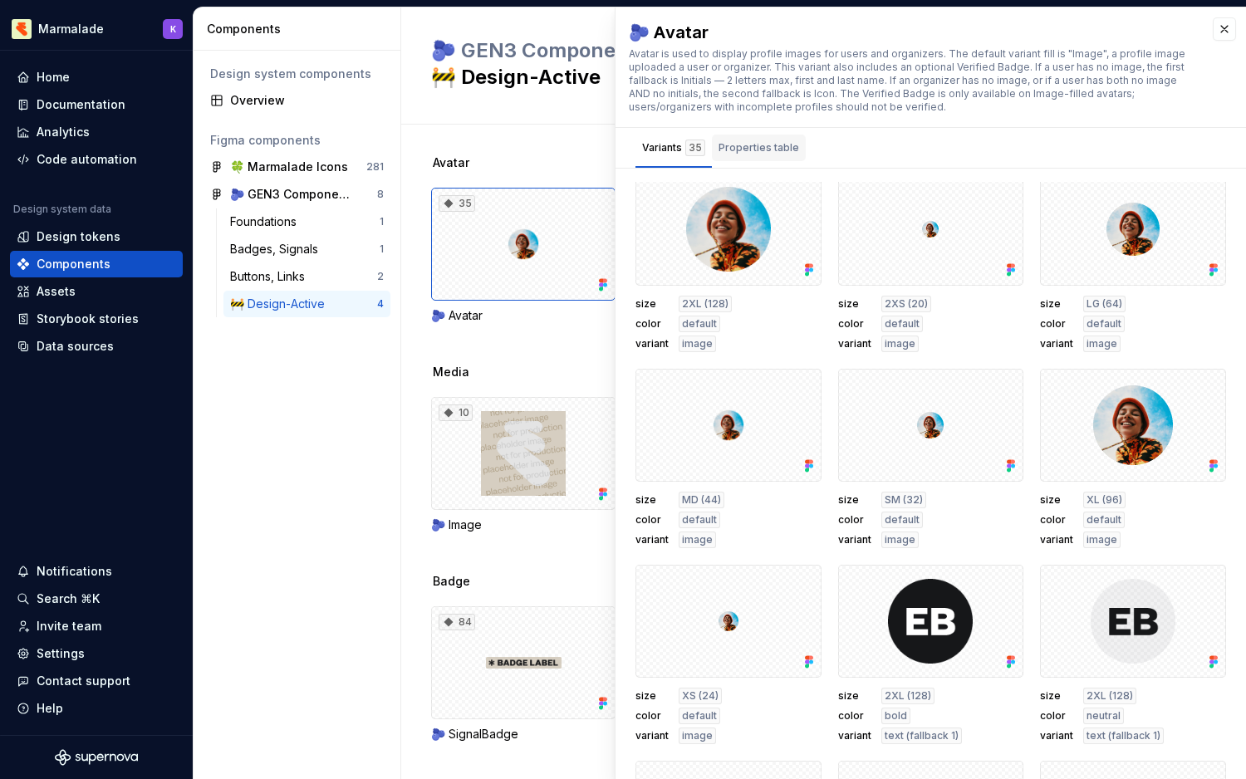
click at [741, 152] on div "Properties table" at bounding box center [758, 148] width 81 height 17
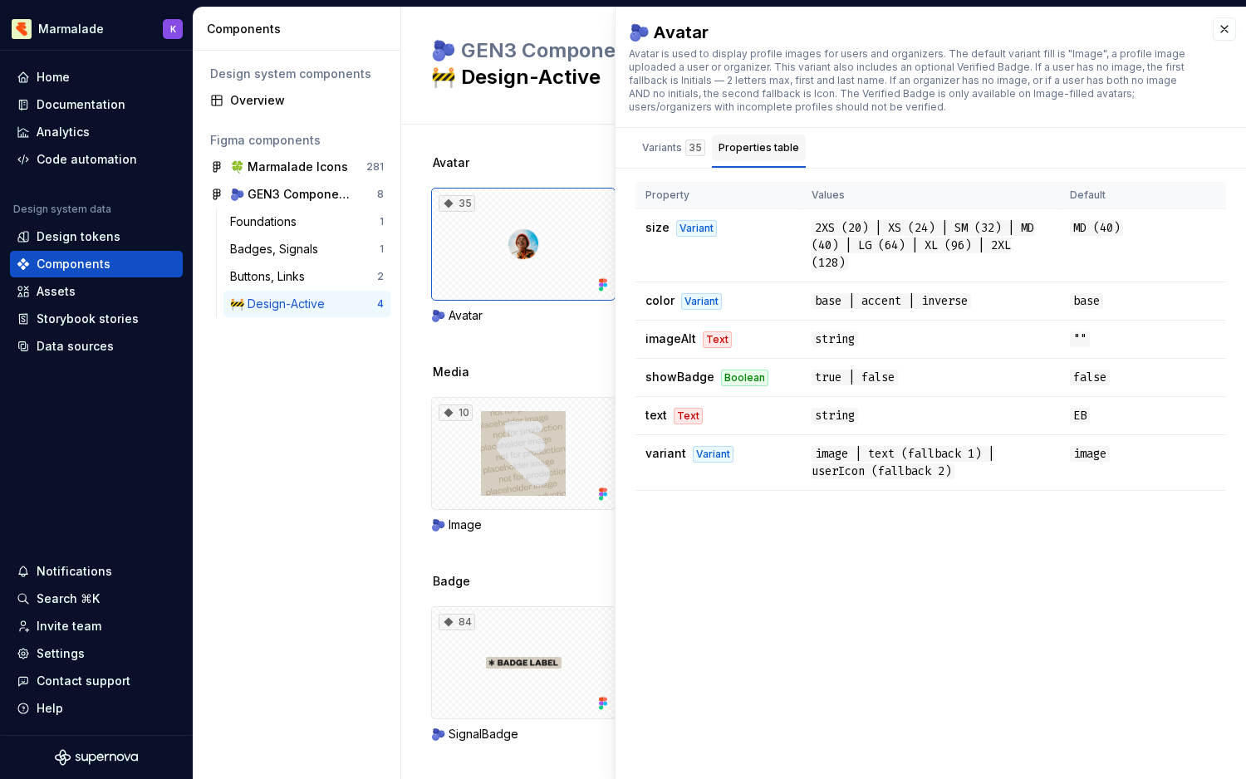
scroll to position [0, 0]
click at [770, 274] on td "size Variant" at bounding box center [718, 245] width 166 height 73
click at [783, 308] on td "color Variant" at bounding box center [718, 301] width 166 height 38
click at [672, 150] on div "Variants 35" at bounding box center [673, 148] width 63 height 17
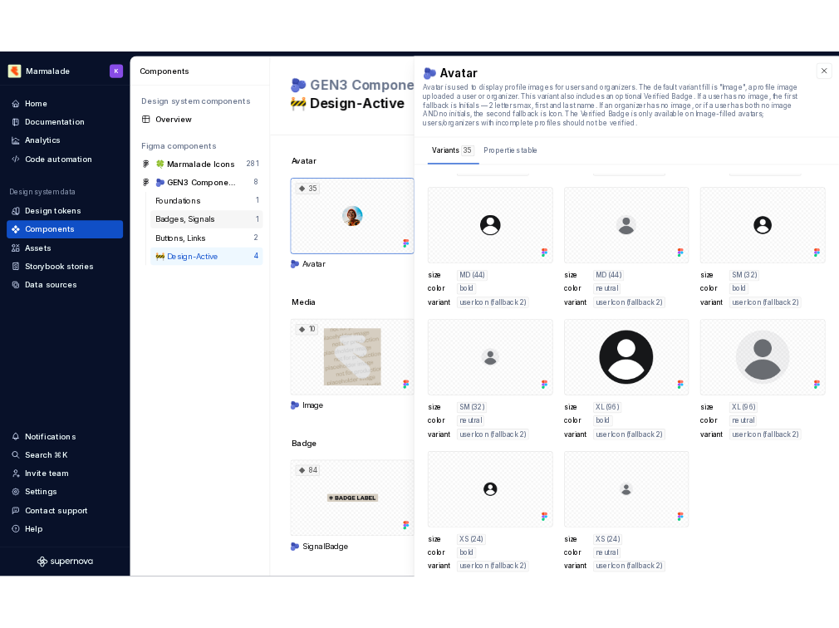
scroll to position [1744, 0]
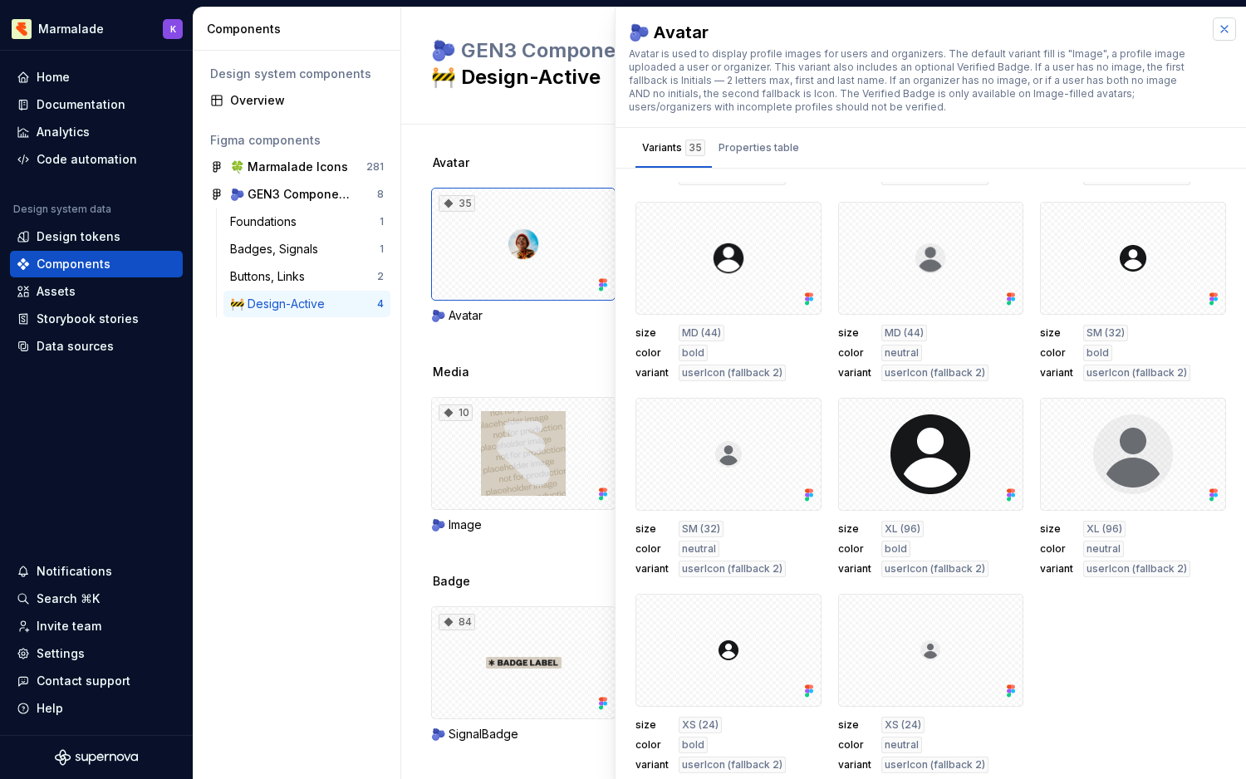
click at [1210, 26] on button "button" at bounding box center [1224, 28] width 23 height 23
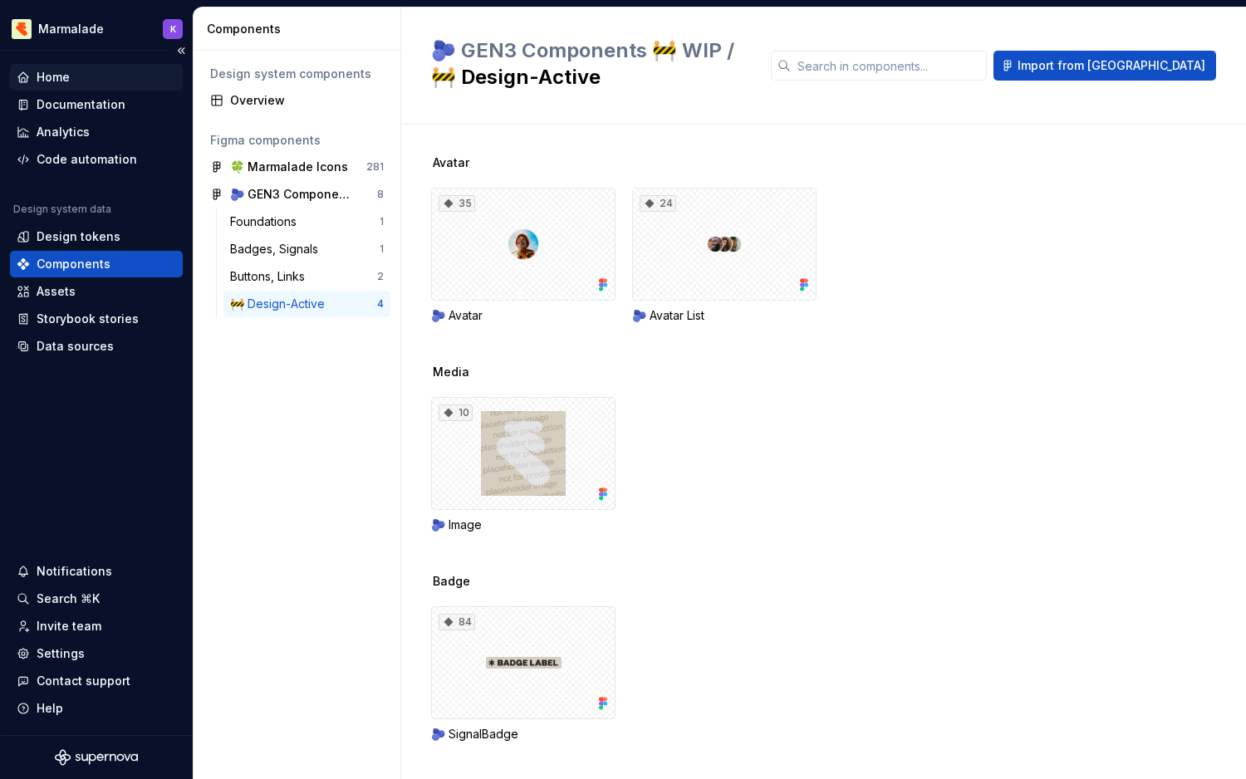
click at [77, 81] on div "Home" at bounding box center [96, 77] width 159 height 17
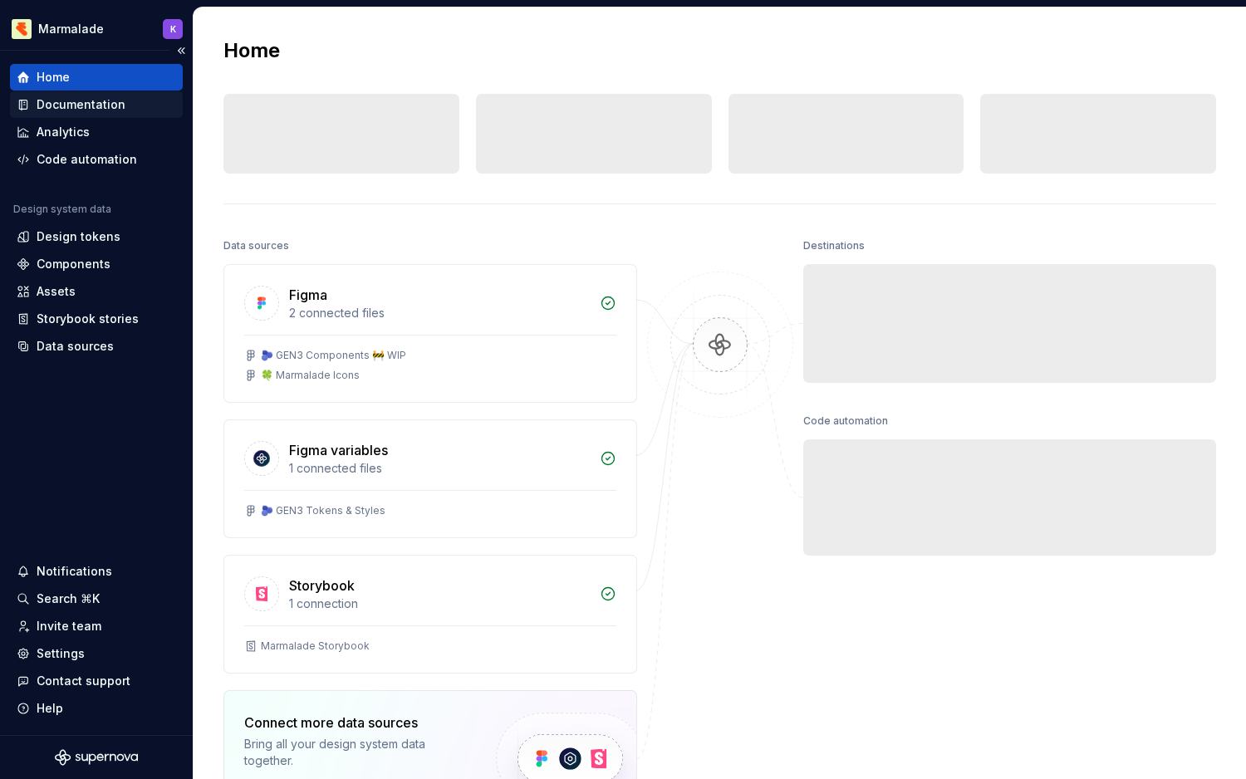
click at [80, 105] on div "Documentation" at bounding box center [81, 104] width 89 height 17
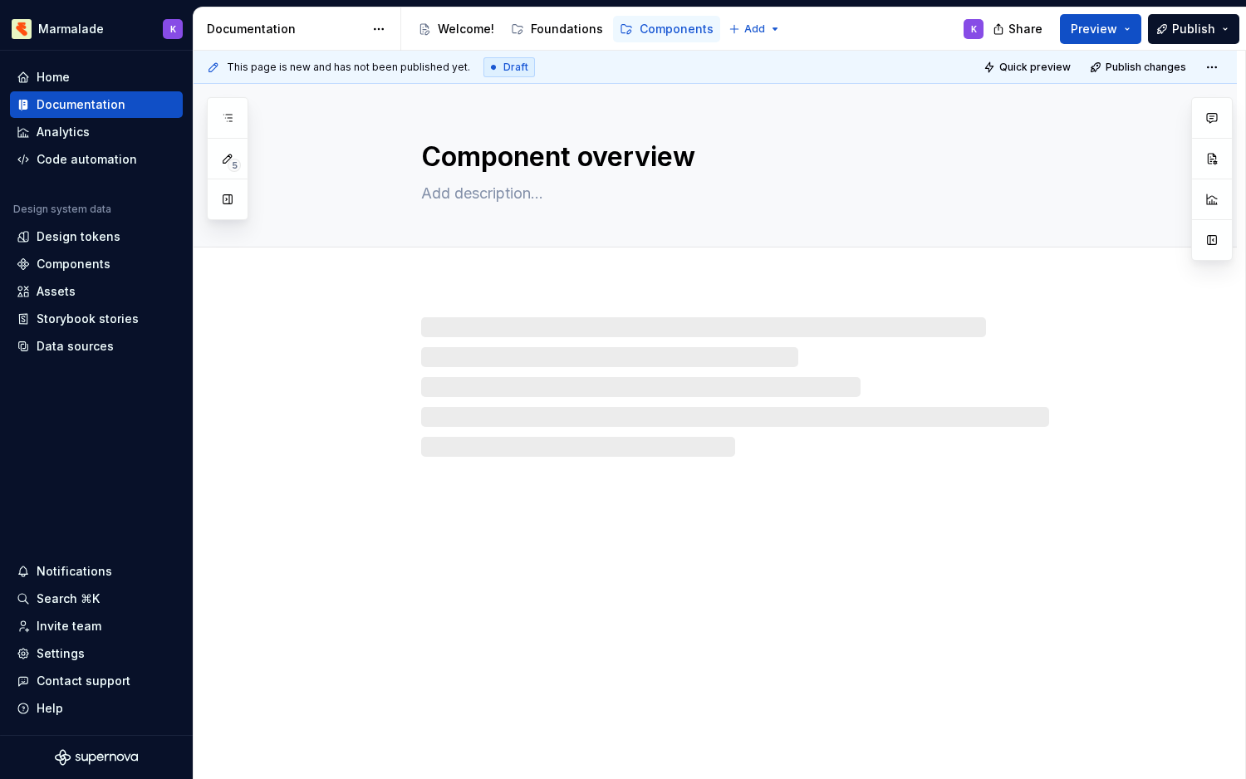
type textarea "*"
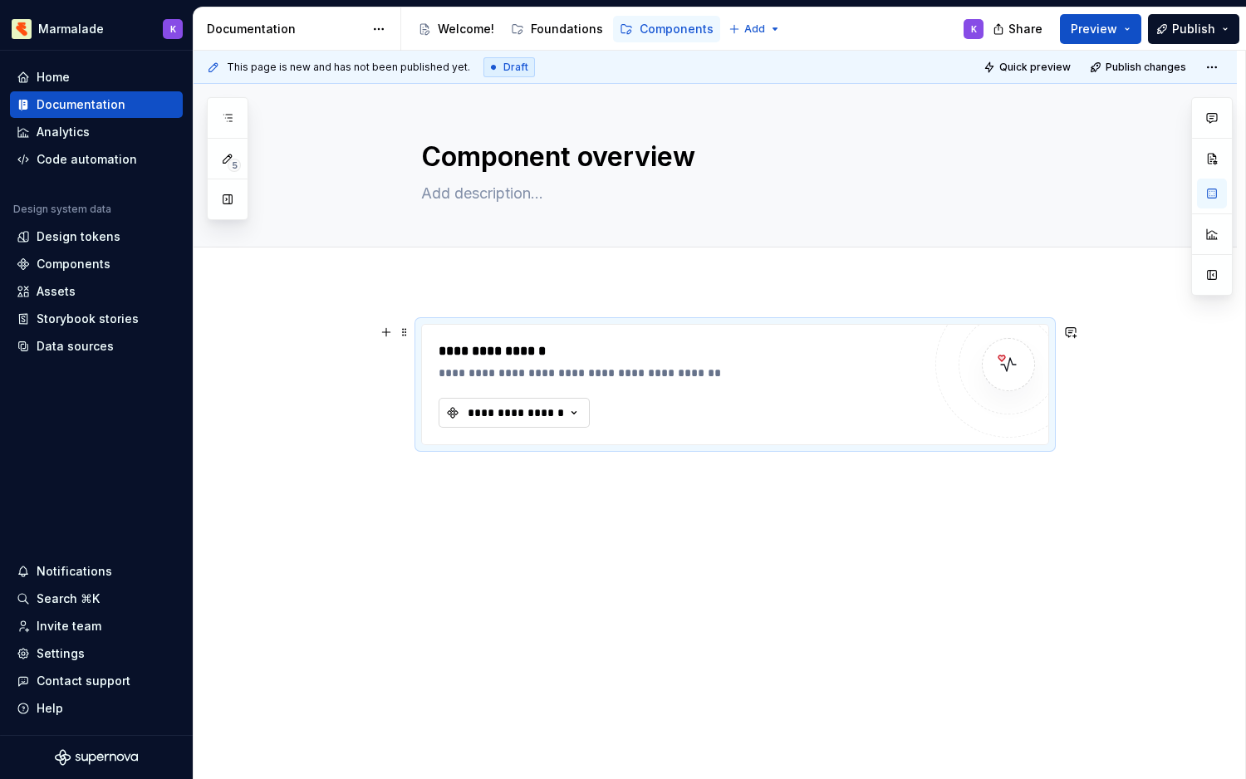
click at [503, 415] on div "**********" at bounding box center [516, 412] width 100 height 17
click at [607, 367] on div "**********" at bounding box center [680, 373] width 483 height 17
click at [1008, 378] on img at bounding box center [1008, 364] width 33 height 33
click at [61, 326] on div "Storybook stories" at bounding box center [88, 319] width 102 height 17
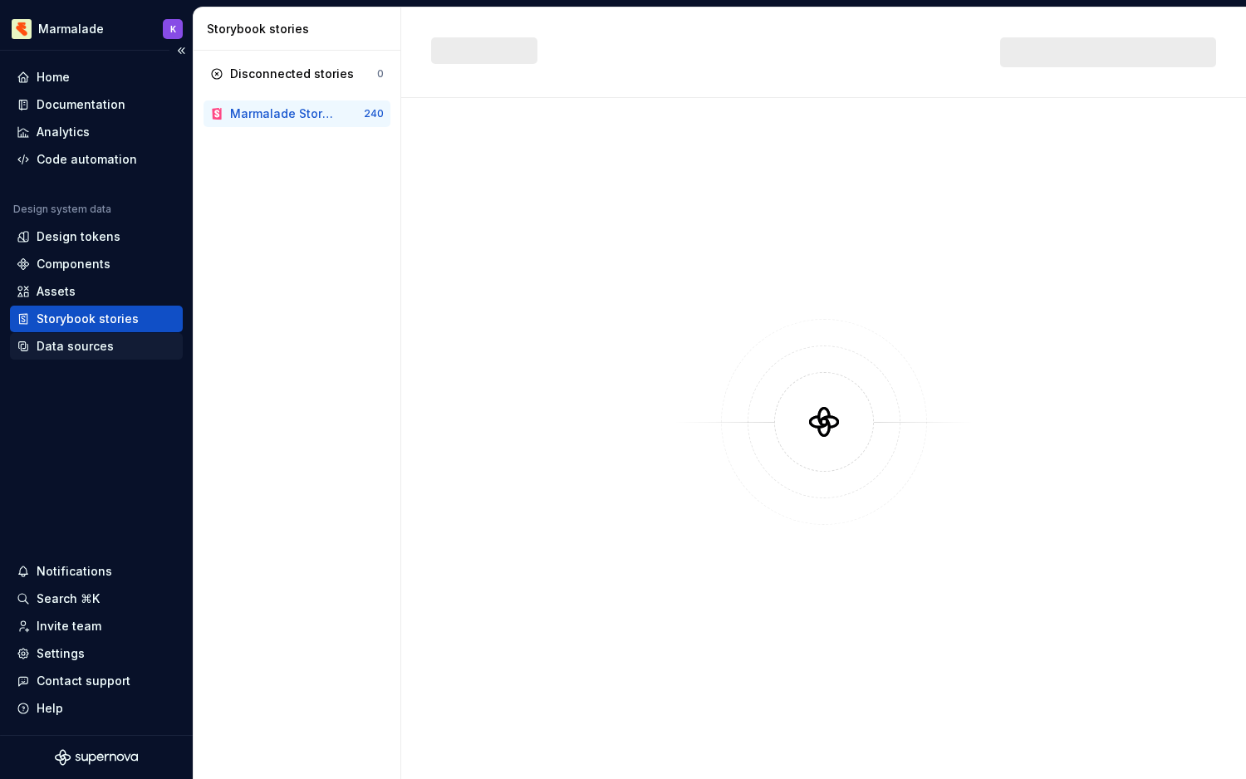
click at [50, 341] on div "Data sources" at bounding box center [75, 346] width 77 height 17
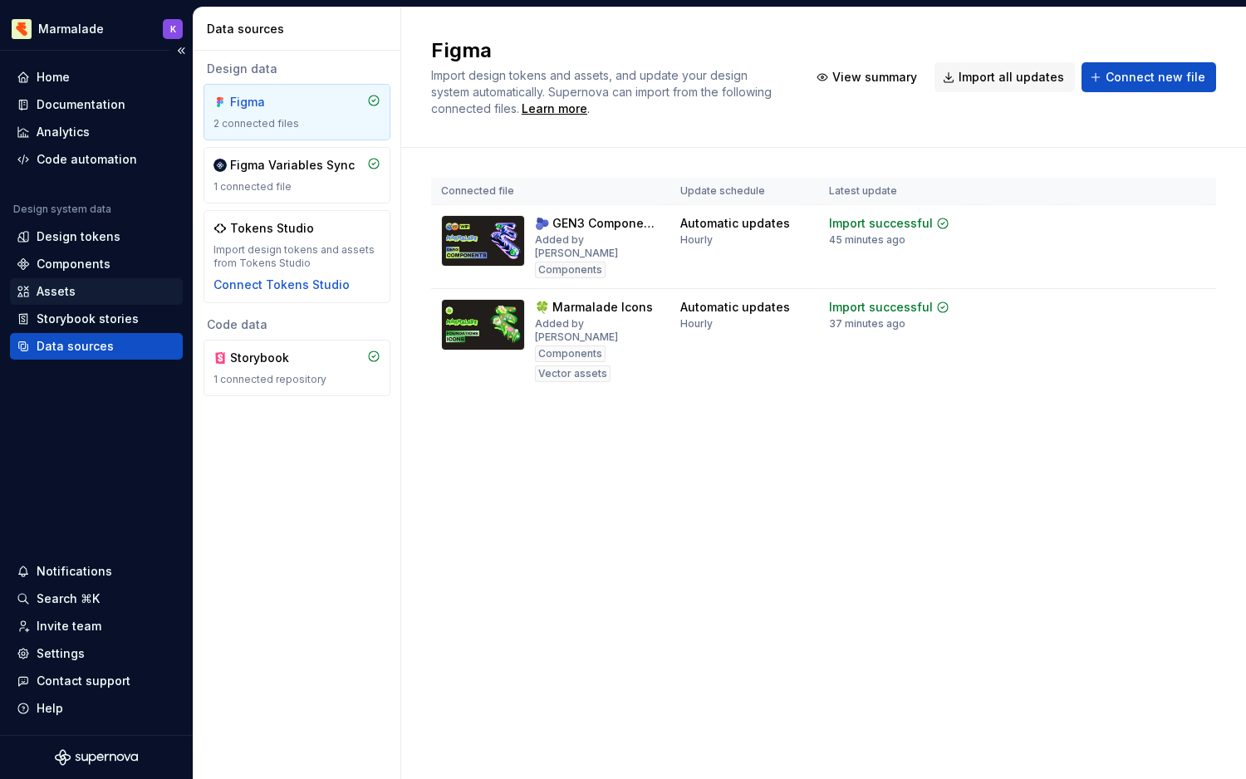
click at [46, 286] on div "Assets" at bounding box center [56, 291] width 39 height 17
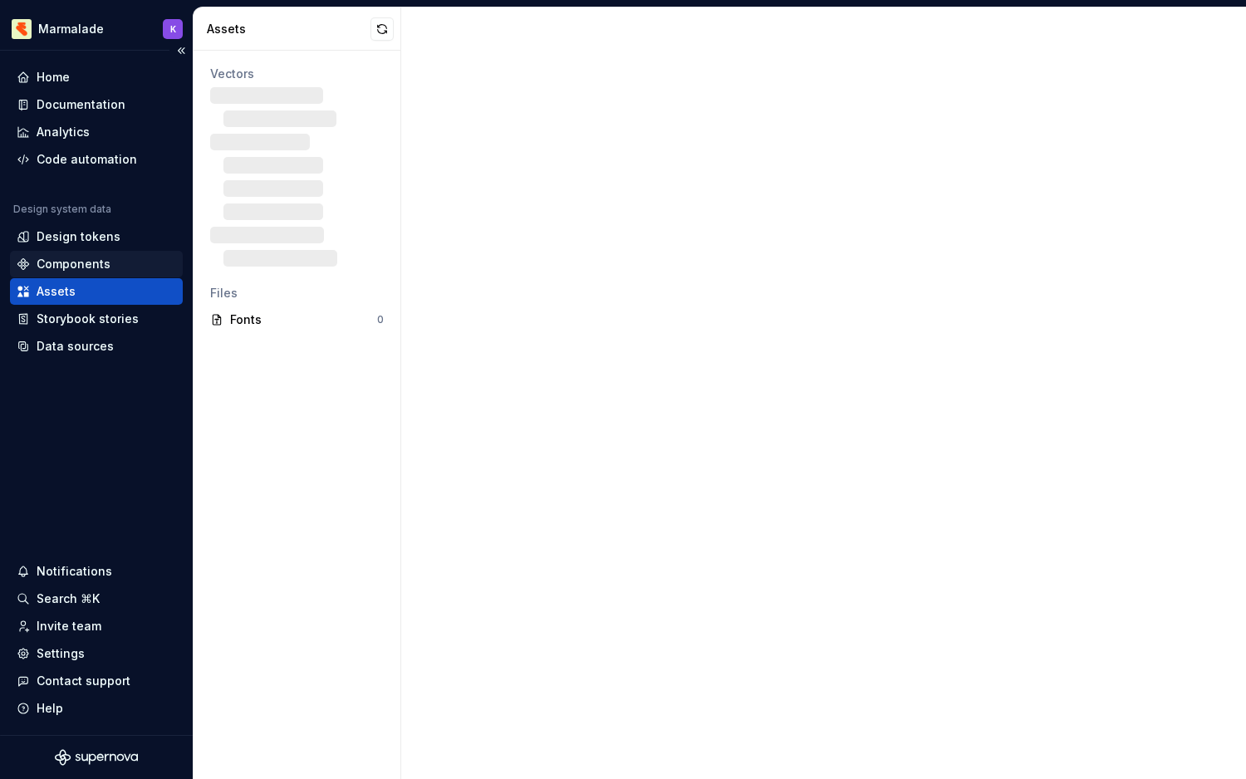
click at [45, 251] on div "Components" at bounding box center [96, 264] width 173 height 27
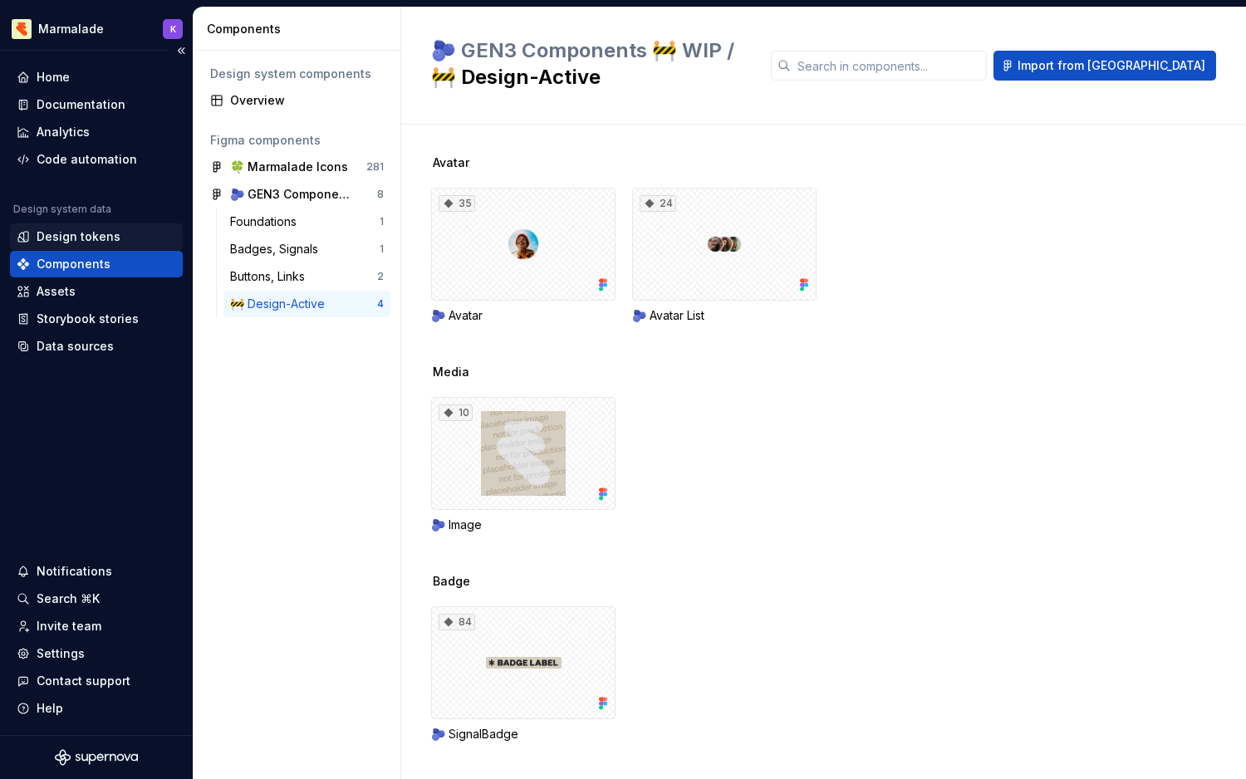
click at [45, 229] on div "Design tokens" at bounding box center [79, 236] width 84 height 17
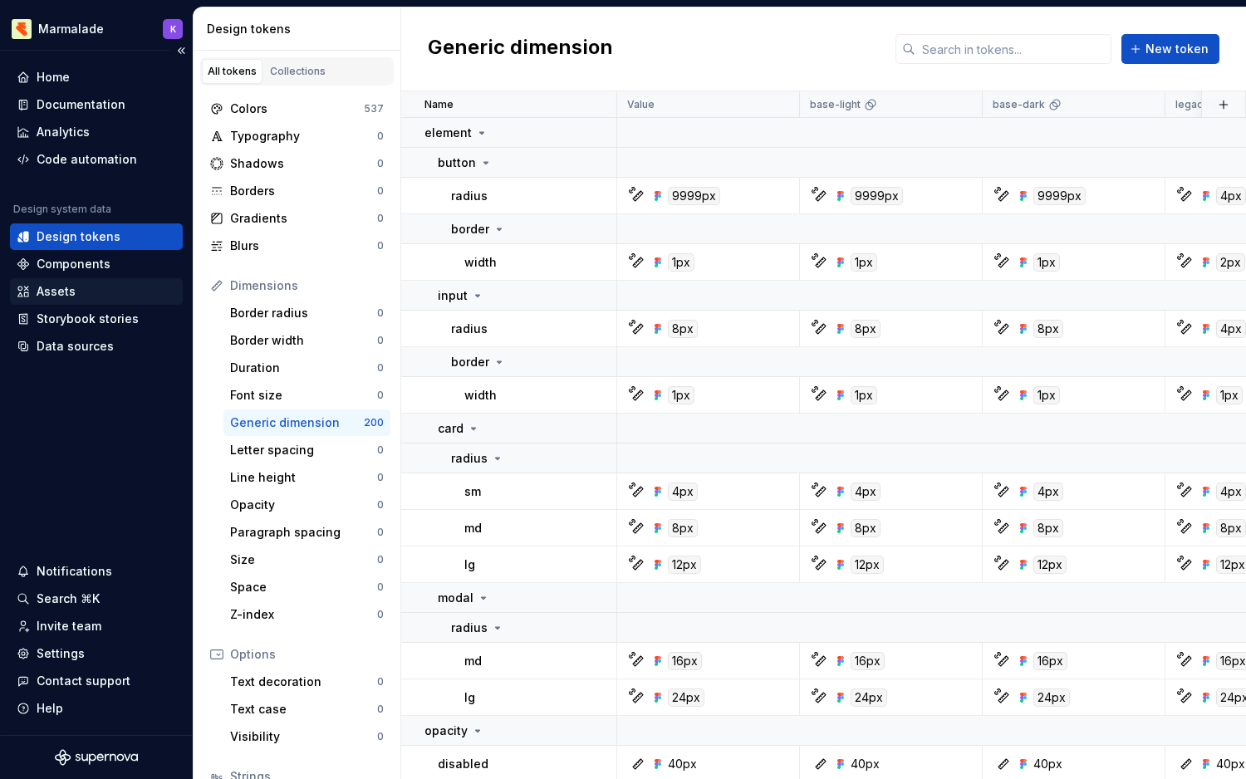
click at [51, 284] on div "Assets" at bounding box center [56, 291] width 39 height 17
